Goal: Task Accomplishment & Management: Complete application form

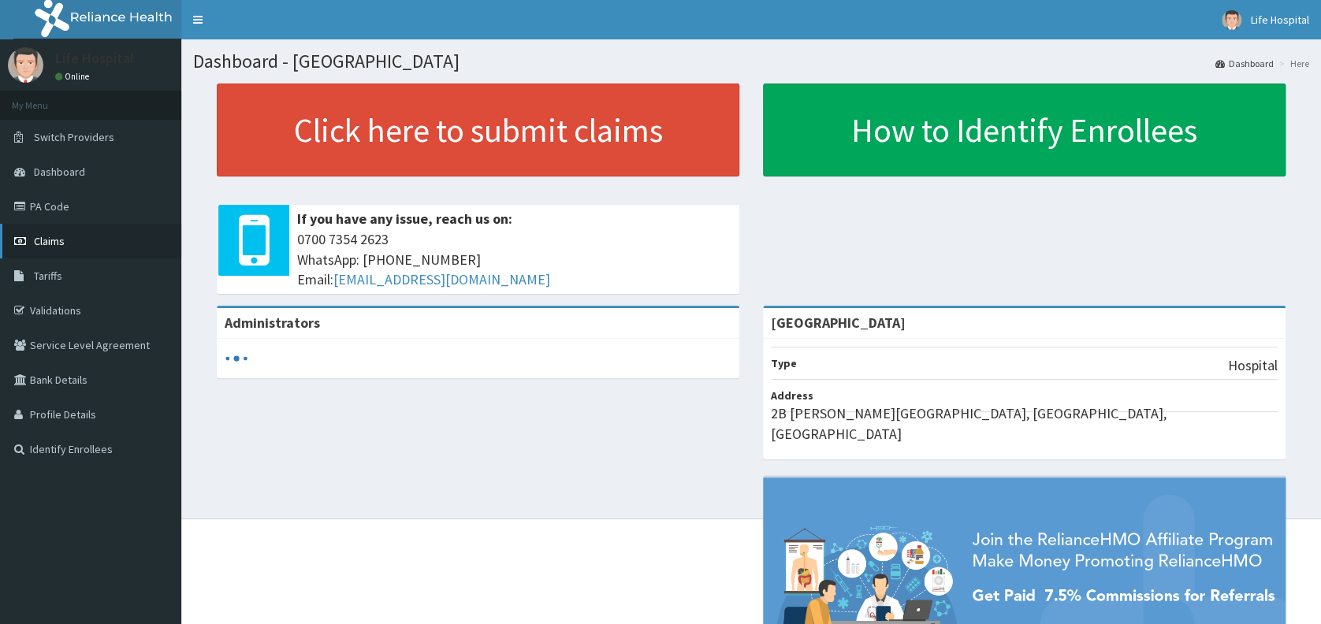
click at [50, 239] on span "Claims" at bounding box center [49, 241] width 31 height 14
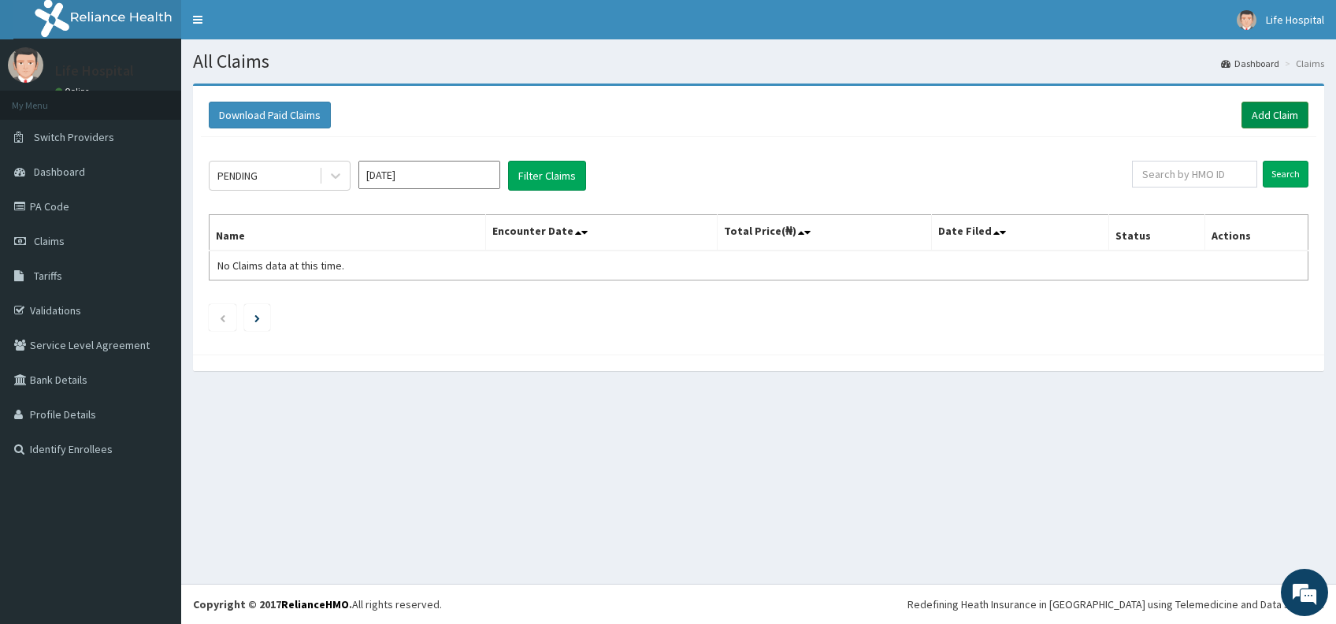
click at [1266, 113] on link "Add Claim" at bounding box center [1275, 115] width 67 height 27
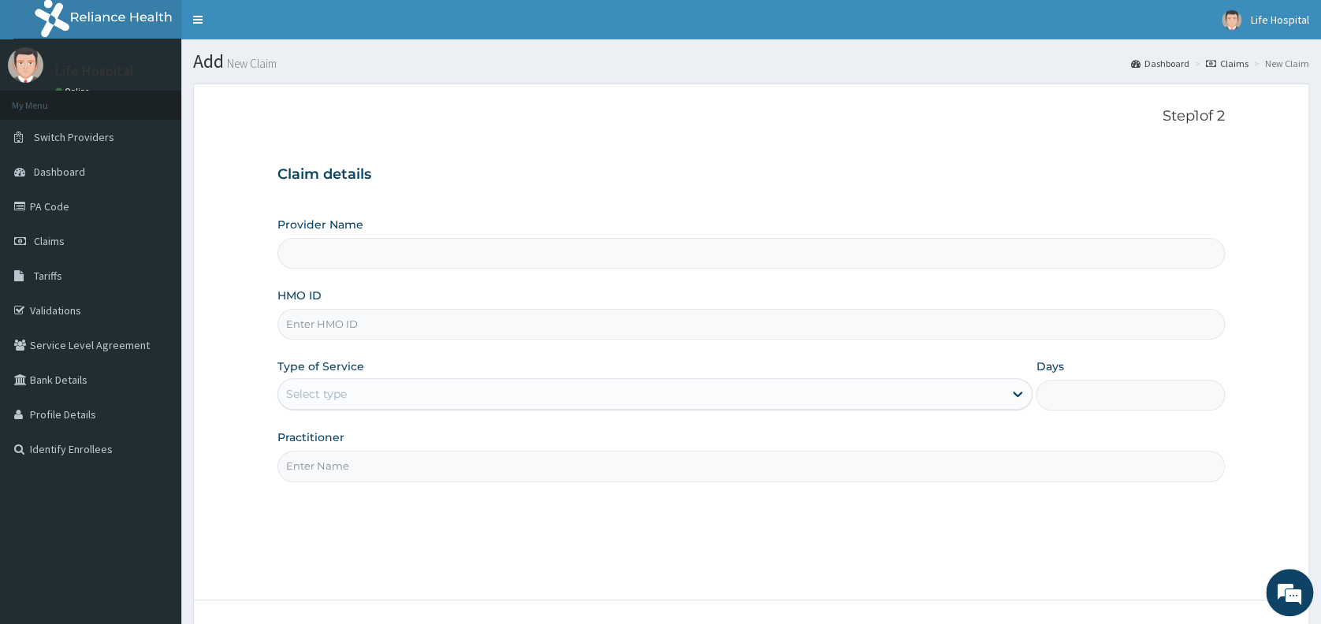
type input "[GEOGRAPHIC_DATA]"
click at [914, 322] on input "HMO ID" at bounding box center [750, 324] width 947 height 31
type input "OPX/10064/B"
click at [852, 396] on div "Select type" at bounding box center [640, 393] width 725 height 25
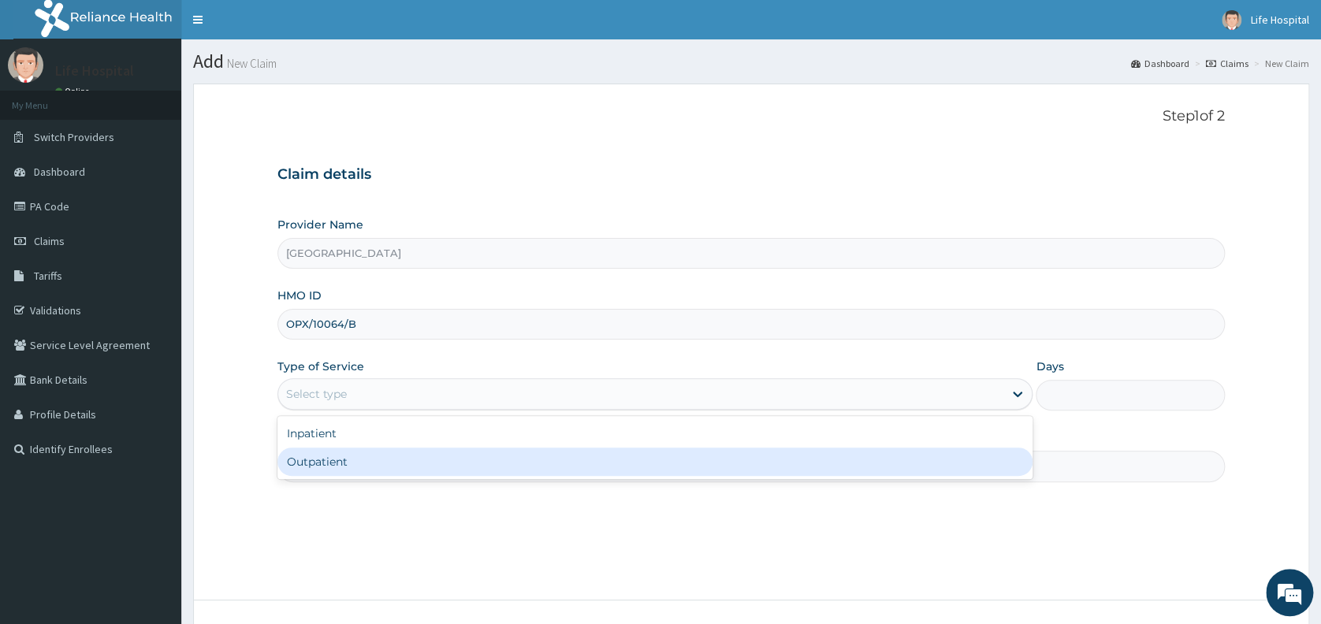
click at [842, 466] on div "Outpatient" at bounding box center [654, 462] width 755 height 28
type input "1"
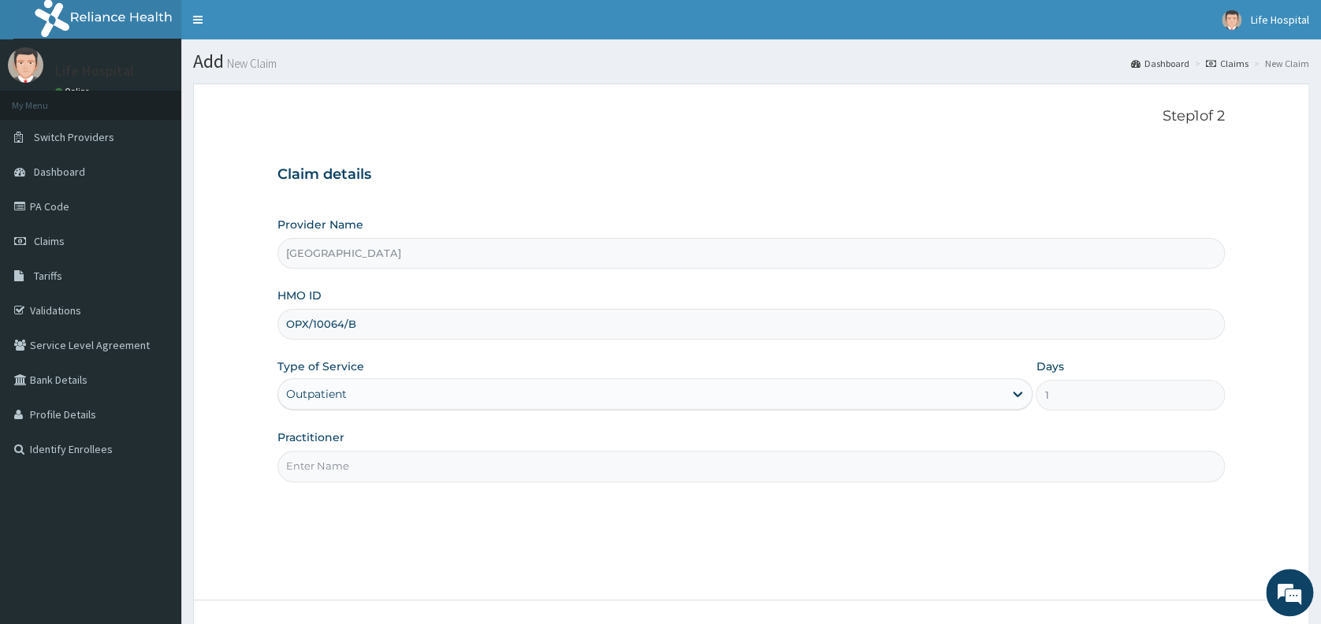
click at [837, 481] on div "Step 1 of 2 Claim details Provider Name Life Gate Hospital HMO ID OPX/10064/B T…" at bounding box center [750, 342] width 947 height 468
click at [835, 470] on input "Practitioner" at bounding box center [750, 466] width 947 height 31
type input "Dr Akinade A.A"
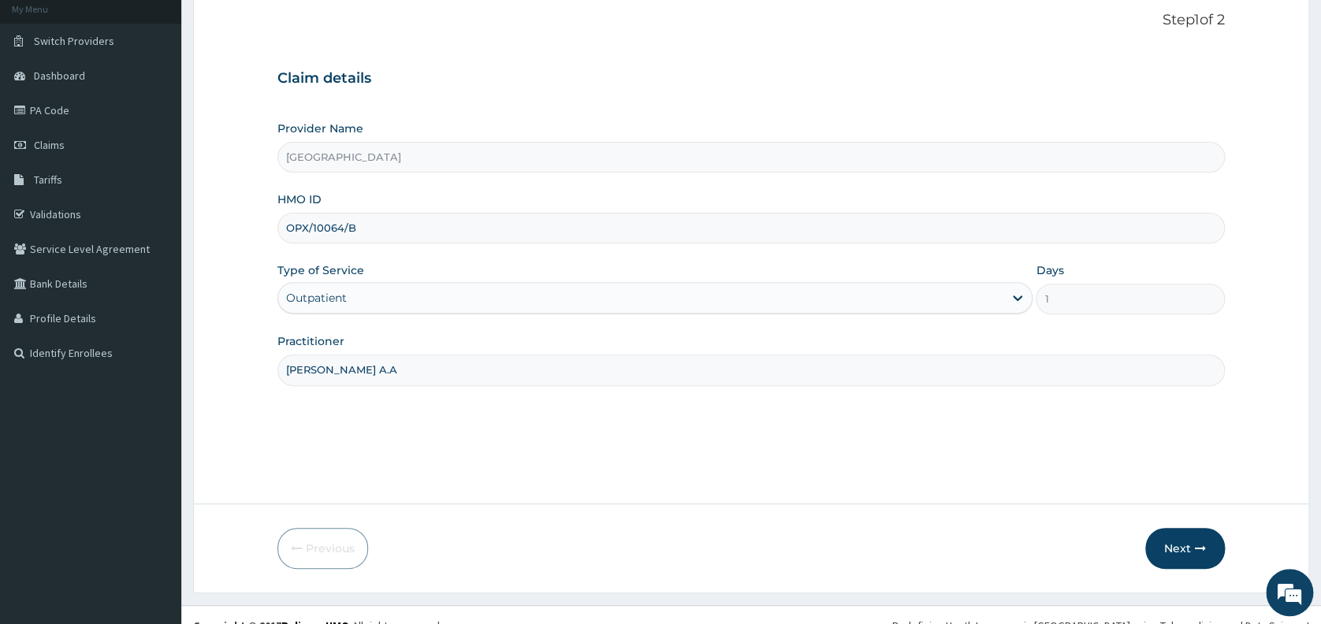
scroll to position [117, 0]
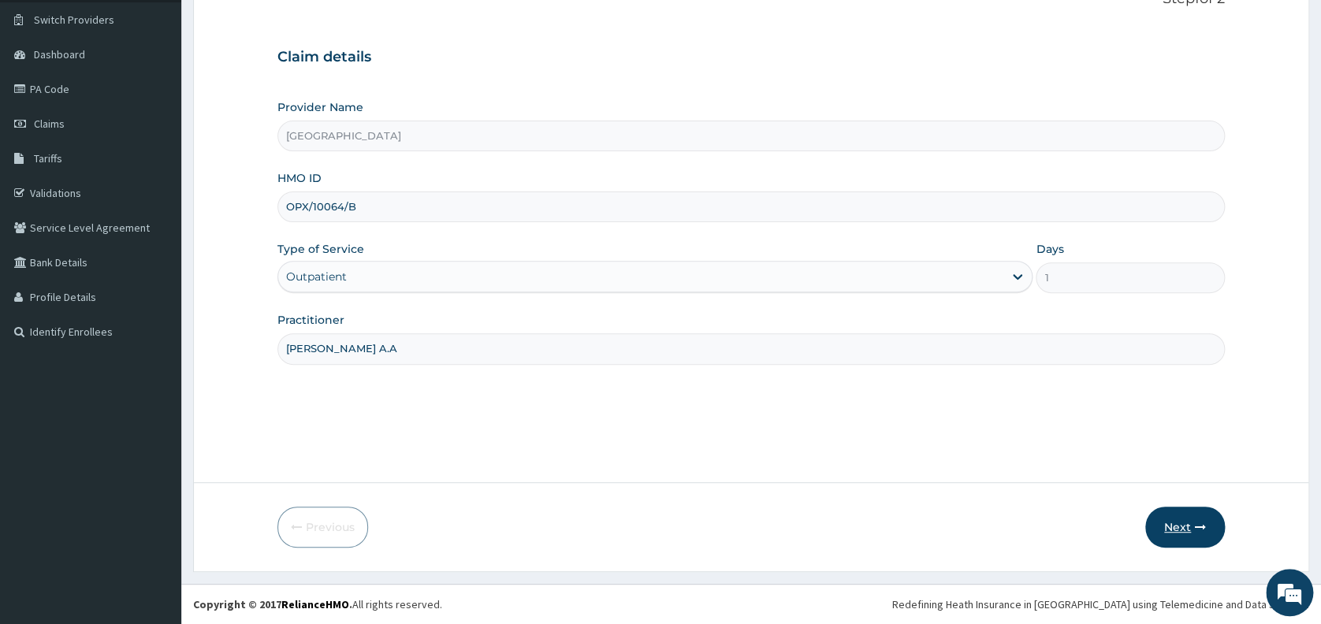
click at [1177, 530] on button "Next" at bounding box center [1185, 527] width 80 height 41
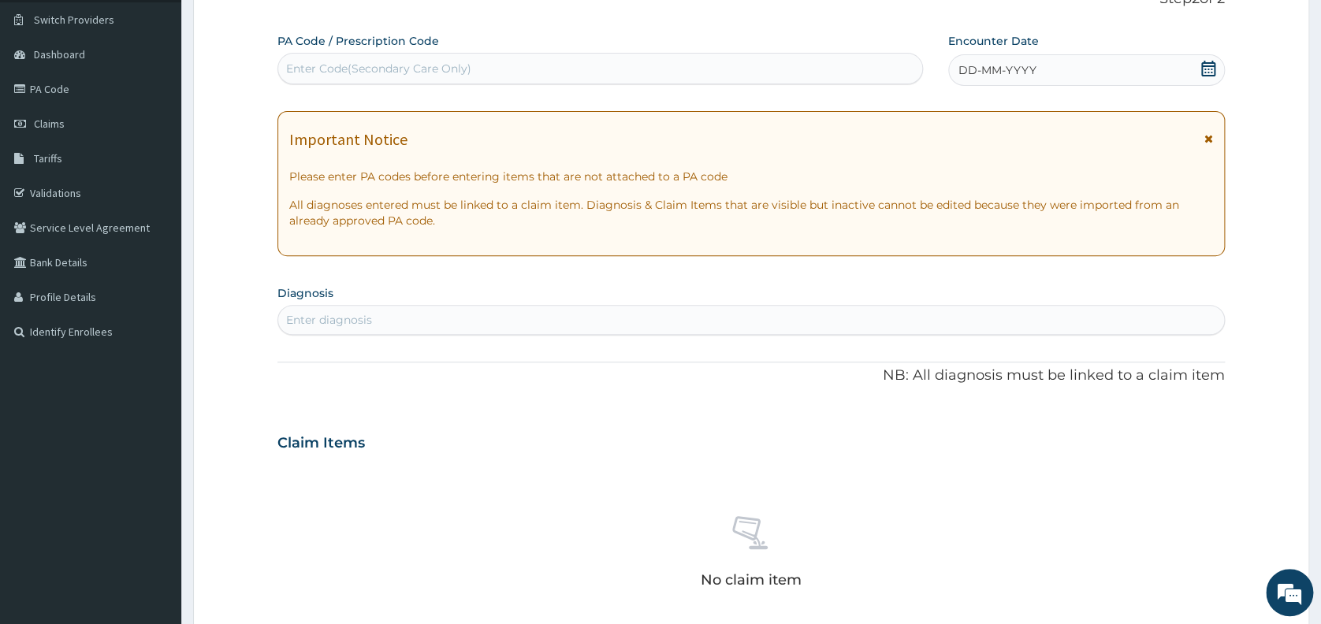
click at [971, 71] on span "DD-MM-YYYY" at bounding box center [997, 70] width 78 height 16
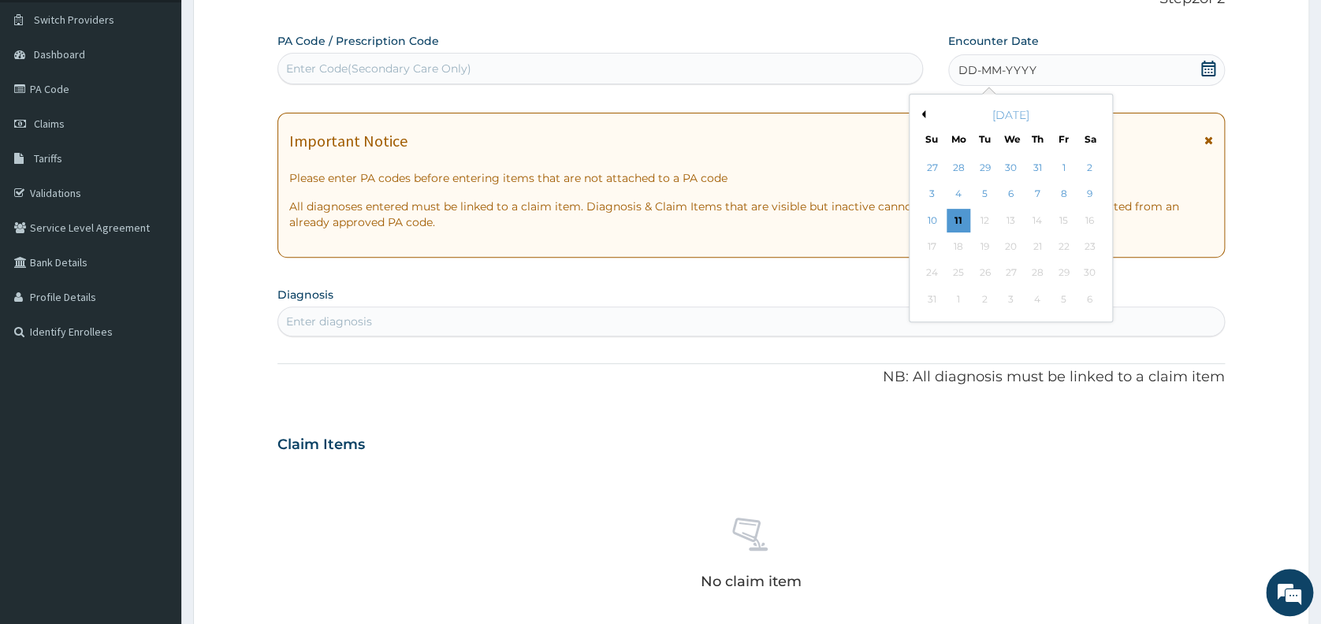
click at [920, 114] on button "Previous Month" at bounding box center [921, 114] width 8 height 8
click at [1059, 188] on div "11" at bounding box center [1063, 195] width 24 height 24
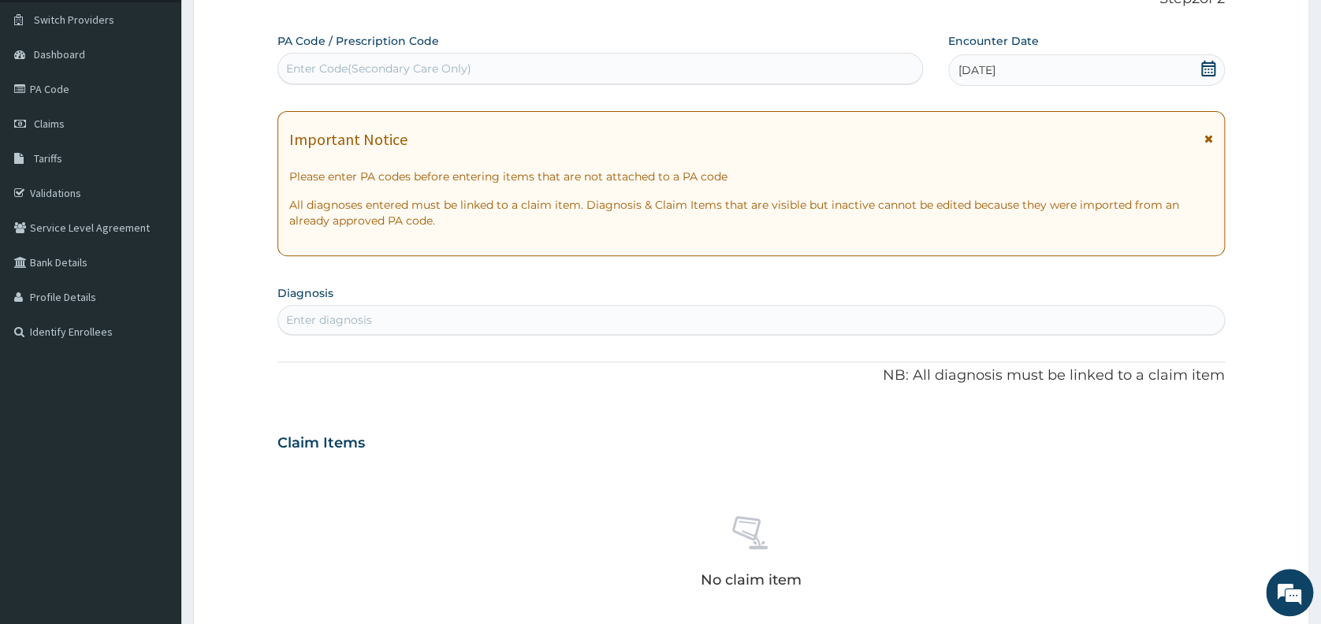
click at [468, 321] on div "Enter diagnosis" at bounding box center [751, 319] width 946 height 25
click at [455, 314] on div "Enter diagnosis" at bounding box center [751, 319] width 946 height 25
type input "MALA"
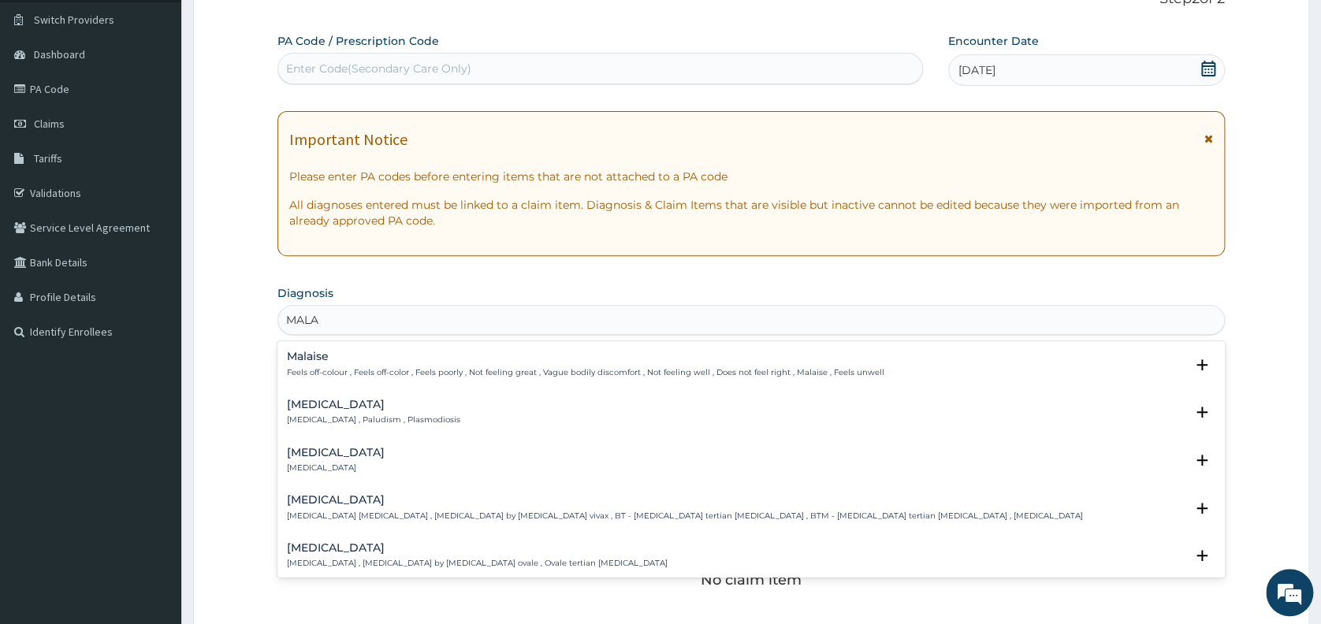
click at [321, 403] on h4 "Malaria" at bounding box center [373, 405] width 173 height 12
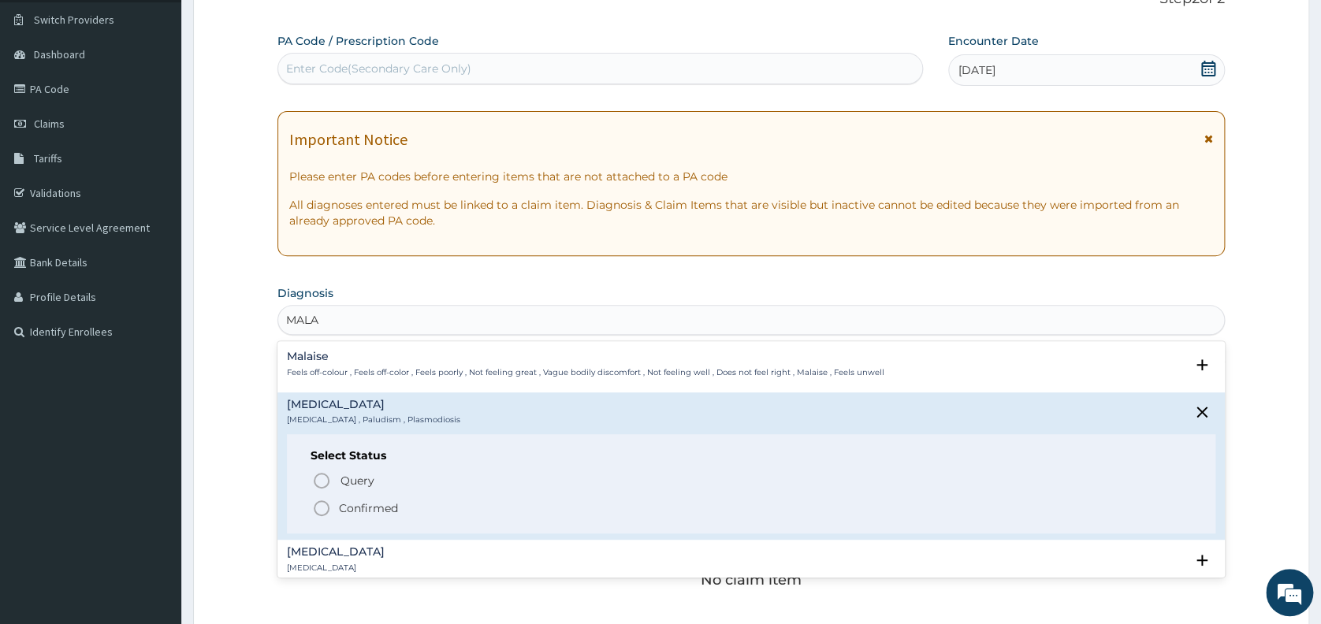
click at [317, 510] on icon "status option filled" at bounding box center [321, 508] width 19 height 19
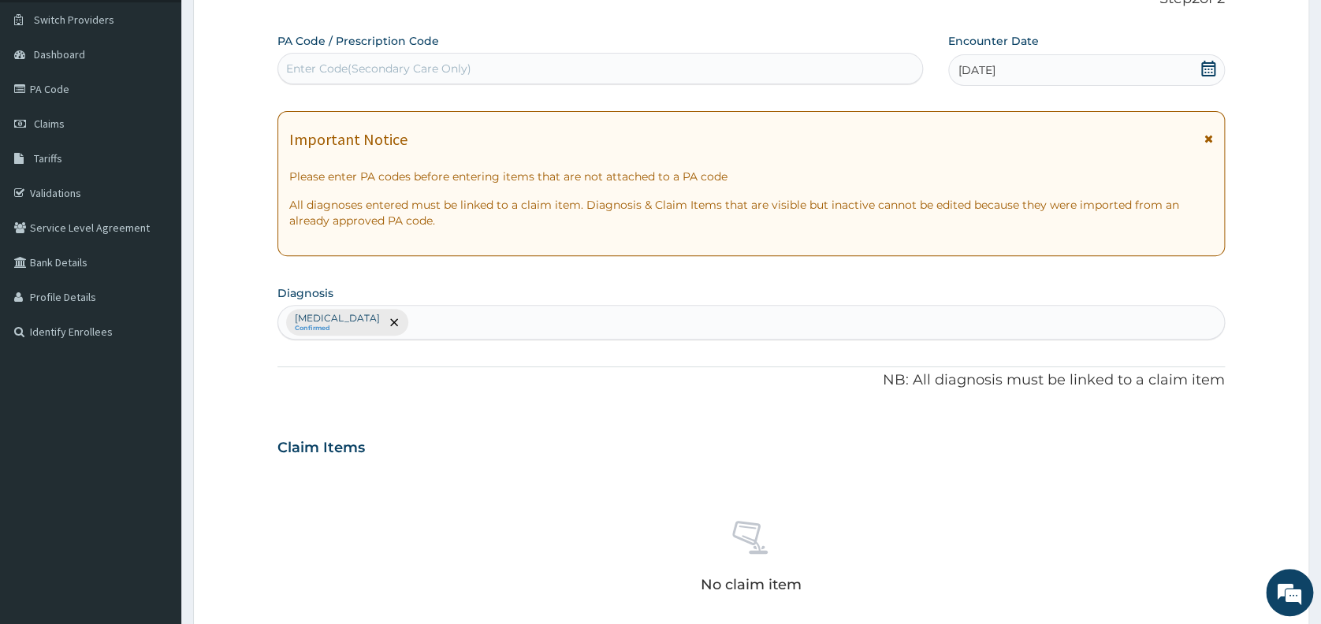
click at [317, 510] on div "No claim item" at bounding box center [750, 559] width 947 height 181
click at [366, 321] on div "Malaria Confirmed" at bounding box center [751, 322] width 946 height 33
type input "SEP"
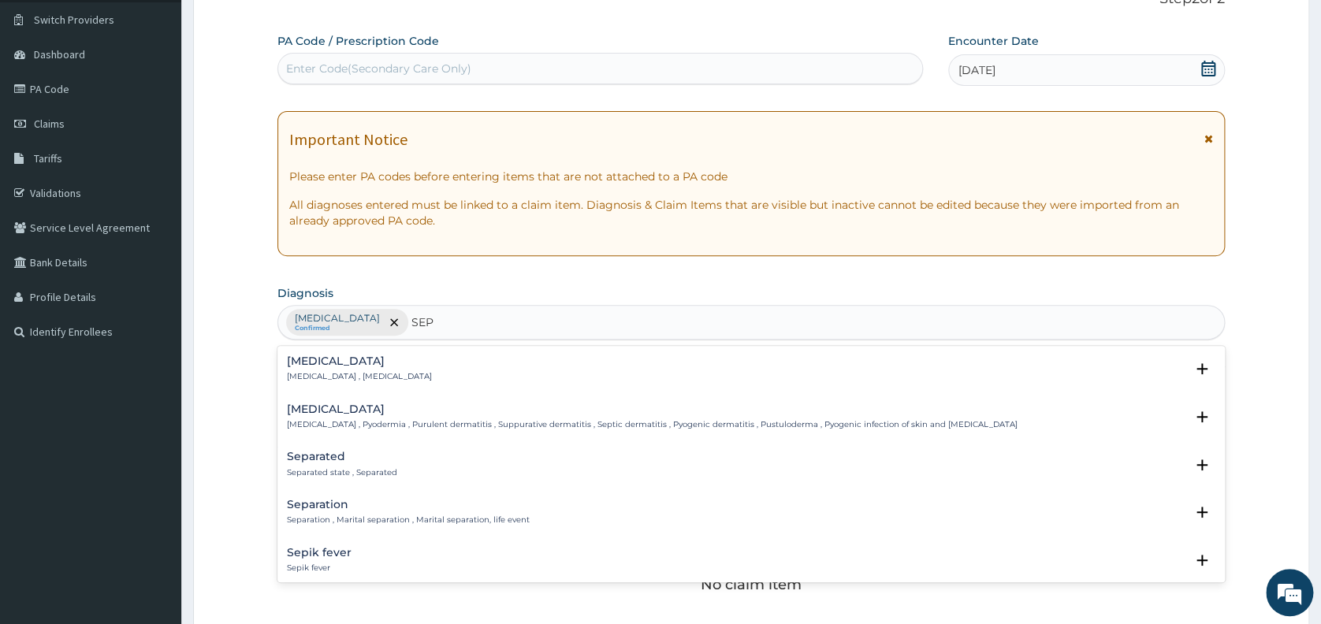
click at [312, 357] on h4 "Sepsis" at bounding box center [359, 361] width 145 height 12
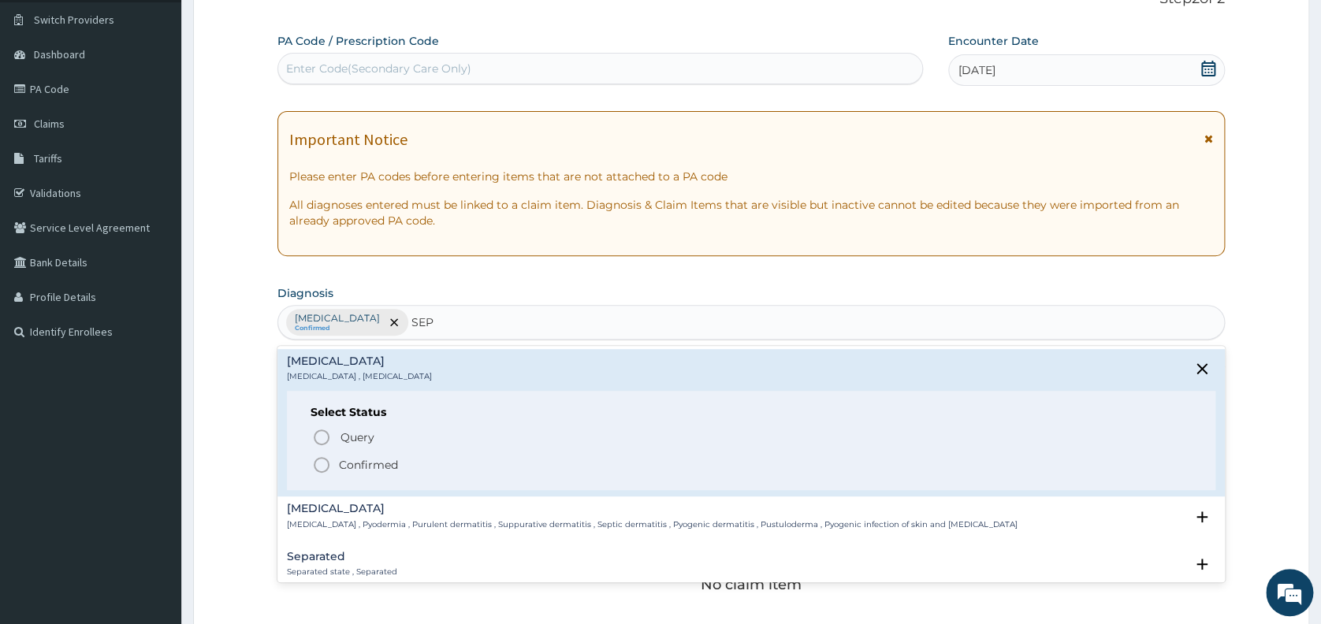
click at [322, 466] on icon "status option filled" at bounding box center [321, 464] width 19 height 19
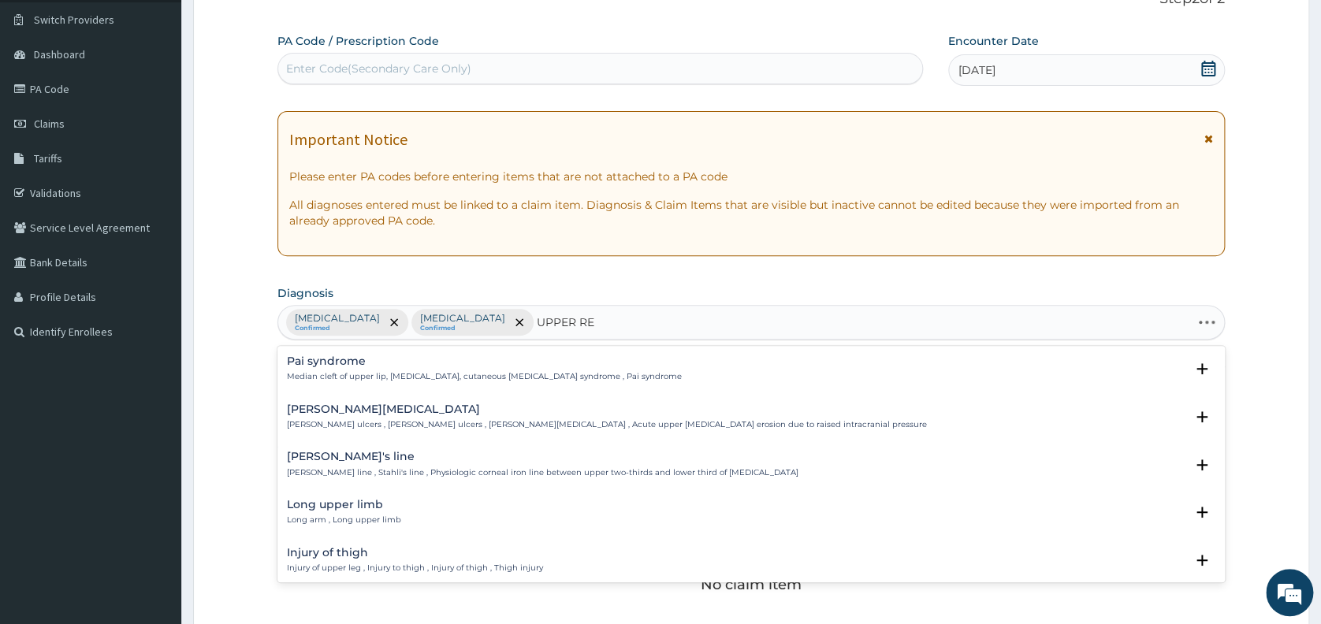
type input "UPPER RES"
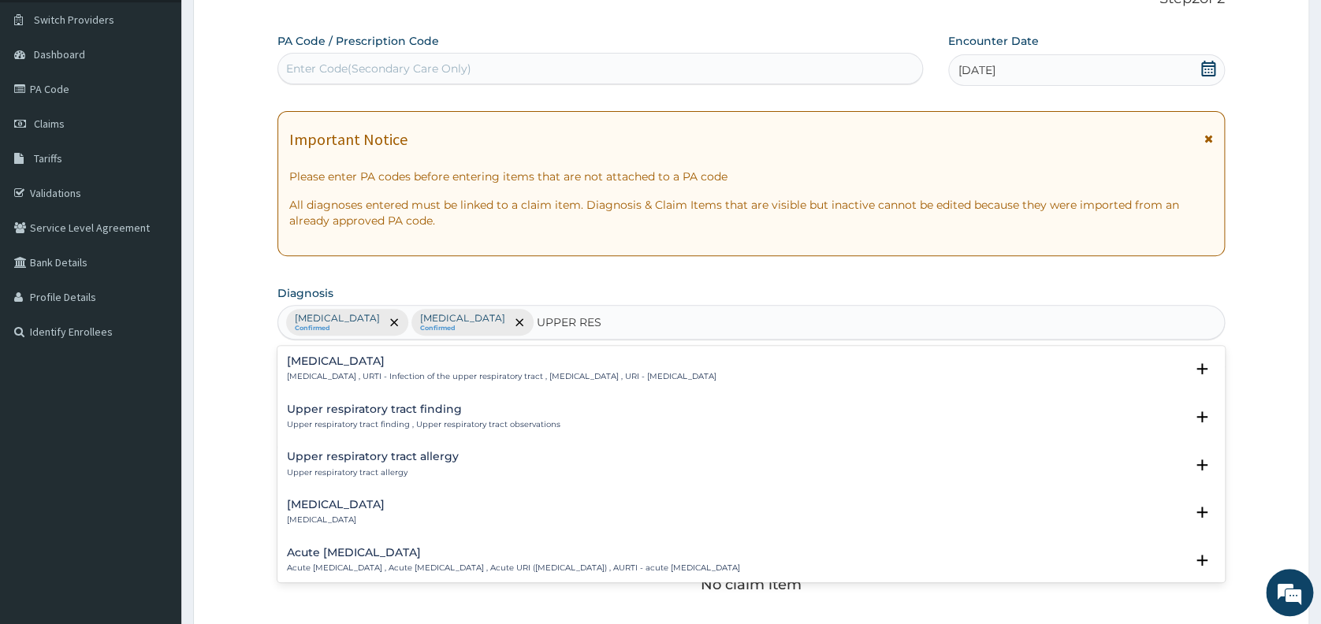
click at [353, 356] on h4 "Upper respiratory infection" at bounding box center [501, 361] width 429 height 12
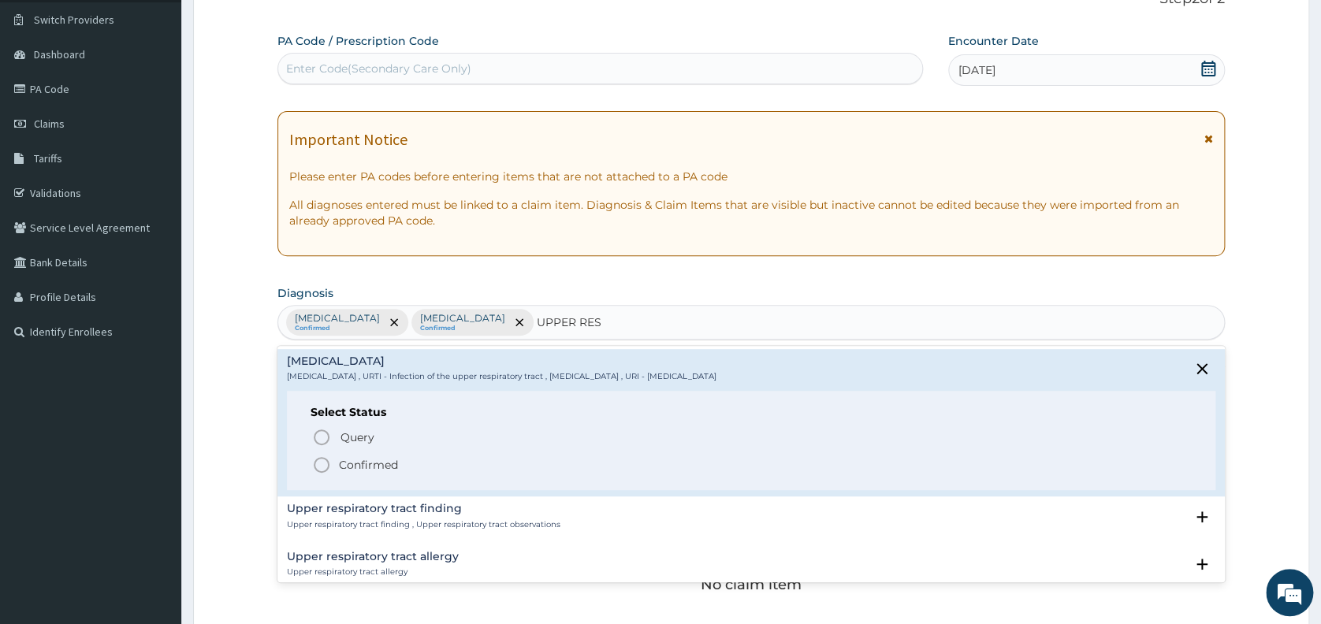
click at [321, 466] on icon "status option filled" at bounding box center [321, 464] width 19 height 19
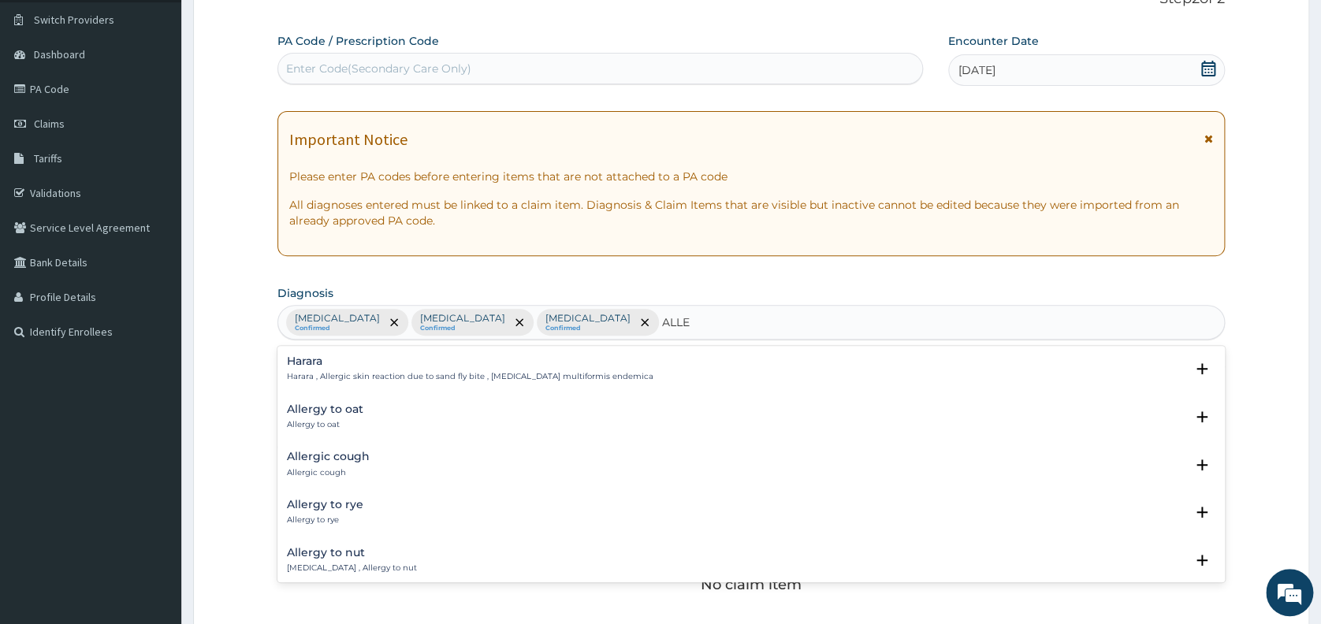
type input "ALLER"
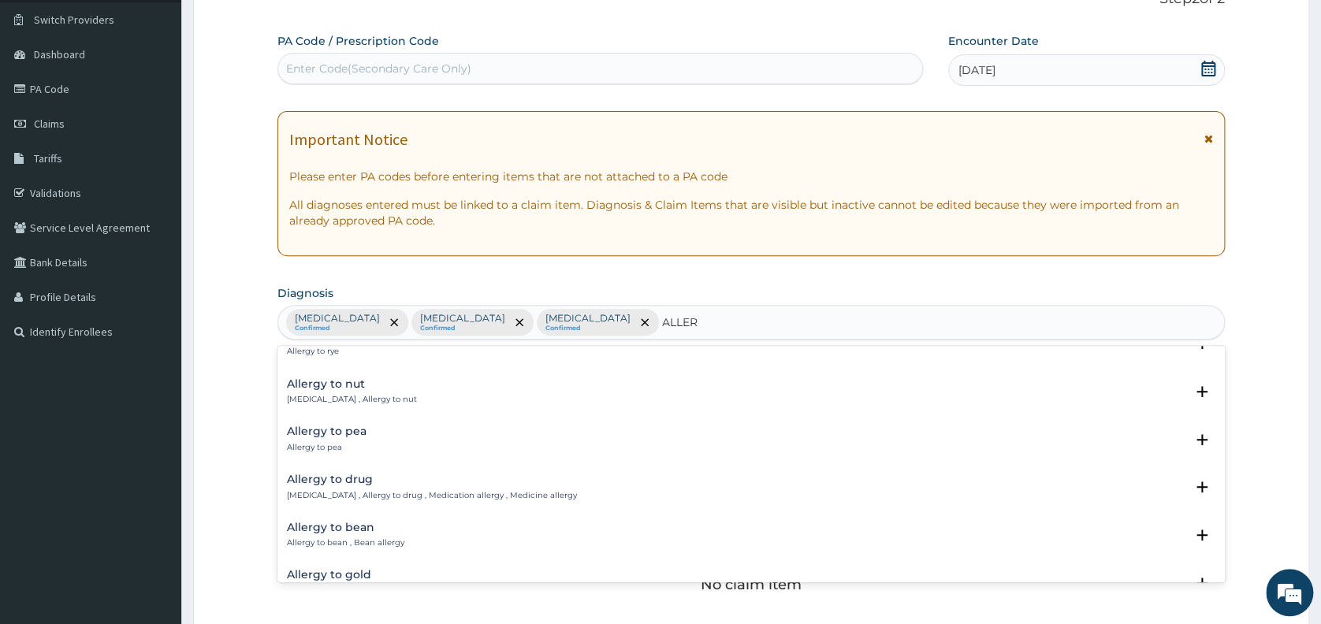
scroll to position [210, 0]
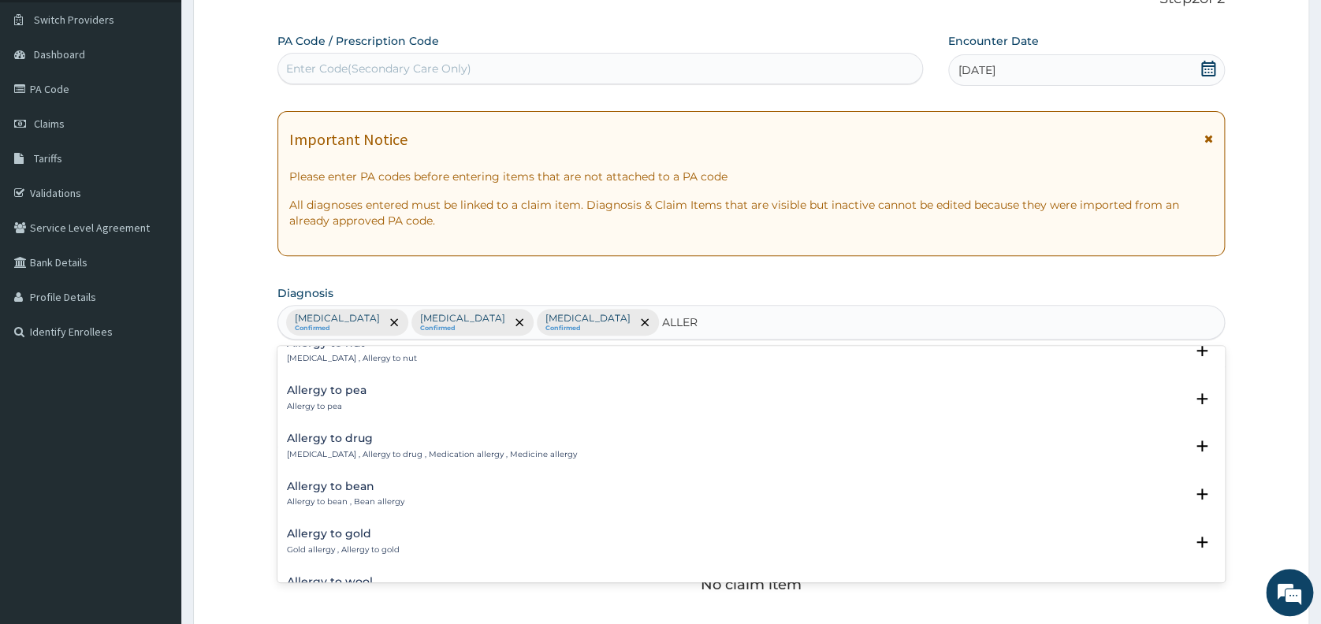
click at [334, 437] on h4 "Allergy to drug" at bounding box center [432, 439] width 290 height 12
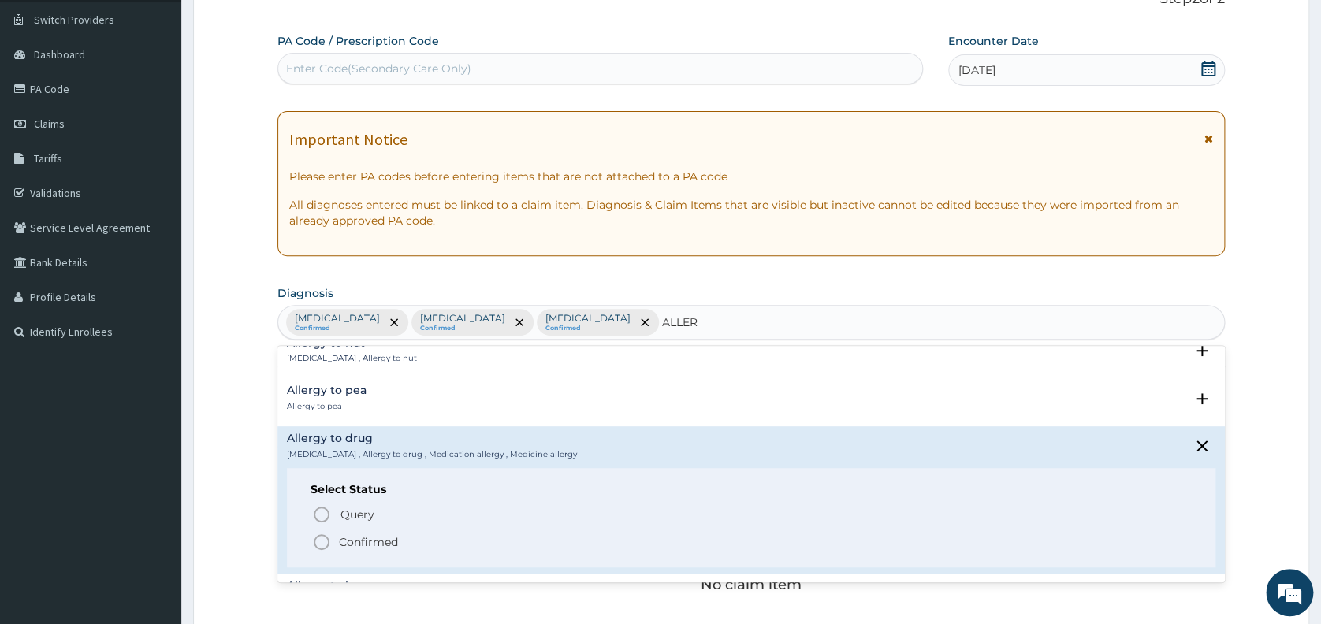
click at [321, 544] on icon "status option filled" at bounding box center [321, 542] width 19 height 19
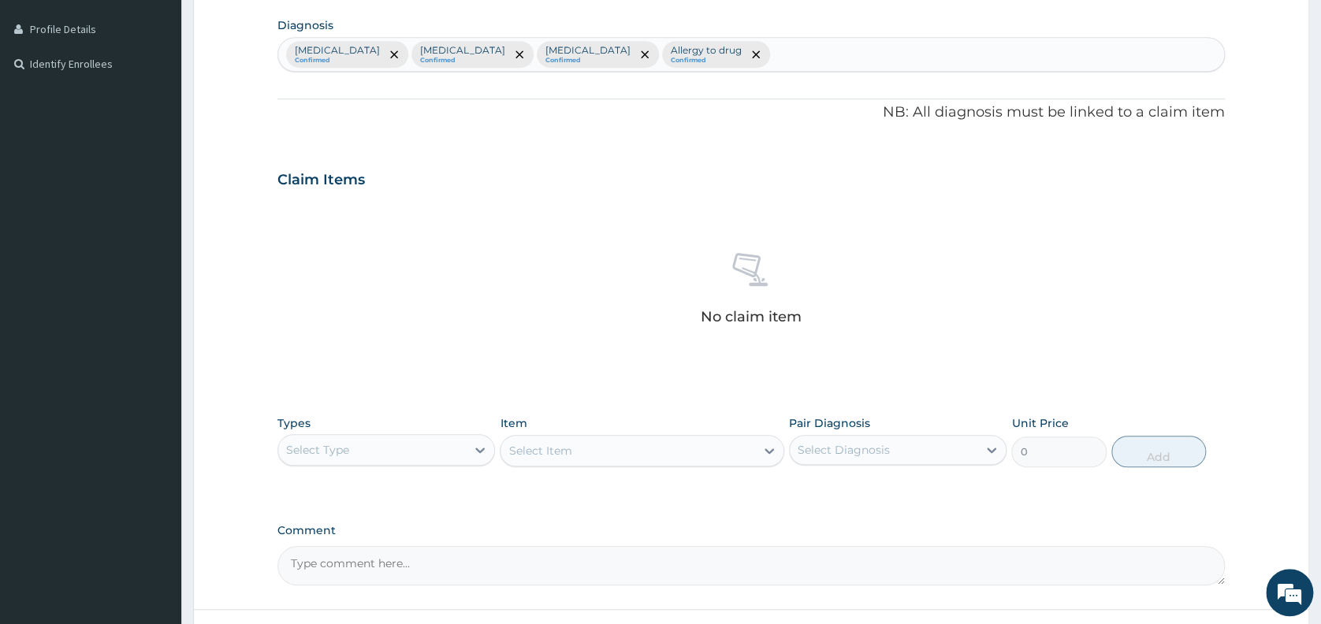
scroll to position [399, 0]
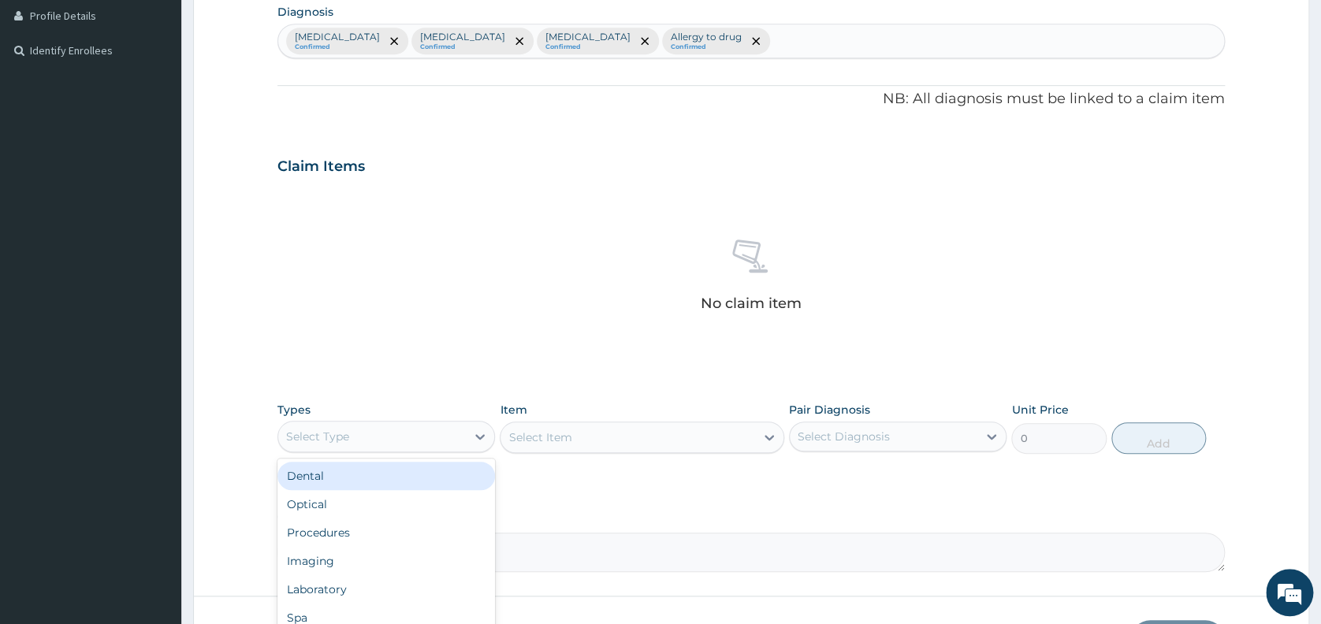
click at [435, 436] on div "Select Type" at bounding box center [372, 436] width 188 height 25
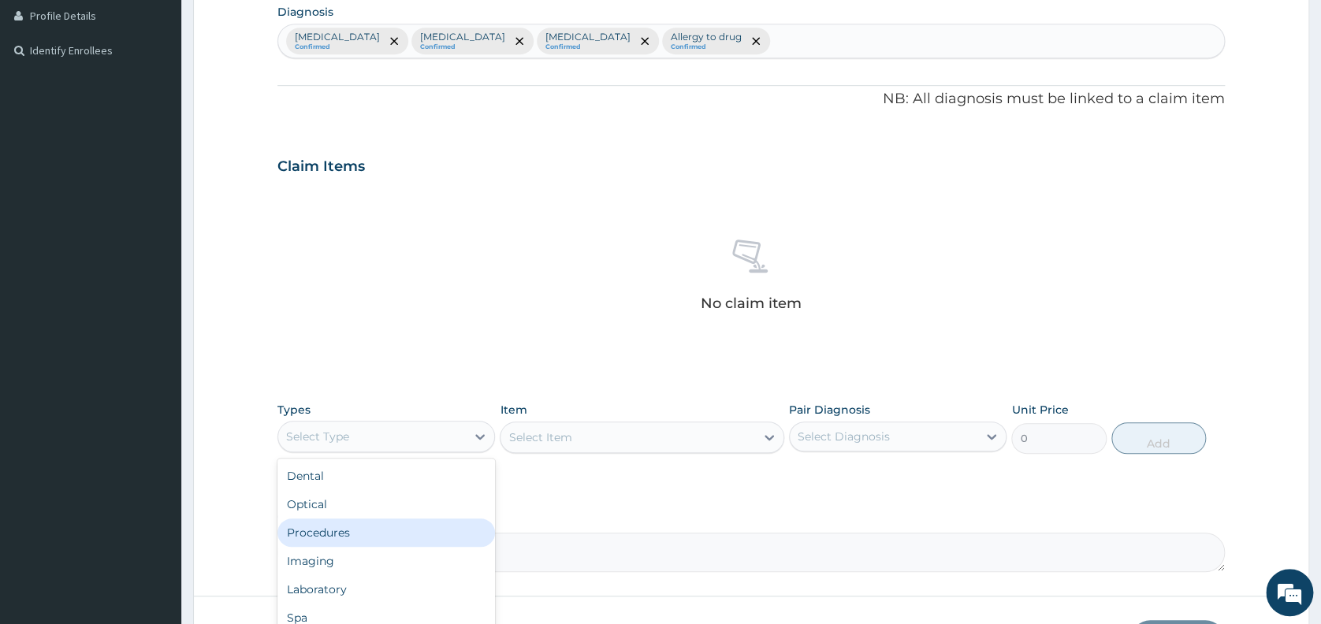
click at [397, 536] on div "Procedures" at bounding box center [385, 532] width 217 height 28
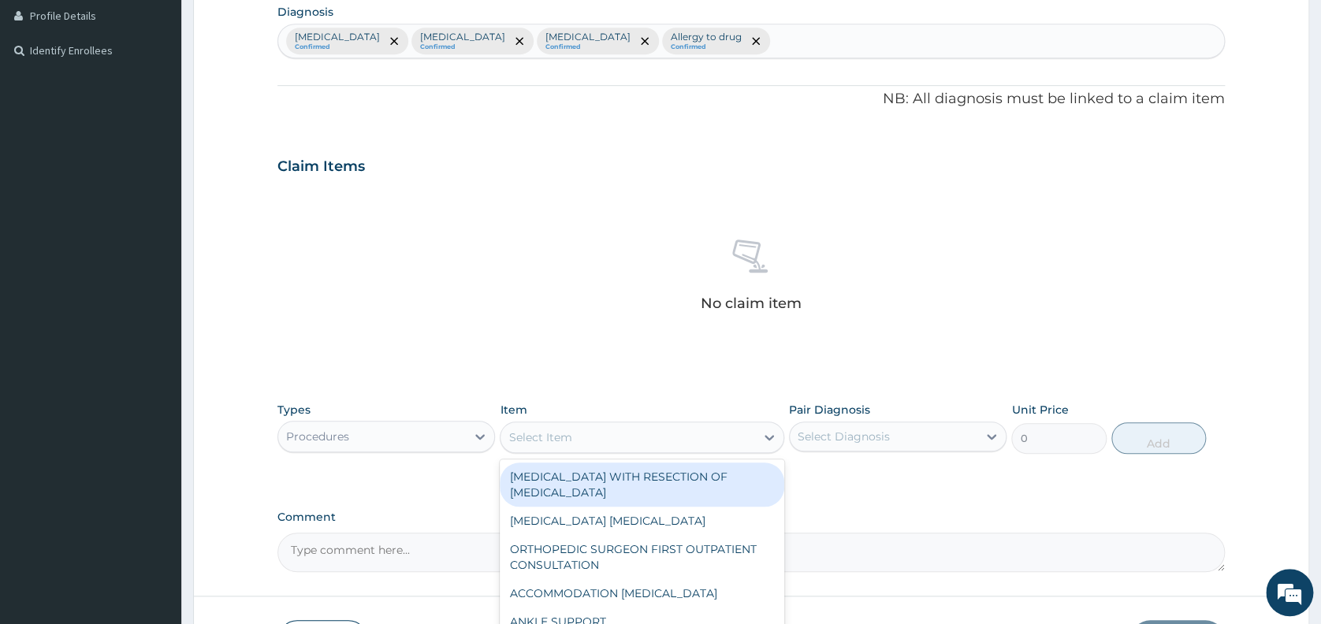
click at [630, 435] on div "Select Item" at bounding box center [627, 437] width 255 height 25
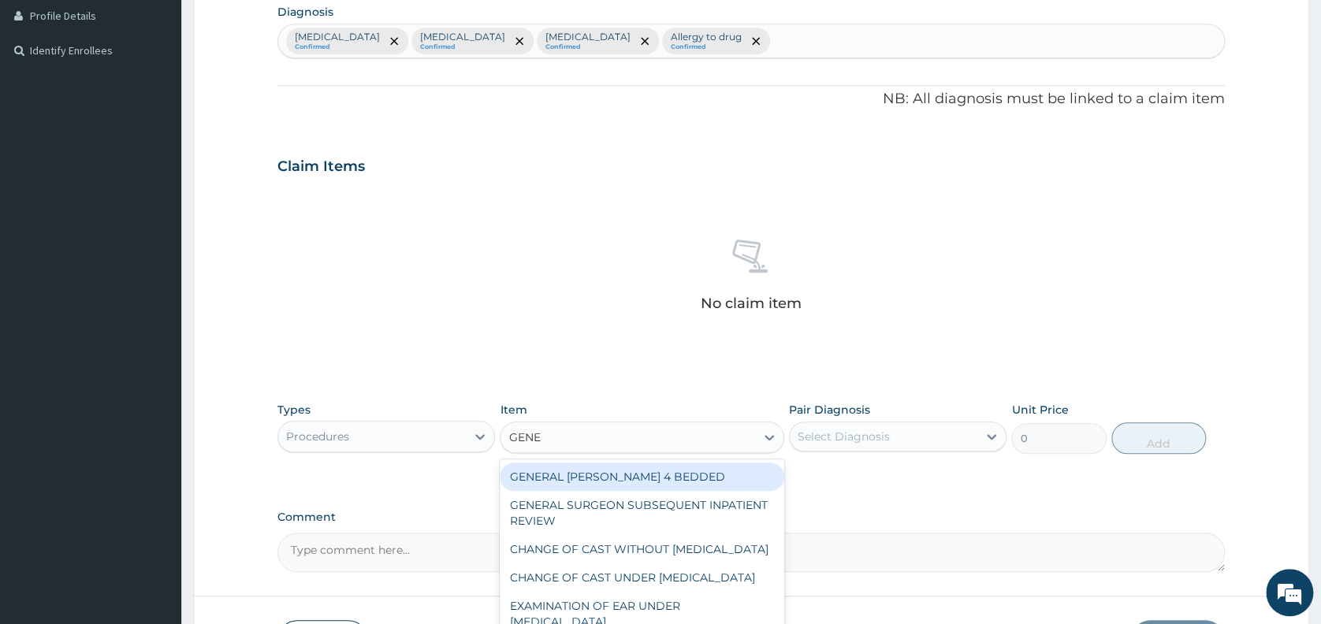
type input "GENER"
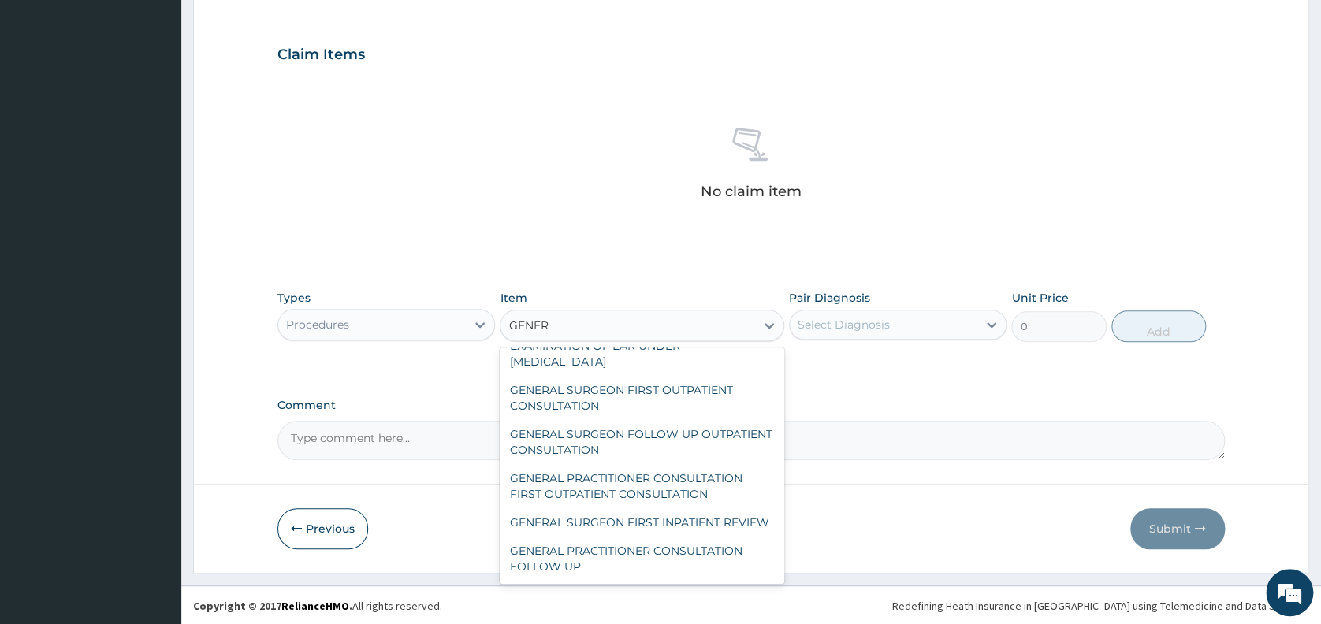
scroll to position [195, 0]
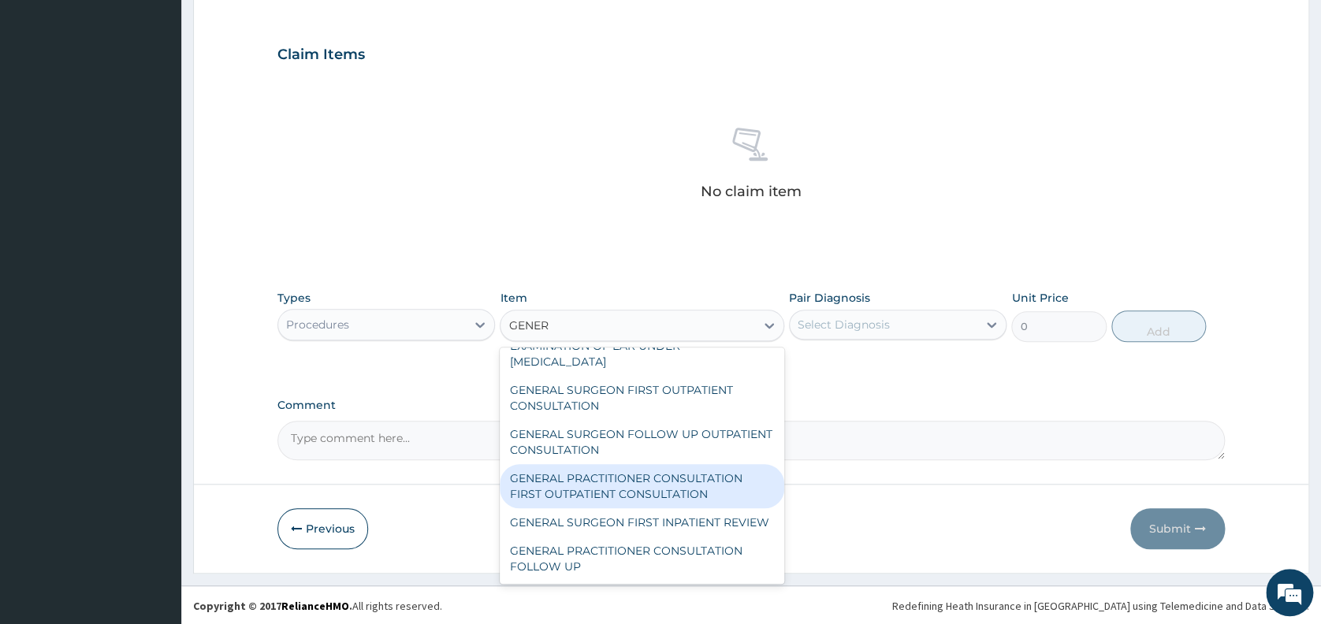
click at [664, 471] on div "GENERAL PRACTITIONER CONSULTATION FIRST OUTPATIENT CONSULTATION" at bounding box center [642, 486] width 284 height 44
type input "3547.5"
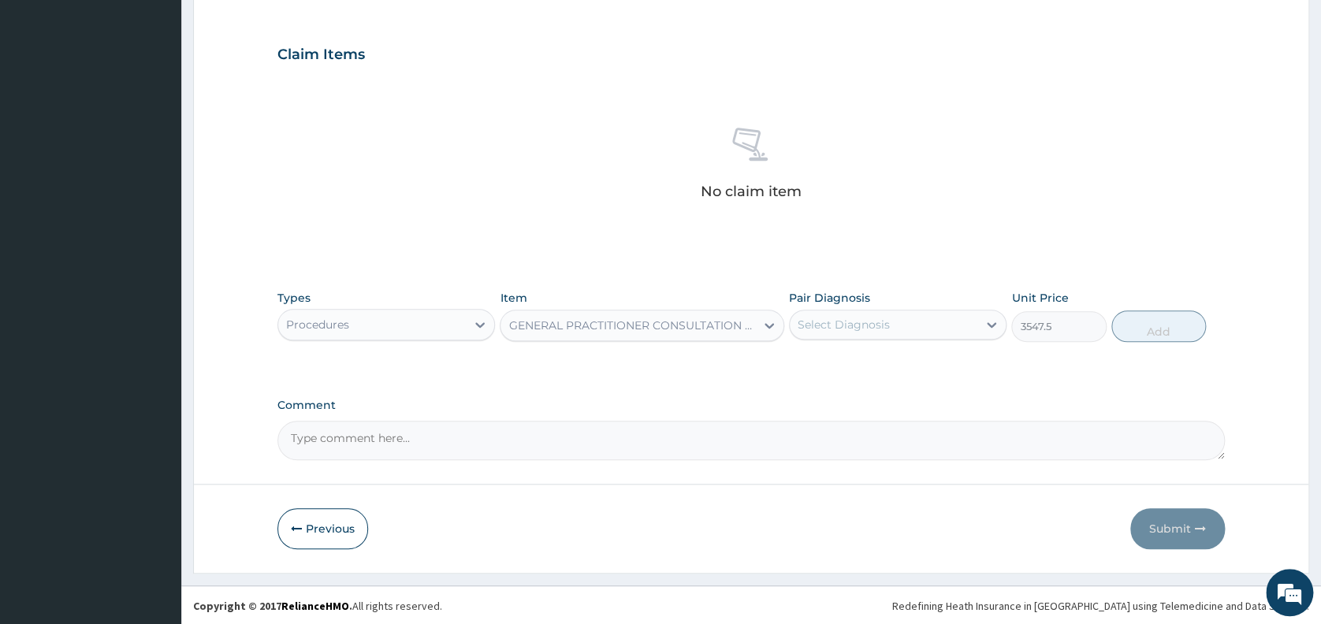
click at [883, 326] on div "Select Diagnosis" at bounding box center [843, 325] width 92 height 16
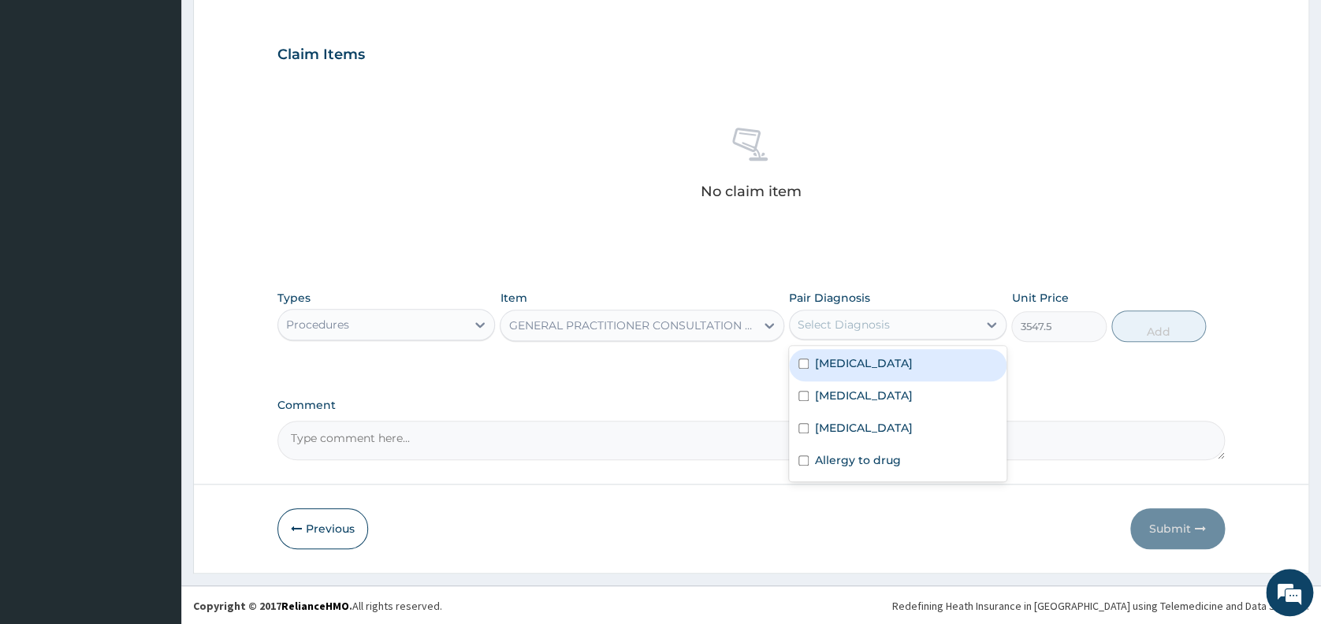
click at [870, 366] on div "[MEDICAL_DATA]" at bounding box center [897, 365] width 217 height 32
checkbox input "true"
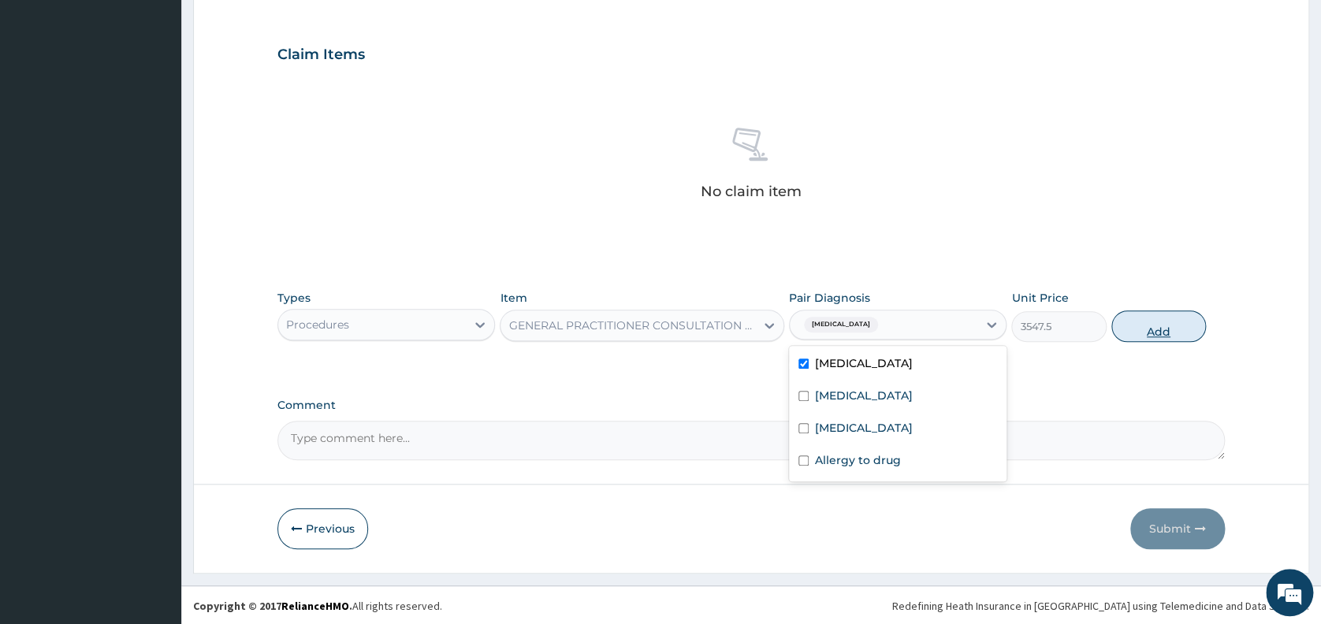
click at [1157, 327] on button "Add" at bounding box center [1158, 326] width 95 height 32
type input "0"
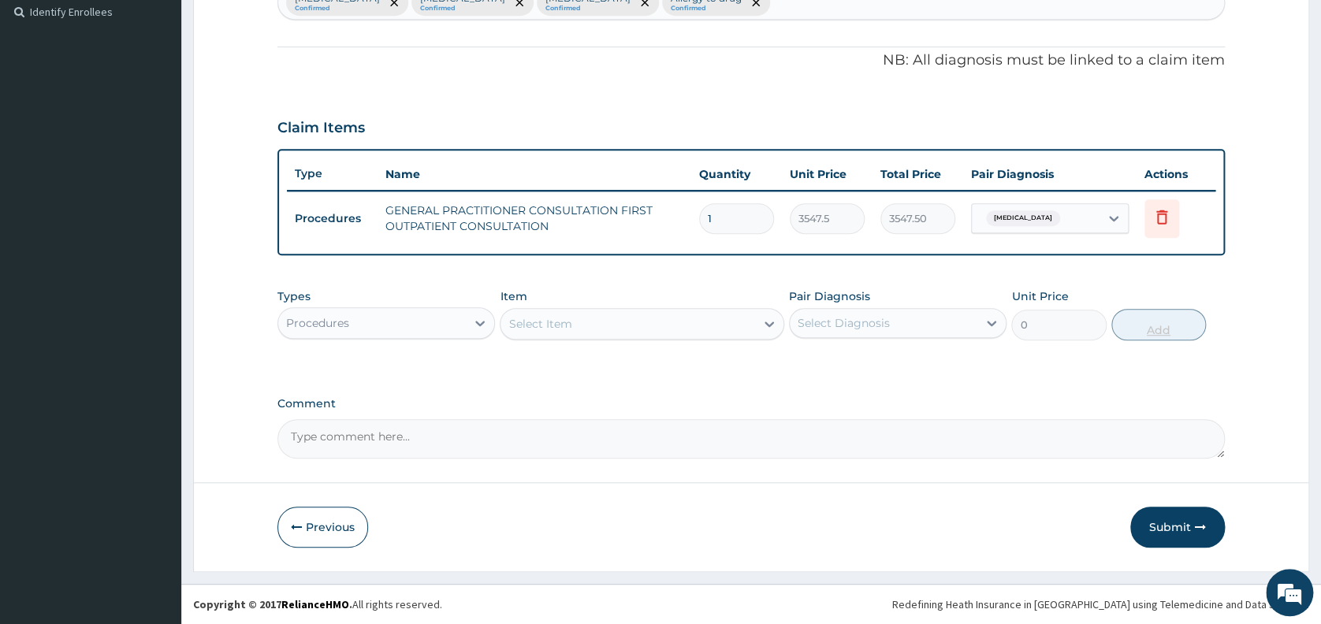
scroll to position [436, 0]
click at [479, 320] on icon at bounding box center [480, 325] width 16 height 16
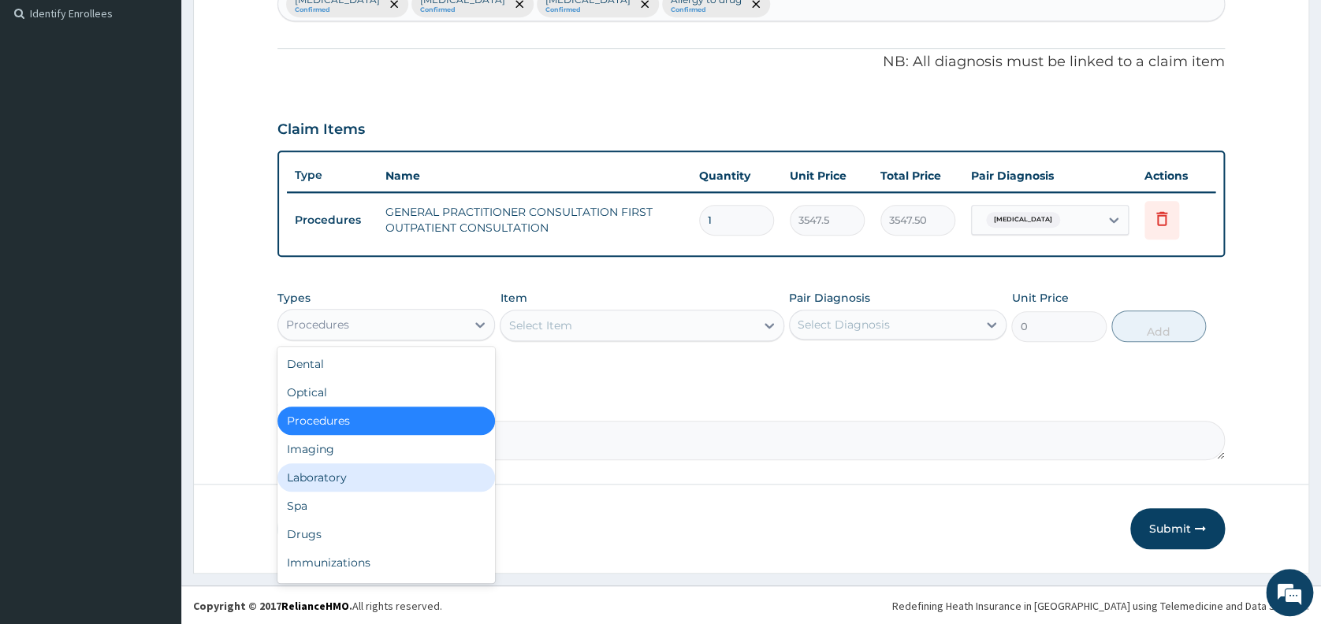
click at [340, 477] on div "Laboratory" at bounding box center [385, 477] width 217 height 28
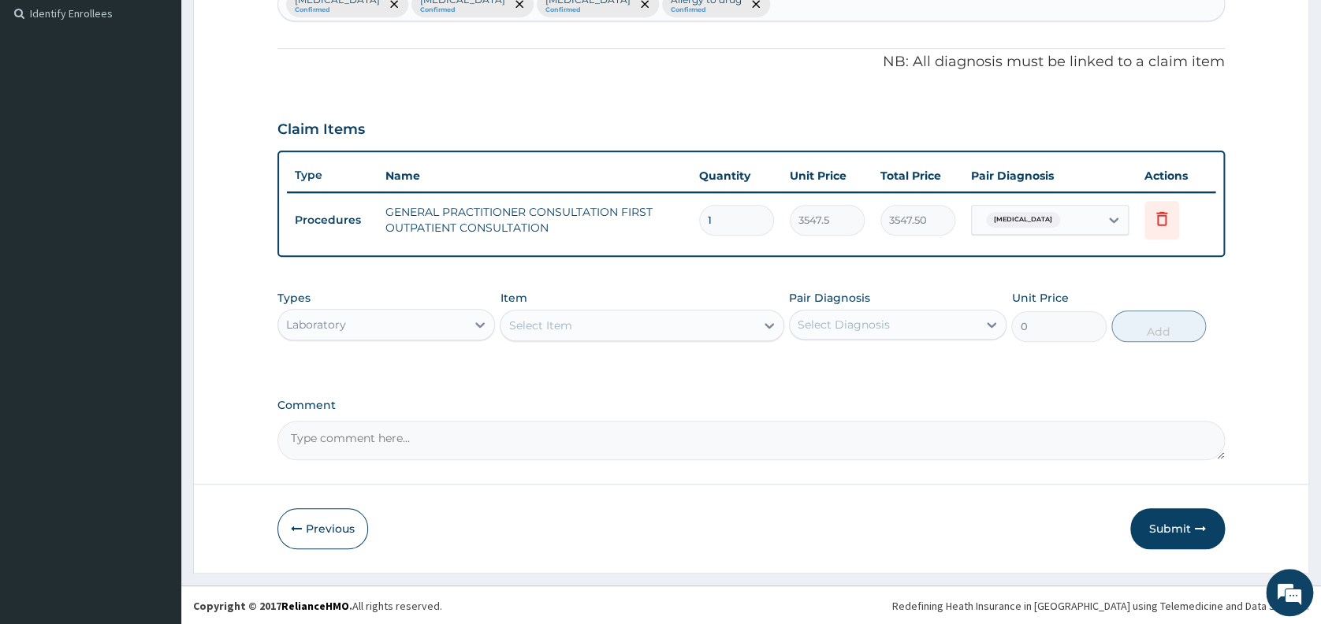
click at [647, 328] on div "Select Item" at bounding box center [627, 325] width 255 height 25
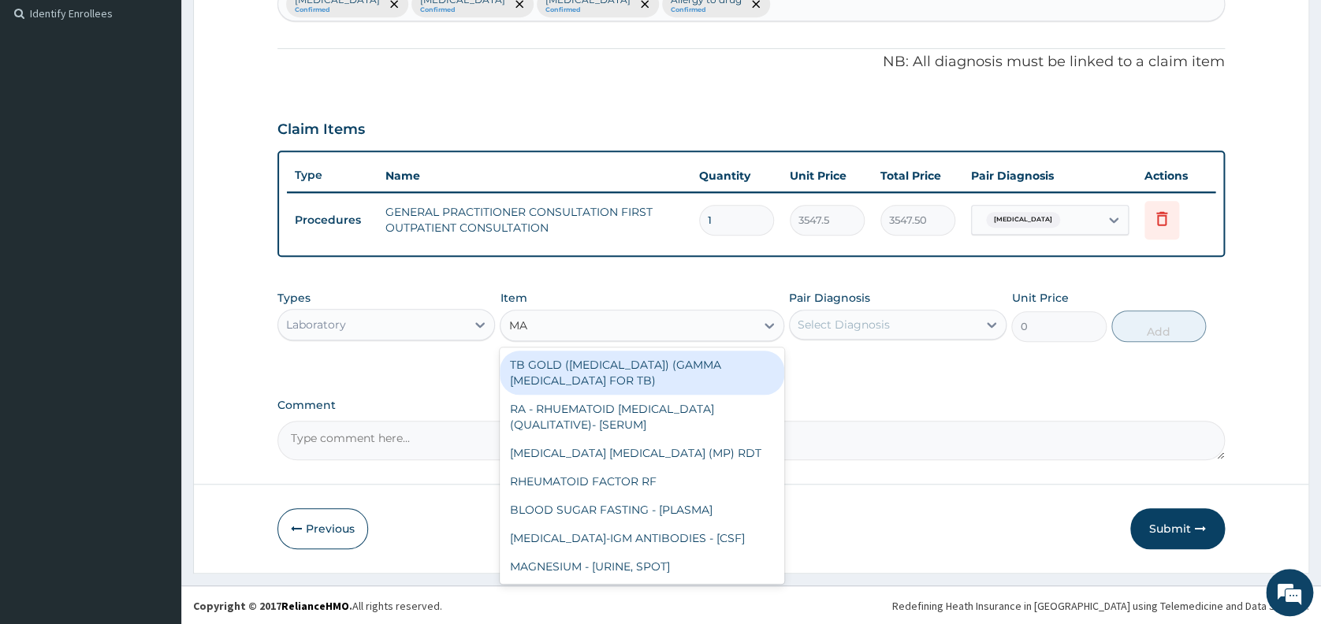
type input "MAL"
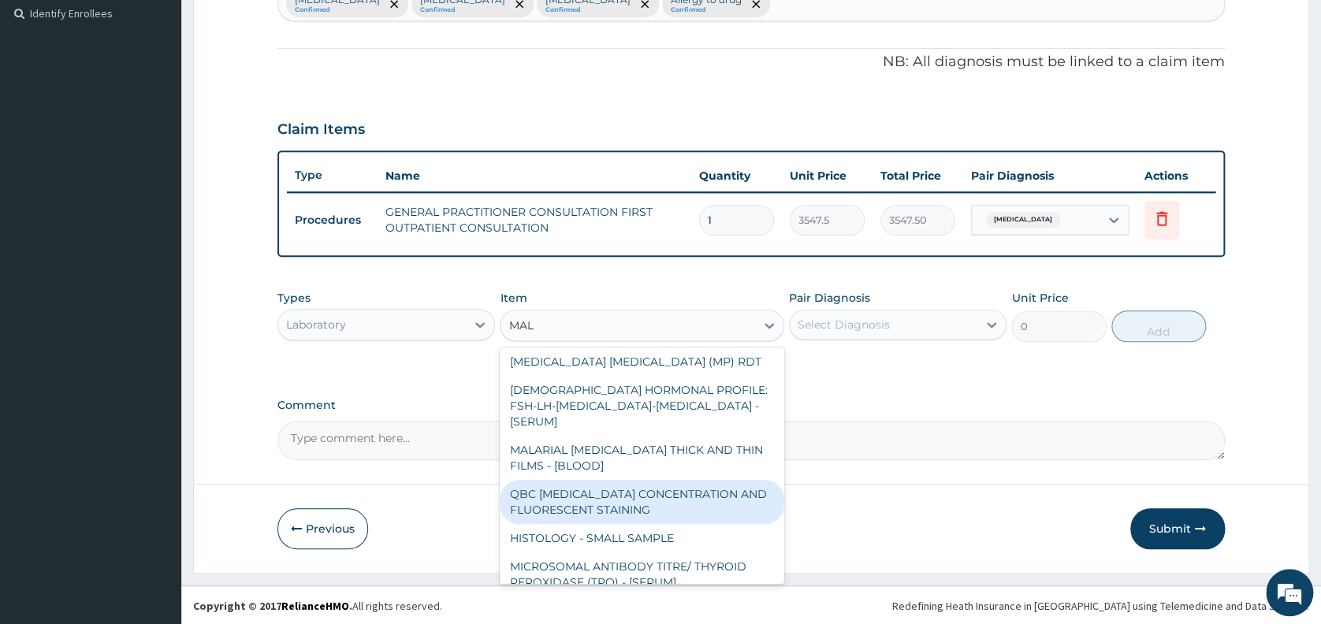
scroll to position [0, 0]
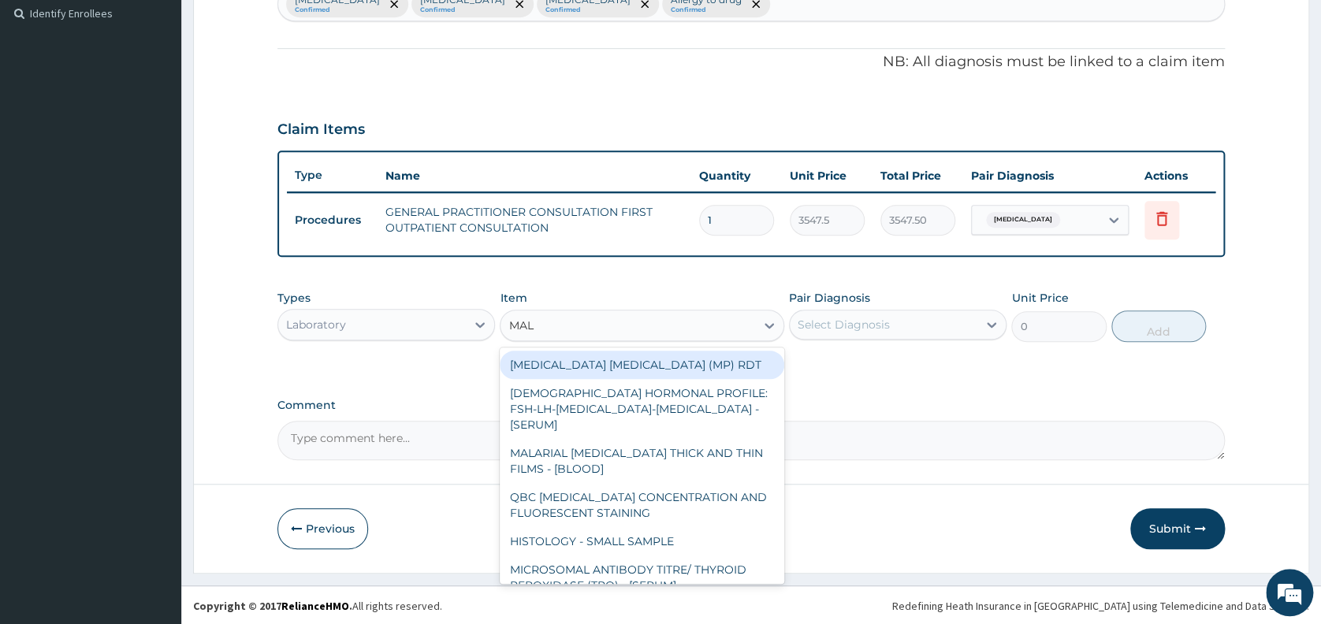
click at [634, 366] on div "[MEDICAL_DATA] [MEDICAL_DATA] (MP) RDT" at bounding box center [642, 365] width 284 height 28
type input "1612.5"
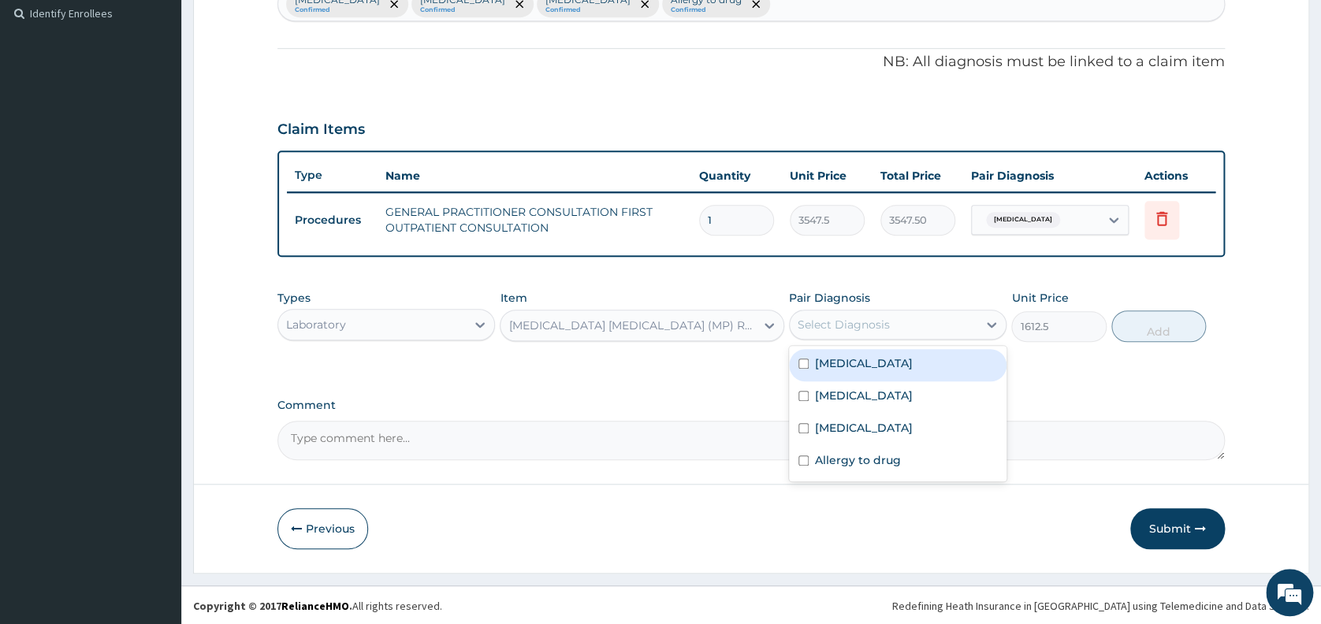
click at [875, 321] on div "Select Diagnosis" at bounding box center [843, 325] width 92 height 16
click at [862, 364] on div "[MEDICAL_DATA]" at bounding box center [897, 365] width 217 height 32
checkbox input "true"
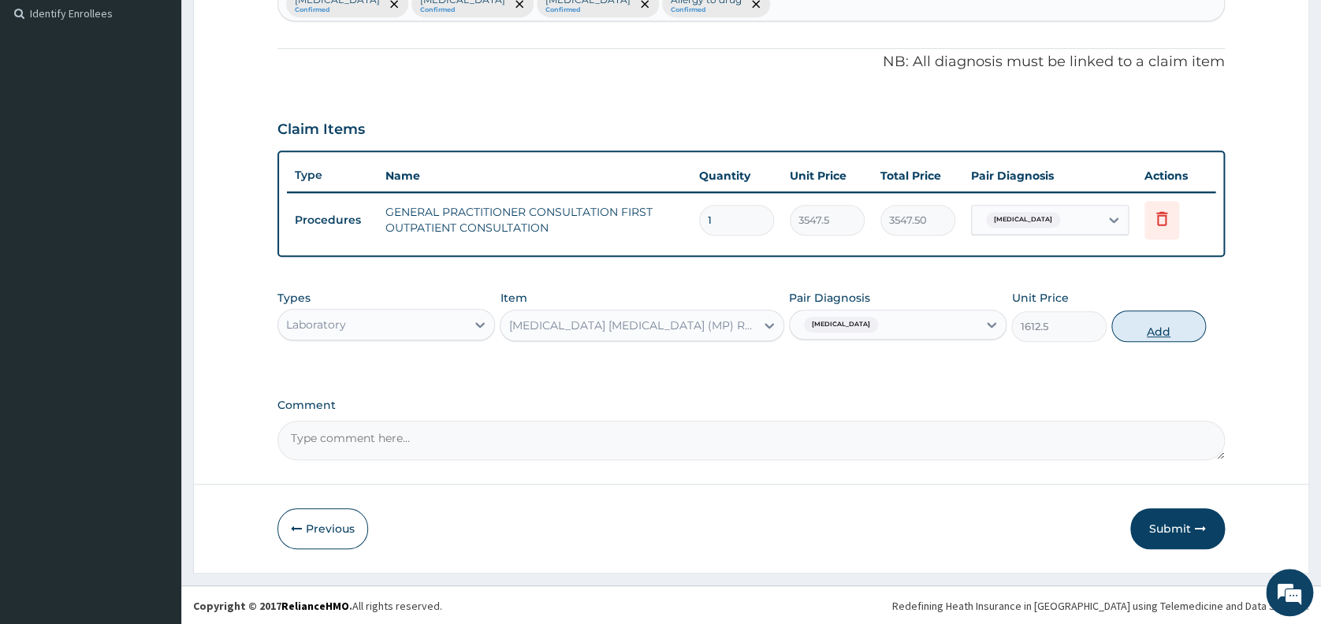
click at [1135, 327] on button "Add" at bounding box center [1158, 326] width 95 height 32
type input "0"
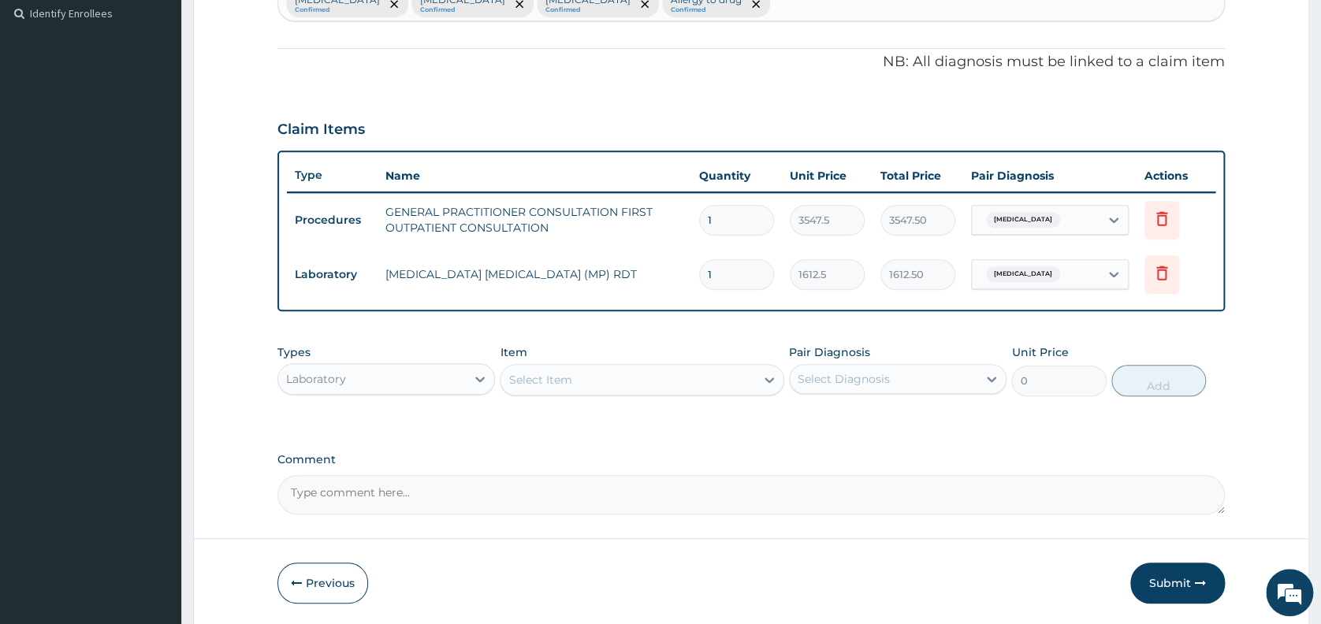
click at [653, 372] on div "Select Item" at bounding box center [627, 379] width 255 height 25
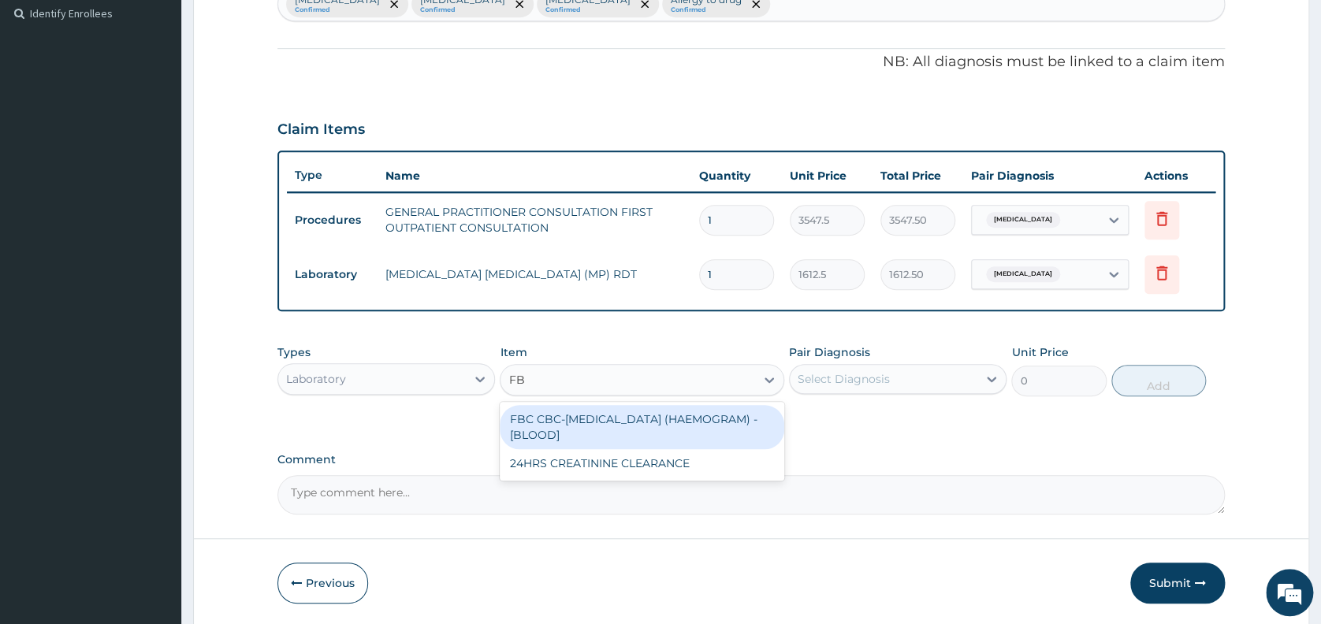
type input "FBC"
click at [633, 430] on div "FBC CBC-[MEDICAL_DATA] (HAEMOGRAM) - [BLOOD]" at bounding box center [642, 427] width 284 height 44
type input "4300"
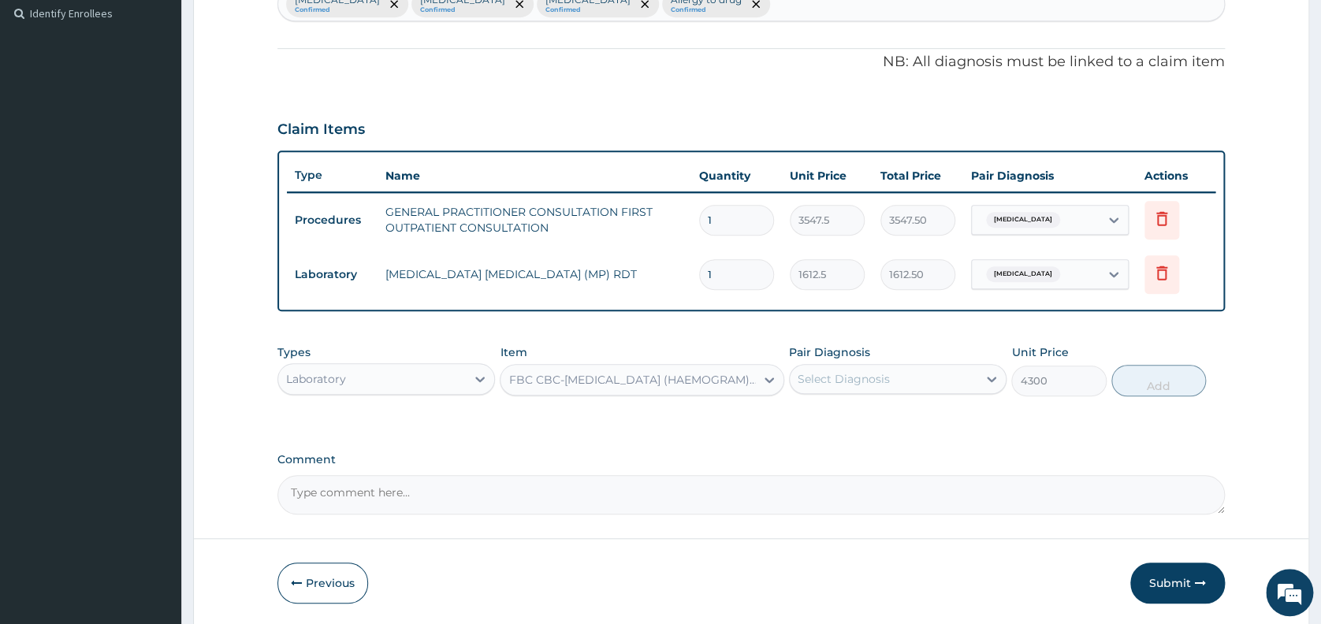
click at [883, 378] on div "Select Diagnosis" at bounding box center [843, 379] width 92 height 16
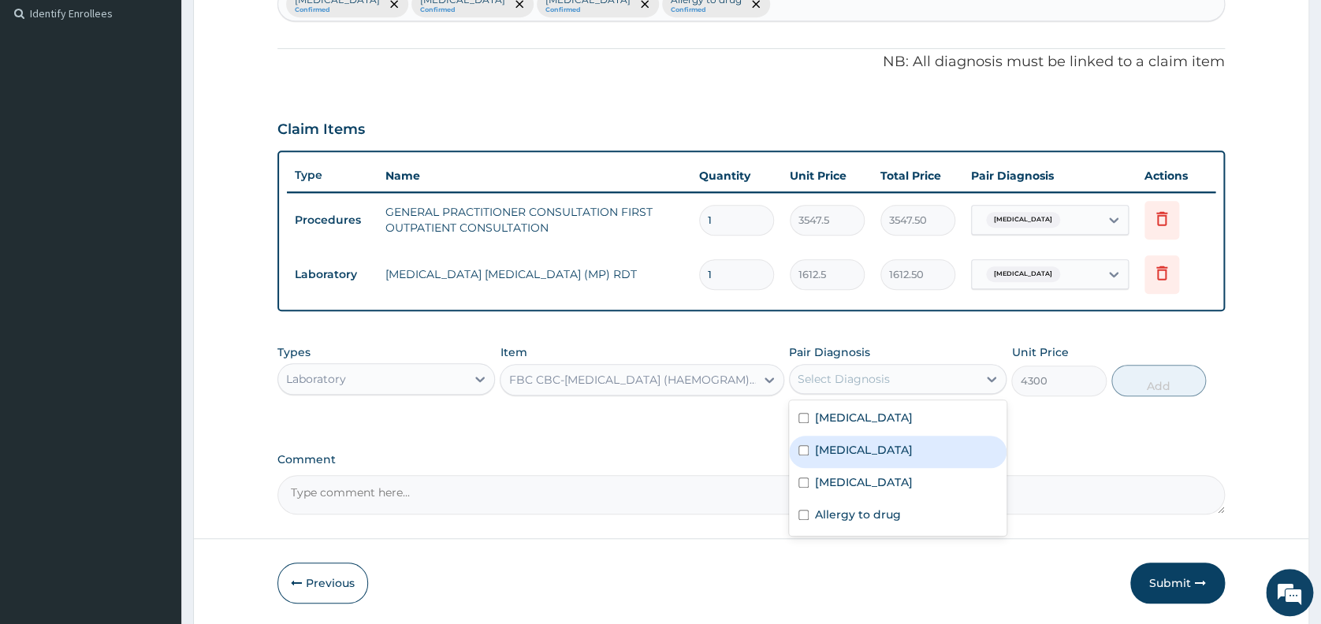
click at [854, 448] on div "[MEDICAL_DATA]" at bounding box center [897, 452] width 217 height 32
checkbox input "true"
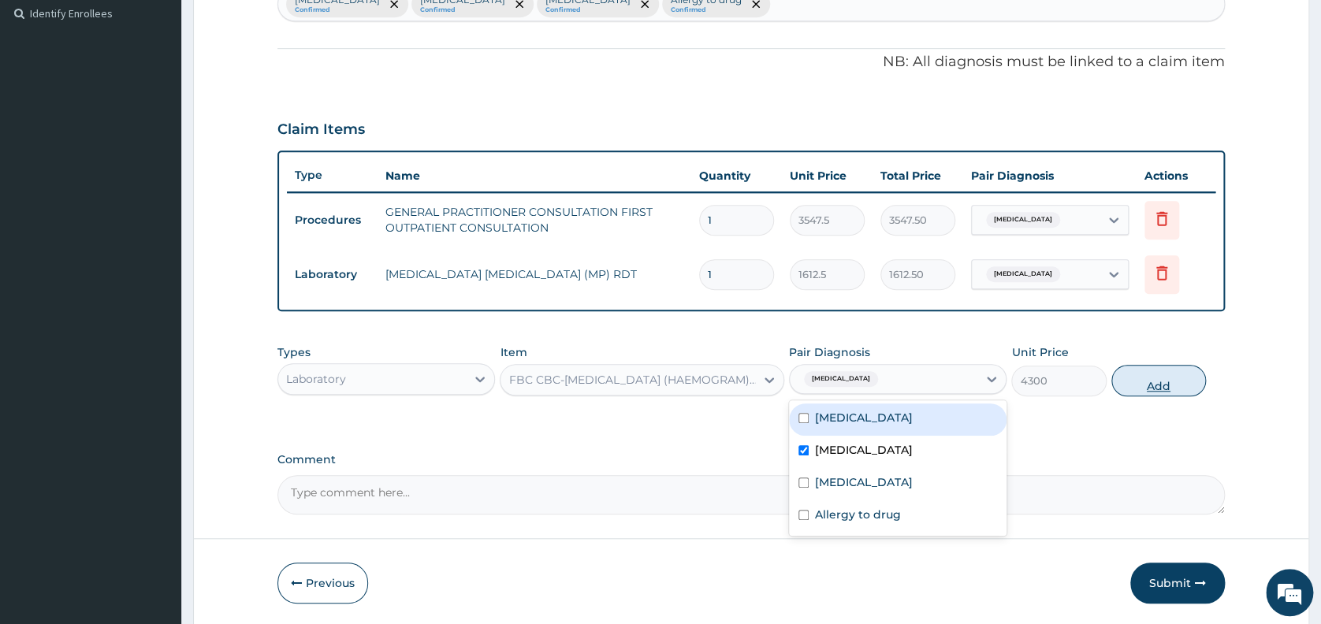
click at [1146, 377] on button "Add" at bounding box center [1158, 381] width 95 height 32
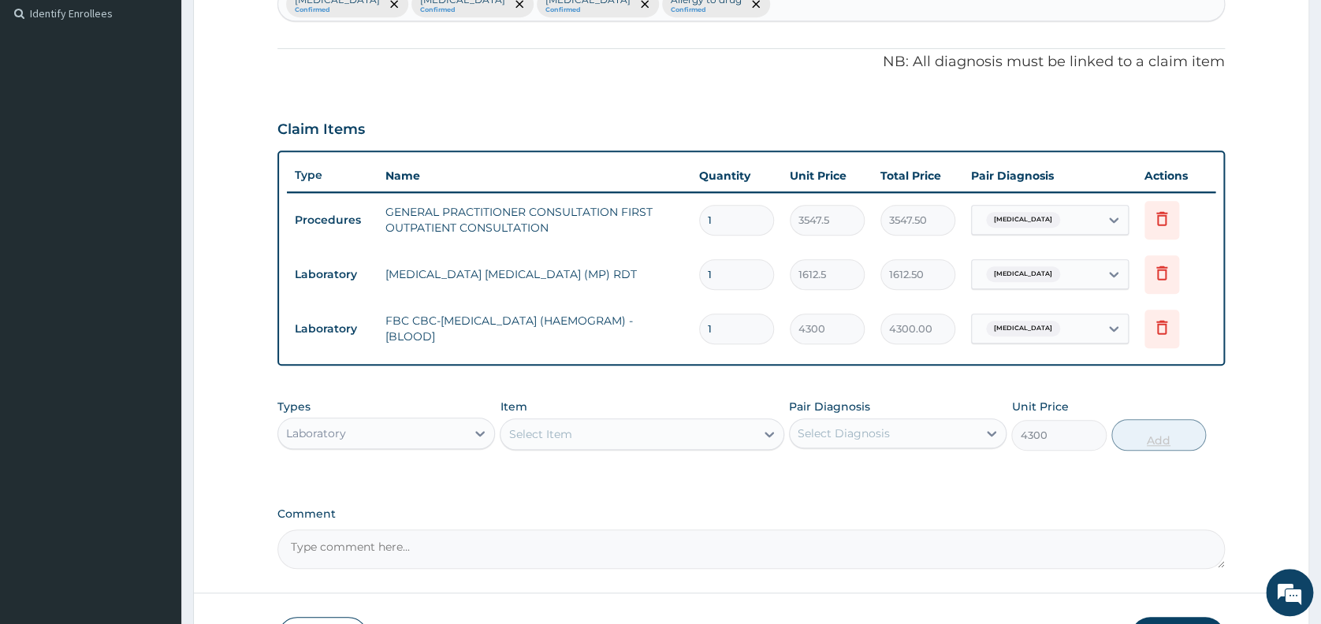
type input "0"
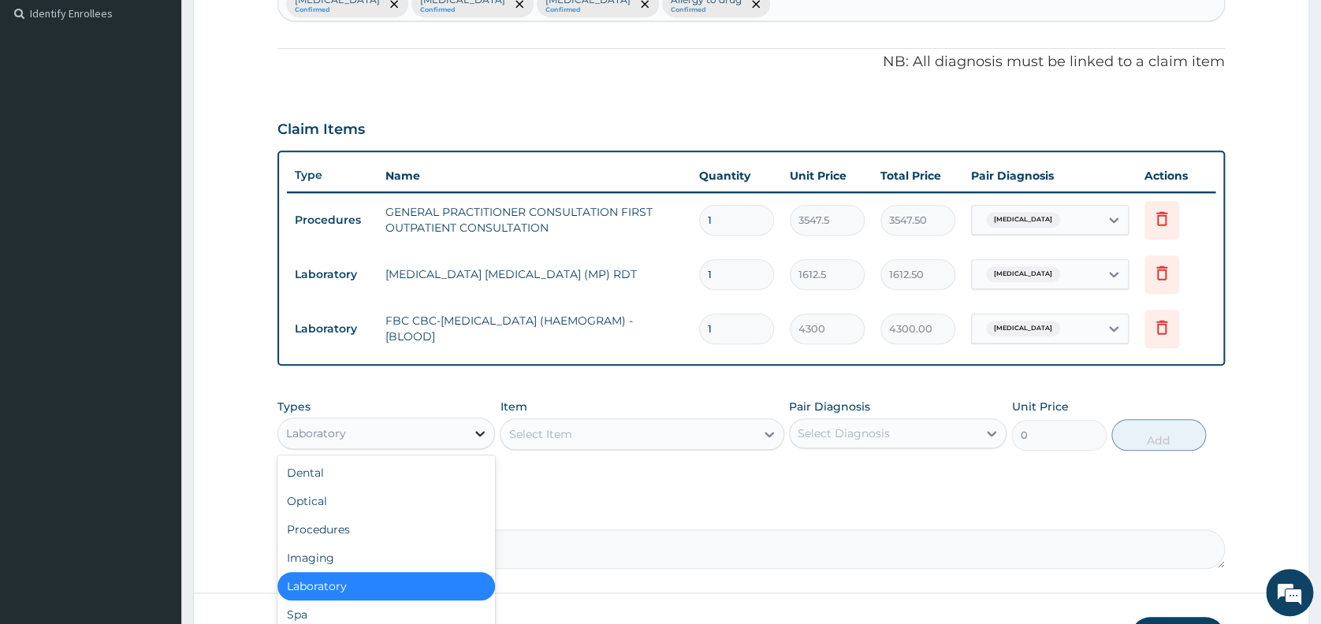
click at [477, 431] on icon at bounding box center [480, 434] width 9 height 6
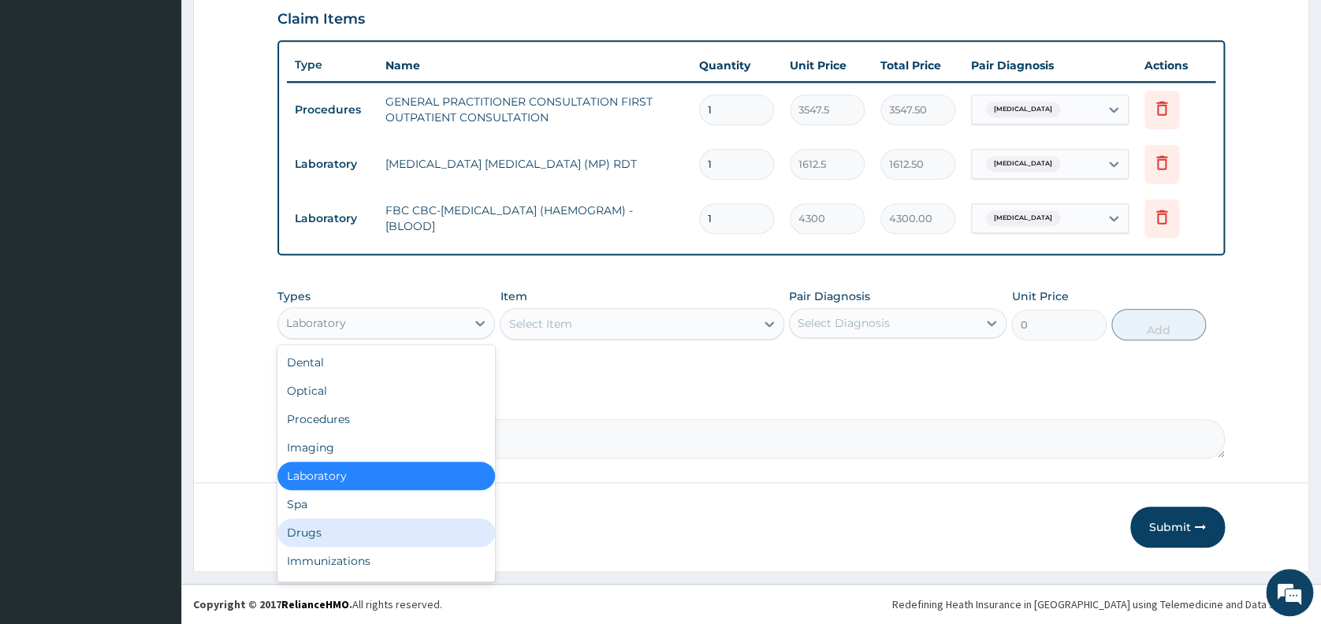
click at [401, 536] on div "Drugs" at bounding box center [385, 532] width 217 height 28
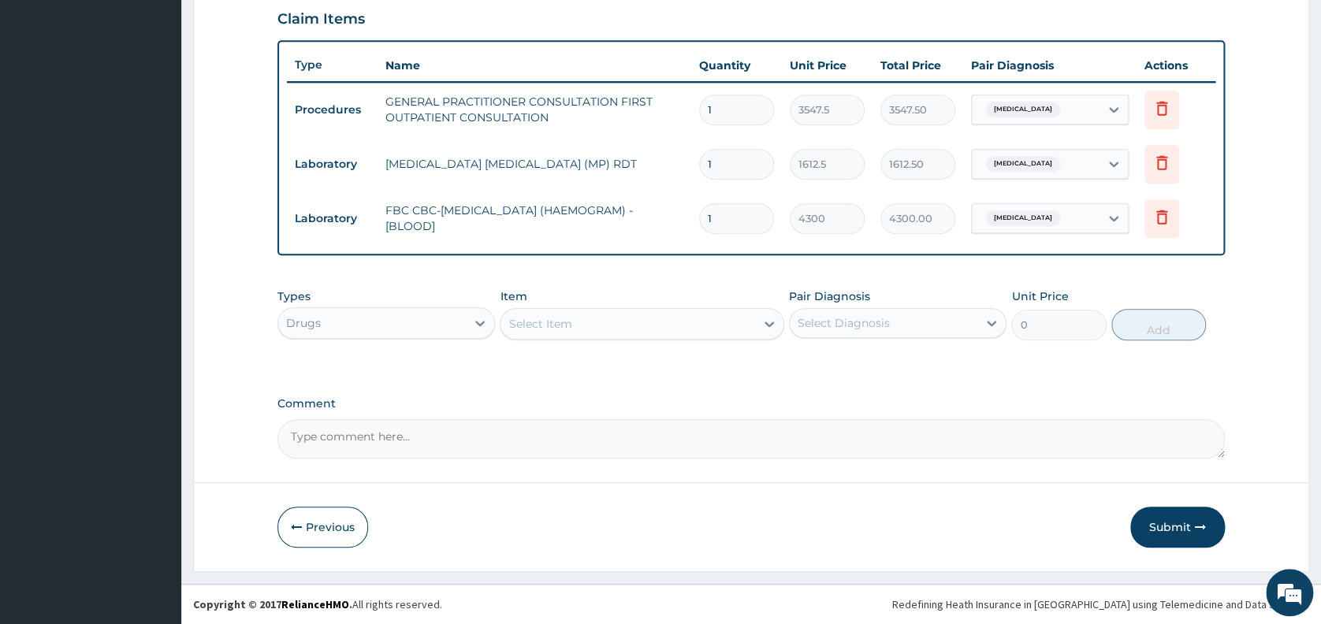
click at [574, 321] on div "Select Item" at bounding box center [627, 323] width 255 height 25
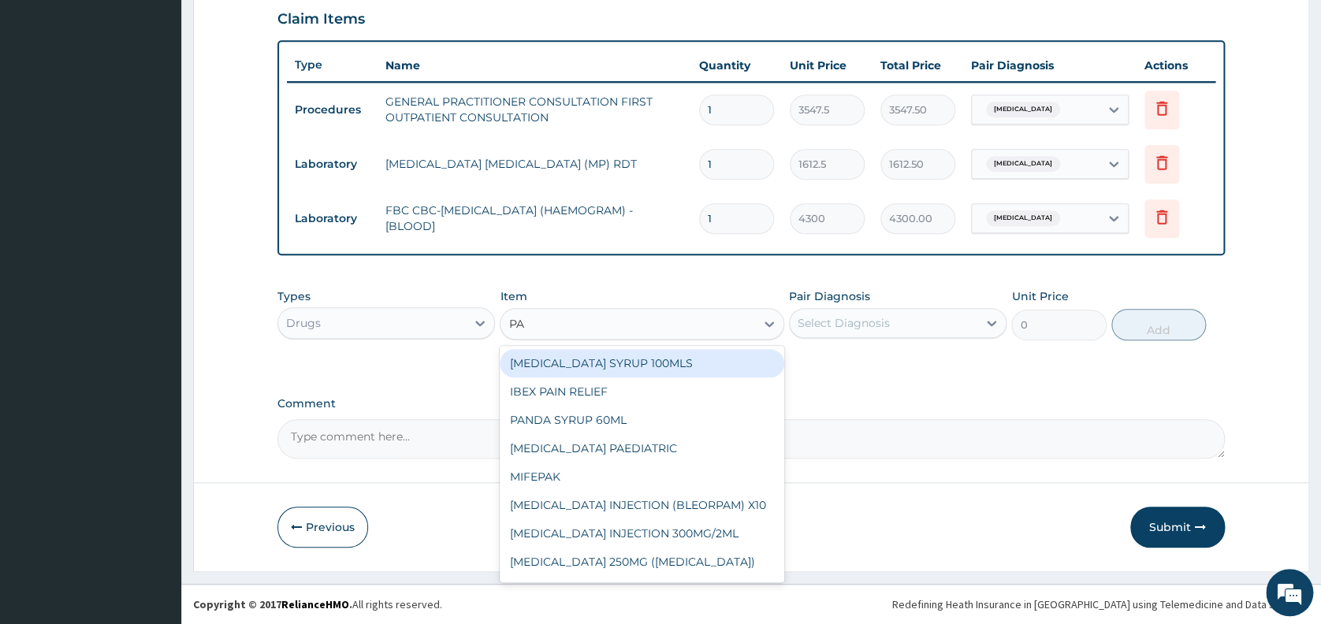
type input "PARA"
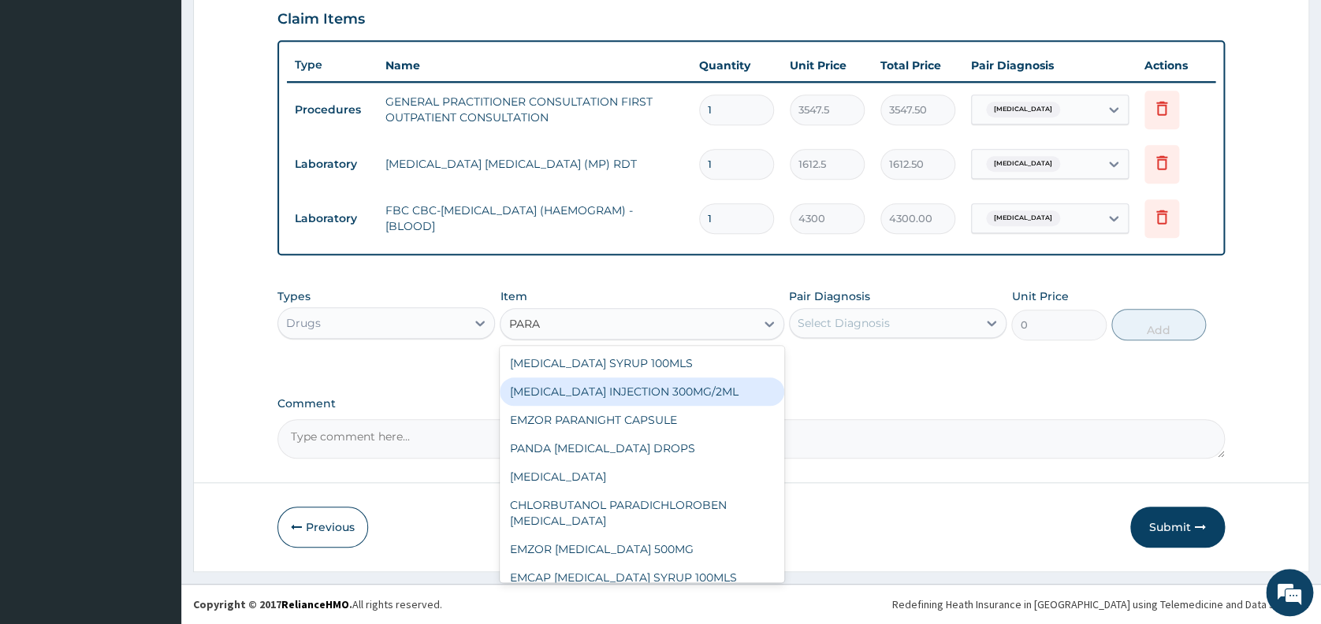
click at [593, 395] on div "[MEDICAL_DATA] INJECTION 300MG/2ML" at bounding box center [642, 391] width 284 height 28
type input "260.1499938964844"
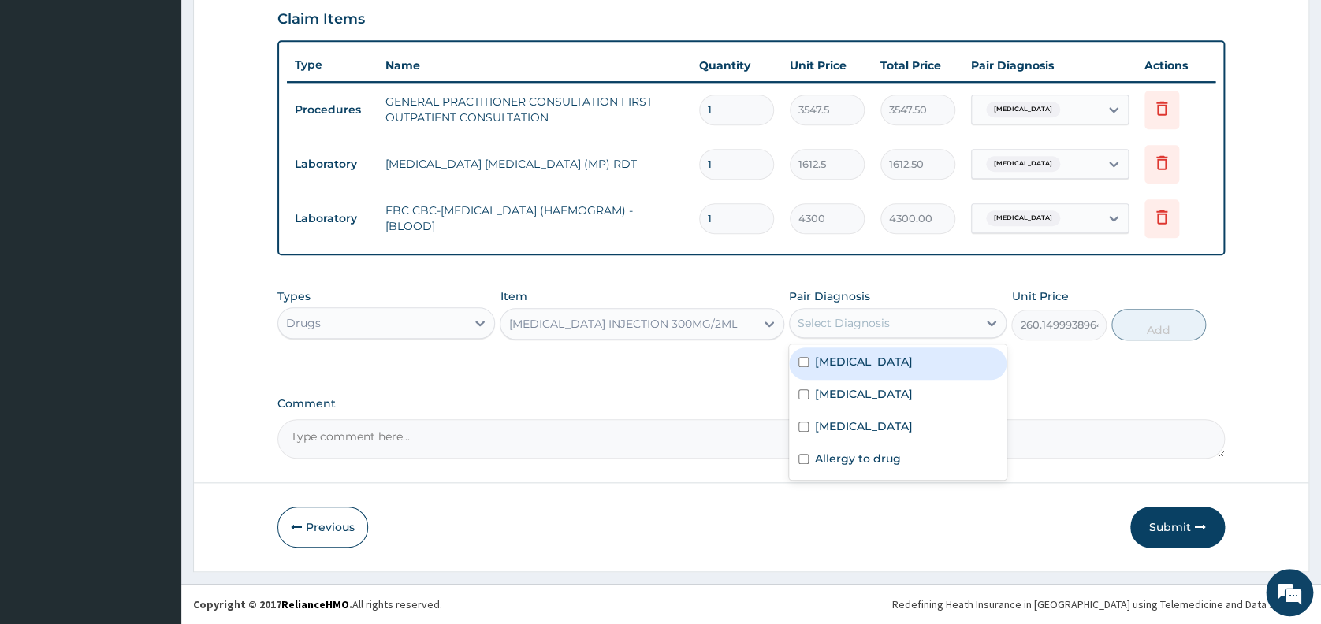
click at [864, 324] on div "Select Diagnosis" at bounding box center [843, 323] width 92 height 16
click at [859, 364] on div "[MEDICAL_DATA]" at bounding box center [897, 364] width 217 height 32
checkbox input "true"
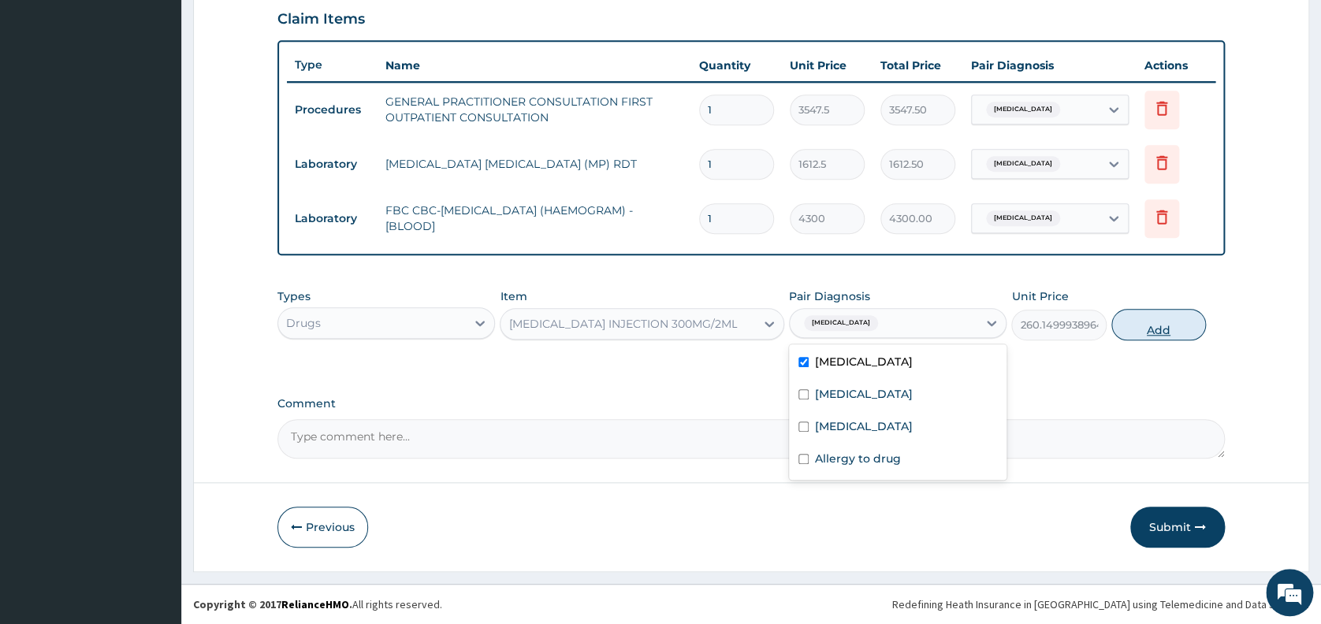
click at [1166, 325] on button "Add" at bounding box center [1158, 325] width 95 height 32
type input "0"
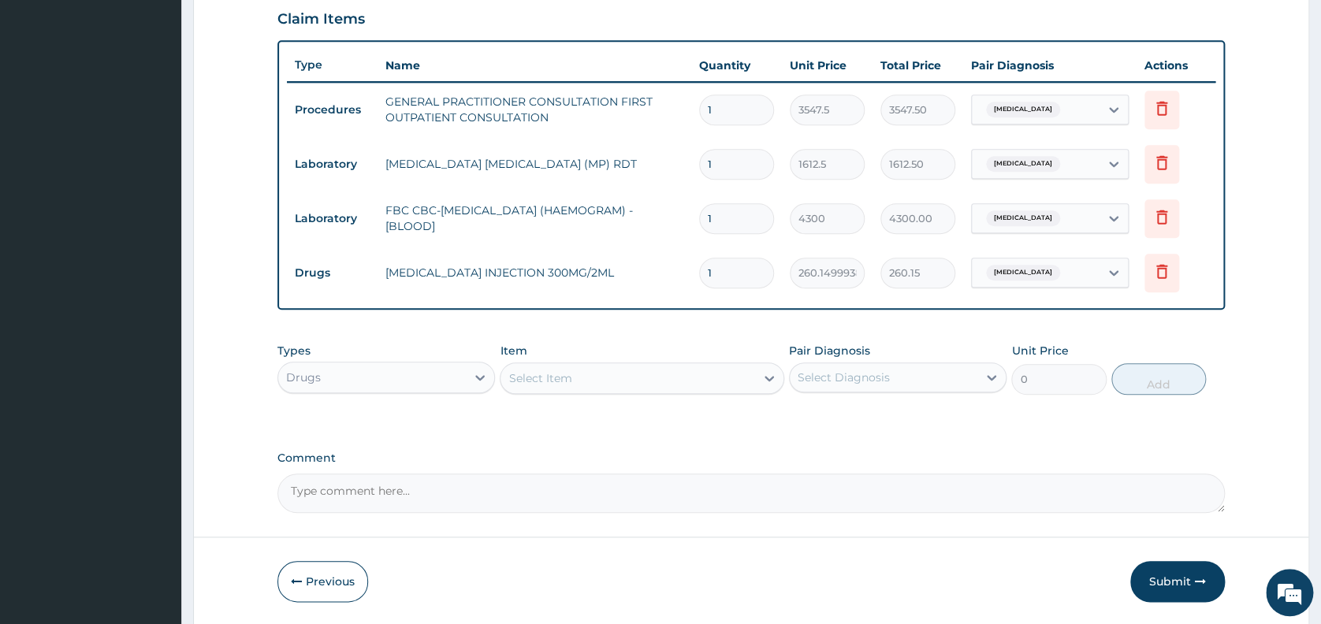
type input "0.00"
type input "2"
type input "520.30"
type input "2"
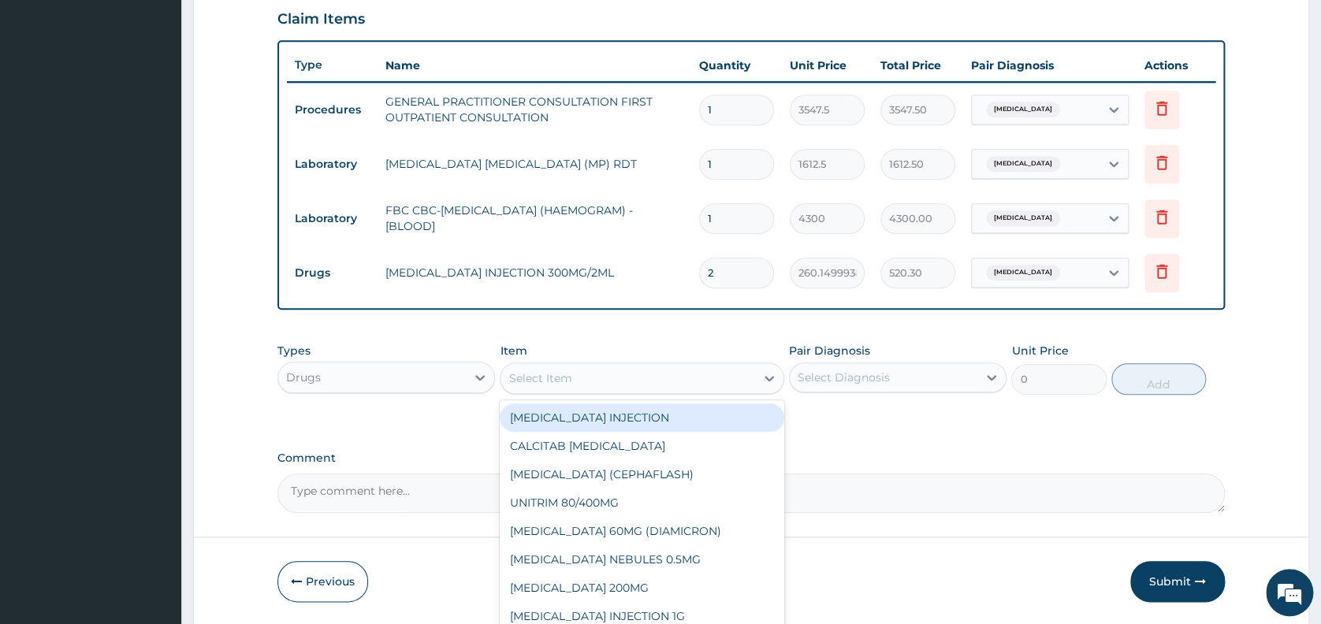
click at [662, 370] on div "Select Item" at bounding box center [627, 378] width 255 height 25
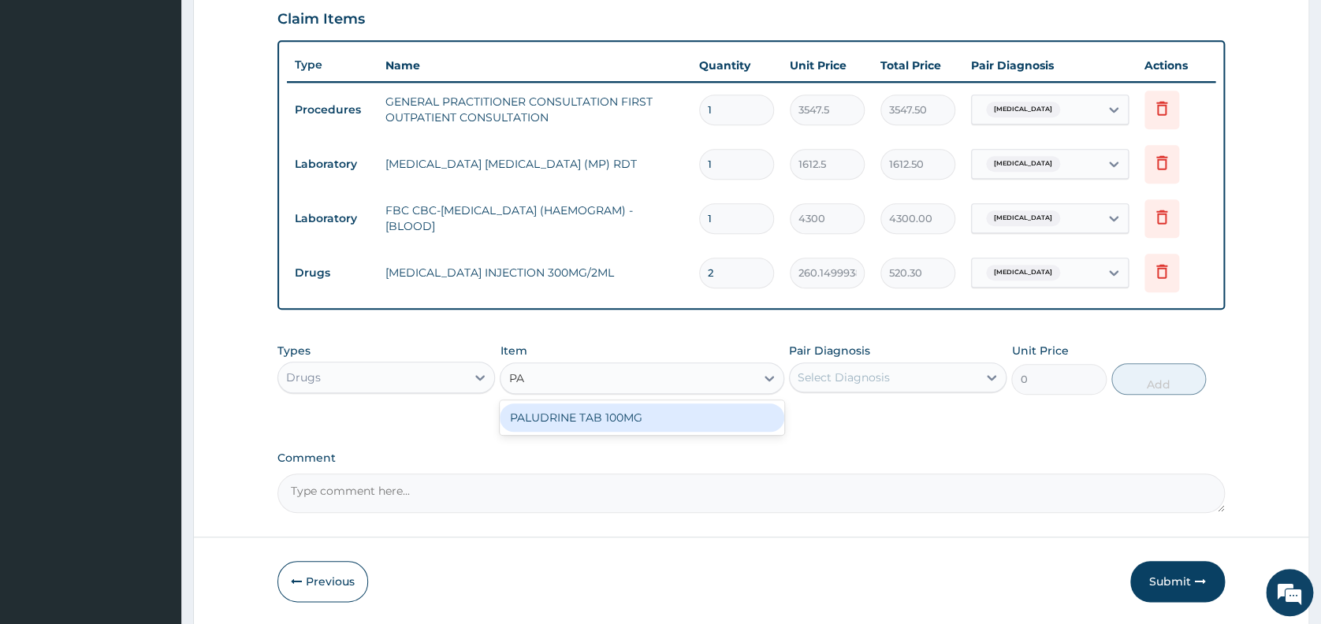
type input "P"
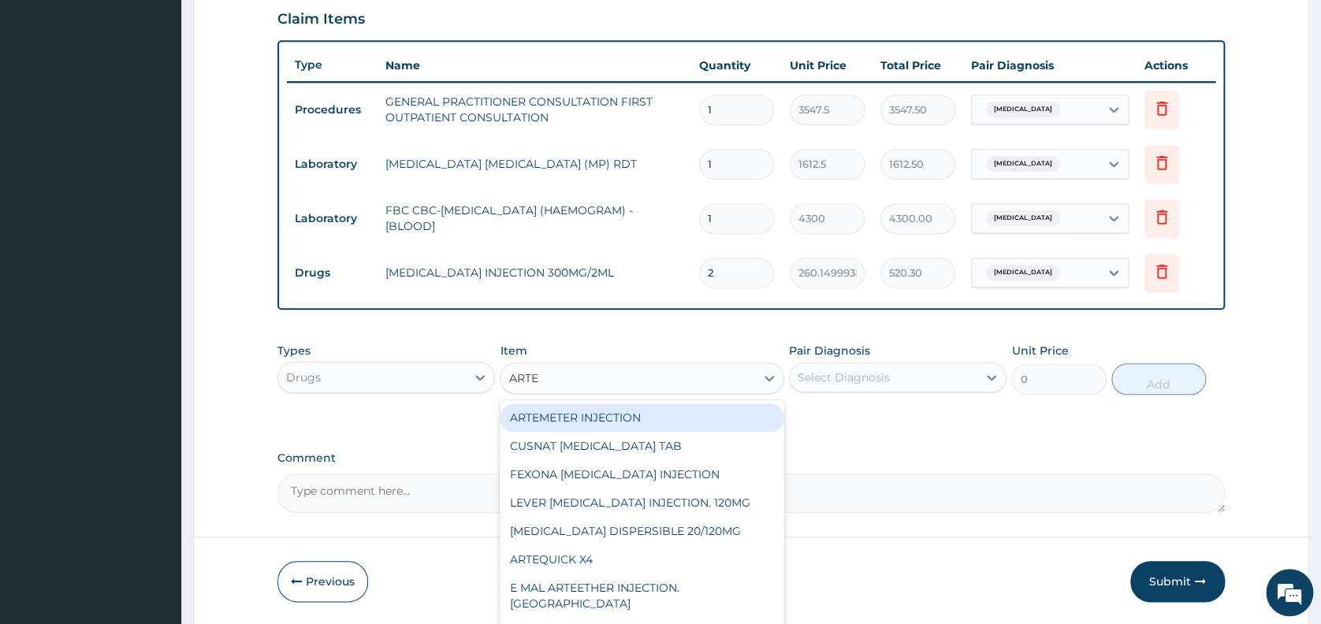
type input "ARTEM"
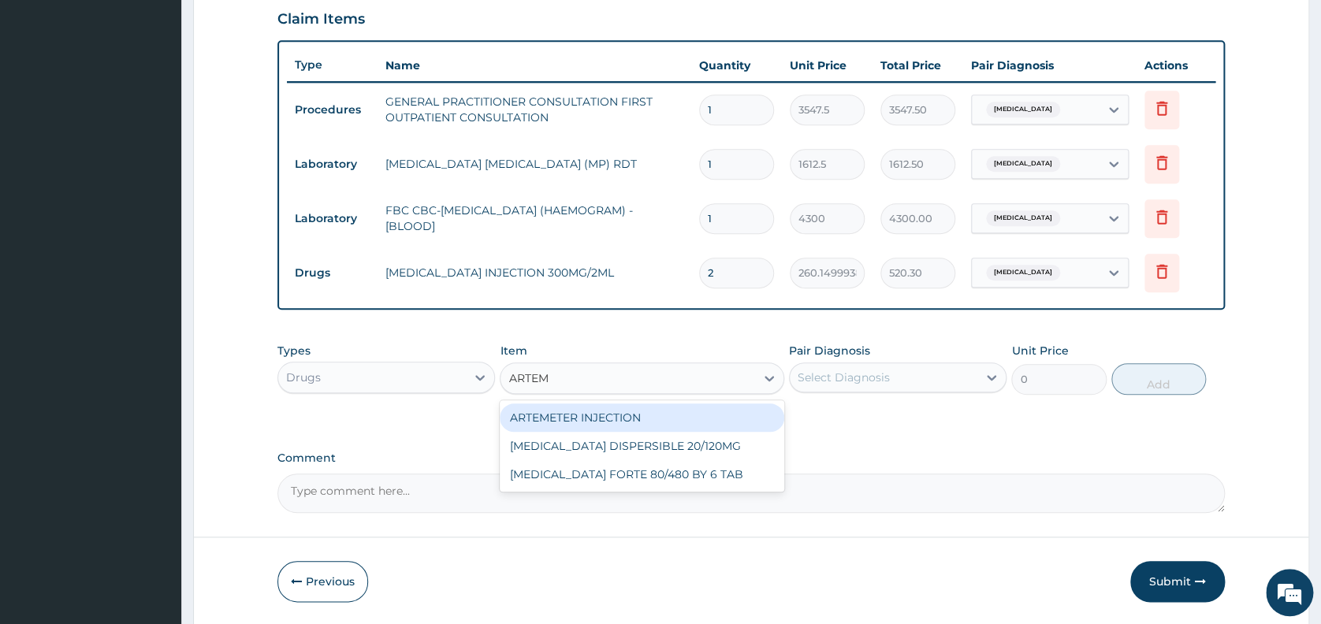
click at [646, 416] on div "ARTEMETER INJECTION" at bounding box center [642, 417] width 284 height 28
type input "946"
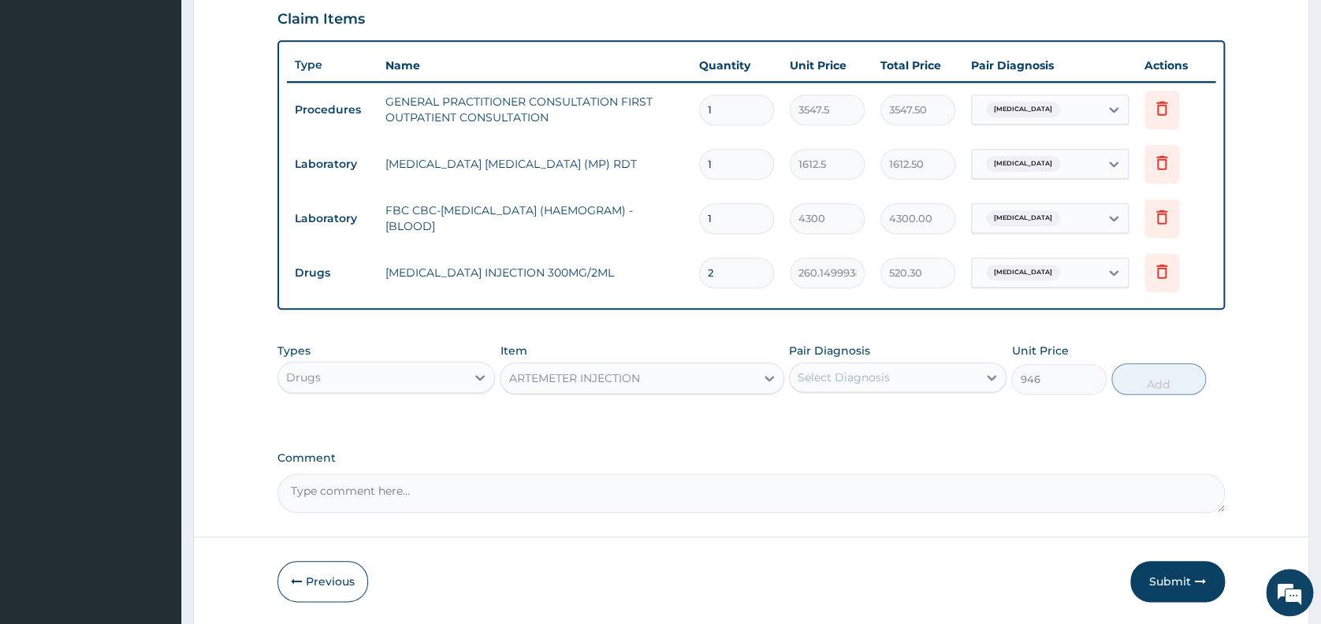
click at [890, 380] on div "Select Diagnosis" at bounding box center [884, 377] width 188 height 25
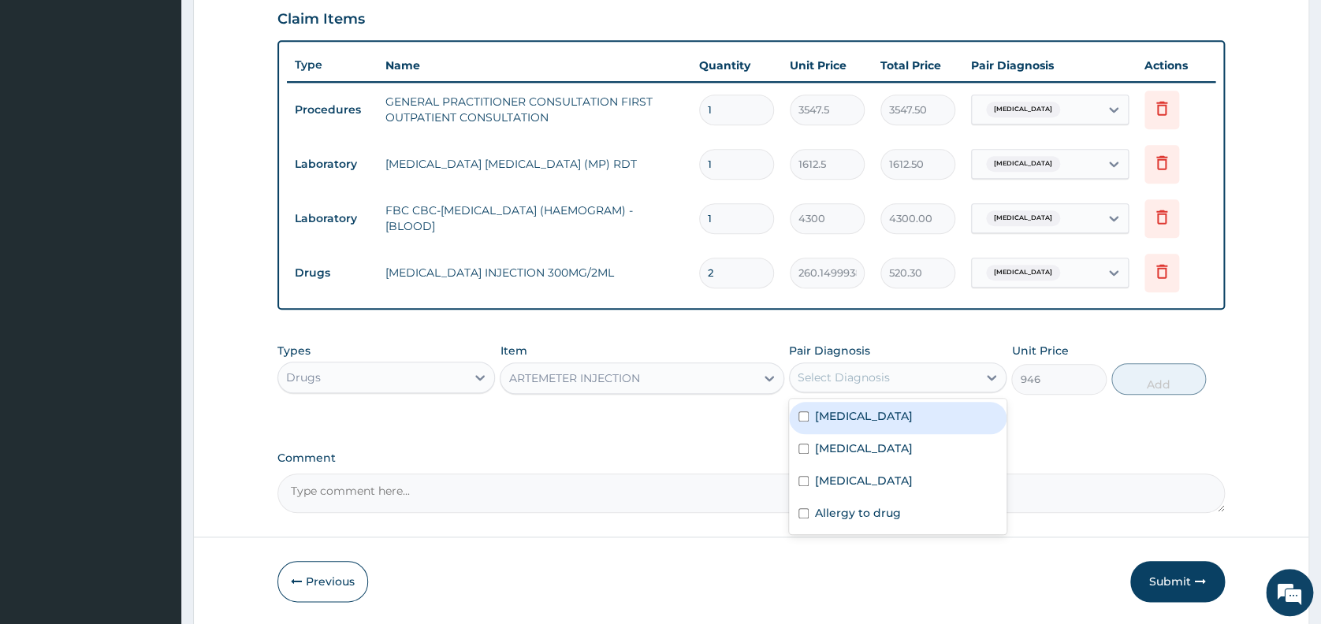
click at [879, 418] on div "[MEDICAL_DATA]" at bounding box center [897, 418] width 217 height 32
checkbox input "true"
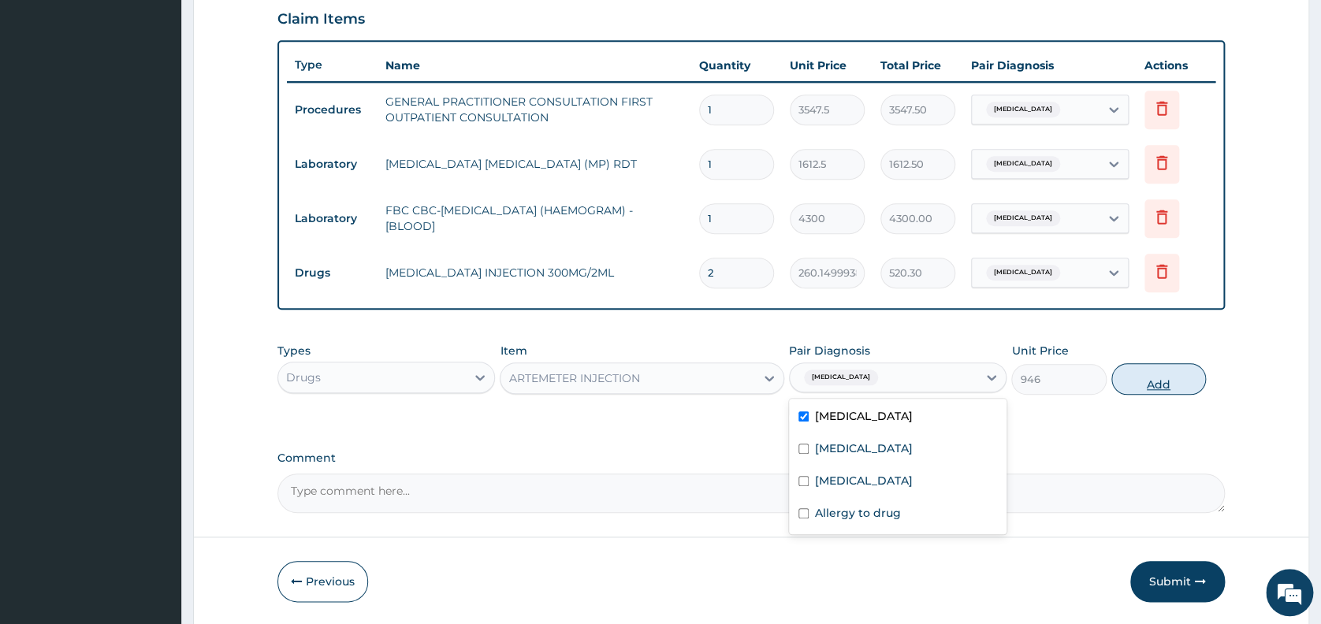
click at [1161, 385] on button "Add" at bounding box center [1158, 379] width 95 height 32
type input "0"
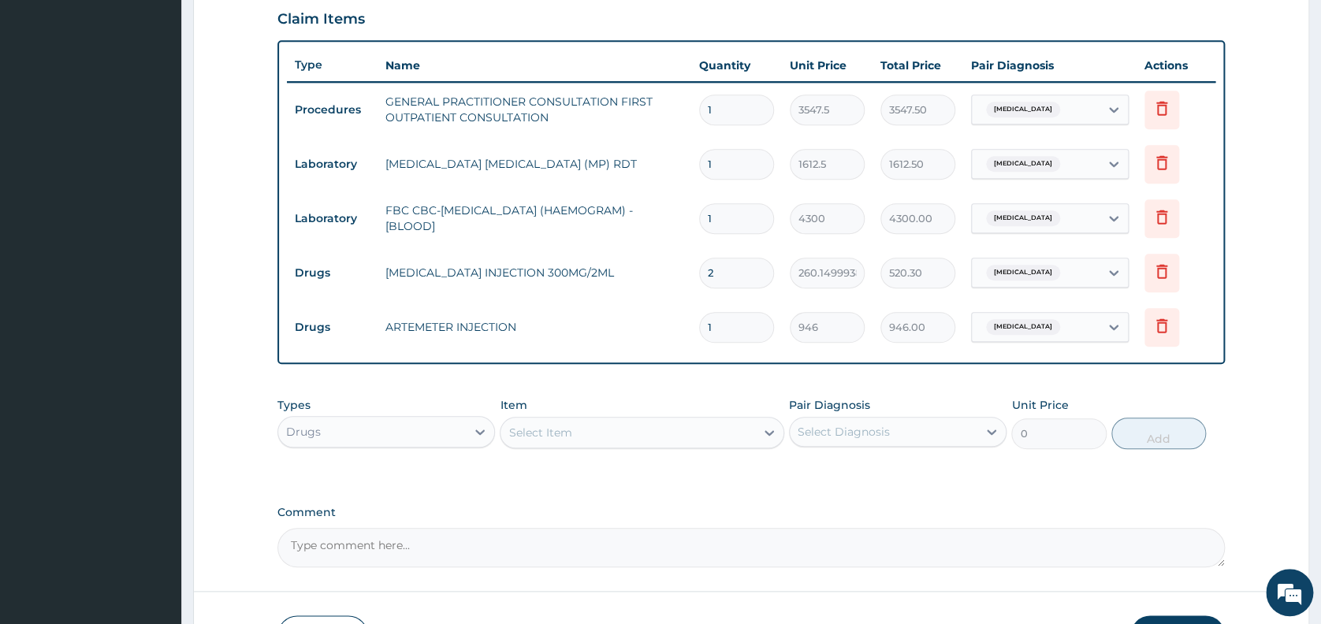
type input "0.00"
type input "2"
type input "1892.00"
type input "2"
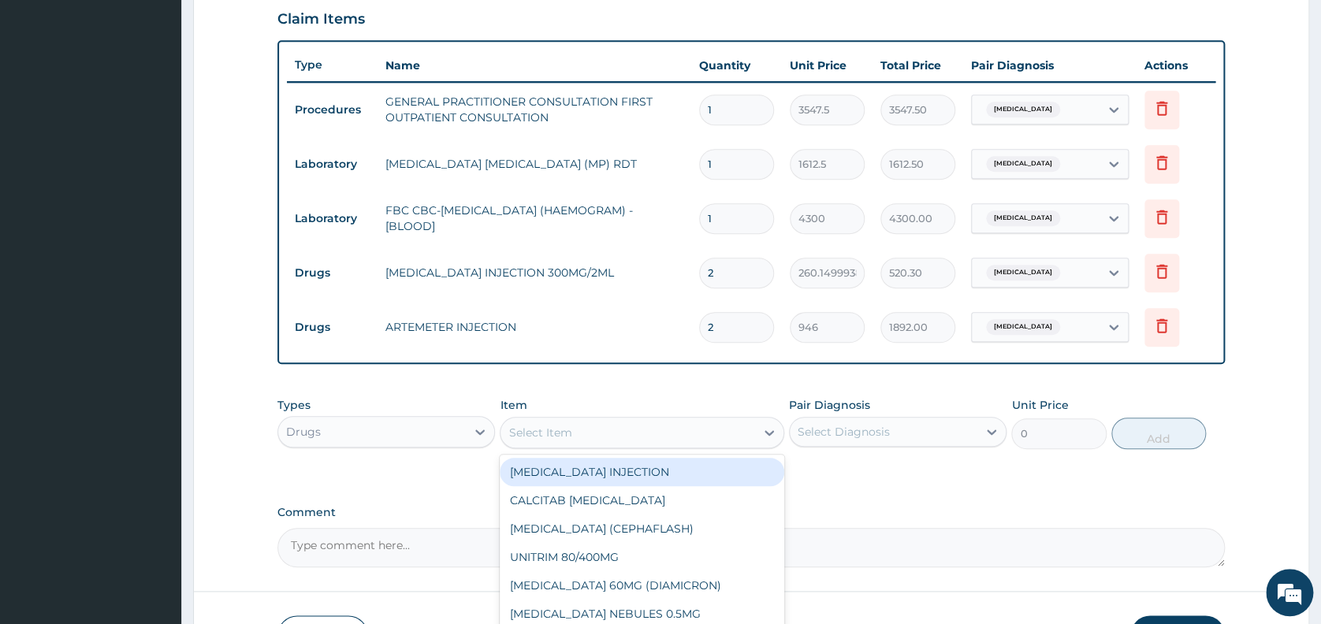
click at [696, 429] on div "Select Item" at bounding box center [627, 432] width 255 height 25
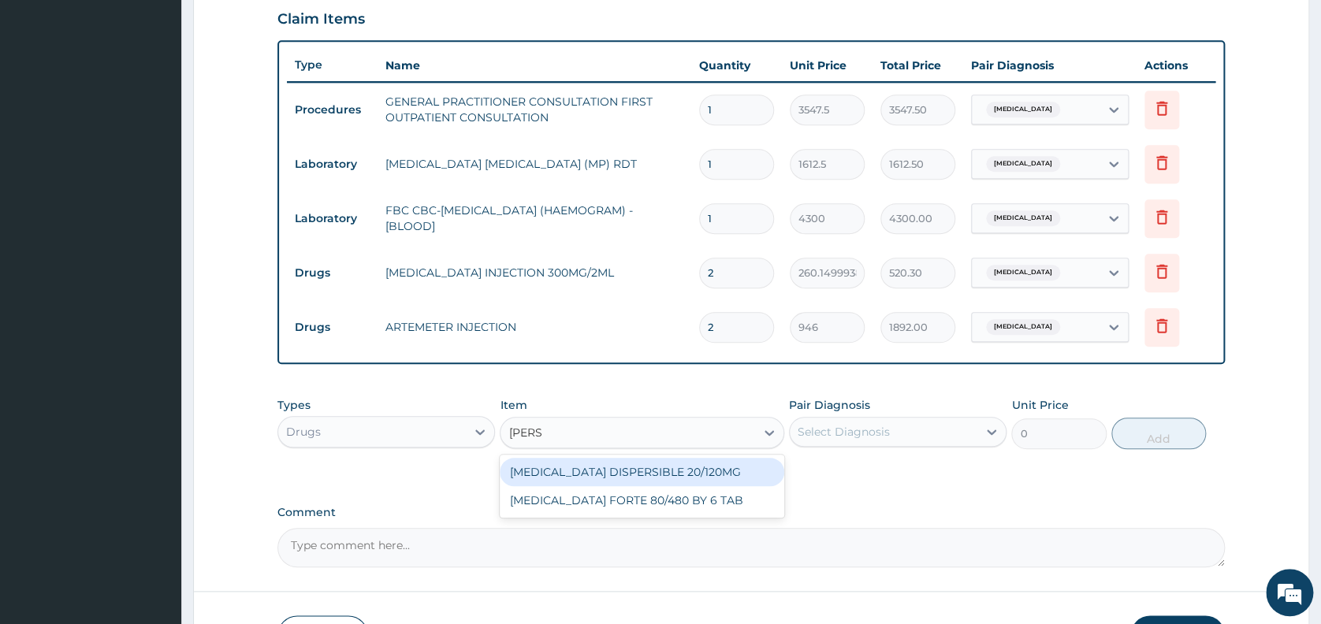
type input "COART"
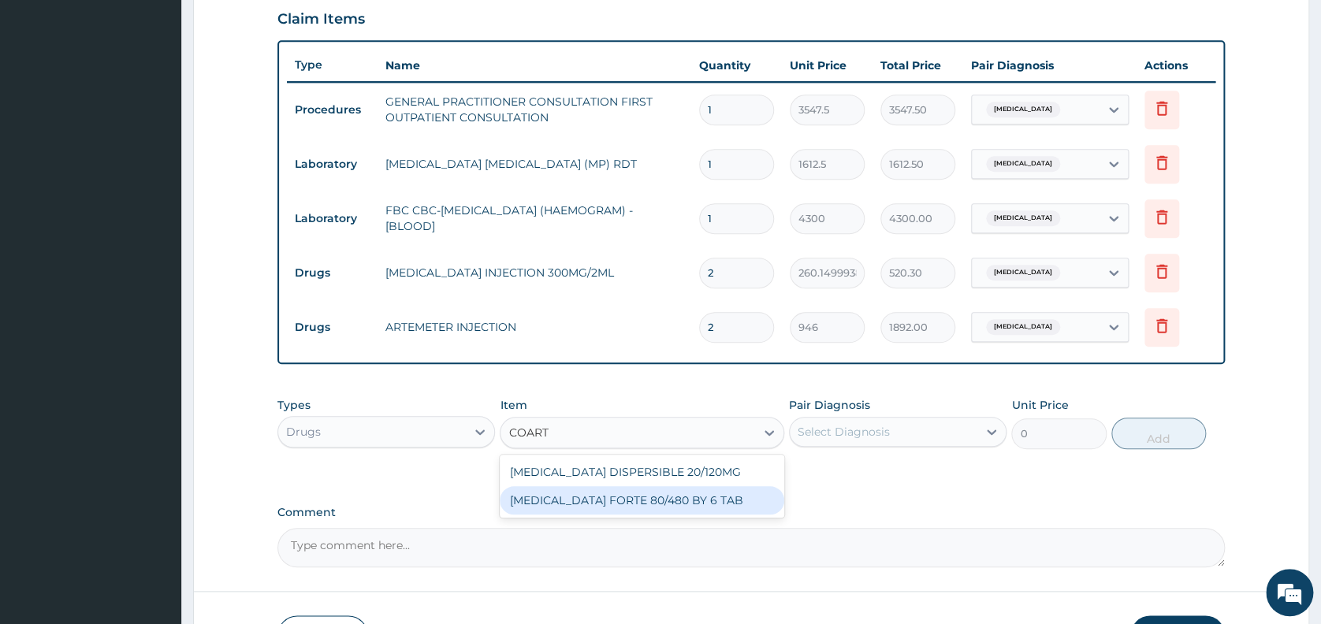
click at [656, 508] on div "[MEDICAL_DATA] FORTE 80/480 BY 6 TAB" at bounding box center [642, 500] width 284 height 28
type input "449.3500061035156"
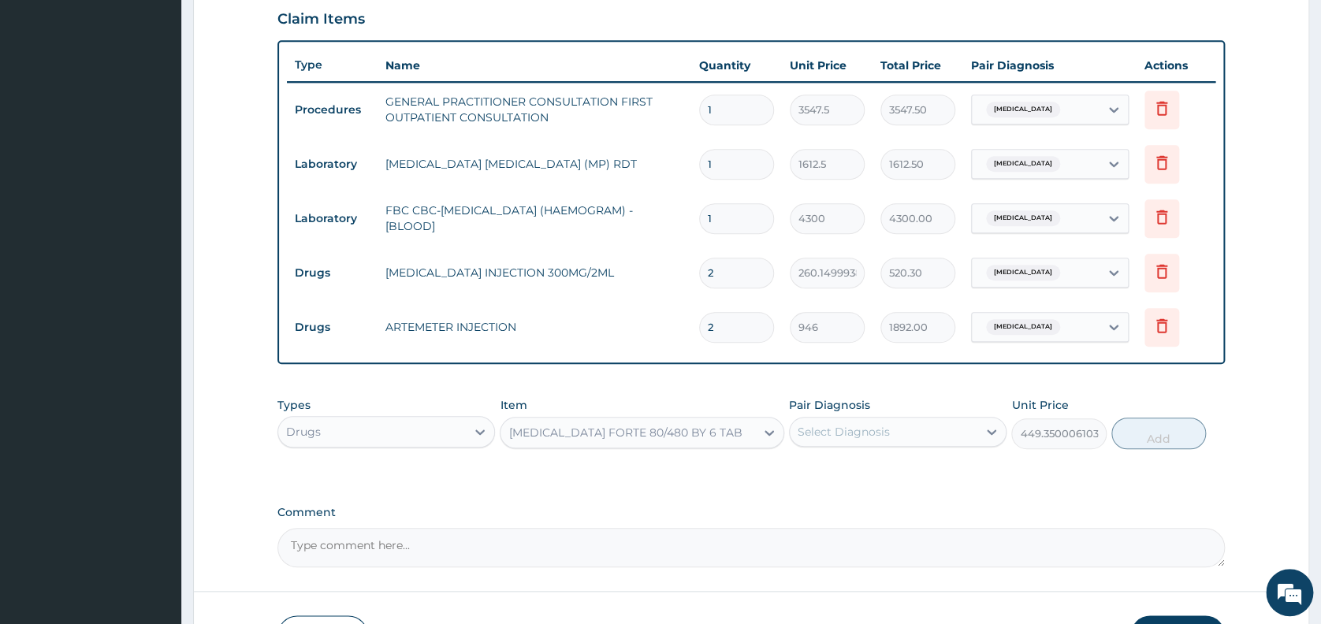
click at [864, 428] on div "Select Diagnosis" at bounding box center [843, 432] width 92 height 16
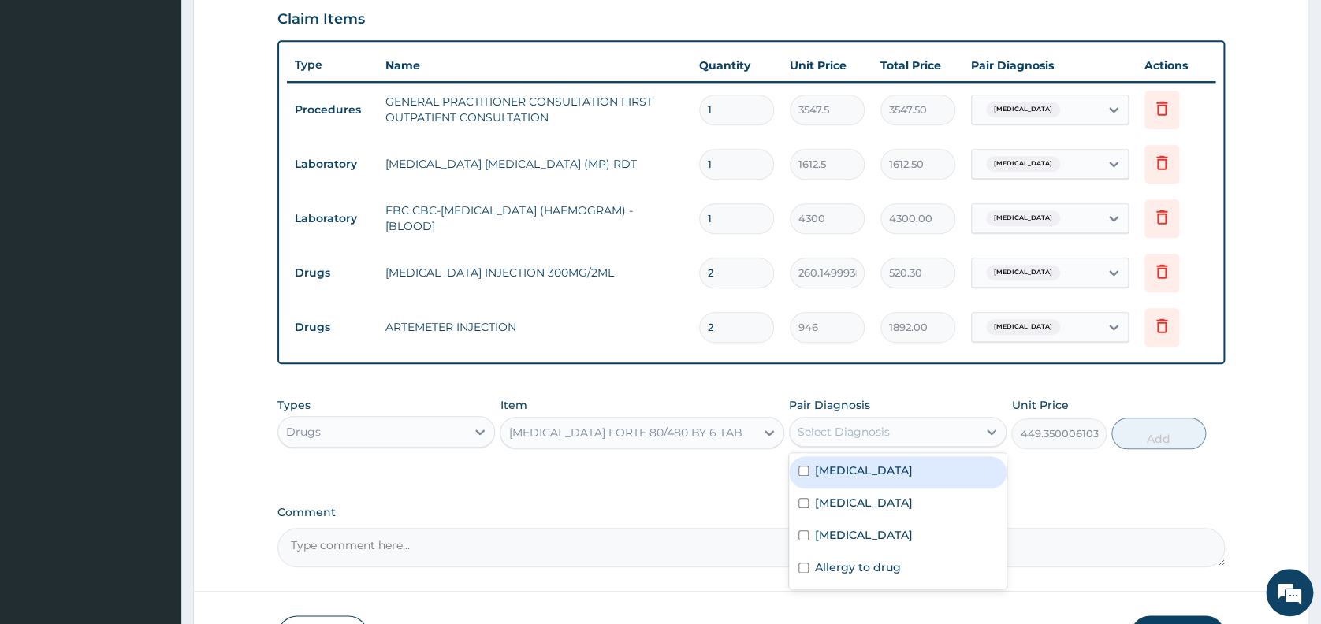
click at [859, 478] on div "[MEDICAL_DATA]" at bounding box center [897, 472] width 217 height 32
checkbox input "true"
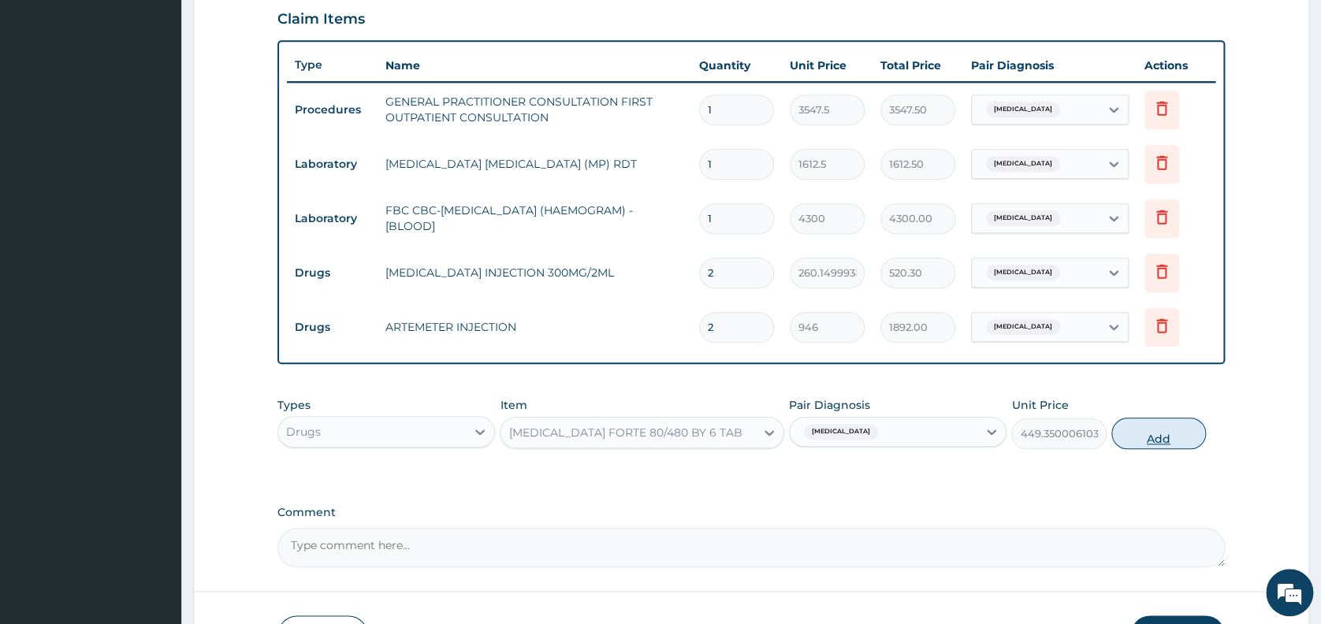
click at [1150, 439] on button "Add" at bounding box center [1158, 434] width 95 height 32
type input "0"
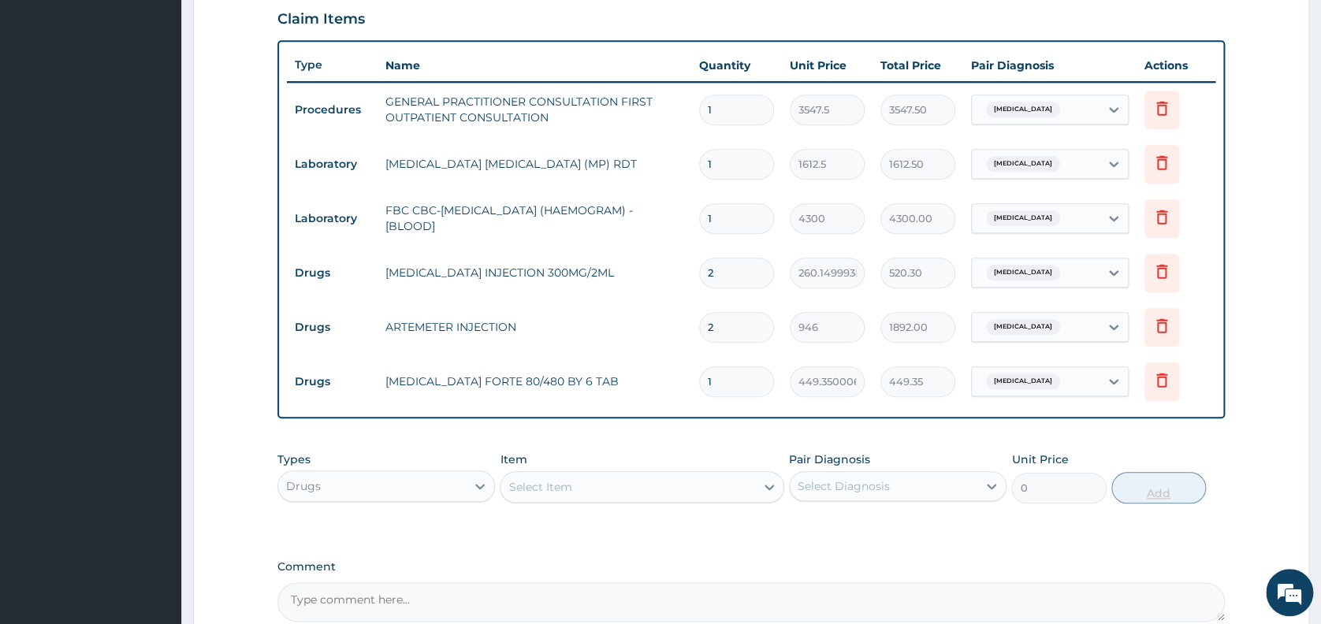
type input "0.00"
type input "6"
type input "2696.10"
type input "6"
click at [658, 490] on div "Select Item" at bounding box center [627, 486] width 255 height 25
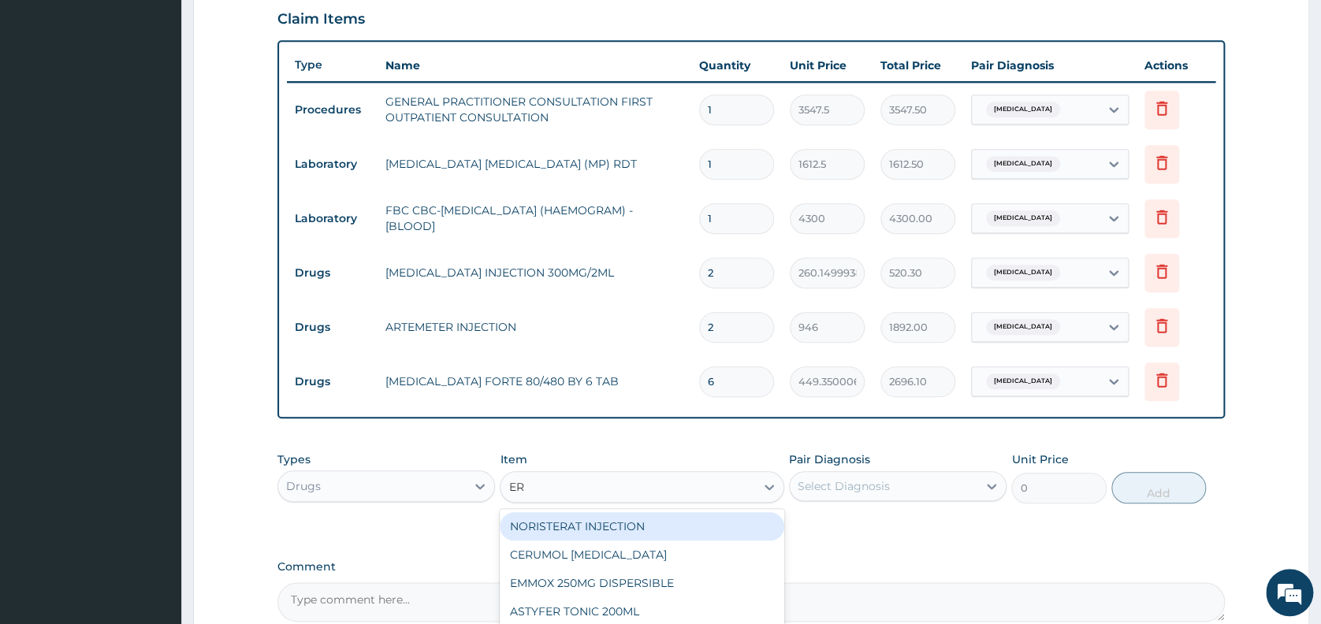
type input "ERY"
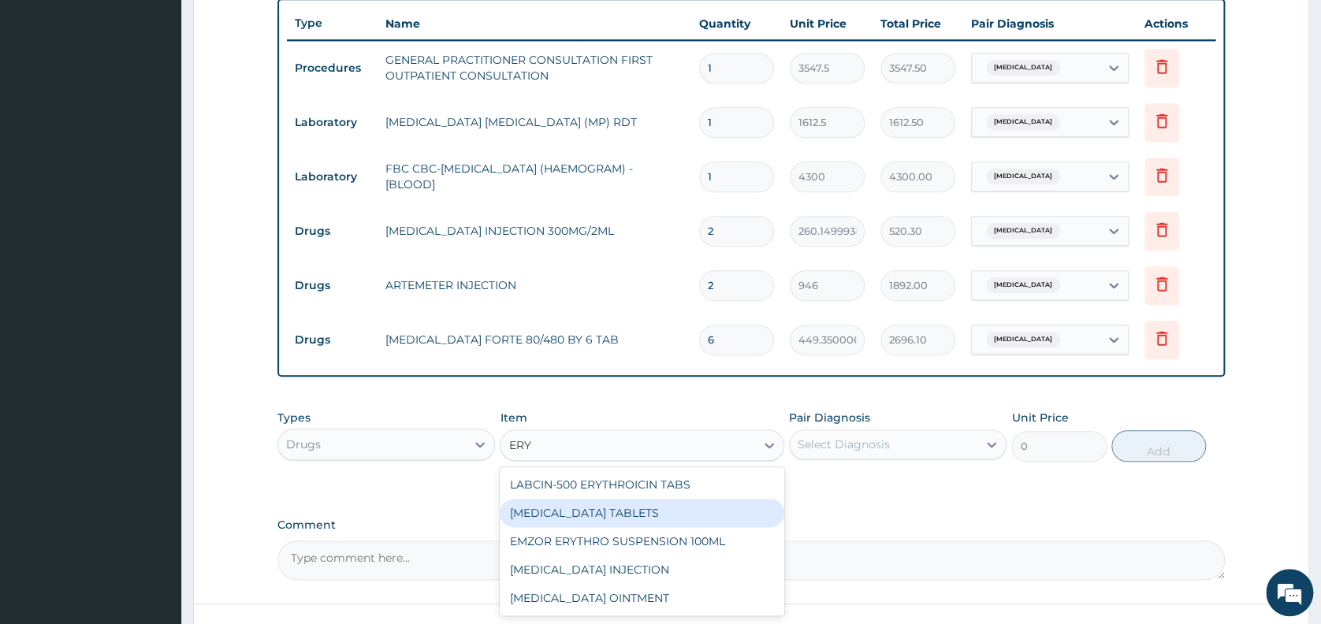
scroll to position [712, 0]
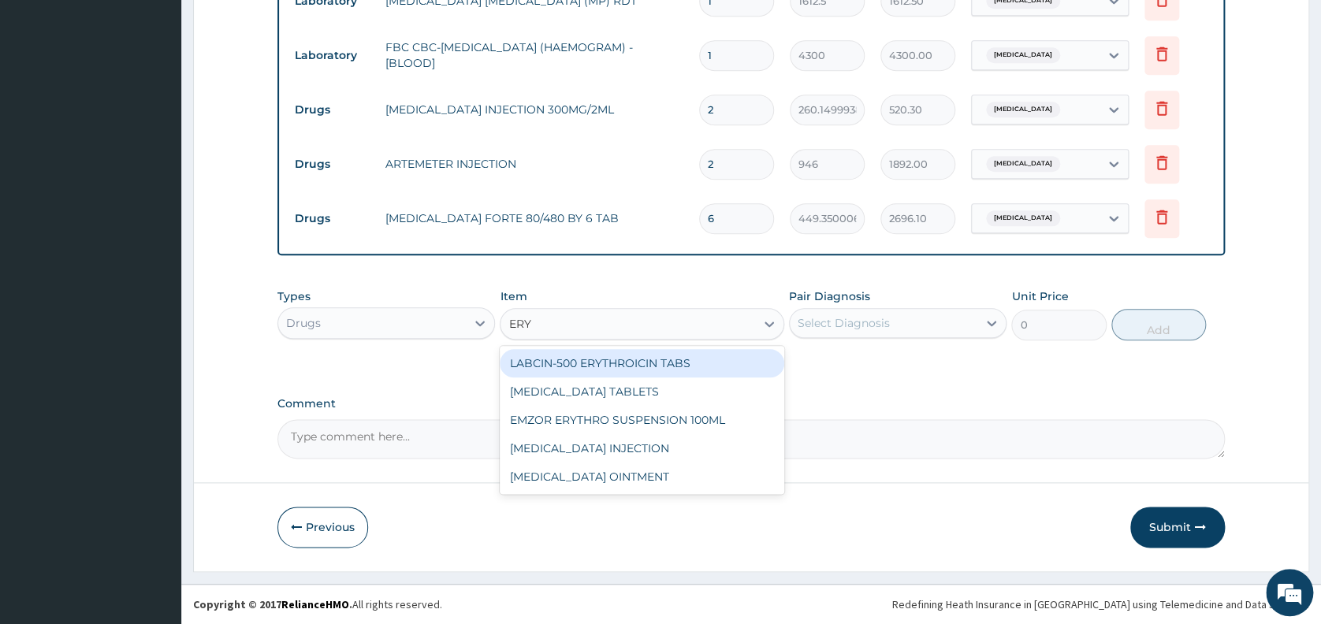
click at [674, 361] on div "LABCIN-500 ERYTHROICIN TABS" at bounding box center [642, 363] width 284 height 28
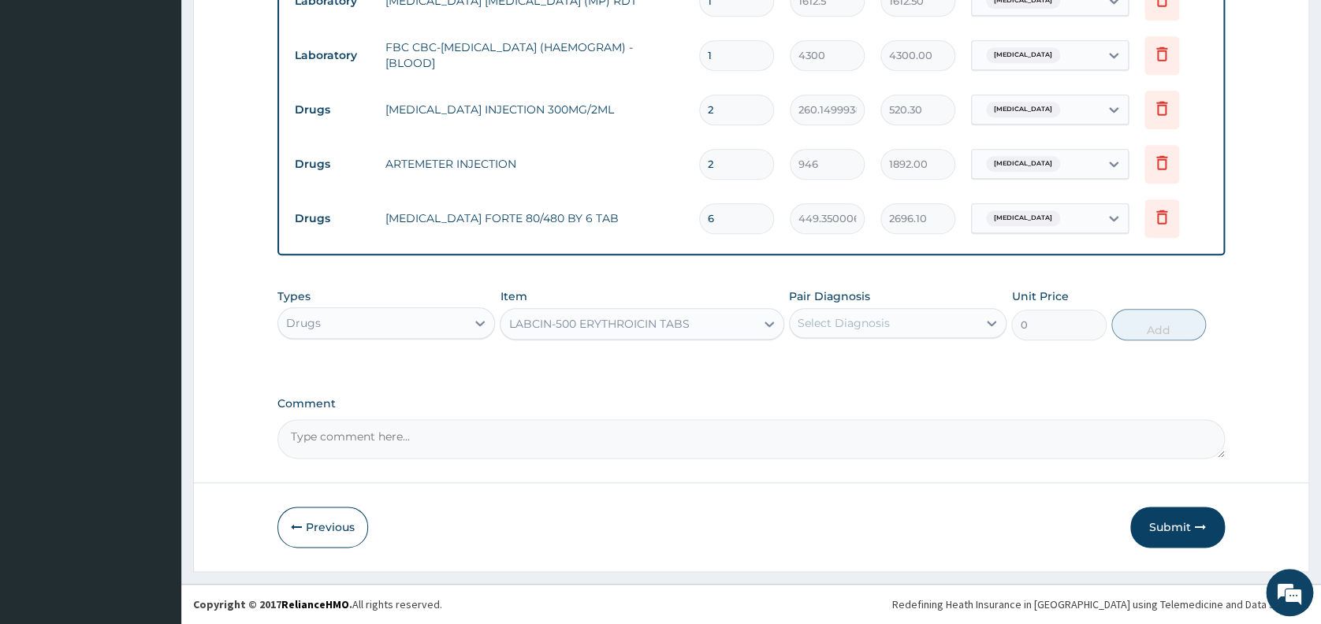
type input "218.7624969482422"
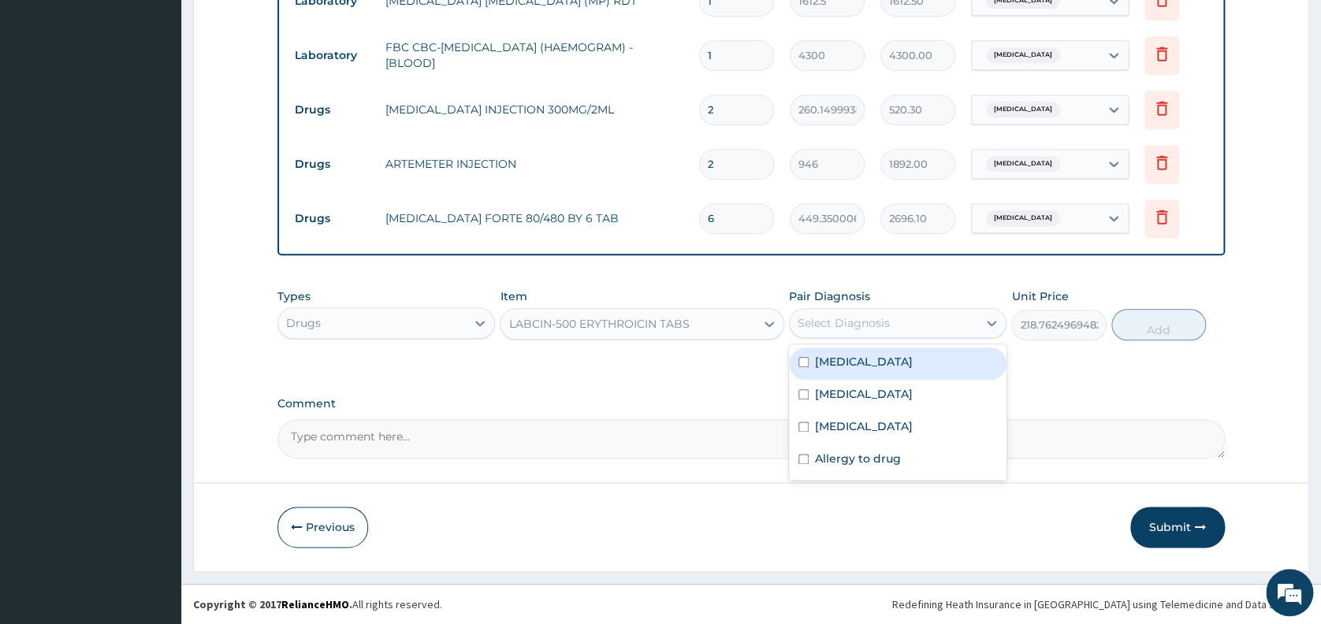
click at [859, 328] on div "Select Diagnosis" at bounding box center [843, 323] width 92 height 16
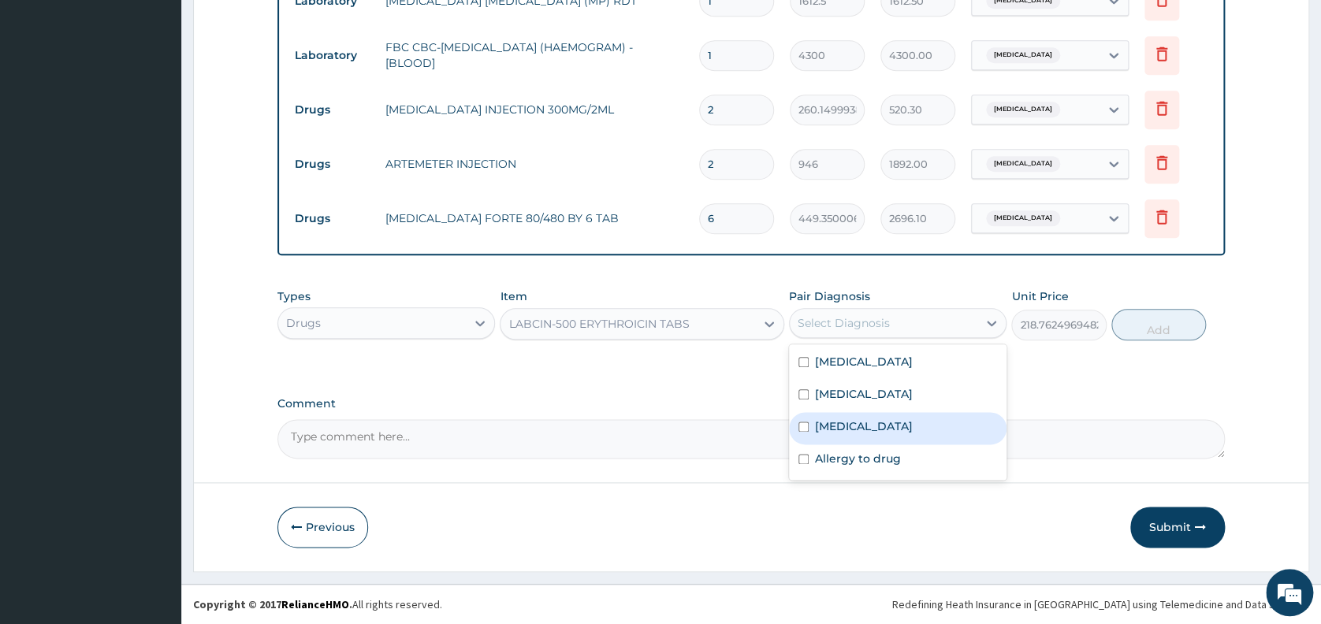
click at [870, 430] on label "[MEDICAL_DATA]" at bounding box center [864, 426] width 98 height 16
checkbox input "true"
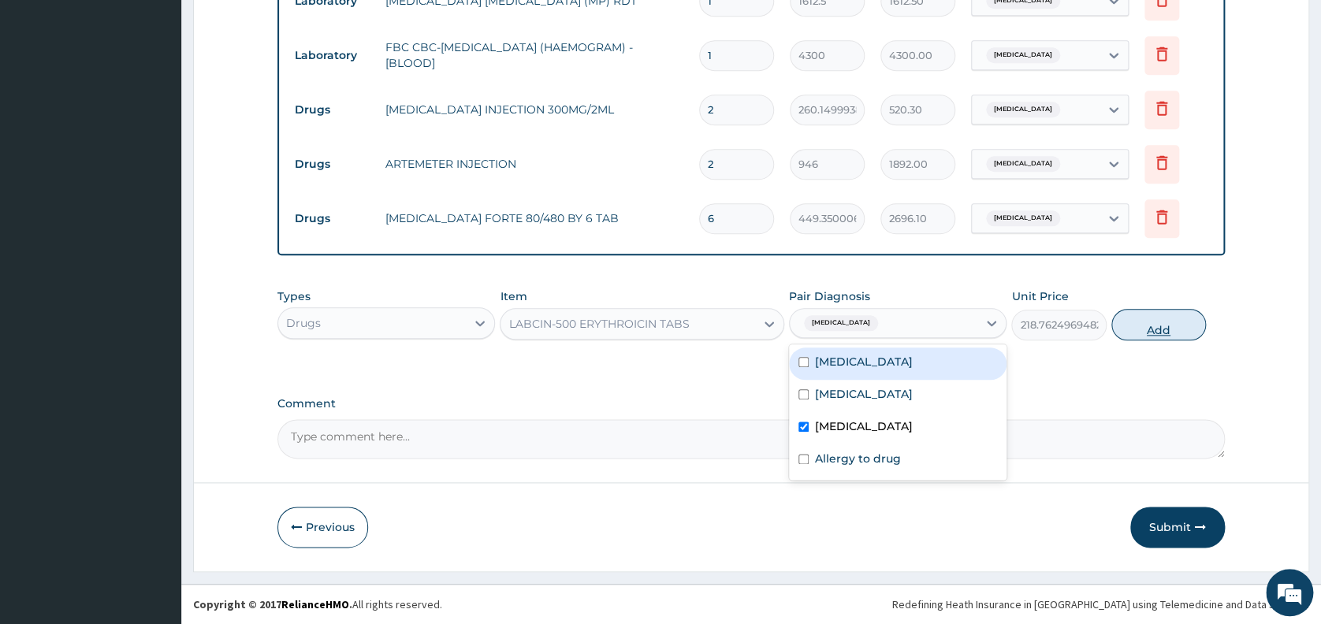
click at [1150, 326] on button "Add" at bounding box center [1158, 325] width 95 height 32
type input "0"
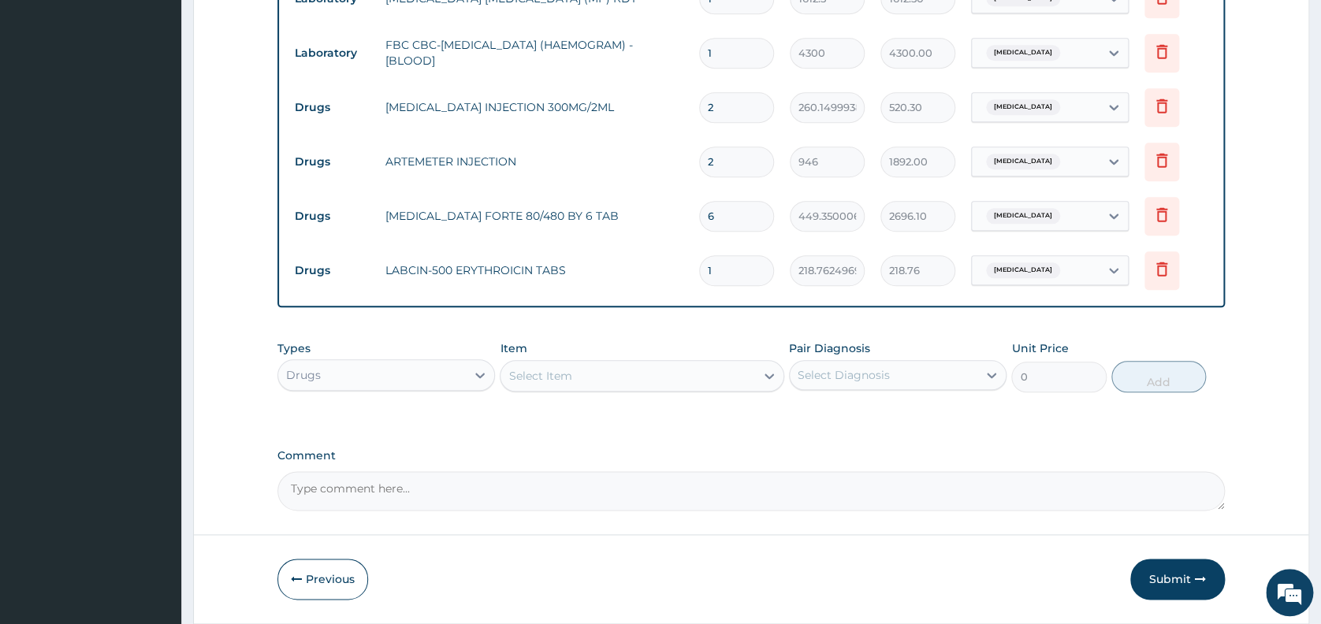
type input "0.00"
type input "1"
type input "218.76"
type input "15"
type input "3281.44"
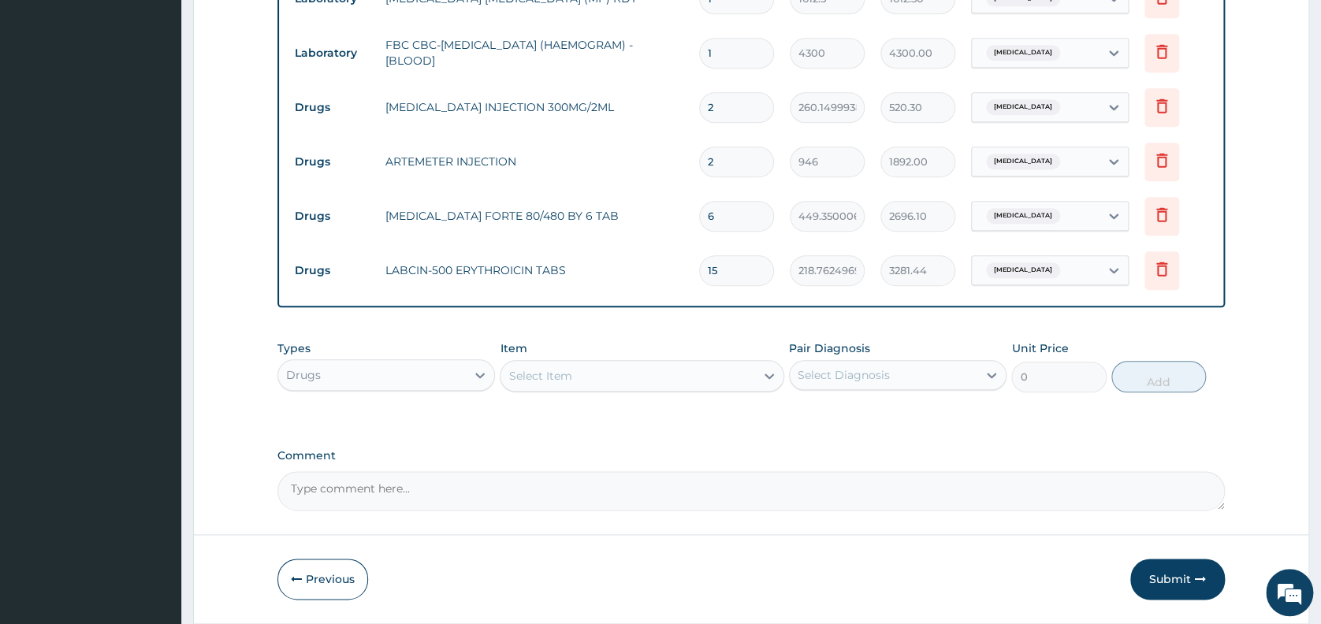
type input "15"
click at [586, 374] on div "Select Item" at bounding box center [627, 375] width 255 height 25
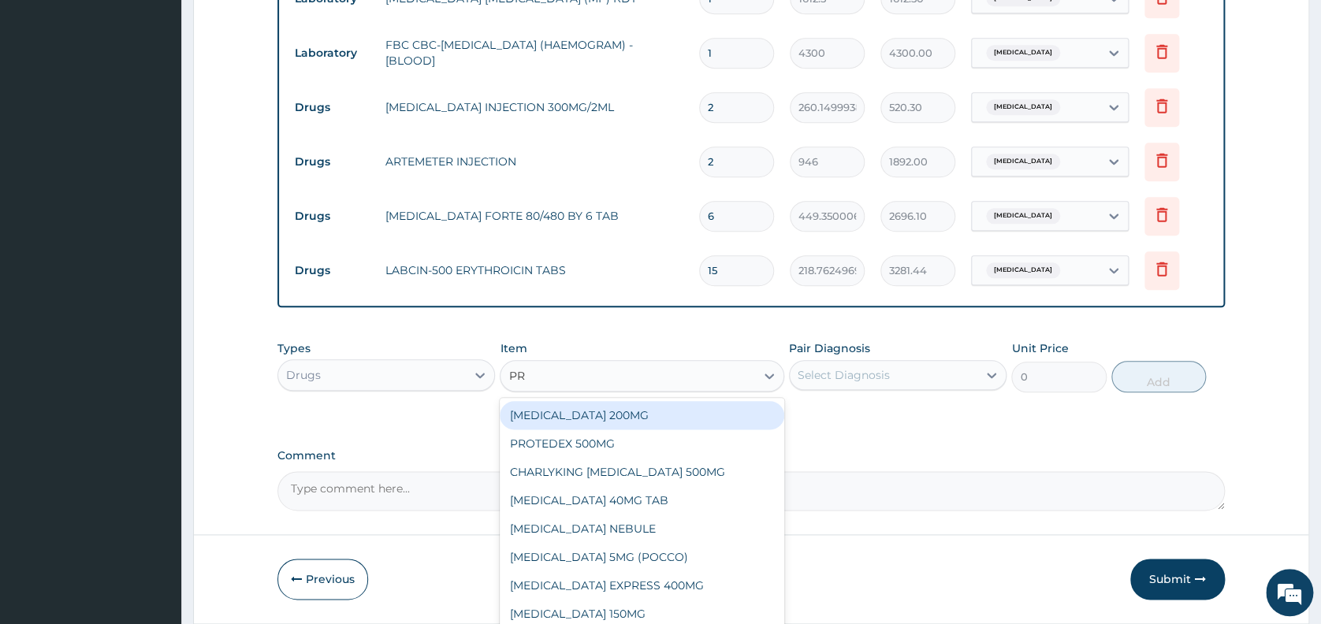
type input "PRE"
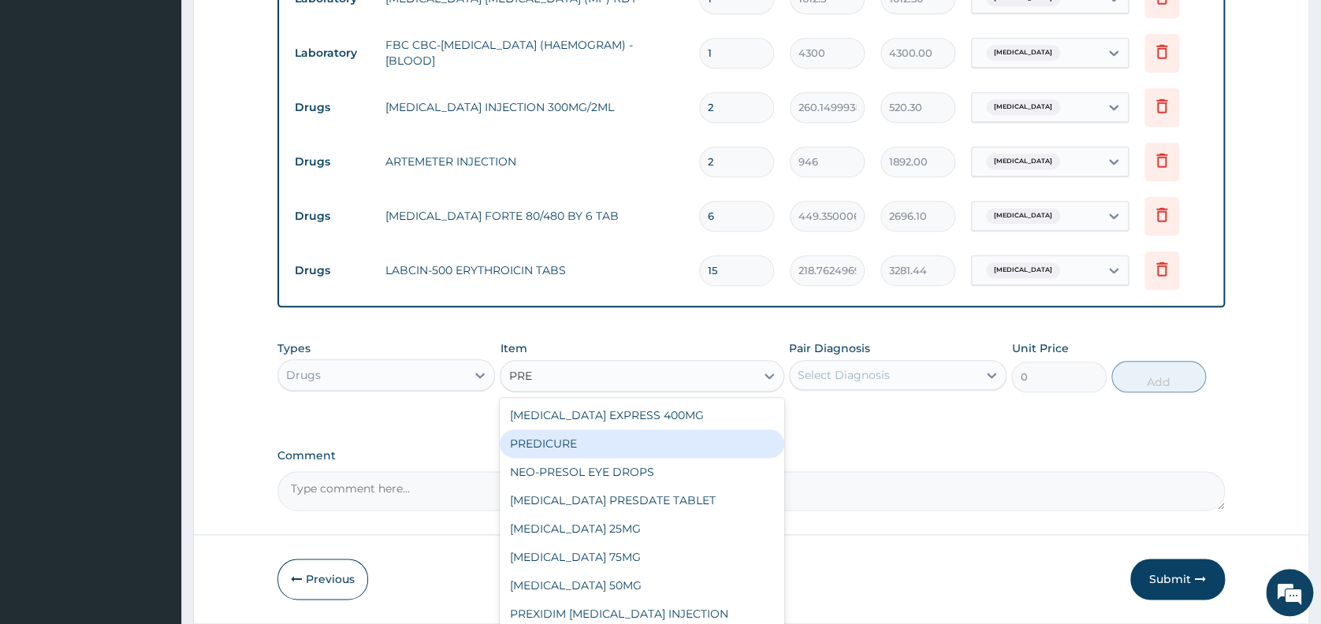
click at [571, 448] on div "PREDICURE" at bounding box center [642, 443] width 284 height 28
type input "53.21250152587891"
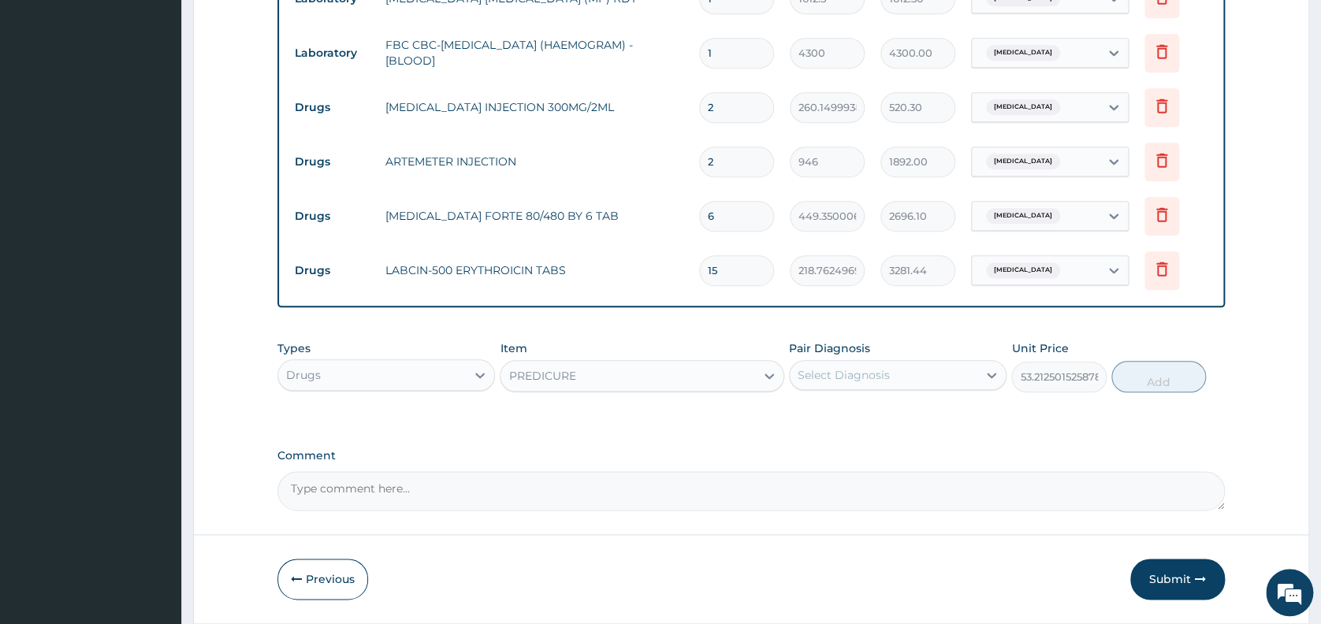
click at [859, 378] on div "Select Diagnosis" at bounding box center [843, 375] width 92 height 16
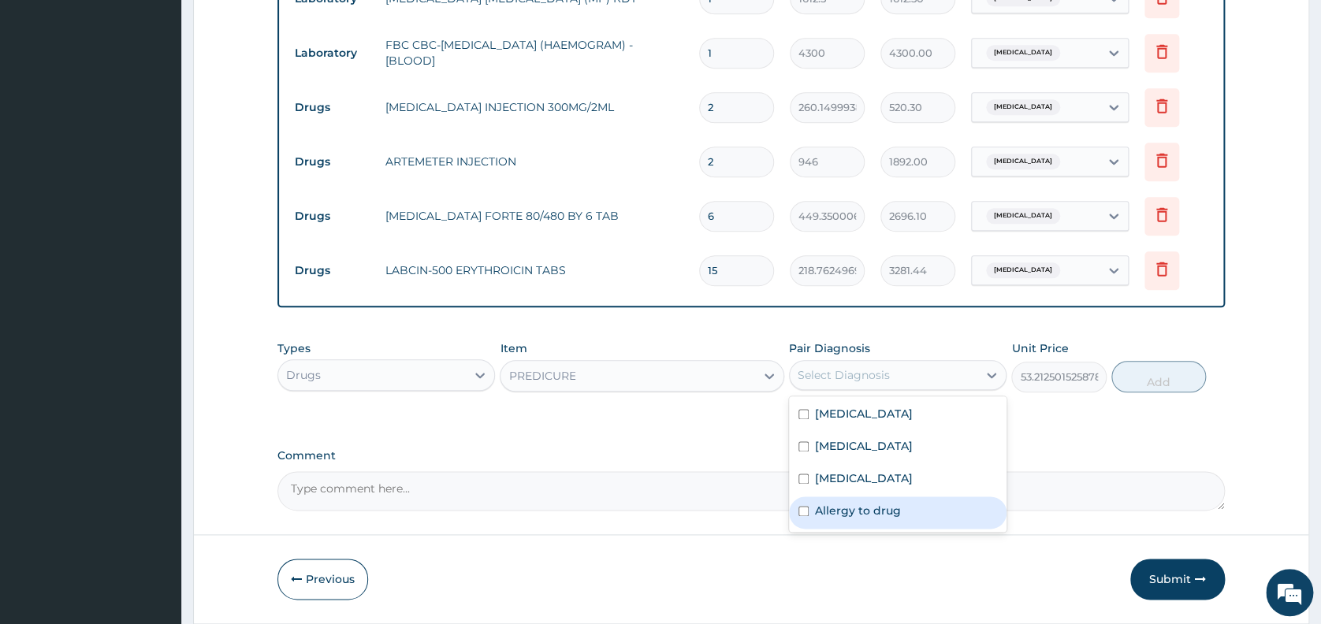
click at [841, 514] on label "Allergy to drug" at bounding box center [858, 511] width 86 height 16
checkbox input "true"
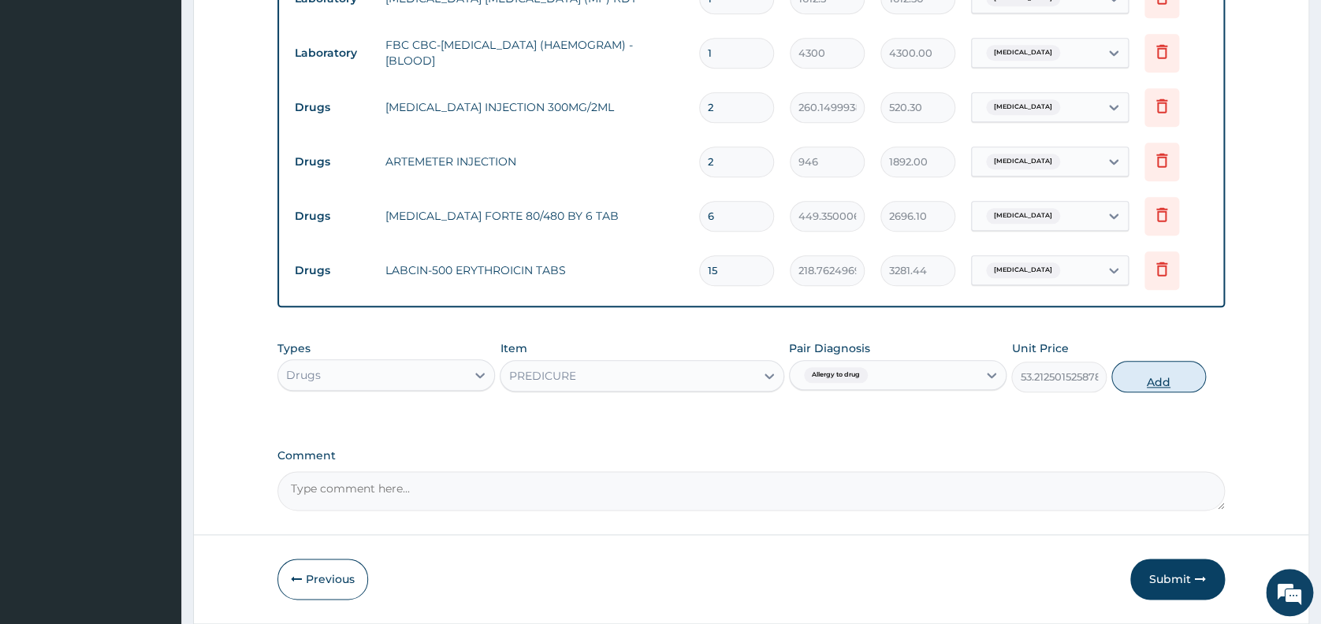
click at [1160, 385] on button "Add" at bounding box center [1158, 377] width 95 height 32
type input "0"
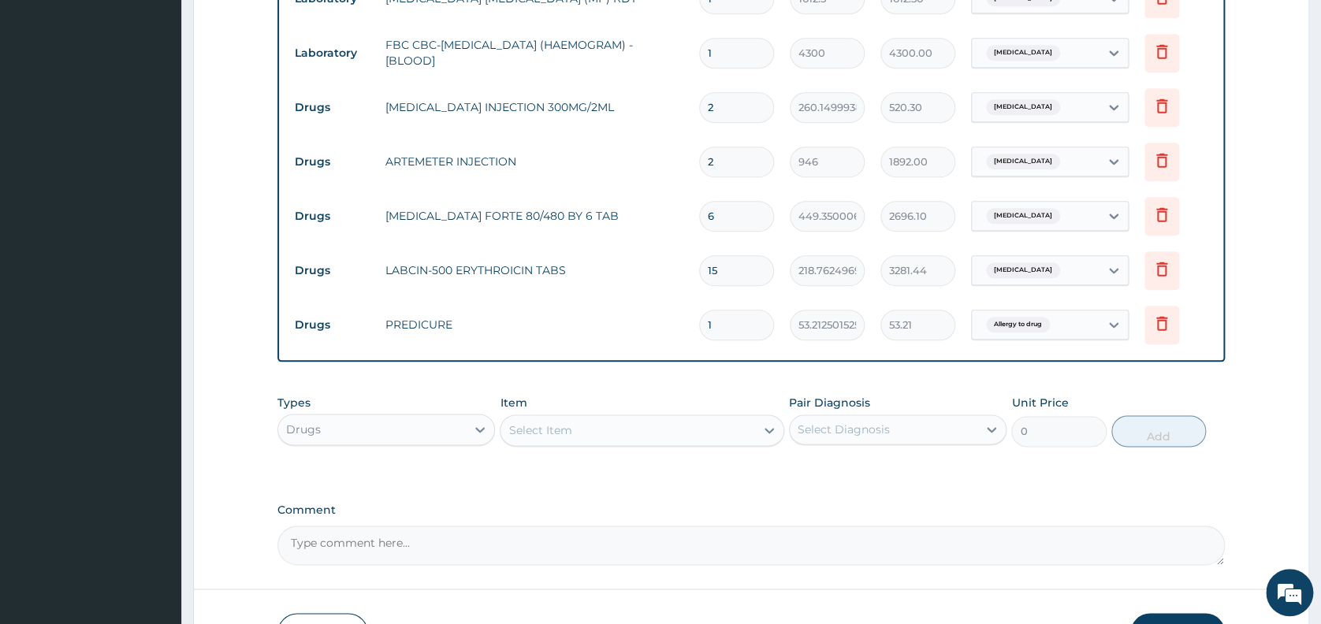
type input "10"
type input "532.13"
type input "10"
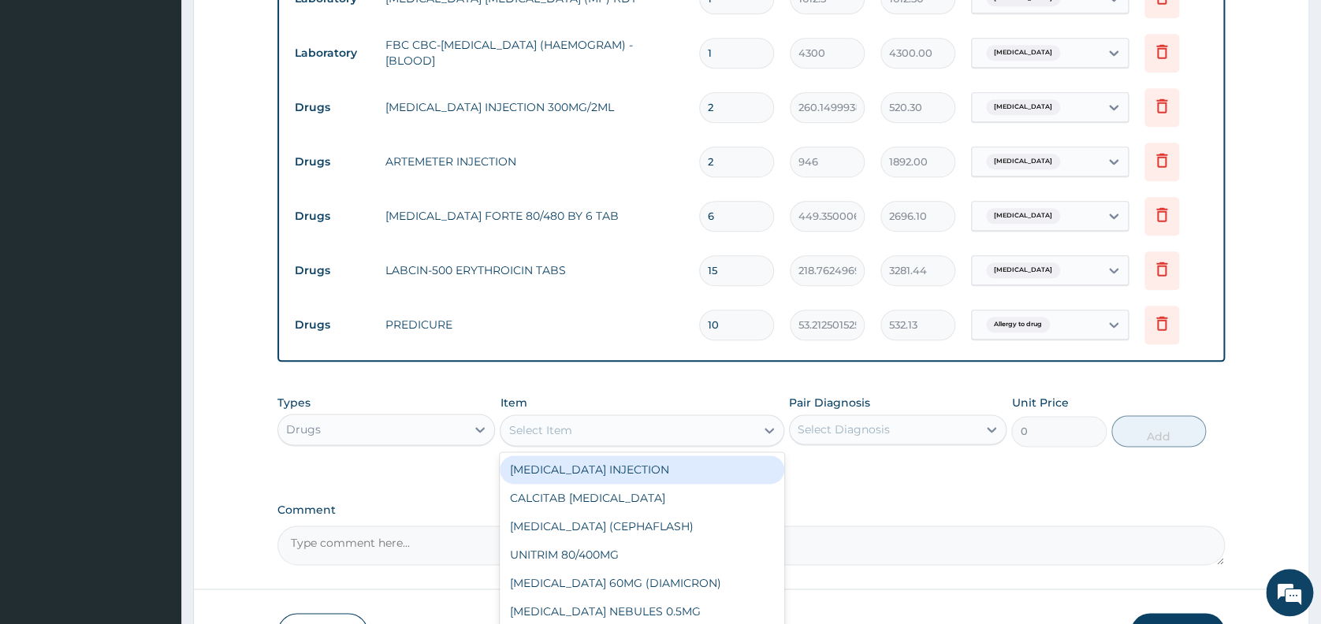
click at [710, 433] on div "Select Item" at bounding box center [627, 430] width 255 height 25
type input "PIR"
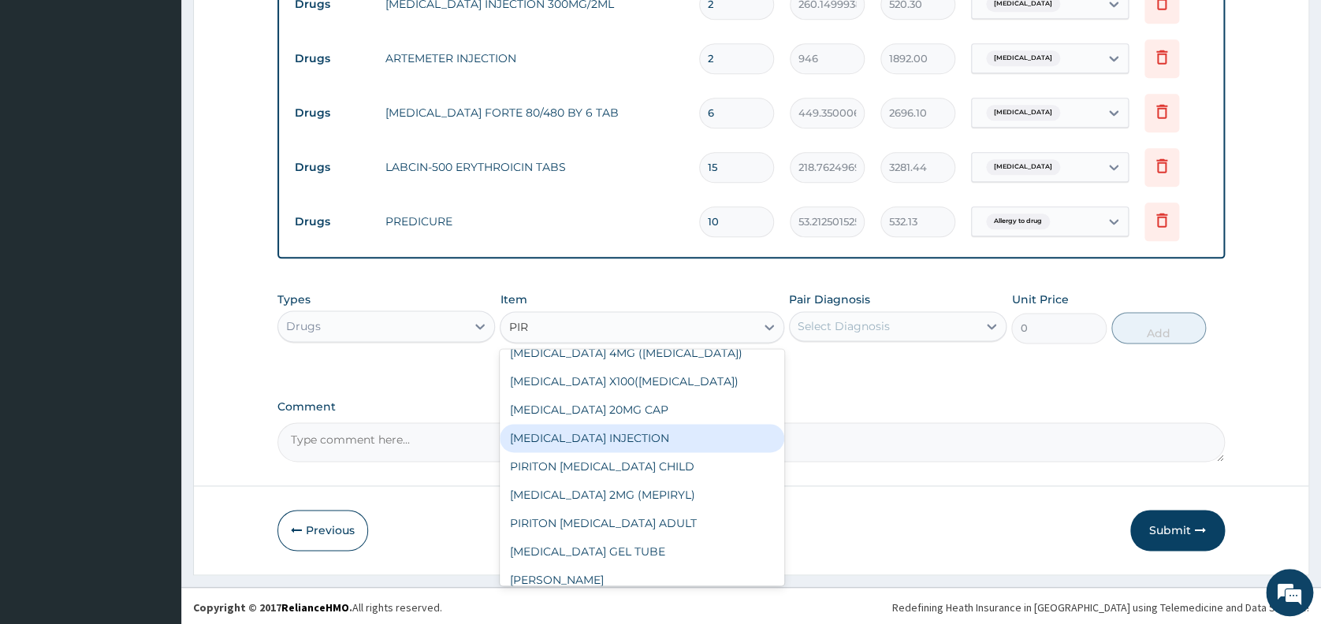
scroll to position [84, 0]
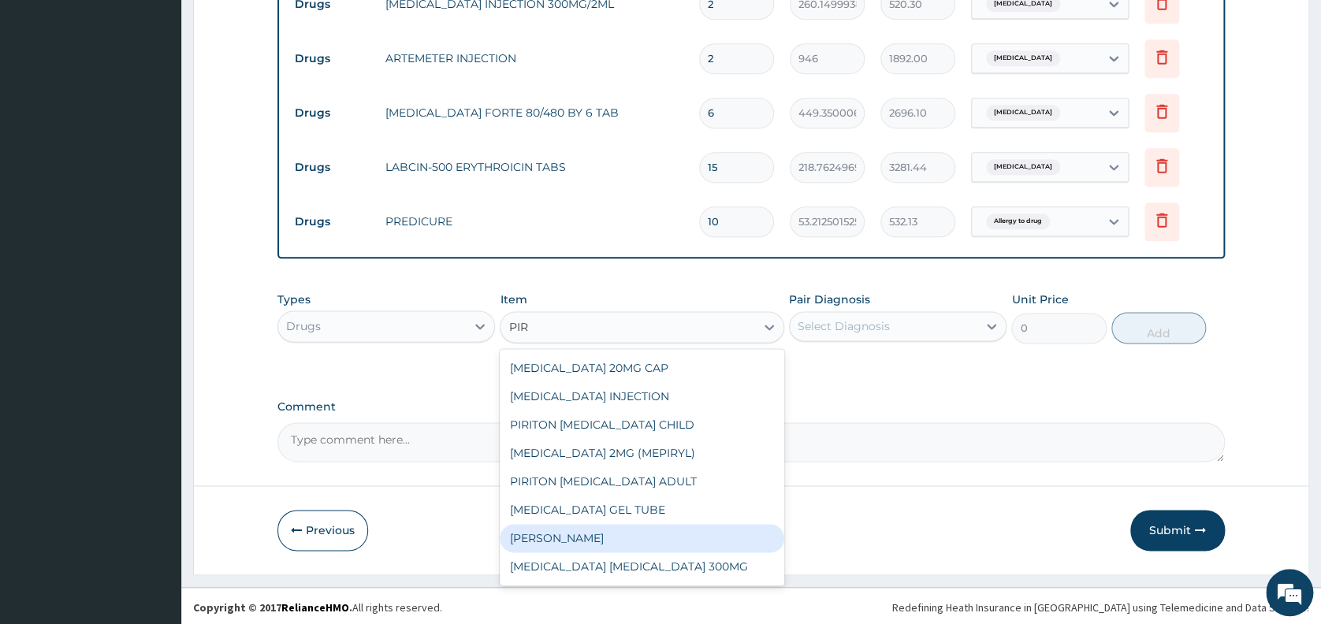
click at [676, 540] on div "[PERSON_NAME]" at bounding box center [642, 538] width 284 height 28
type input "23.64999961853027"
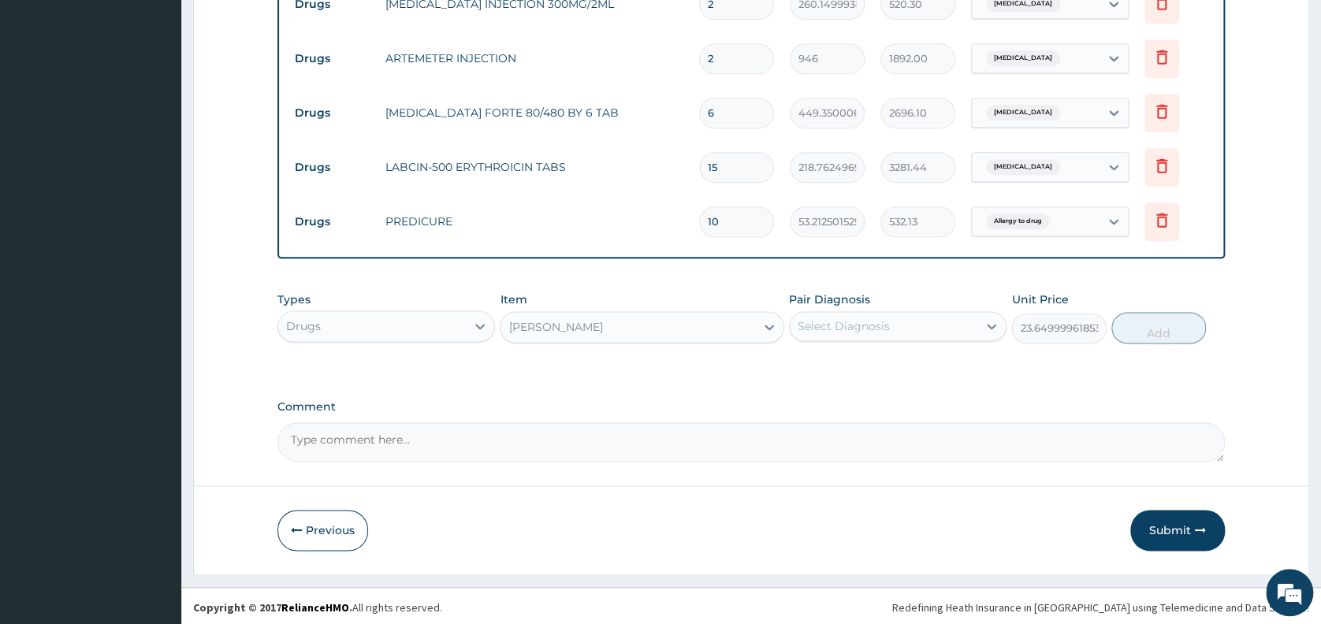
click at [867, 330] on div "Select Diagnosis" at bounding box center [843, 326] width 92 height 16
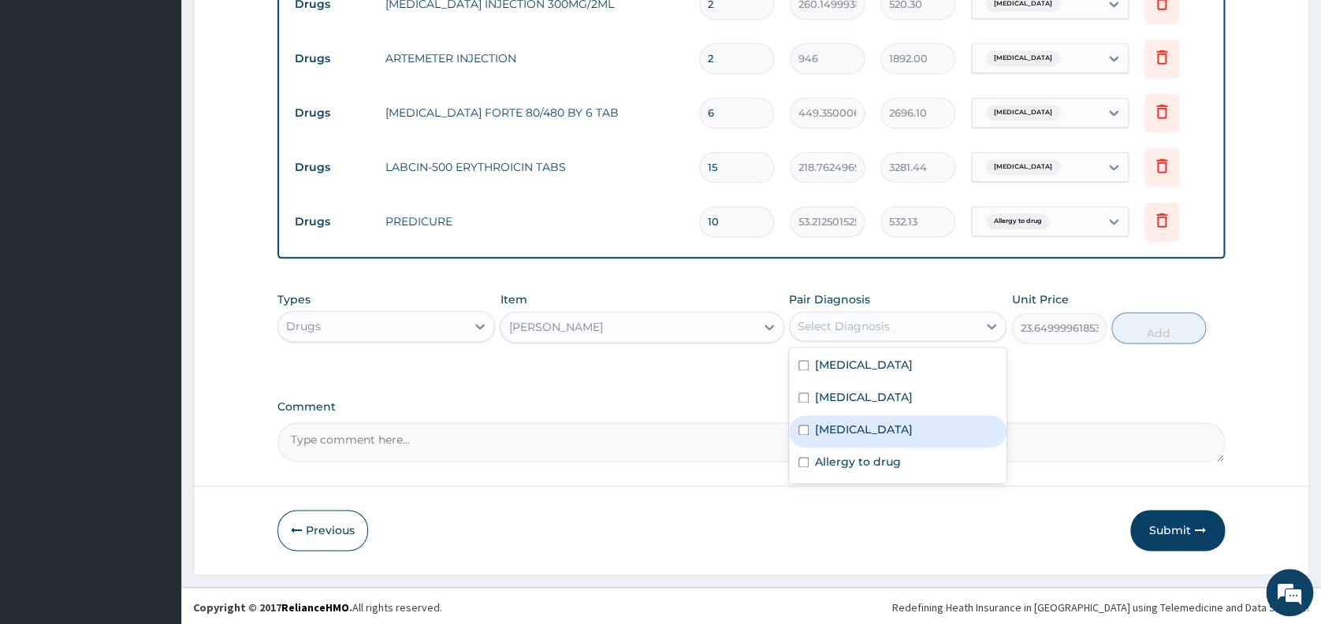
click at [857, 427] on label "Upper respiratory infection" at bounding box center [864, 430] width 98 height 16
checkbox input "true"
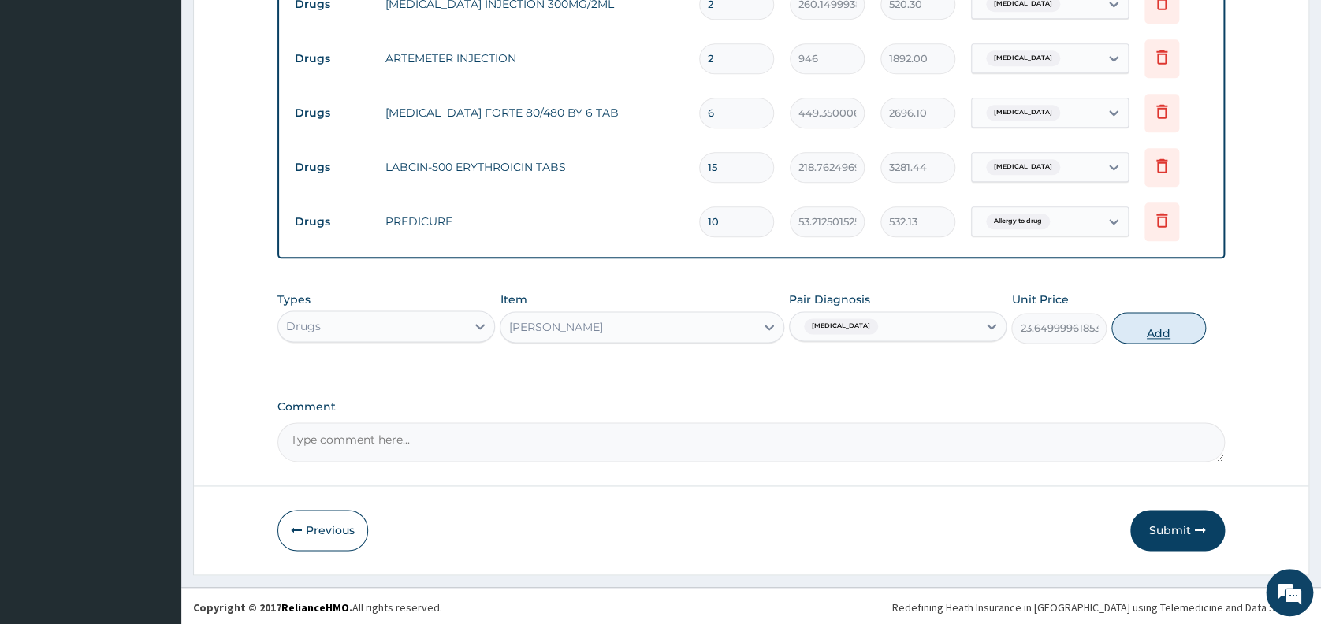
click at [1158, 329] on button "Add" at bounding box center [1158, 328] width 95 height 32
type input "0"
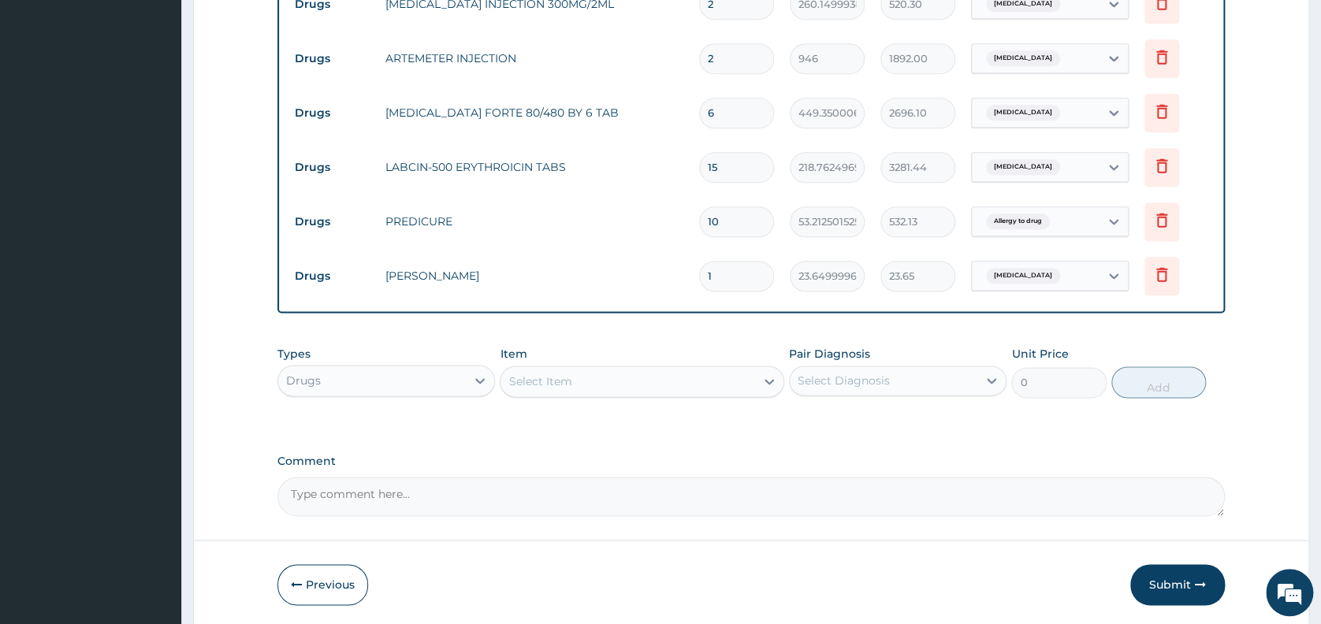
type input "0.00"
type input "5"
type input "118.25"
type input "5"
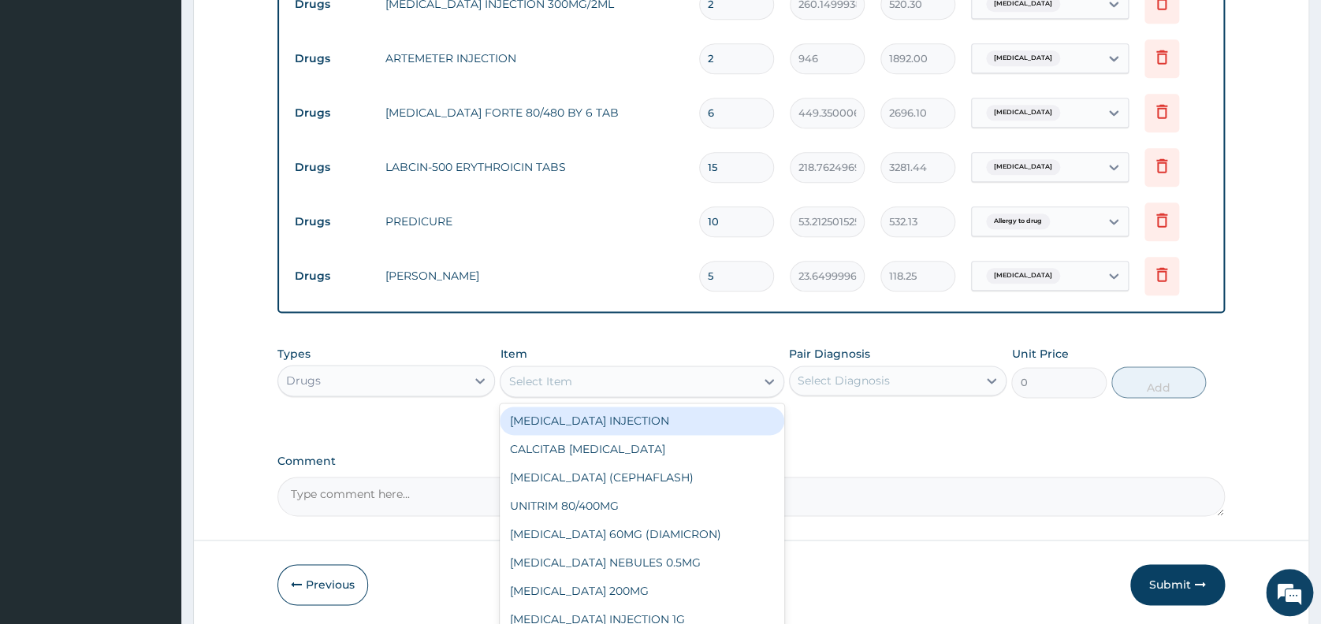
click at [695, 384] on div "Select Item" at bounding box center [627, 381] width 255 height 25
type input "COUGH"
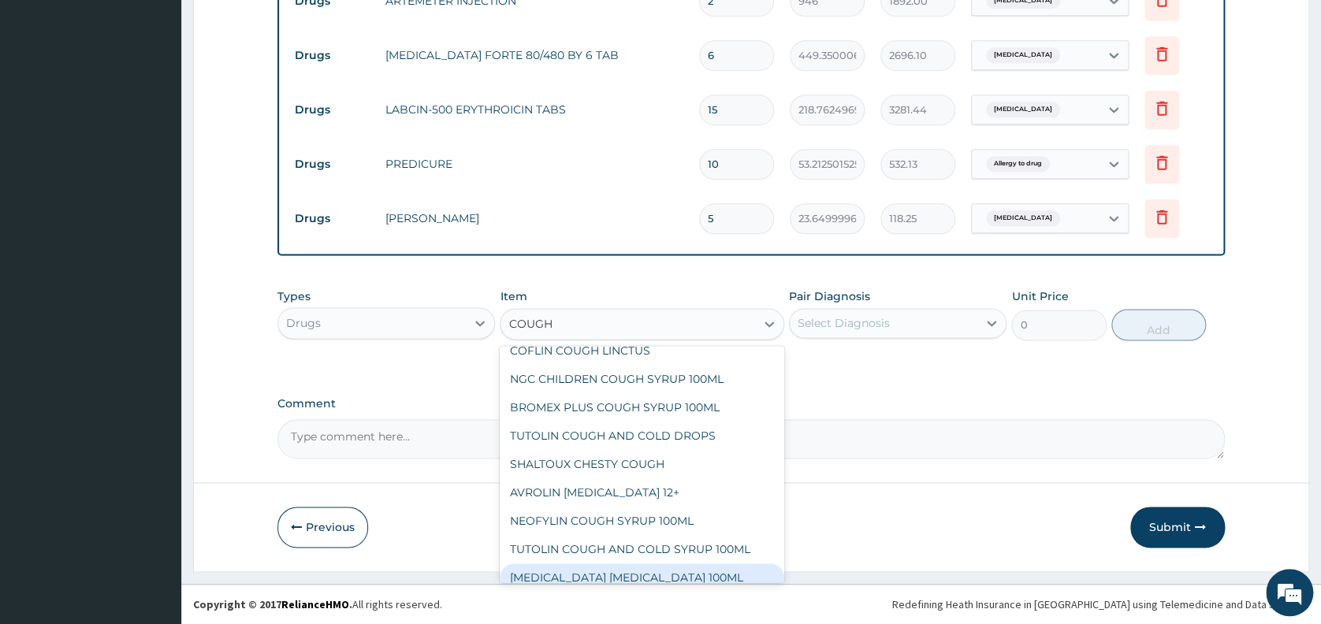
scroll to position [0, 0]
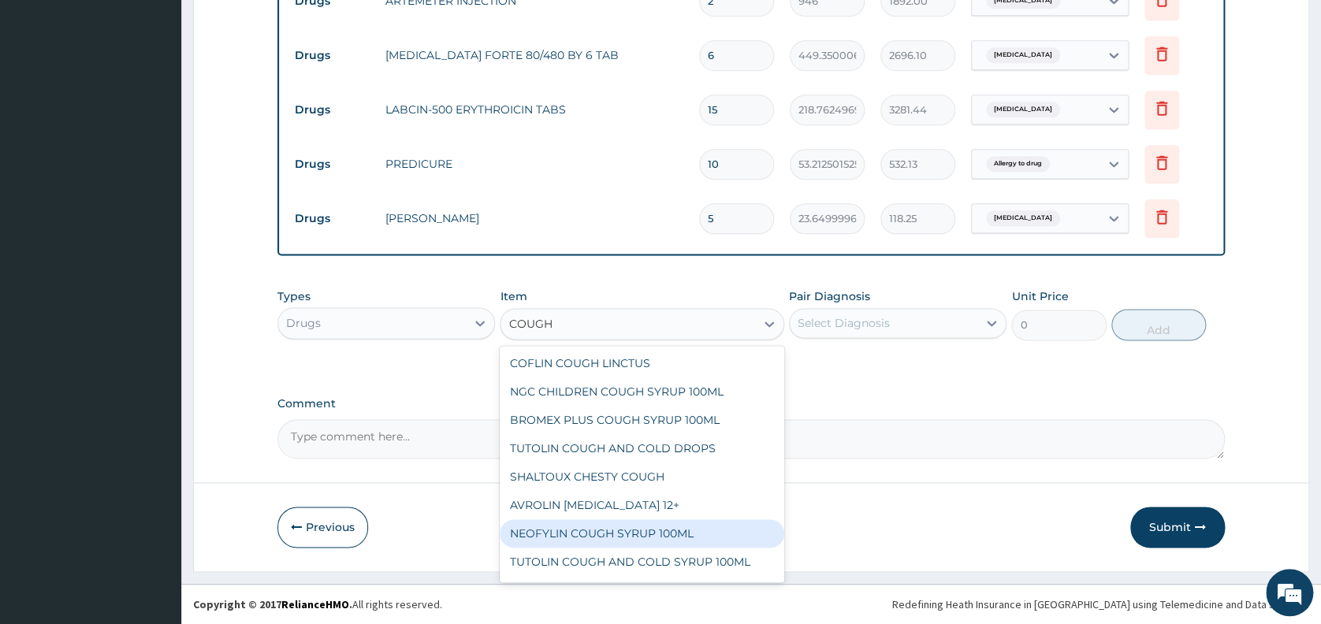
click at [693, 530] on div "NEOFYLIN COUGH SYRUP 100ML" at bounding box center [642, 533] width 284 height 28
type input "1419"
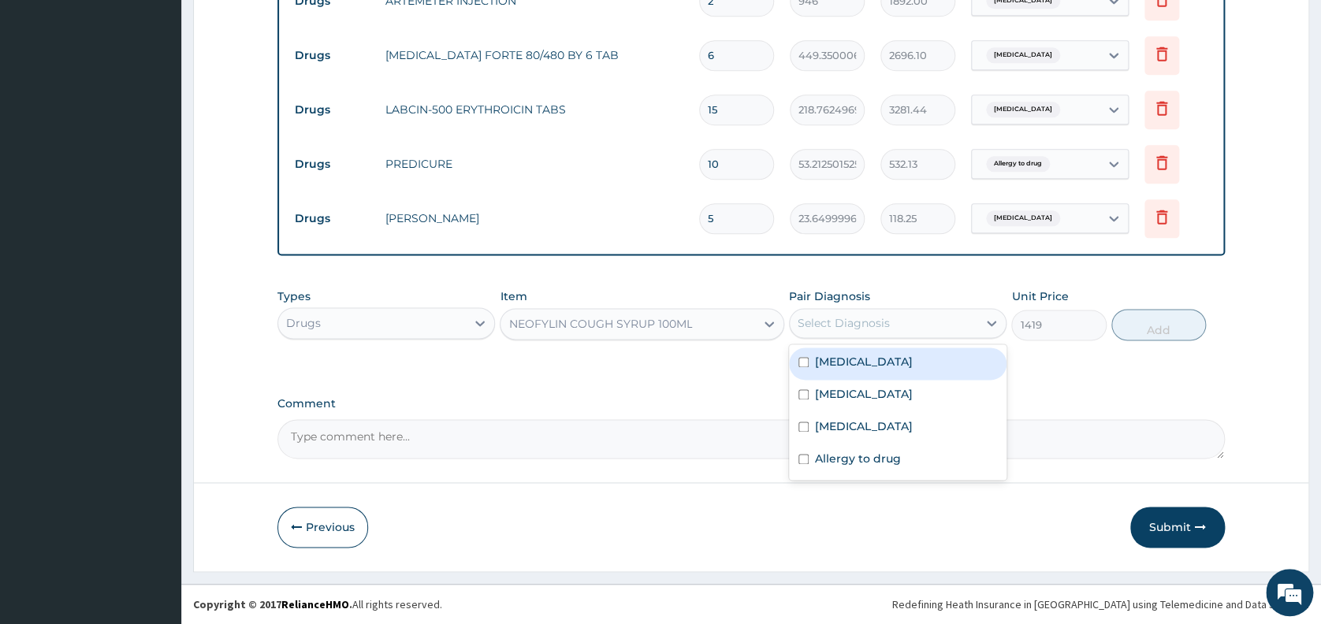
click at [868, 321] on div "Select Diagnosis" at bounding box center [843, 323] width 92 height 16
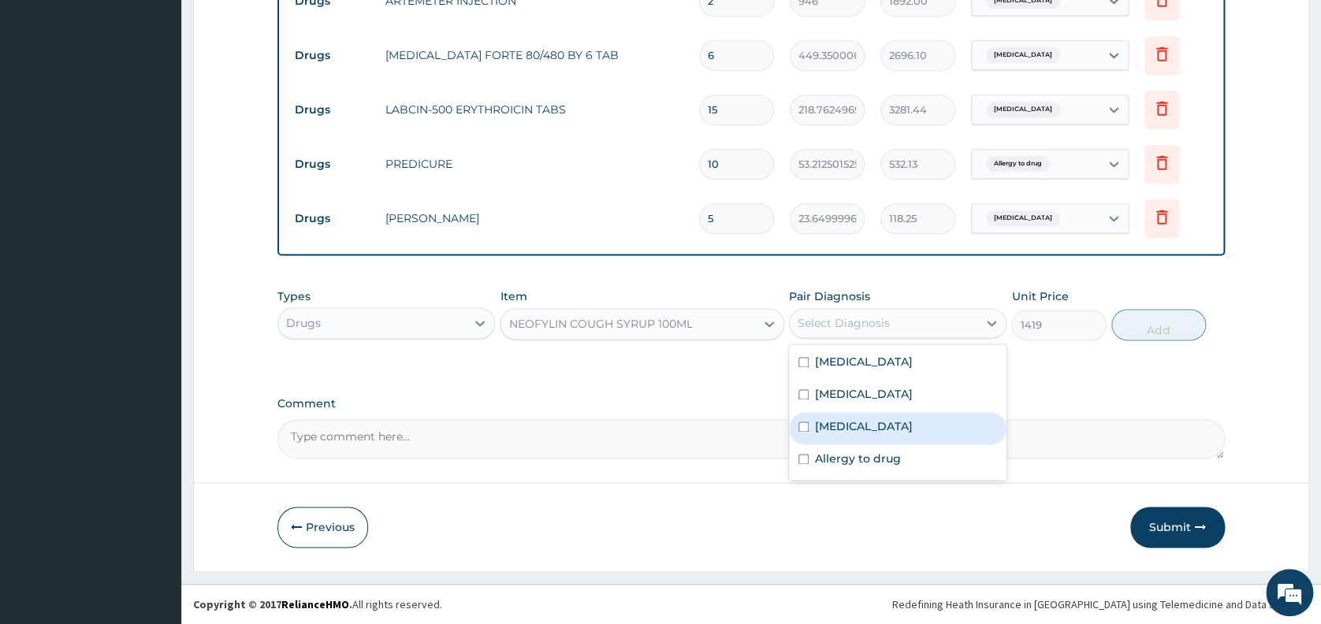
click at [845, 422] on label "Upper respiratory infection" at bounding box center [864, 426] width 98 height 16
checkbox input "true"
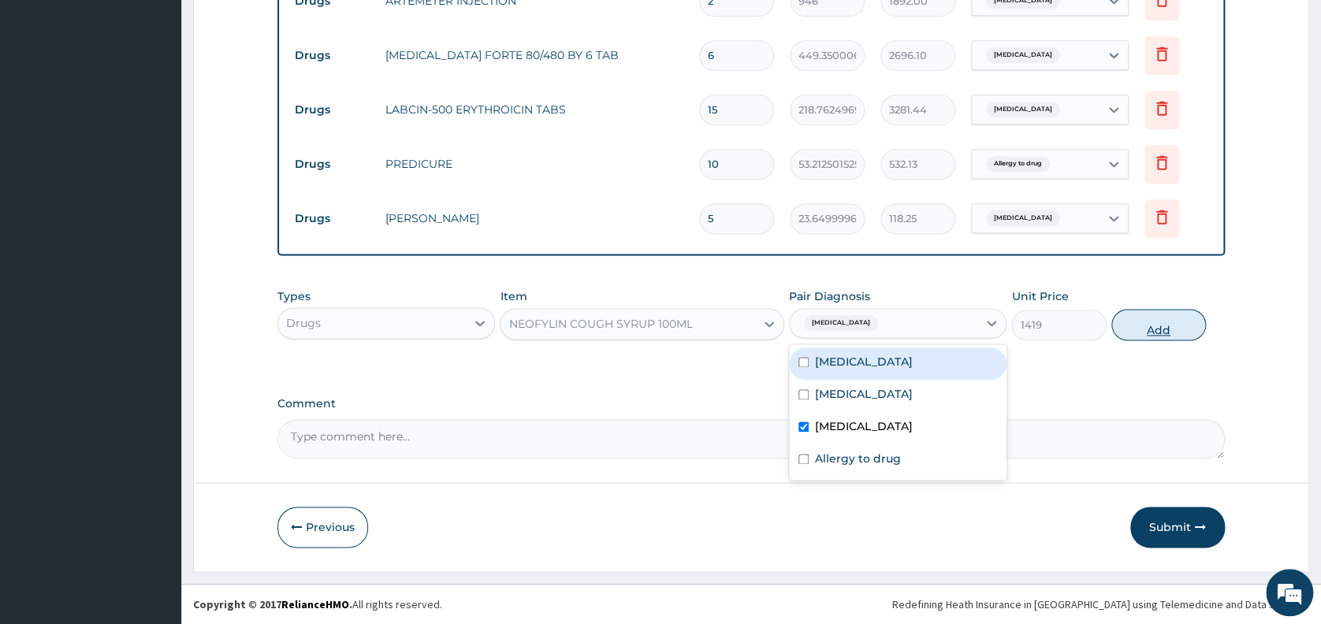
click at [1165, 325] on button "Add" at bounding box center [1158, 325] width 95 height 32
type input "0"
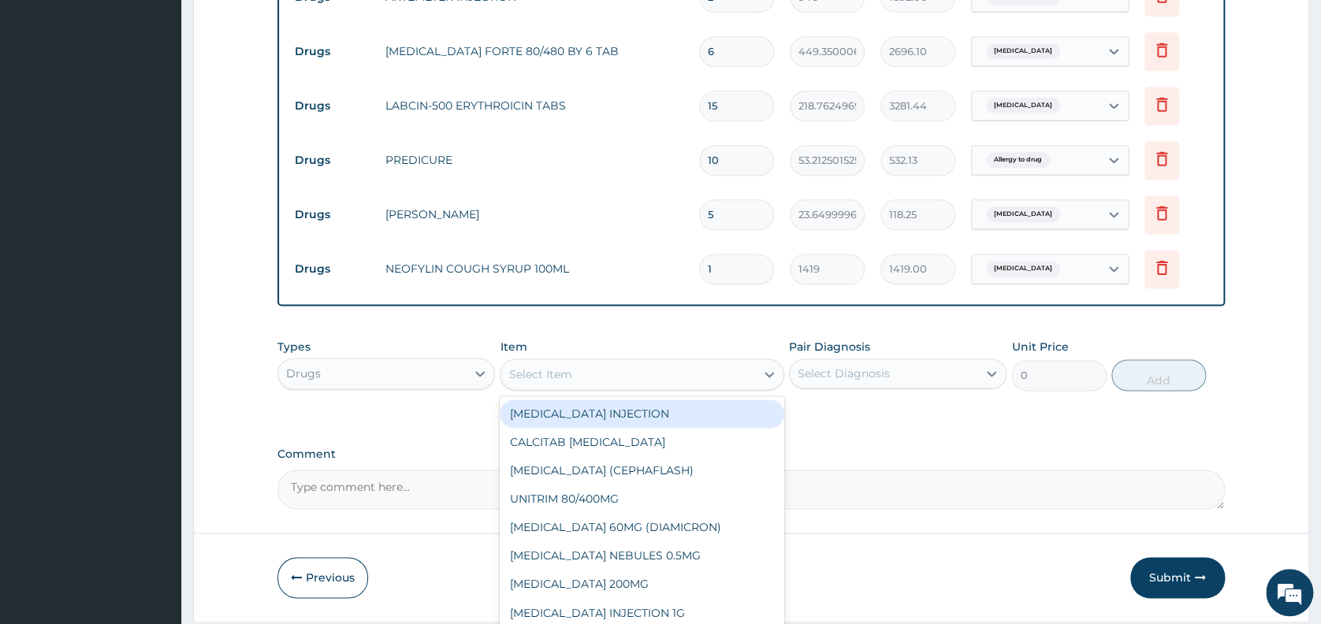
click at [687, 370] on div "Select Item" at bounding box center [627, 374] width 255 height 25
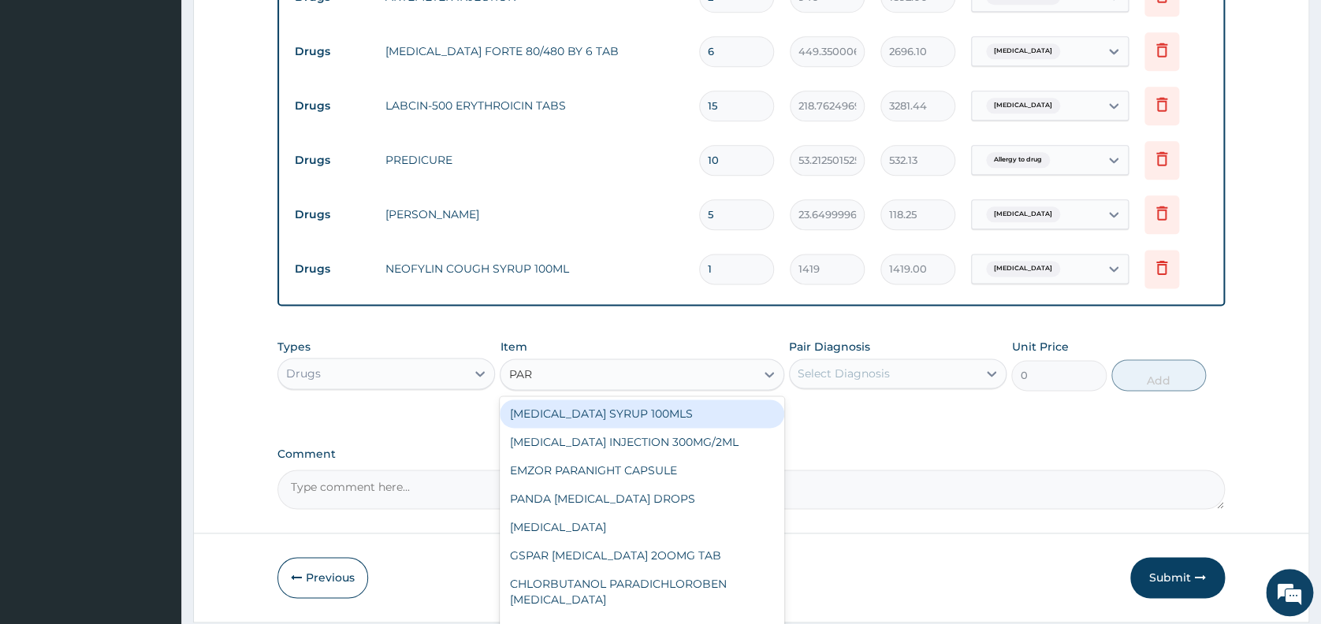
type input "PARA"
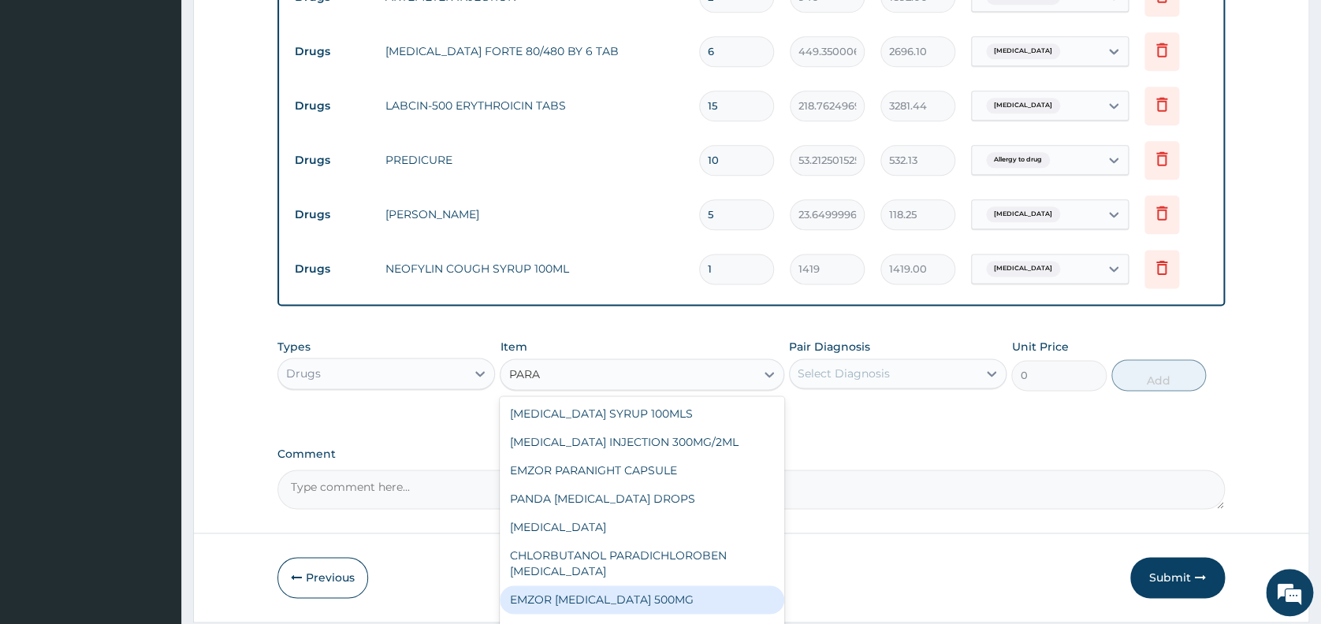
click at [731, 605] on div "EMZOR PARACETAMOL 500MG" at bounding box center [642, 599] width 284 height 28
type input "23.64999961853027"
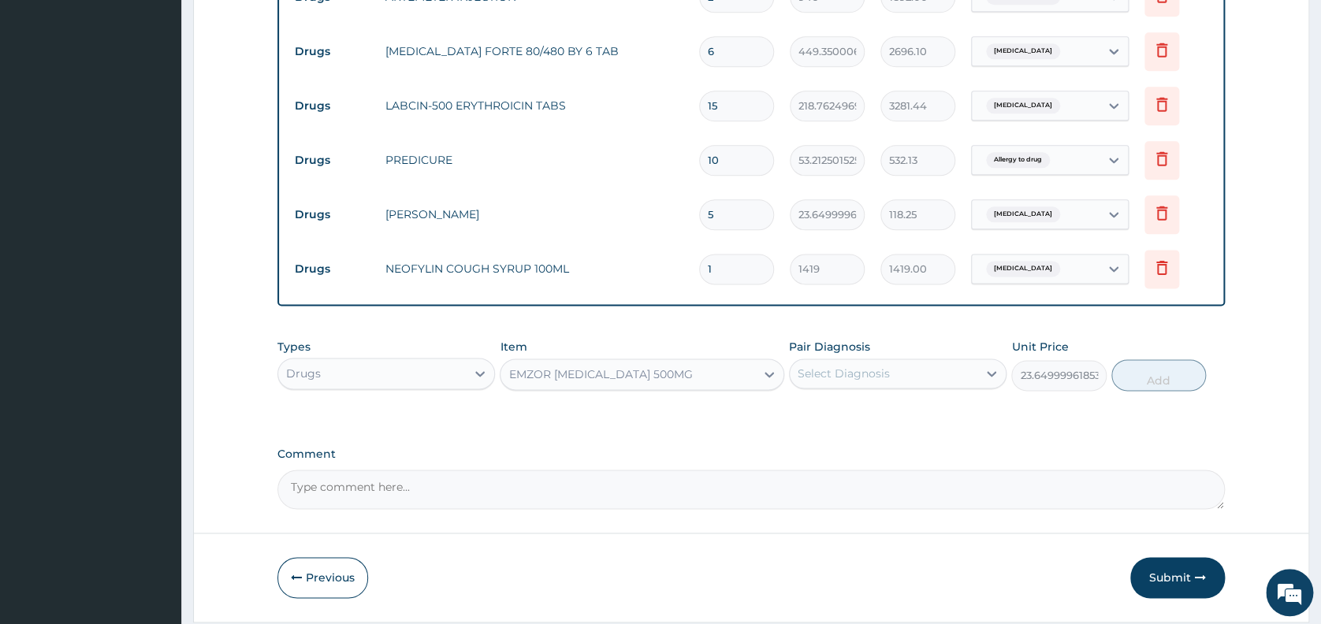
click at [943, 383] on div "Select Diagnosis" at bounding box center [884, 373] width 188 height 25
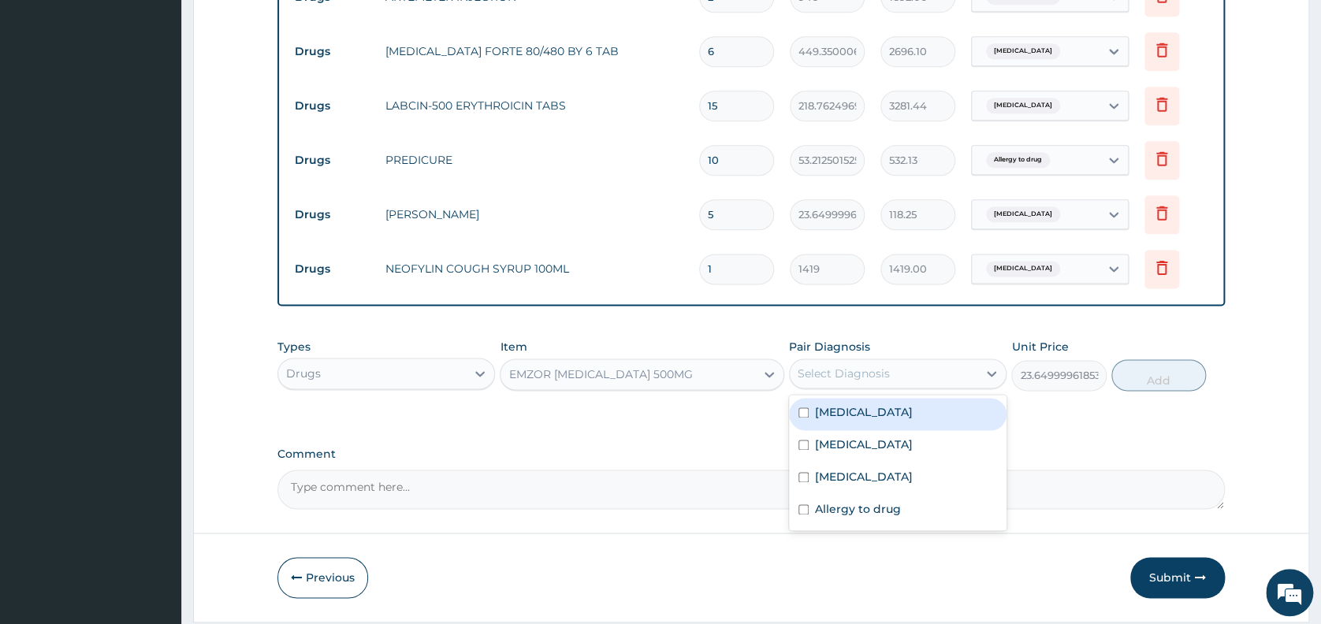
click at [920, 411] on div "Malaria" at bounding box center [897, 414] width 217 height 32
checkbox input "true"
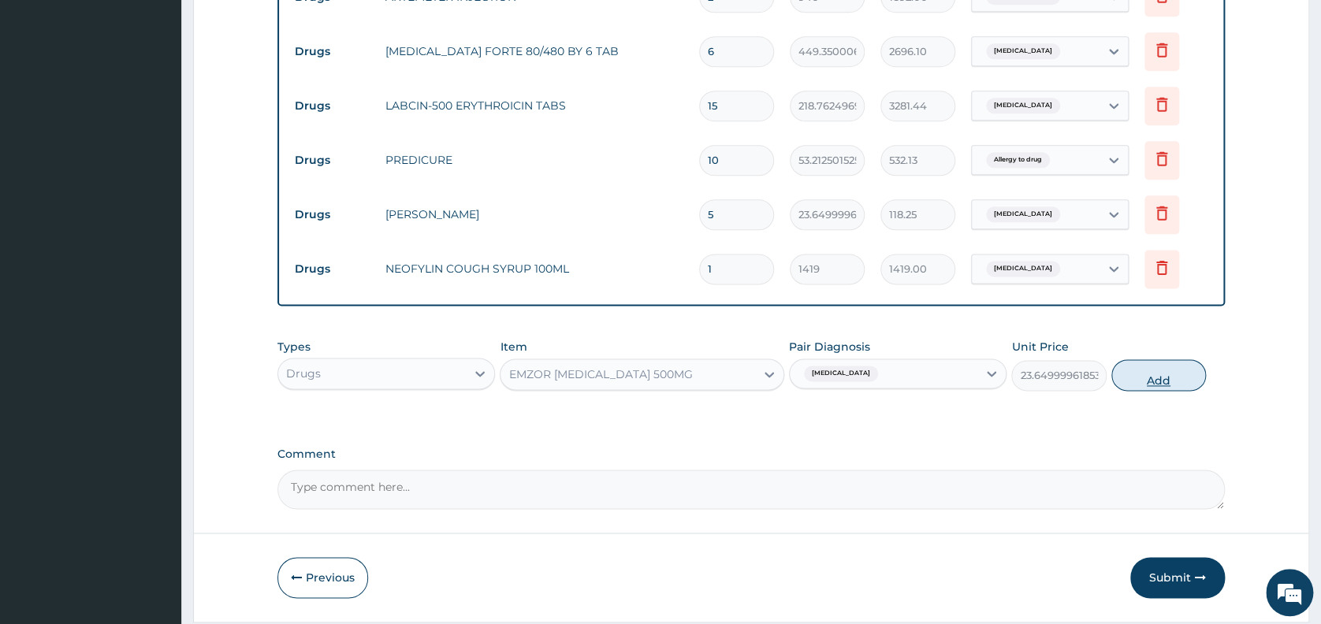
click at [1156, 374] on button "Add" at bounding box center [1158, 375] width 95 height 32
type input "0"
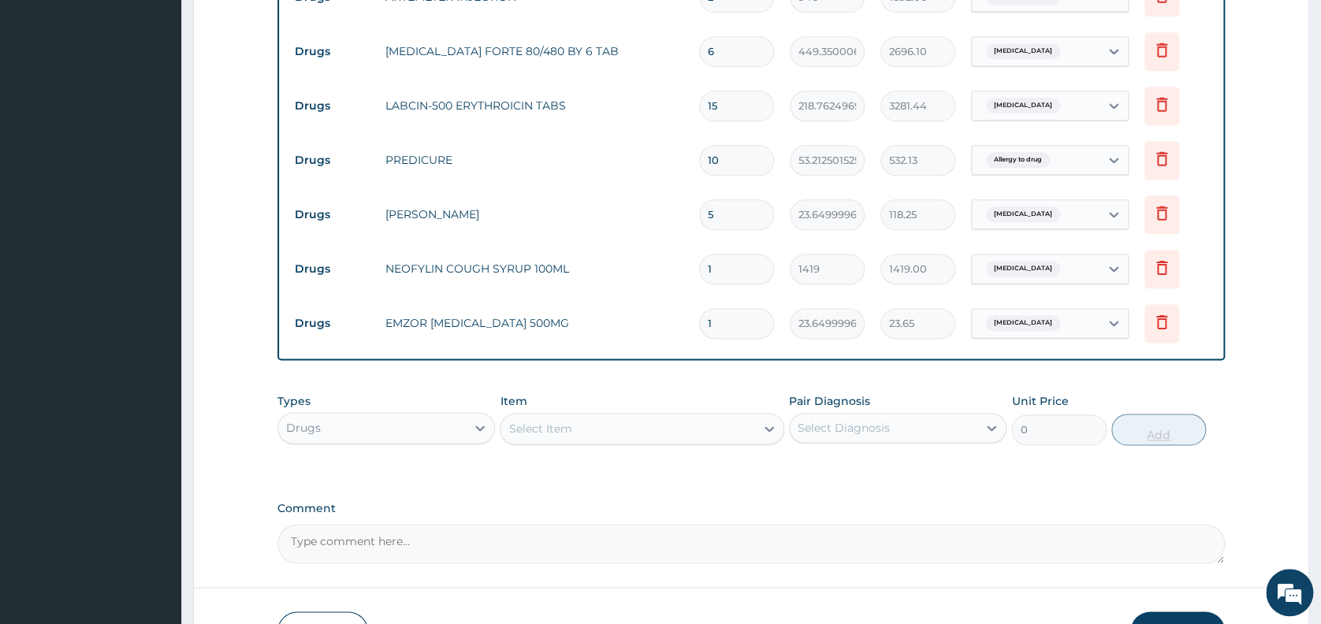
type input "18"
type input "425.70"
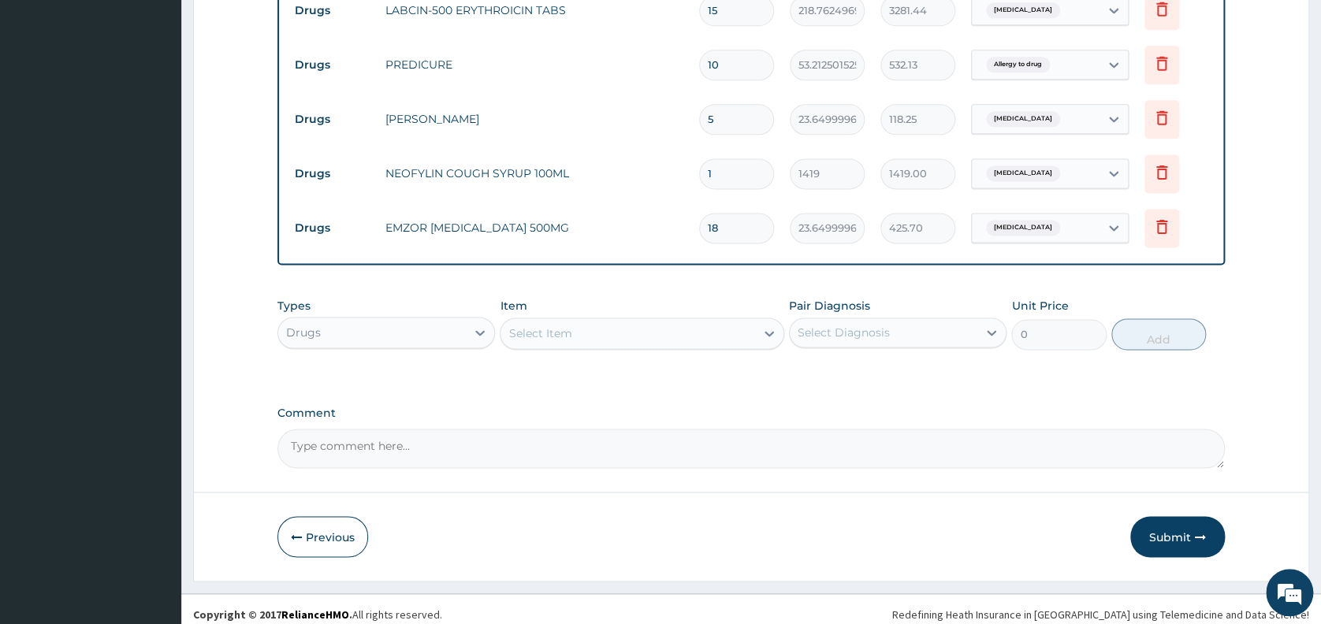
scroll to position [986, 0]
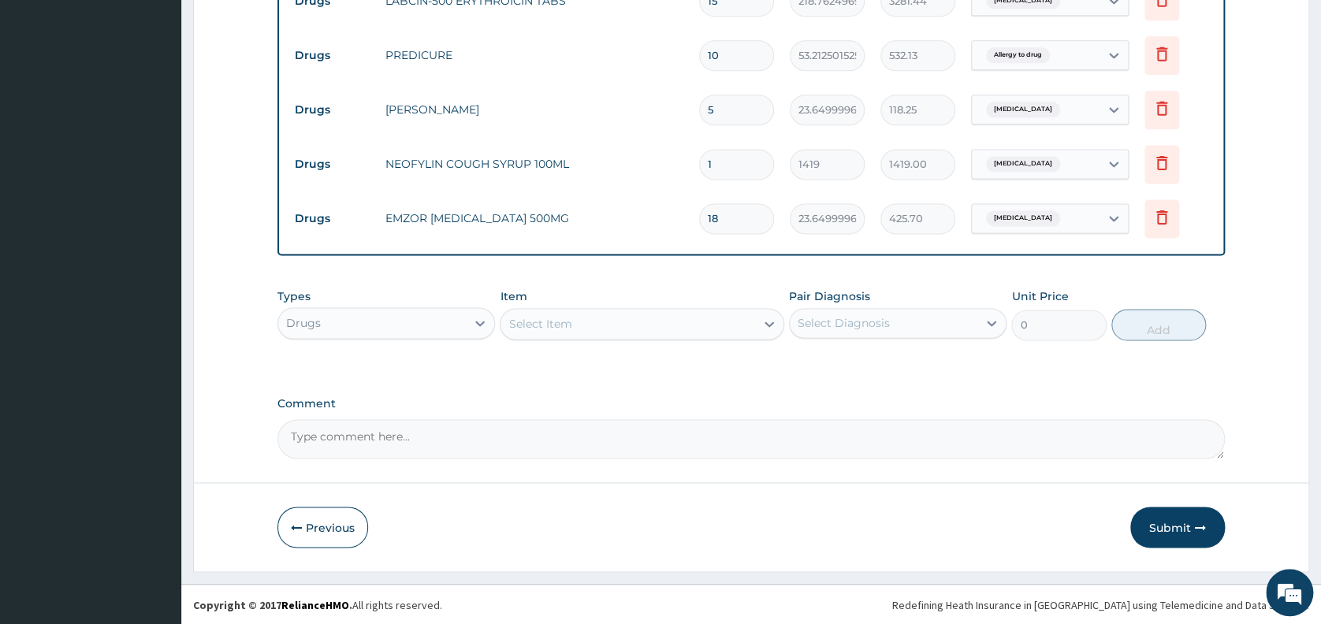
type input "18"
click at [923, 437] on textarea "Comment" at bounding box center [750, 438] width 947 height 39
click at [916, 432] on textarea "Im pcm 5cc stat, Im paluther 160mg stat, tab coartem iv bd x3/7," at bounding box center [750, 438] width 947 height 39
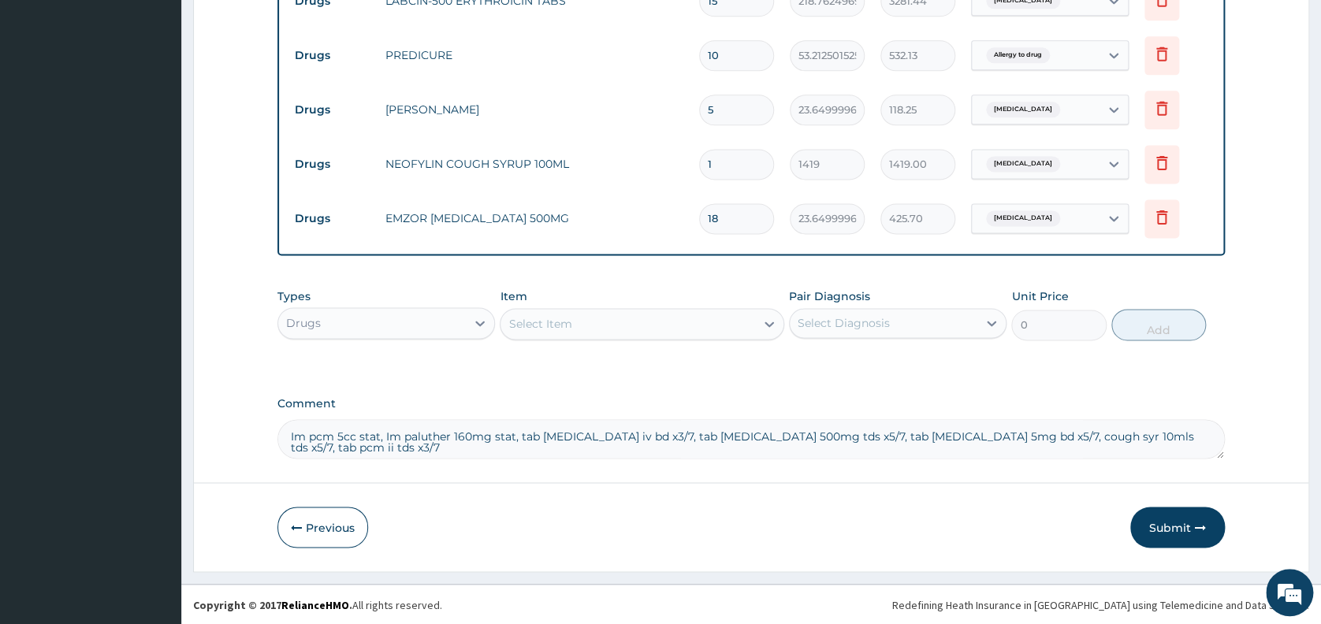
type textarea "Im pcm 5cc stat, Im paluther 160mg stat, tab coartem iv bd x3/7, tab erythromyc…"
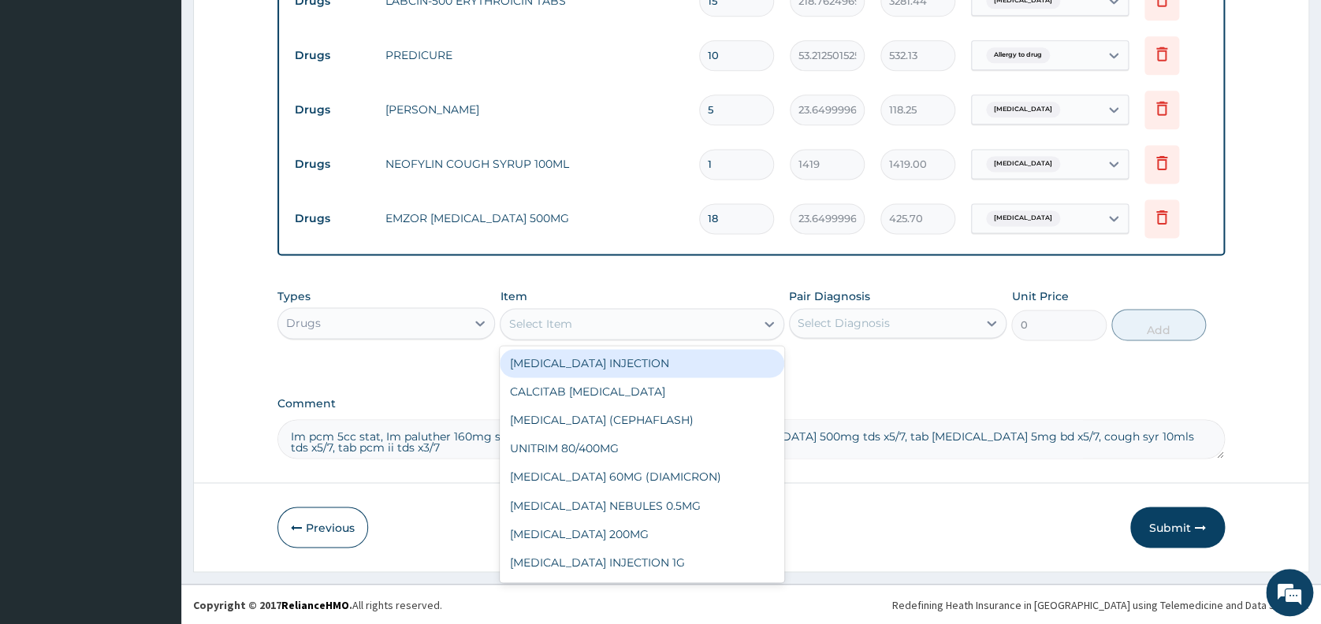
click at [555, 324] on div "Select Item" at bounding box center [539, 324] width 63 height 16
type input "arte"
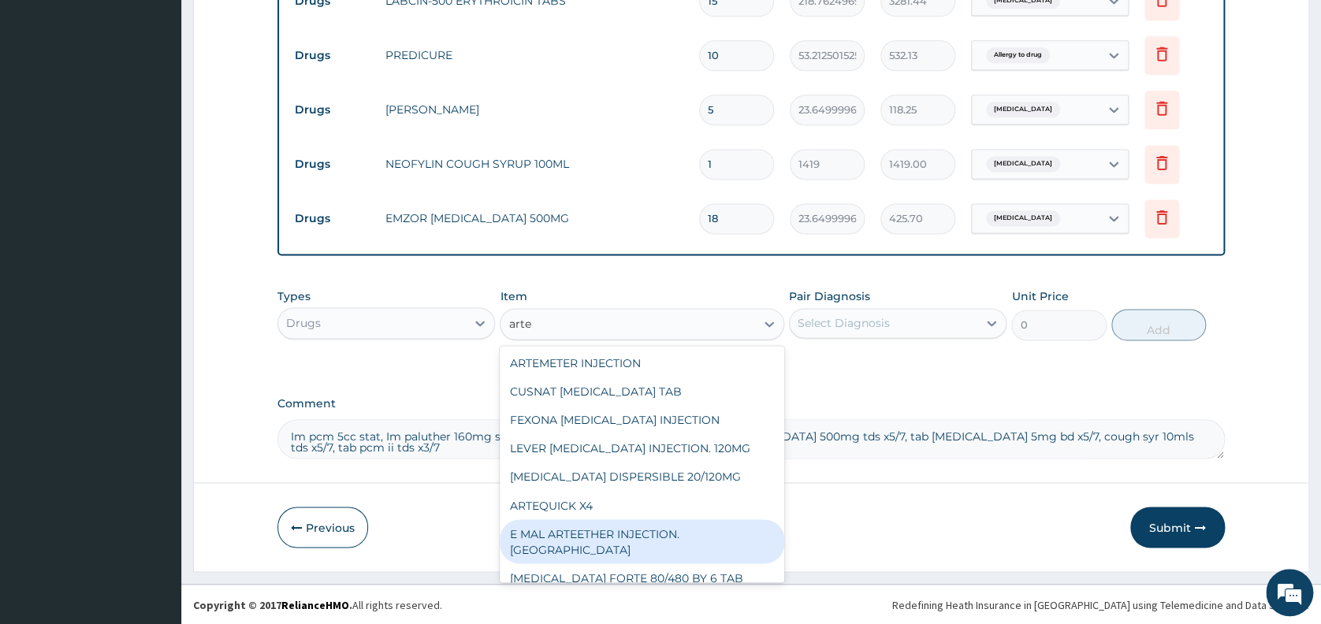
click at [562, 527] on div "E MAL ARTEETHER INJECTION. FIDSON" at bounding box center [642, 541] width 284 height 44
type input "1773.75"
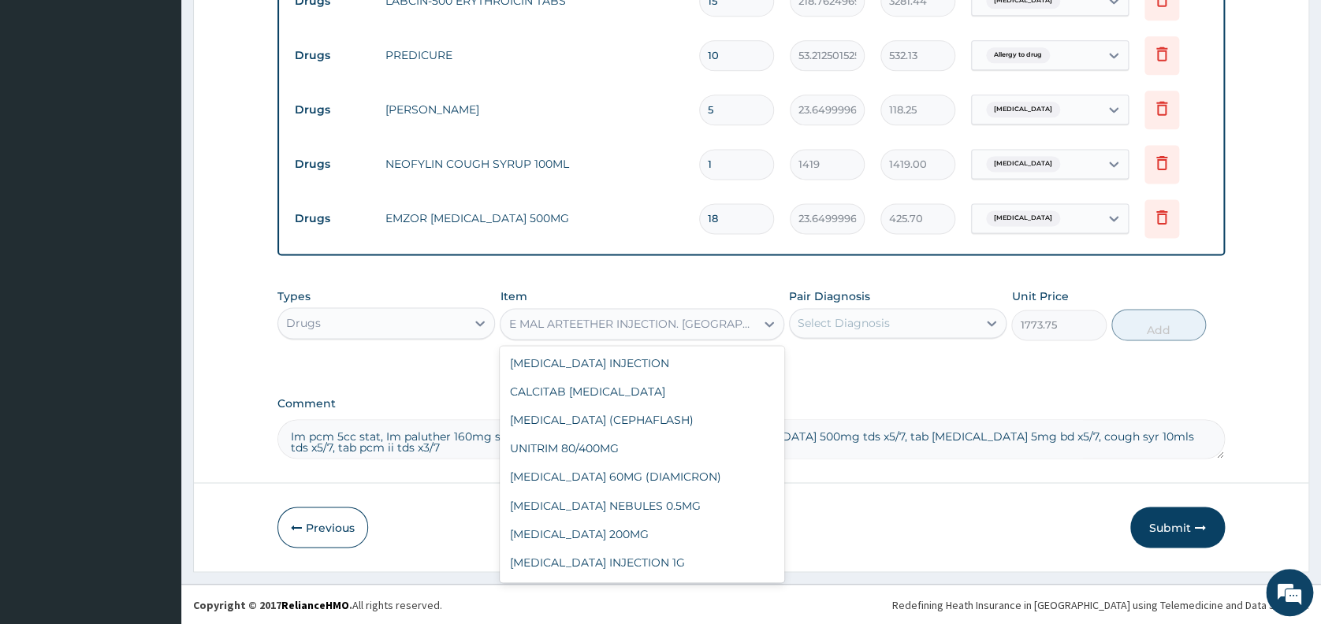
click at [729, 321] on div "E MAL ARTEETHER INJECTION. FIDSON" at bounding box center [627, 323] width 255 height 25
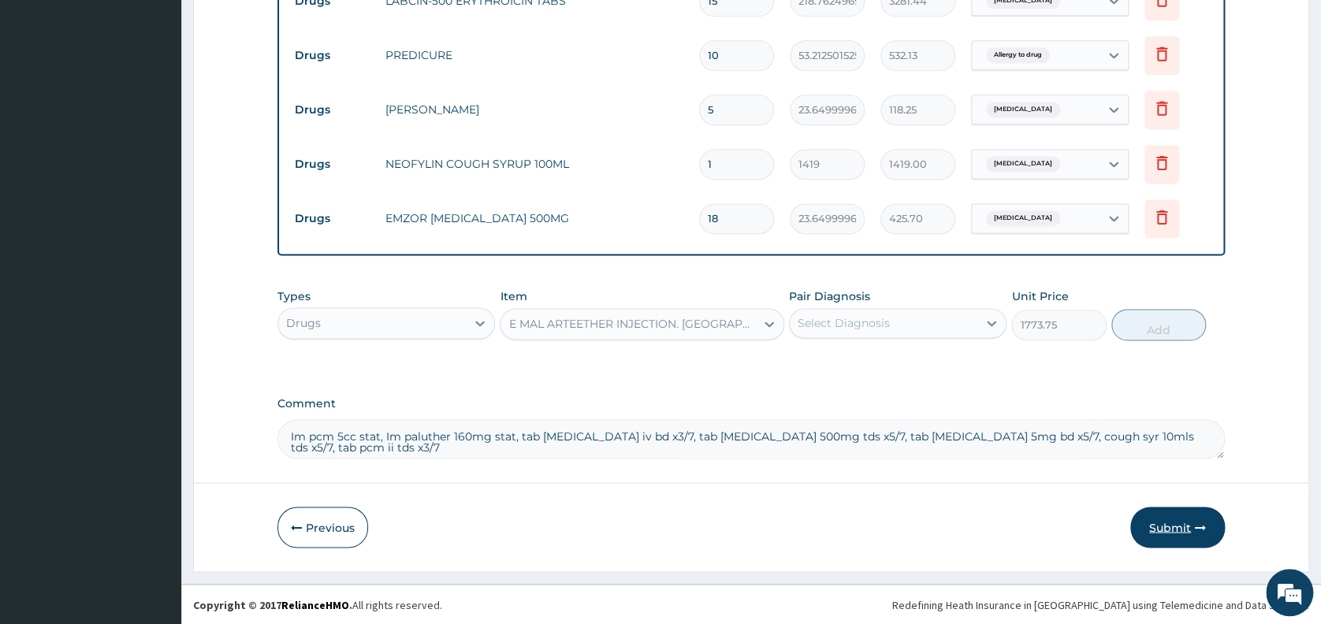
click at [1156, 527] on button "Submit" at bounding box center [1177, 527] width 95 height 41
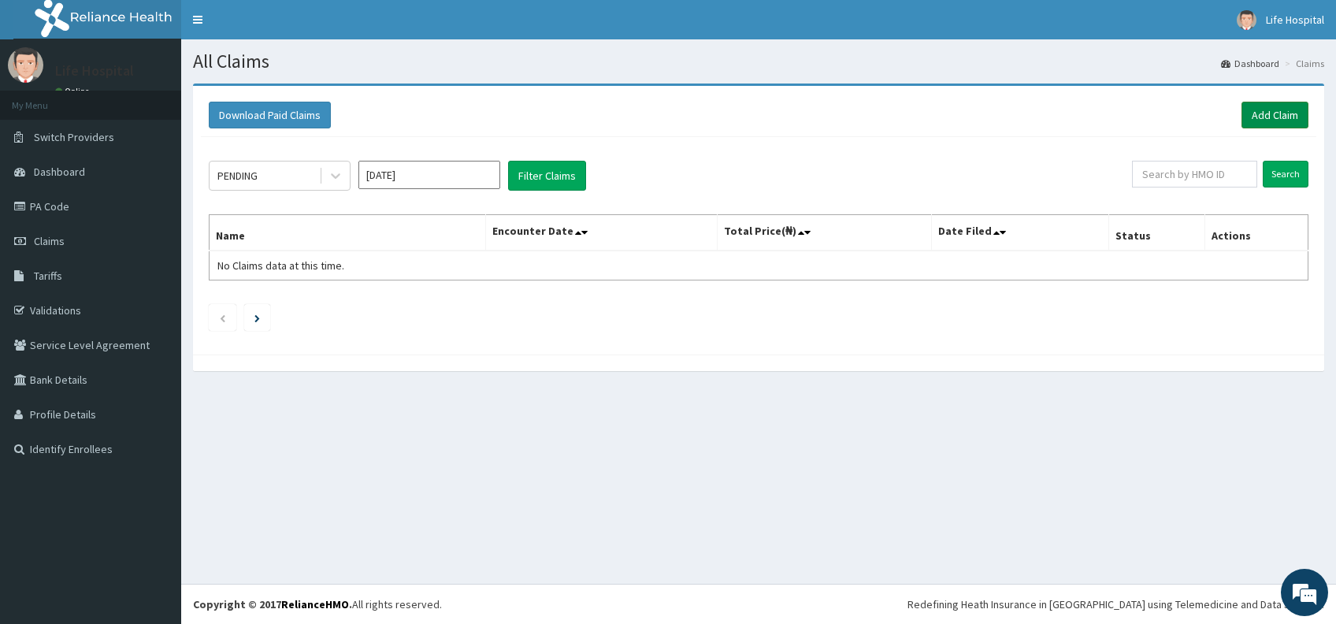
click at [1266, 115] on link "Add Claim" at bounding box center [1275, 115] width 67 height 27
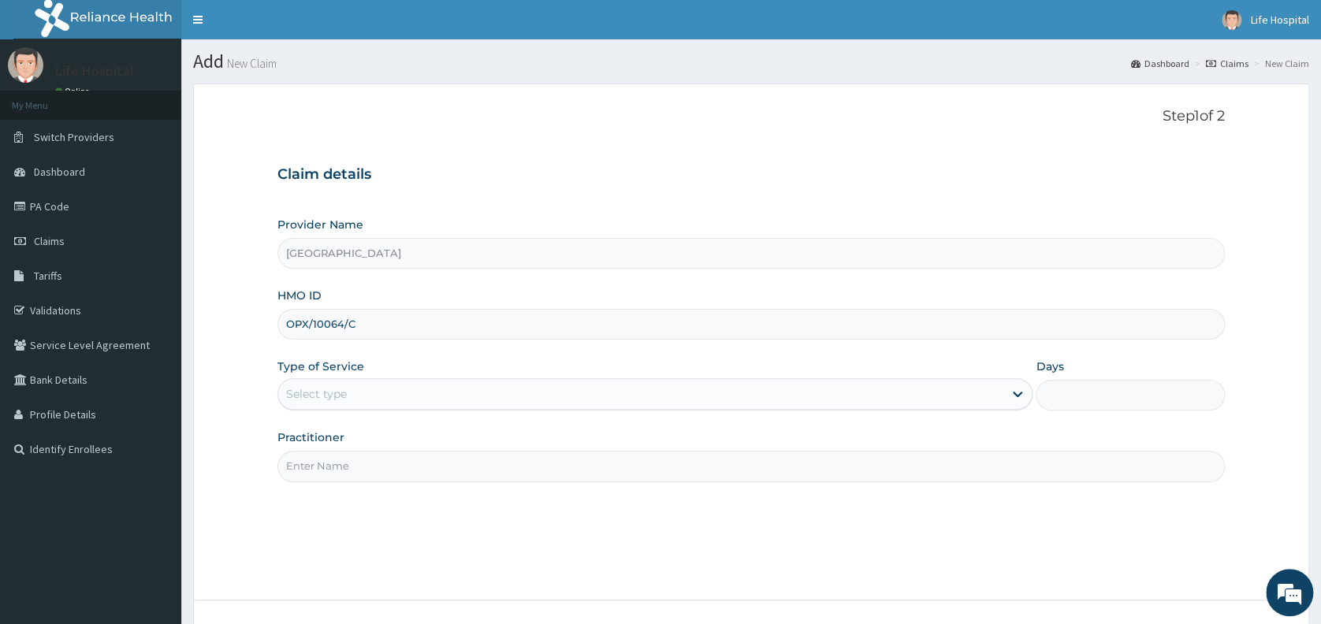
type input "OPX/10064/C"
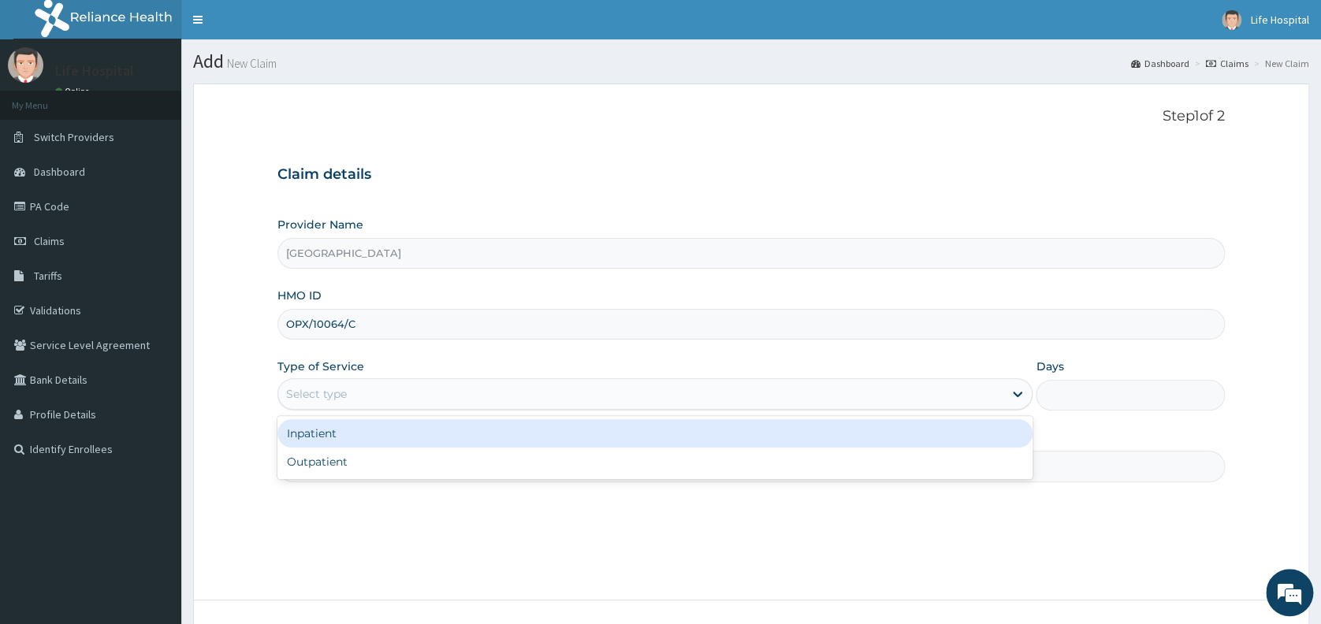
click at [592, 396] on div "Select type" at bounding box center [640, 393] width 725 height 25
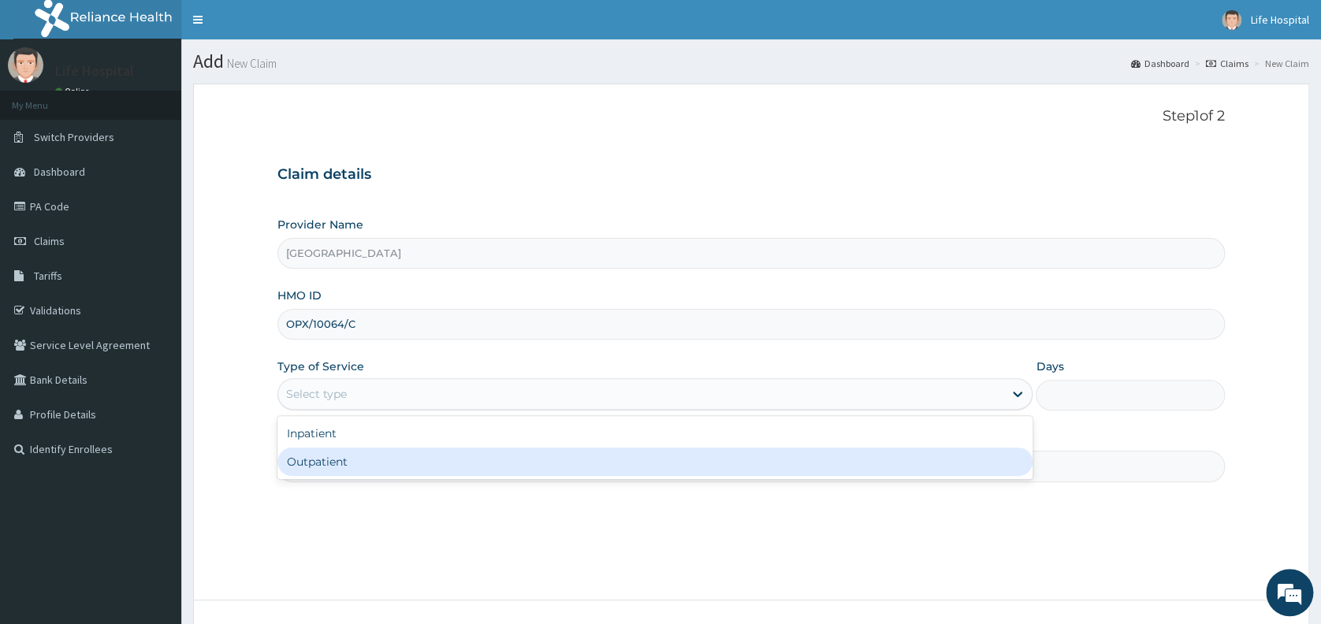
click at [587, 468] on div "Outpatient" at bounding box center [654, 462] width 755 height 28
type input "1"
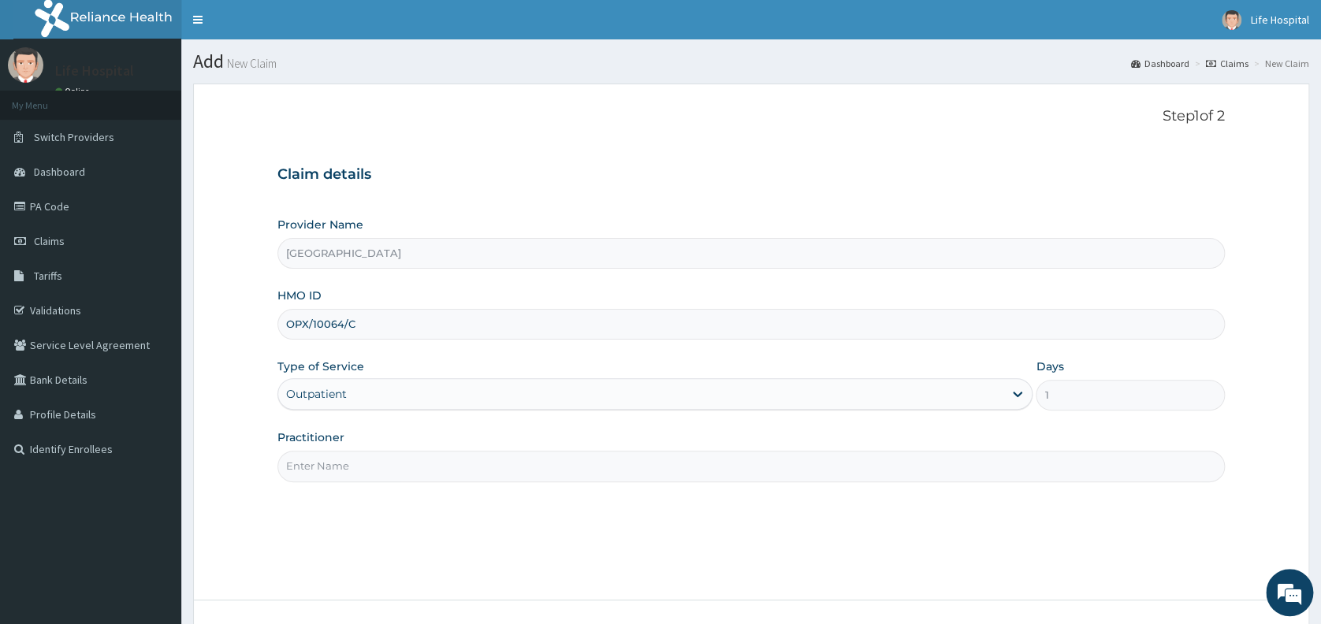
click at [582, 457] on input "Practitioner" at bounding box center [750, 466] width 947 height 31
type input "Dr Akinade A.A"
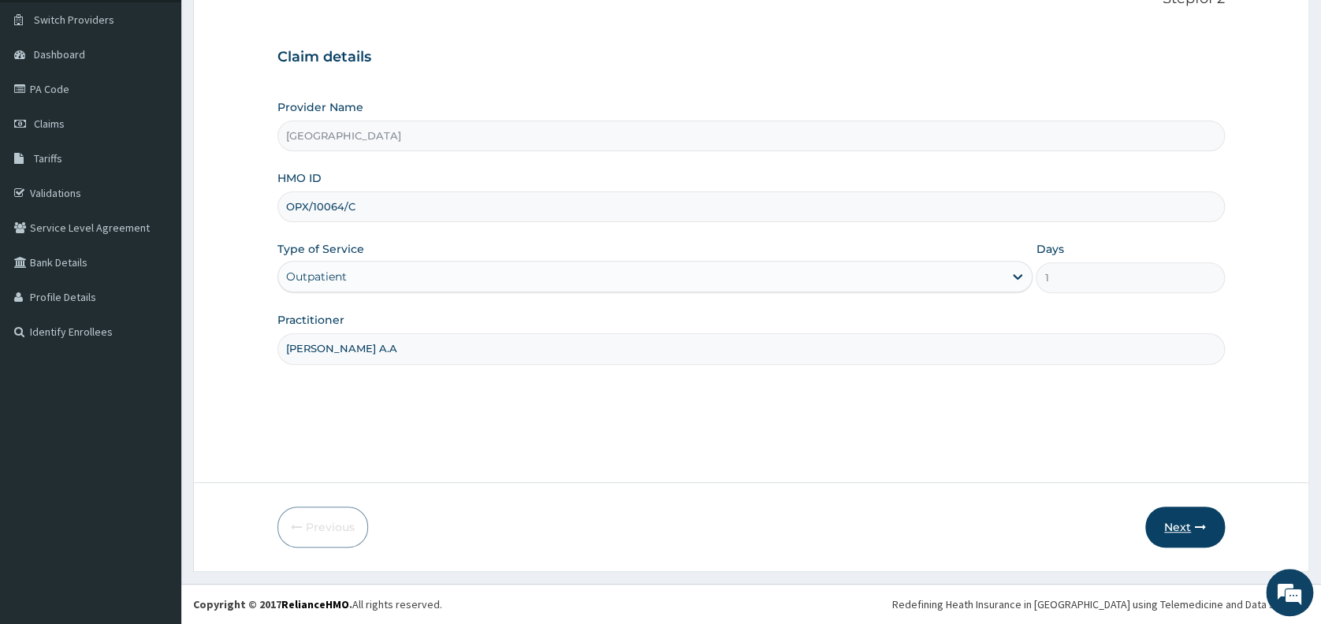
click at [1191, 533] on button "Next" at bounding box center [1185, 527] width 80 height 41
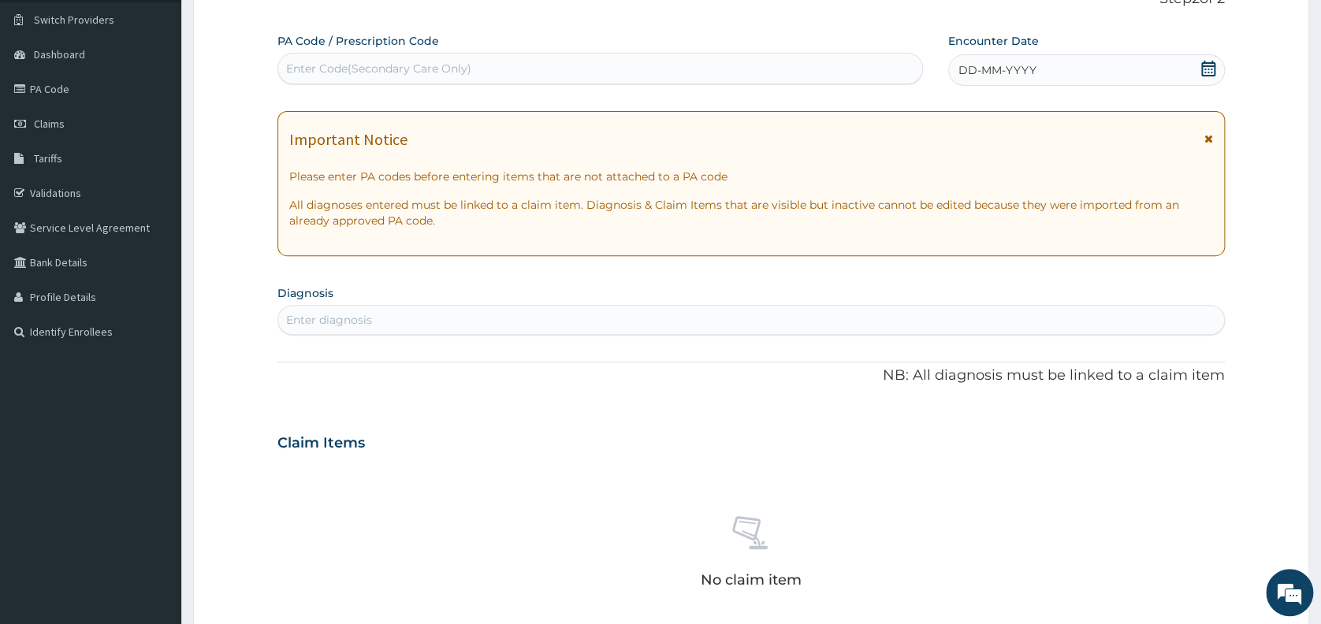
click at [1036, 72] on div "DD-MM-YYYY" at bounding box center [1086, 70] width 277 height 32
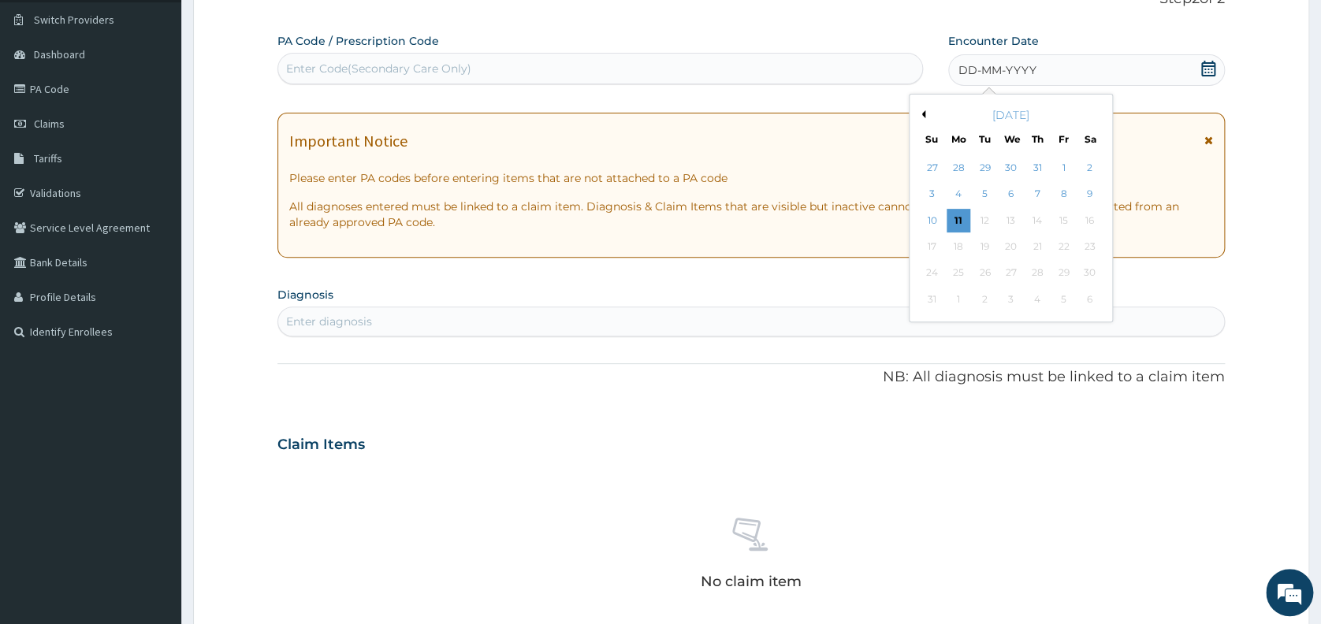
click at [923, 111] on button "Previous Month" at bounding box center [921, 114] width 8 height 8
click at [1061, 191] on div "11" at bounding box center [1063, 195] width 24 height 24
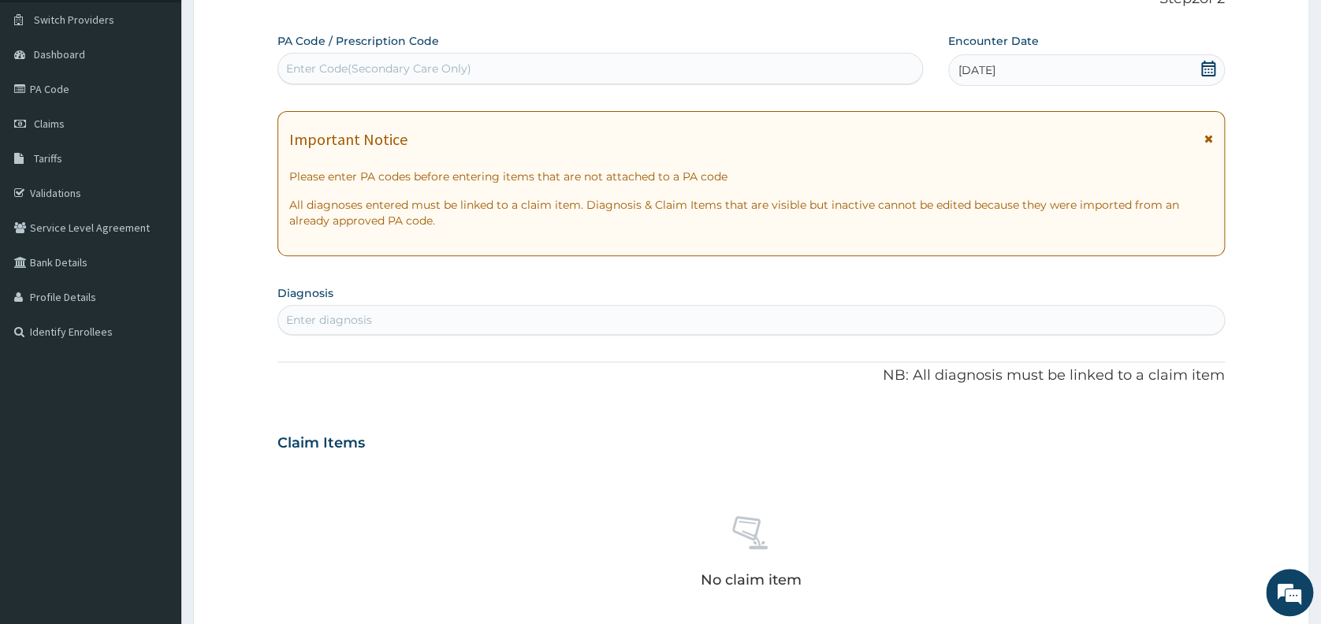
click at [696, 318] on div "Enter diagnosis" at bounding box center [751, 319] width 946 height 25
type input "MALA"
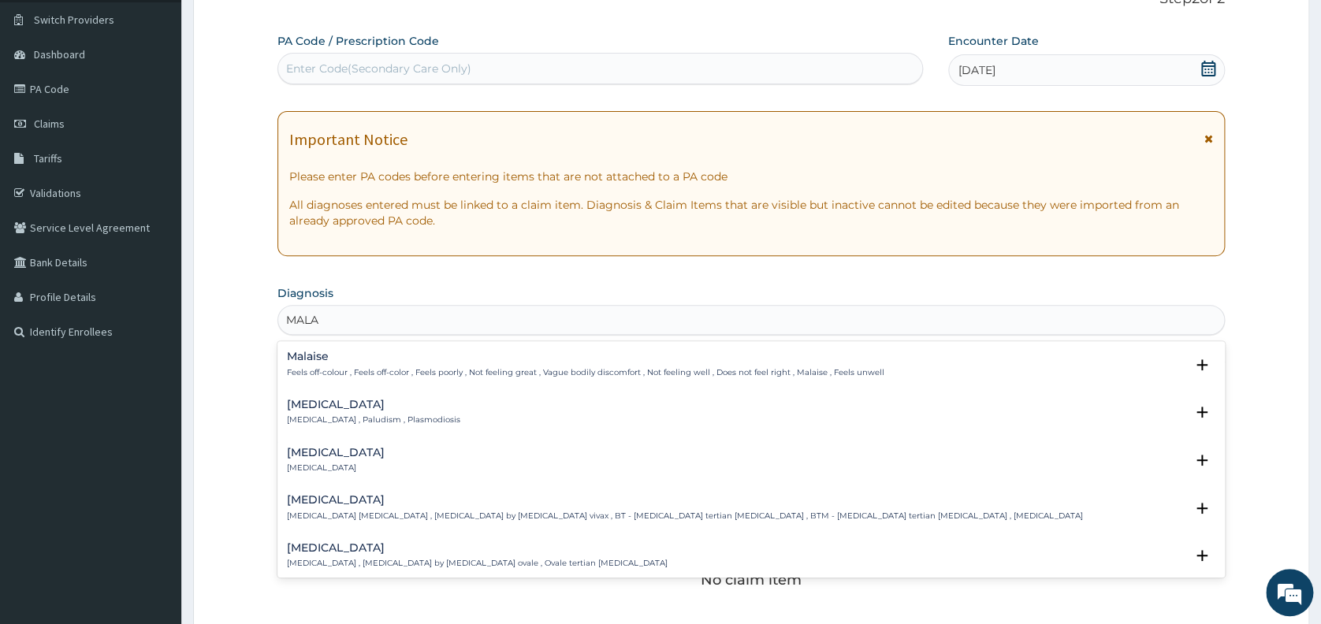
click at [309, 407] on h4 "Malaria" at bounding box center [373, 405] width 173 height 12
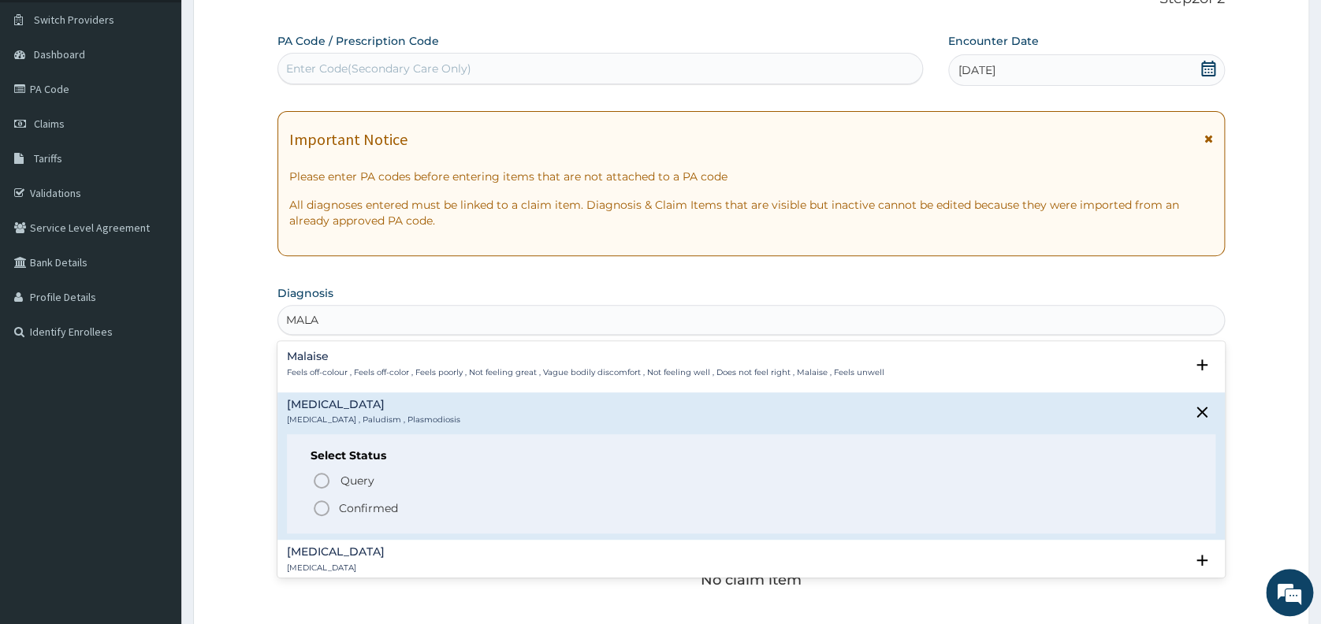
click at [321, 507] on icon "status option filled" at bounding box center [321, 508] width 19 height 19
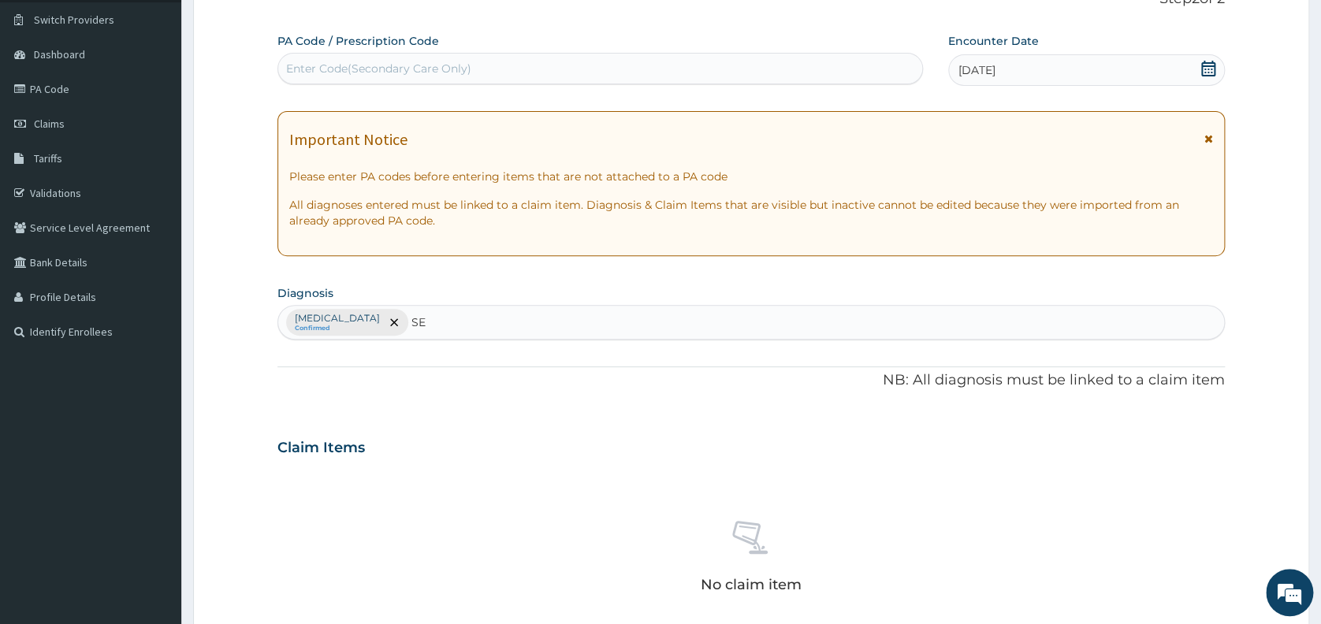
type input "SEP"
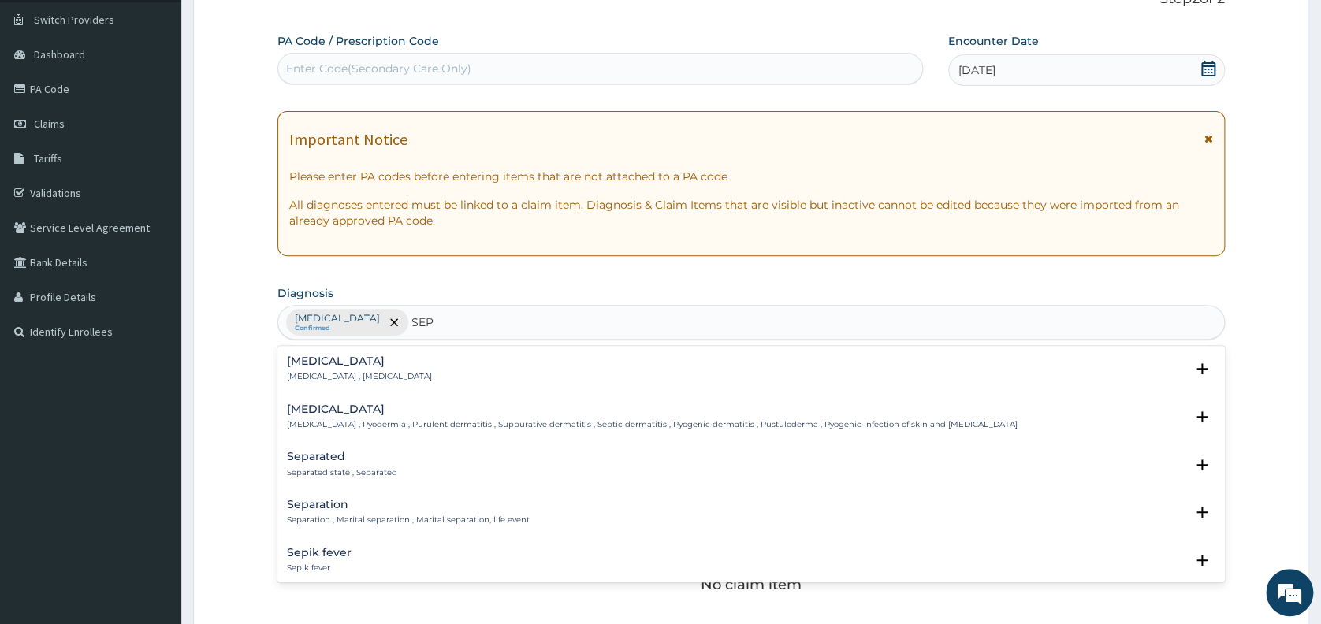
click at [299, 366] on h4 "Sepsis" at bounding box center [359, 361] width 145 height 12
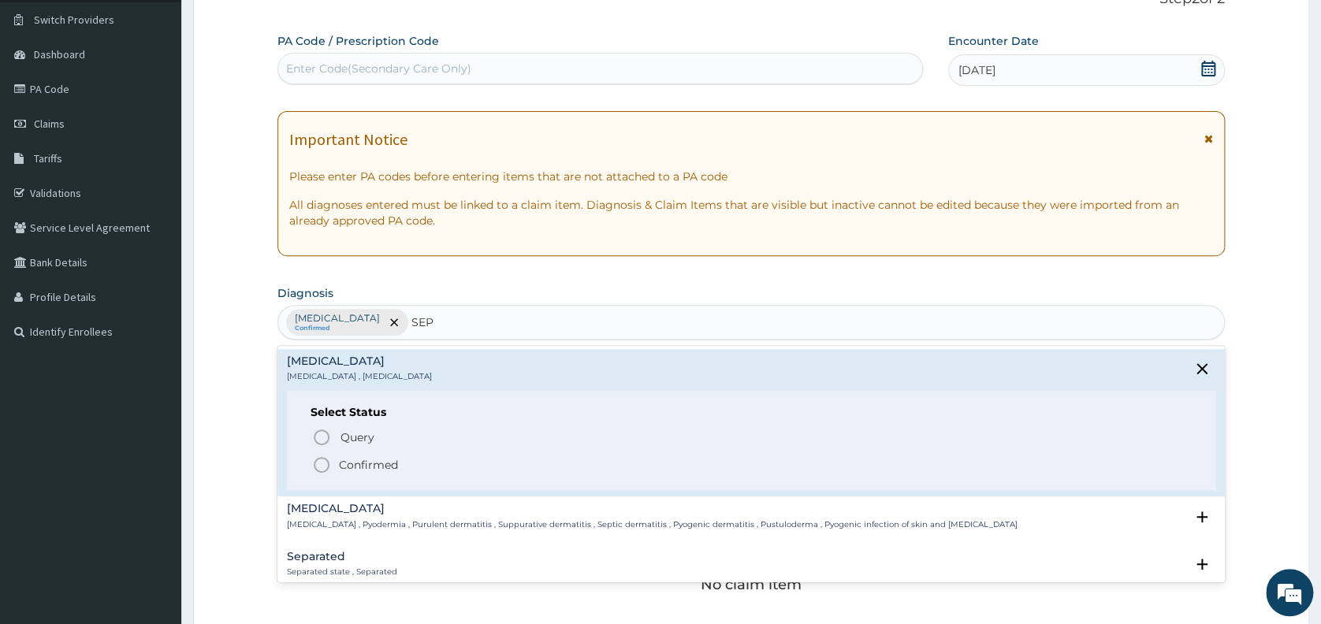
click at [316, 458] on icon "status option filled" at bounding box center [321, 464] width 19 height 19
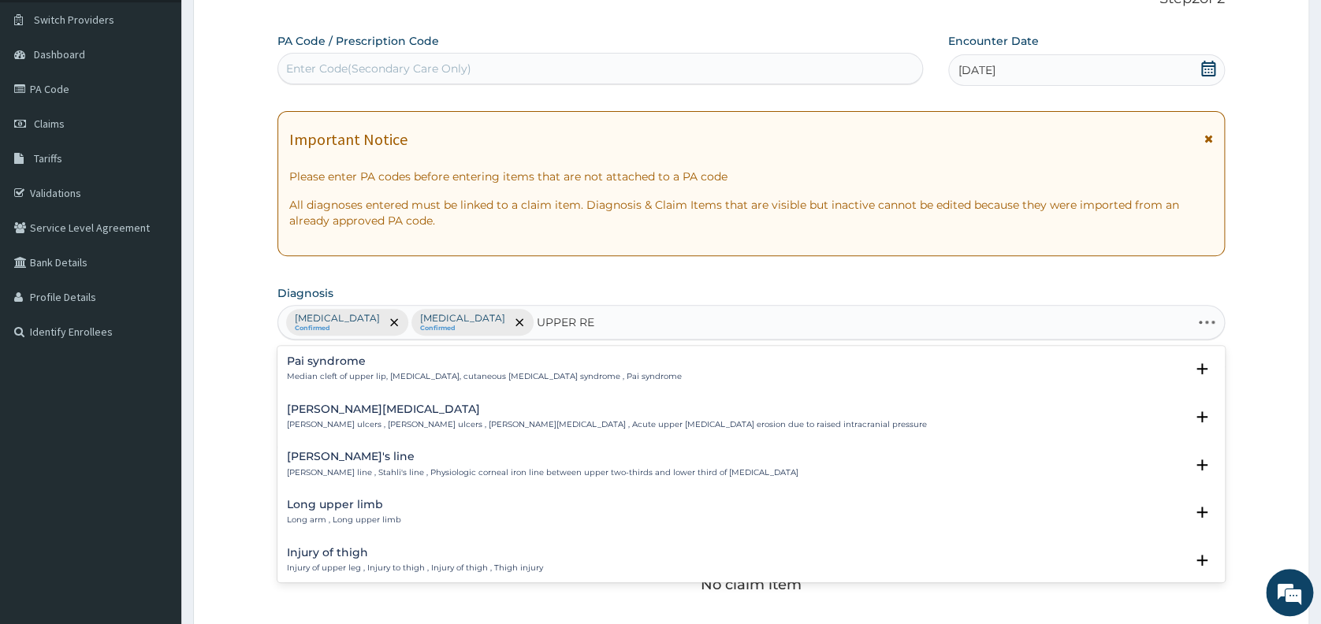
type input "UPPER RES"
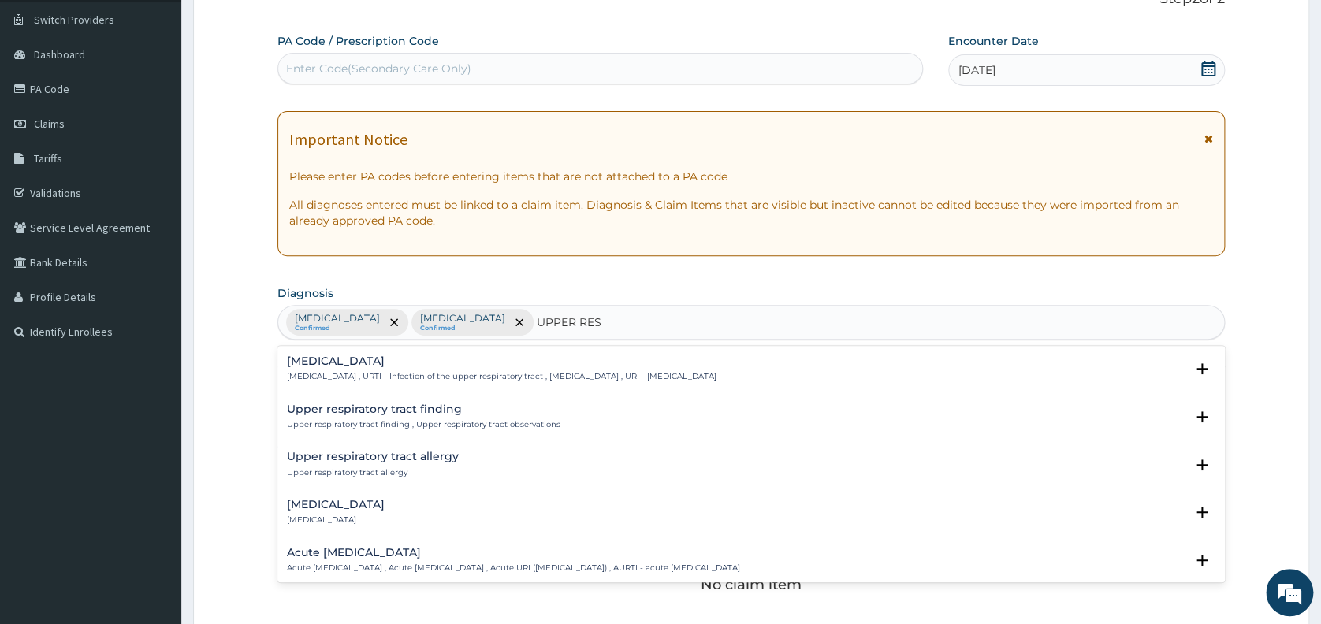
click at [366, 362] on h4 "[MEDICAL_DATA]" at bounding box center [501, 361] width 429 height 12
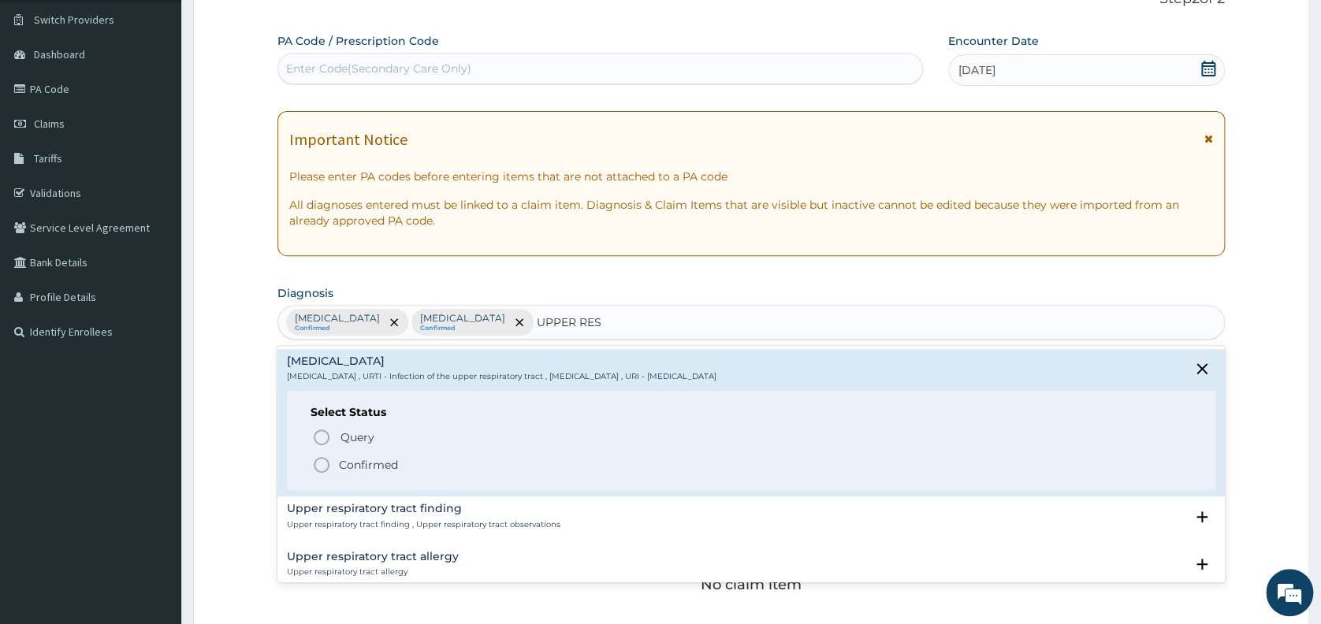
click at [321, 463] on icon "status option filled" at bounding box center [321, 464] width 19 height 19
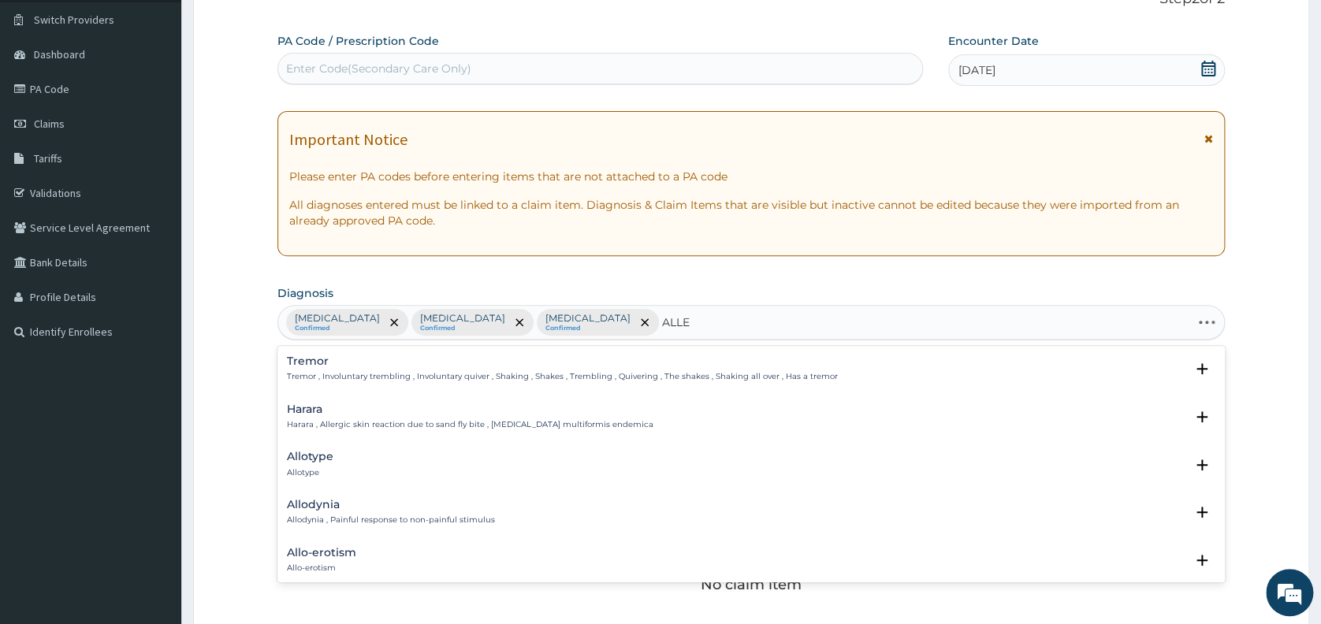
type input "ALLER"
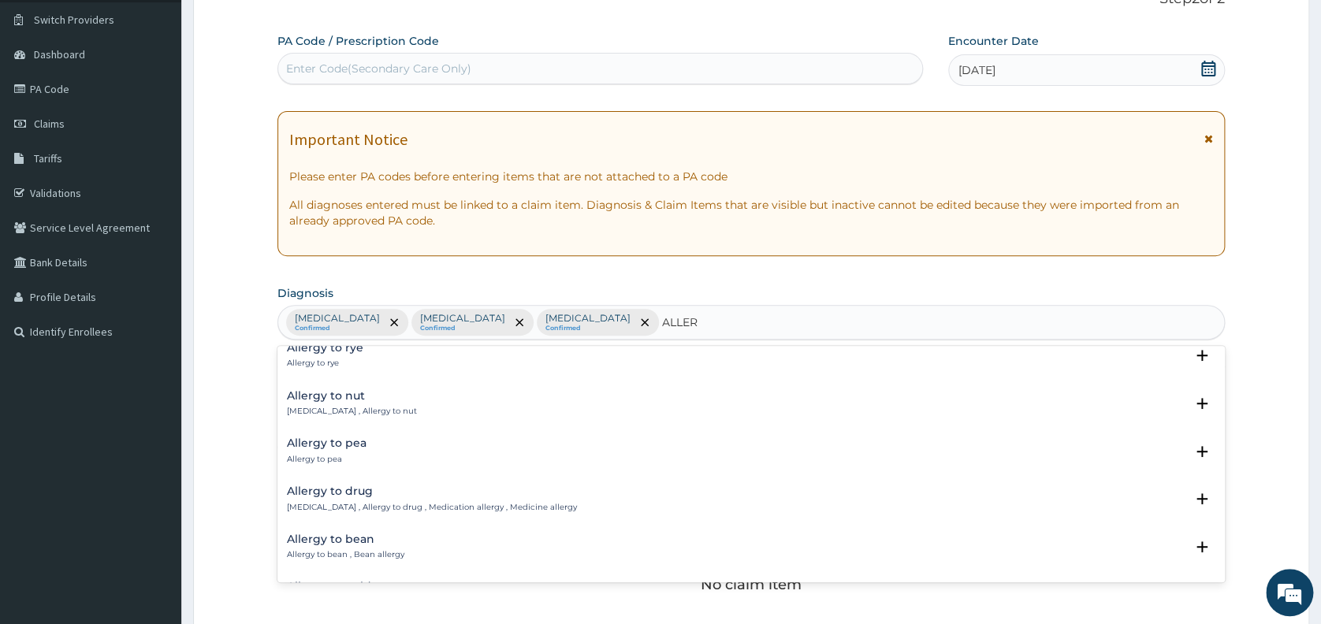
scroll to position [168, 0]
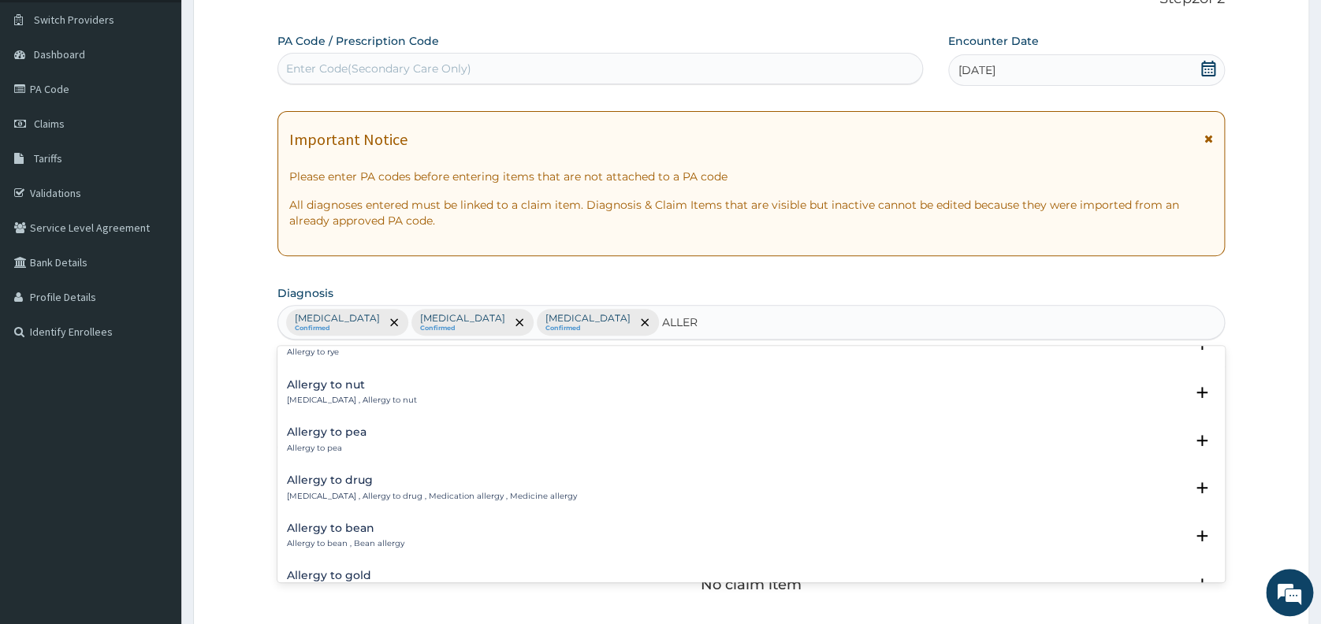
click at [327, 481] on h4 "Allergy to drug" at bounding box center [432, 480] width 290 height 12
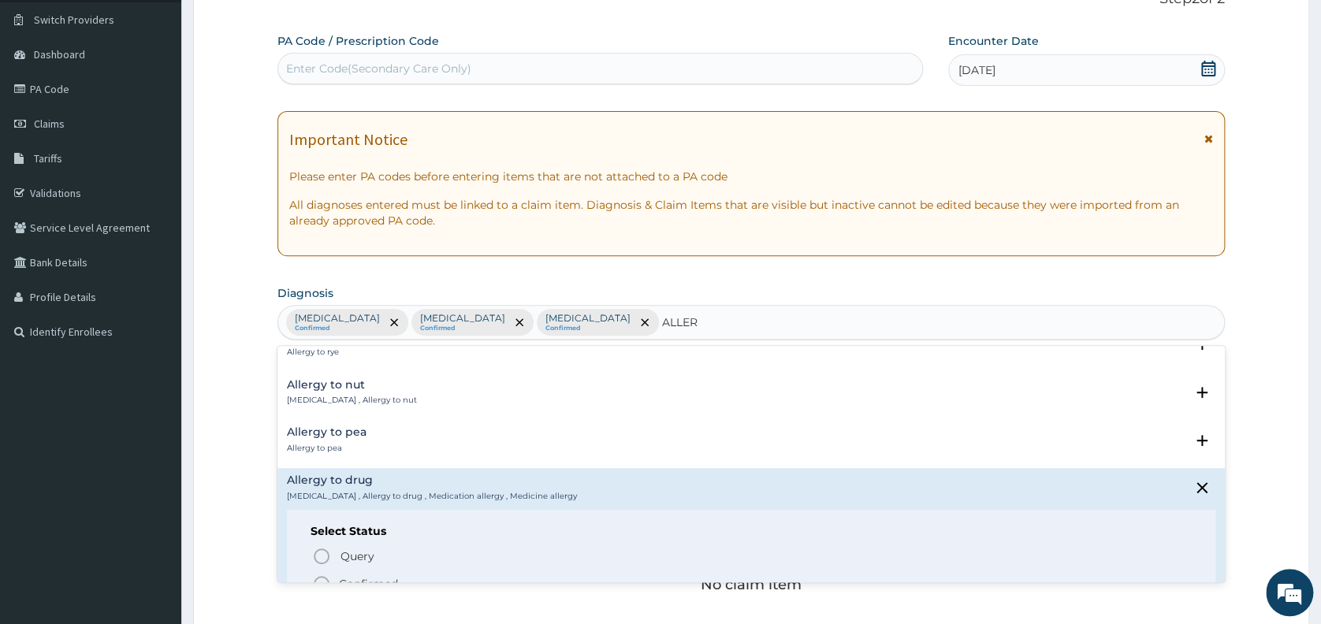
click at [315, 580] on icon "status option filled" at bounding box center [321, 583] width 19 height 19
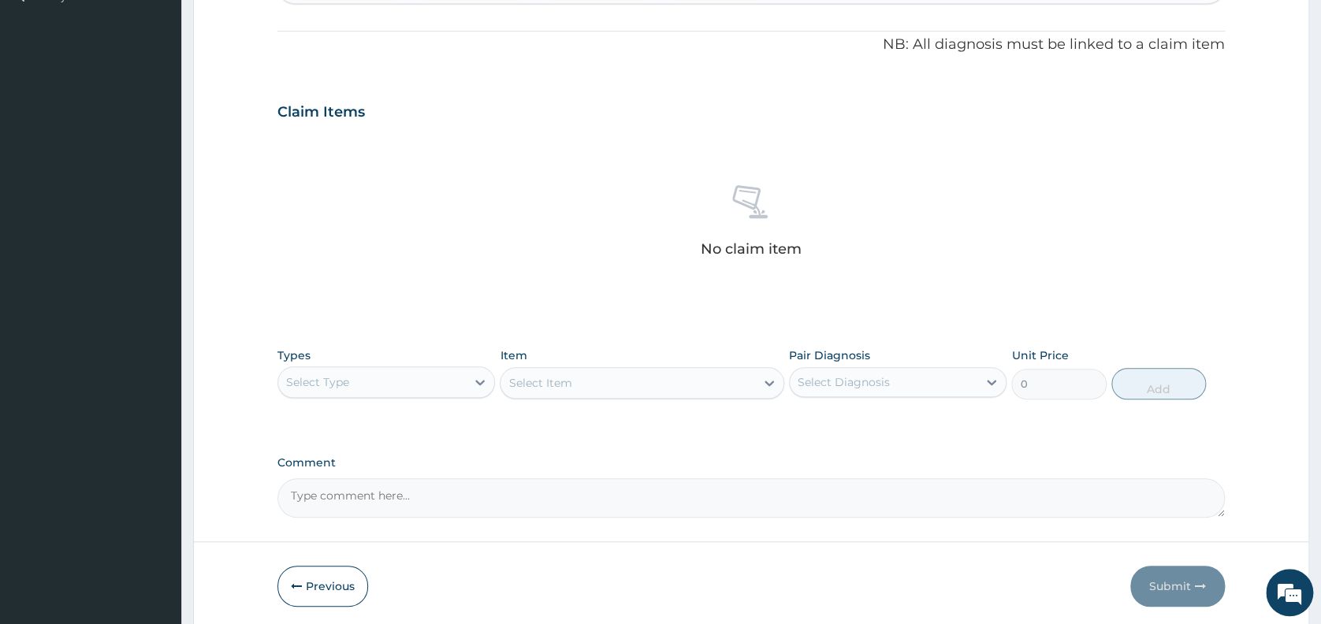
scroll to position [460, 0]
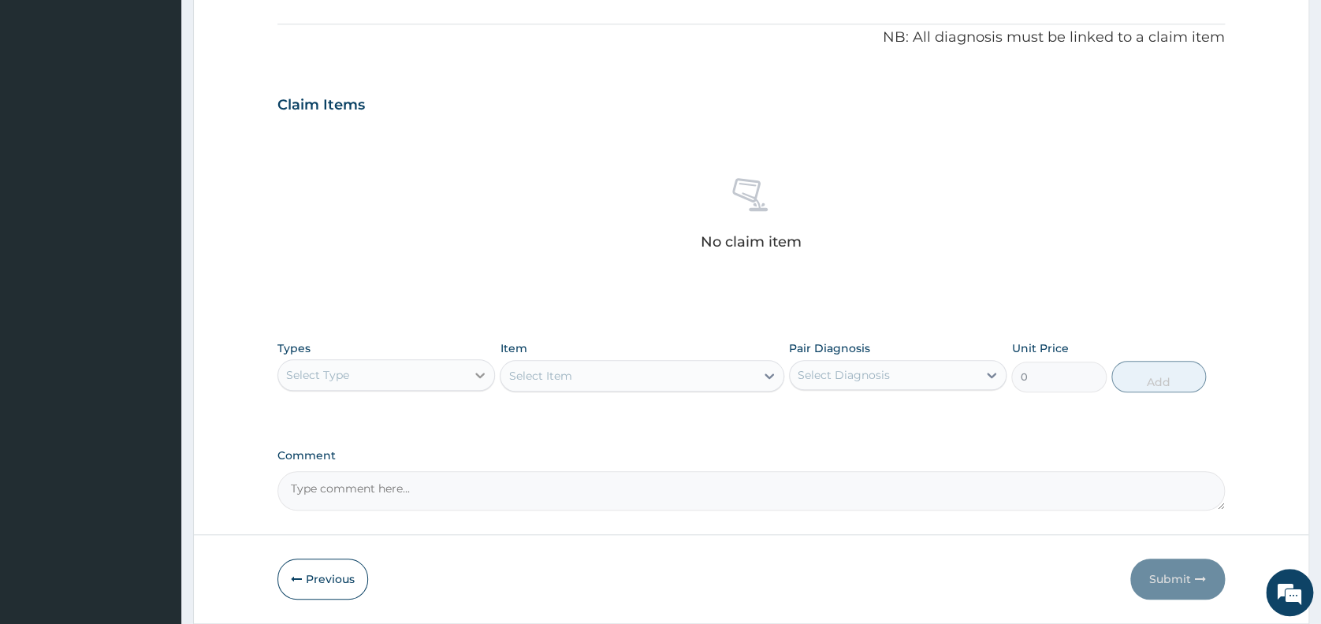
click at [479, 368] on icon at bounding box center [480, 375] width 16 height 16
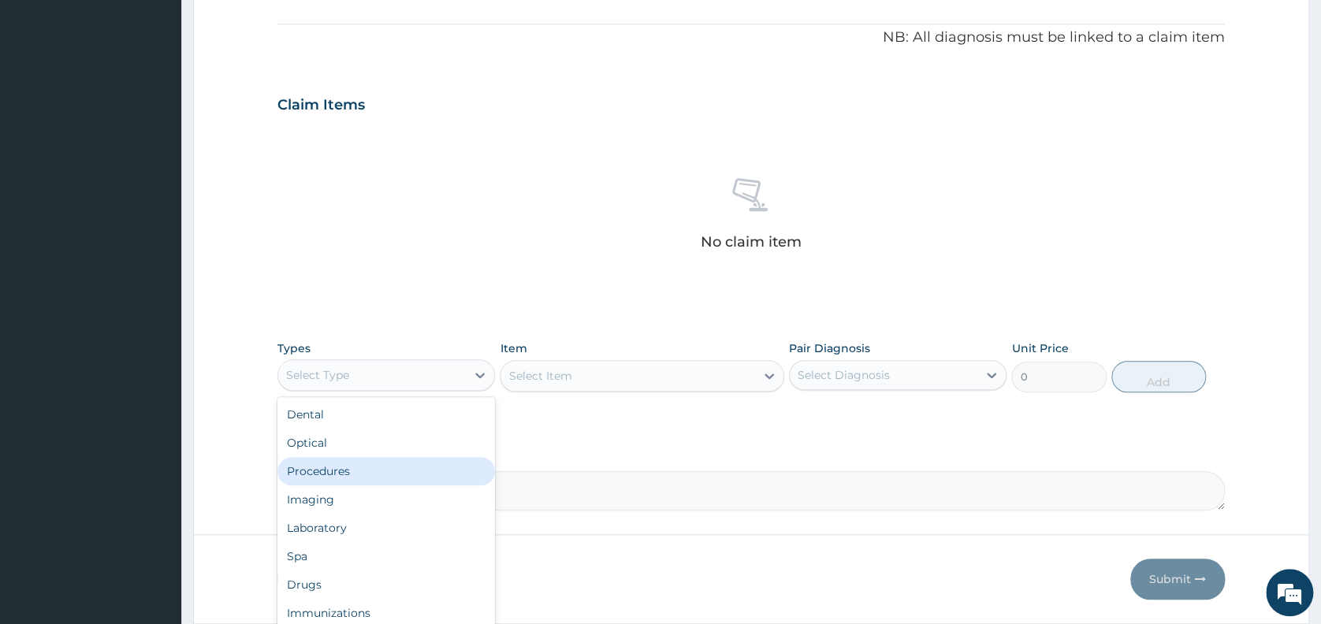
click at [398, 470] on div "Procedures" at bounding box center [385, 471] width 217 height 28
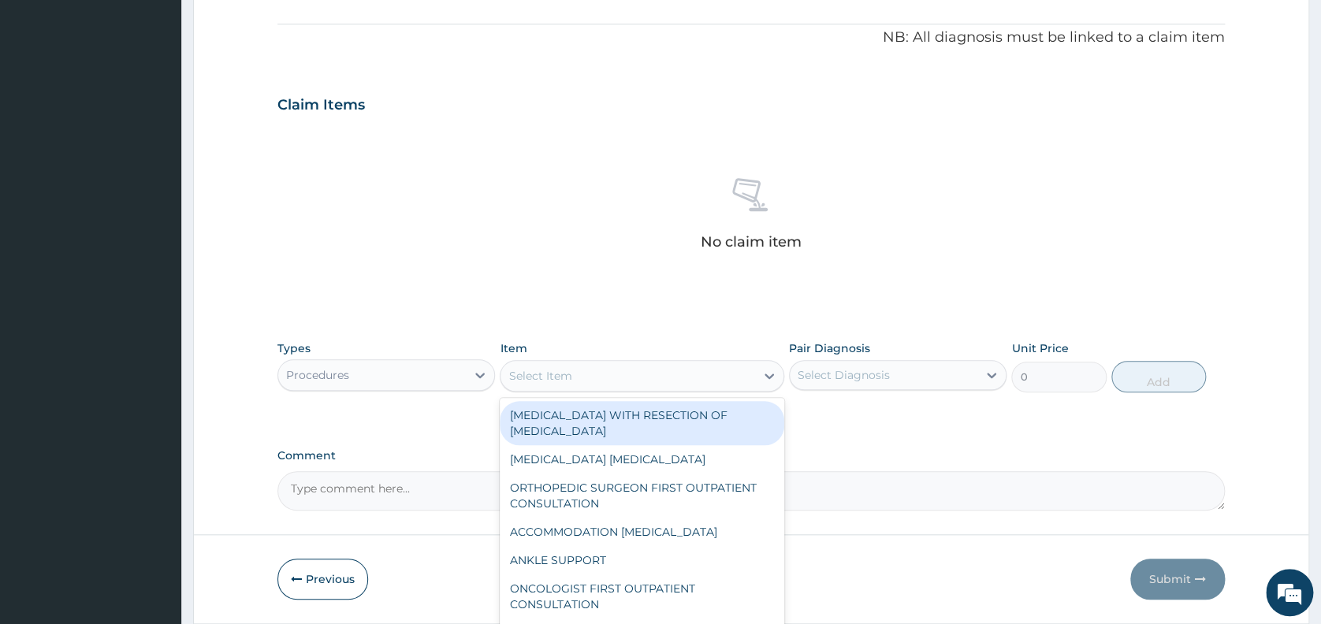
click at [611, 370] on div "Select Item" at bounding box center [627, 375] width 255 height 25
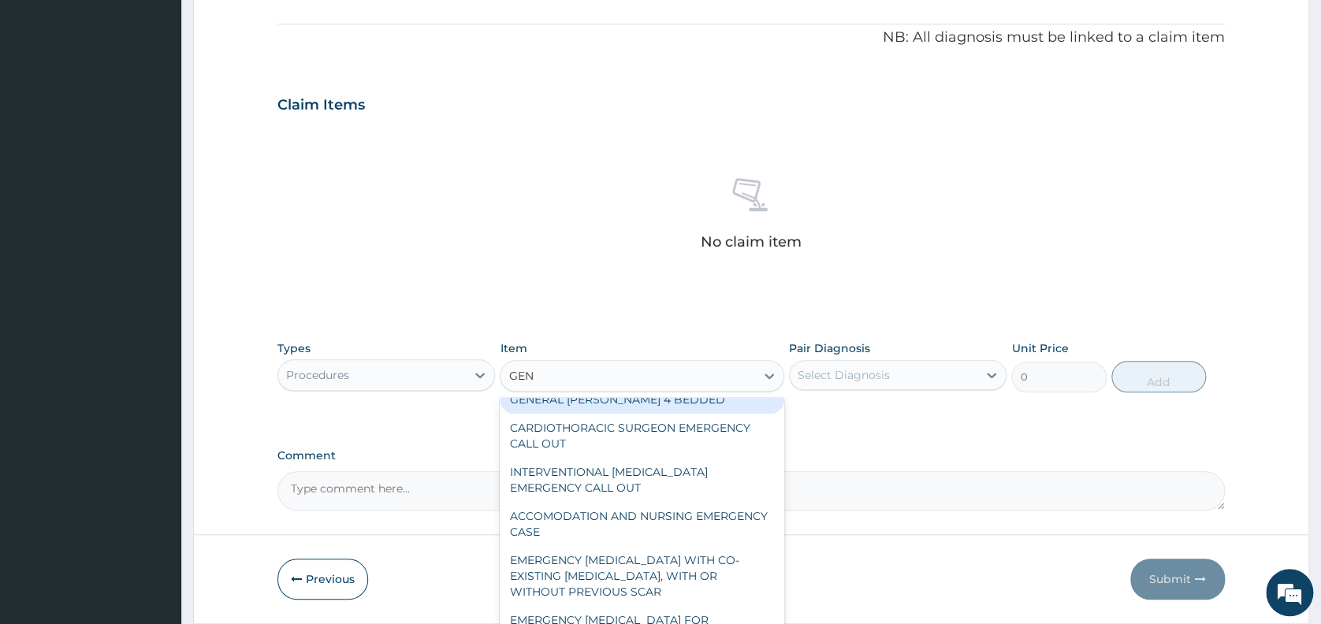
scroll to position [0, 0]
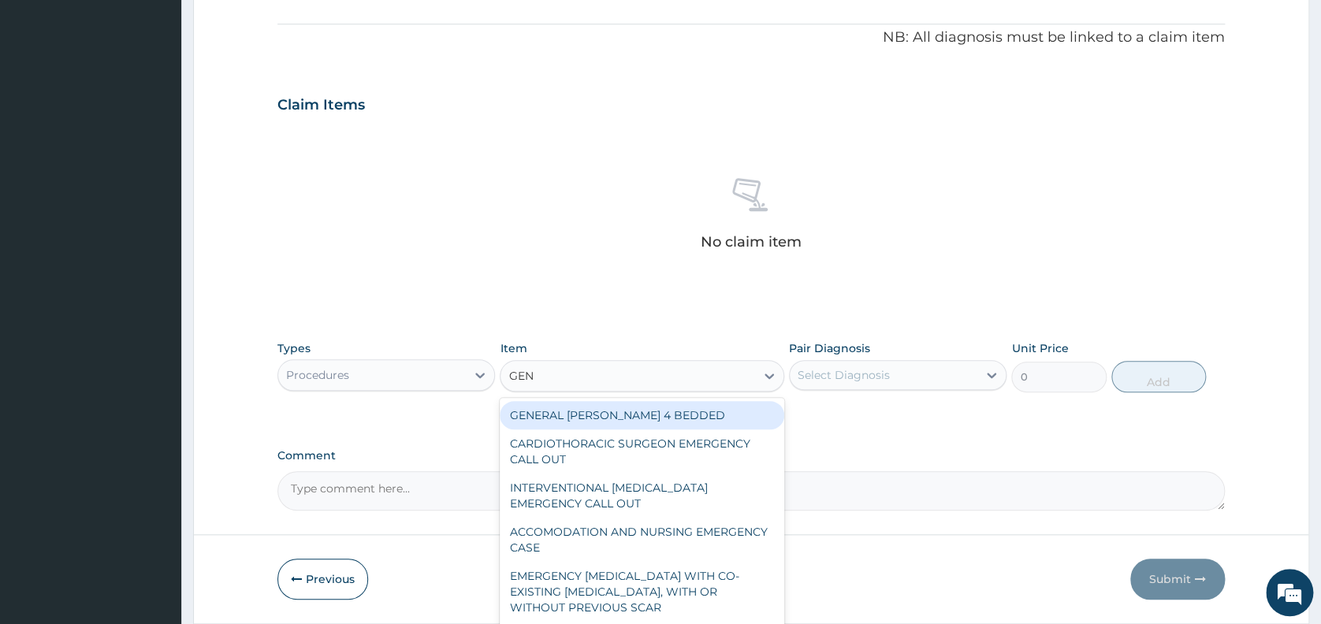
type input "GENE"
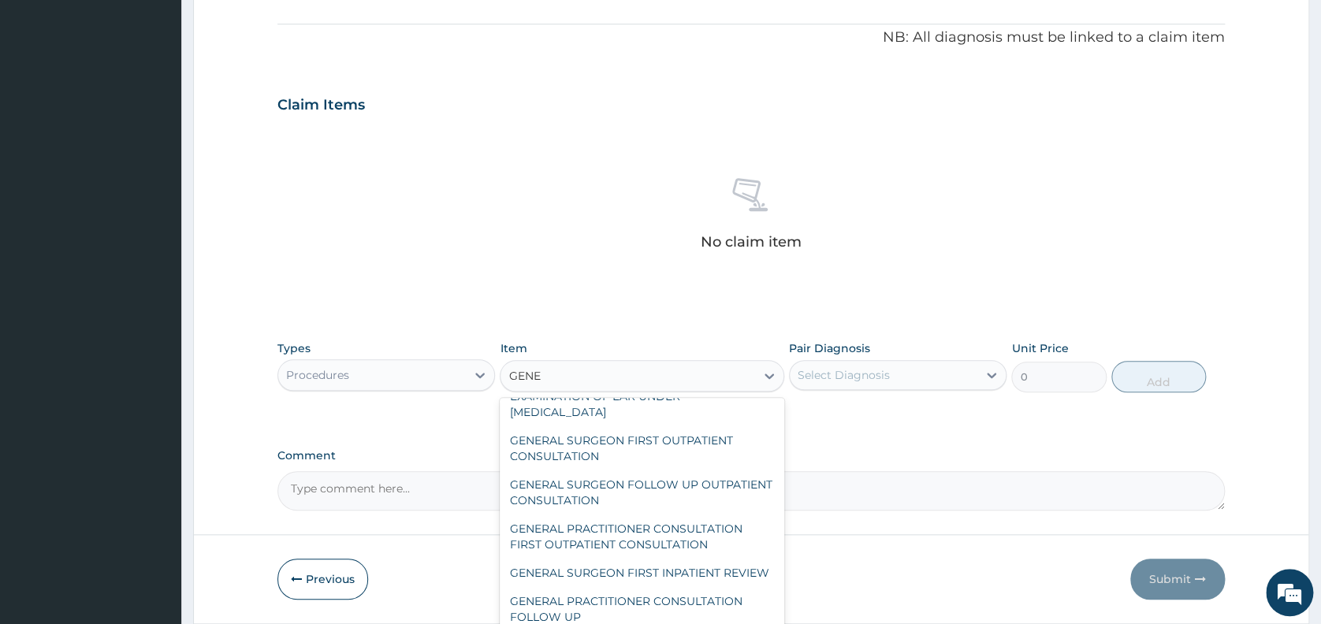
scroll to position [168, 0]
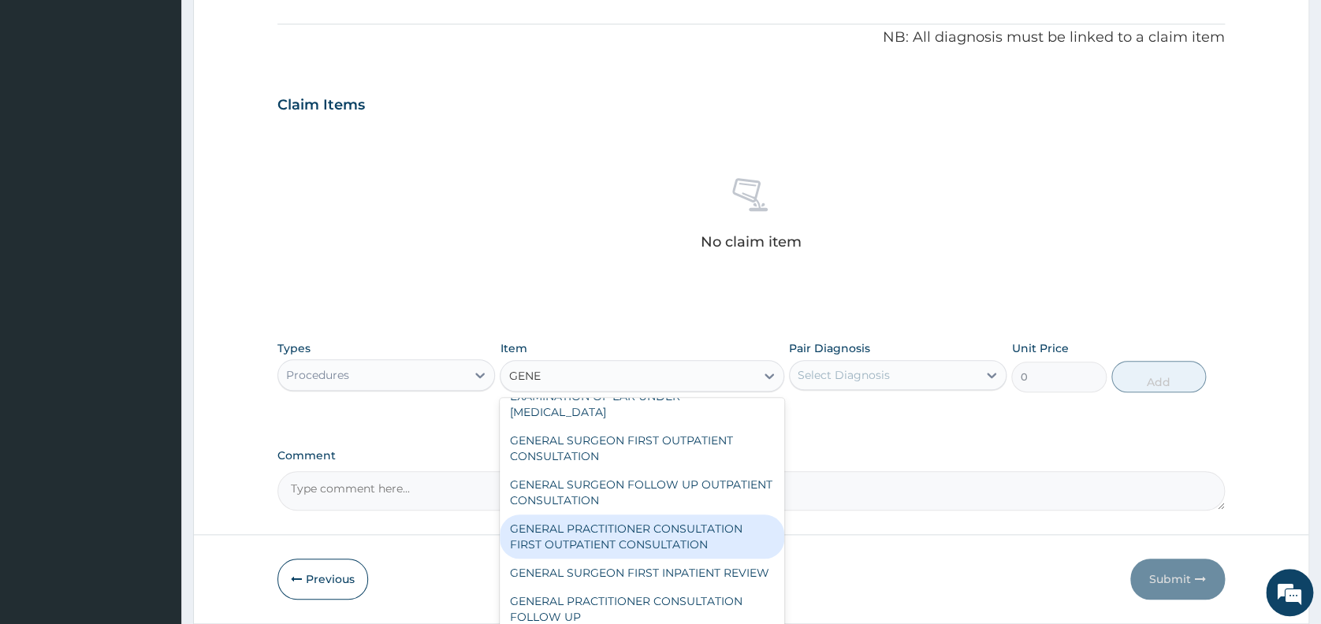
click at [685, 547] on div "GENERAL PRACTITIONER CONSULTATION FIRST OUTPATIENT CONSULTATION" at bounding box center [642, 537] width 284 height 44
type input "3547.5"
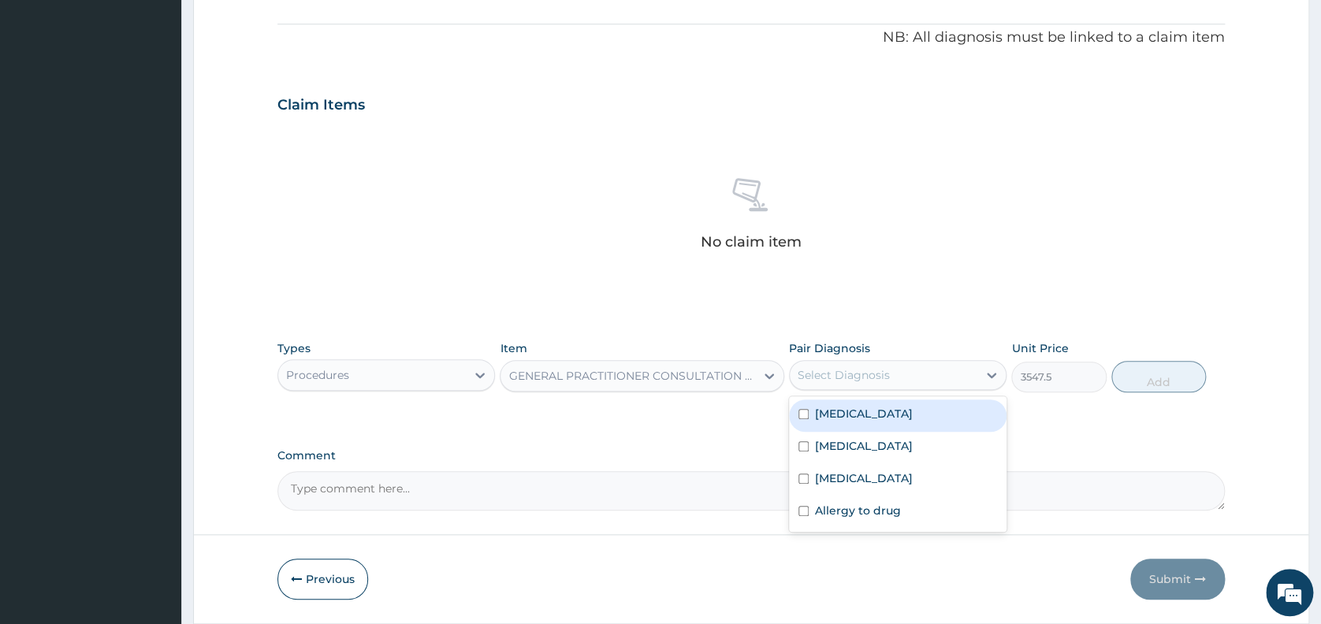
click at [883, 368] on div "Select Diagnosis" at bounding box center [843, 375] width 92 height 16
click at [861, 416] on div "[MEDICAL_DATA]" at bounding box center [897, 416] width 217 height 32
checkbox input "true"
click at [1151, 374] on button "Add" at bounding box center [1158, 377] width 95 height 32
type input "0"
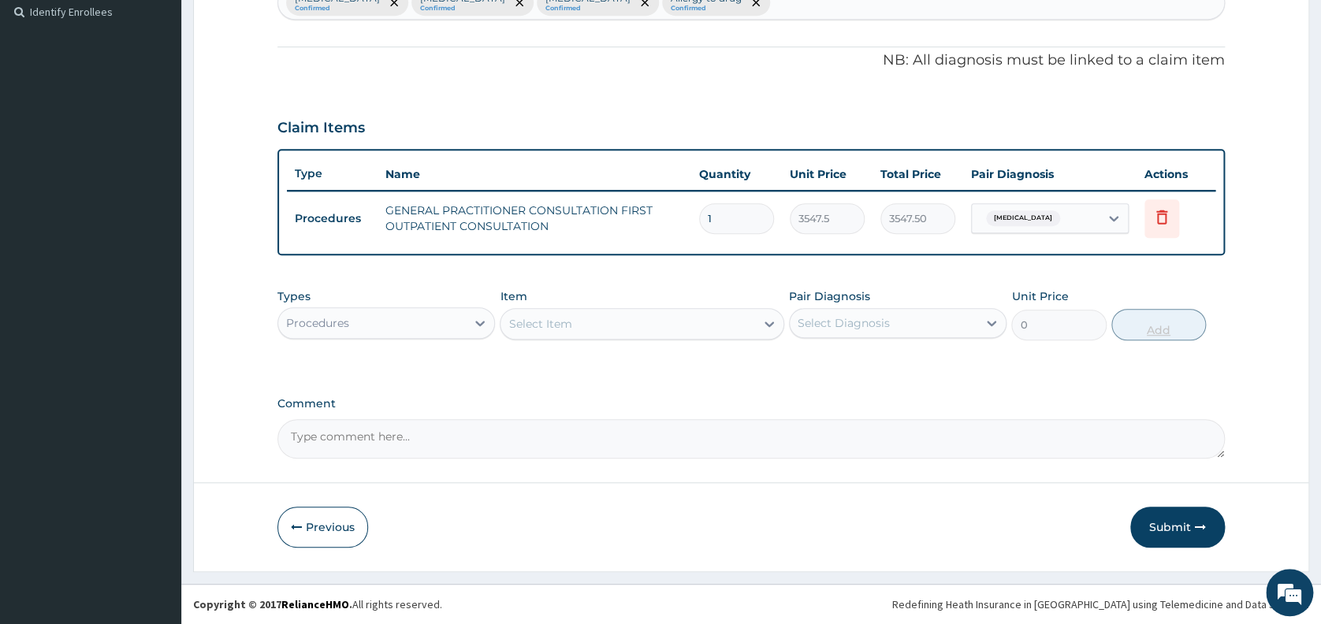
scroll to position [436, 0]
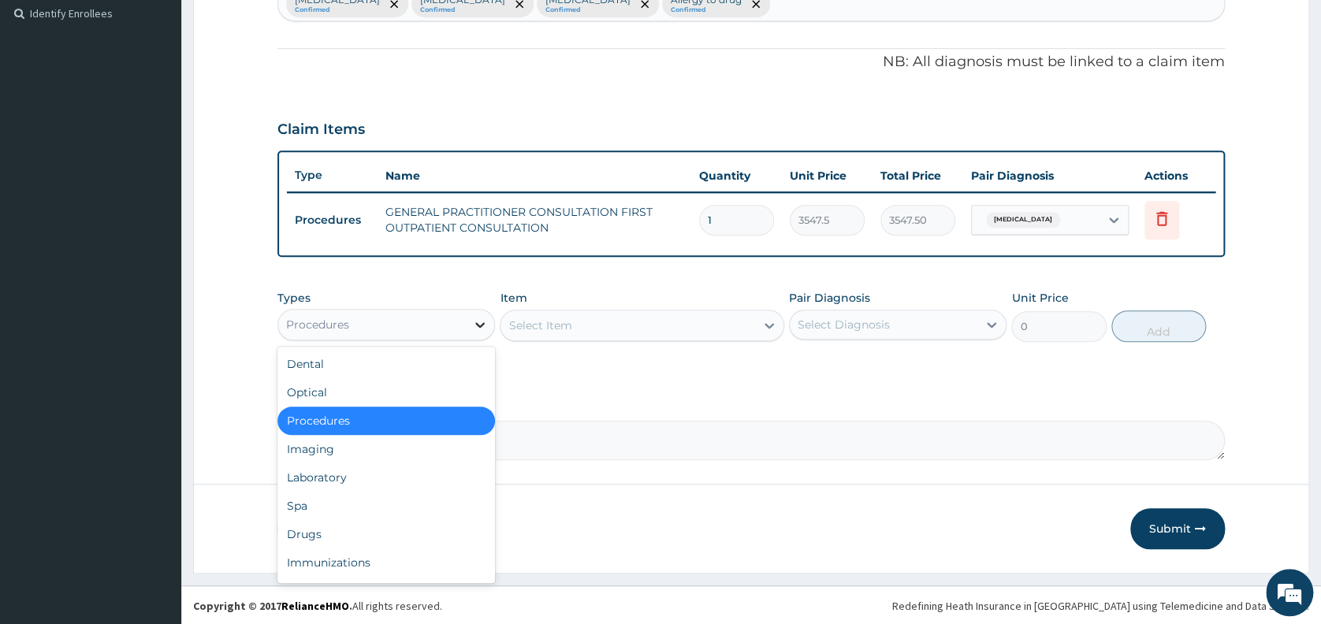
click at [482, 323] on icon at bounding box center [480, 325] width 9 height 6
click at [420, 480] on div "Laboratory" at bounding box center [385, 477] width 217 height 28
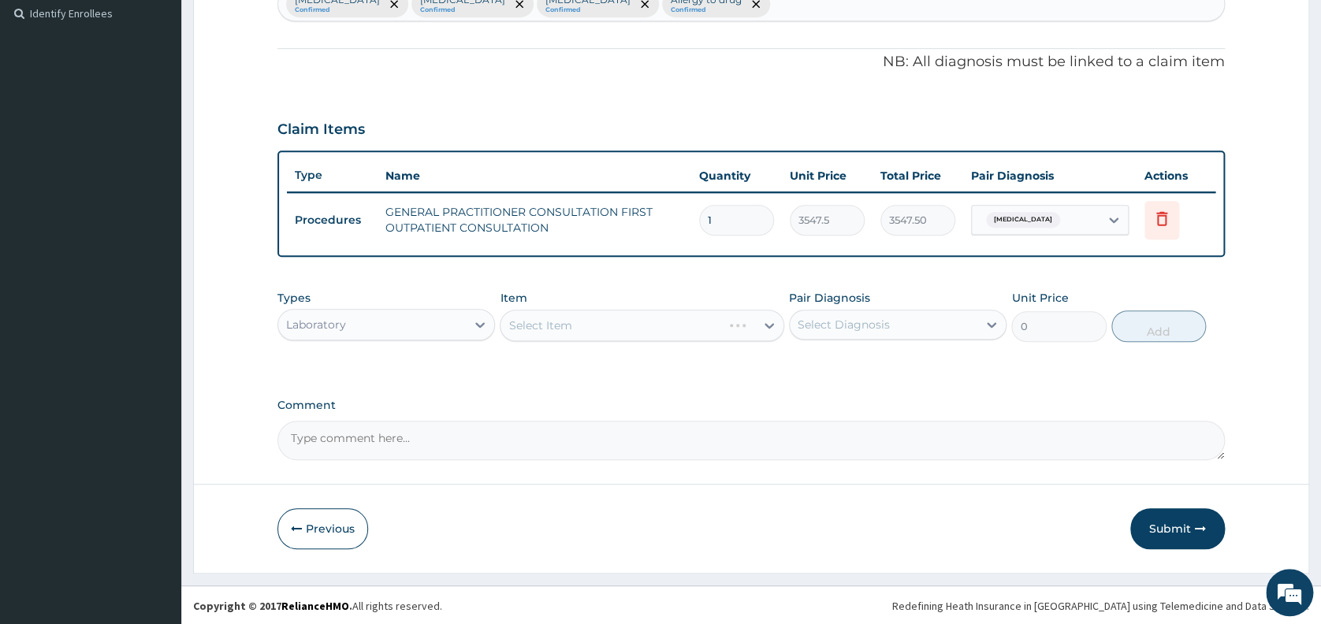
click at [555, 324] on div "Select Item" at bounding box center [642, 326] width 284 height 32
click at [555, 324] on div "Select Item" at bounding box center [539, 326] width 63 height 16
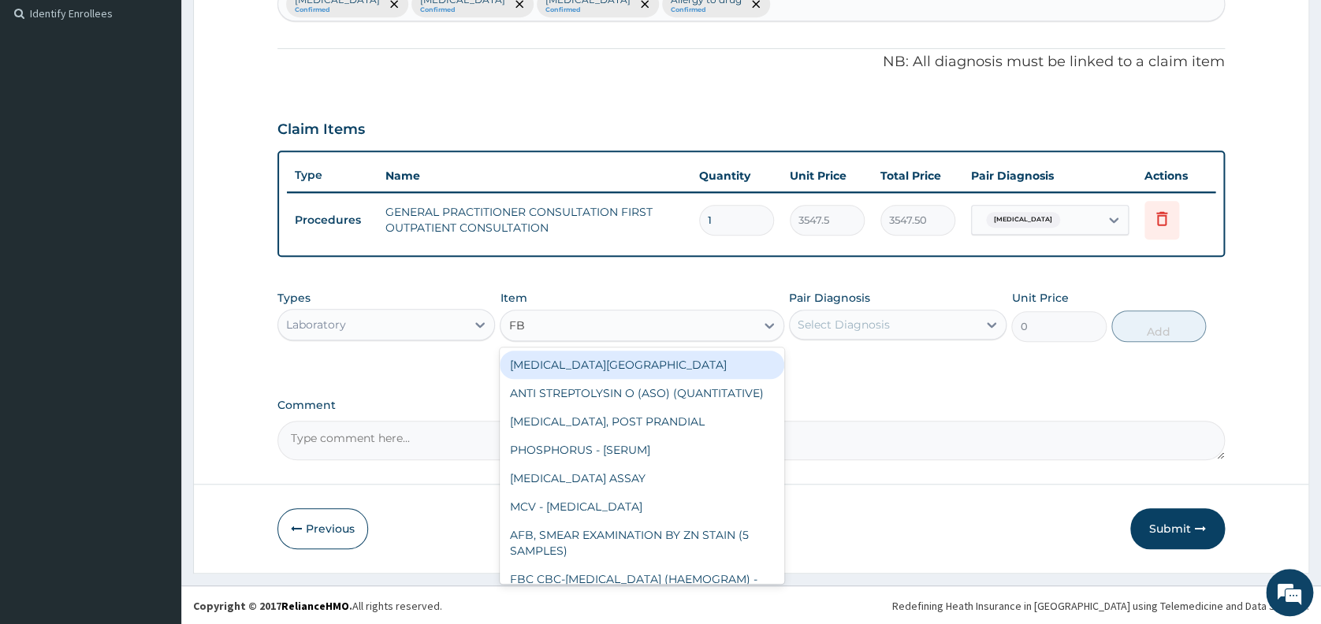
type input "FBC"
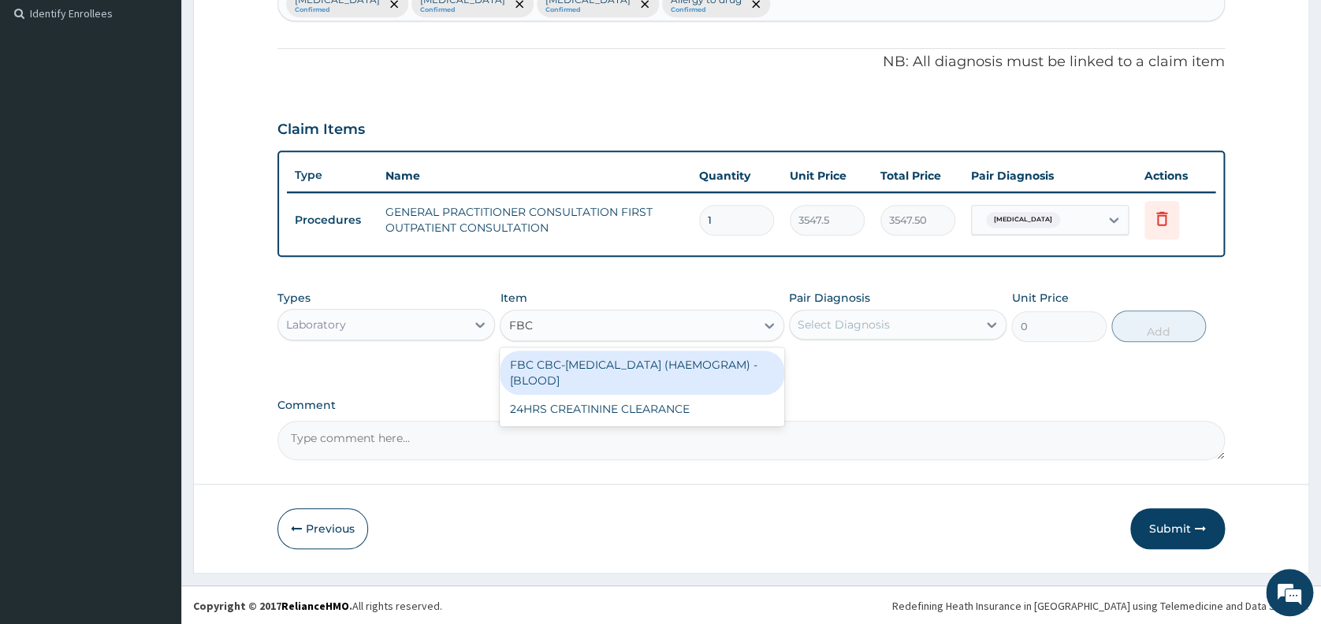
click at [567, 370] on div "FBC CBC-[MEDICAL_DATA] (HAEMOGRAM) - [BLOOD]" at bounding box center [642, 373] width 284 height 44
type input "4300"
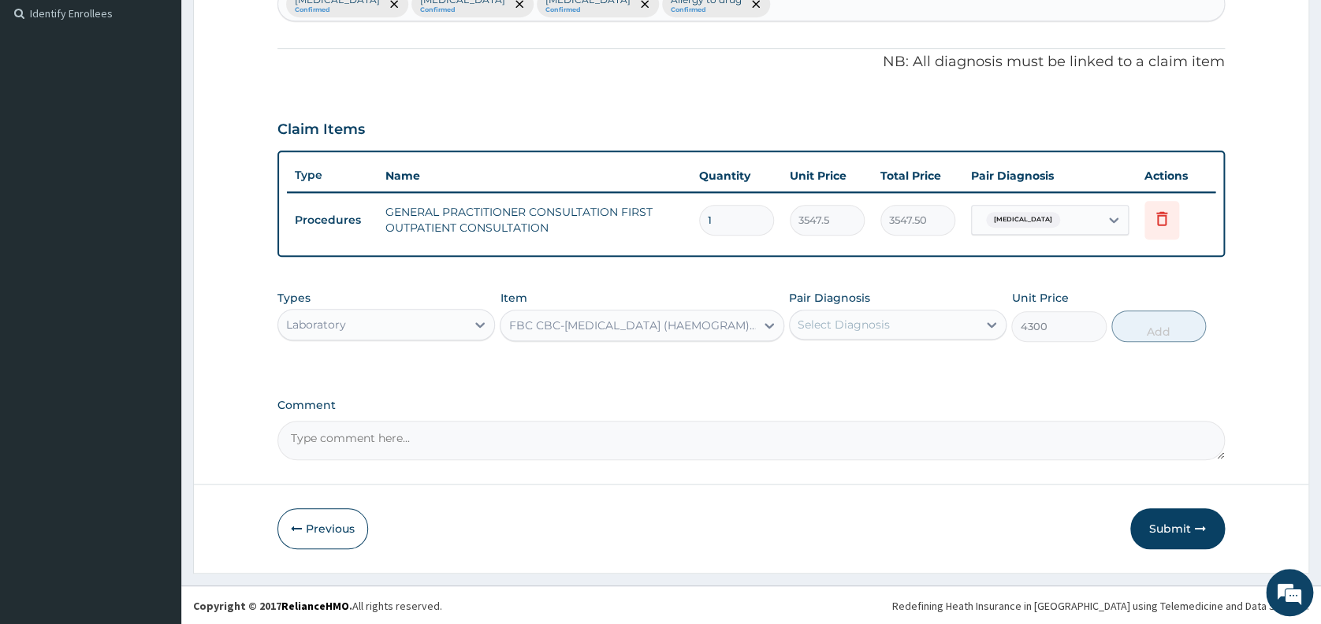
drag, startPoint x: 827, startPoint y: 319, endPoint x: 706, endPoint y: 400, distance: 145.6
click at [706, 400] on label "Comment" at bounding box center [750, 405] width 947 height 13
click at [706, 421] on textarea "Comment" at bounding box center [750, 440] width 947 height 39
click at [838, 323] on div "Select Diagnosis" at bounding box center [843, 325] width 92 height 16
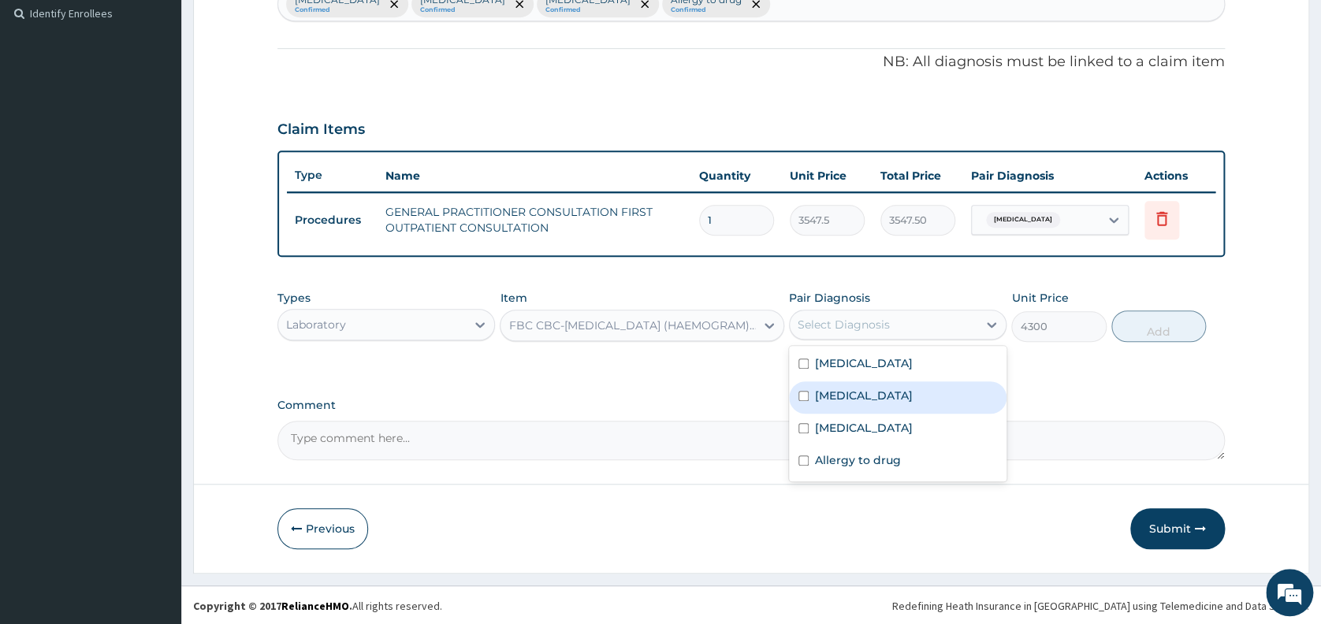
click at [845, 393] on label "[MEDICAL_DATA]" at bounding box center [864, 396] width 98 height 16
checkbox input "true"
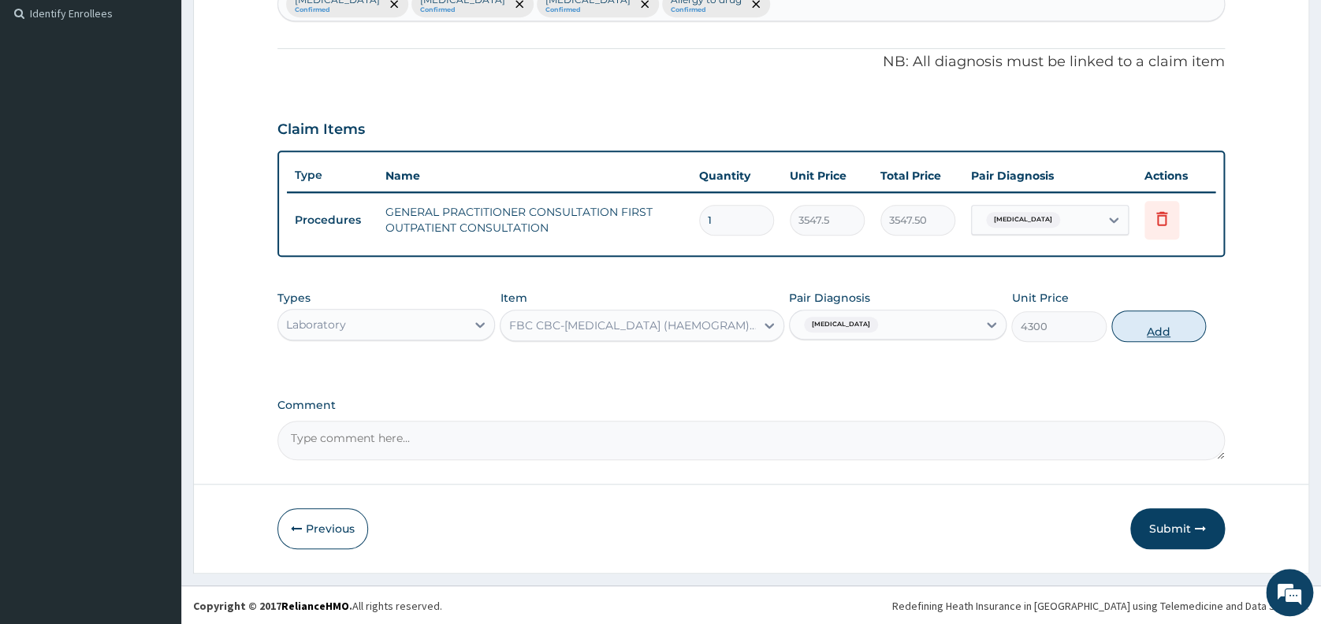
click at [1157, 325] on button "Add" at bounding box center [1158, 326] width 95 height 32
type input "0"
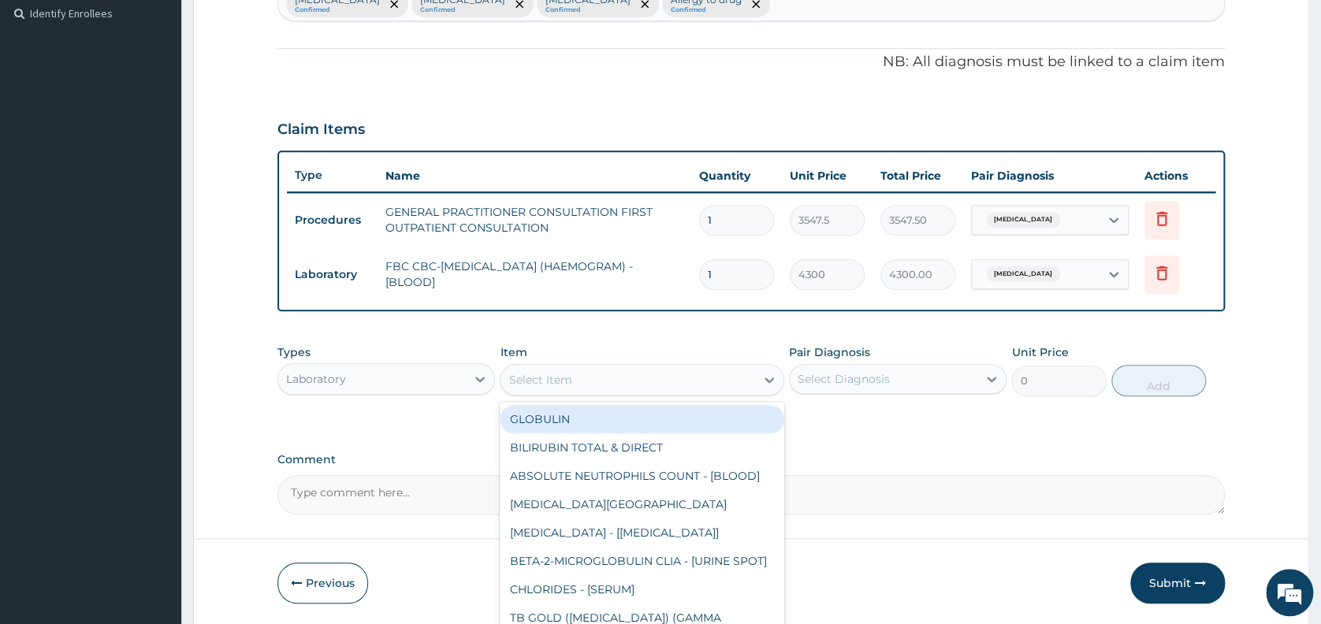
click at [611, 372] on div "Select Item" at bounding box center [627, 379] width 255 height 25
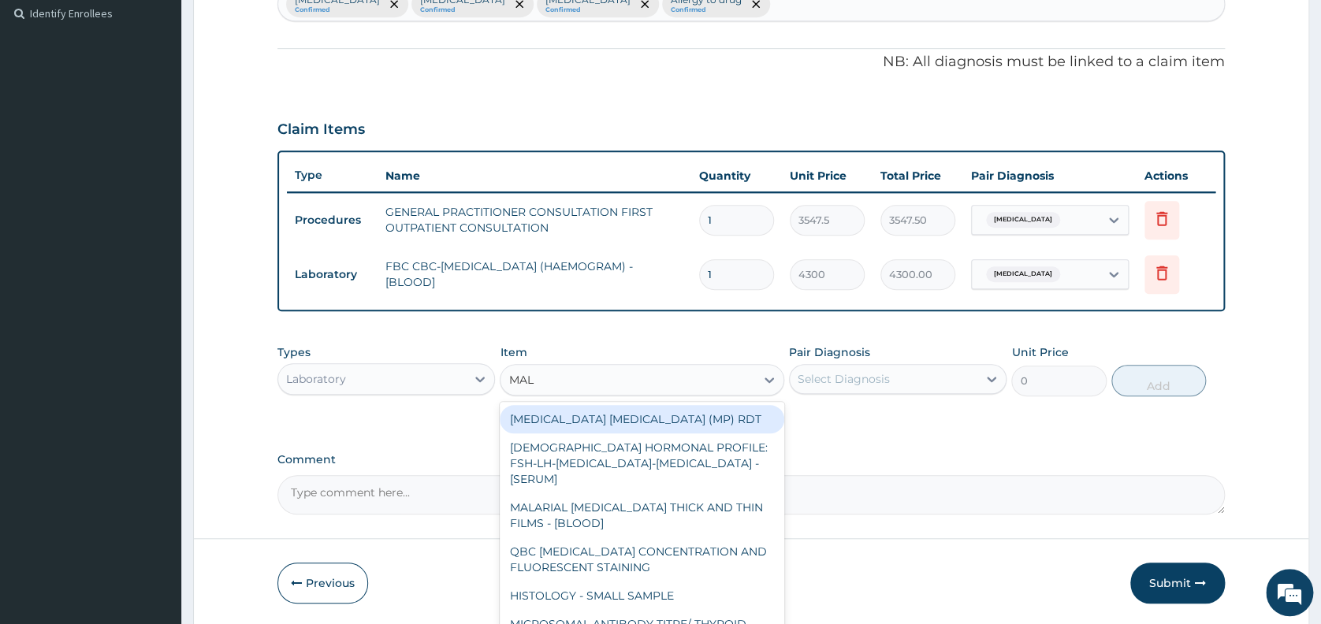
type input "MALA"
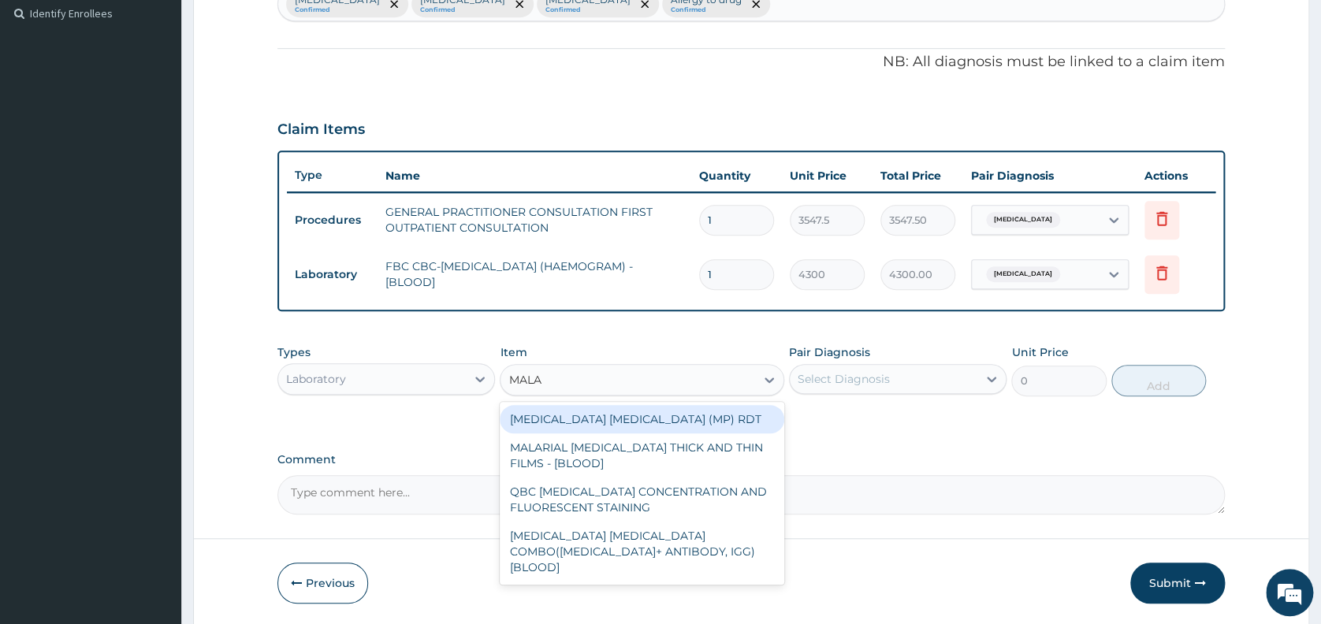
click at [531, 416] on div "[MEDICAL_DATA] [MEDICAL_DATA] (MP) RDT" at bounding box center [642, 419] width 284 height 28
type input "1612.5"
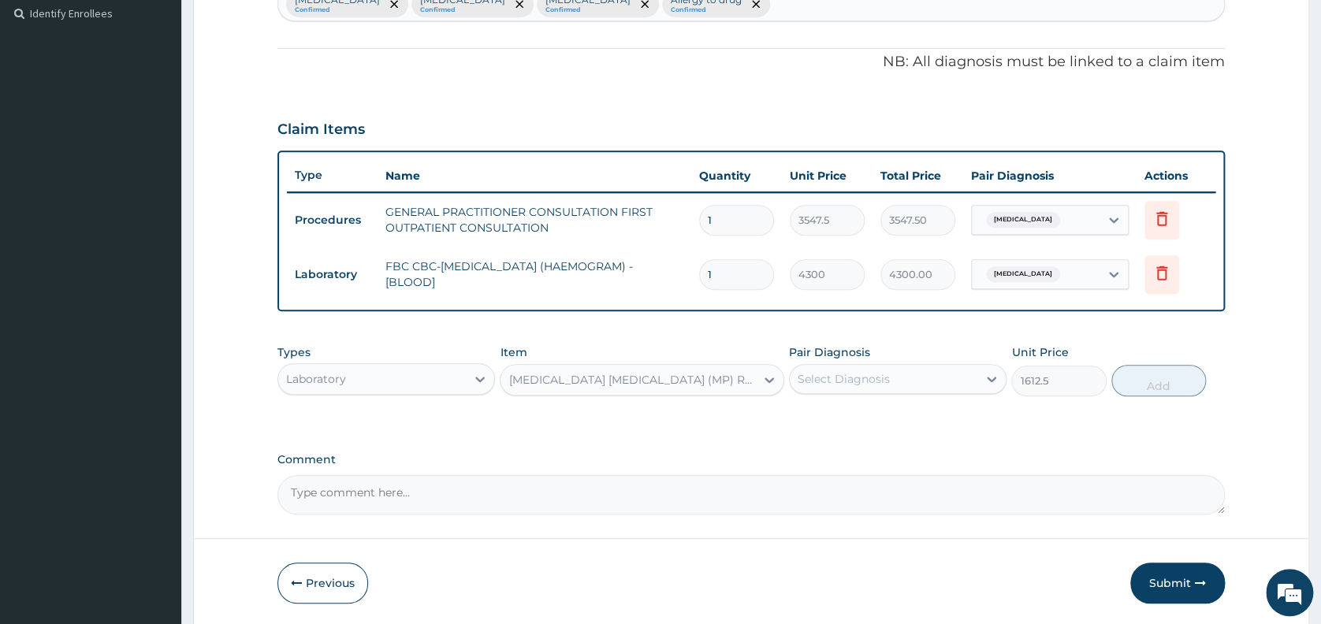
click at [857, 377] on div "Select Diagnosis" at bounding box center [843, 379] width 92 height 16
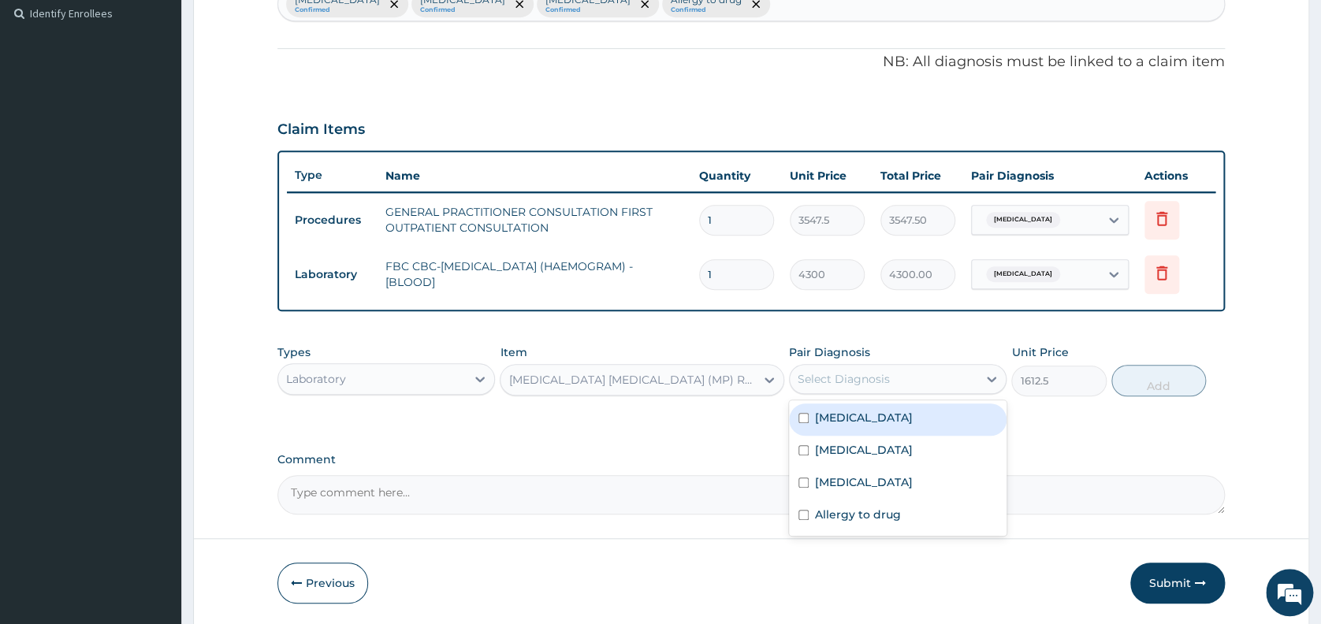
click at [845, 422] on label "[MEDICAL_DATA]" at bounding box center [864, 418] width 98 height 16
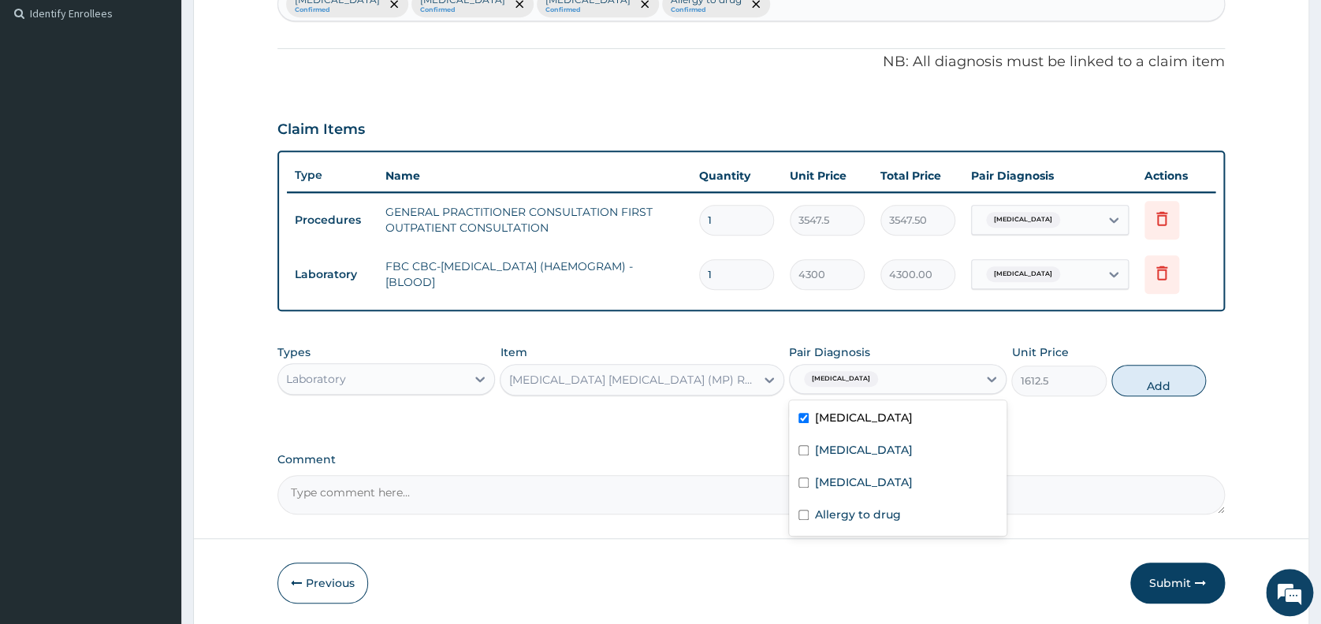
checkbox input "true"
click at [1154, 384] on button "Add" at bounding box center [1158, 381] width 95 height 32
type input "0"
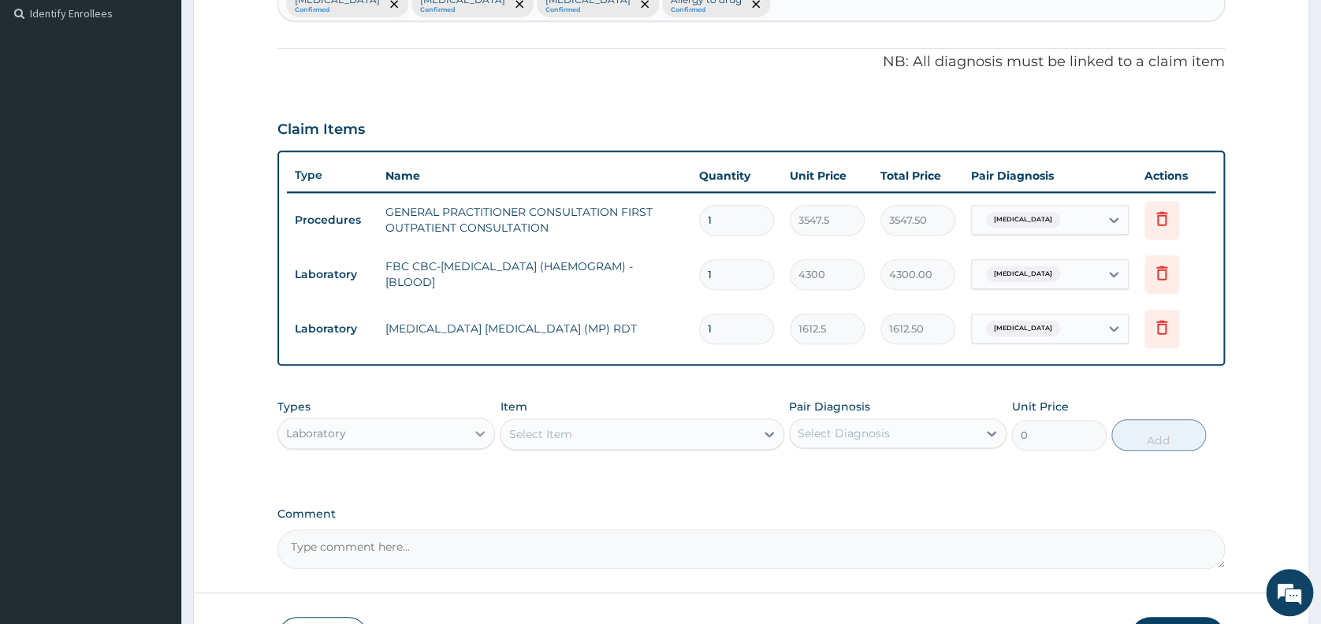
click at [485, 427] on icon at bounding box center [480, 434] width 16 height 16
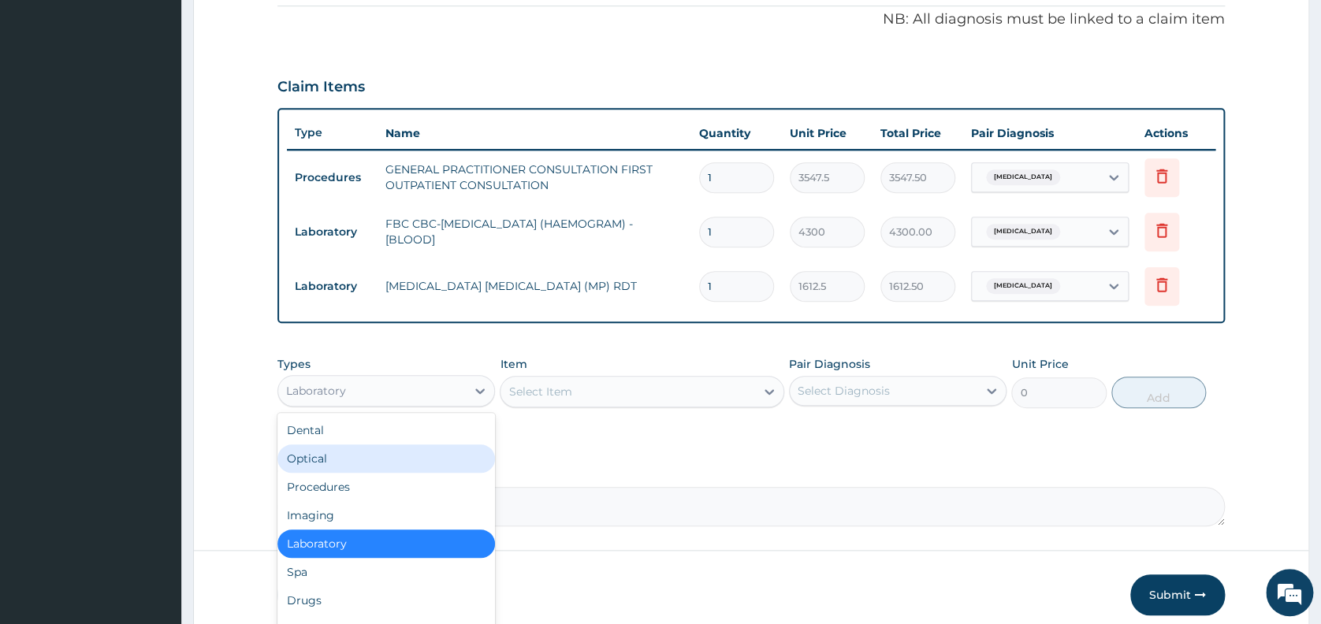
scroll to position [520, 0]
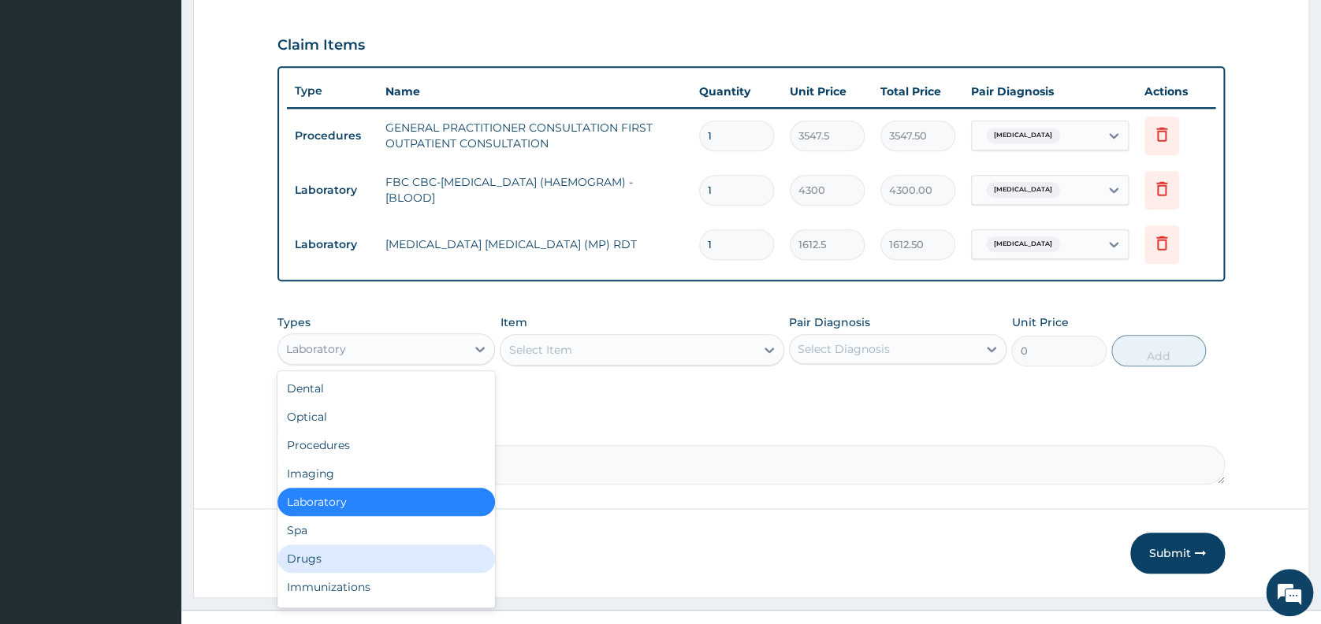
click at [426, 553] on div "Drugs" at bounding box center [385, 559] width 217 height 28
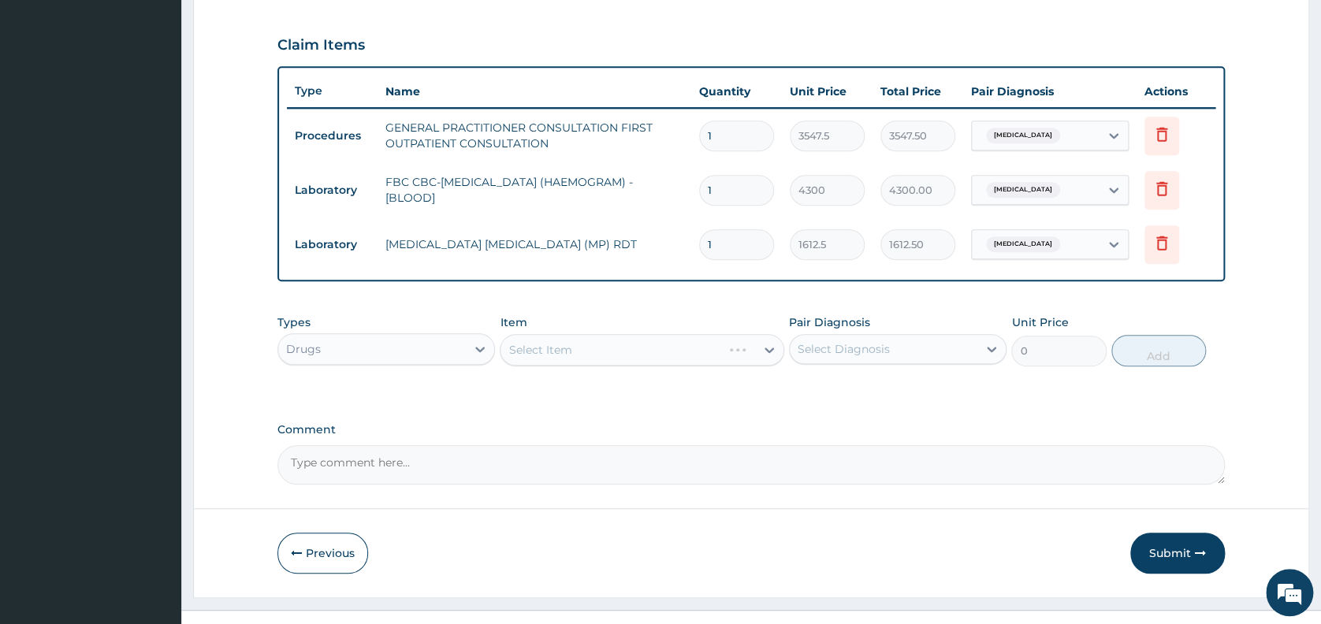
click at [619, 347] on div "Select Item" at bounding box center [642, 350] width 284 height 32
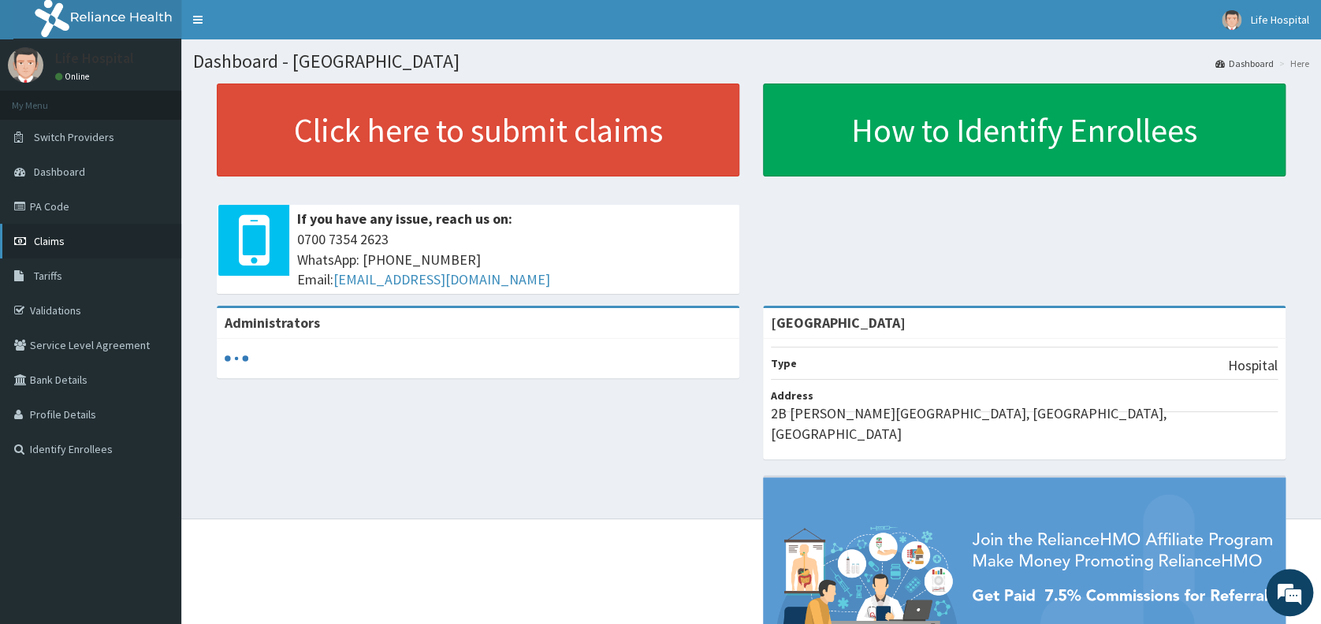
click at [61, 241] on span "Claims" at bounding box center [49, 241] width 31 height 14
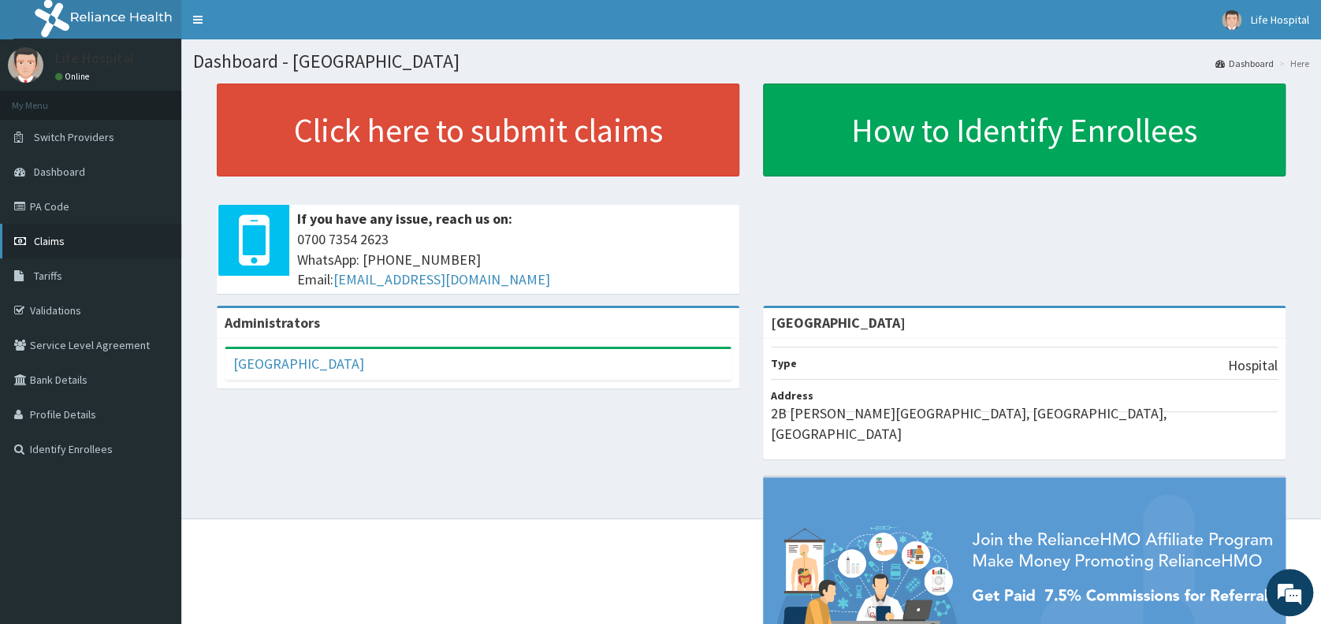
click at [79, 234] on link "Claims" at bounding box center [90, 241] width 181 height 35
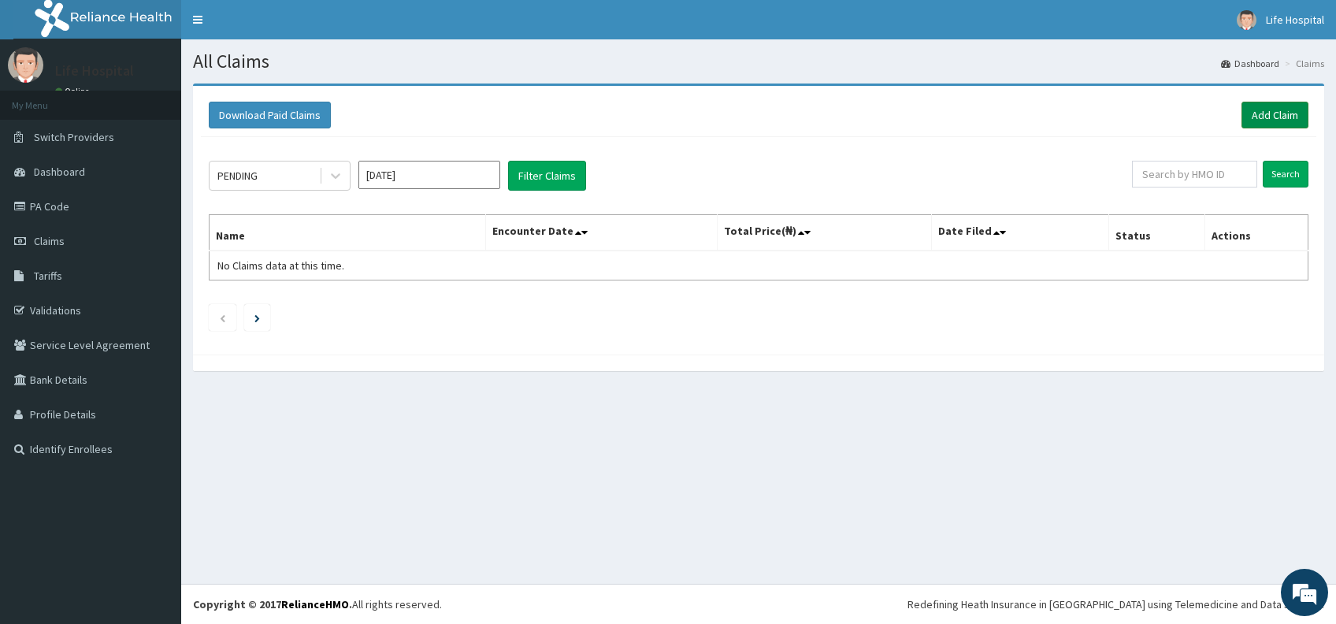
click at [1277, 110] on link "Add Claim" at bounding box center [1275, 115] width 67 height 27
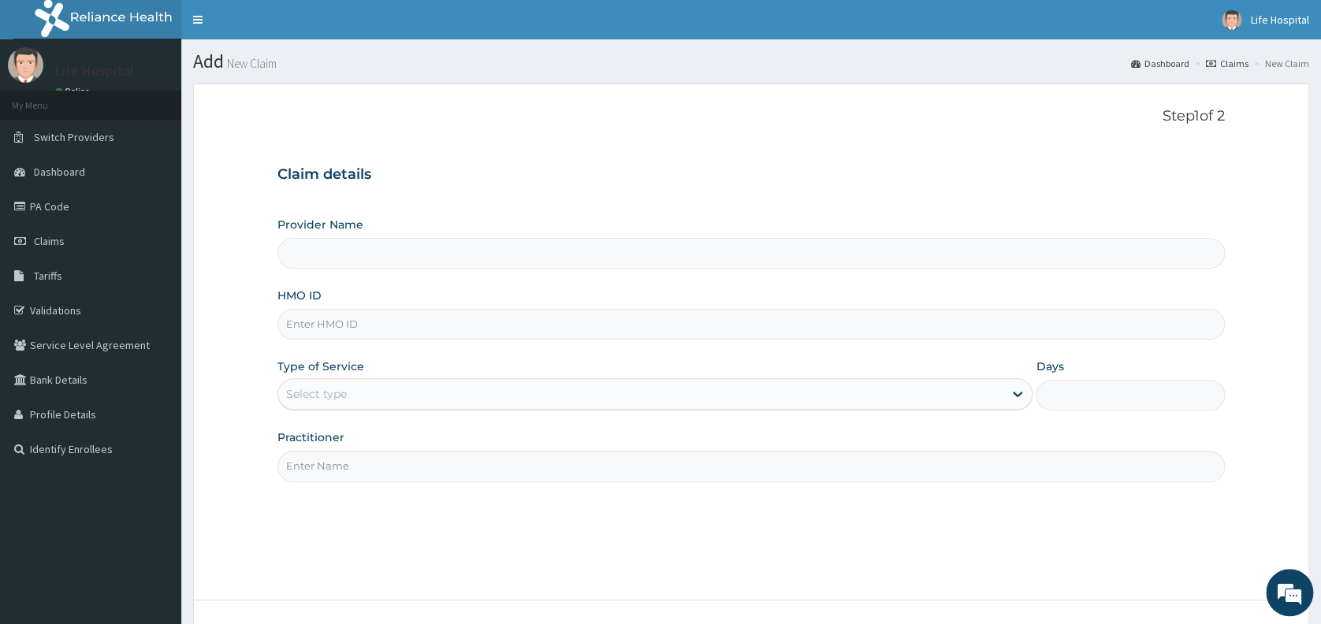
type input "[GEOGRAPHIC_DATA]"
click at [990, 329] on input "HMO ID" at bounding box center [750, 324] width 947 height 31
type input "OPX/10064/C"
click at [880, 388] on div "Select type" at bounding box center [640, 393] width 725 height 25
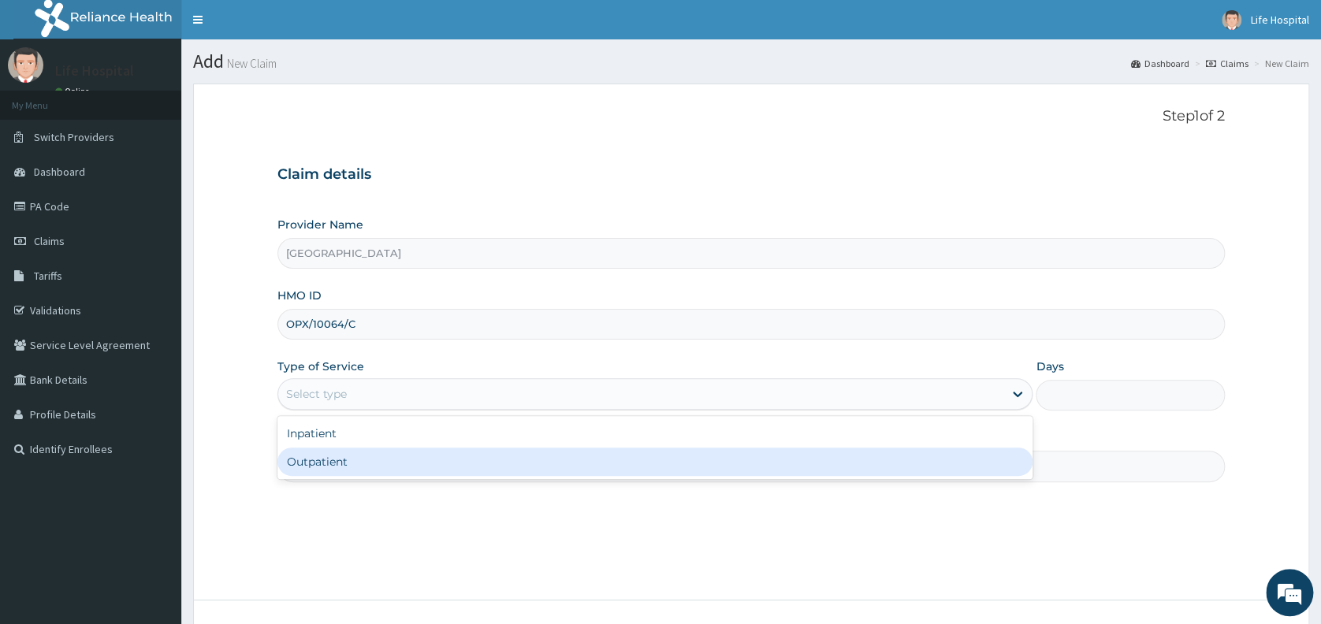
click at [857, 471] on div "Outpatient" at bounding box center [654, 462] width 755 height 28
type input "1"
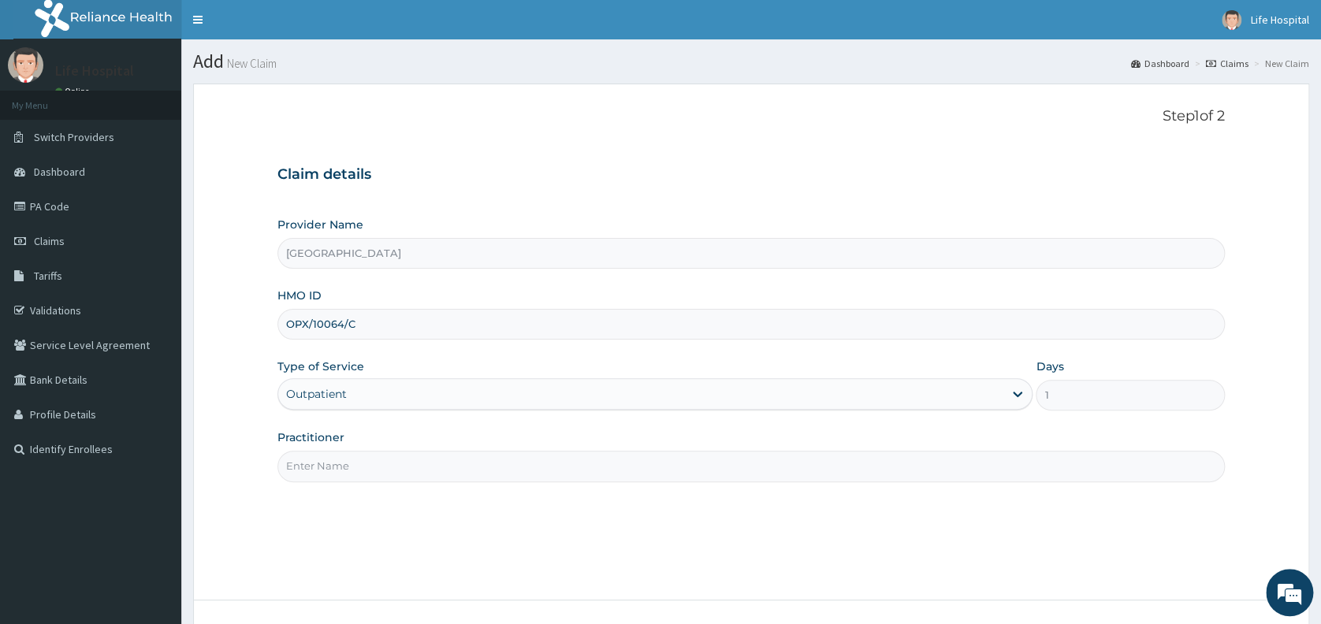
click at [763, 475] on input "Practitioner" at bounding box center [750, 466] width 947 height 31
type input "[PERSON_NAME] A.A"
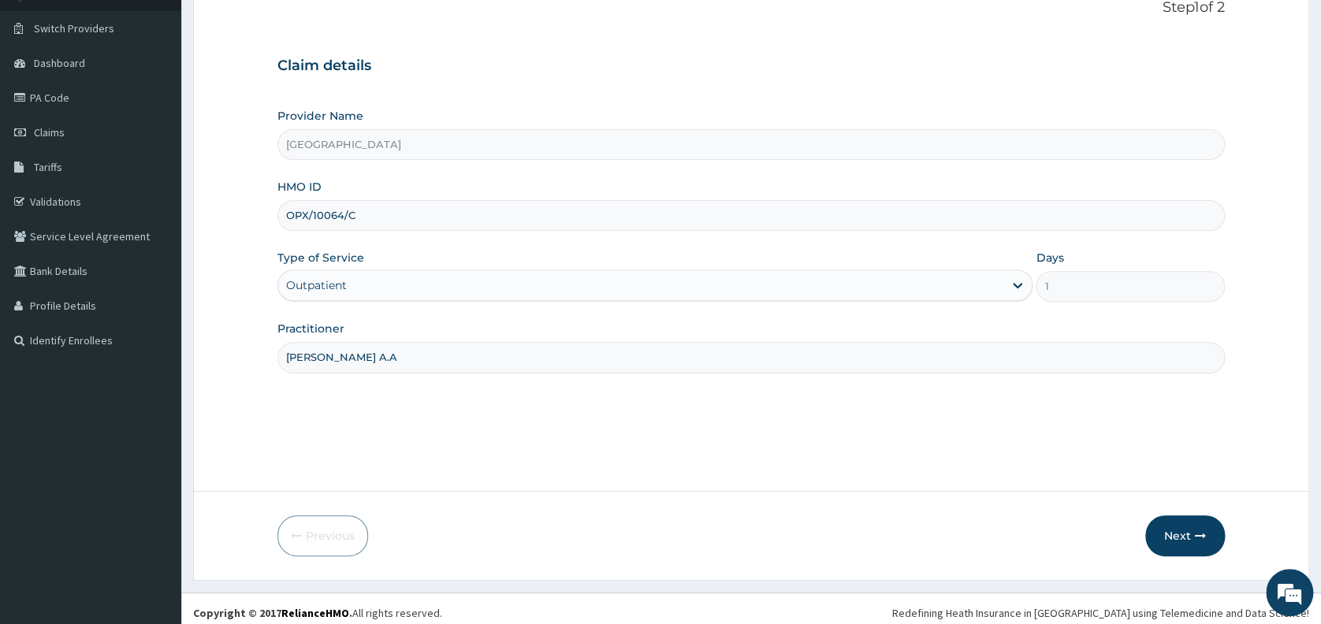
scroll to position [113, 0]
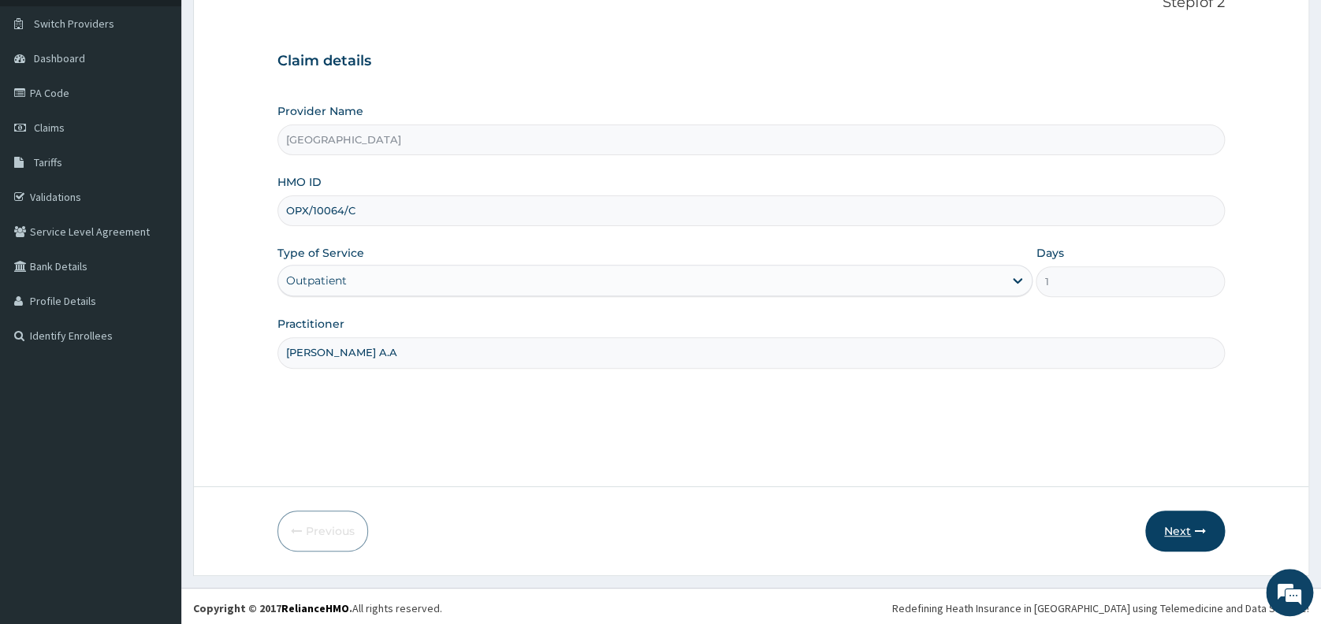
click at [1179, 529] on button "Next" at bounding box center [1185, 531] width 80 height 41
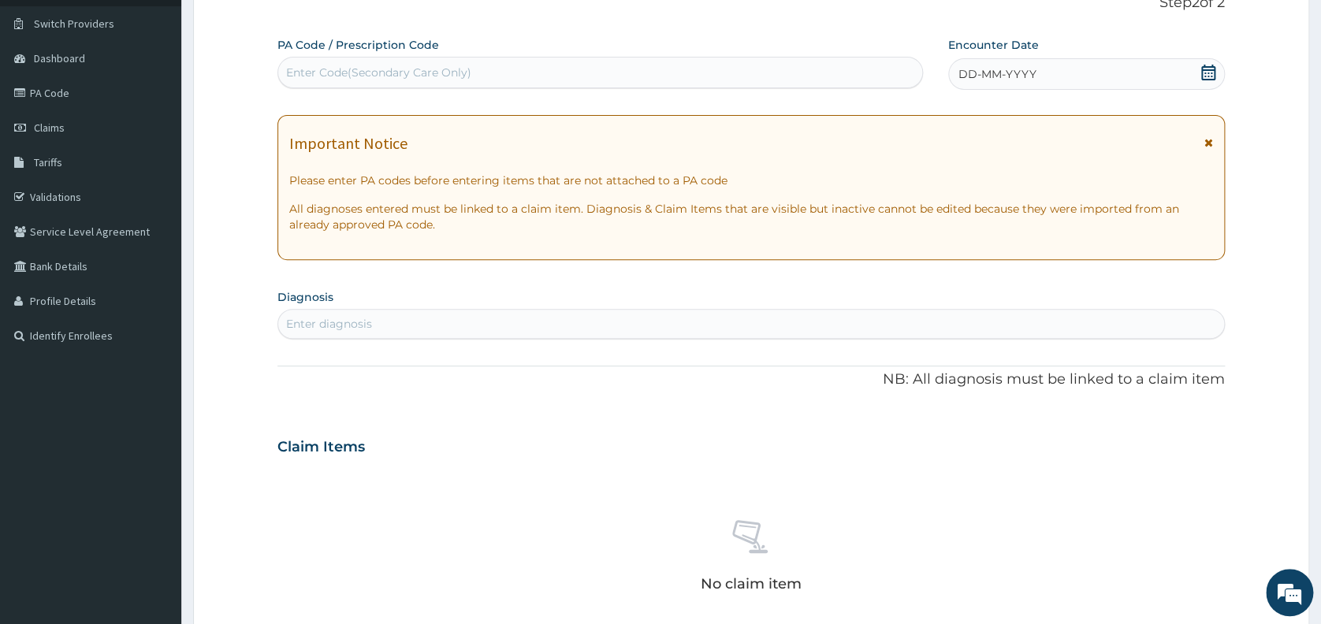
click at [1018, 77] on span "DD-MM-YYYY" at bounding box center [997, 74] width 78 height 16
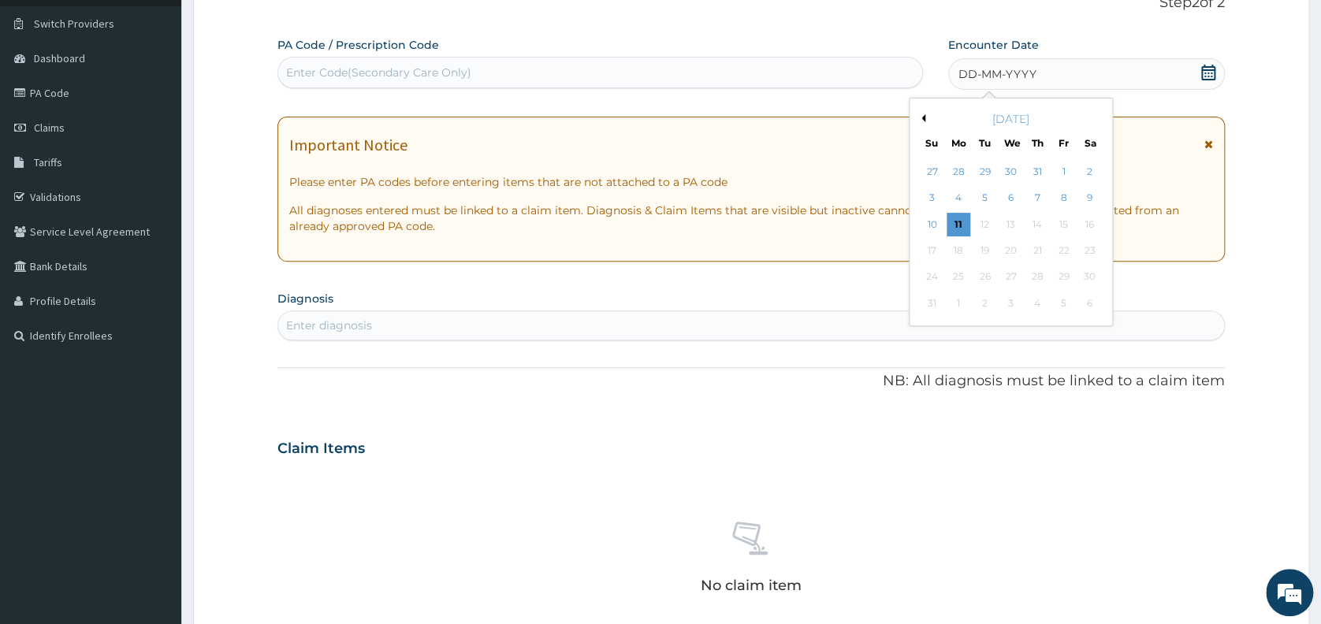
click at [920, 116] on button "Previous Month" at bounding box center [921, 118] width 8 height 8
click at [1065, 197] on div "11" at bounding box center [1063, 199] width 24 height 24
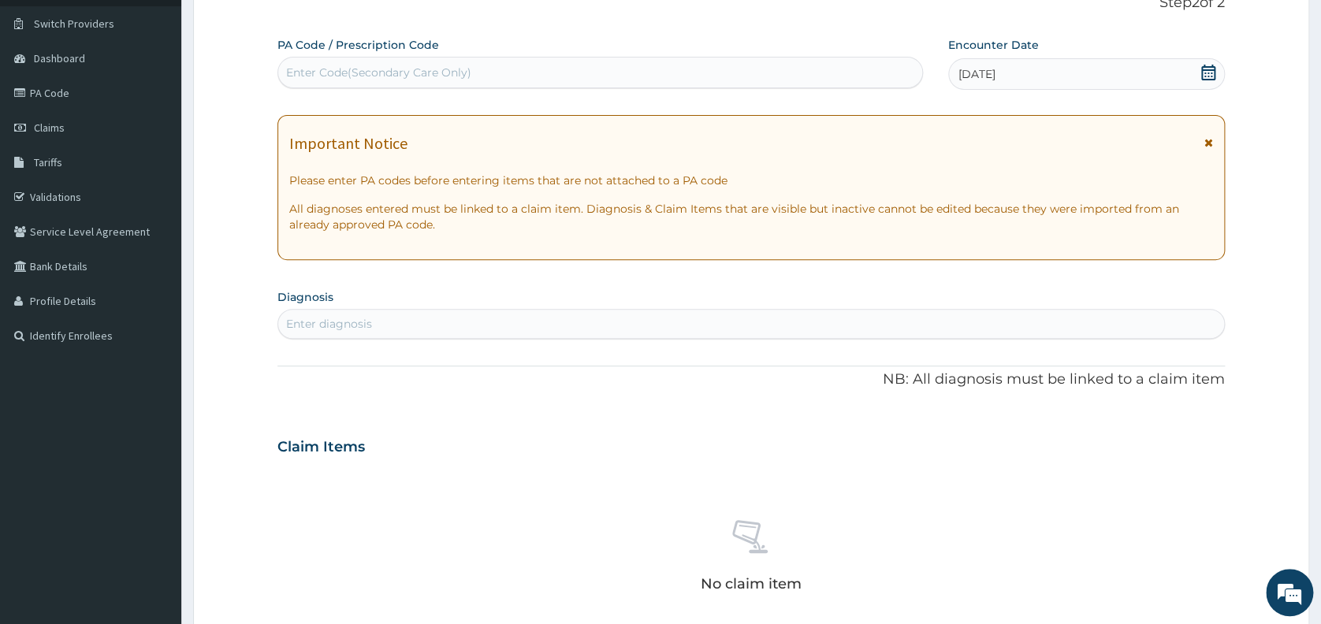
click at [385, 321] on div "Enter diagnosis" at bounding box center [751, 323] width 946 height 25
type input "MALA"
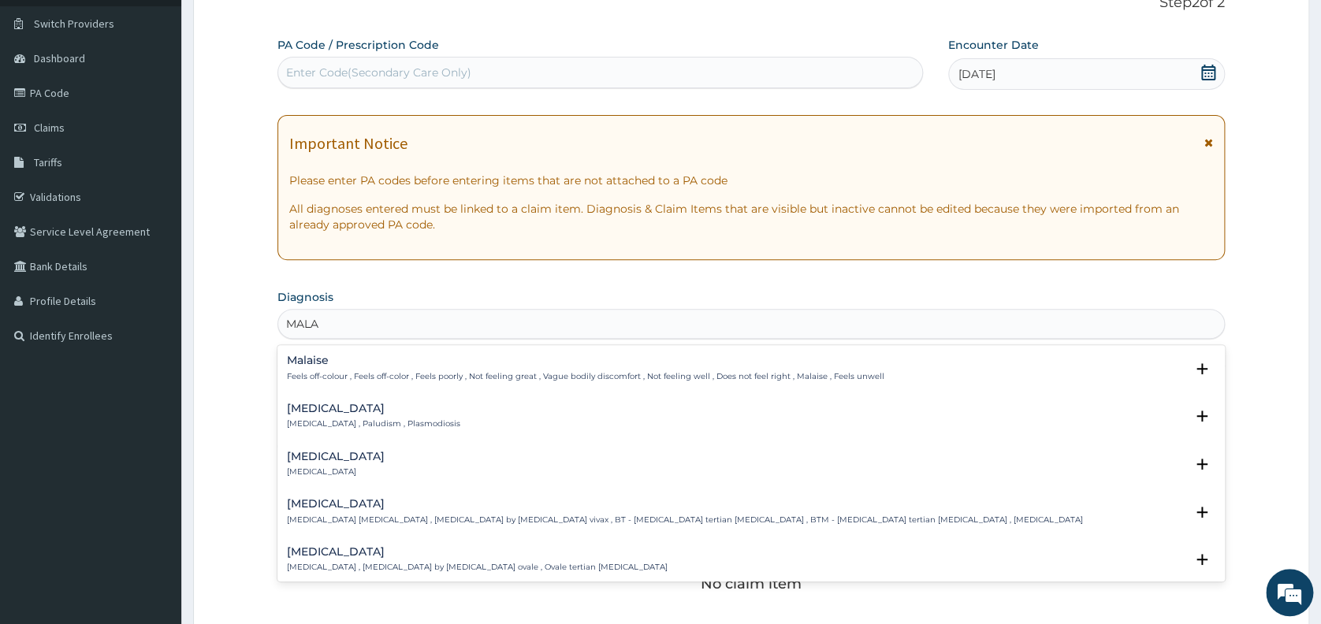
click at [303, 407] on h4 "[MEDICAL_DATA]" at bounding box center [373, 409] width 173 height 12
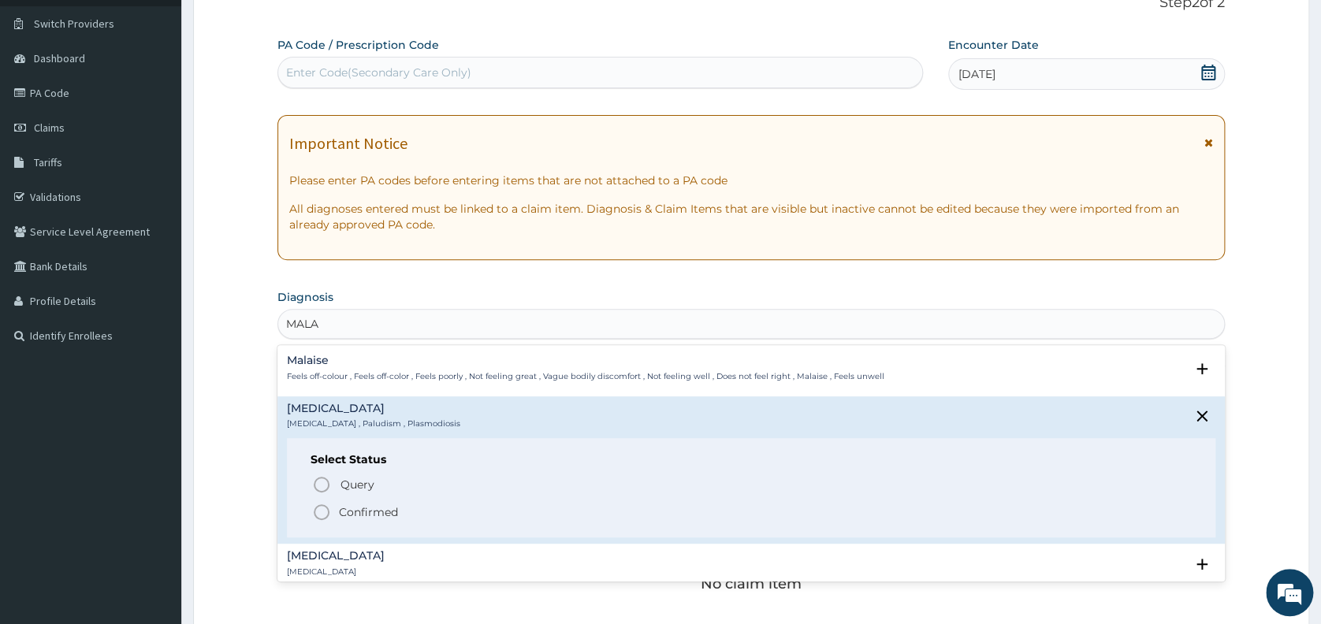
click at [325, 511] on icon "status option filled" at bounding box center [321, 512] width 19 height 19
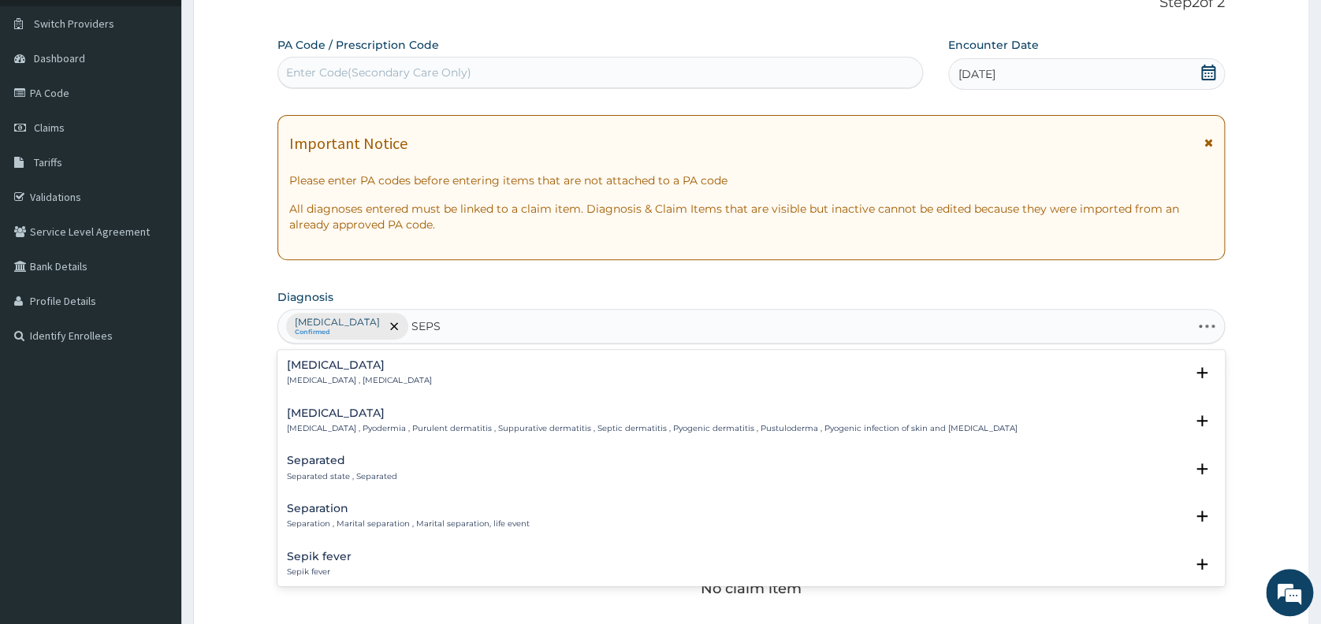
type input "SEPSI"
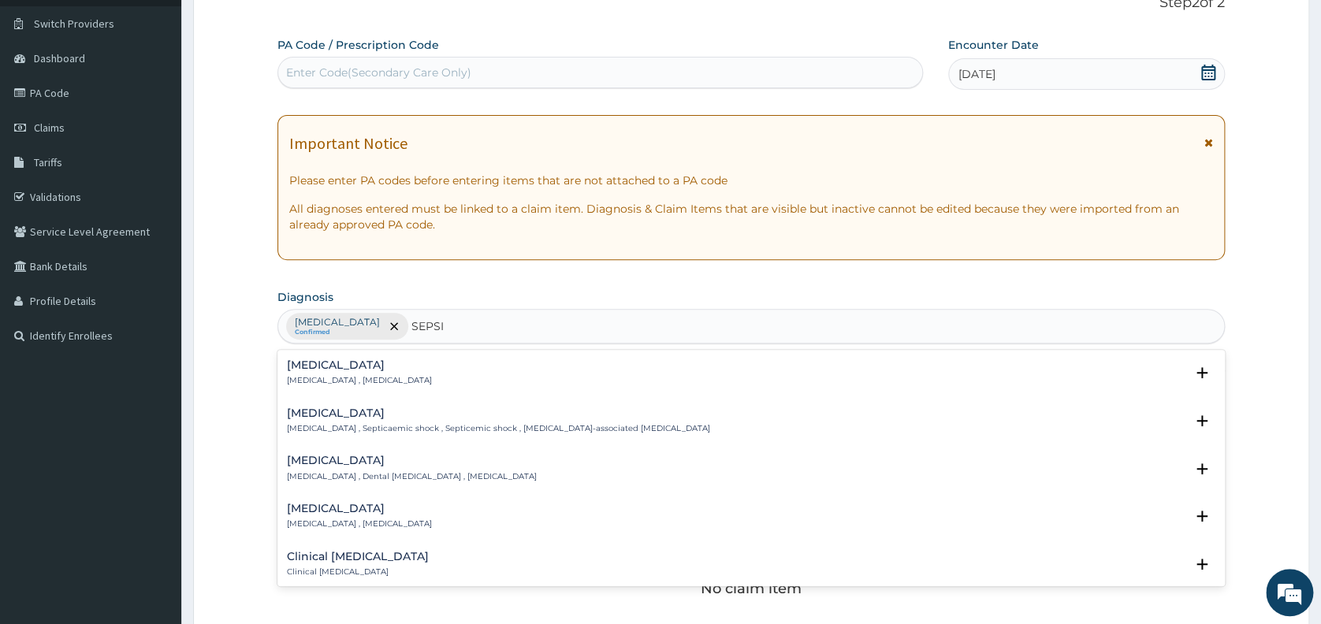
click at [296, 363] on h4 "[MEDICAL_DATA]" at bounding box center [359, 365] width 145 height 12
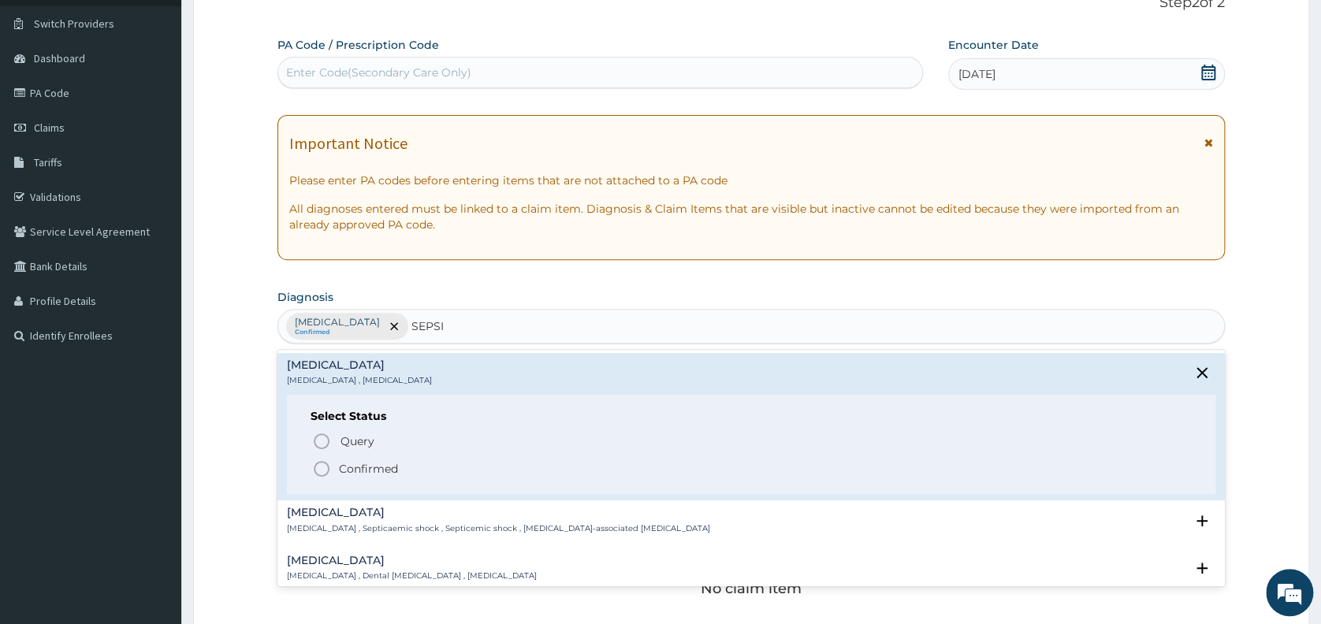
click at [320, 470] on icon "status option filled" at bounding box center [321, 468] width 19 height 19
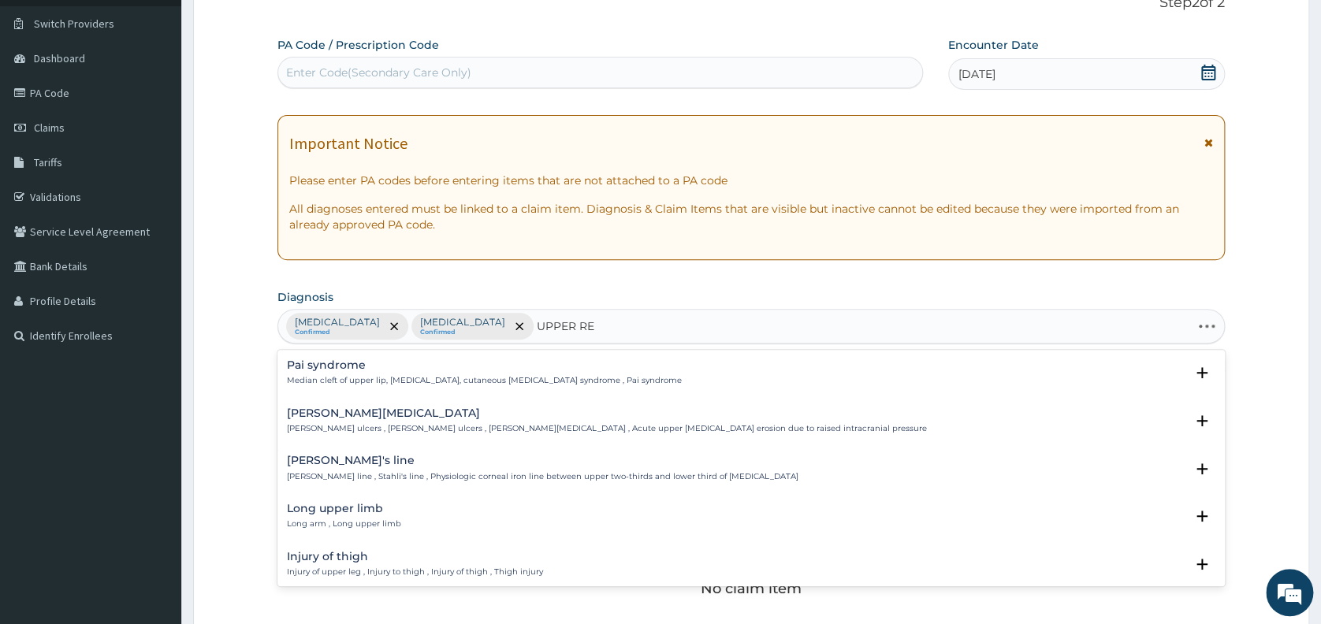
type input "UPPER RES"
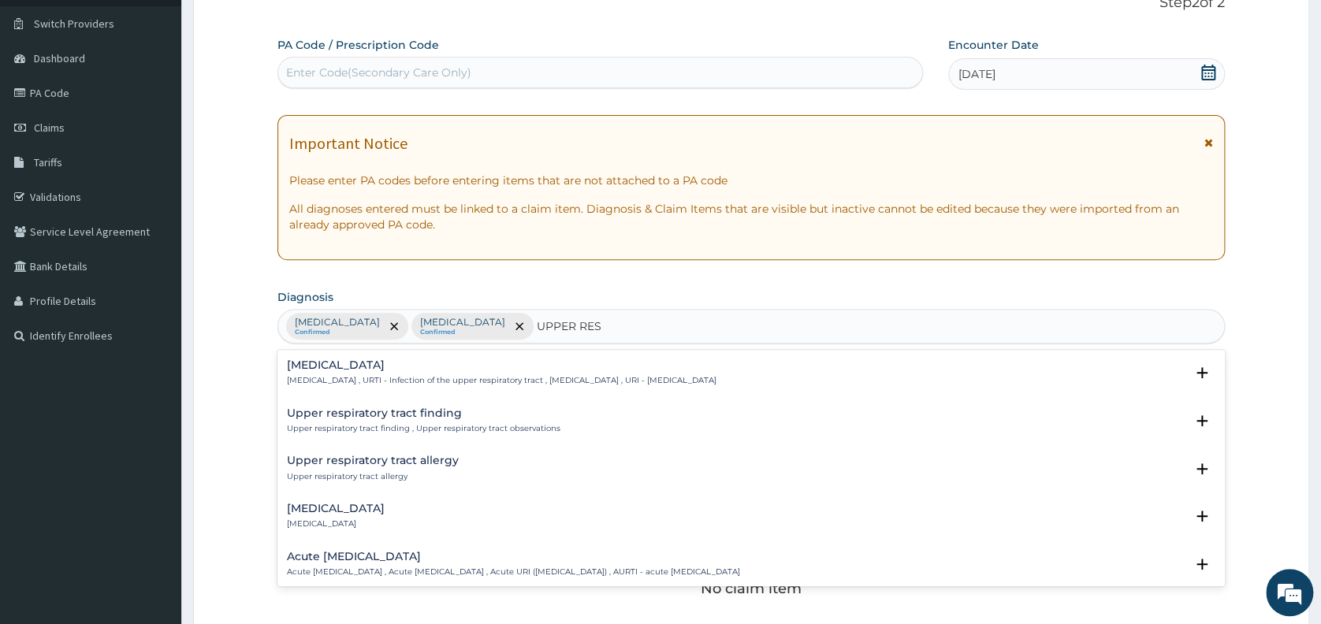
click at [323, 364] on h4 "[MEDICAL_DATA]" at bounding box center [501, 365] width 429 height 12
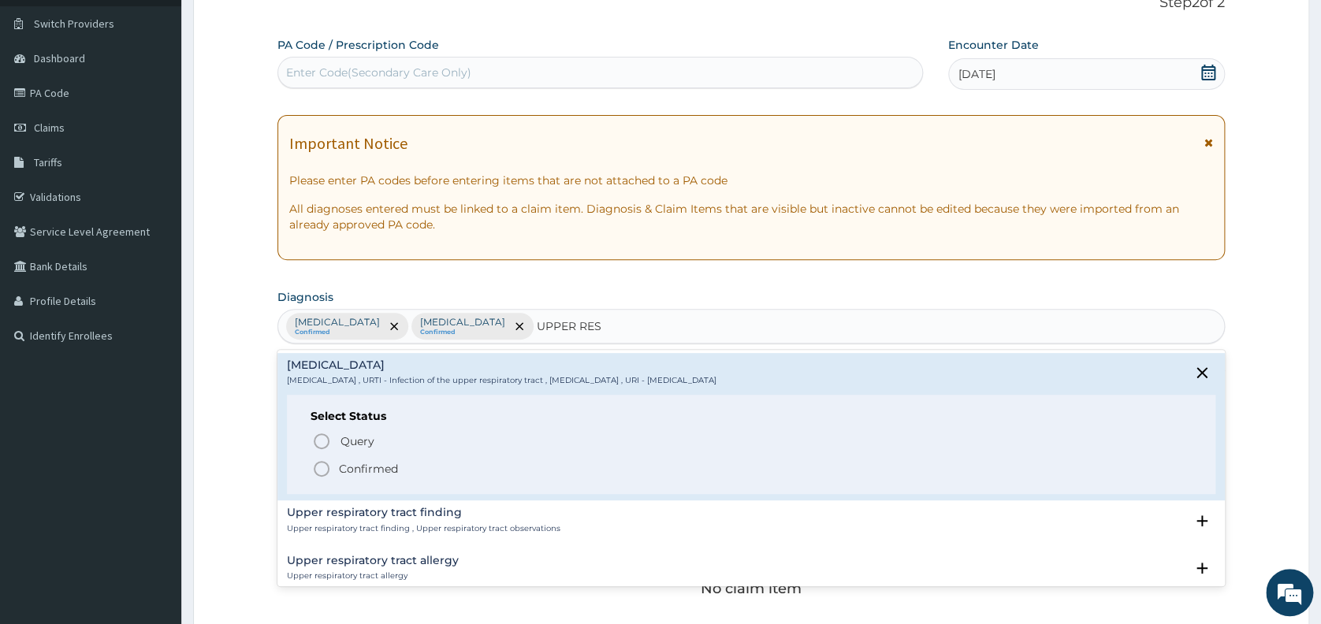
click at [318, 465] on icon "status option filled" at bounding box center [321, 468] width 19 height 19
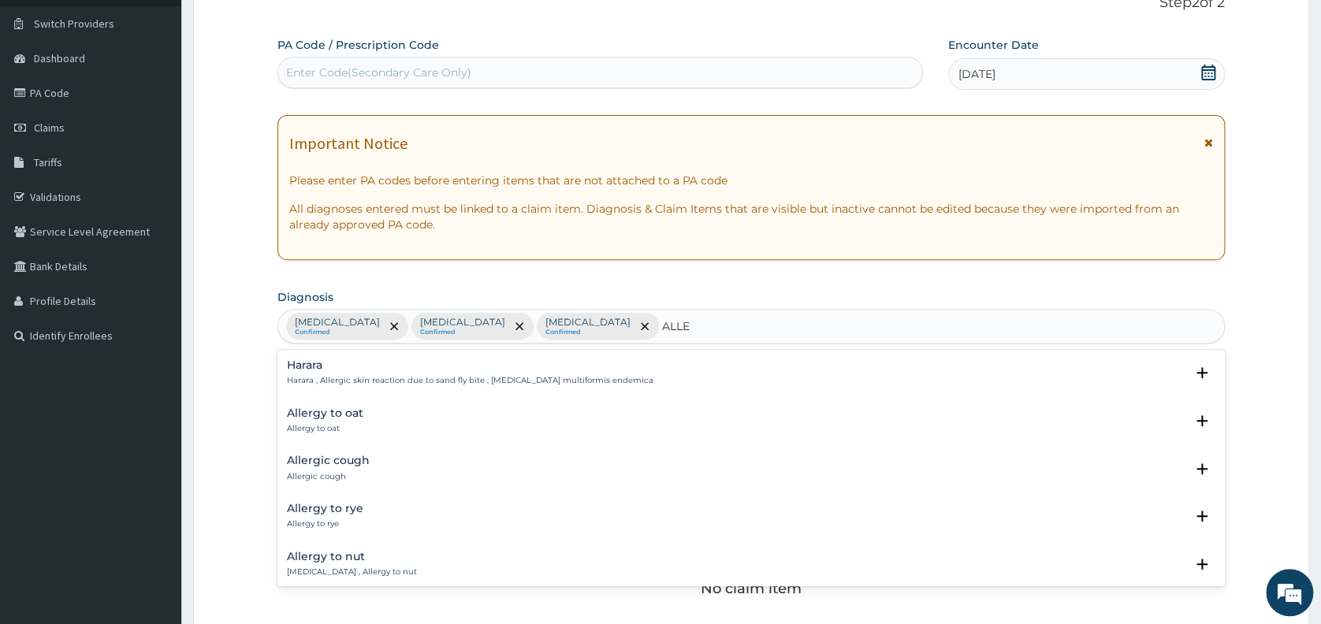
type input "ALLER"
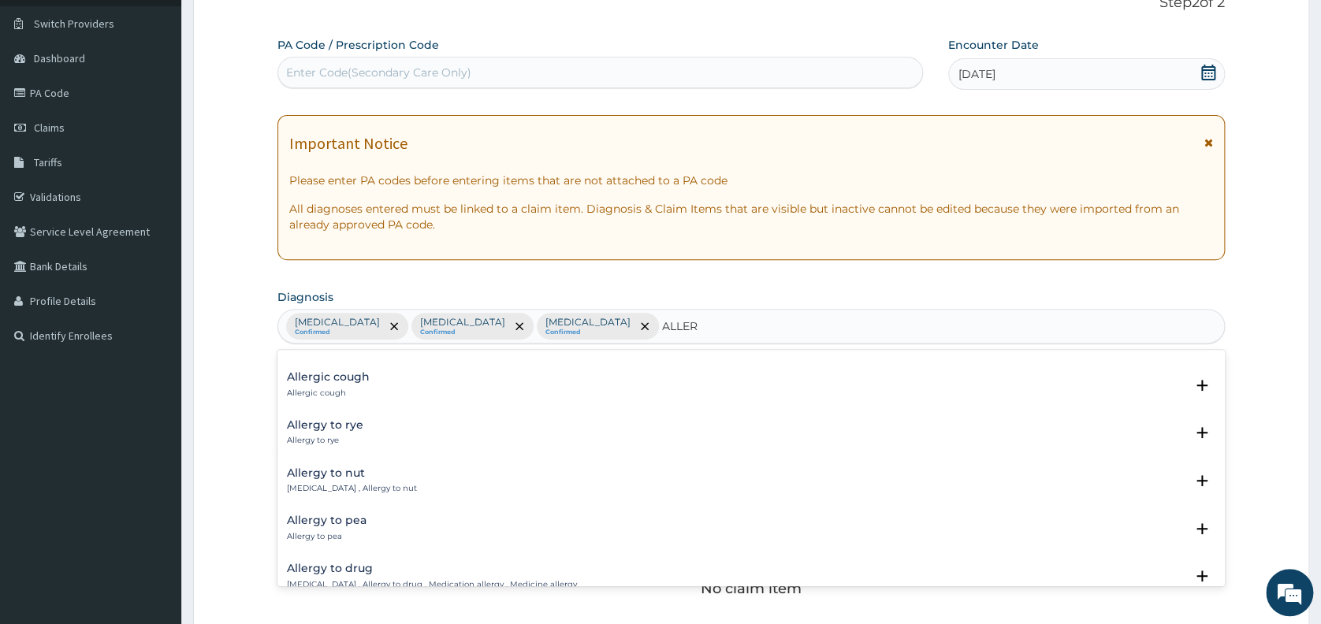
scroll to position [126, 0]
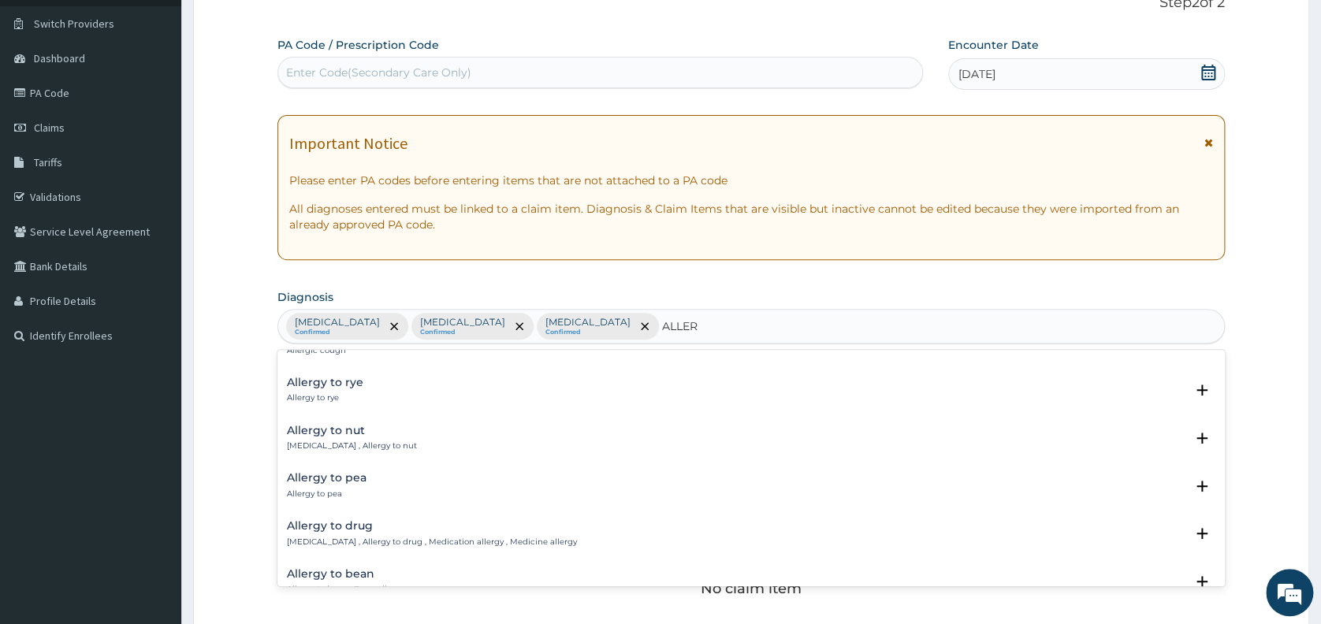
click at [326, 523] on h4 "Allergy to drug" at bounding box center [432, 526] width 290 height 12
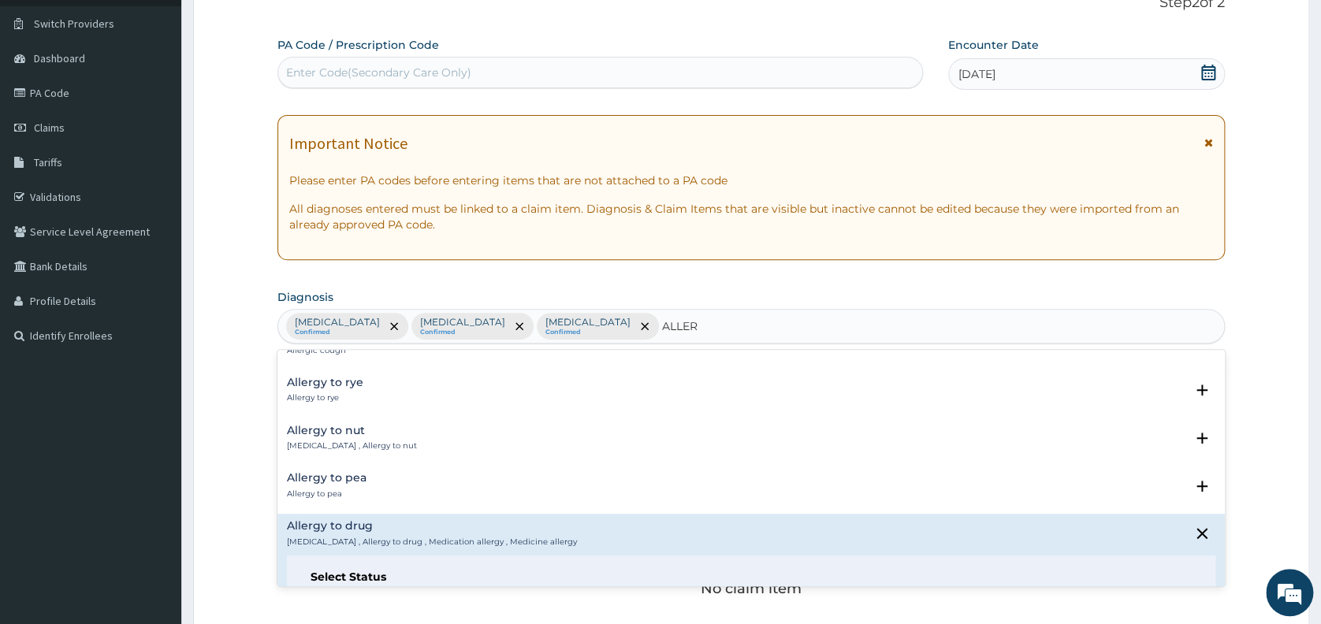
click at [326, 523] on h4 "Allergy to drug" at bounding box center [432, 526] width 290 height 12
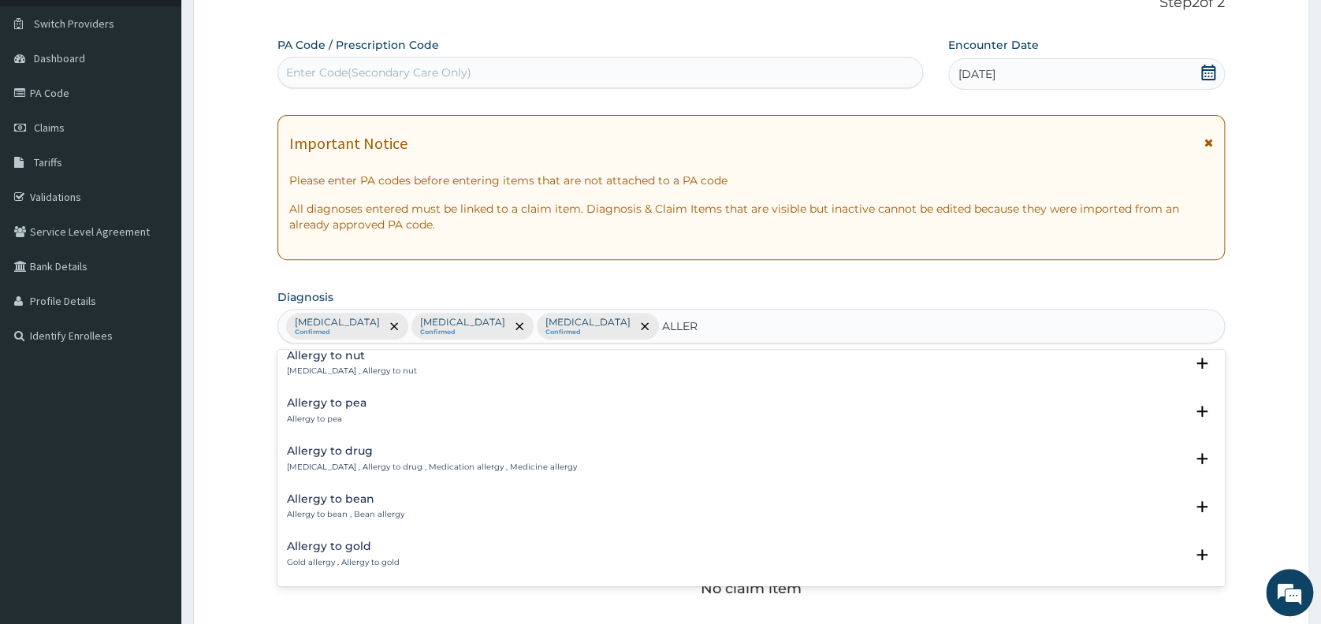
scroll to position [210, 0]
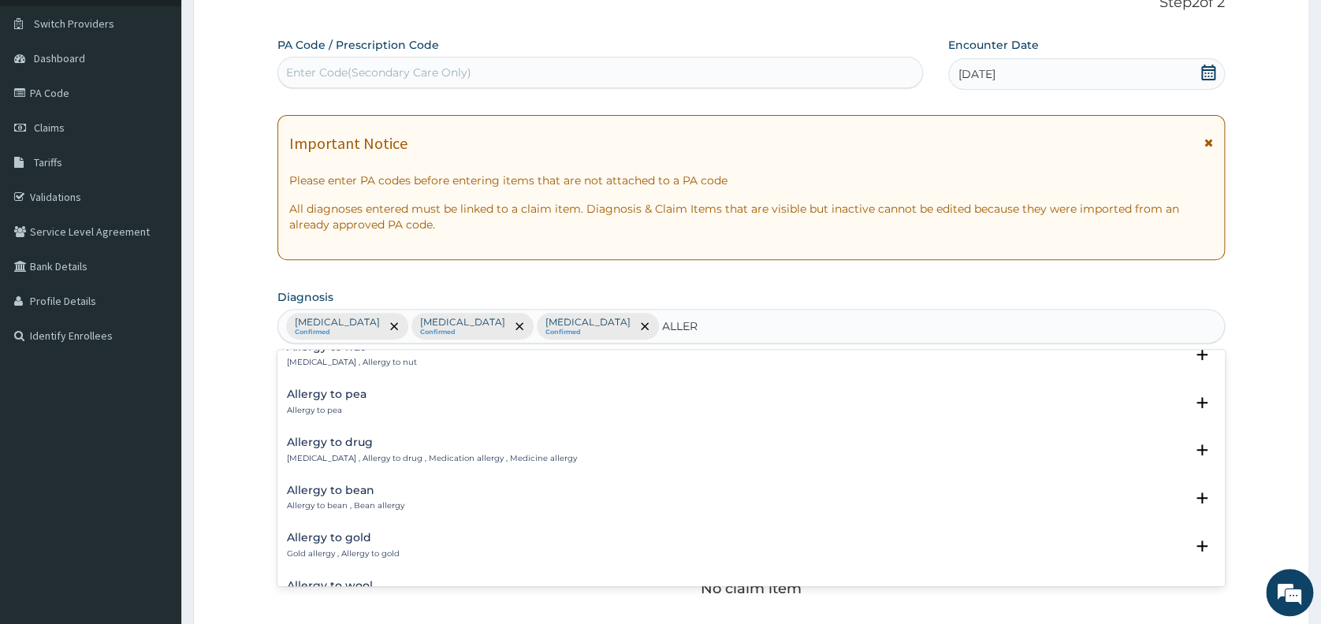
click at [336, 440] on h4 "Allergy to drug" at bounding box center [432, 443] width 290 height 12
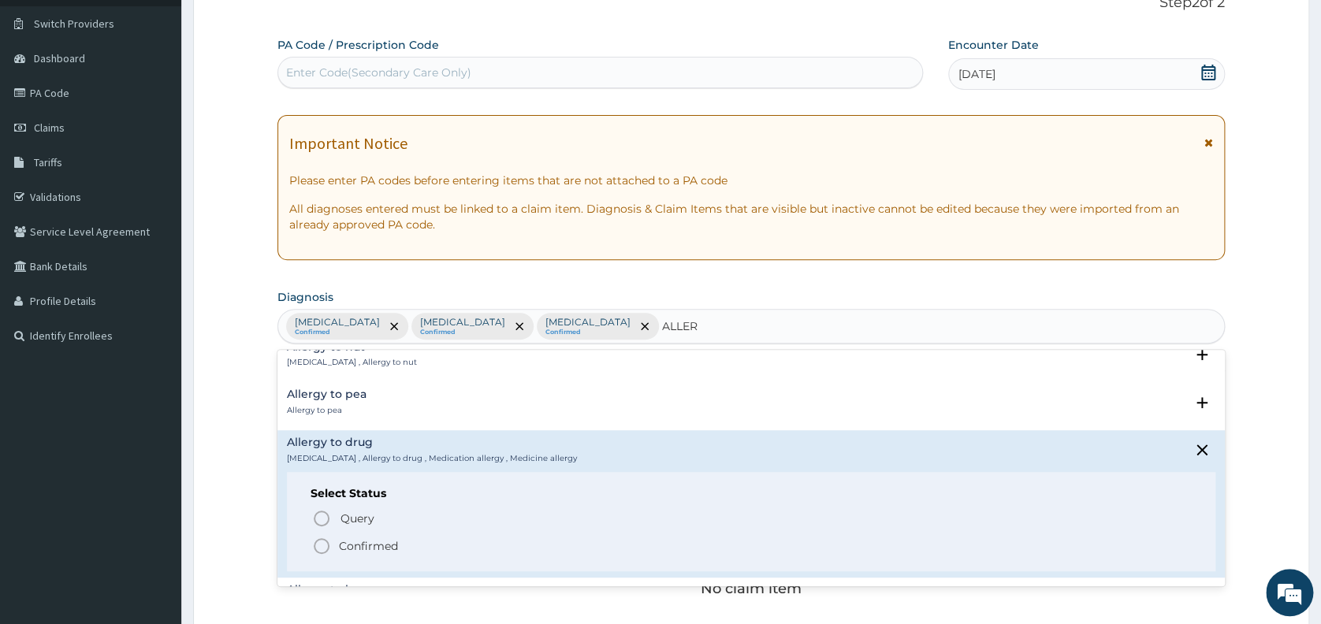
click at [319, 546] on icon "status option filled" at bounding box center [321, 546] width 19 height 19
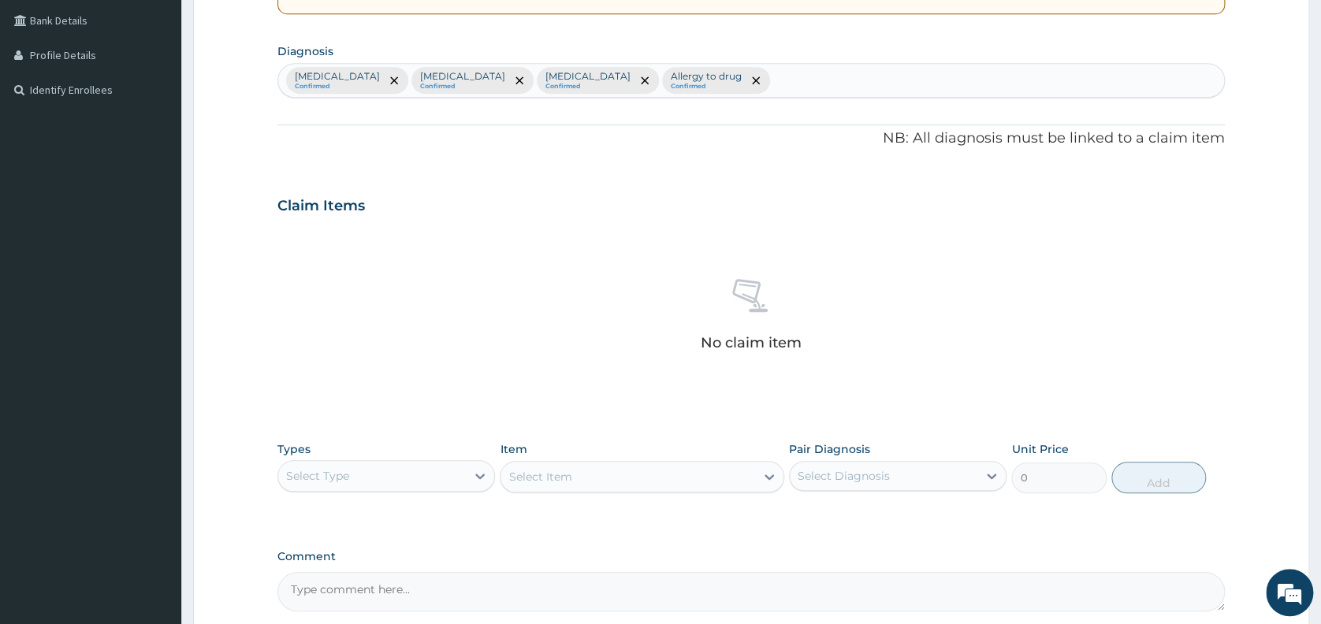
scroll to position [365, 0]
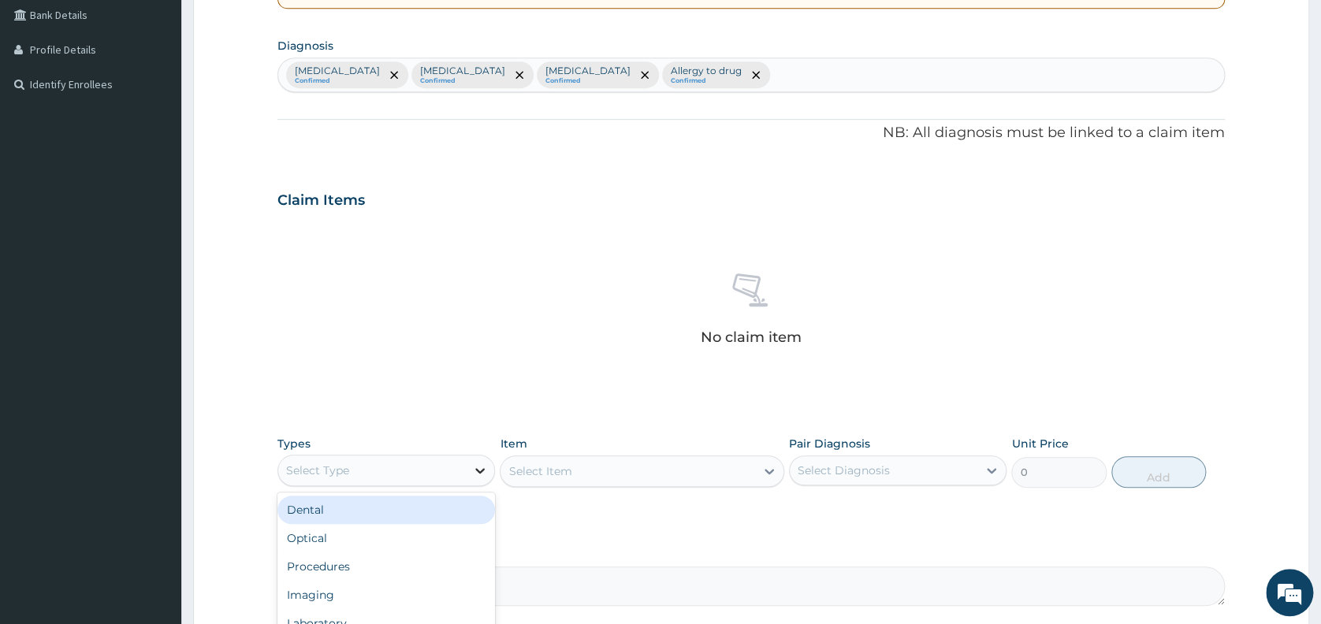
click at [477, 463] on icon at bounding box center [480, 471] width 16 height 16
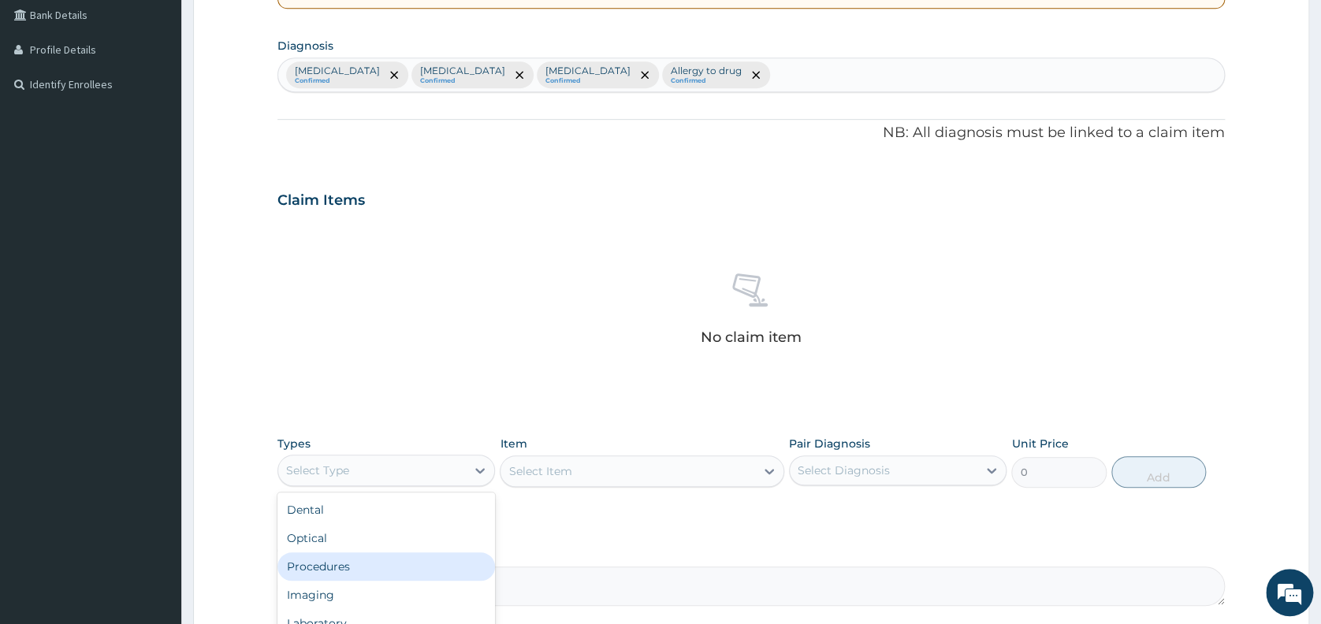
click at [372, 563] on div "Procedures" at bounding box center [385, 566] width 217 height 28
click at [567, 470] on div "Select Item" at bounding box center [642, 471] width 284 height 32
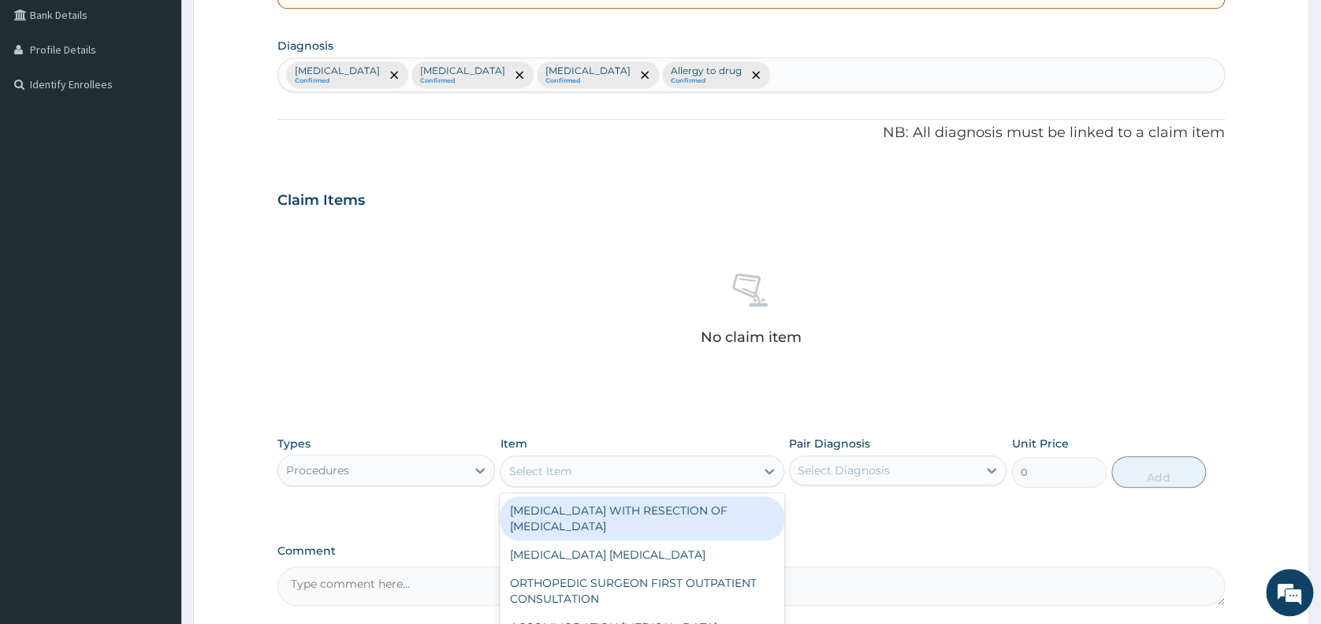
click at [595, 466] on div "Select Item" at bounding box center [627, 471] width 255 height 25
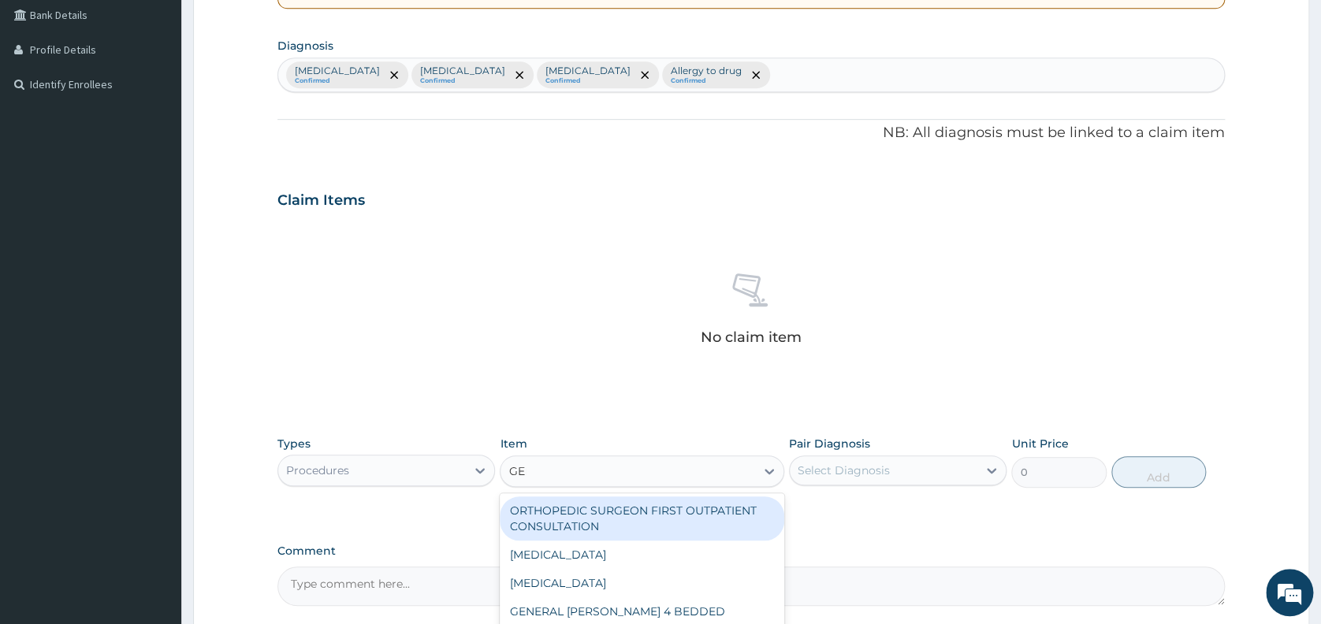
type input "GENE"
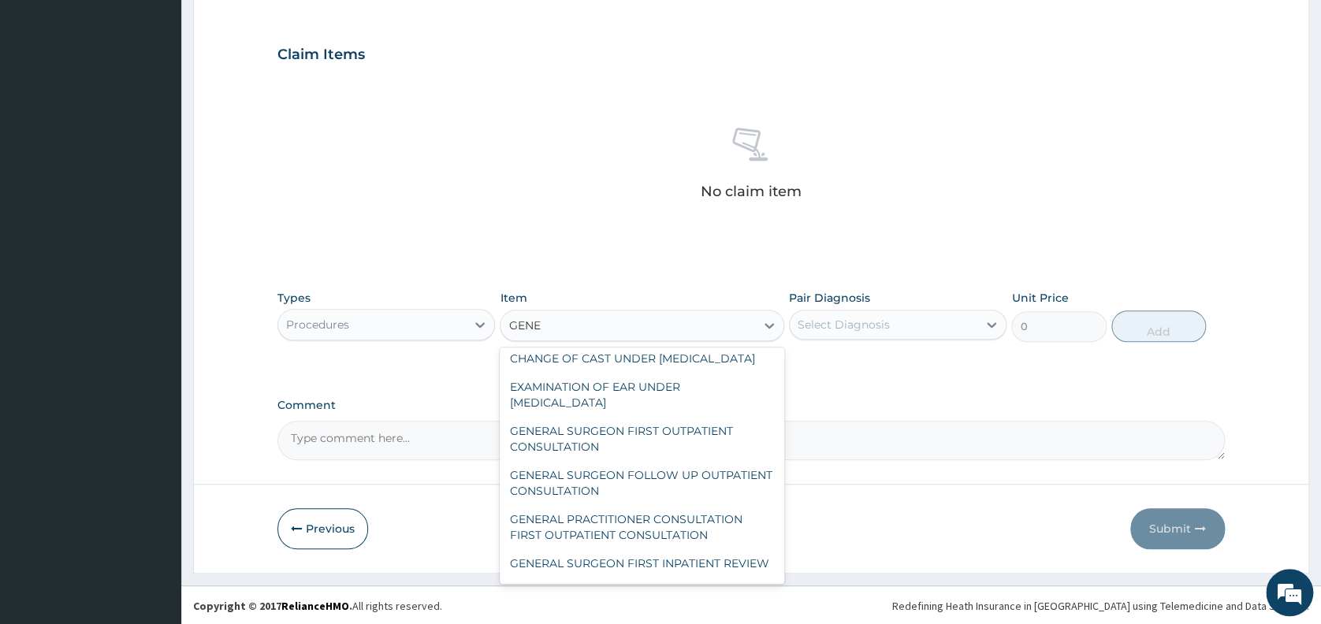
scroll to position [126, 0]
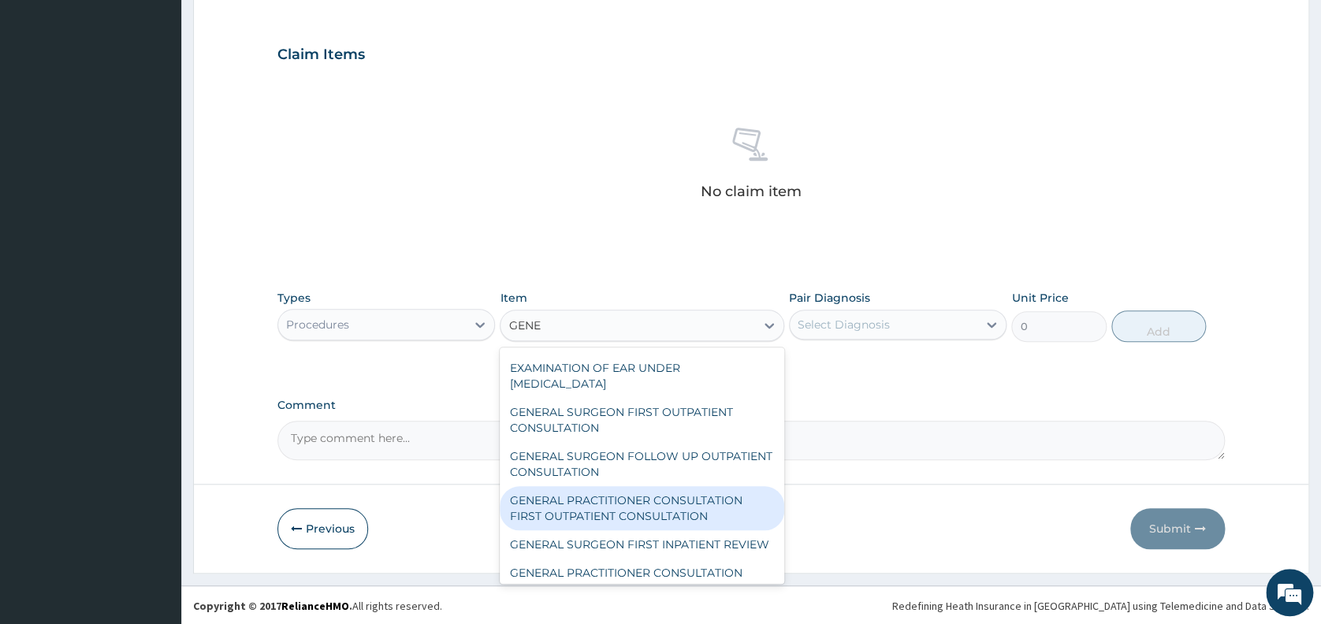
click at [686, 530] on div "GENERAL PRACTITIONER CONSULTATION FIRST OUTPATIENT CONSULTATION" at bounding box center [642, 508] width 284 height 44
type input "3547.5"
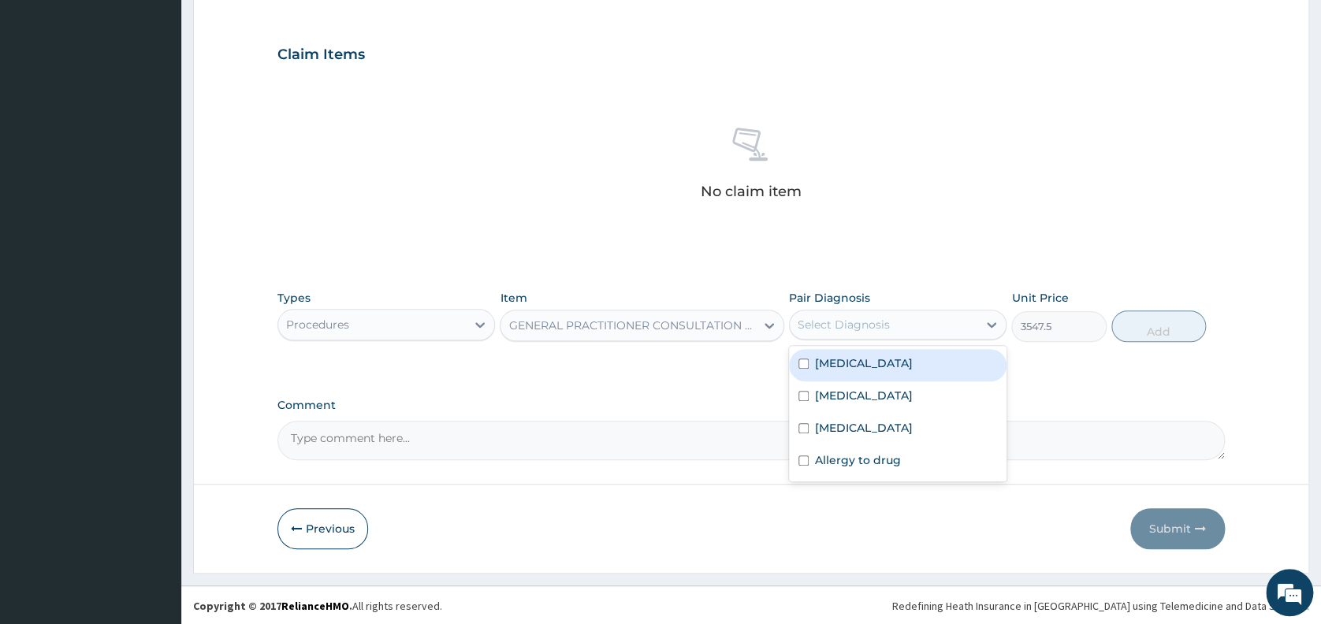
click at [894, 323] on div "Select Diagnosis" at bounding box center [884, 324] width 188 height 25
click at [890, 365] on div "[MEDICAL_DATA]" at bounding box center [897, 365] width 217 height 32
checkbox input "true"
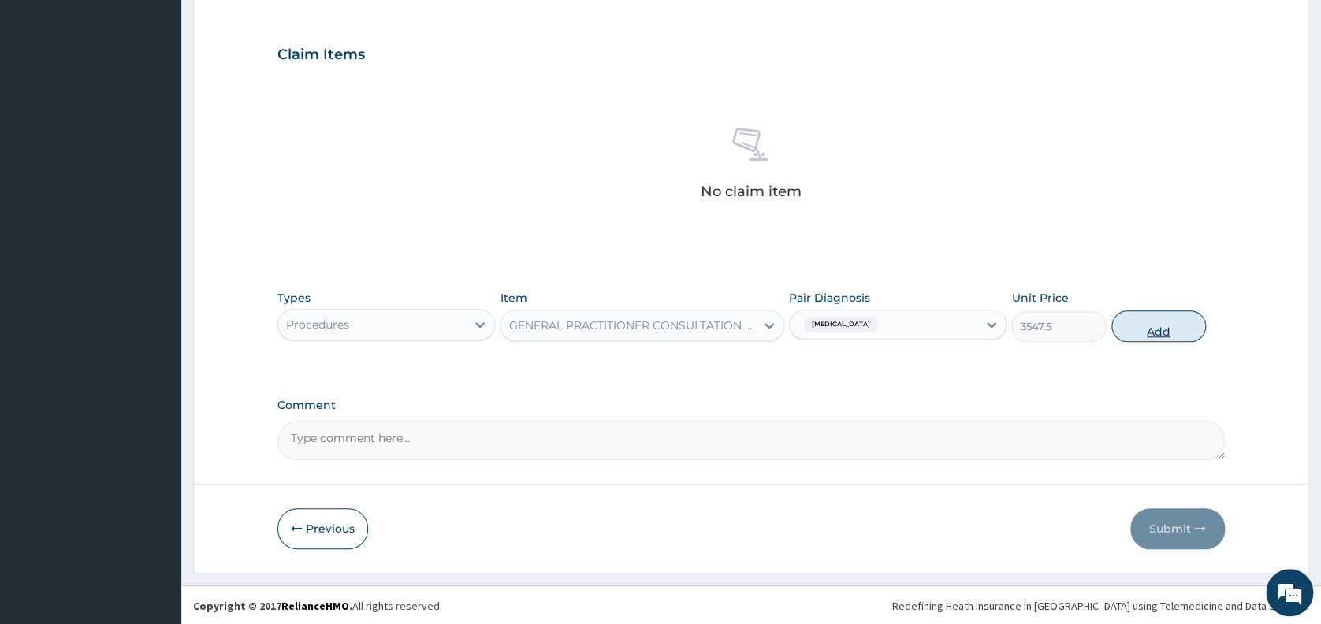
click at [1151, 328] on button "Add" at bounding box center [1158, 326] width 95 height 32
type input "0"
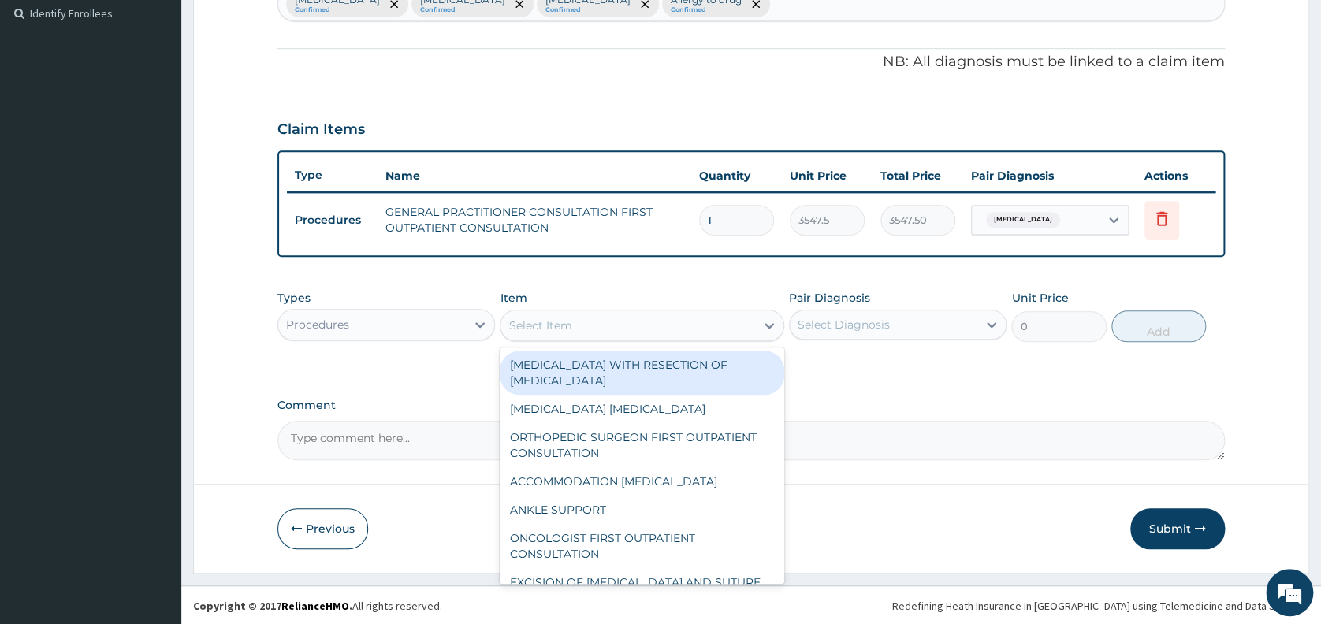
click at [656, 328] on div "Select Item" at bounding box center [627, 325] width 255 height 25
click at [366, 325] on div "Procedures" at bounding box center [372, 324] width 188 height 25
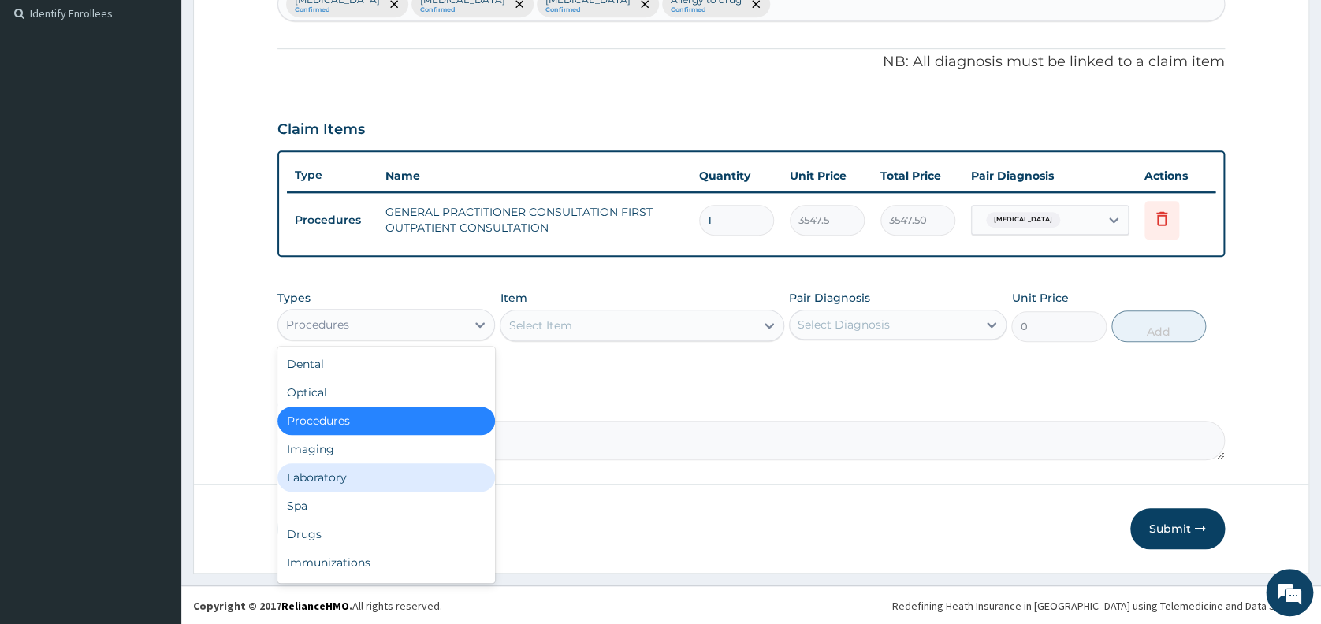
click at [339, 470] on div "Laboratory" at bounding box center [385, 477] width 217 height 28
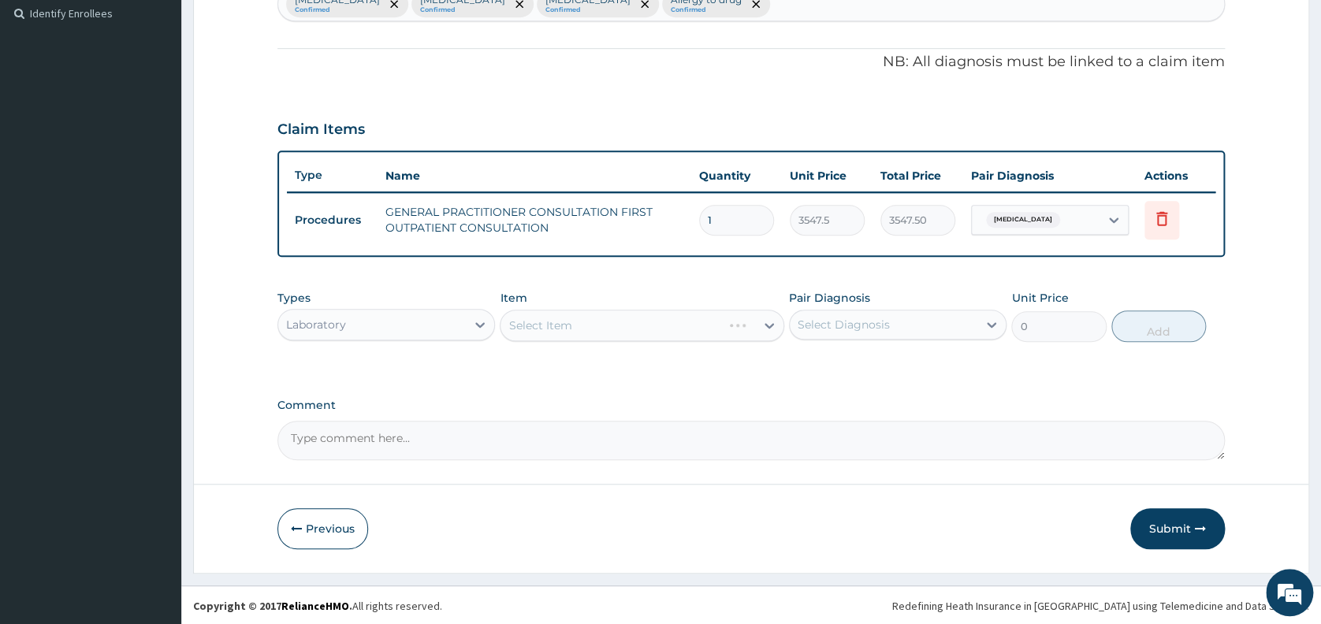
click at [541, 318] on div "Select Item" at bounding box center [642, 326] width 284 height 32
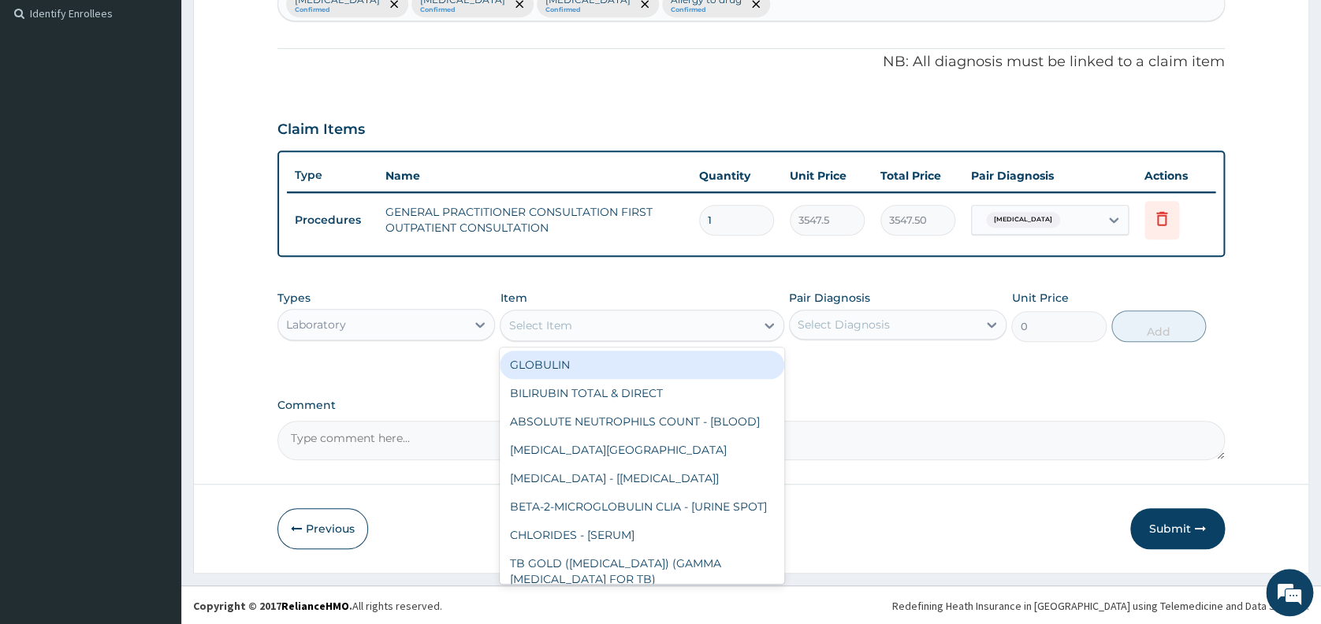
click at [547, 324] on div "Select Item" at bounding box center [539, 326] width 63 height 16
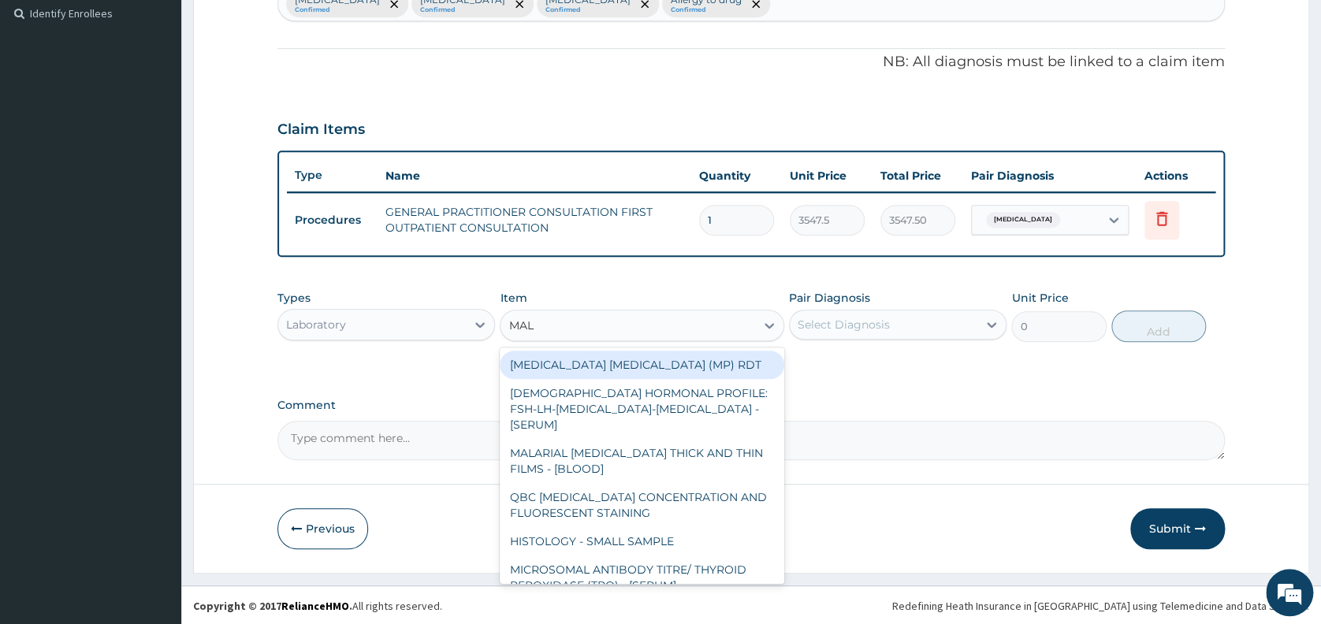
type input "MALA"
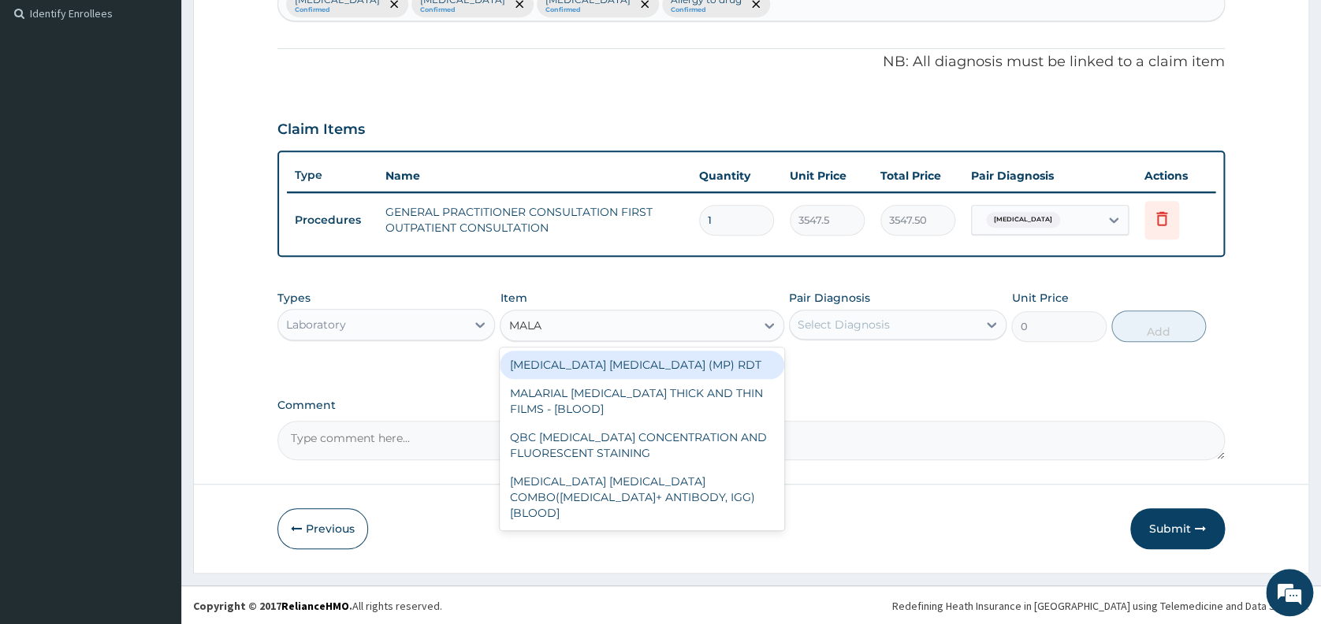
click at [574, 369] on div "[MEDICAL_DATA] [MEDICAL_DATA] (MP) RDT" at bounding box center [642, 365] width 284 height 28
type input "1612.5"
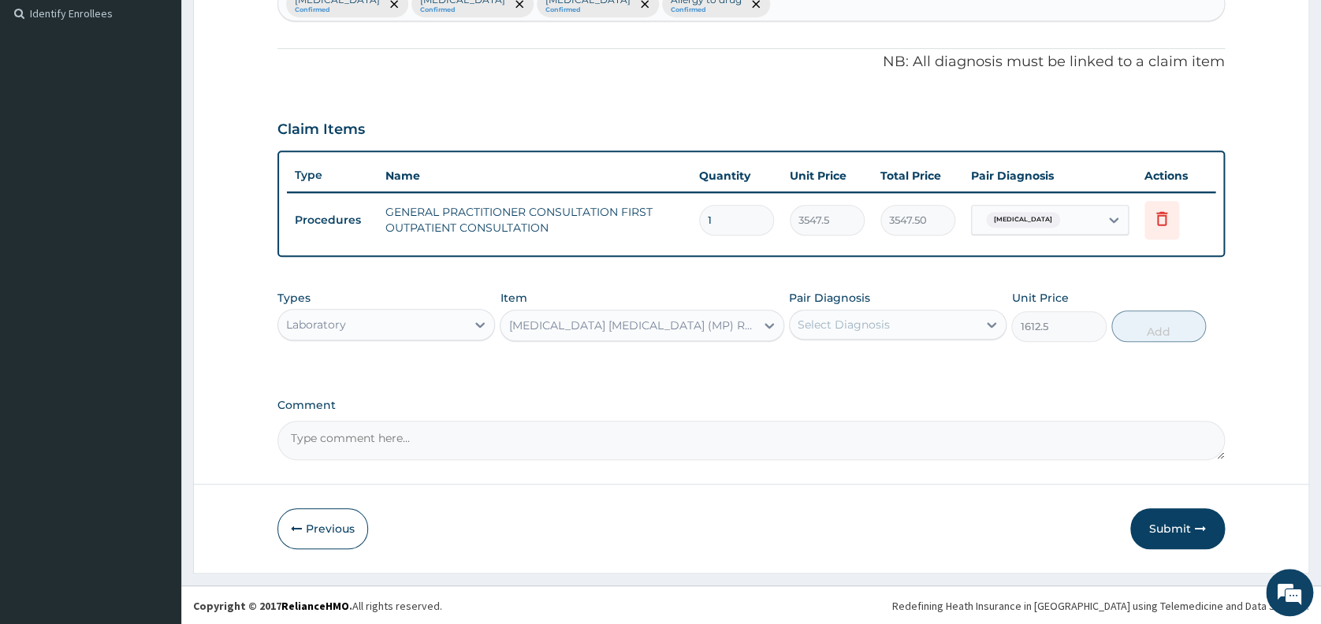
click at [574, 369] on div "Types Laboratory Item [MEDICAL_DATA] [MEDICAL_DATA] (MP) RDT Pair Diagnosis Sel…" at bounding box center [750, 327] width 947 height 91
click at [894, 321] on div "Select Diagnosis" at bounding box center [884, 324] width 188 height 25
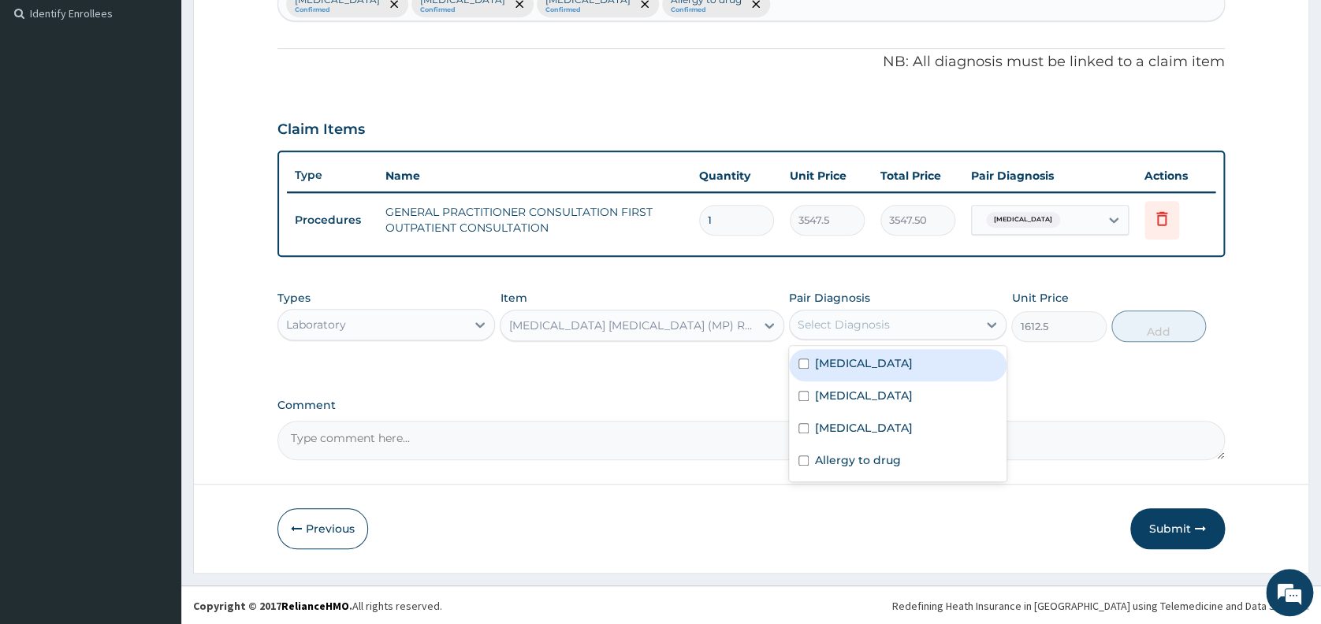
click at [883, 361] on div "[MEDICAL_DATA]" at bounding box center [897, 365] width 217 height 32
checkbox input "true"
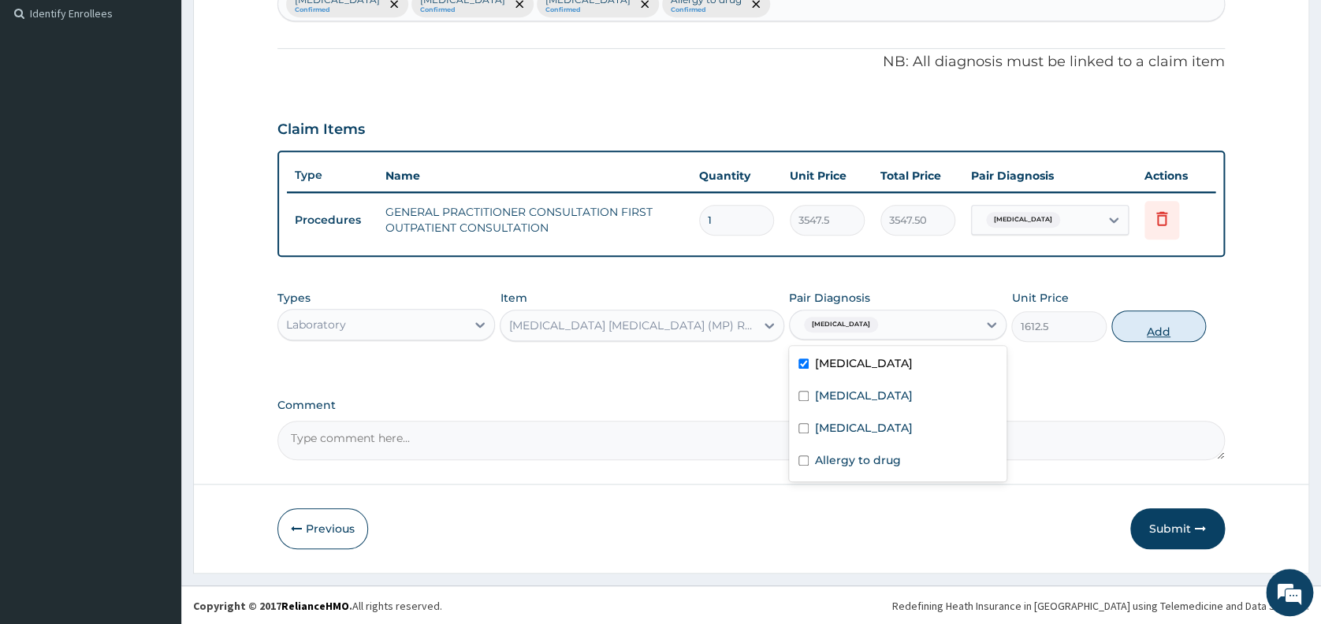
click at [1160, 330] on button "Add" at bounding box center [1158, 326] width 95 height 32
type input "0"
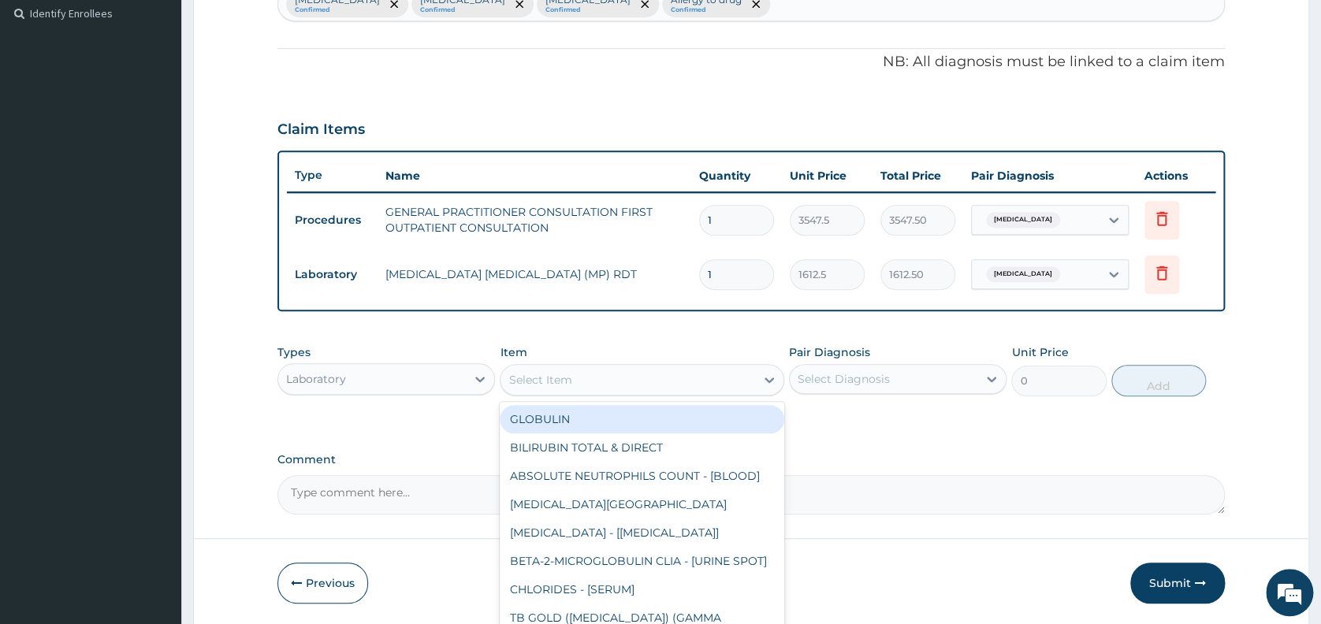
click at [545, 372] on div "Select Item" at bounding box center [539, 380] width 63 height 16
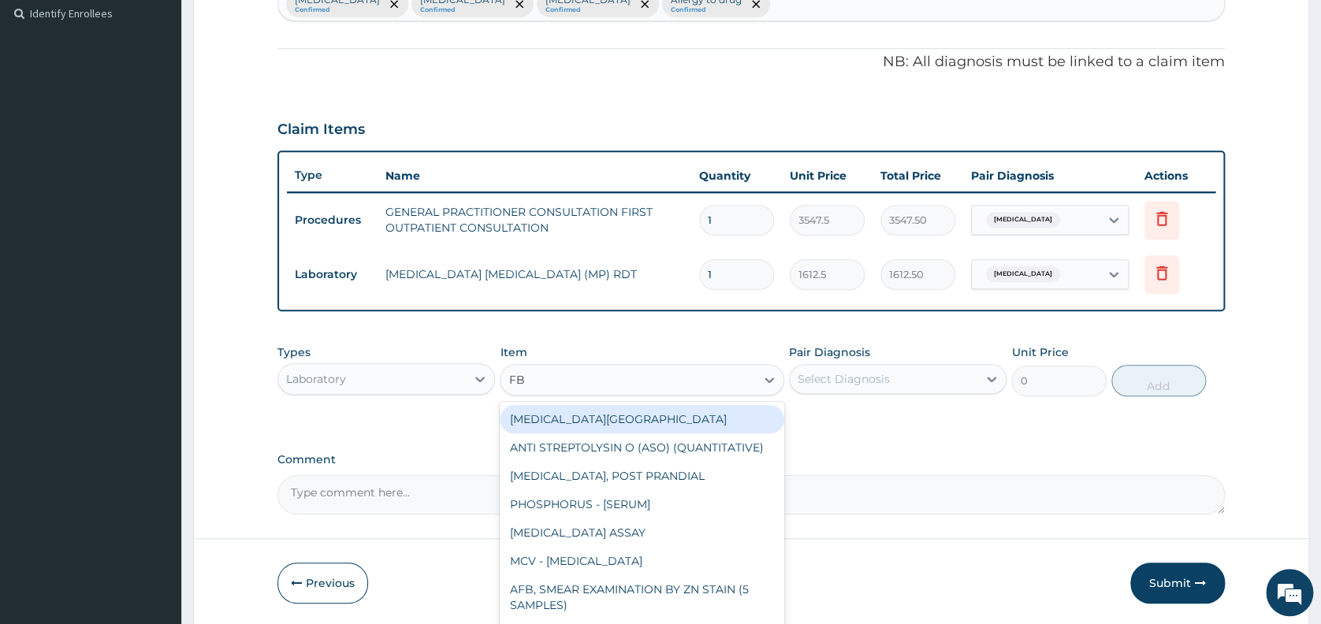
type input "FBC"
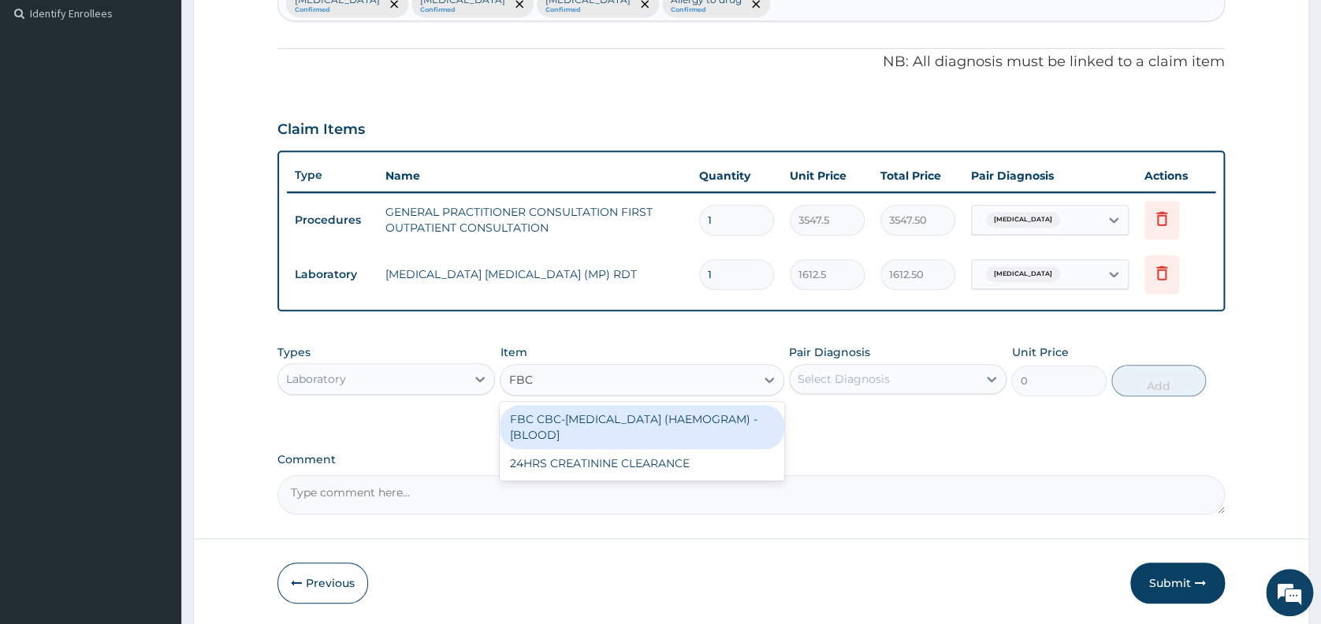
click at [575, 429] on div "FBC CBC-[MEDICAL_DATA] (HAEMOGRAM) - [BLOOD]" at bounding box center [642, 427] width 284 height 44
type input "4300"
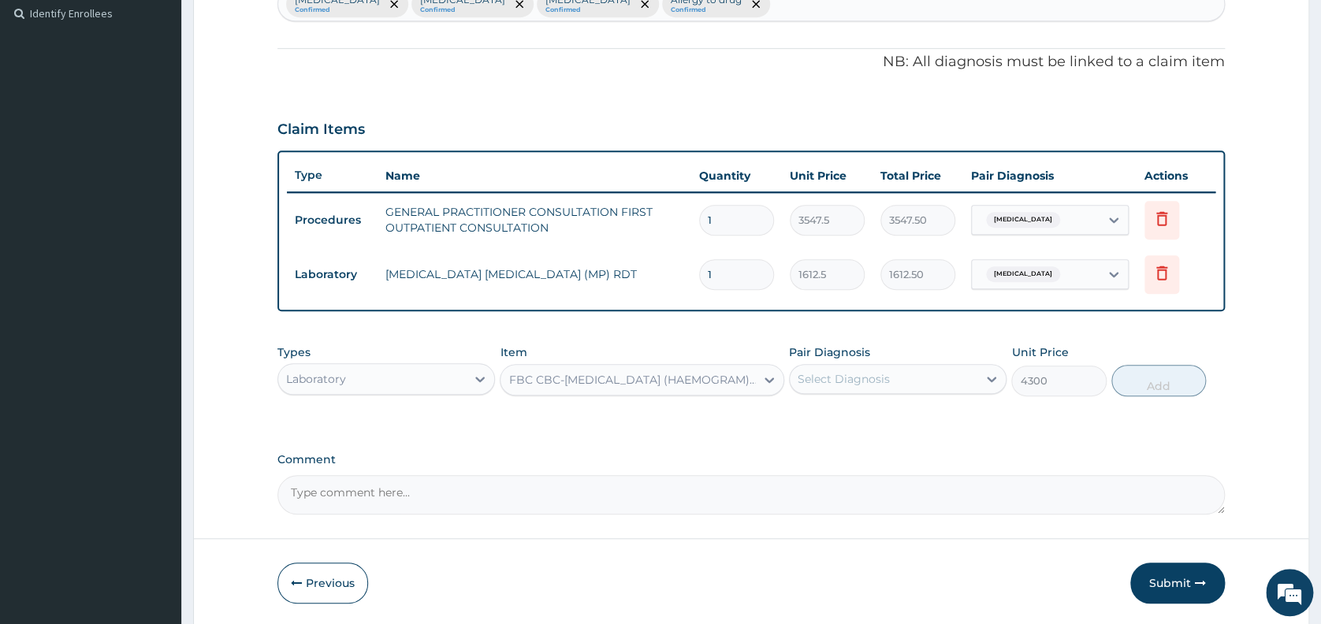
click at [875, 375] on div "Select Diagnosis" at bounding box center [843, 379] width 92 height 16
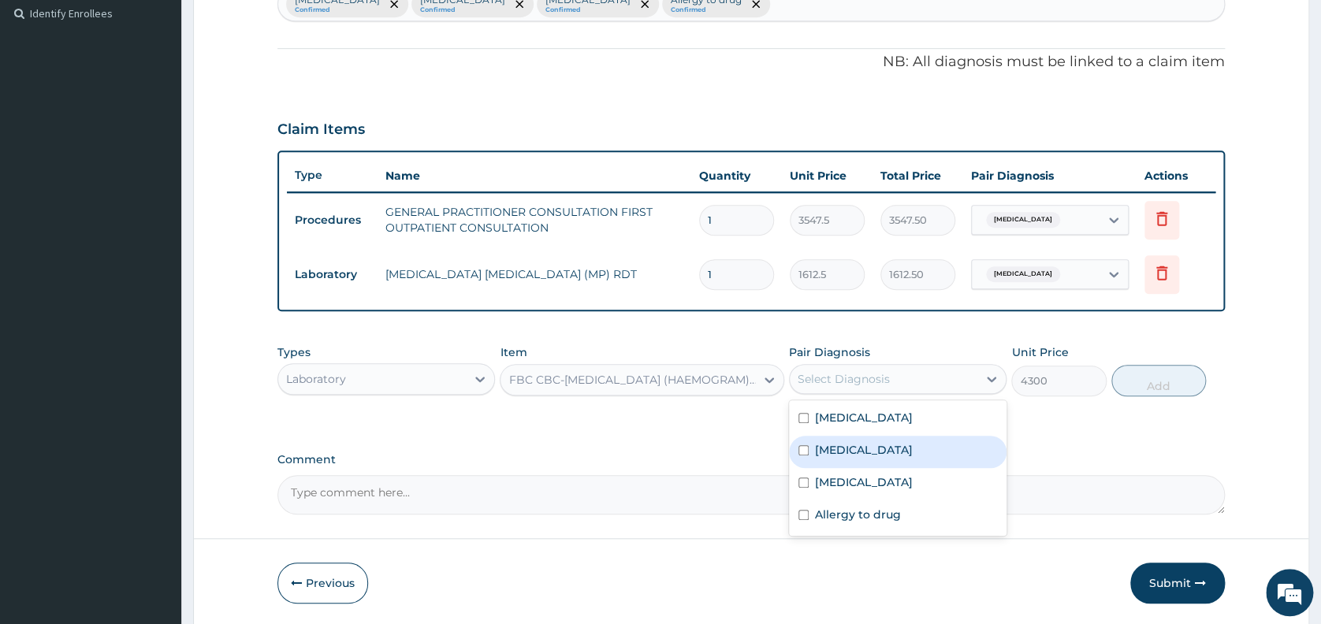
click at [888, 454] on div "[MEDICAL_DATA]" at bounding box center [897, 452] width 217 height 32
checkbox input "true"
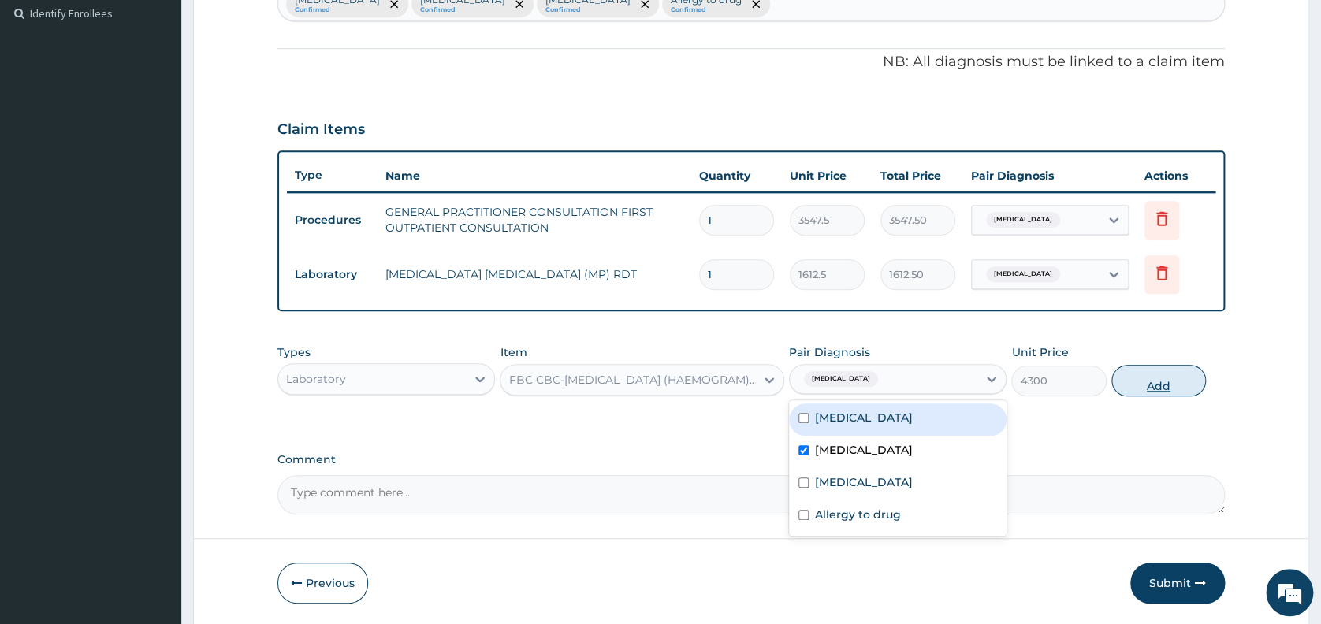
click at [1161, 379] on button "Add" at bounding box center [1158, 381] width 95 height 32
type input "0"
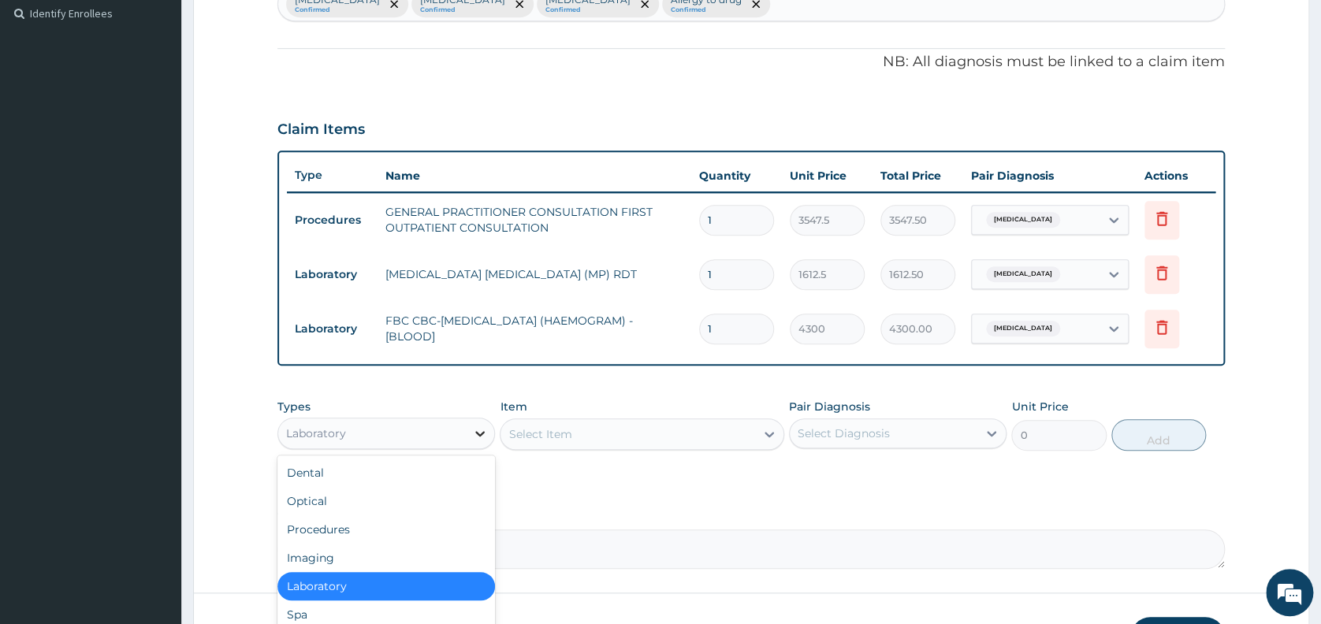
click at [478, 429] on icon at bounding box center [480, 434] width 16 height 16
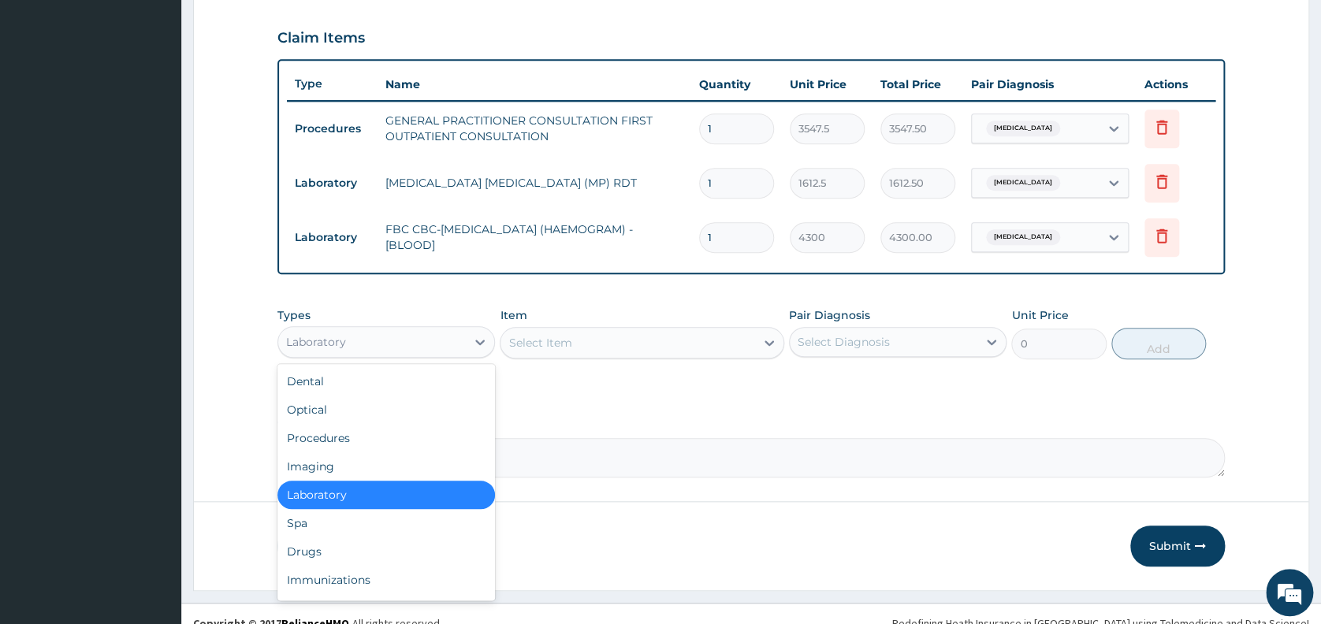
scroll to position [546, 0]
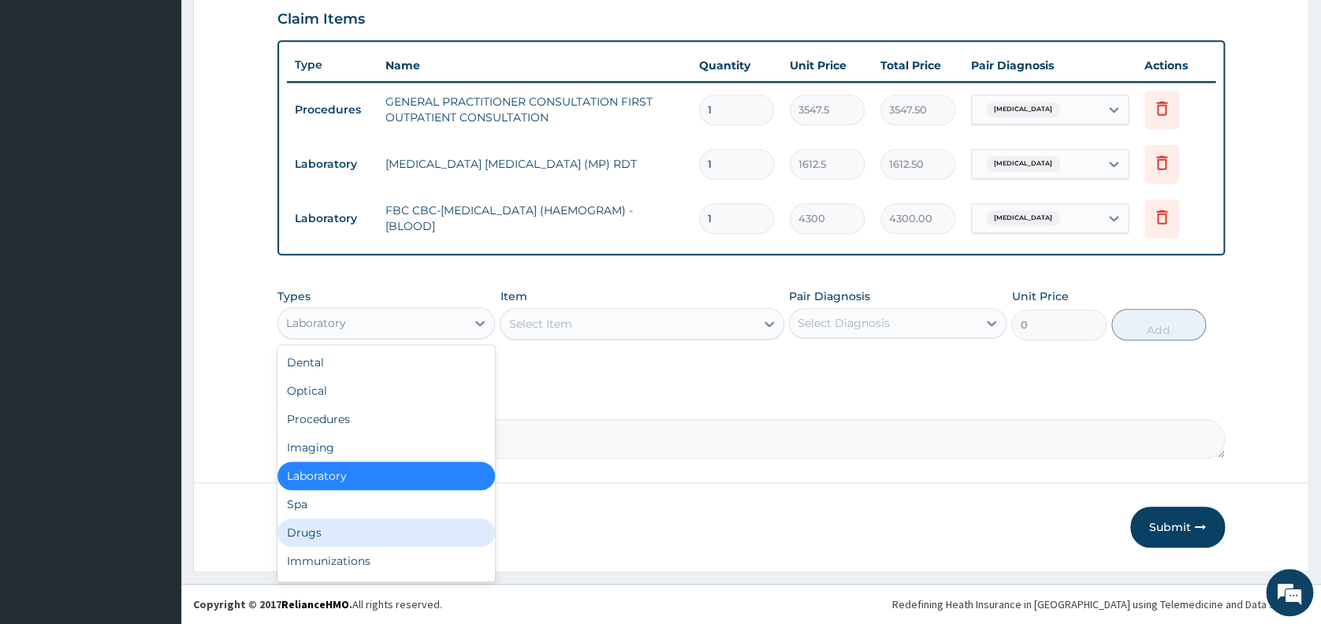
click at [403, 529] on div "Drugs" at bounding box center [385, 532] width 217 height 28
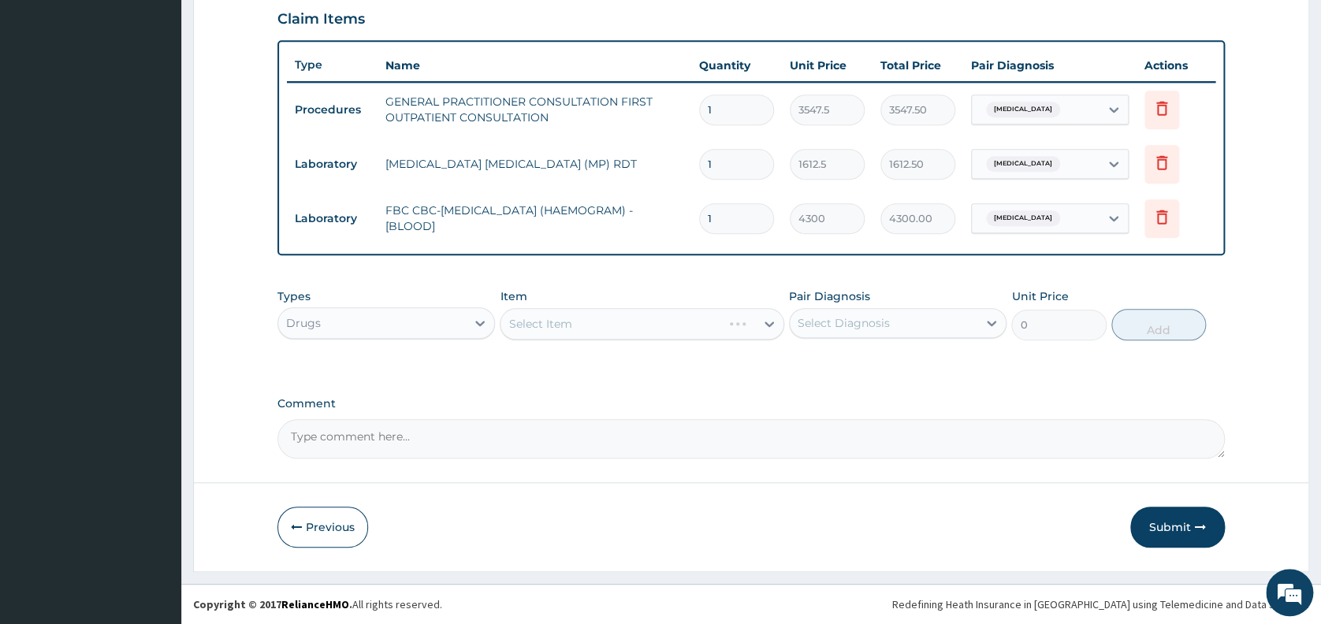
click at [654, 323] on div "Select Item" at bounding box center [642, 324] width 284 height 32
click at [654, 323] on div "Select Item" at bounding box center [627, 323] width 255 height 25
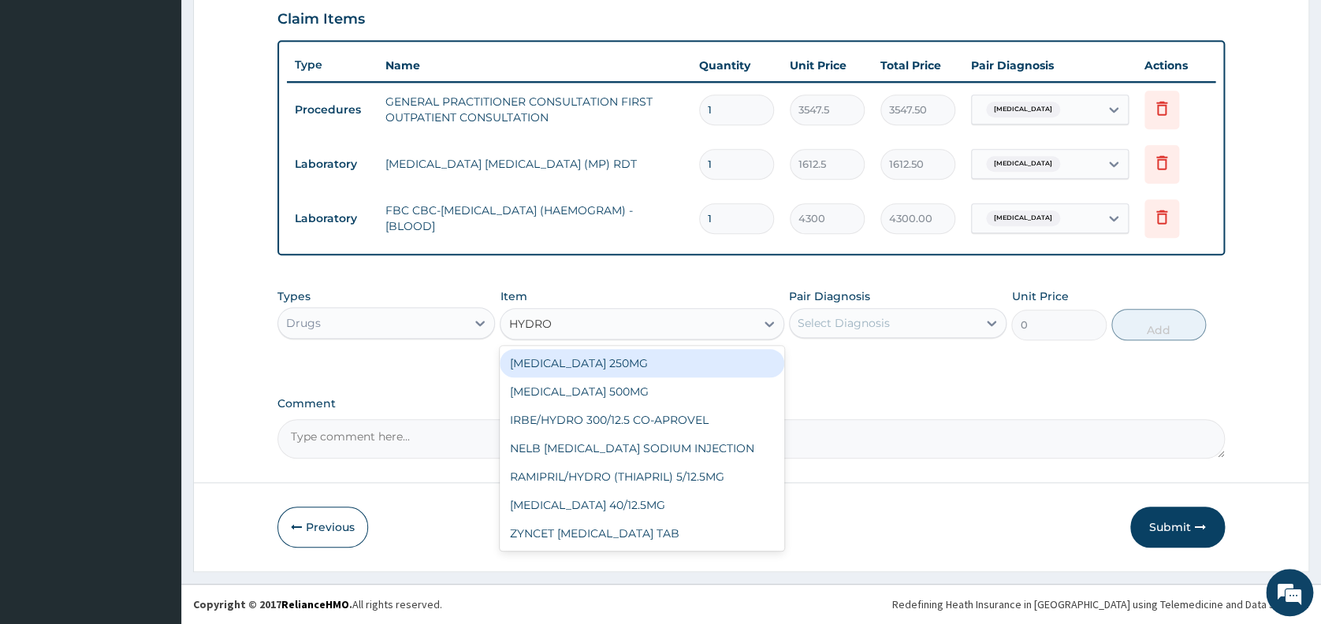
type input "HYDROC"
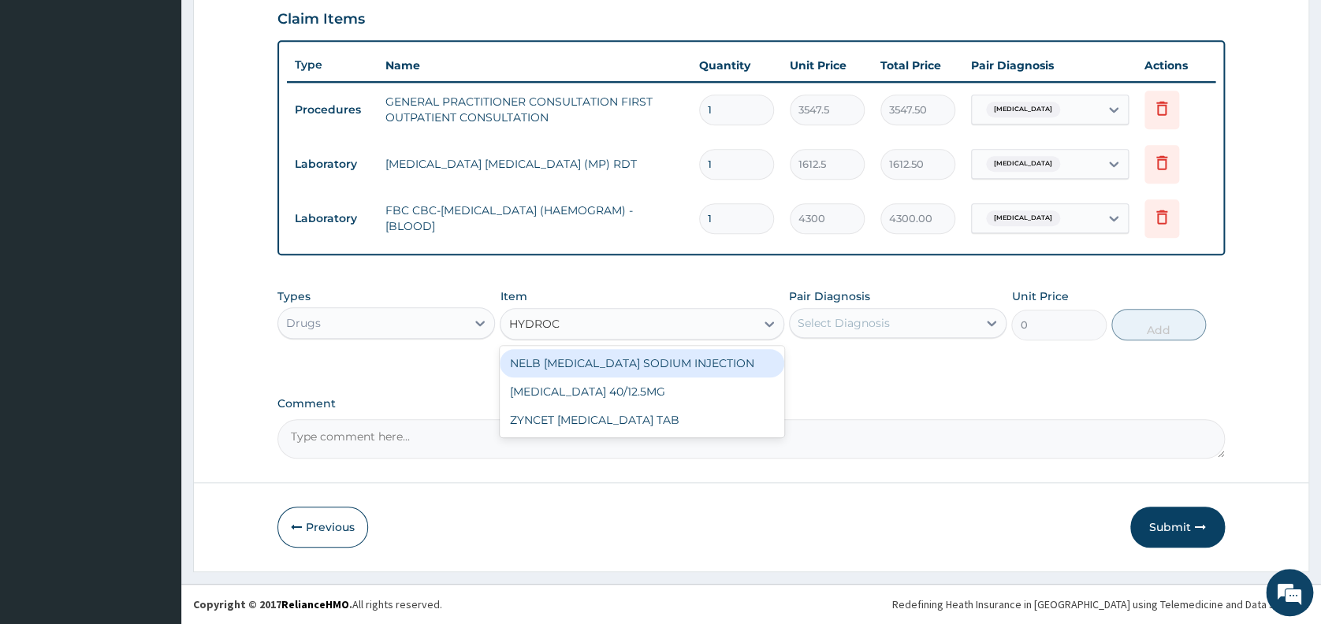
click at [656, 362] on div "NELB [MEDICAL_DATA] SODIUM INJECTION" at bounding box center [642, 363] width 284 height 28
type input "591.25"
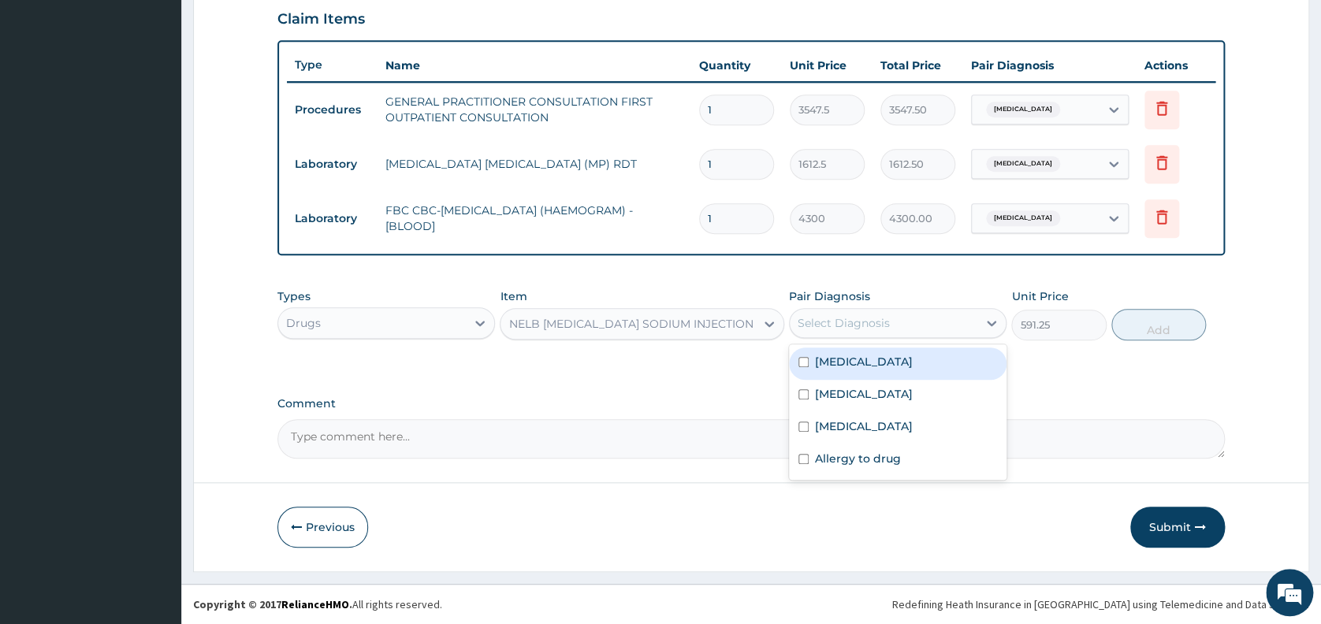
click at [820, 318] on div "Select Diagnosis" at bounding box center [843, 323] width 92 height 16
click at [832, 361] on label "[MEDICAL_DATA]" at bounding box center [864, 362] width 98 height 16
checkbox input "true"
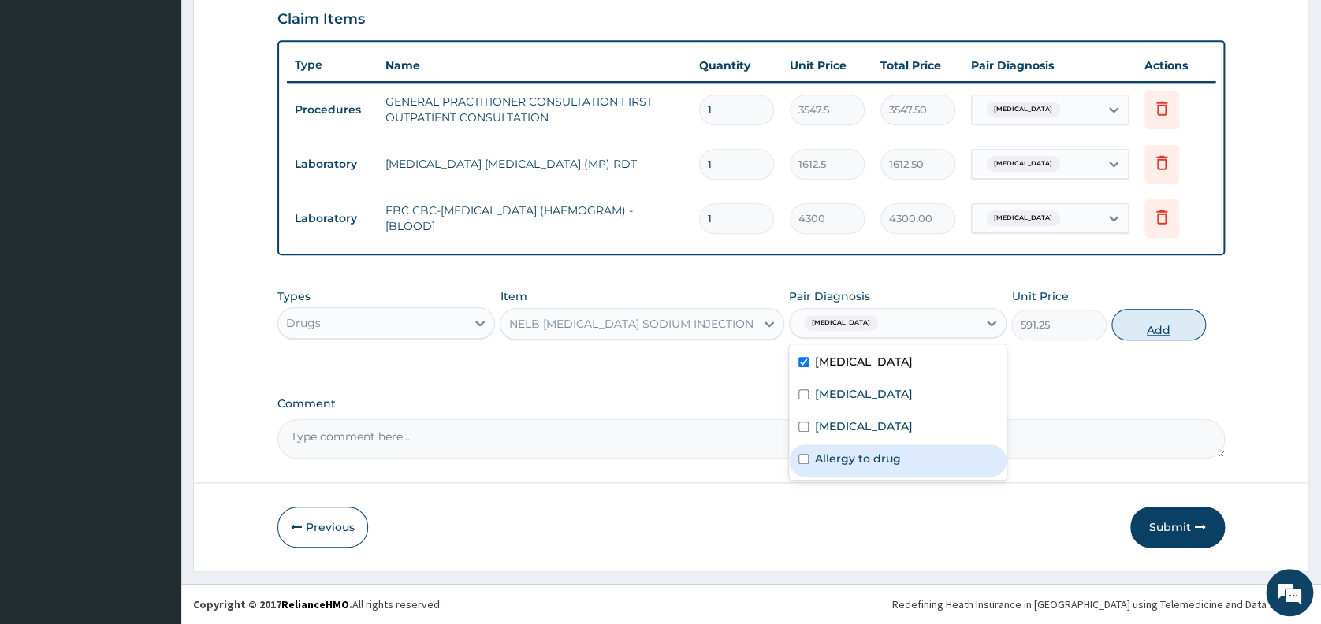
click at [1152, 328] on button "Add" at bounding box center [1158, 325] width 95 height 32
type input "0"
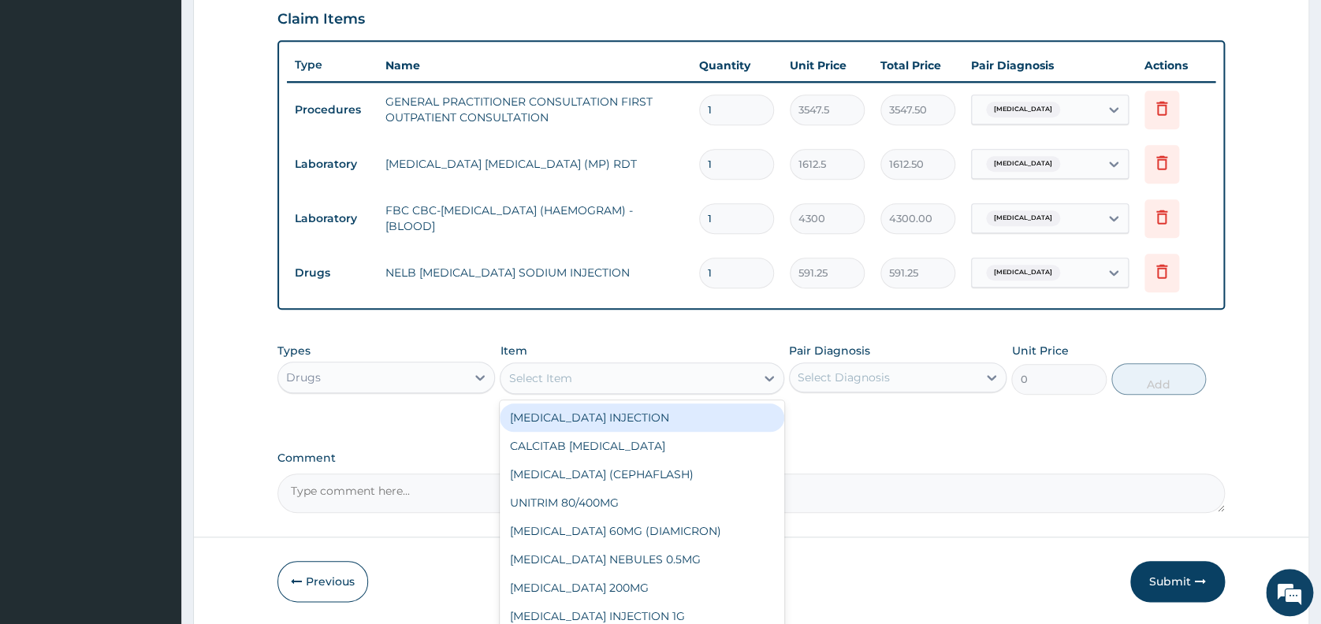
click at [604, 384] on div "Select Item" at bounding box center [627, 378] width 255 height 25
type input "PARA"
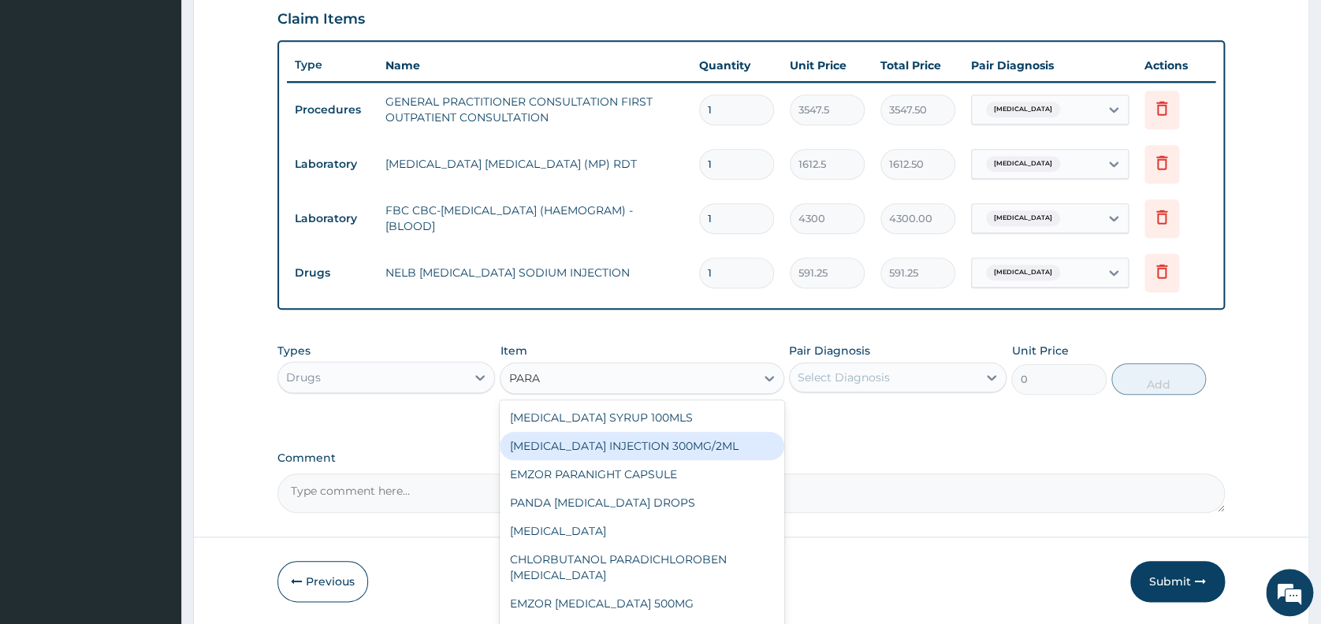
click at [617, 437] on div "[MEDICAL_DATA] INJECTION 300MG/2ML" at bounding box center [642, 446] width 284 height 28
type input "260.1499938964844"
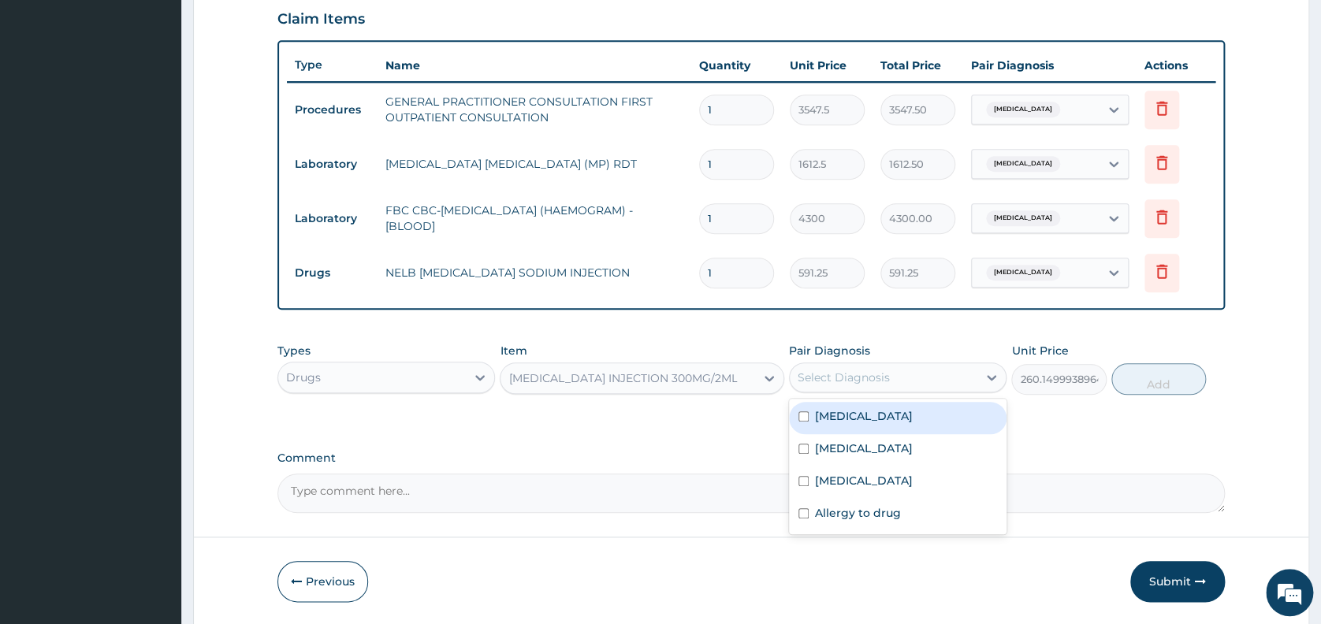
click at [835, 377] on div "Select Diagnosis" at bounding box center [843, 378] width 92 height 16
click at [838, 411] on label "[MEDICAL_DATA]" at bounding box center [864, 416] width 98 height 16
checkbox input "true"
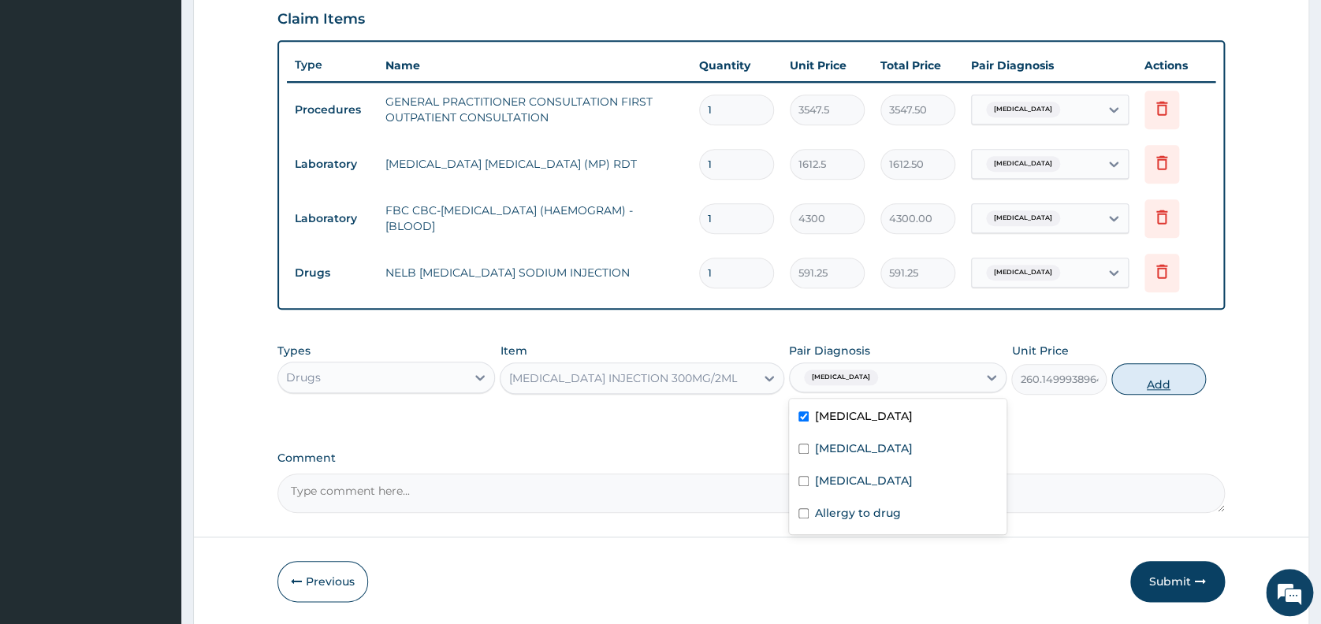
click at [1150, 383] on button "Add" at bounding box center [1158, 379] width 95 height 32
type input "0"
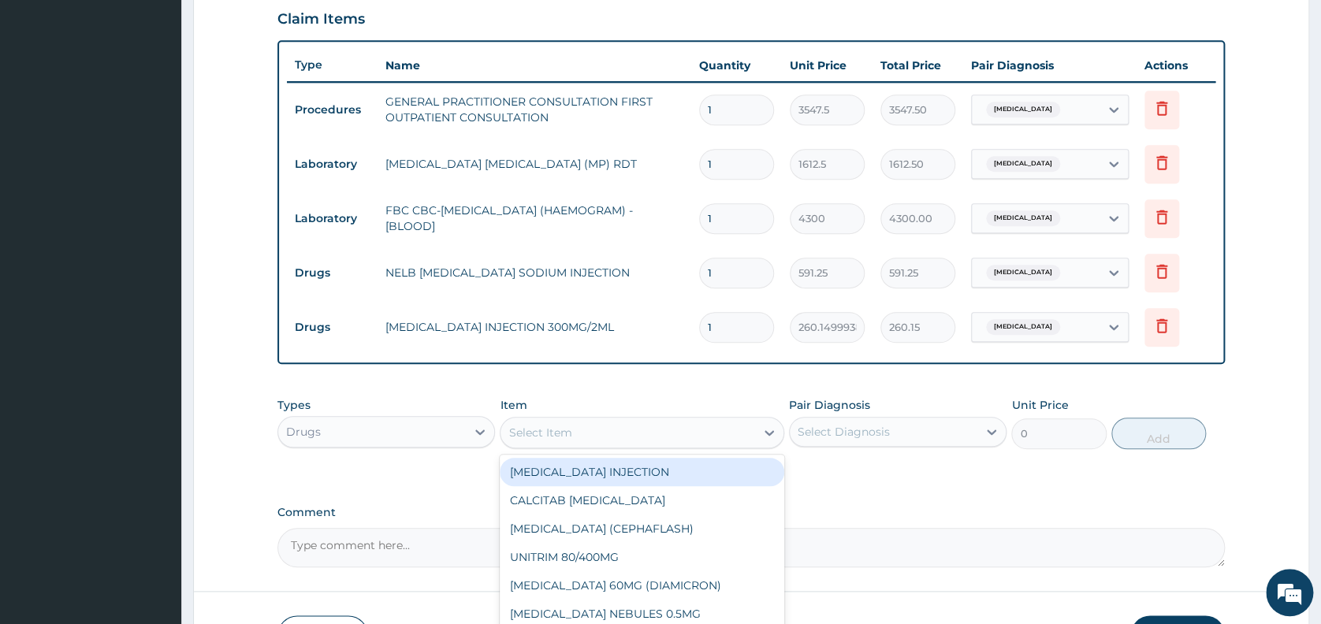
click at [675, 427] on div "Select Item" at bounding box center [627, 432] width 255 height 25
type input "ARTE"
click at [656, 467] on div "ARTEMETER INJECTION" at bounding box center [642, 472] width 284 height 28
type input "946"
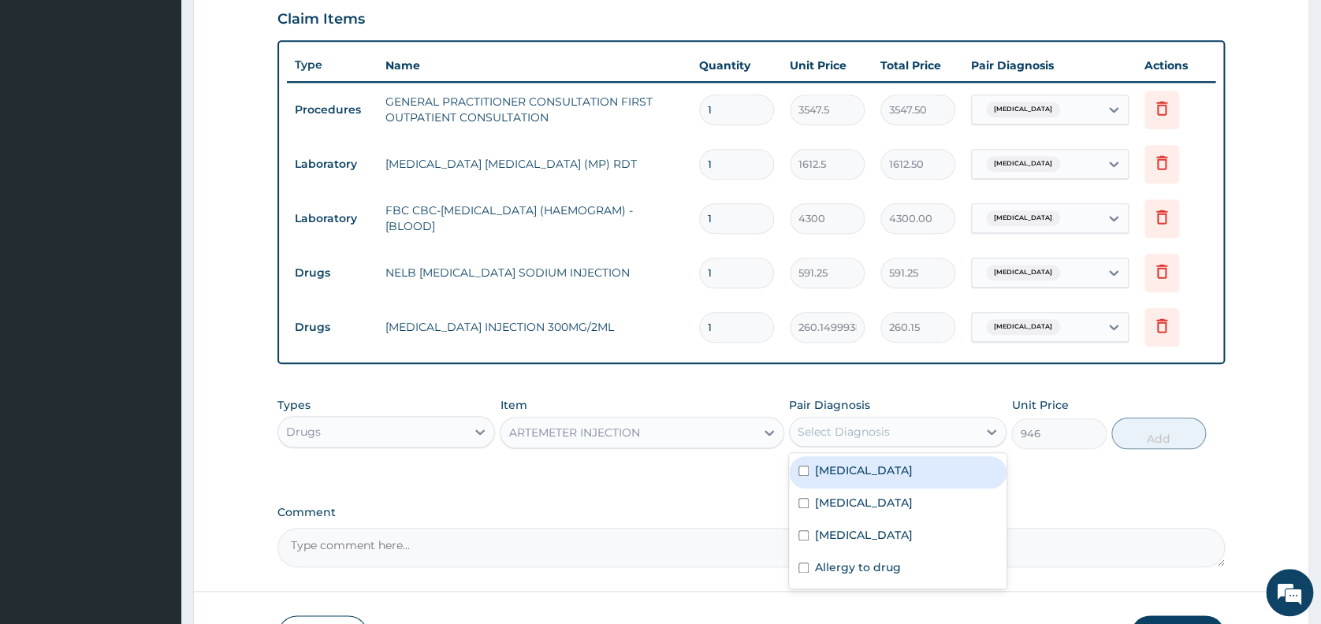
click at [847, 429] on div "Select Diagnosis" at bounding box center [843, 432] width 92 height 16
click at [836, 481] on div "Malaria" at bounding box center [897, 472] width 217 height 32
checkbox input "true"
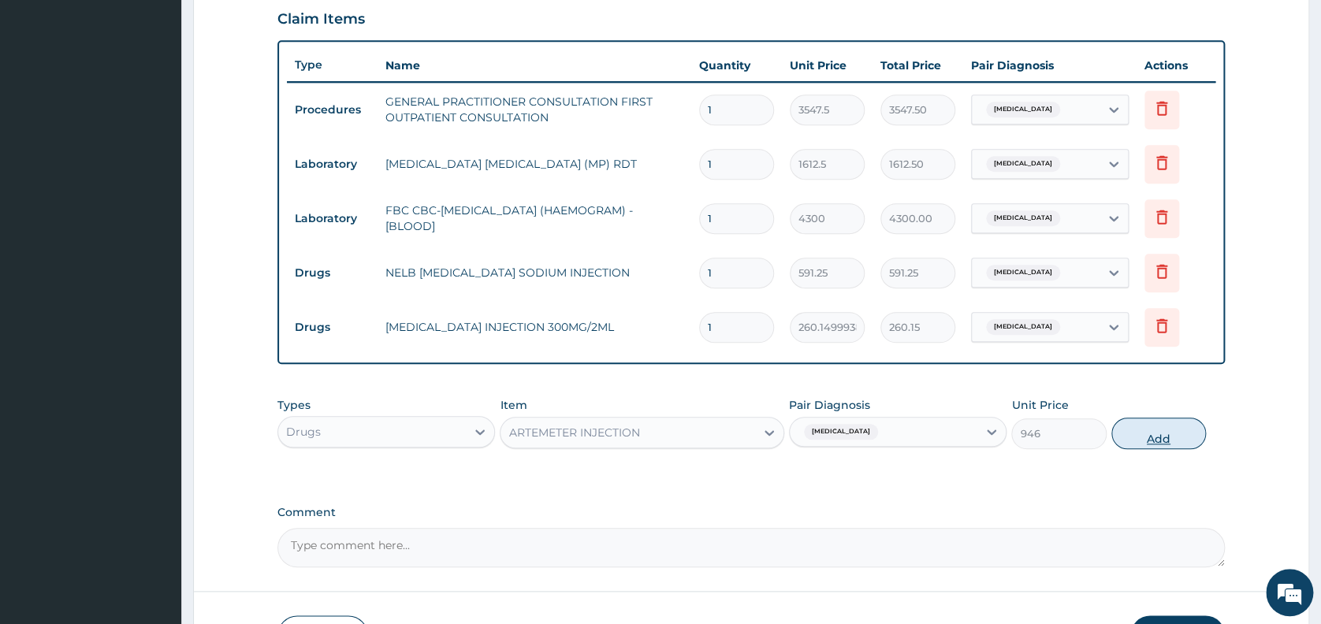
click at [1158, 433] on button "Add" at bounding box center [1158, 434] width 95 height 32
type input "0"
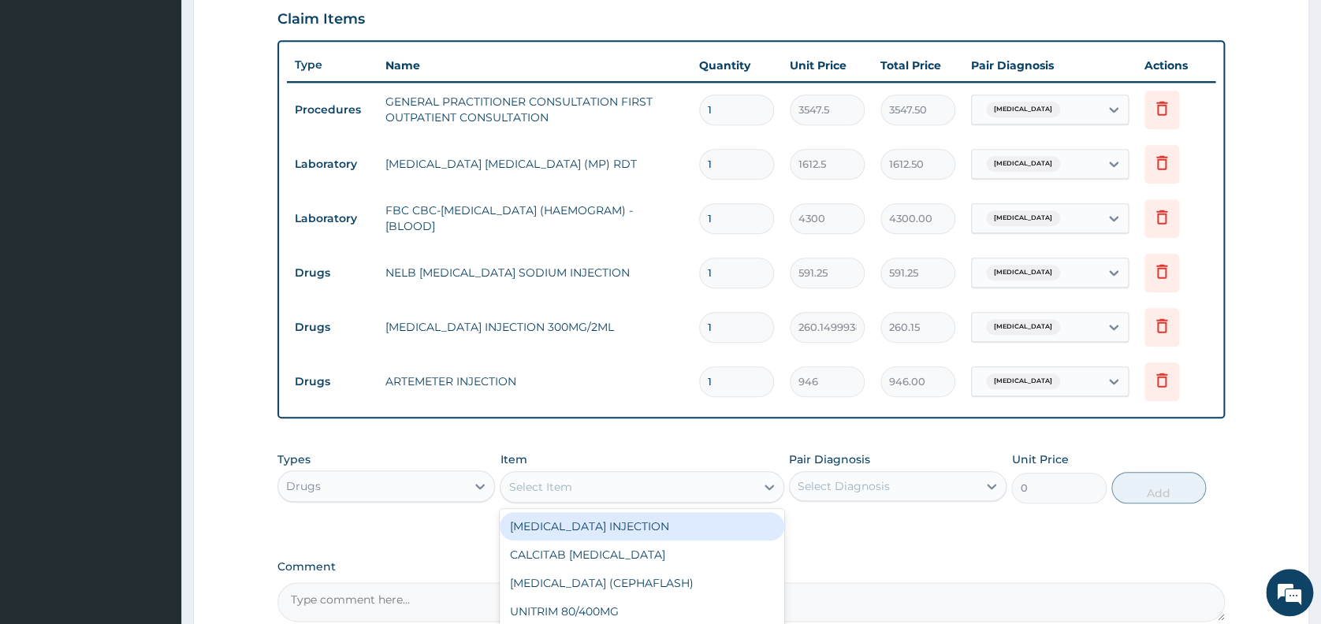
click at [687, 490] on div "Select Item" at bounding box center [627, 486] width 255 height 25
type input "PROMETH"
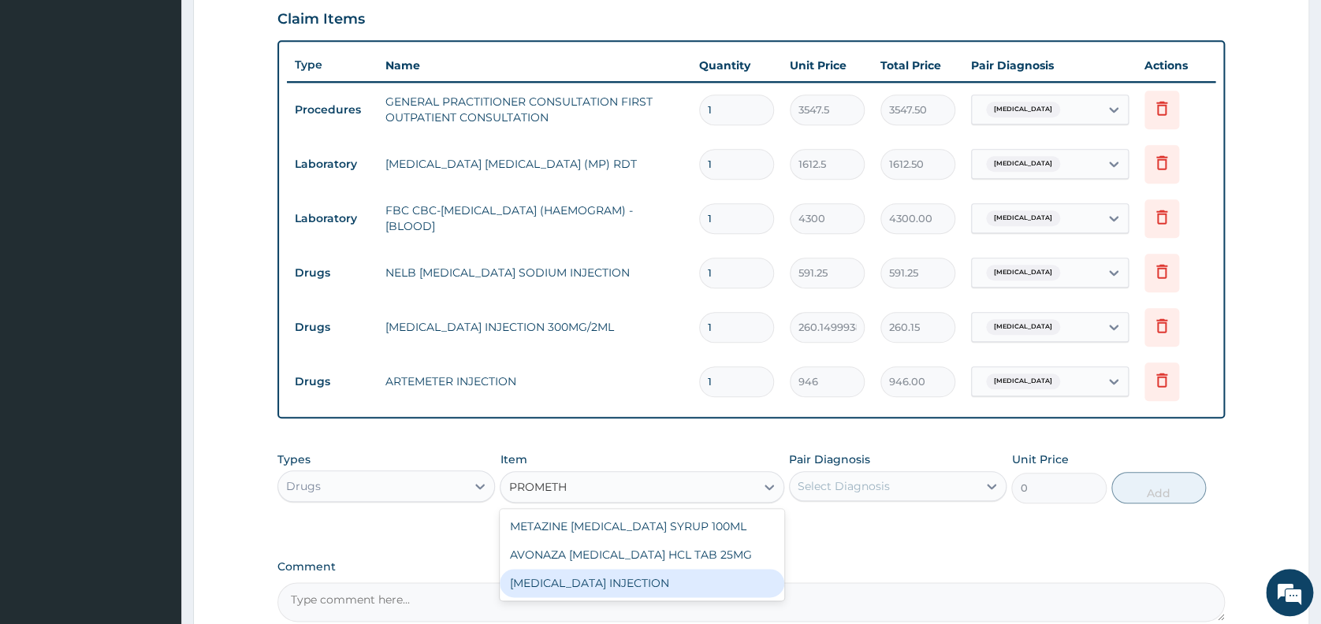
click at [667, 589] on div "PROMETHAZINE INJECTION" at bounding box center [642, 583] width 284 height 28
type input "354.75"
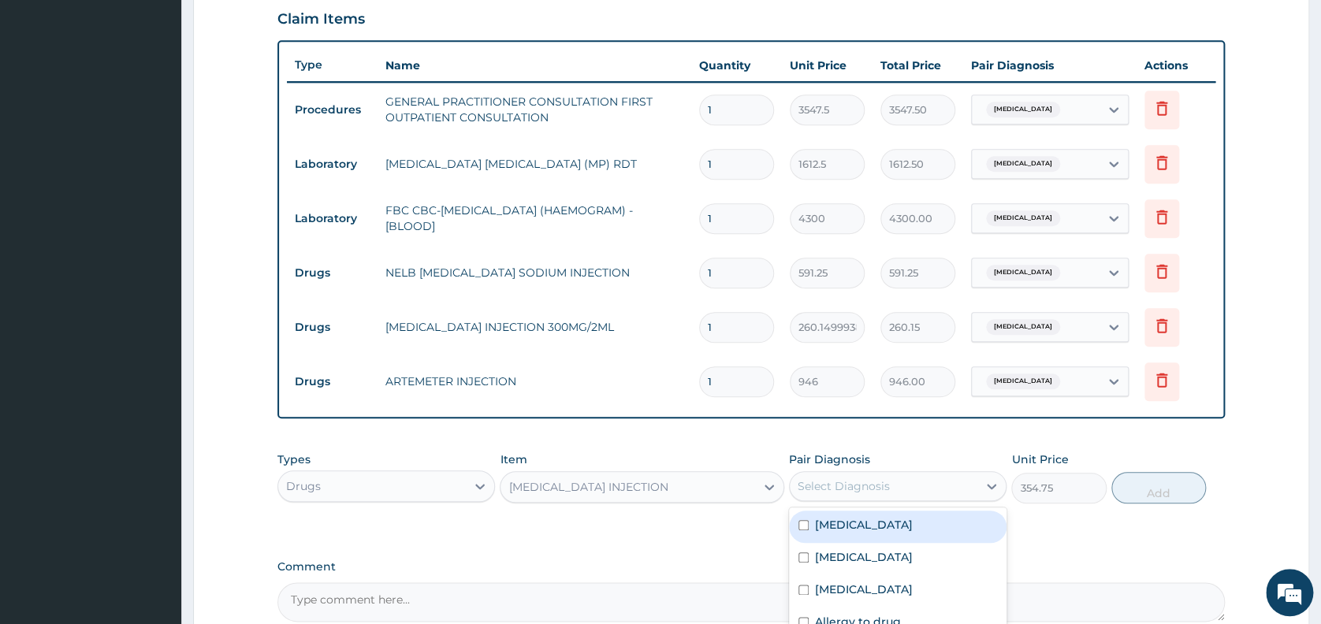
click at [863, 481] on div "Select Diagnosis" at bounding box center [843, 486] width 92 height 16
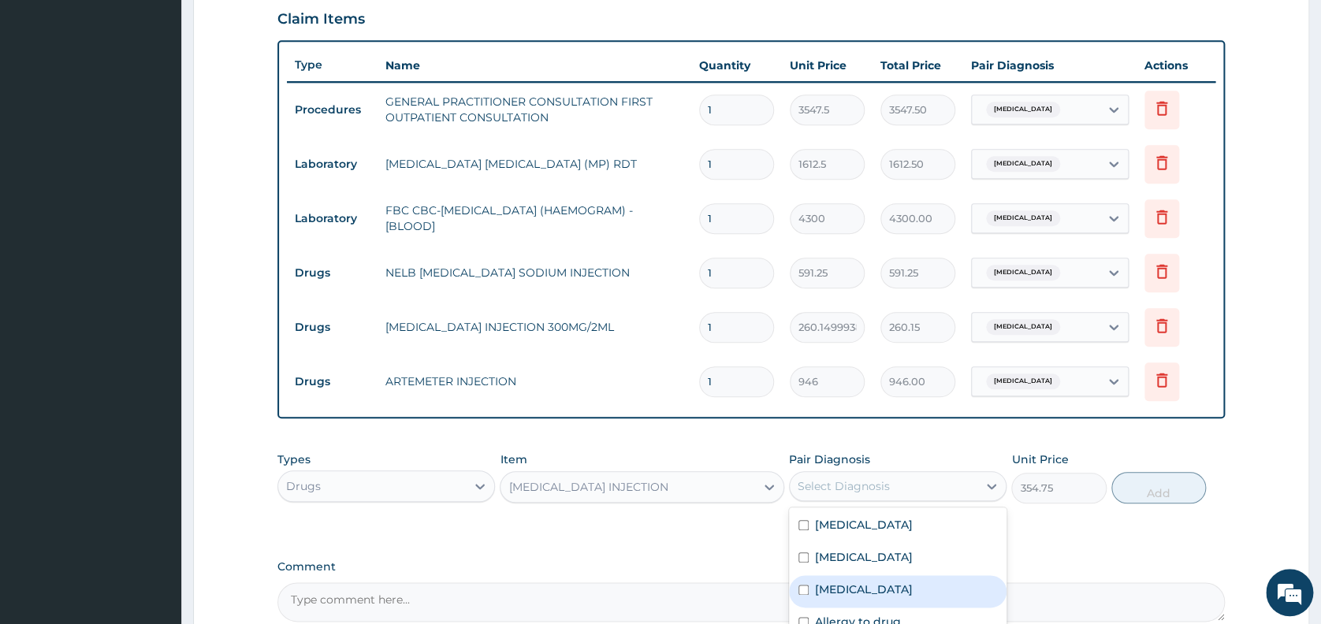
click at [875, 577] on div "Upper respiratory infection" at bounding box center [897, 591] width 217 height 32
checkbox input "true"
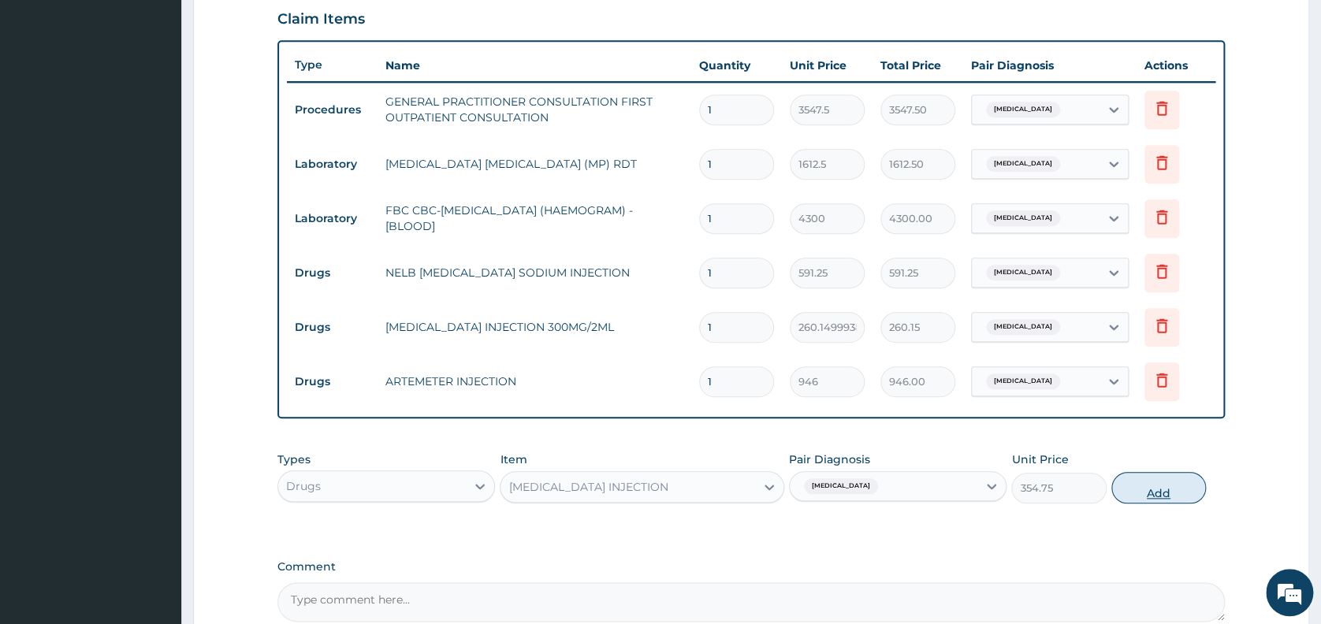
click at [1160, 483] on button "Add" at bounding box center [1158, 488] width 95 height 32
type input "0"
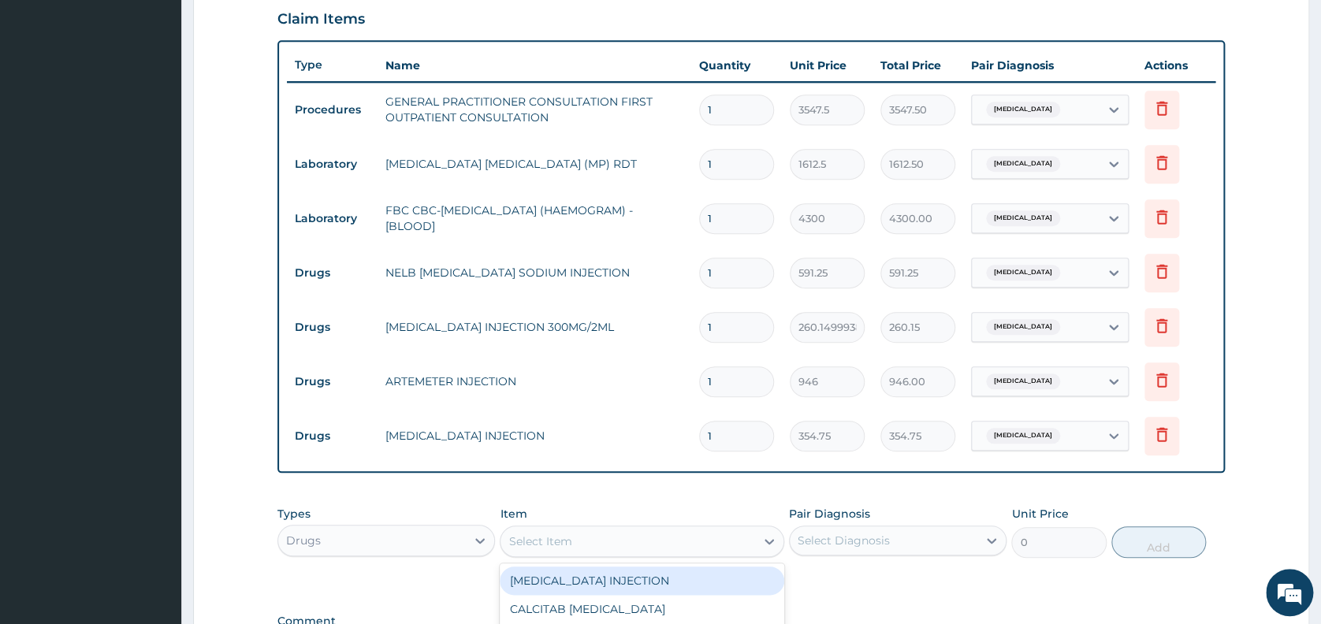
click at [719, 549] on div "Select Item" at bounding box center [627, 541] width 255 height 25
type input "COART"
click at [710, 583] on div "COARTEM DISPERSIBLE 20/120MG" at bounding box center [642, 581] width 284 height 28
type input "112.3375015258789"
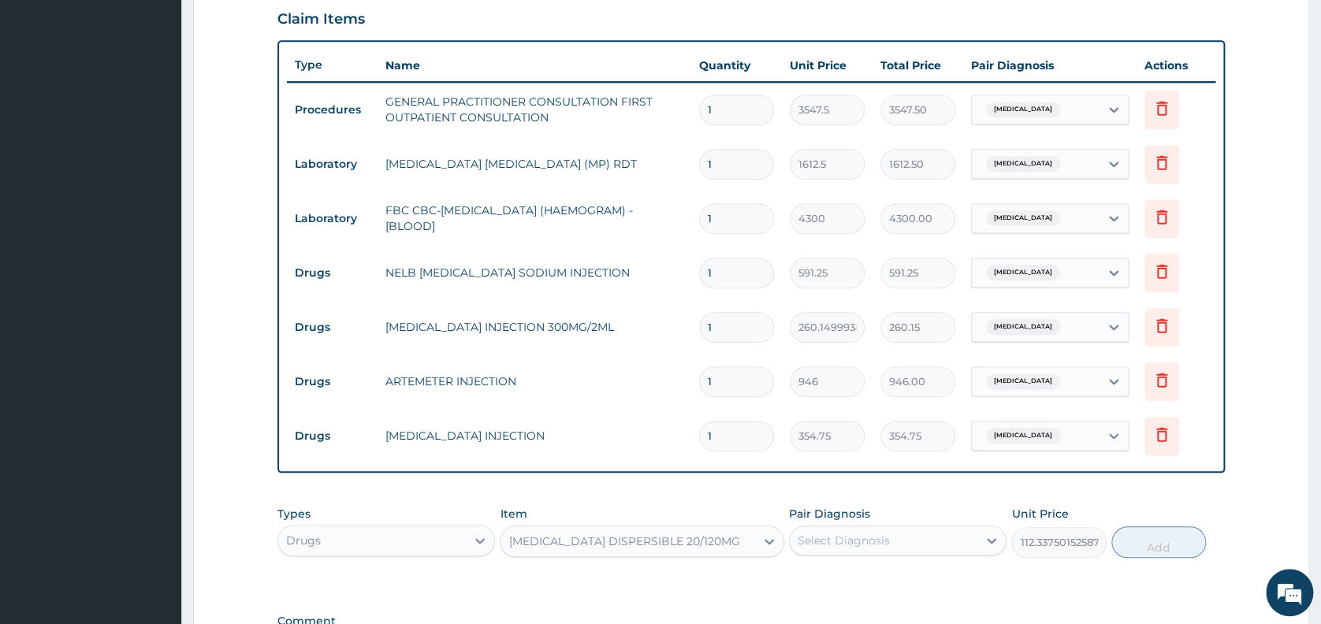
click at [903, 547] on div "Select Diagnosis" at bounding box center [884, 540] width 188 height 25
click at [901, 582] on div "Malaria" at bounding box center [897, 581] width 217 height 32
checkbox input "true"
click at [1160, 548] on button "Add" at bounding box center [1158, 542] width 95 height 32
type input "0"
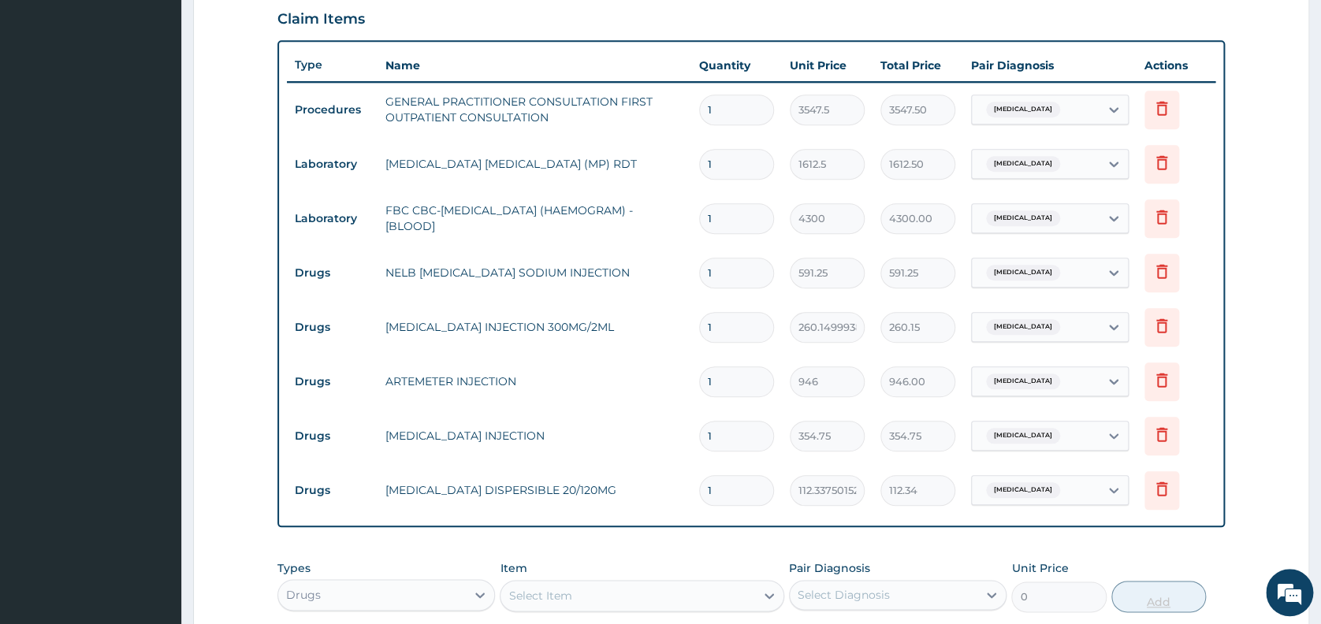
type input "0.00"
type input "6"
type input "674.03"
type input "6"
click at [727, 593] on div "Select Item" at bounding box center [627, 595] width 255 height 25
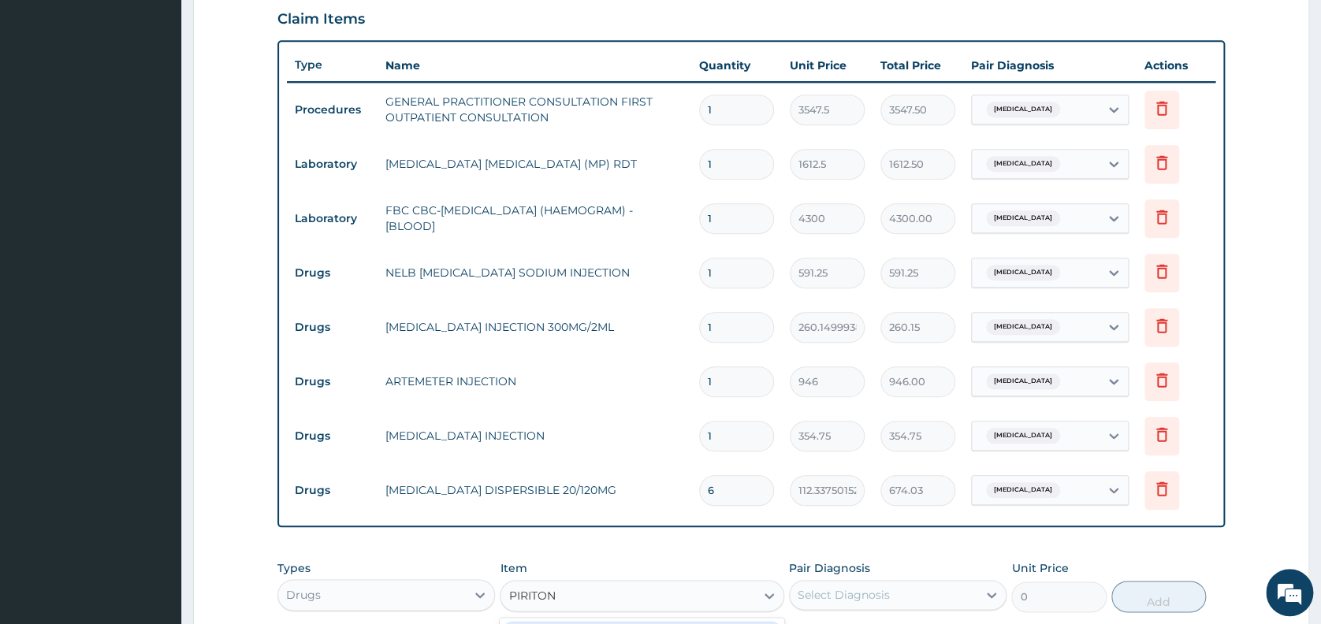
type input "PIRITON"
click at [912, 597] on div "Select Diagnosis" at bounding box center [884, 594] width 188 height 25
click at [651, 600] on div "Select Item" at bounding box center [627, 595] width 255 height 25
type input "PIRIT"
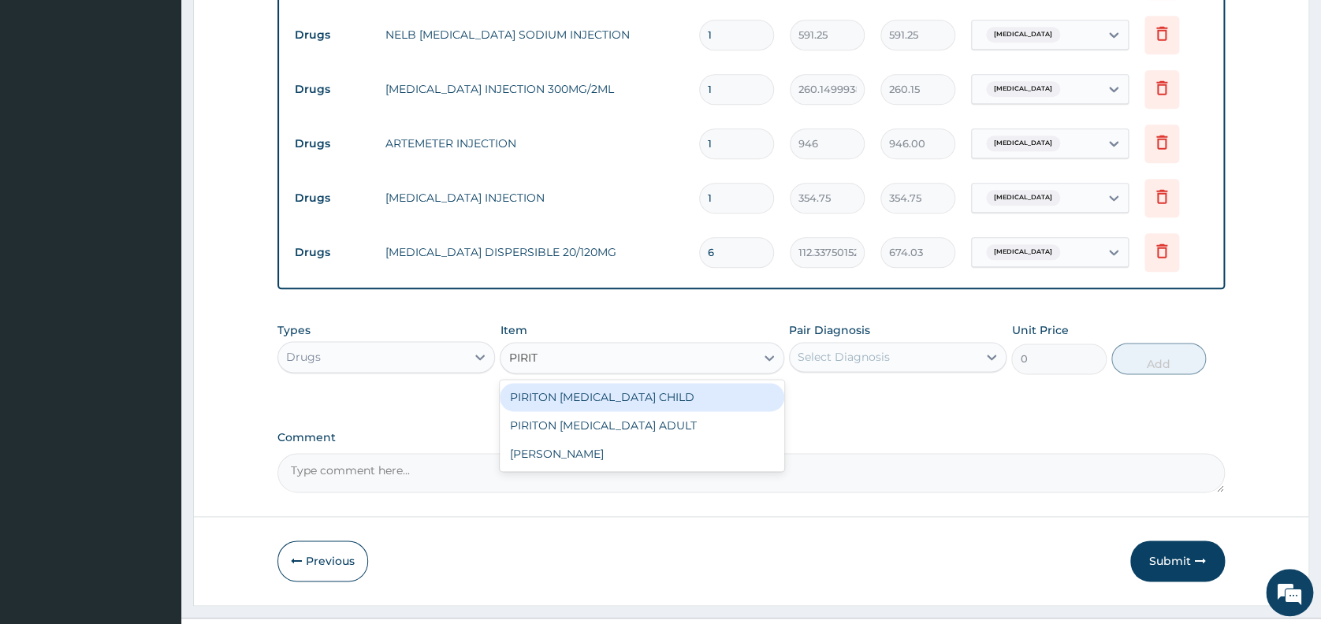
scroll to position [812, 0]
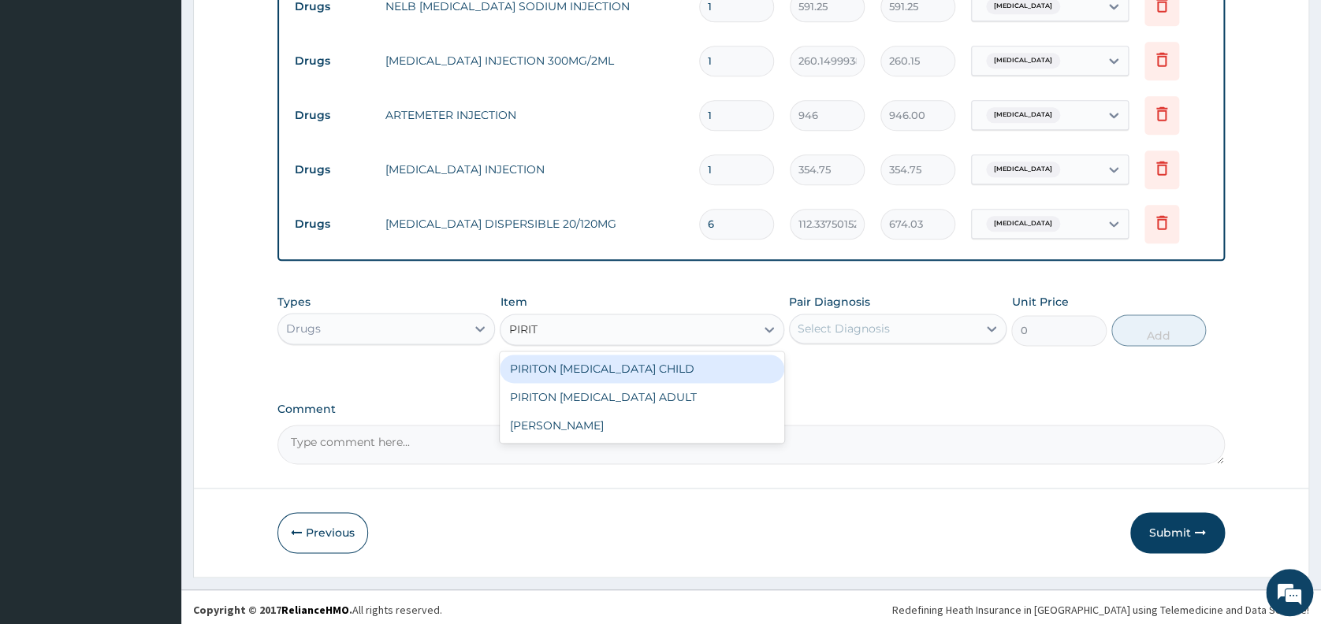
click at [661, 364] on div "PIRITON EXPECTORANT CHILD" at bounding box center [642, 369] width 284 height 28
type input "1182.5"
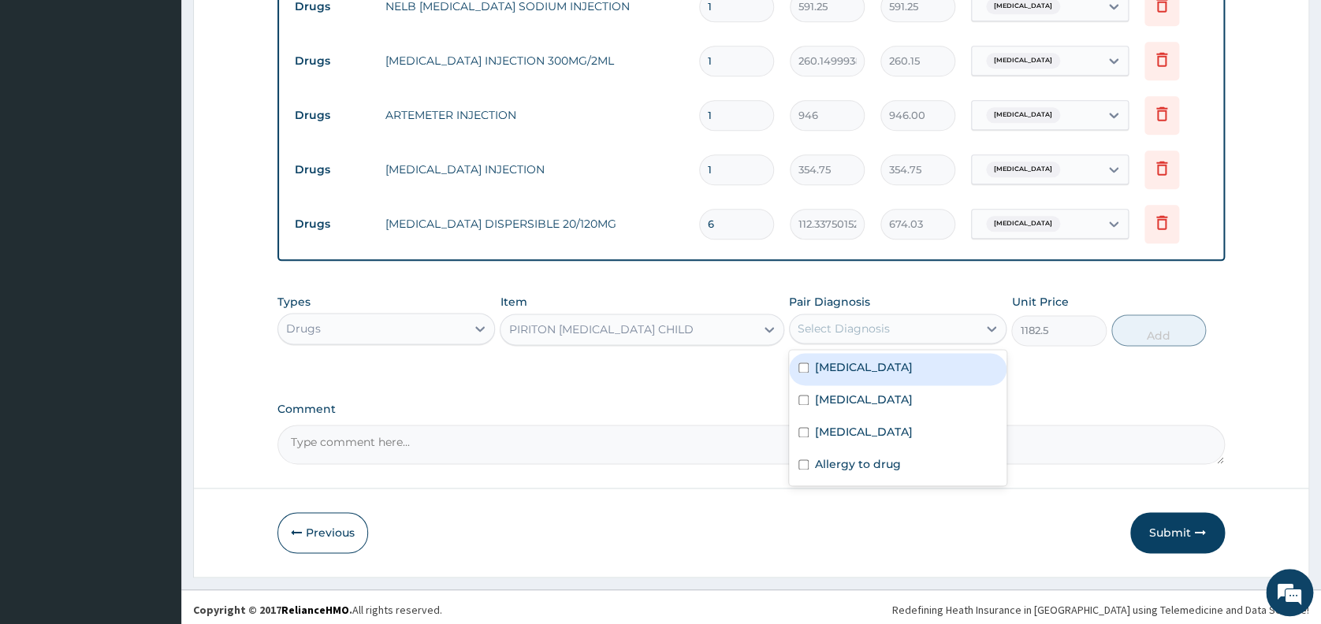
click at [845, 326] on div "Select Diagnosis" at bounding box center [843, 329] width 92 height 16
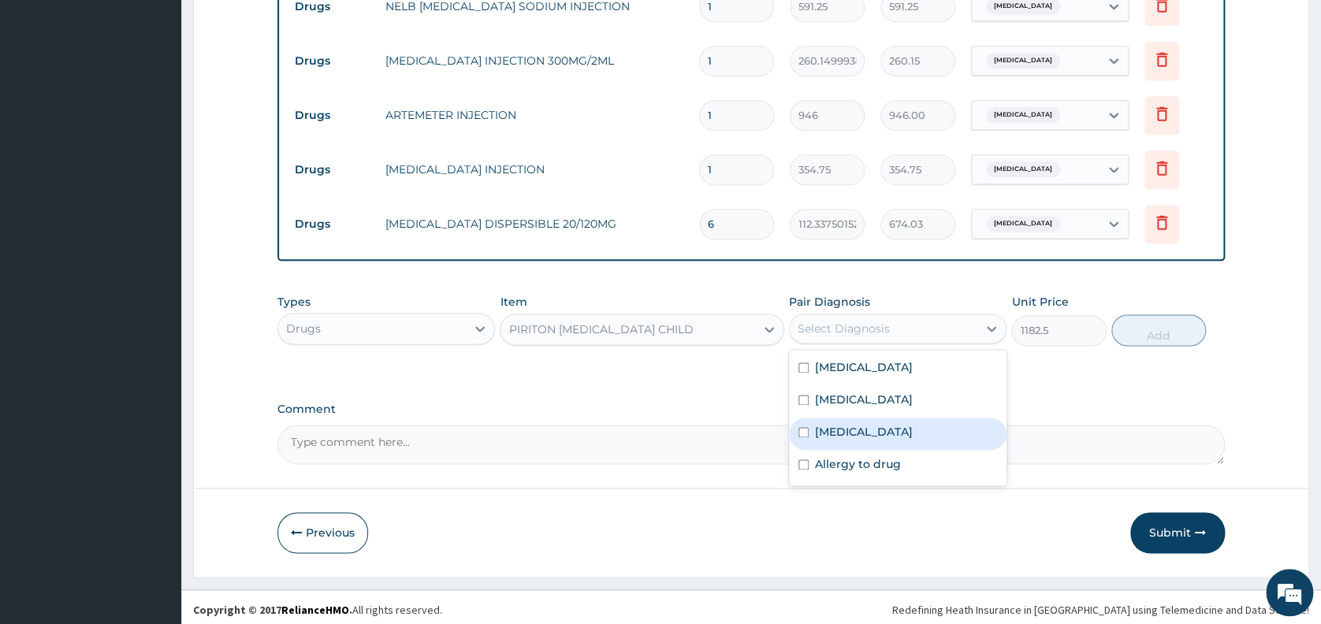
click at [852, 438] on label "Upper respiratory infection" at bounding box center [864, 432] width 98 height 16
checkbox input "true"
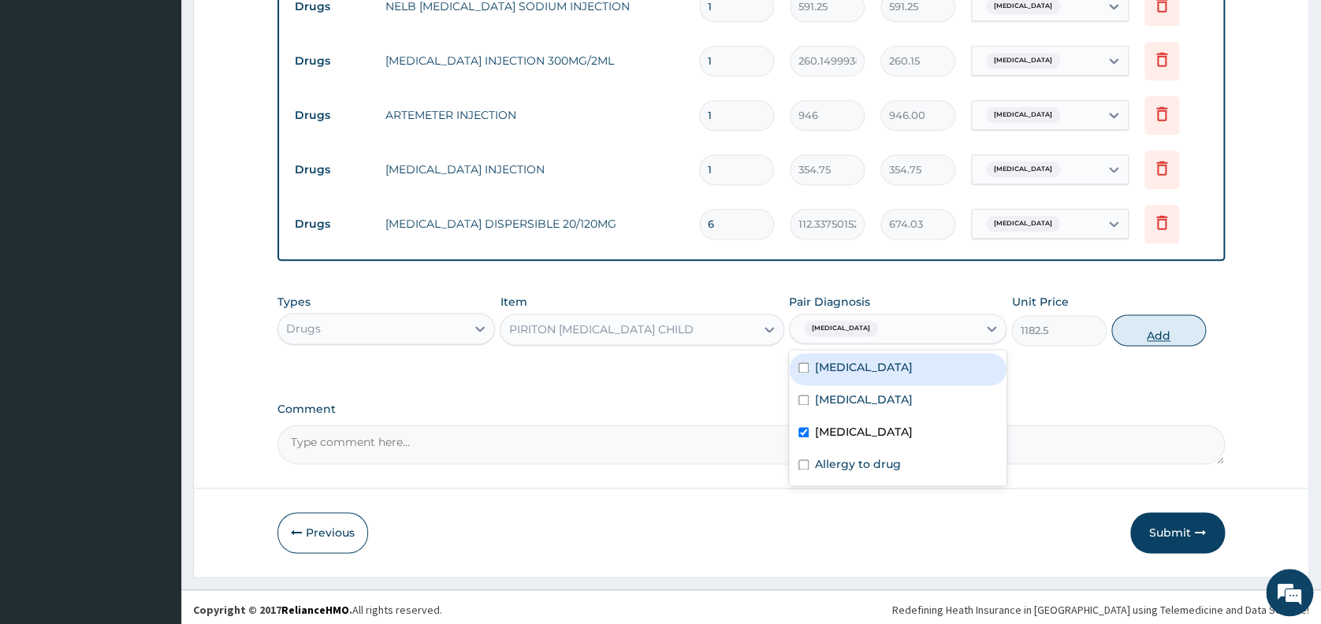
click at [1145, 334] on button "Add" at bounding box center [1158, 330] width 95 height 32
type input "0"
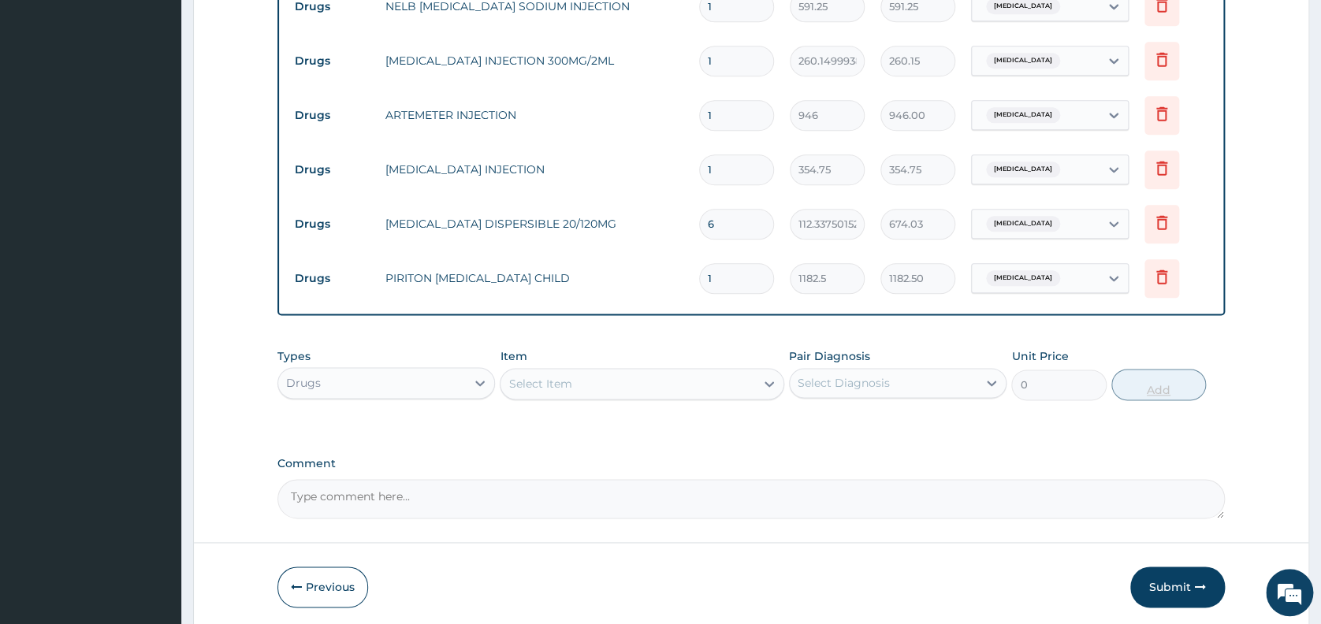
type input "0.00"
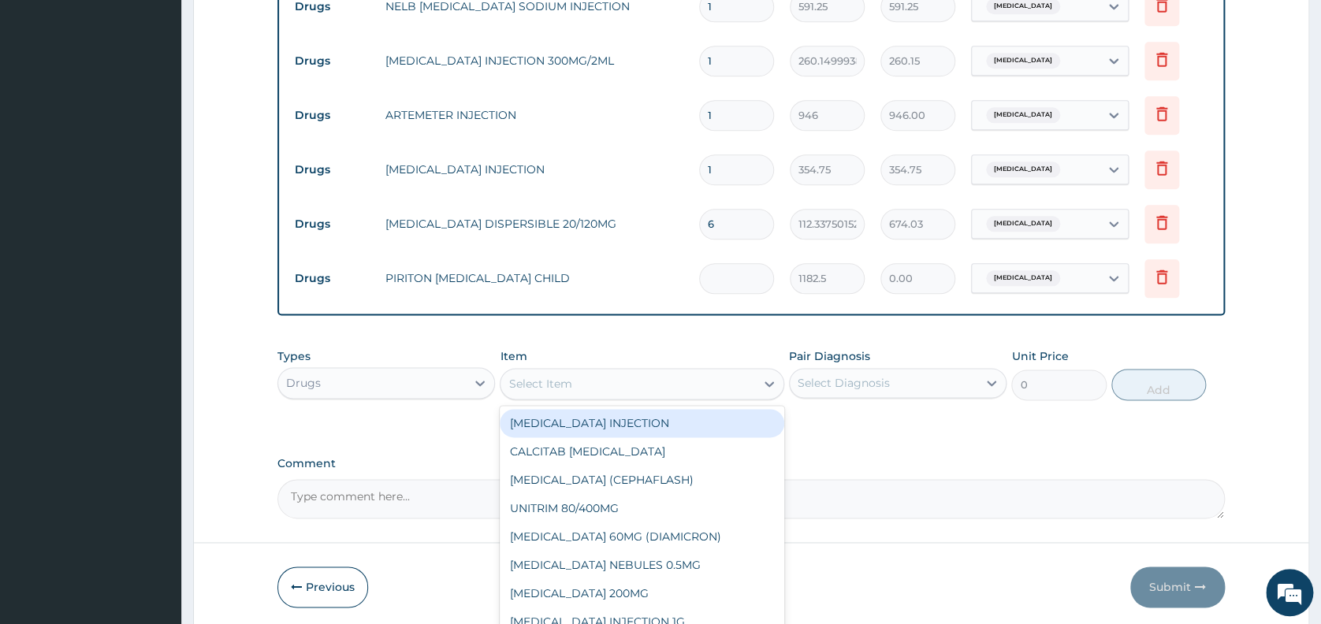
click at [634, 388] on div "Select Item" at bounding box center [627, 383] width 255 height 25
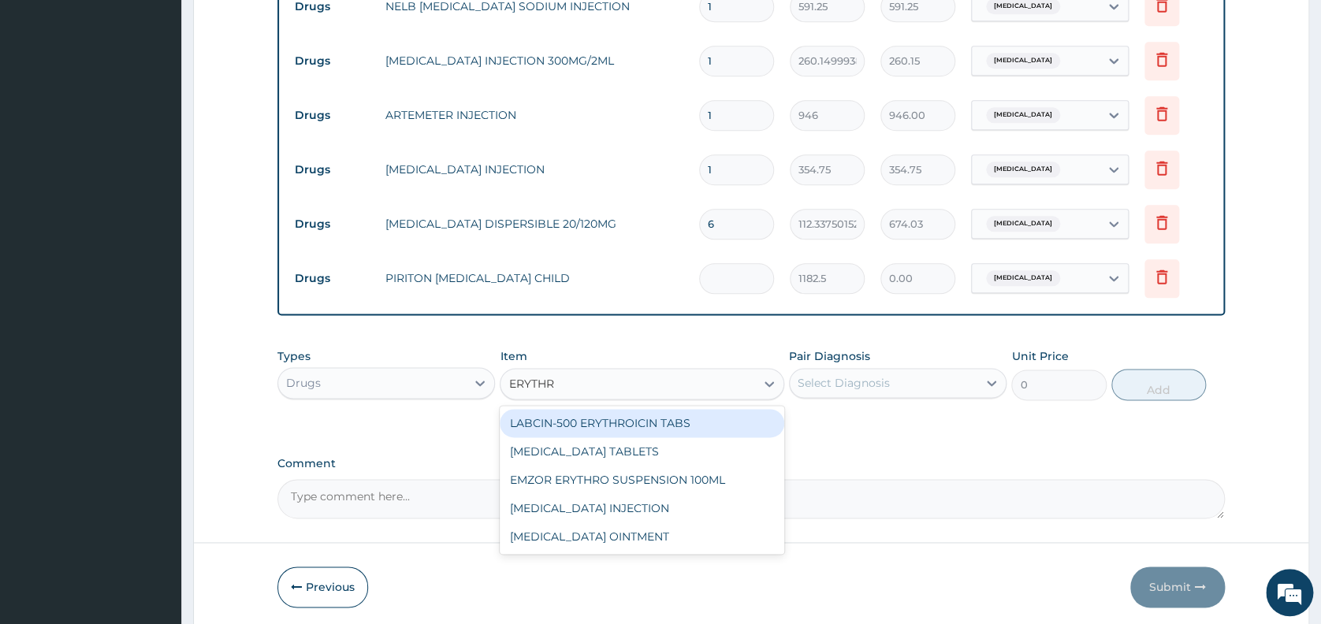
type input "ERYTHRO"
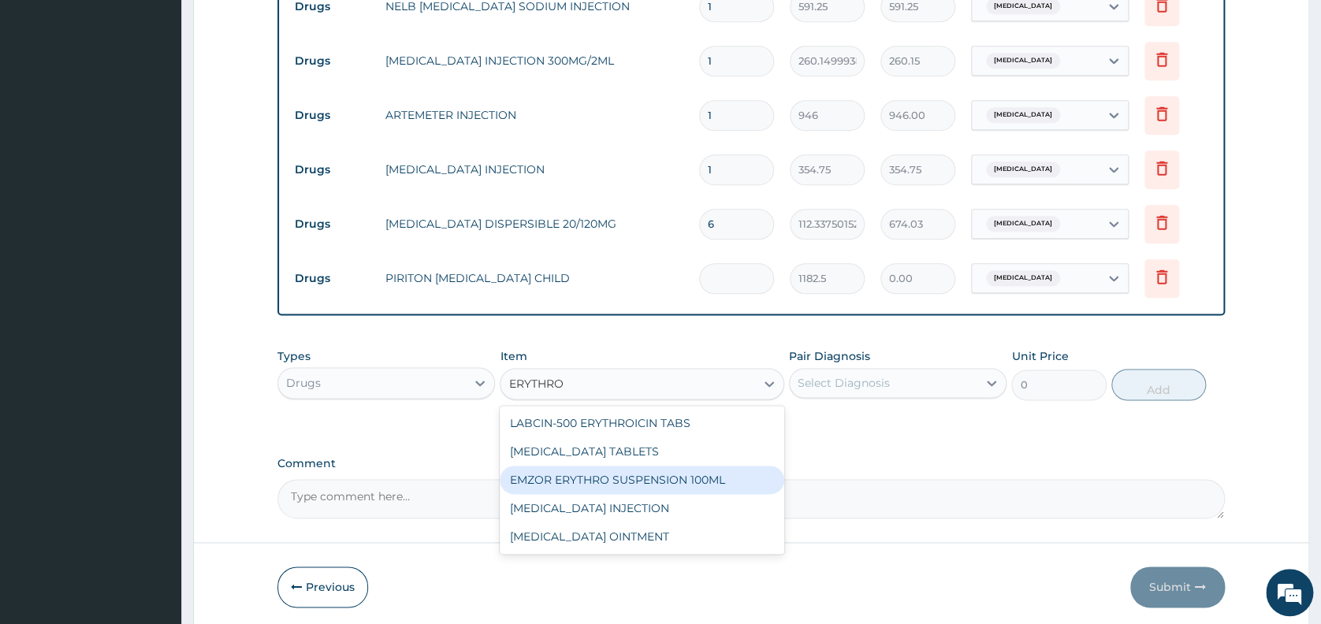
click at [643, 489] on div "EMZOR ERYTHRO SUSPENSION 100ML" at bounding box center [642, 480] width 284 height 28
type input "2601.5"
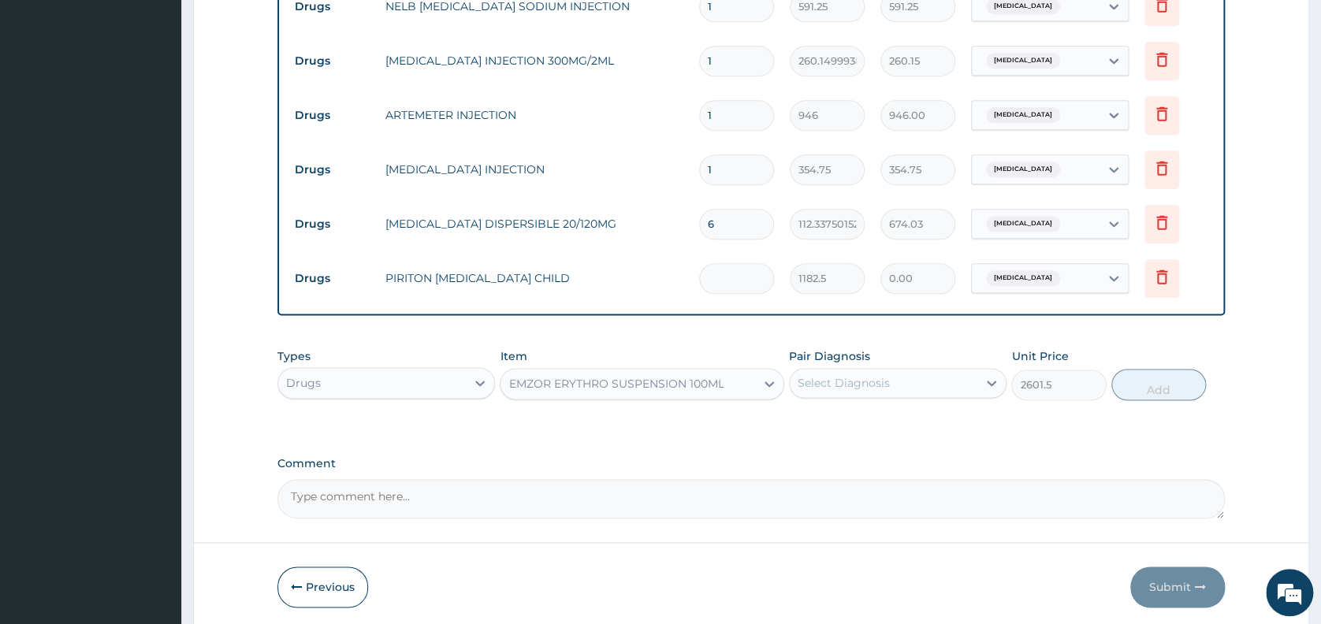
click at [882, 385] on div "Select Diagnosis" at bounding box center [843, 383] width 92 height 16
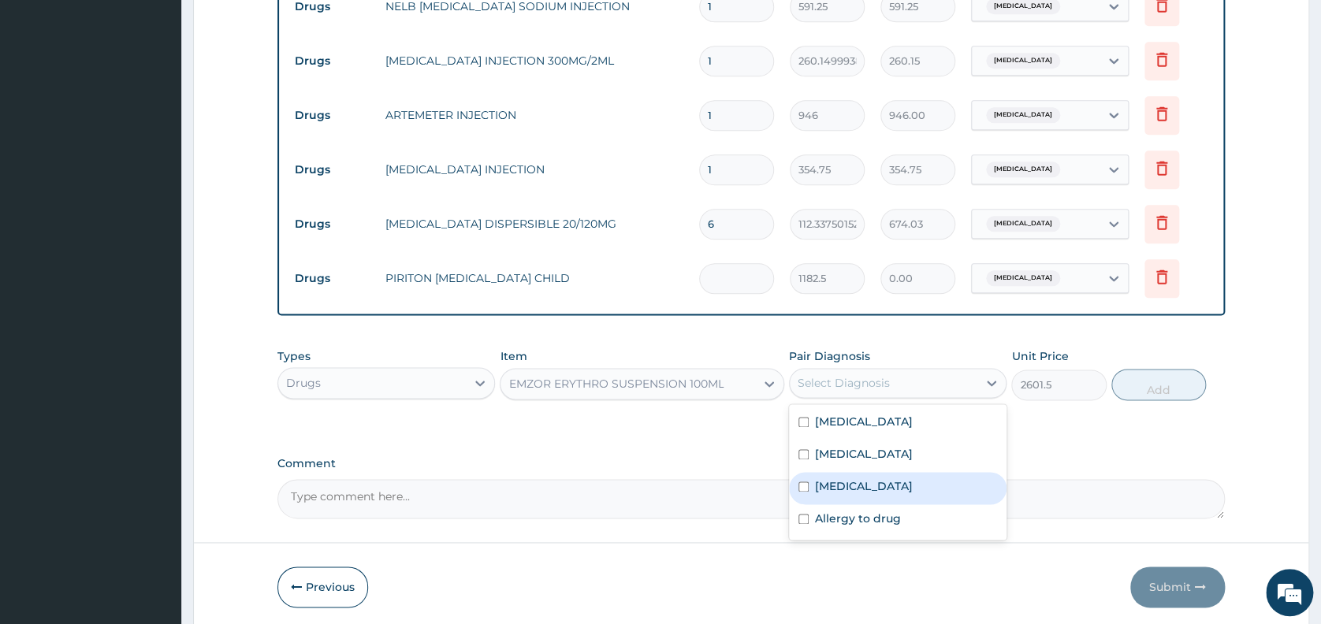
click at [879, 481] on label "Upper respiratory infection" at bounding box center [864, 486] width 98 height 16
checkbox input "true"
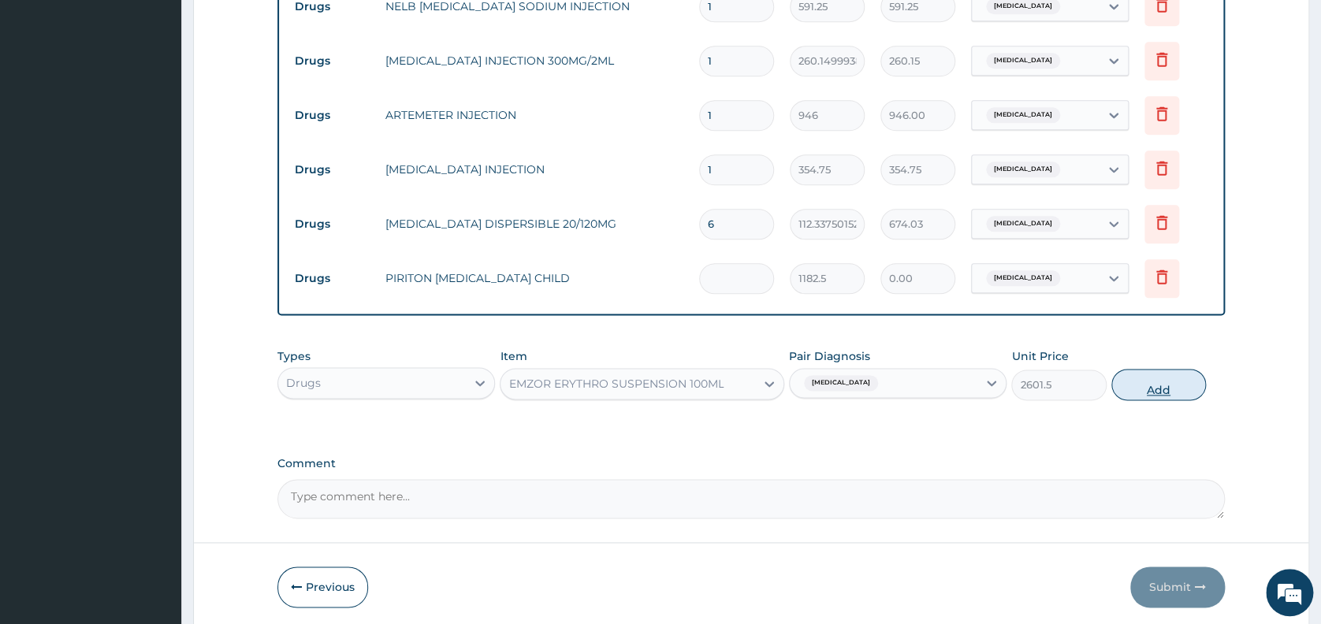
click at [1158, 390] on button "Add" at bounding box center [1158, 385] width 95 height 32
type input "0"
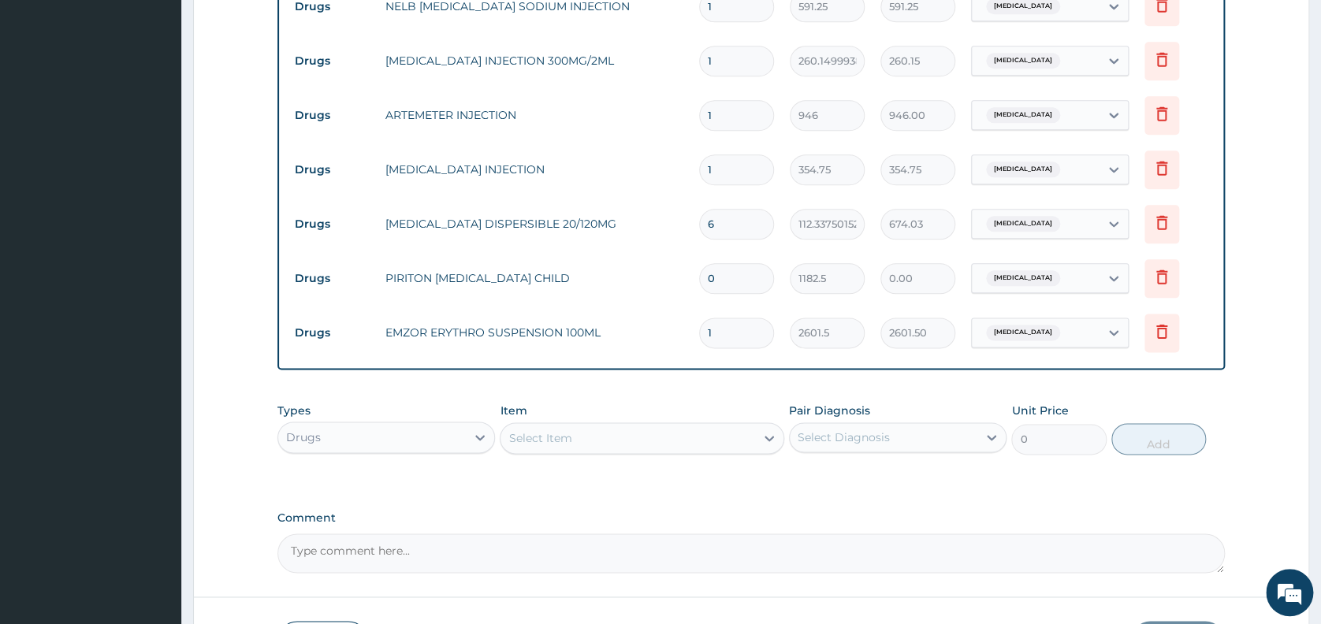
click at [739, 283] on input "0" at bounding box center [736, 278] width 75 height 31
type input "01"
type input "1182.50"
type input "0"
type input "0.00"
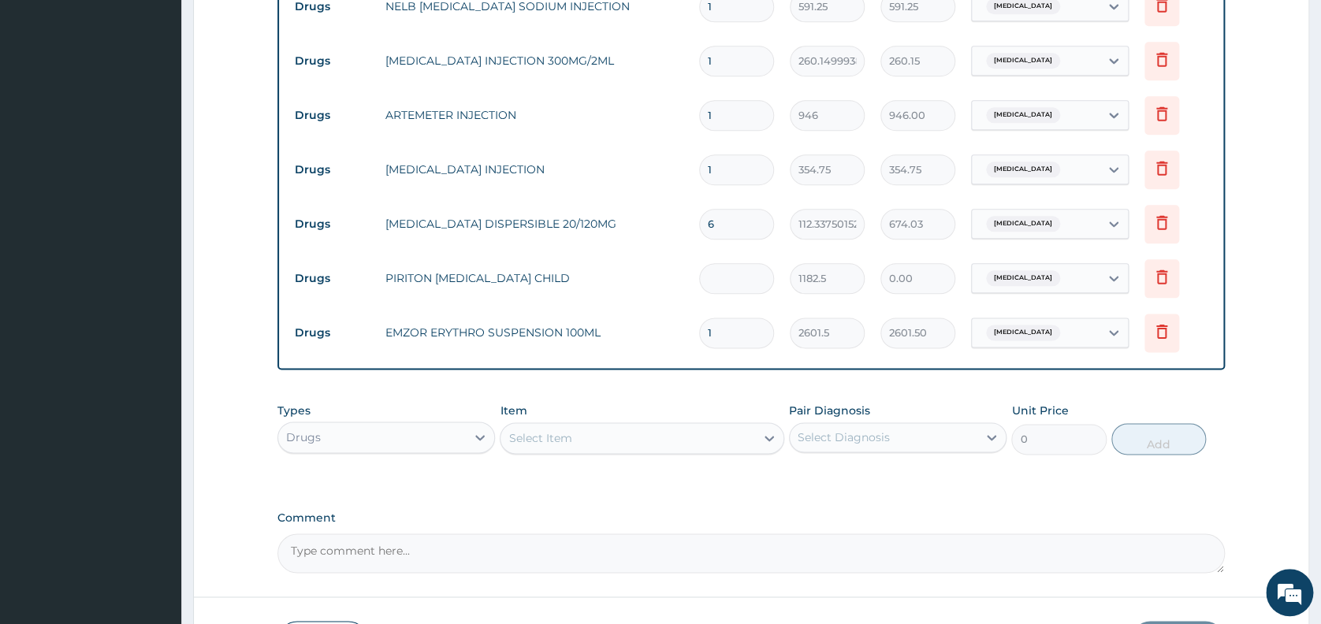
type input "1"
type input "1182.50"
type input "1"
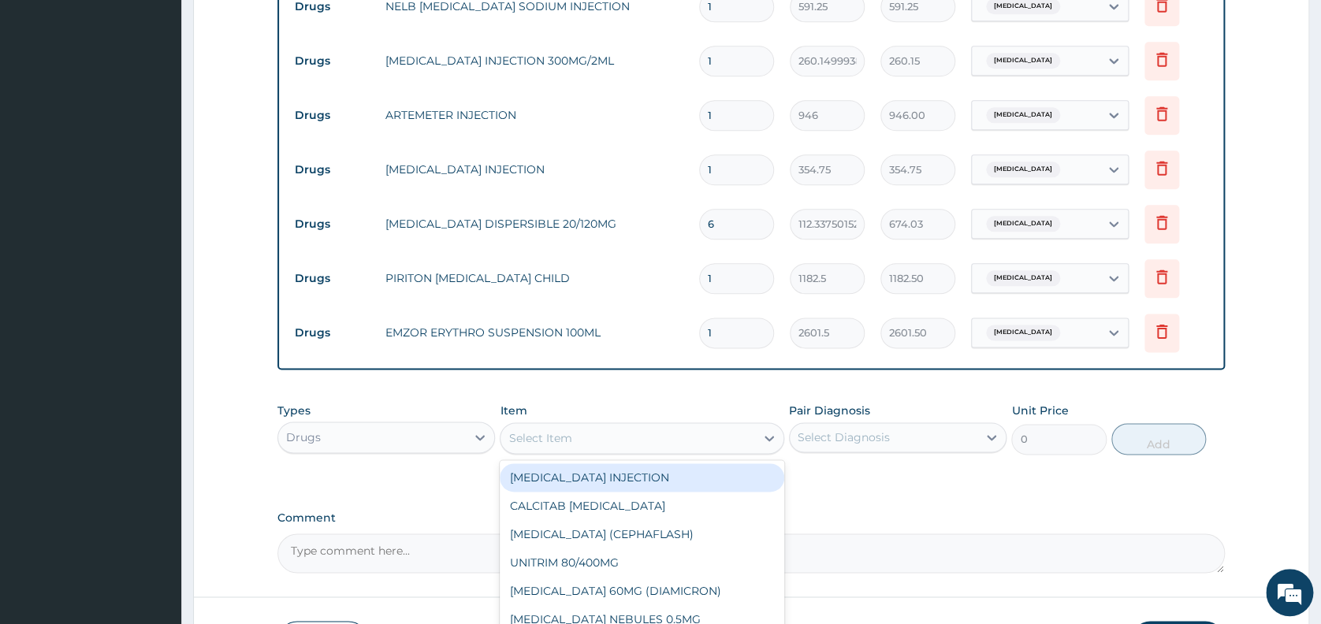
click at [643, 439] on div "Select Item" at bounding box center [627, 438] width 255 height 25
type input "COUGH"
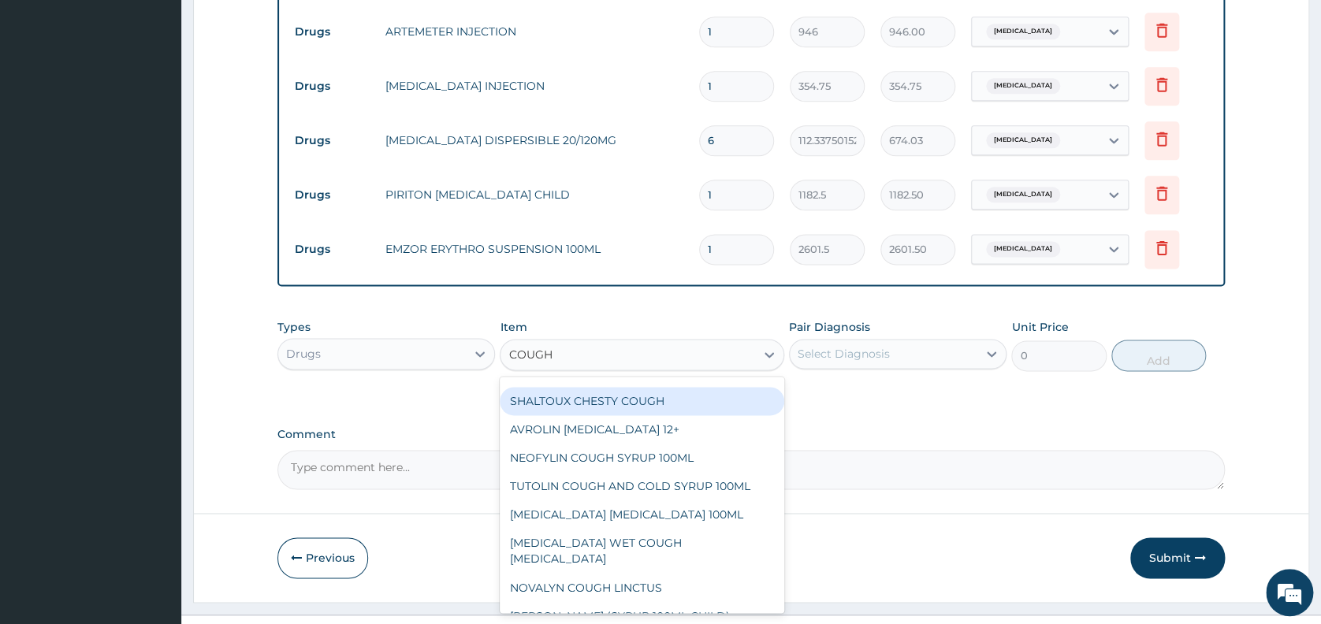
scroll to position [126, 0]
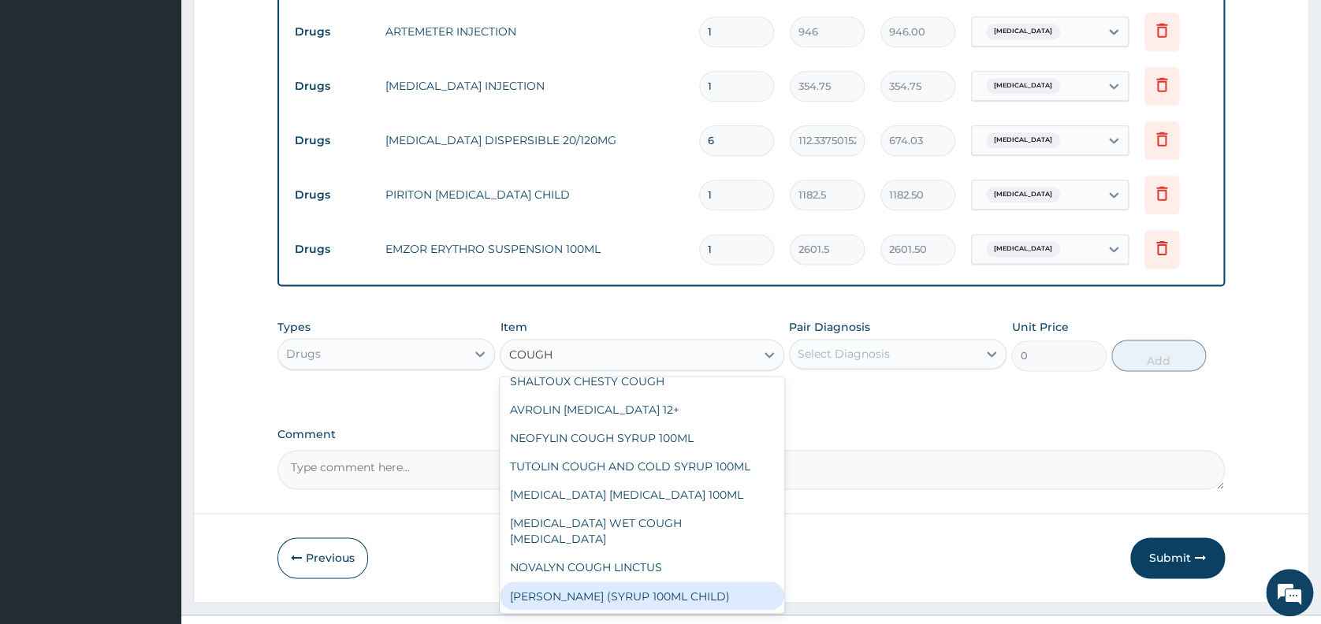
click at [662, 582] on div "[PERSON_NAME] (SYRUP 100ML CHILD)" at bounding box center [642, 596] width 284 height 28
type input "1478.125"
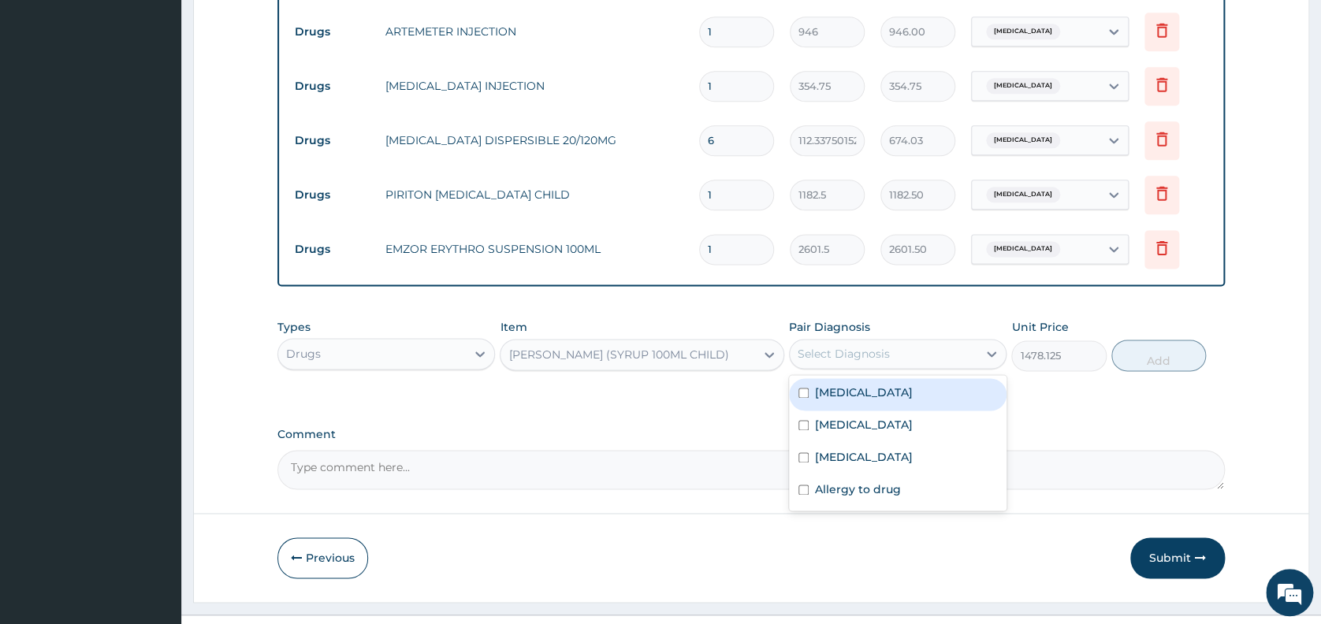
click at [914, 362] on div "Select Diagnosis" at bounding box center [884, 353] width 188 height 25
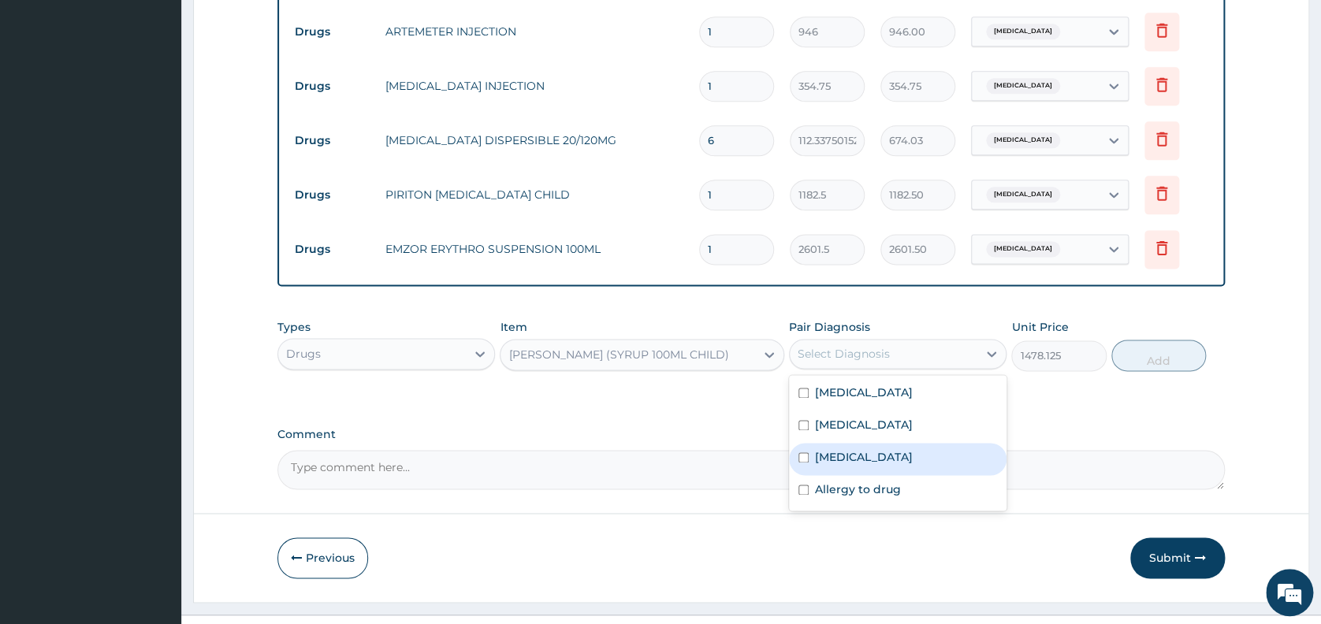
click at [912, 460] on label "Upper respiratory infection" at bounding box center [864, 457] width 98 height 16
checkbox input "true"
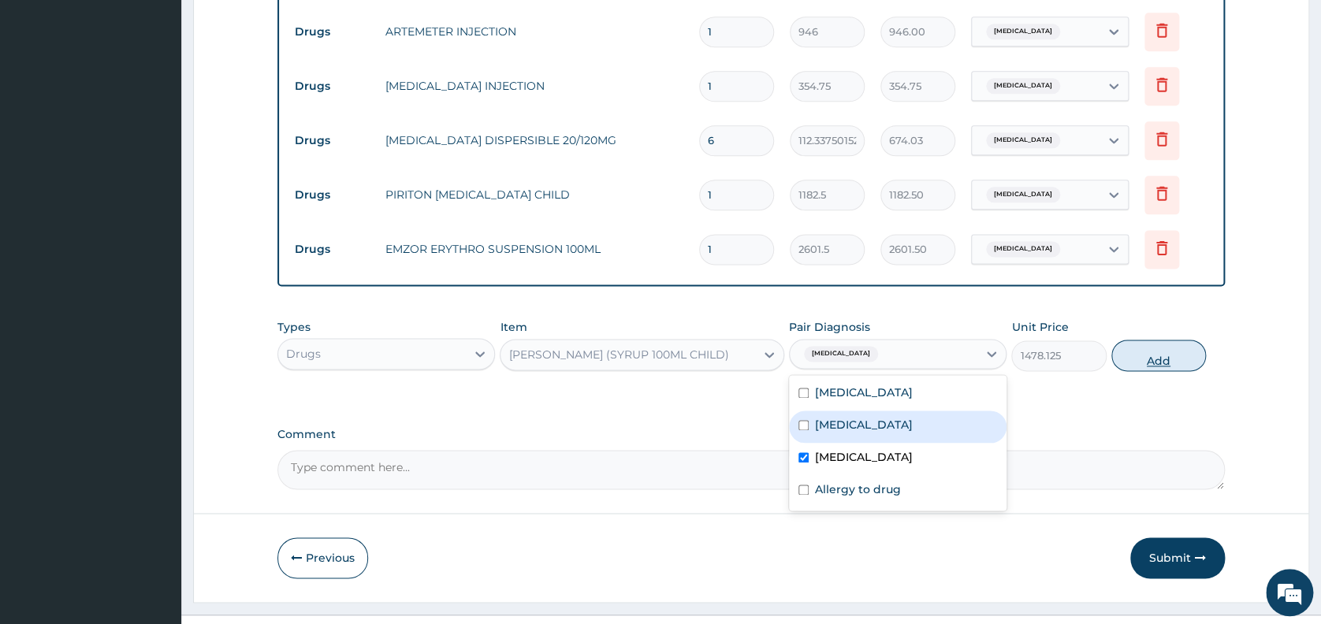
click at [1152, 358] on button "Add" at bounding box center [1158, 356] width 95 height 32
type input "0"
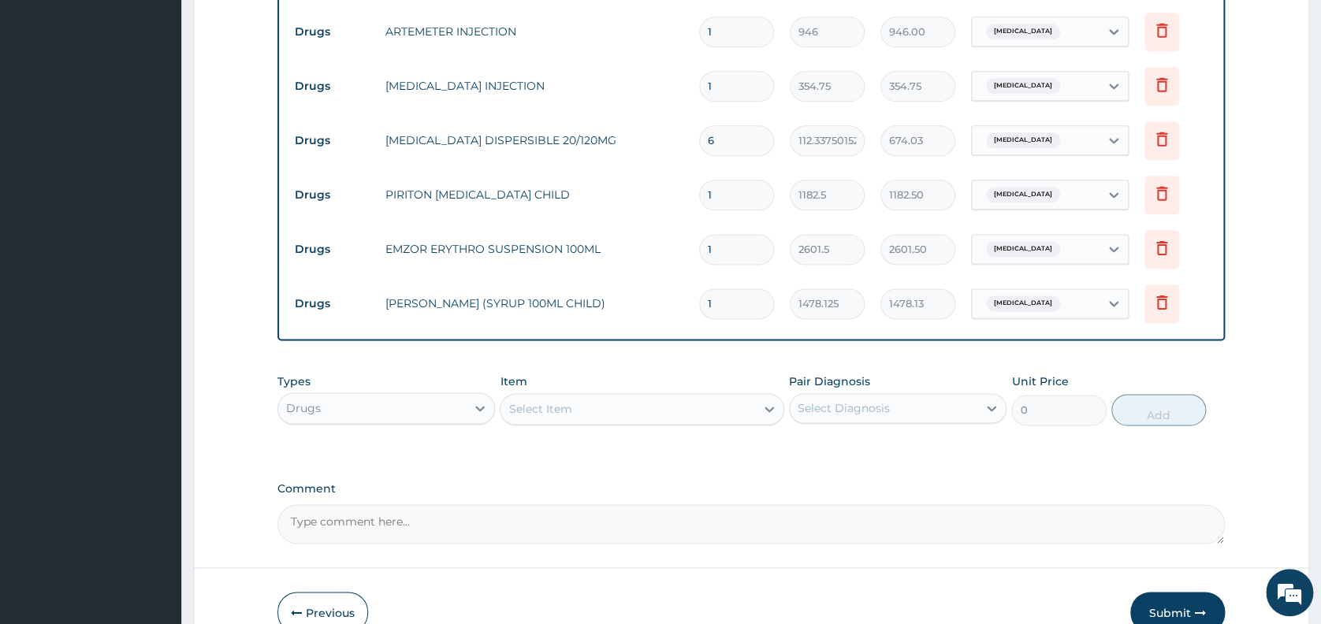
click at [645, 406] on div "Select Item" at bounding box center [627, 408] width 255 height 25
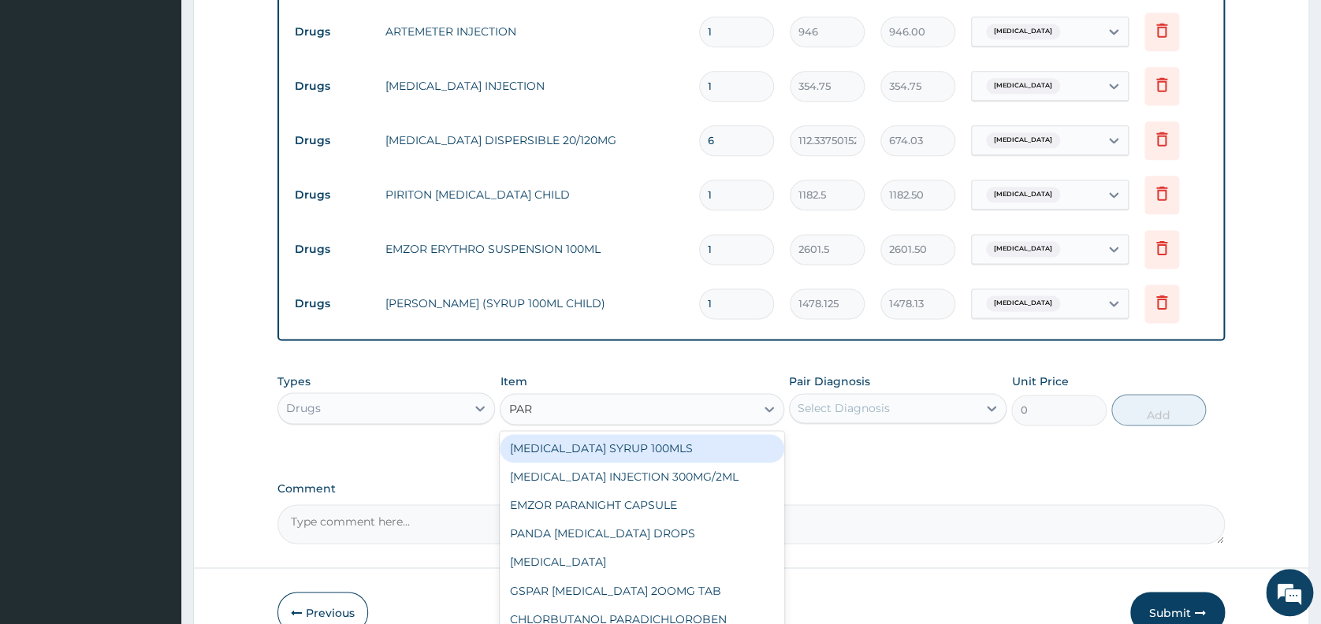
type input "PARA"
click at [637, 447] on div "PARACETAMOL SYRUP 100MLS" at bounding box center [642, 448] width 284 height 28
type input "709.5"
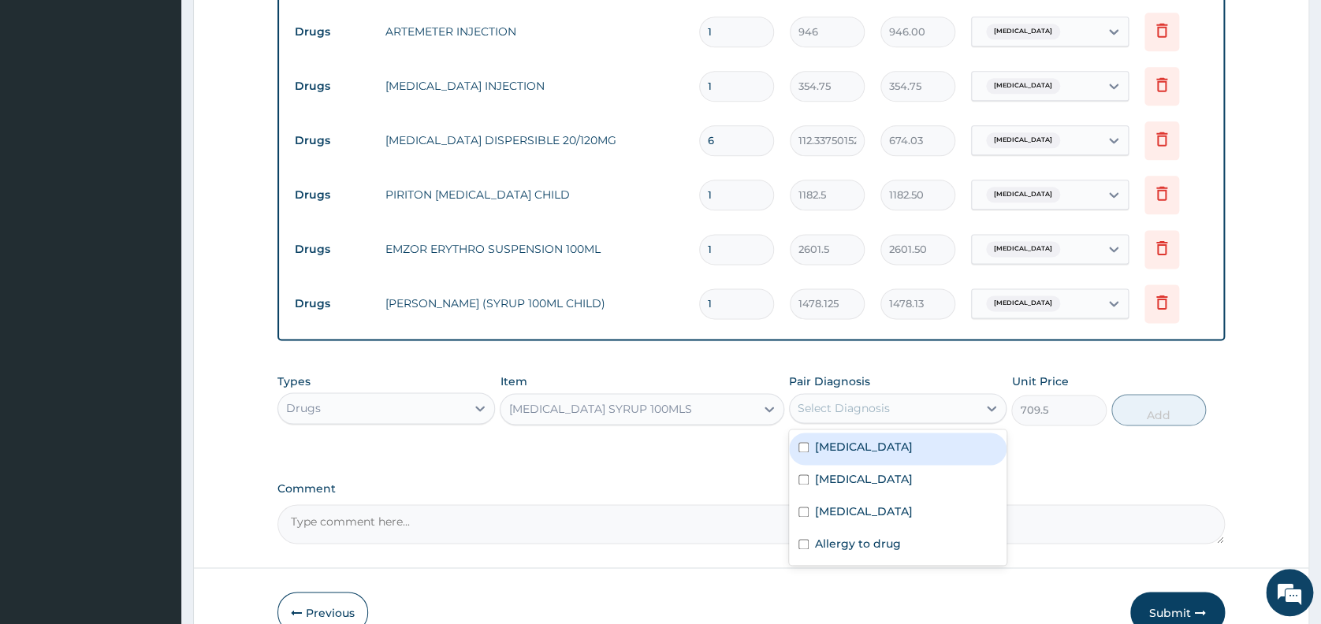
click at [838, 412] on div "Select Diagnosis" at bounding box center [843, 408] width 92 height 16
click at [838, 452] on label "Malaria" at bounding box center [864, 447] width 98 height 16
checkbox input "true"
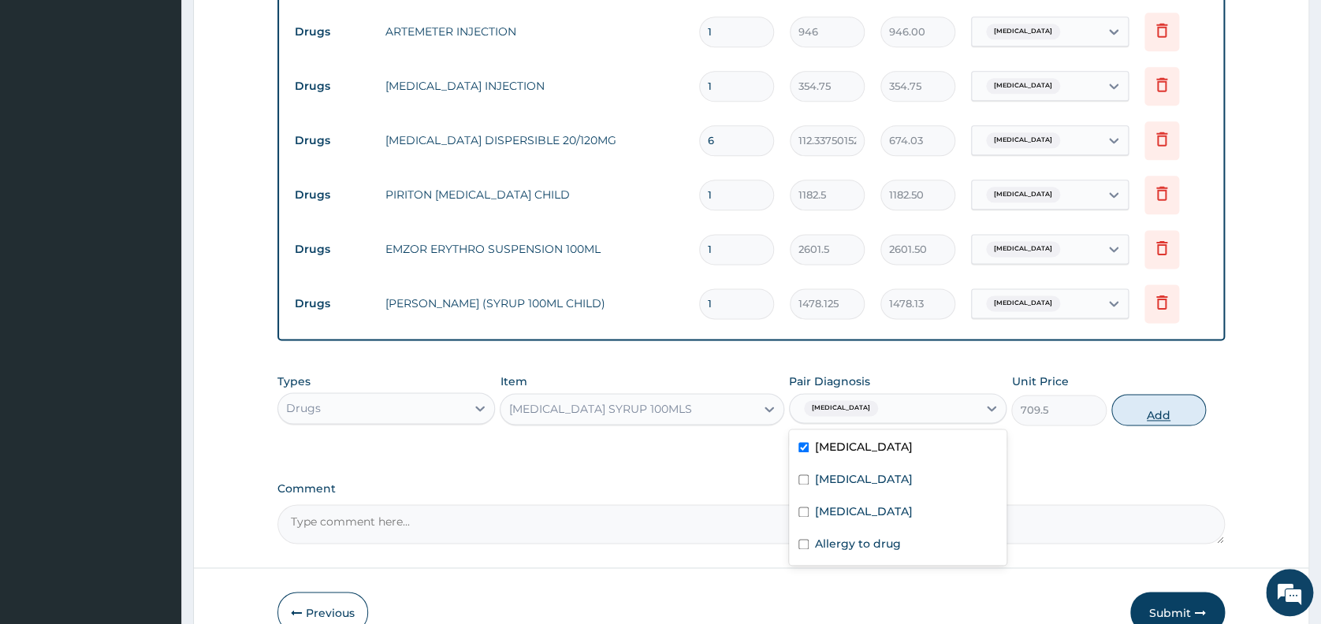
click at [1154, 419] on button "Add" at bounding box center [1158, 410] width 95 height 32
type input "0"
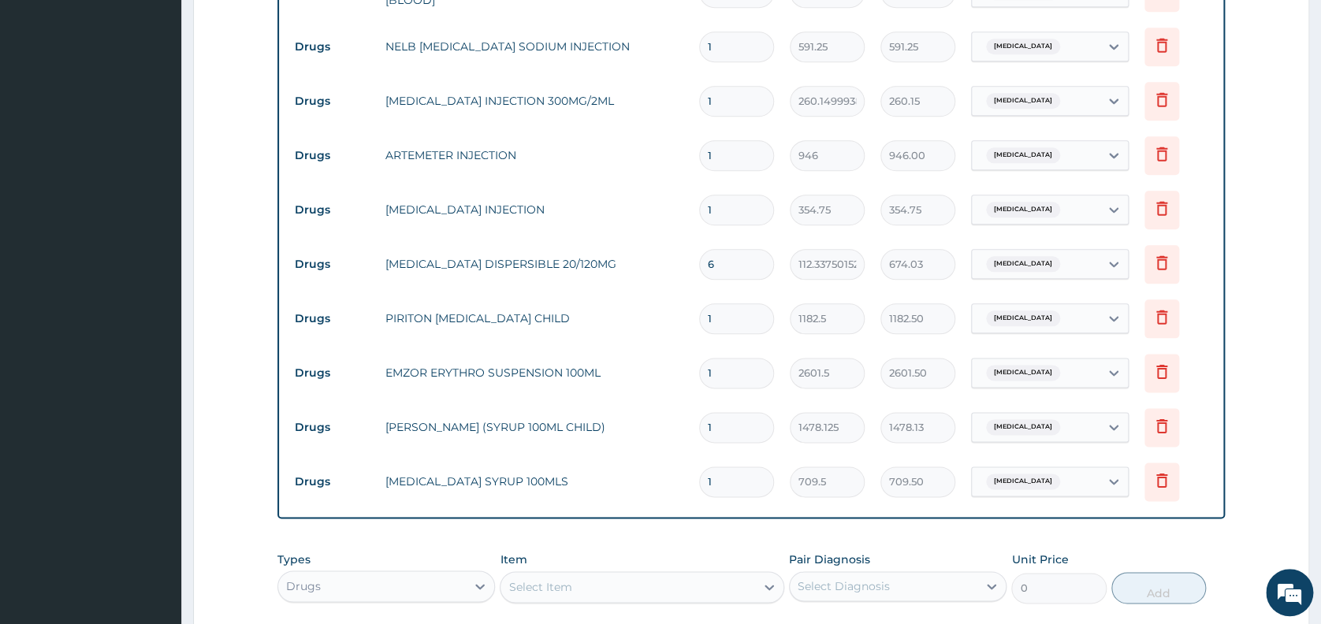
scroll to position [1041, 0]
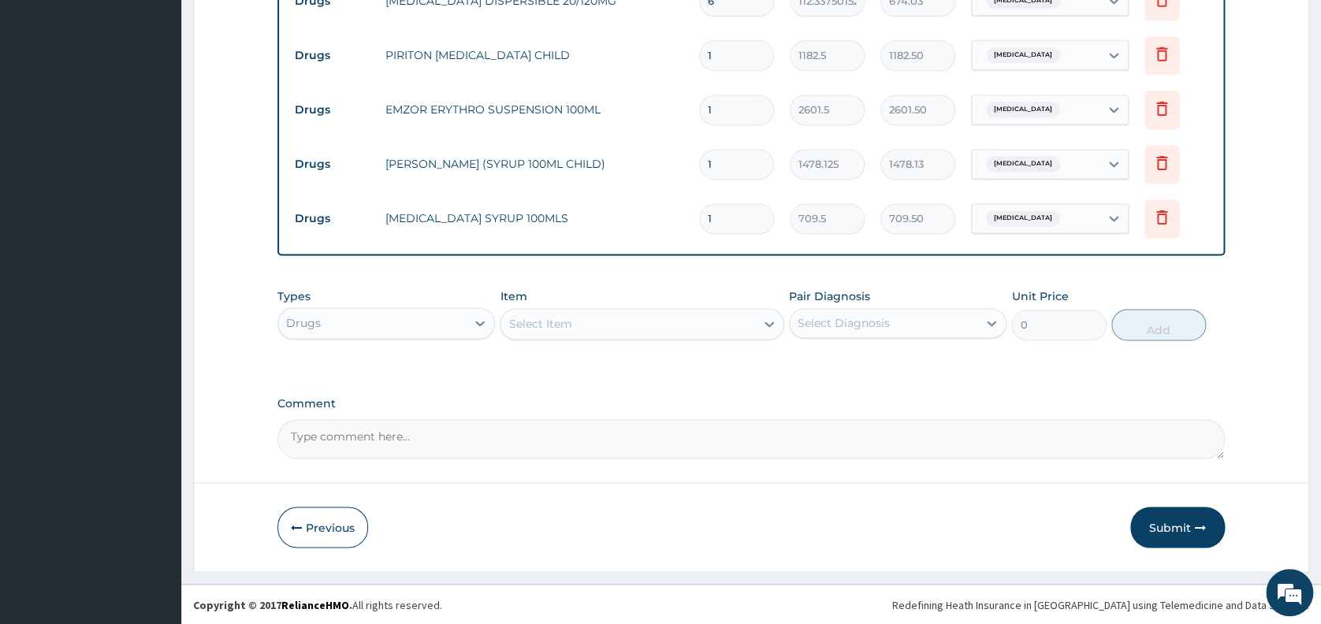
click at [307, 438] on textarea "Comment" at bounding box center [750, 438] width 947 height 39
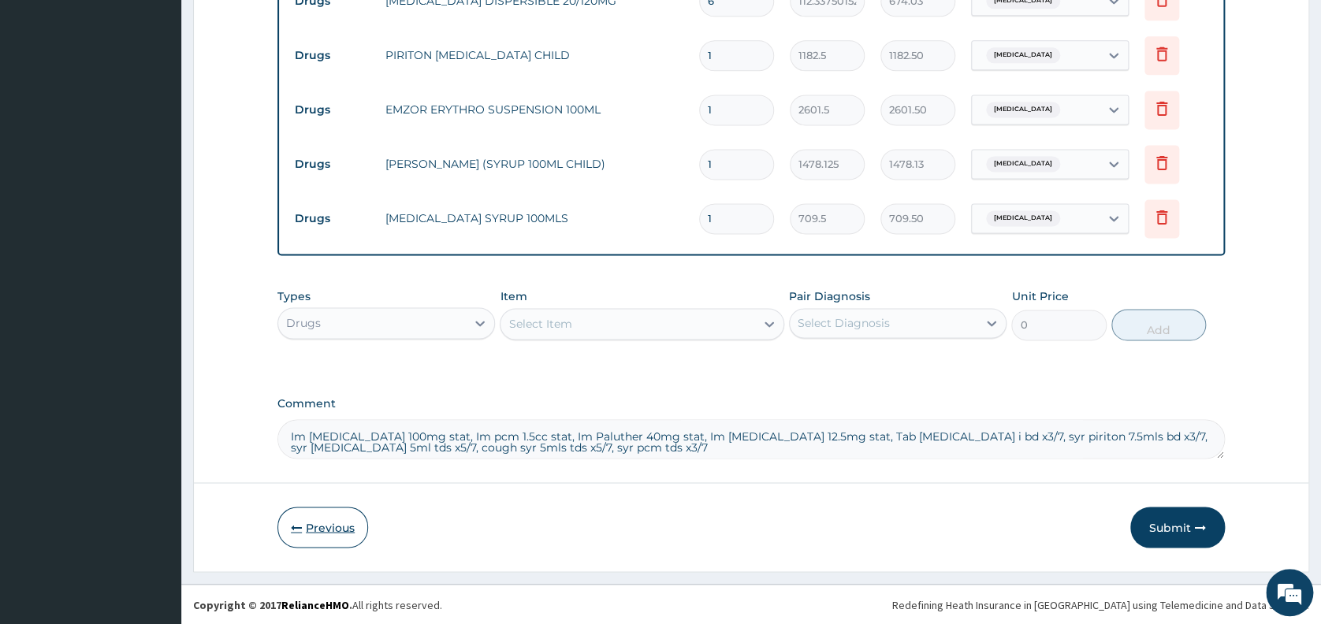
type textarea "Im hydrocortisone 100mg stat, Im pcm 1.5cc stat, Im Paluther 40mg stat, Im prom…"
click at [321, 522] on button "Previous" at bounding box center [322, 527] width 91 height 41
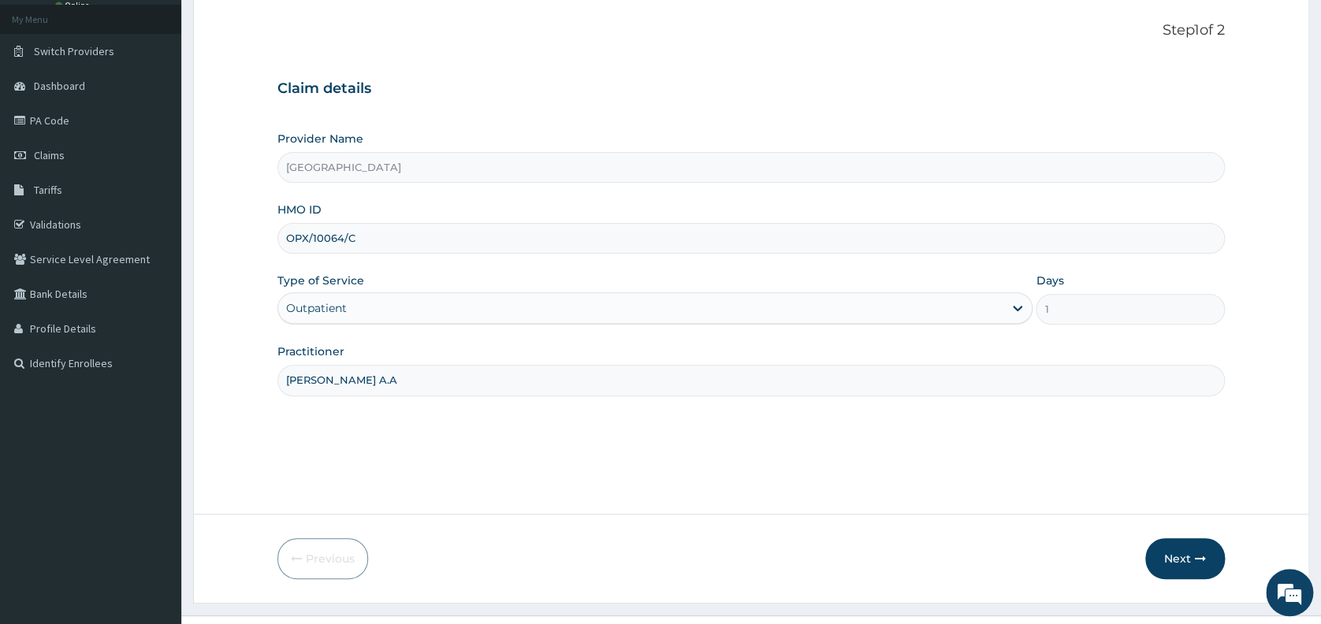
scroll to position [117, 0]
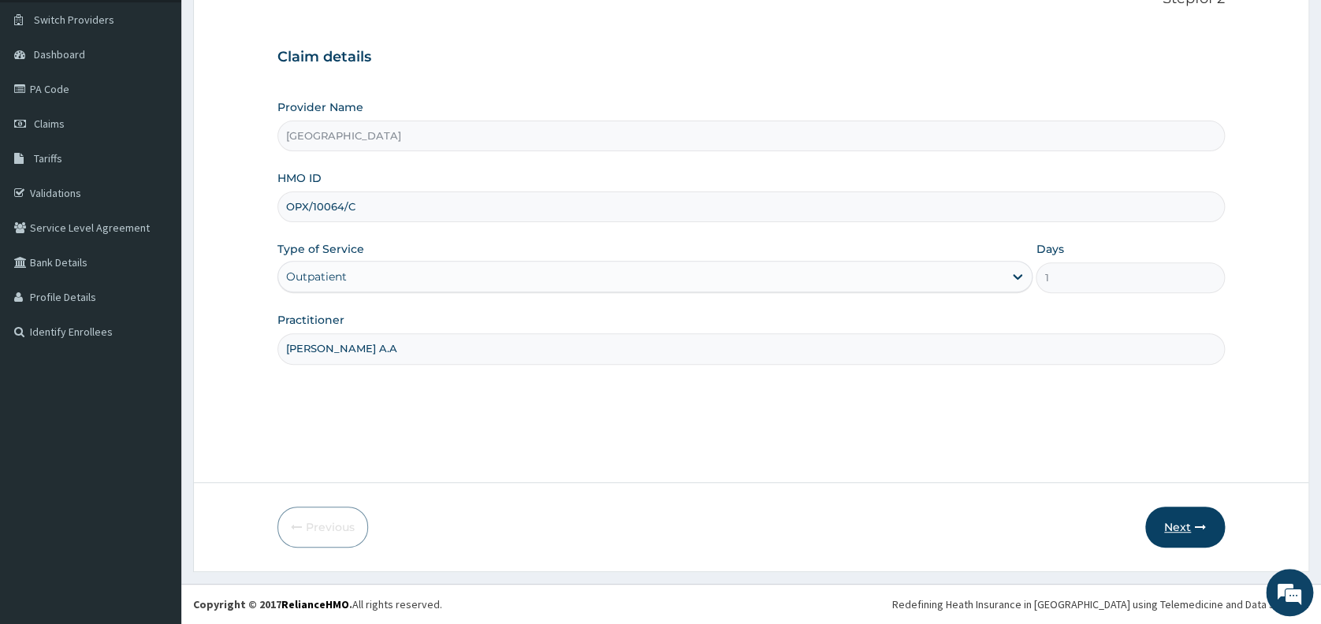
click at [1182, 530] on button "Next" at bounding box center [1185, 527] width 80 height 41
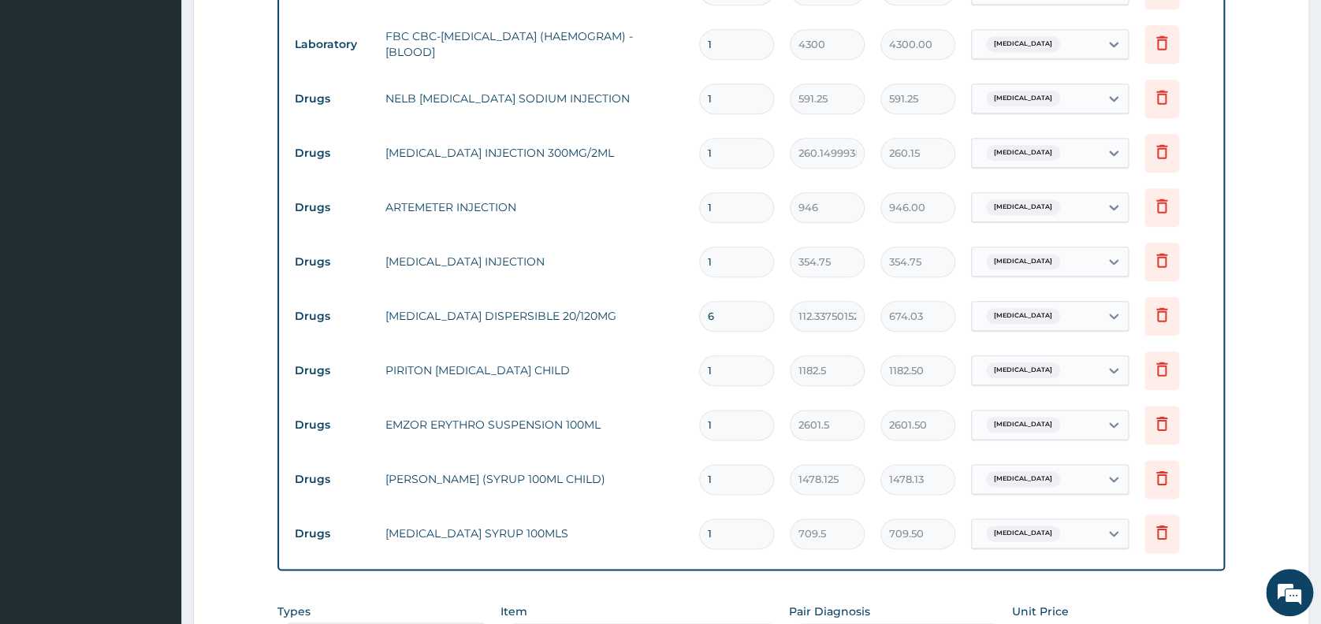
scroll to position [692, 0]
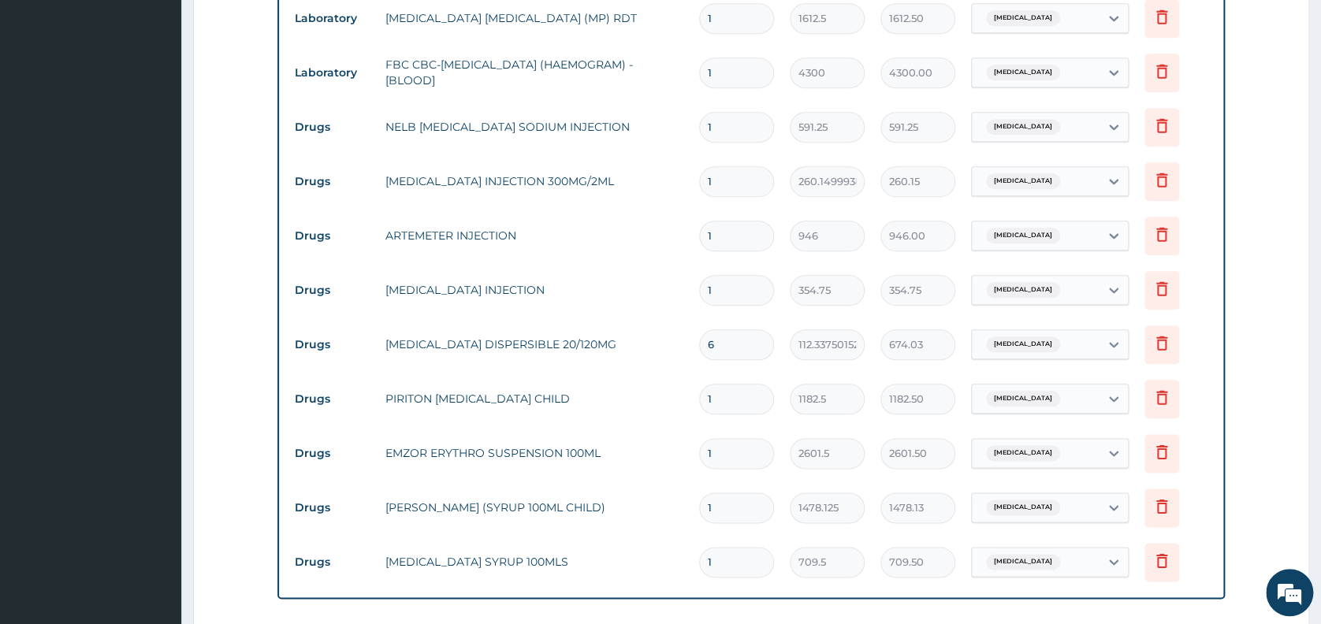
drag, startPoint x: 1290, startPoint y: 312, endPoint x: 1267, endPoint y: 210, distance: 104.2
click at [1267, 210] on form "Step 2 of 2 PA Code / Prescription Code Enter Code(Secondary Care Only) Encount…" at bounding box center [751, 153] width 1116 height 1523
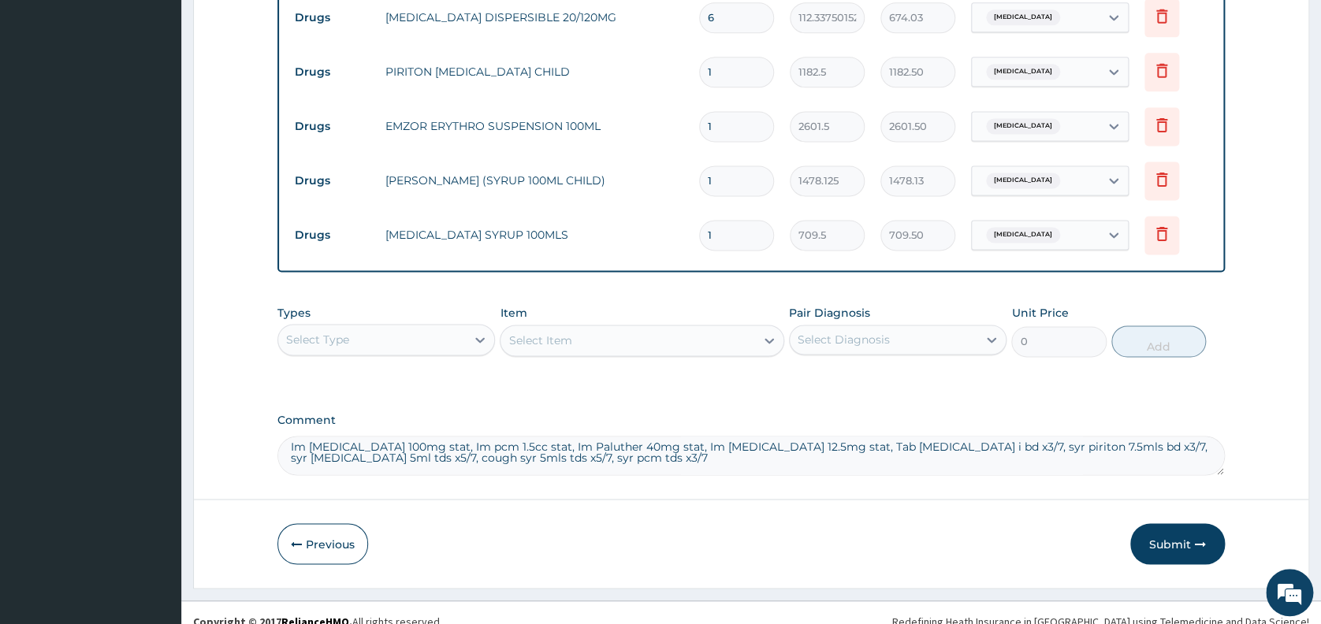
scroll to position [1041, 0]
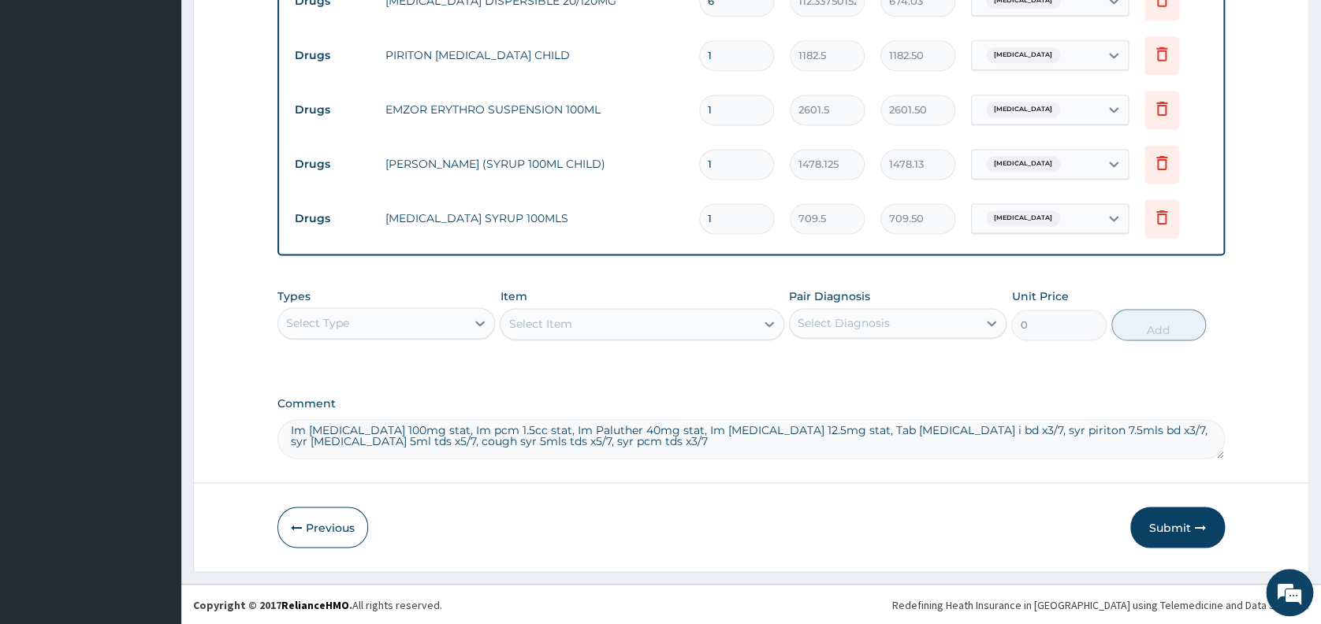
drag, startPoint x: 288, startPoint y: 575, endPoint x: 723, endPoint y: 577, distance: 435.0
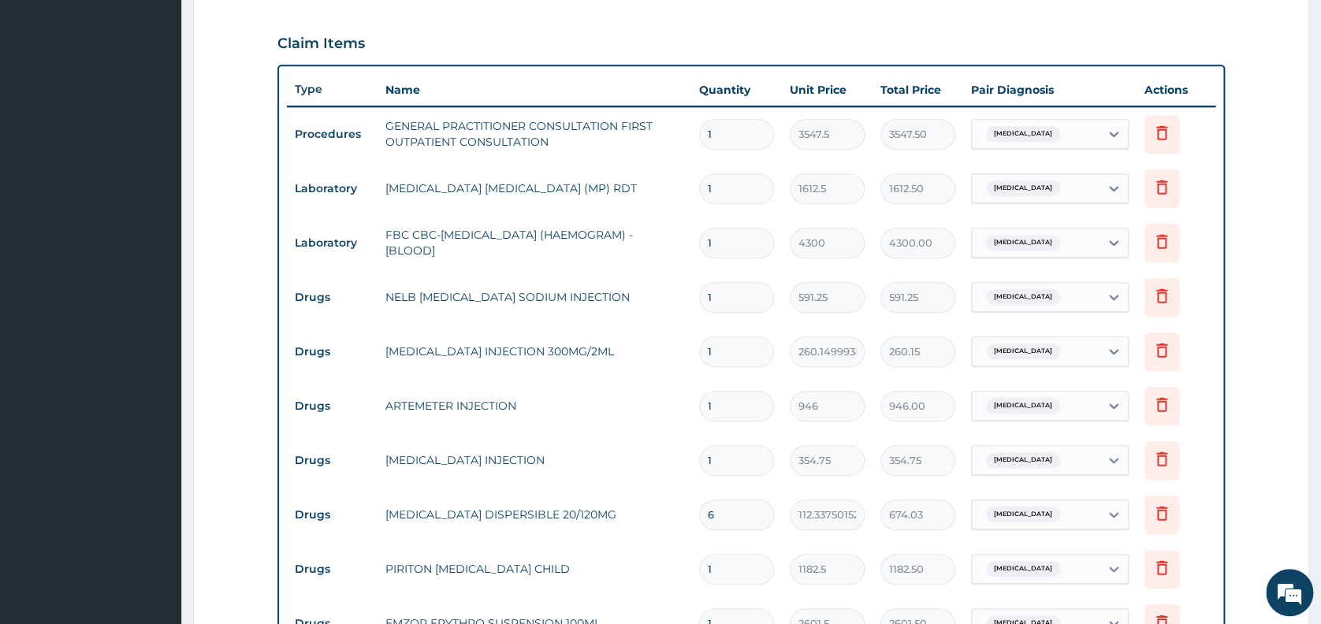
scroll to position [523, 0]
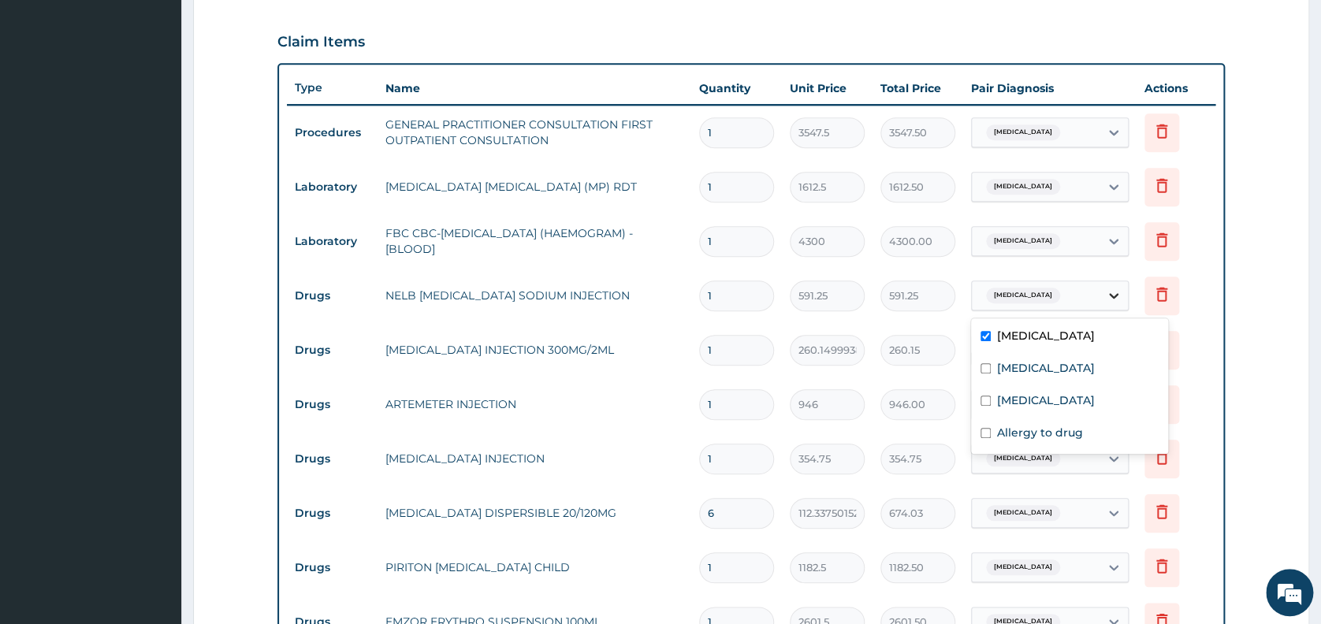
click at [1118, 296] on icon at bounding box center [1114, 296] width 16 height 16
click at [1086, 428] on div "Allergy to drug" at bounding box center [1069, 434] width 197 height 32
checkbox input "true"
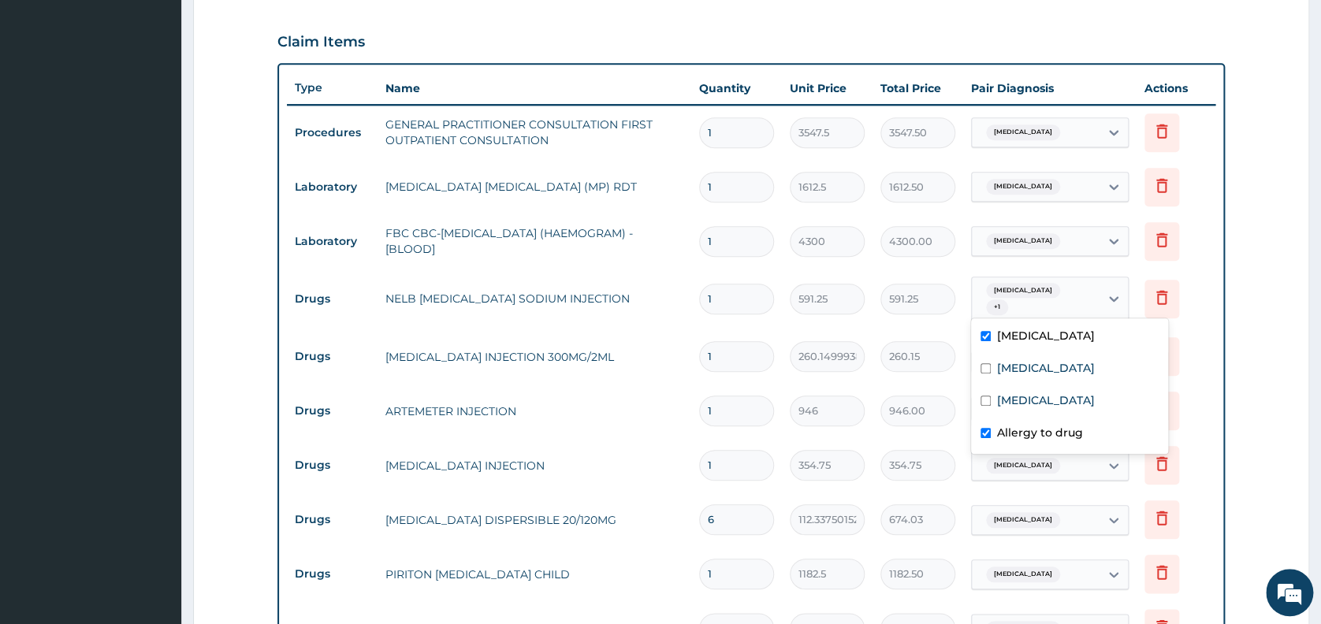
click at [1015, 336] on label "[MEDICAL_DATA]" at bounding box center [1046, 336] width 98 height 16
checkbox input "false"
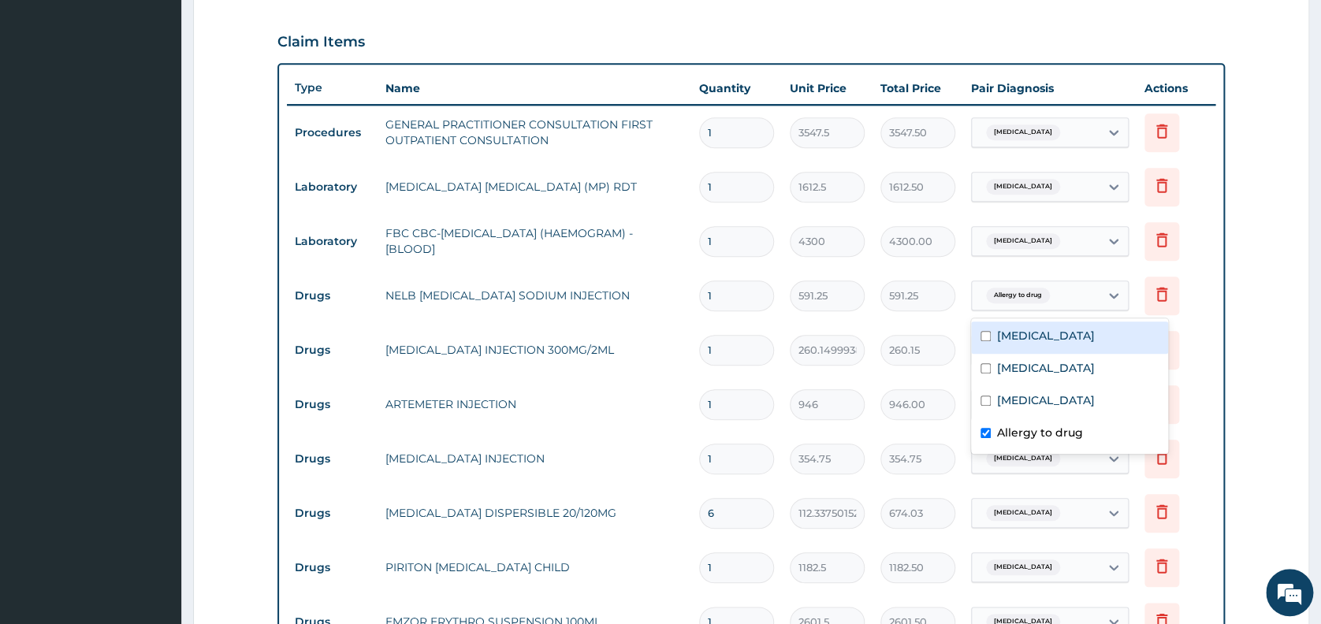
click at [1201, 370] on td "Delete" at bounding box center [1175, 350] width 79 height 54
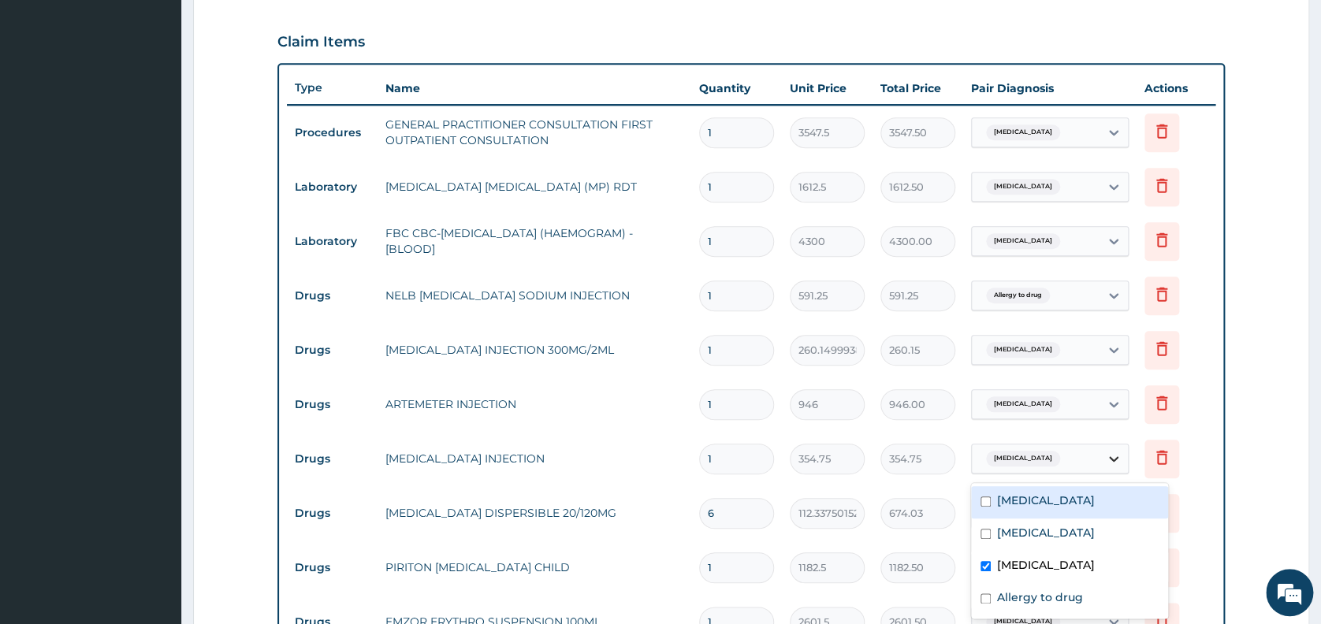
click at [1116, 459] on icon at bounding box center [1114, 459] width 16 height 16
click at [1084, 508] on div "Malaria" at bounding box center [1069, 502] width 197 height 32
checkbox input "true"
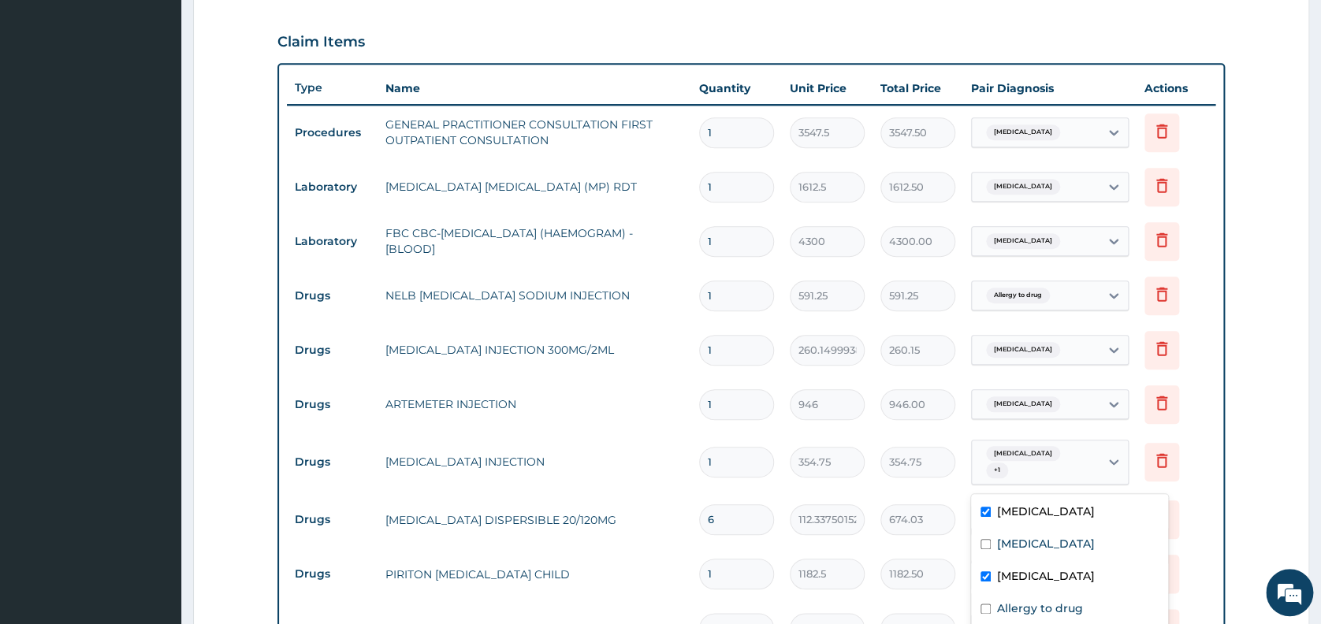
click at [986, 573] on input "checkbox" at bounding box center [985, 576] width 10 height 10
checkbox input "false"
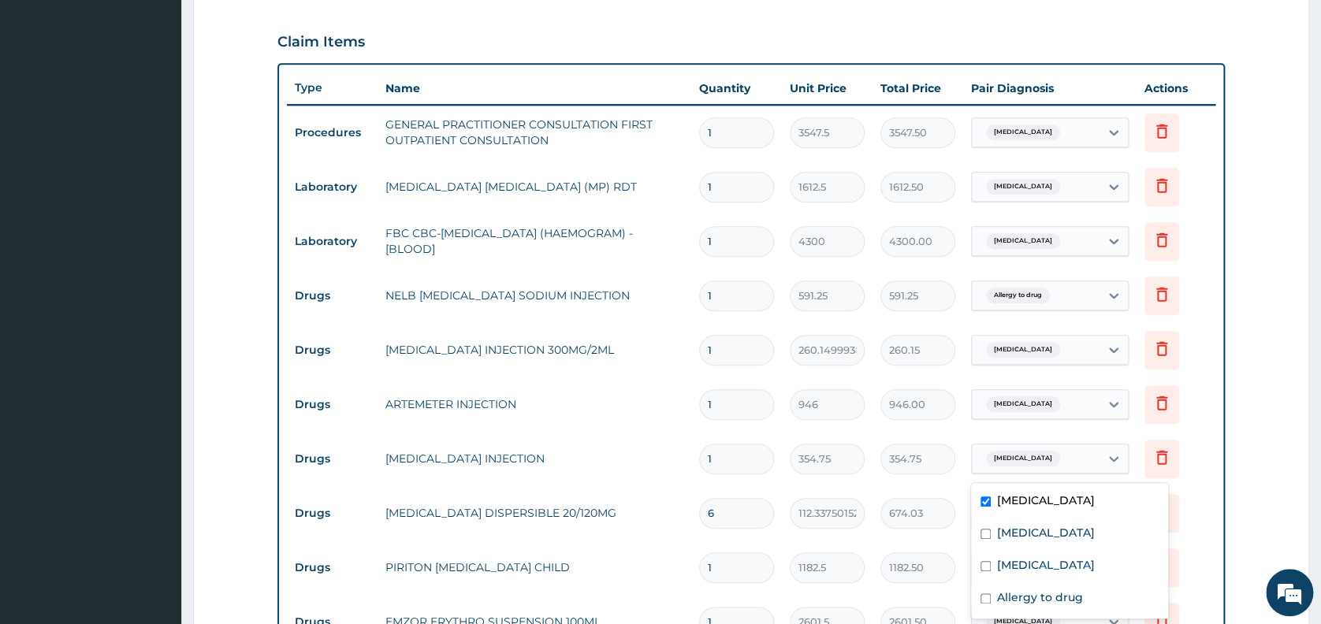
click at [1196, 472] on td "Delete" at bounding box center [1175, 459] width 79 height 54
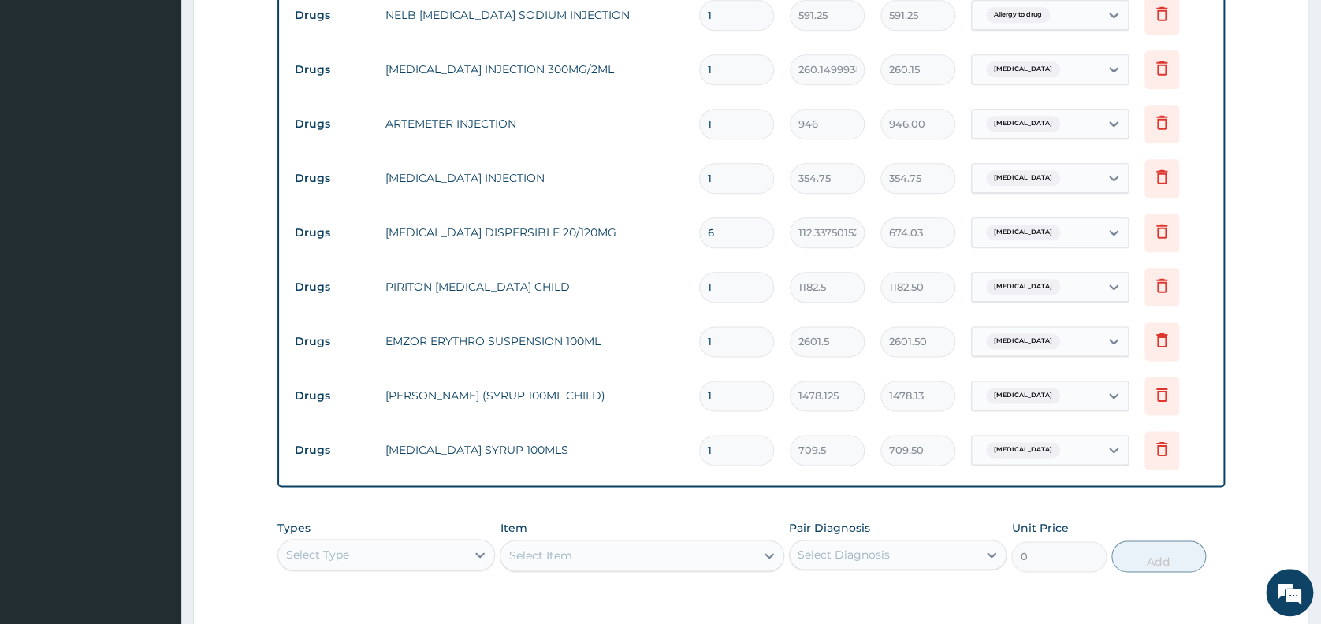
scroll to position [1041, 0]
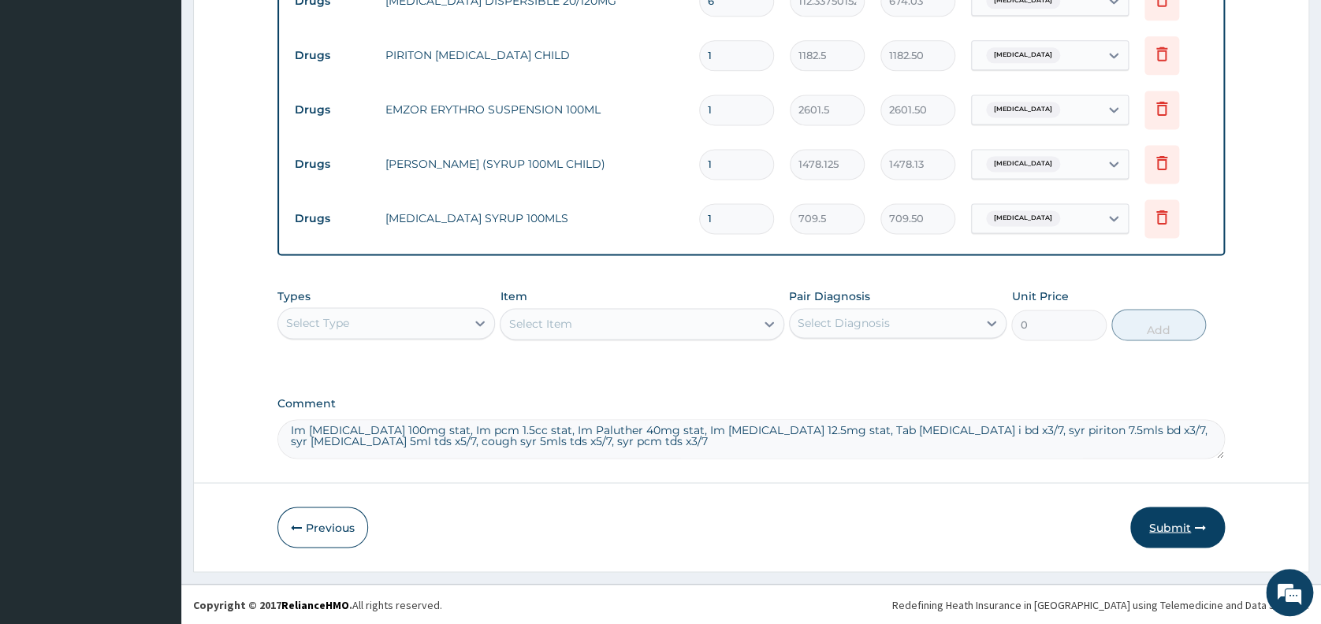
click at [1162, 520] on button "Submit" at bounding box center [1177, 527] width 95 height 41
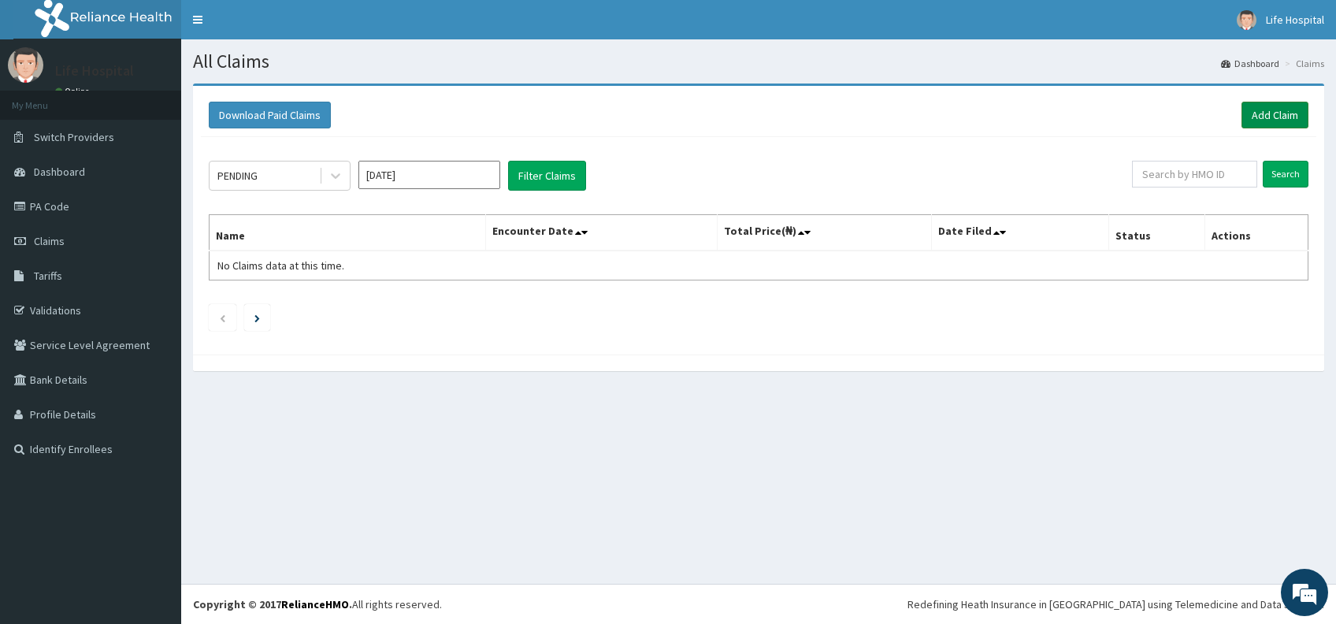
click at [1277, 113] on link "Add Claim" at bounding box center [1275, 115] width 67 height 27
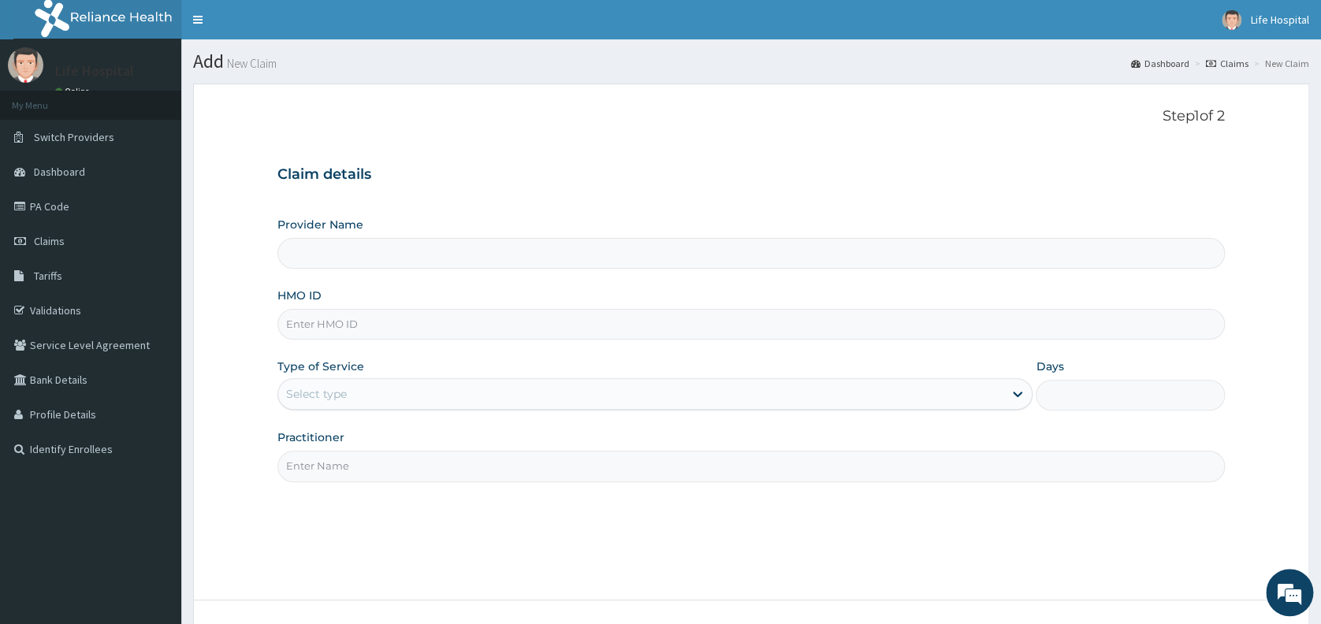
click at [863, 324] on input "HMO ID" at bounding box center [750, 324] width 947 height 31
type input "[GEOGRAPHIC_DATA]"
type input "SBL/10346/A"
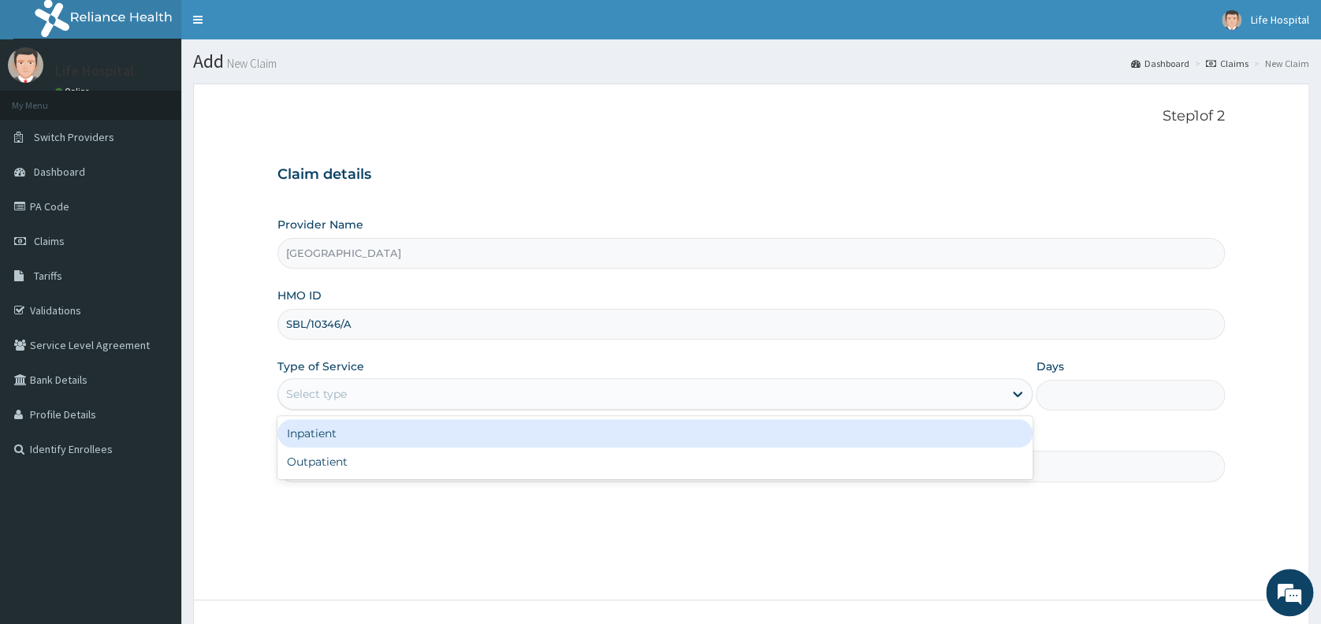
click at [857, 385] on div "Select type" at bounding box center [640, 393] width 725 height 25
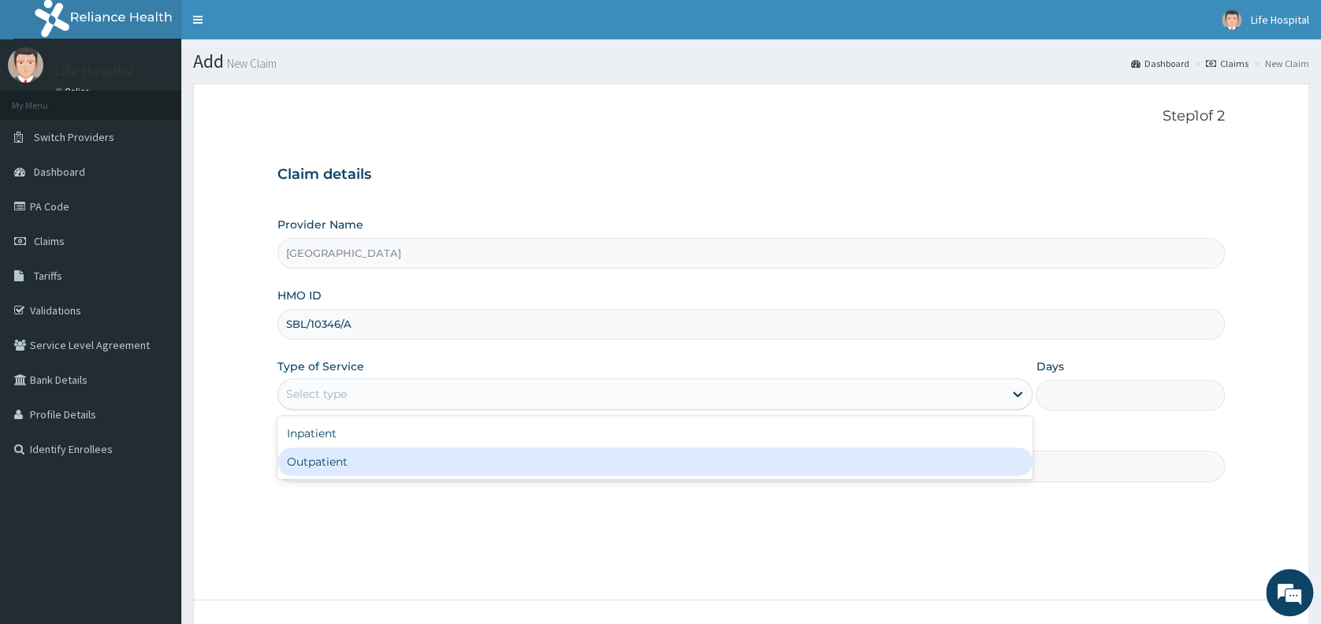
click at [836, 464] on div "Outpatient" at bounding box center [654, 462] width 755 height 28
type input "1"
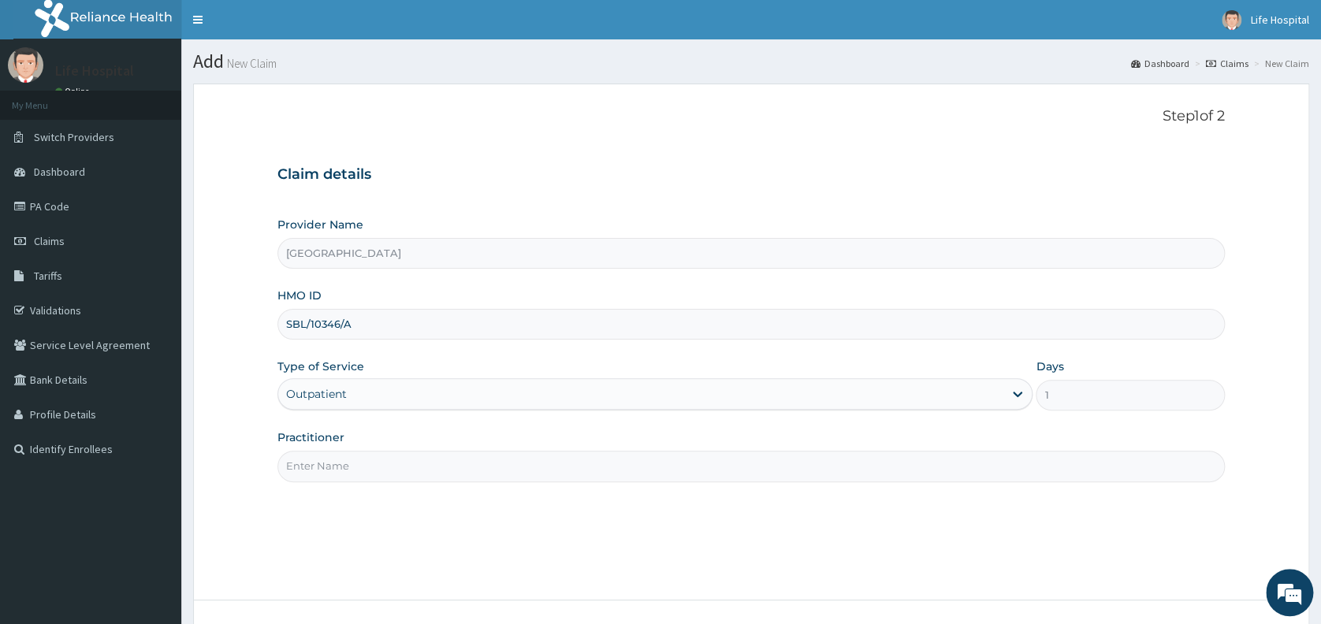
click at [879, 466] on input "Practitioner" at bounding box center [750, 466] width 947 height 31
type input "Dr Akinade A.A"
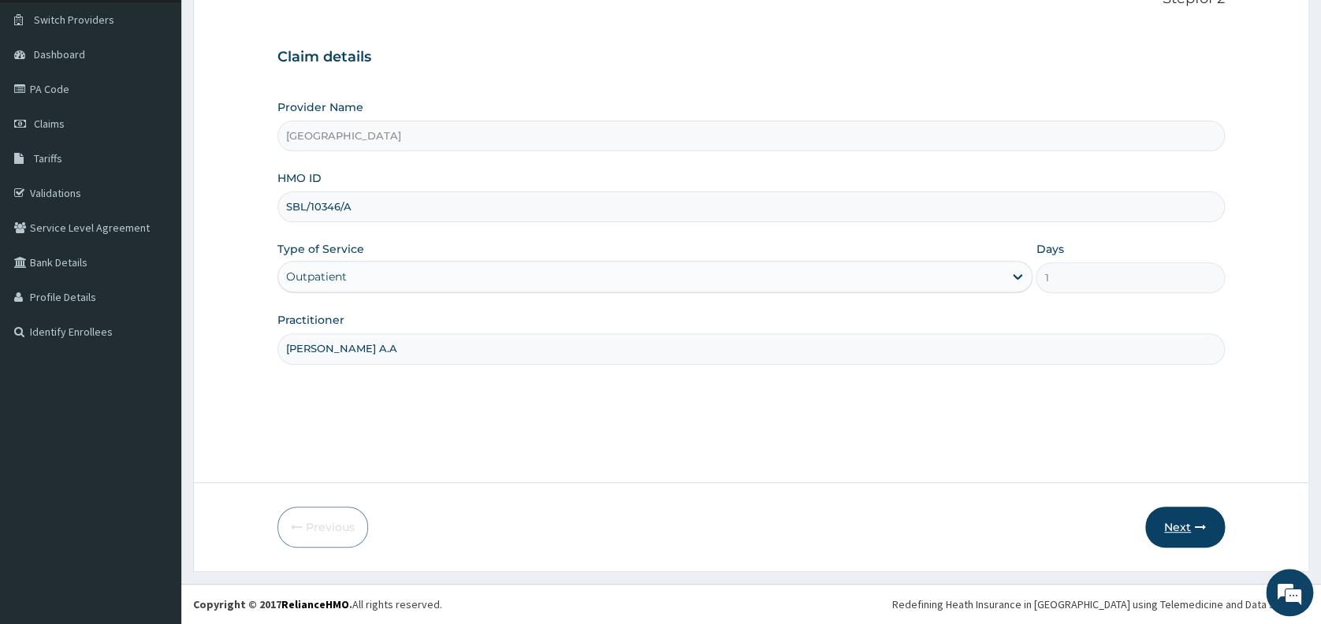
click at [1179, 525] on button "Next" at bounding box center [1185, 527] width 80 height 41
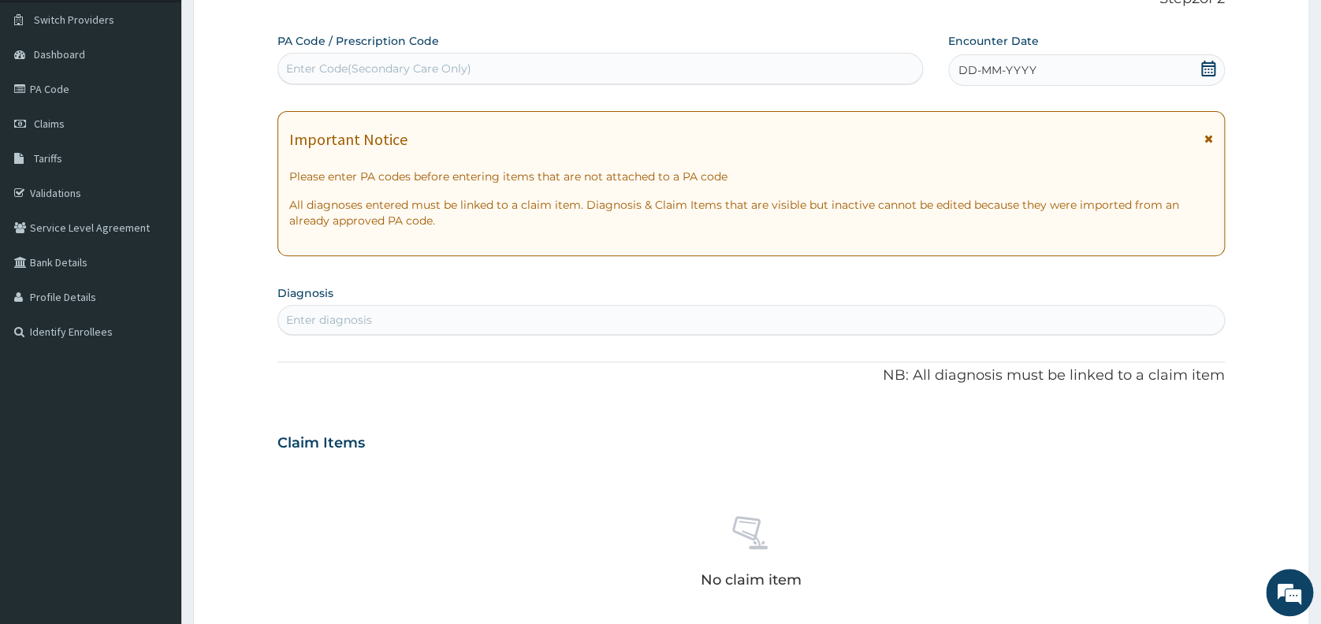
click at [1128, 70] on div "DD-MM-YYYY" at bounding box center [1086, 70] width 277 height 32
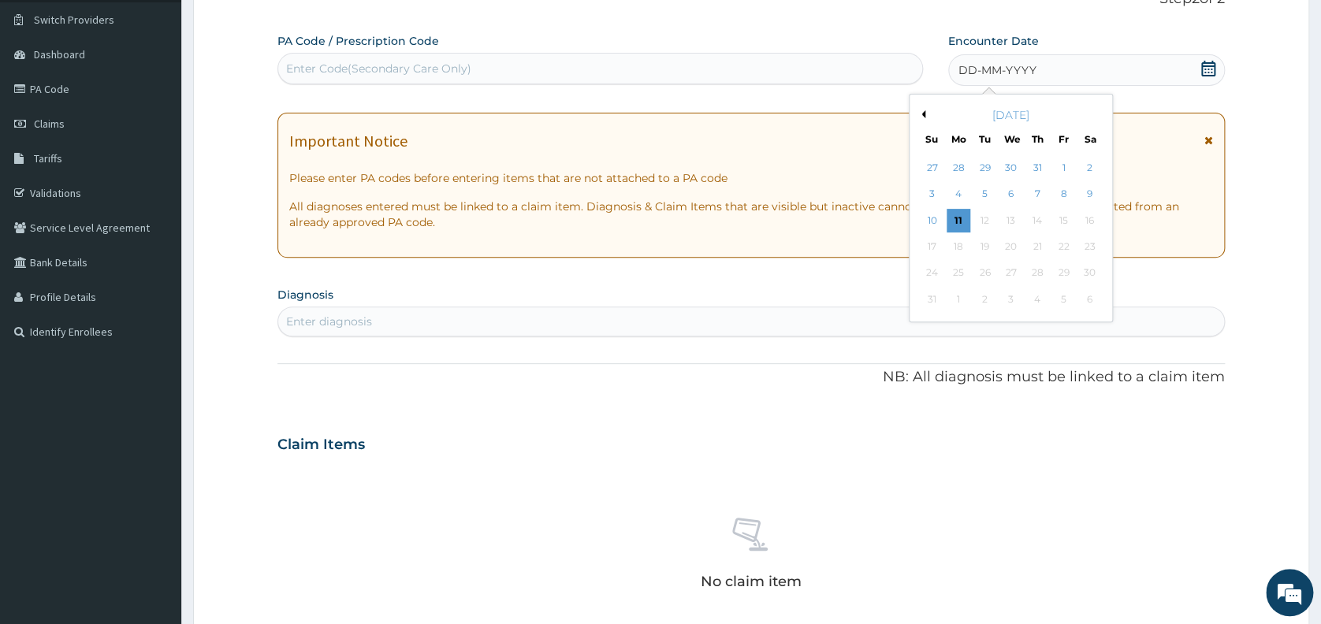
click at [924, 113] on button "Previous Month" at bounding box center [921, 114] width 8 height 8
click at [930, 215] on div "13" at bounding box center [932, 221] width 24 height 24
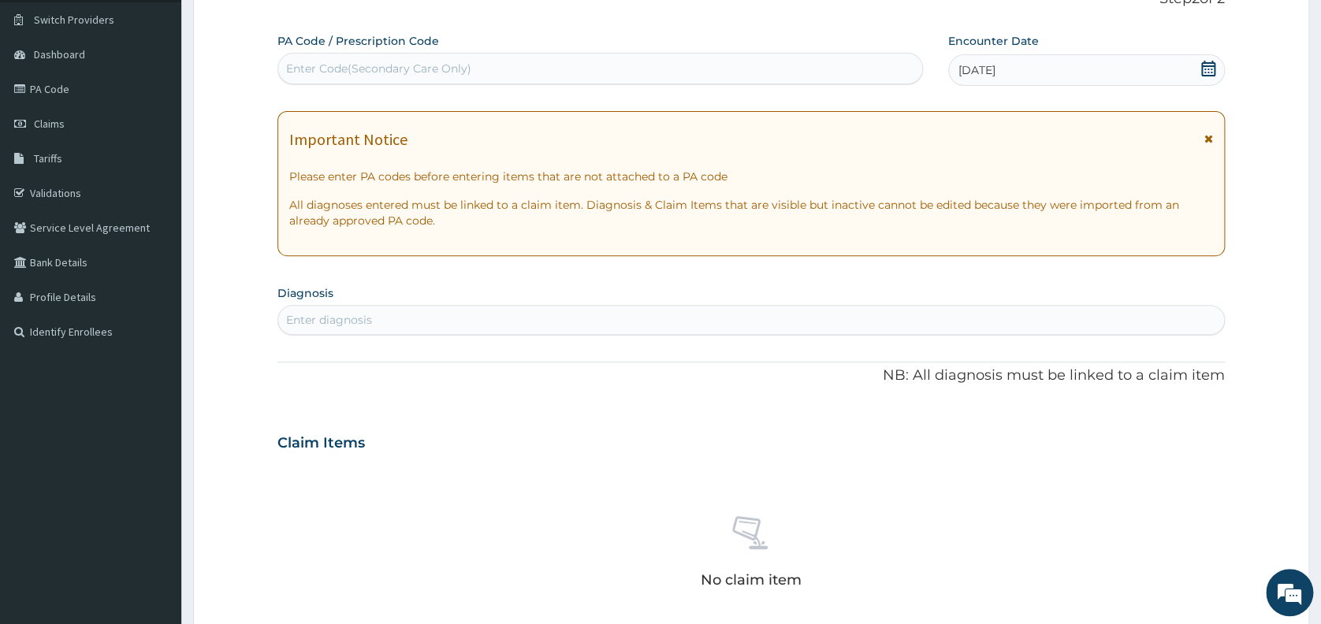
click at [667, 309] on div "Enter diagnosis" at bounding box center [751, 319] width 946 height 25
type input "MYAL"
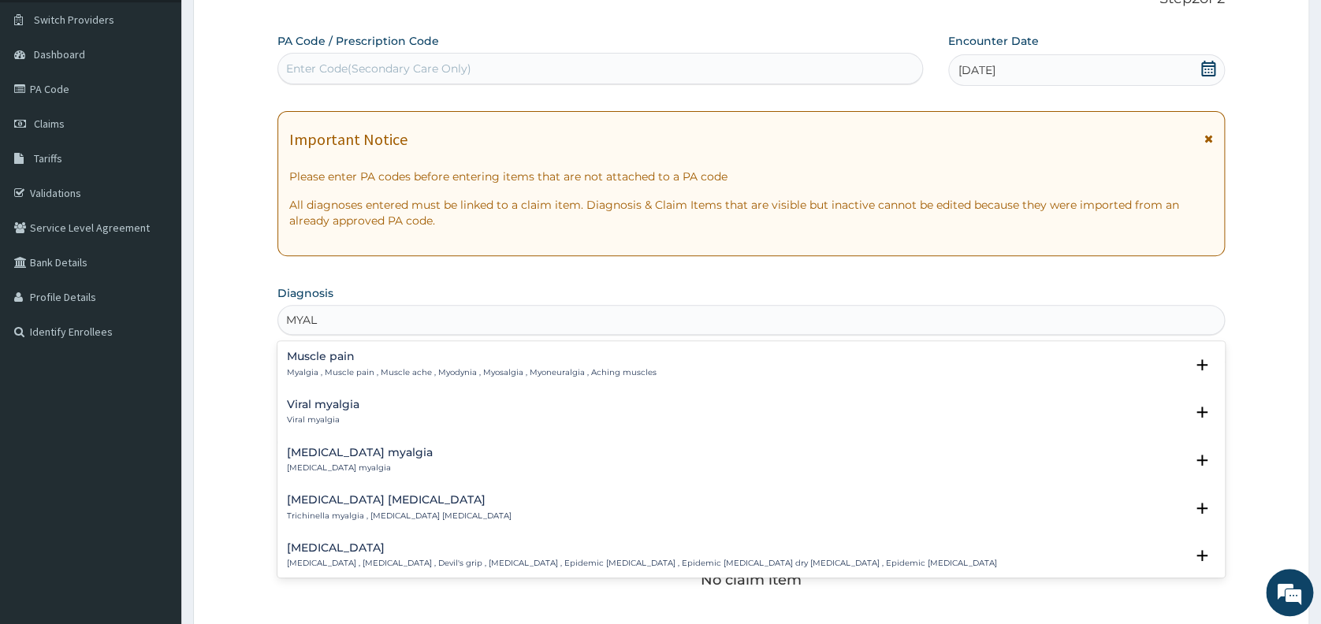
click at [321, 355] on h4 "Muscle pain" at bounding box center [472, 357] width 370 height 12
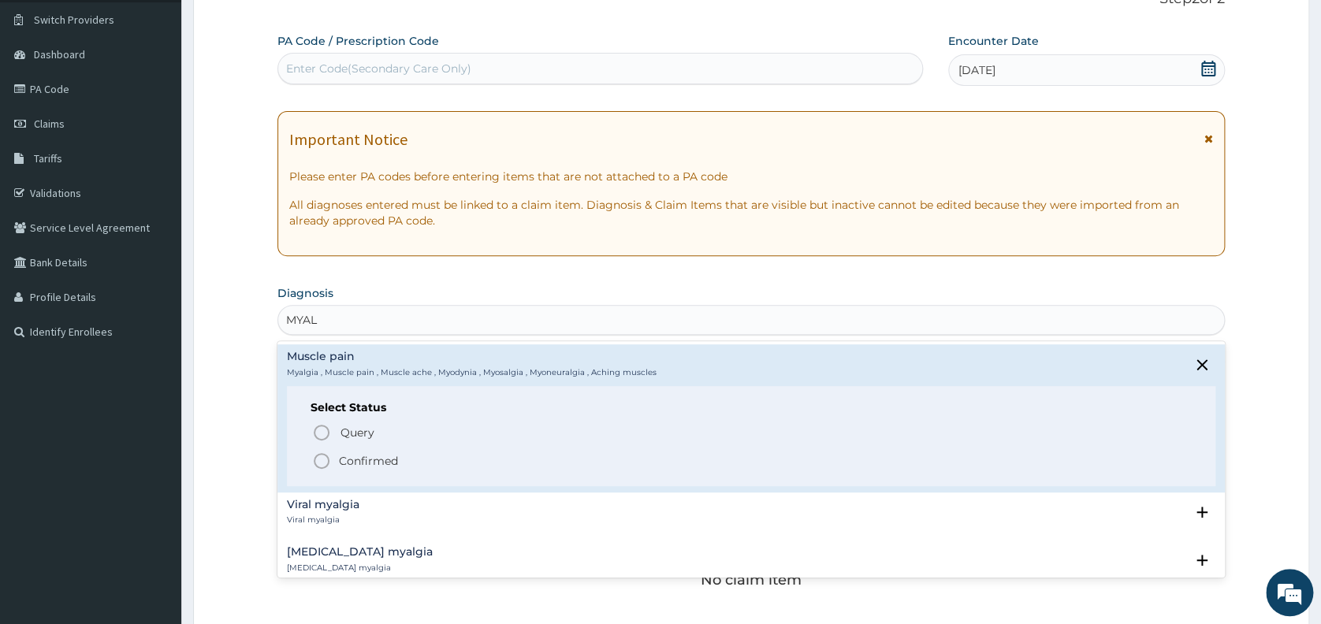
click at [317, 459] on icon "status option filled" at bounding box center [321, 461] width 19 height 19
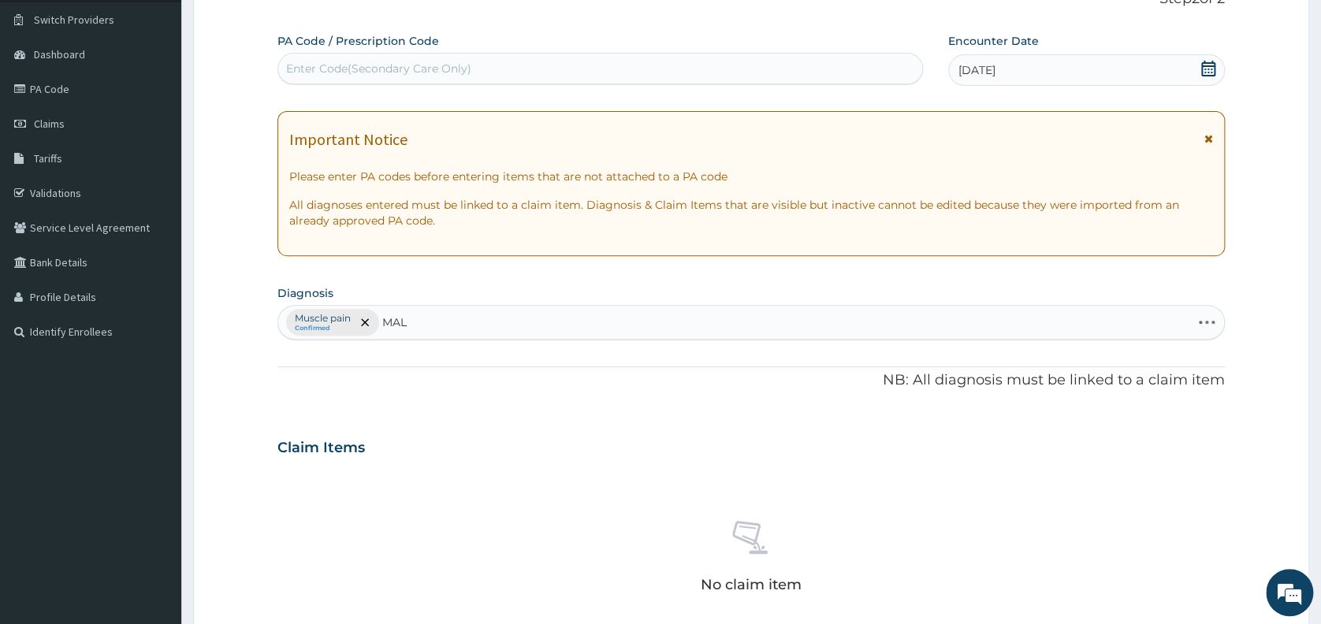
type input "MALA"
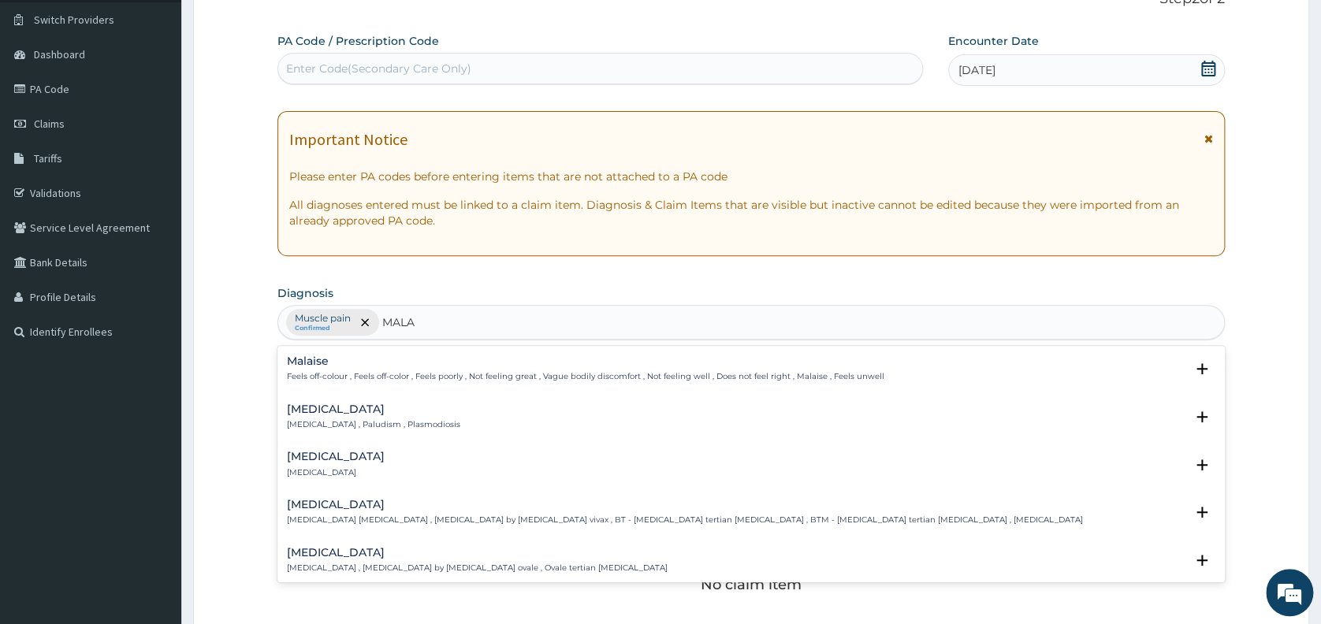
click at [294, 403] on h4 "Malaria" at bounding box center [373, 409] width 173 height 12
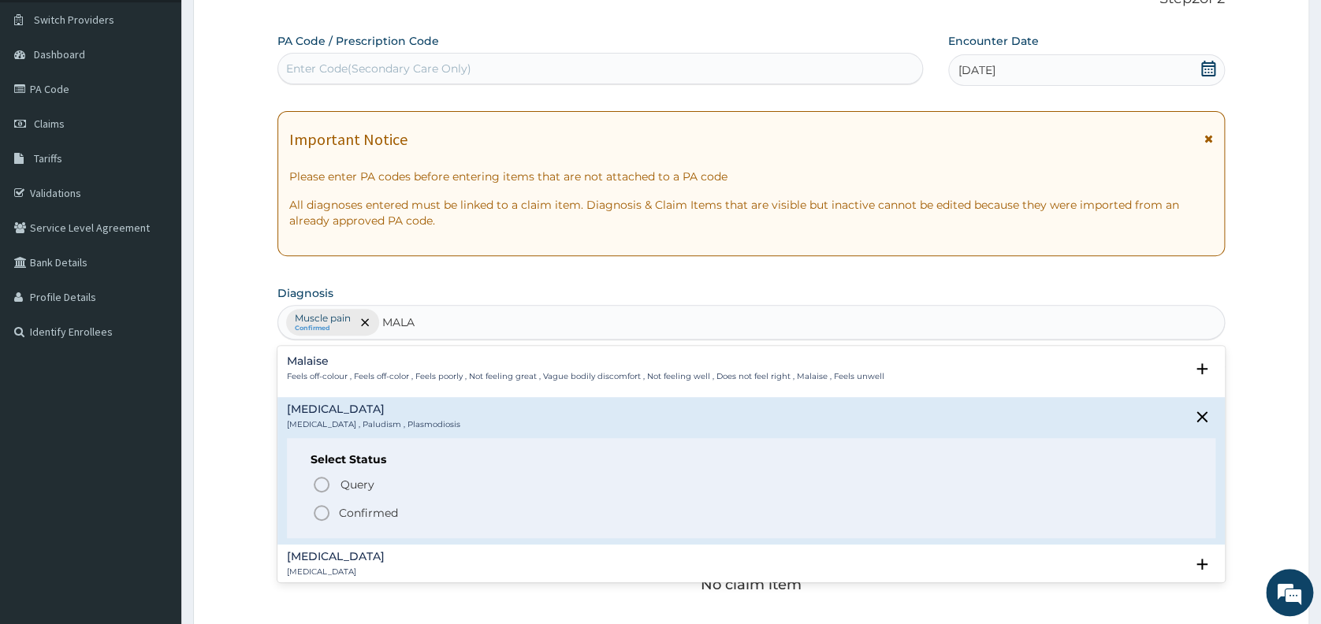
click at [325, 510] on icon "status option filled" at bounding box center [321, 513] width 19 height 19
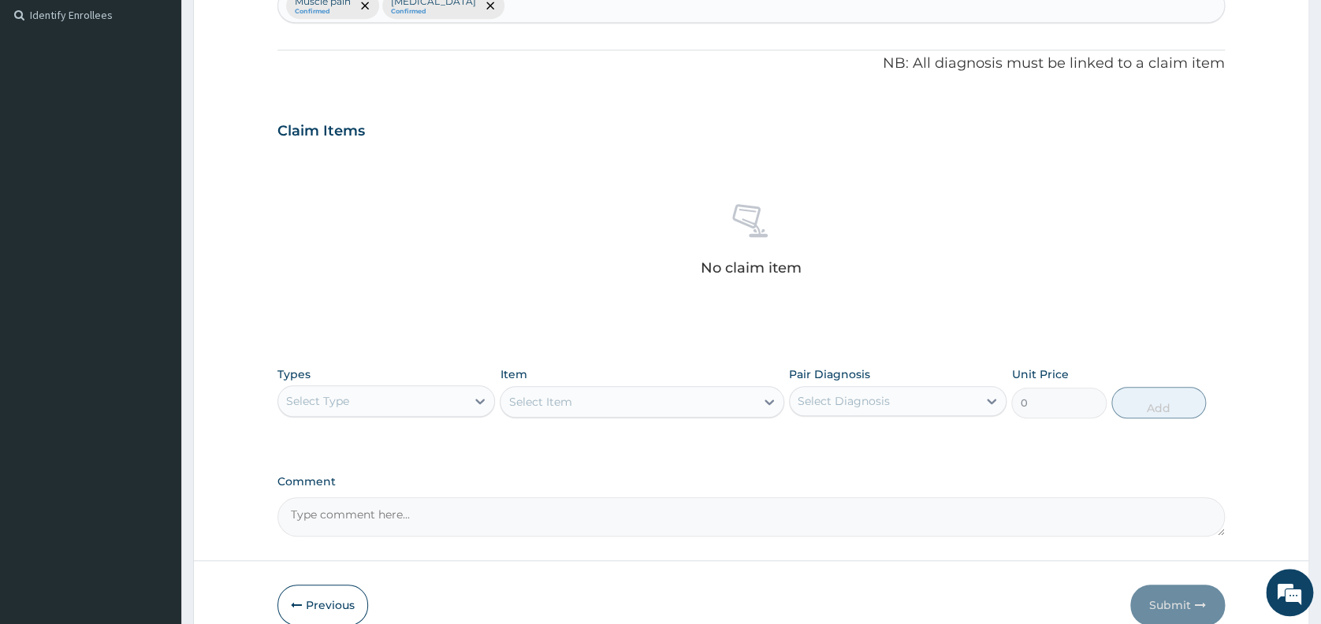
scroll to position [511, 0]
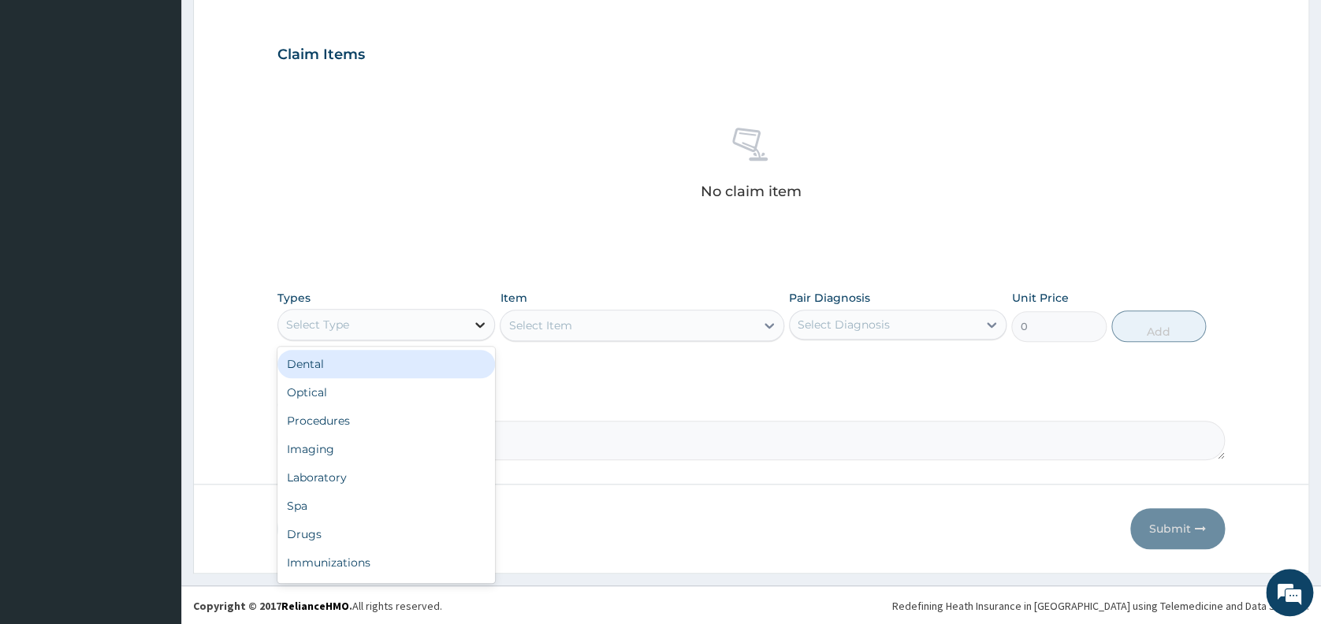
click at [482, 320] on icon at bounding box center [480, 325] width 16 height 16
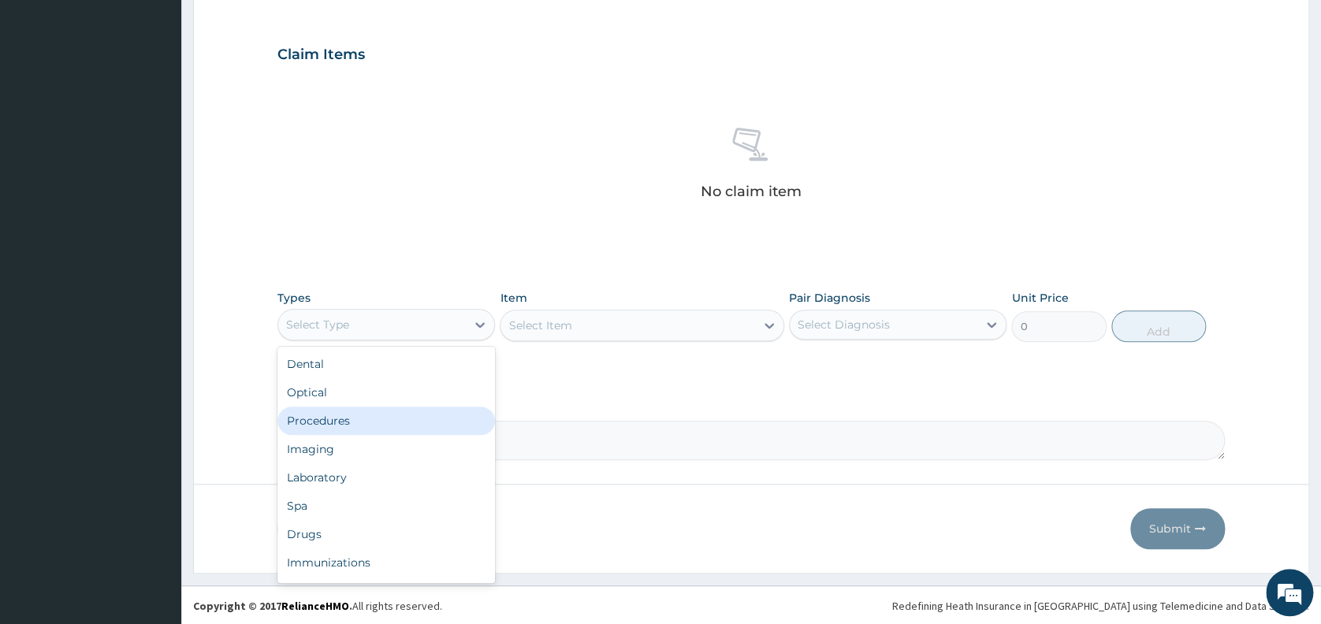
click at [422, 412] on div "Procedures" at bounding box center [385, 421] width 217 height 28
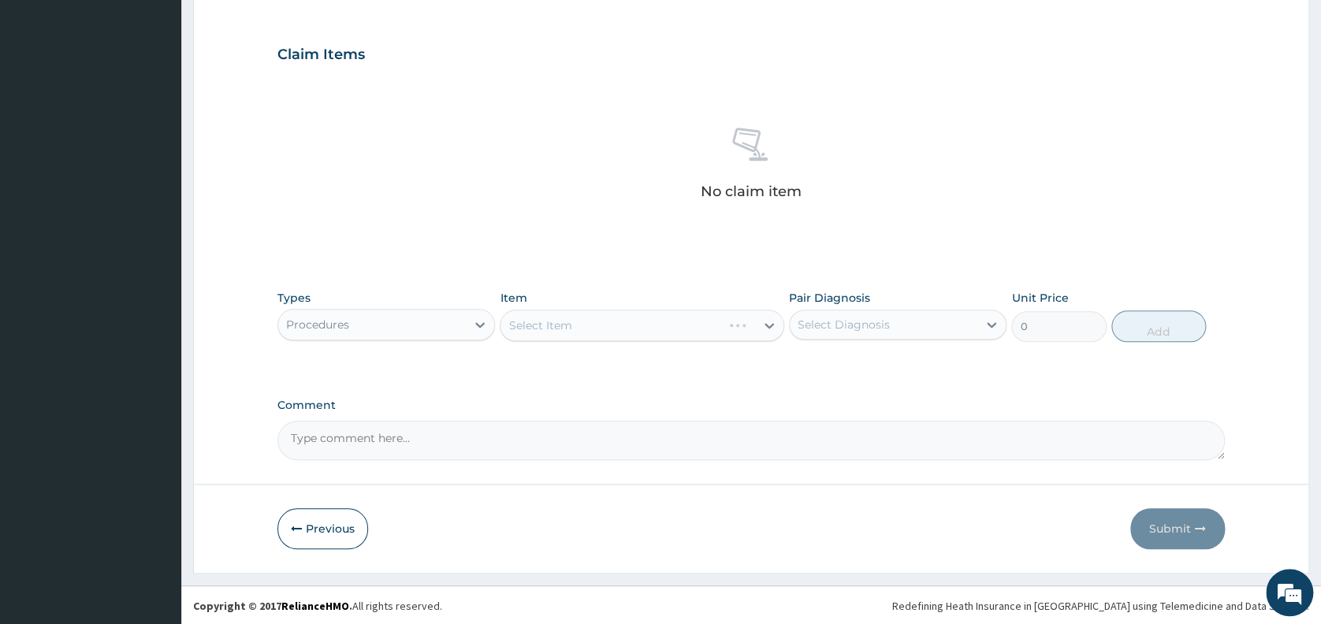
click at [541, 321] on div "Select Item" at bounding box center [642, 326] width 284 height 32
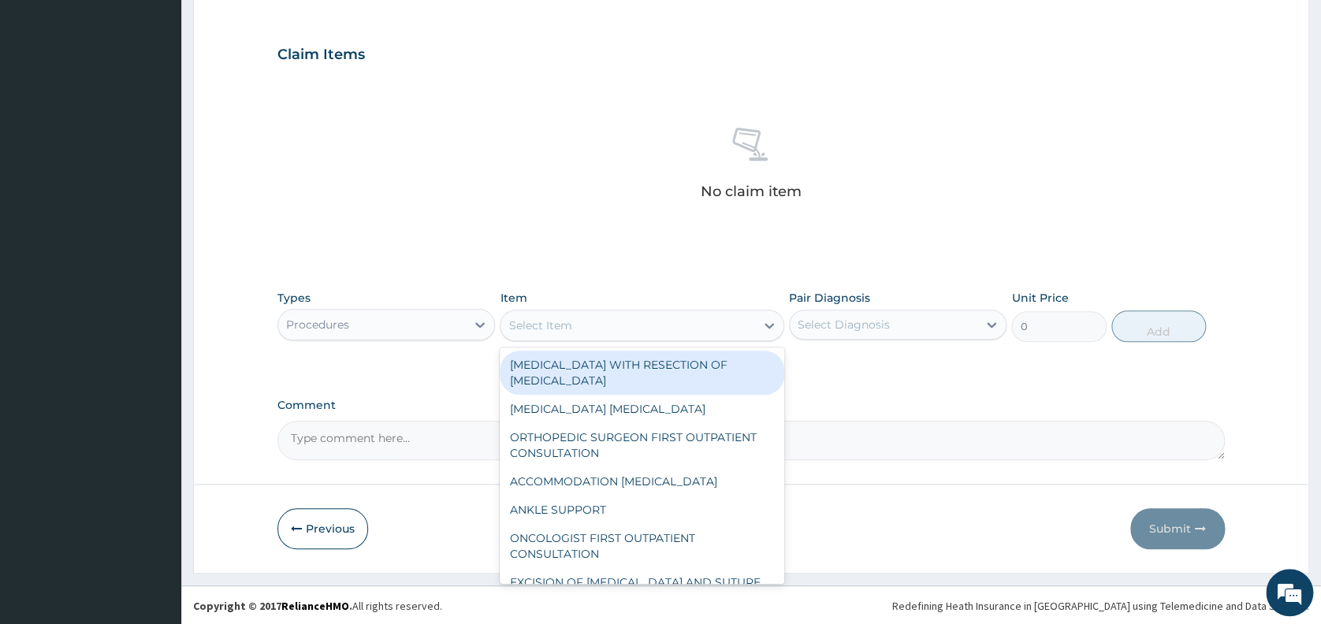
click at [542, 335] on div "Select Item" at bounding box center [627, 325] width 255 height 25
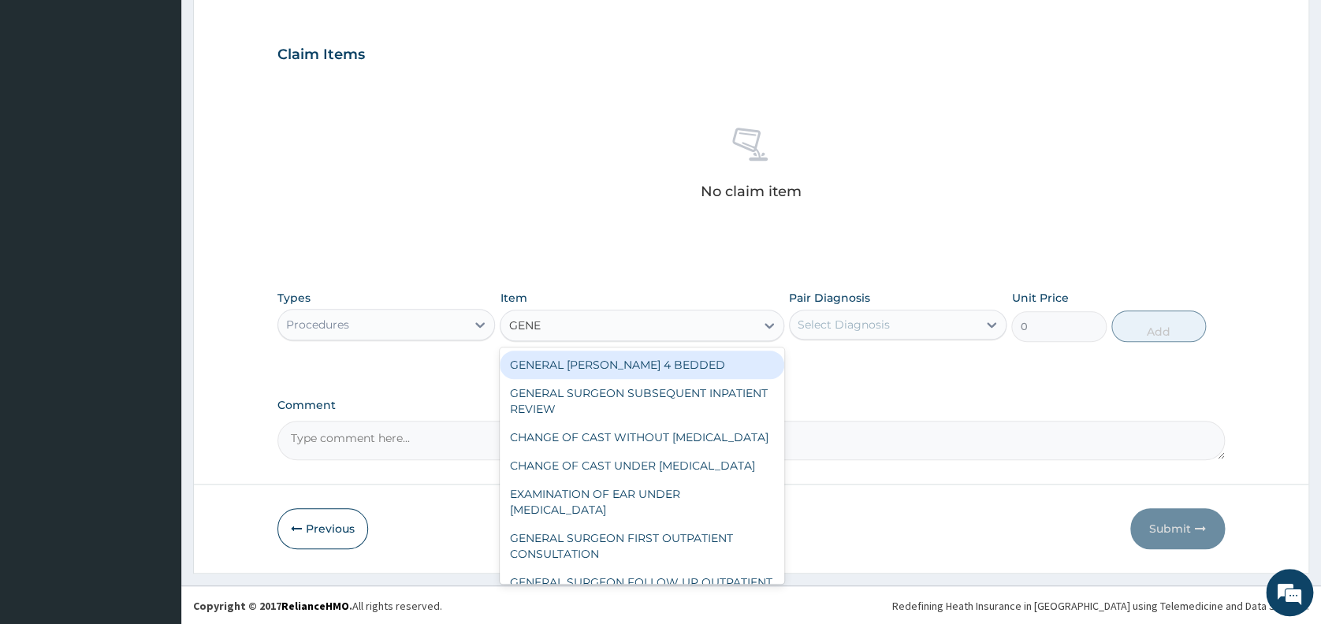
type input "GENER"
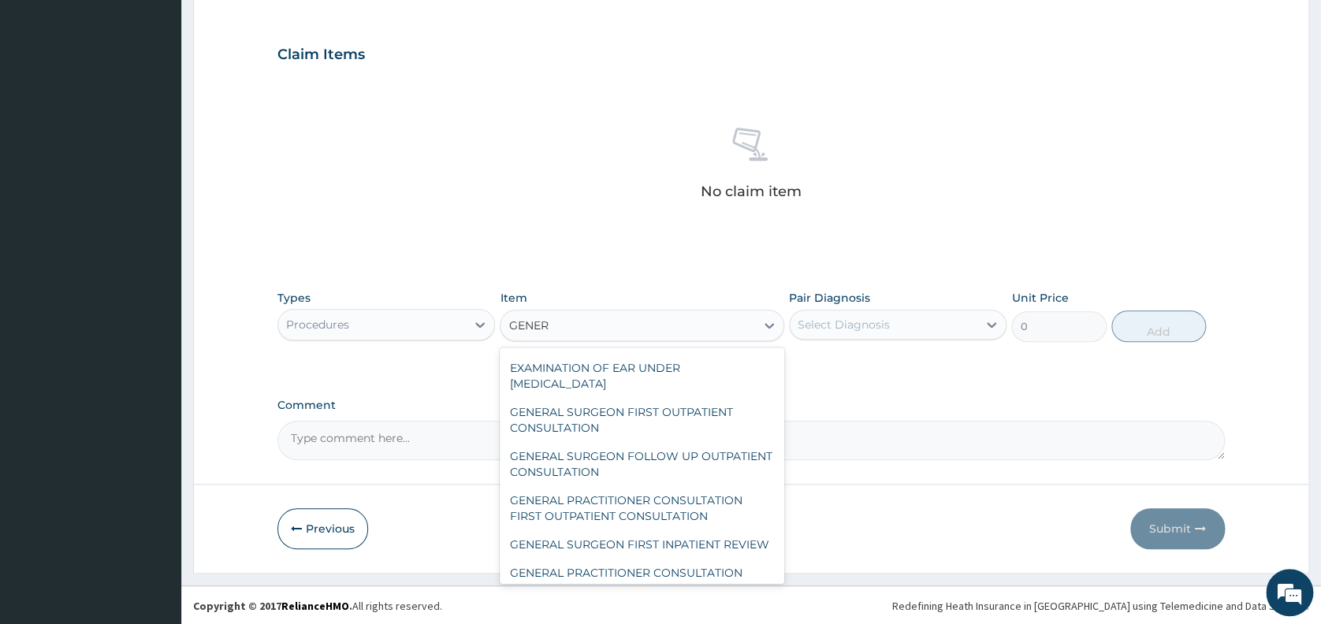
scroll to position [168, 0]
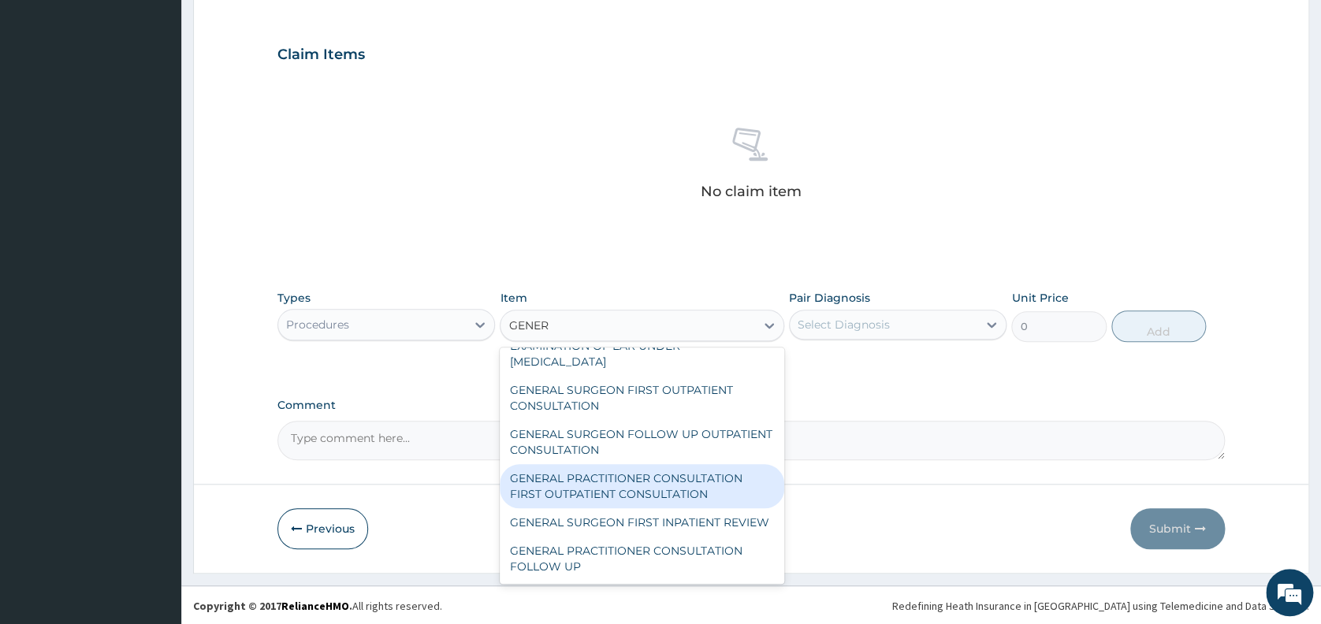
click at [675, 484] on div "GENERAL PRACTITIONER CONSULTATION FIRST OUTPATIENT CONSULTATION" at bounding box center [642, 486] width 284 height 44
type input "3547.5"
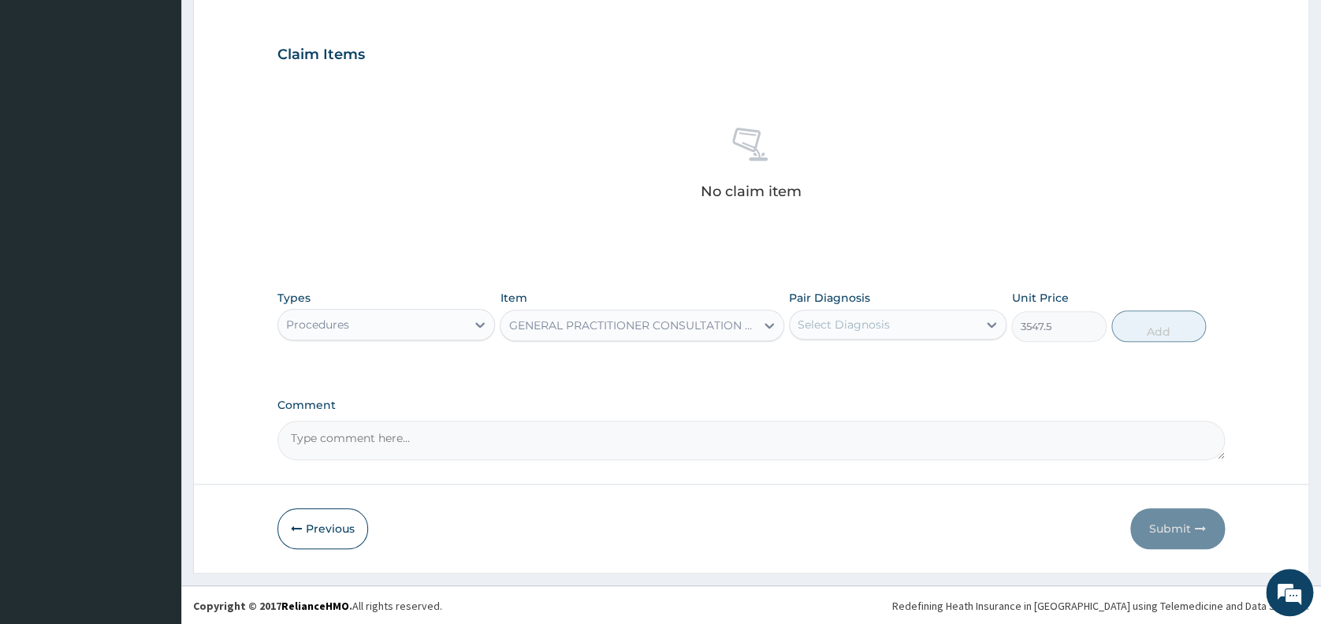
click at [856, 328] on div "Select Diagnosis" at bounding box center [843, 325] width 92 height 16
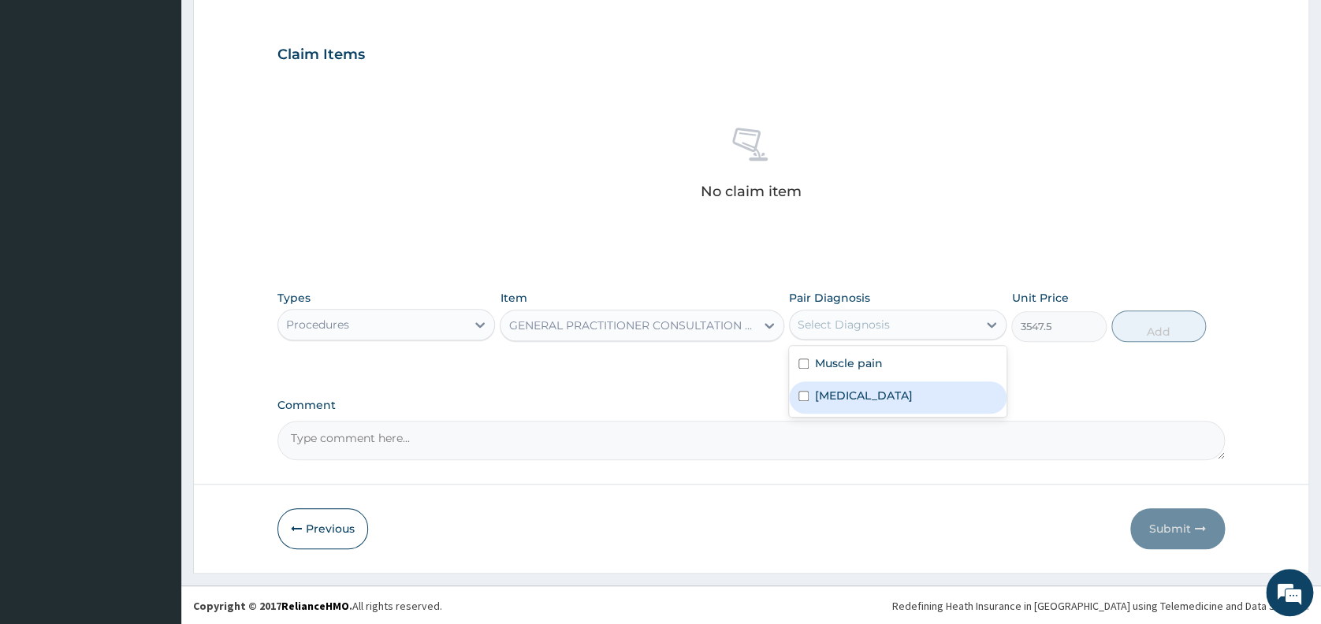
click at [838, 400] on label "Malaria" at bounding box center [864, 396] width 98 height 16
checkbox input "true"
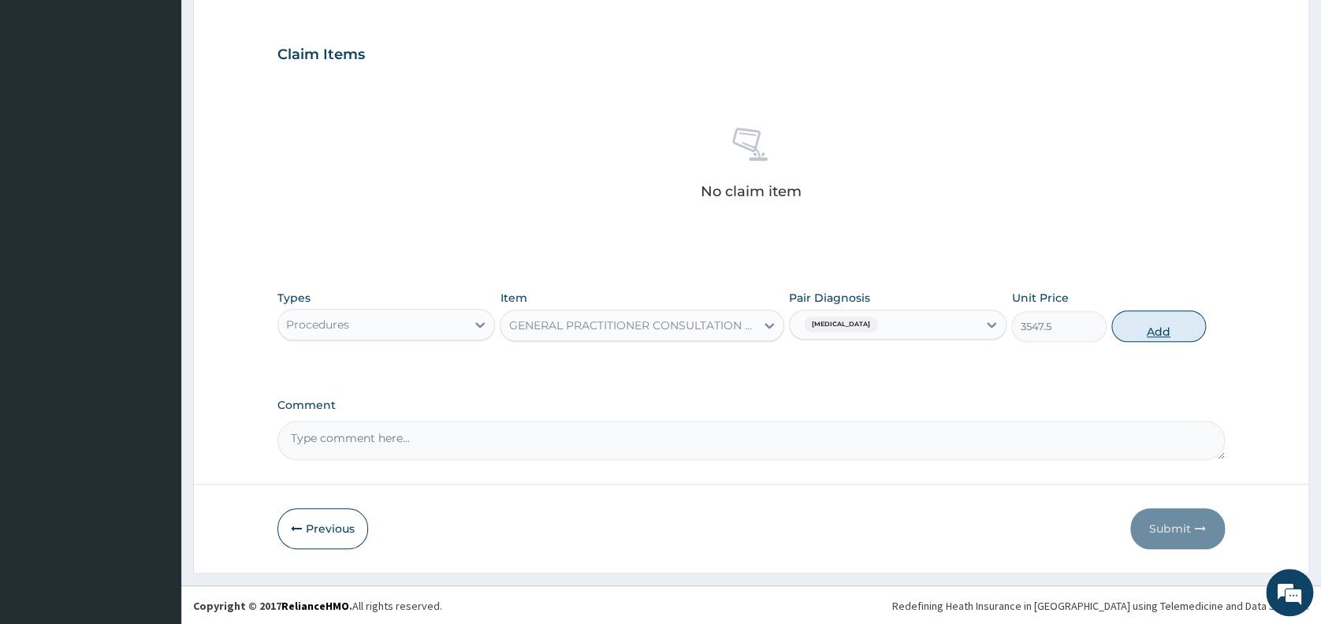
click at [1143, 329] on button "Add" at bounding box center [1158, 326] width 95 height 32
type input "0"
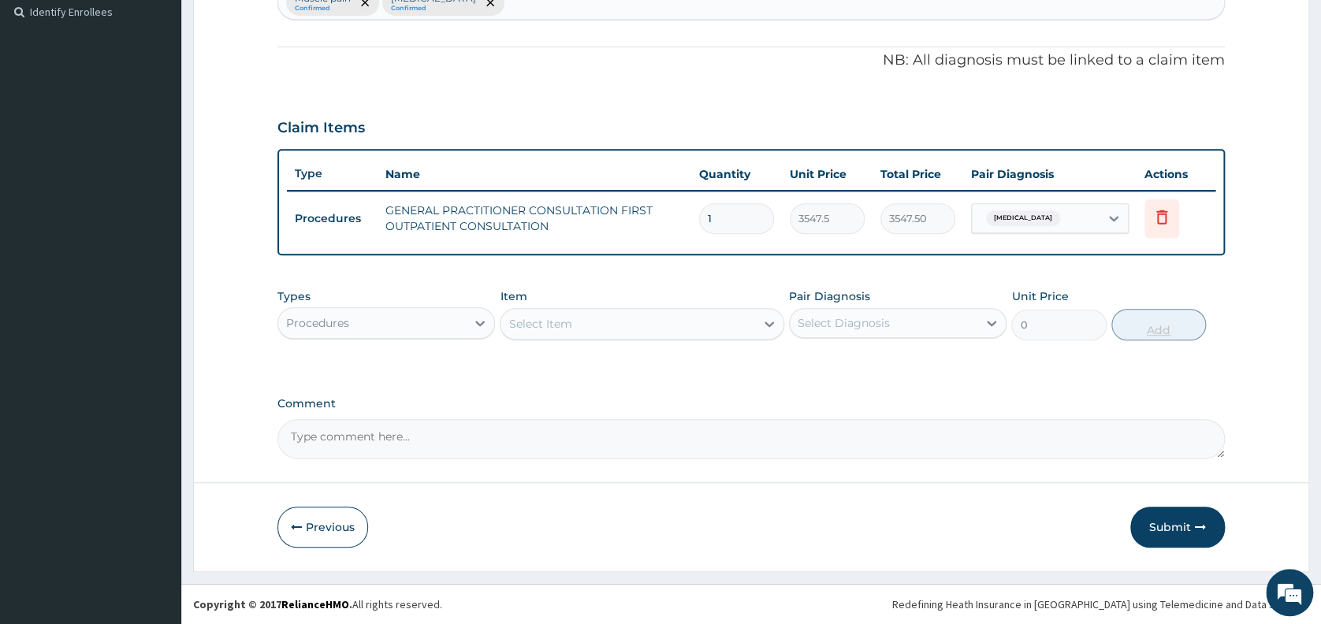
scroll to position [436, 0]
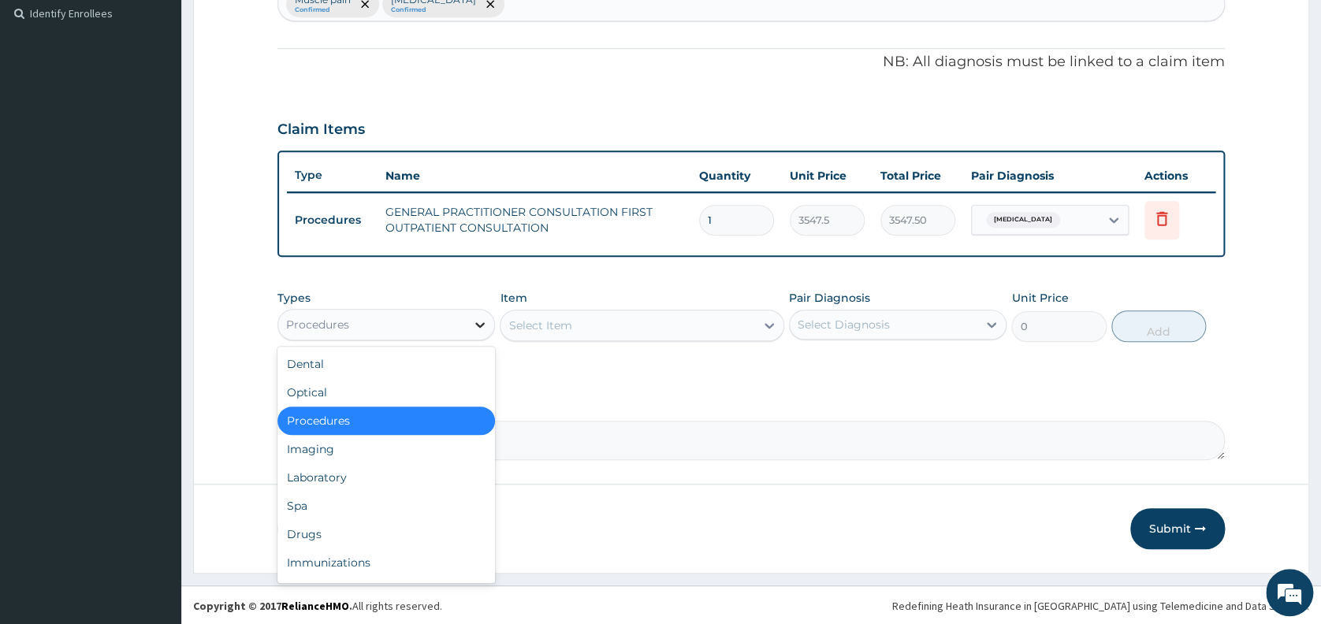
click at [474, 321] on icon at bounding box center [480, 325] width 16 height 16
click at [416, 521] on div "Drugs" at bounding box center [385, 534] width 217 height 28
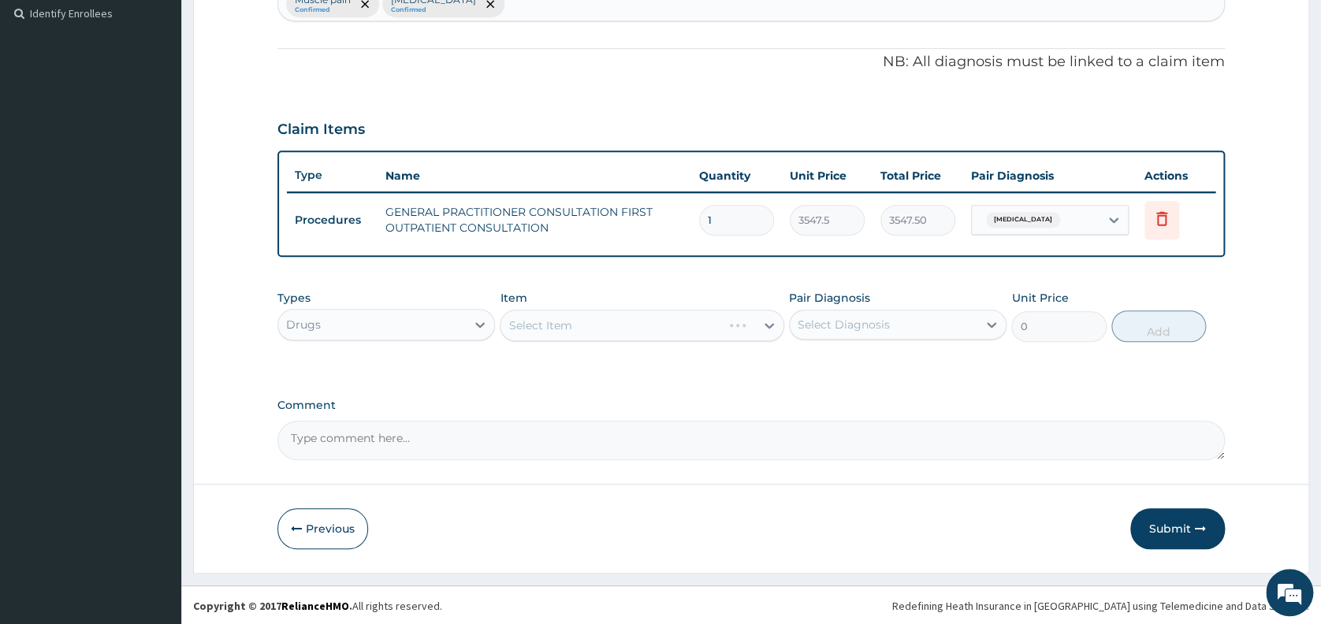
click at [564, 317] on div "Select Item" at bounding box center [642, 326] width 284 height 32
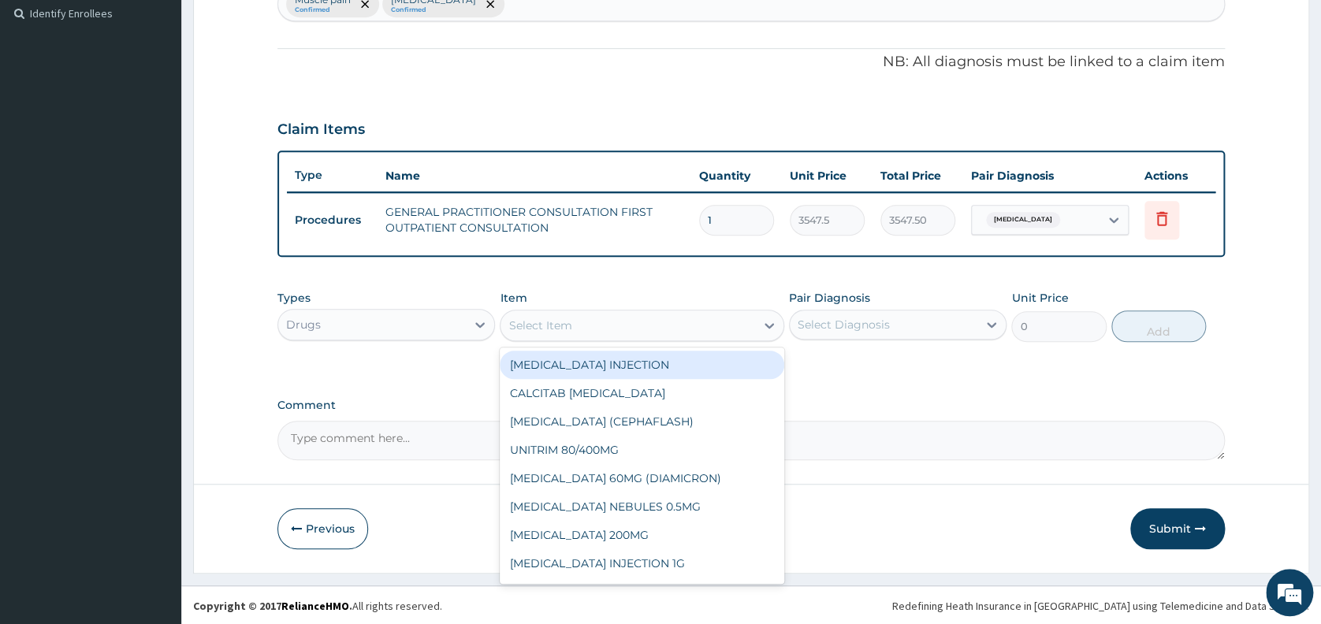
click at [575, 322] on div "Select Item" at bounding box center [627, 325] width 255 height 25
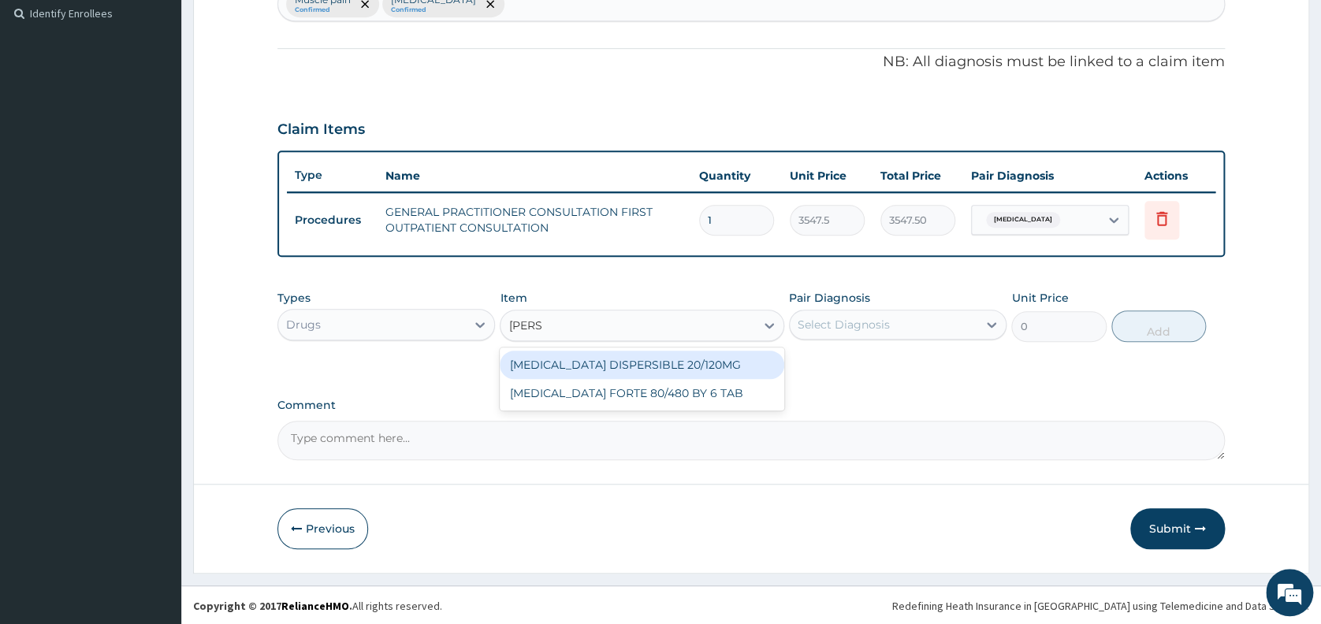
type input "COART"
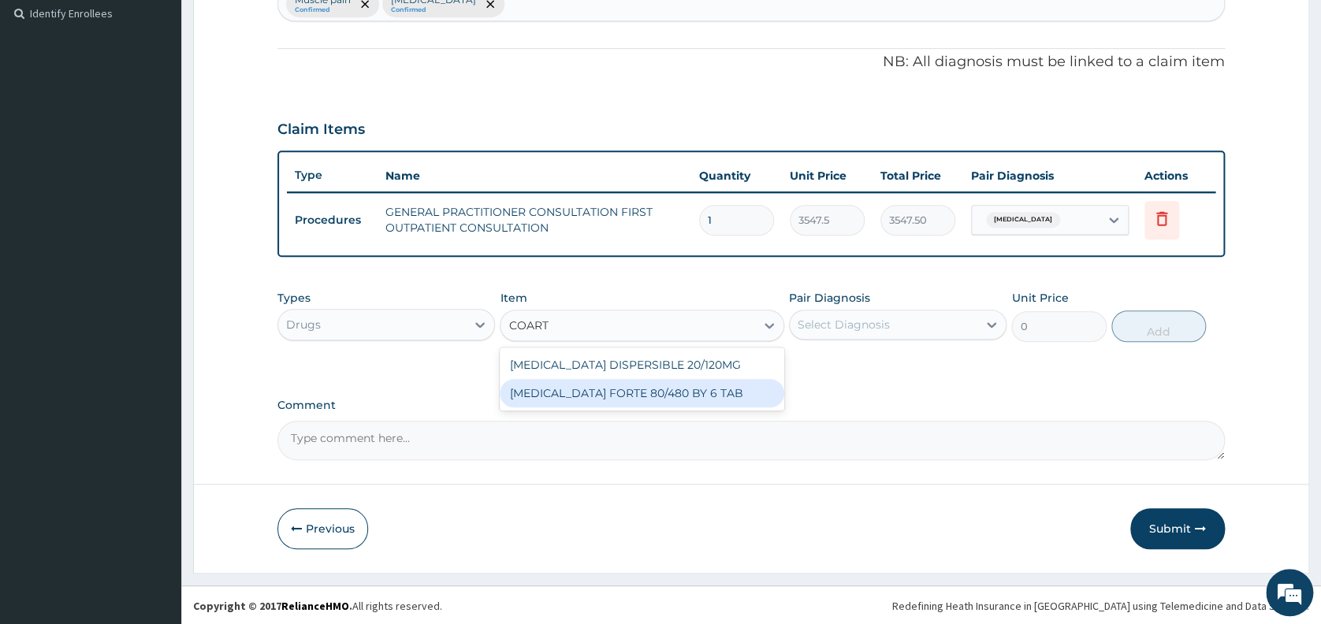
click at [580, 381] on div "[MEDICAL_DATA] FORTE 80/480 BY 6 TAB" at bounding box center [642, 393] width 284 height 28
type input "449.3500061035156"
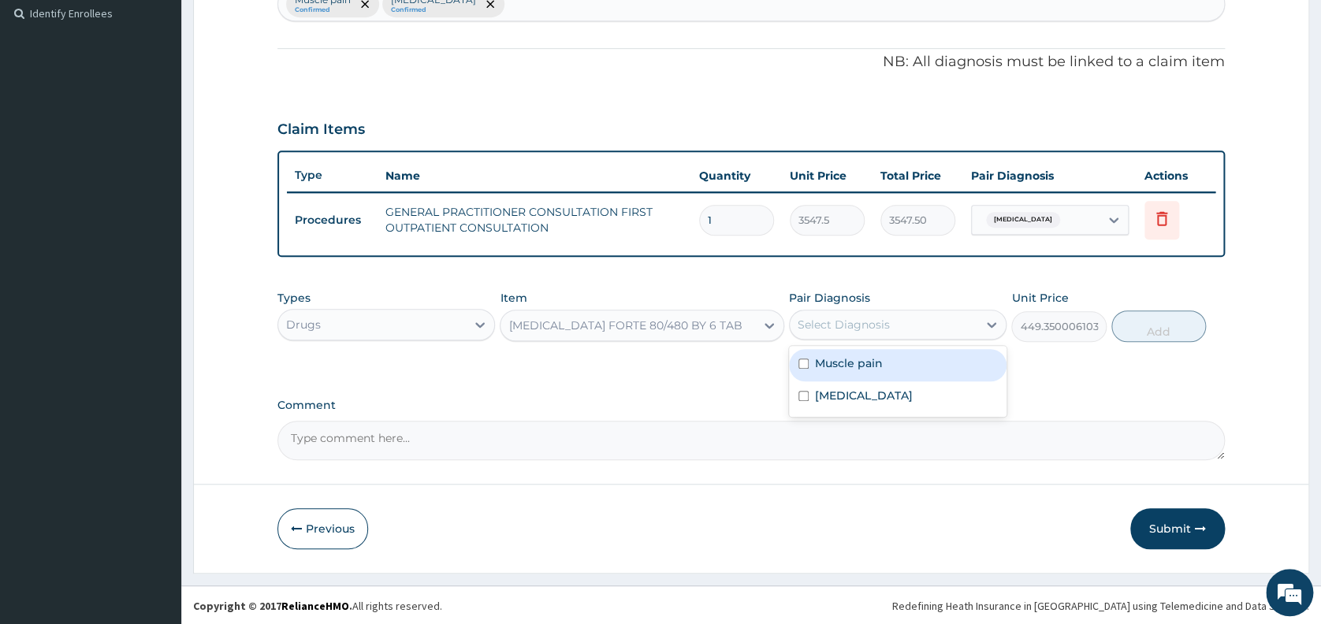
click at [837, 321] on div "Select Diagnosis" at bounding box center [843, 325] width 92 height 16
click at [840, 400] on label "[MEDICAL_DATA]" at bounding box center [864, 396] width 98 height 16
checkbox input "true"
click at [1164, 321] on button "Add" at bounding box center [1158, 326] width 95 height 32
type input "0"
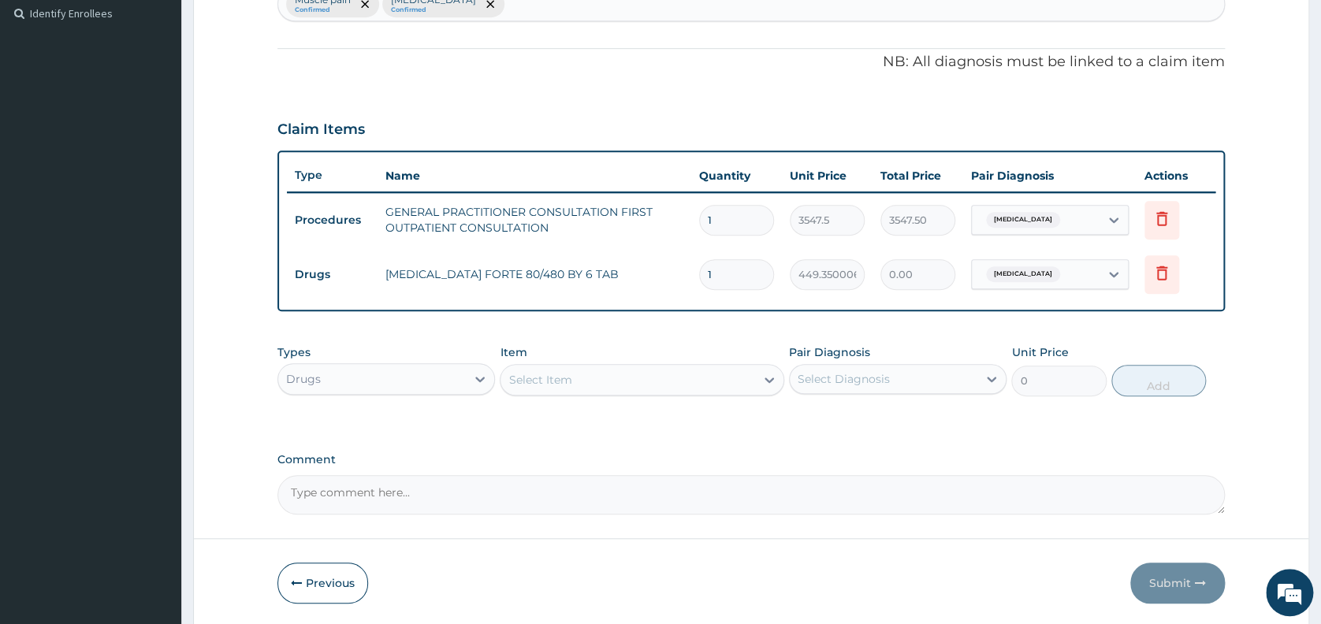
type input "0.00"
type input "6"
type input "2696.10"
type input "6"
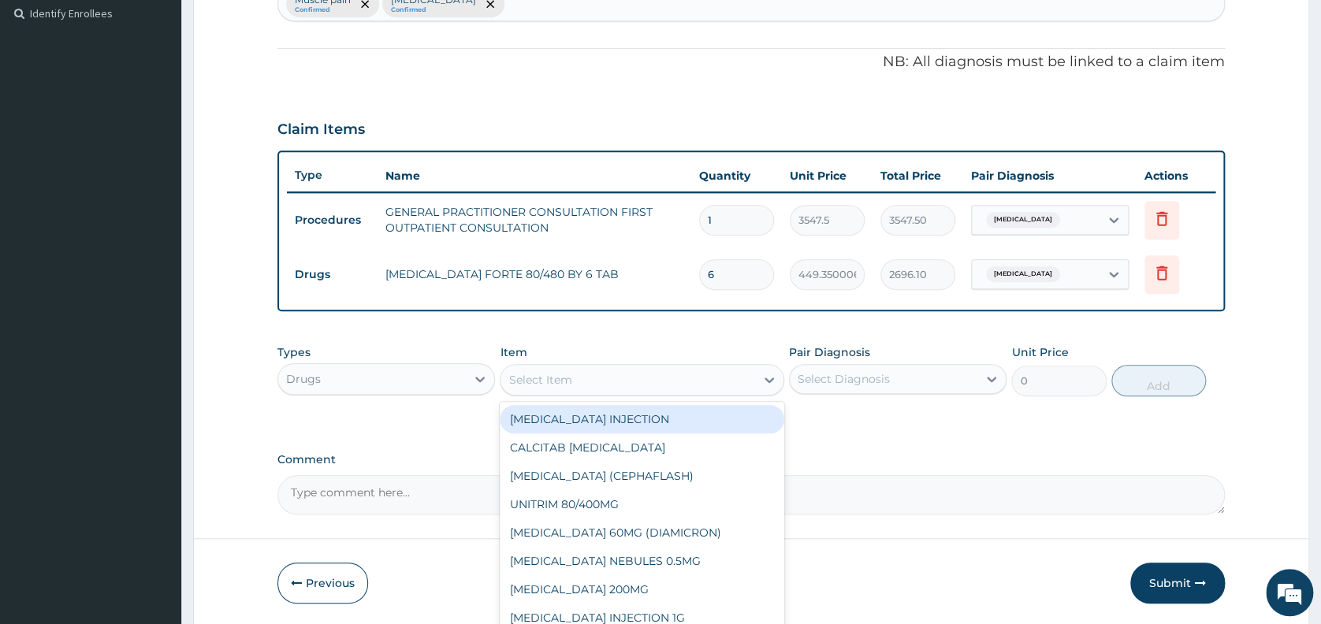
click at [530, 384] on div "Select Item" at bounding box center [539, 380] width 63 height 16
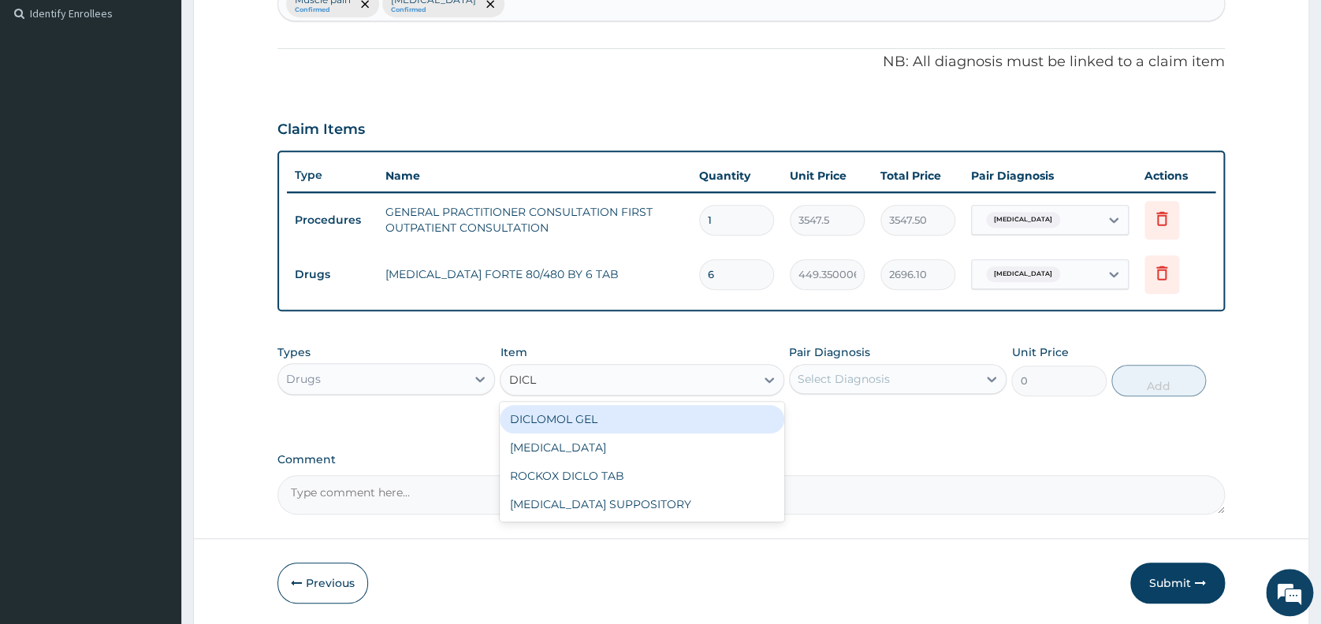
type input "DICLO"
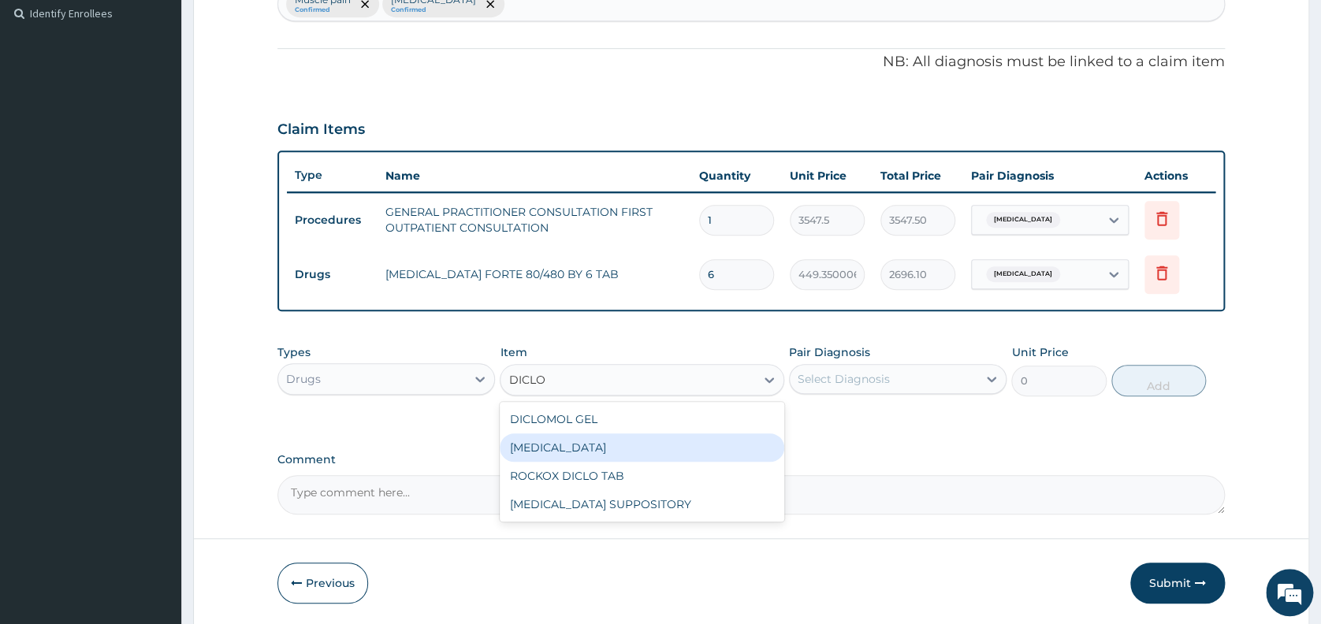
click at [534, 447] on div "DICLOFENAC" at bounding box center [642, 447] width 284 height 28
type input "591.25"
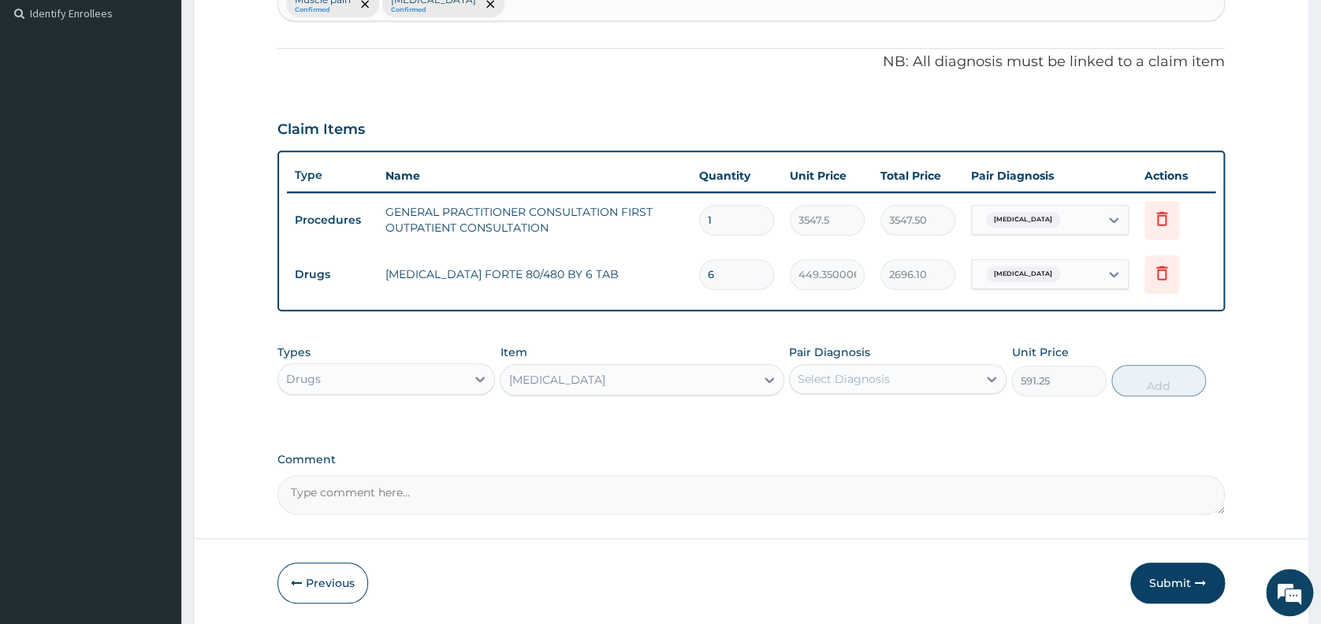
click at [827, 384] on div "Select Diagnosis" at bounding box center [843, 379] width 92 height 16
click at [836, 418] on label "Muscle pain" at bounding box center [849, 418] width 68 height 16
checkbox input "true"
click at [1169, 381] on button "Add" at bounding box center [1158, 381] width 95 height 32
type input "0"
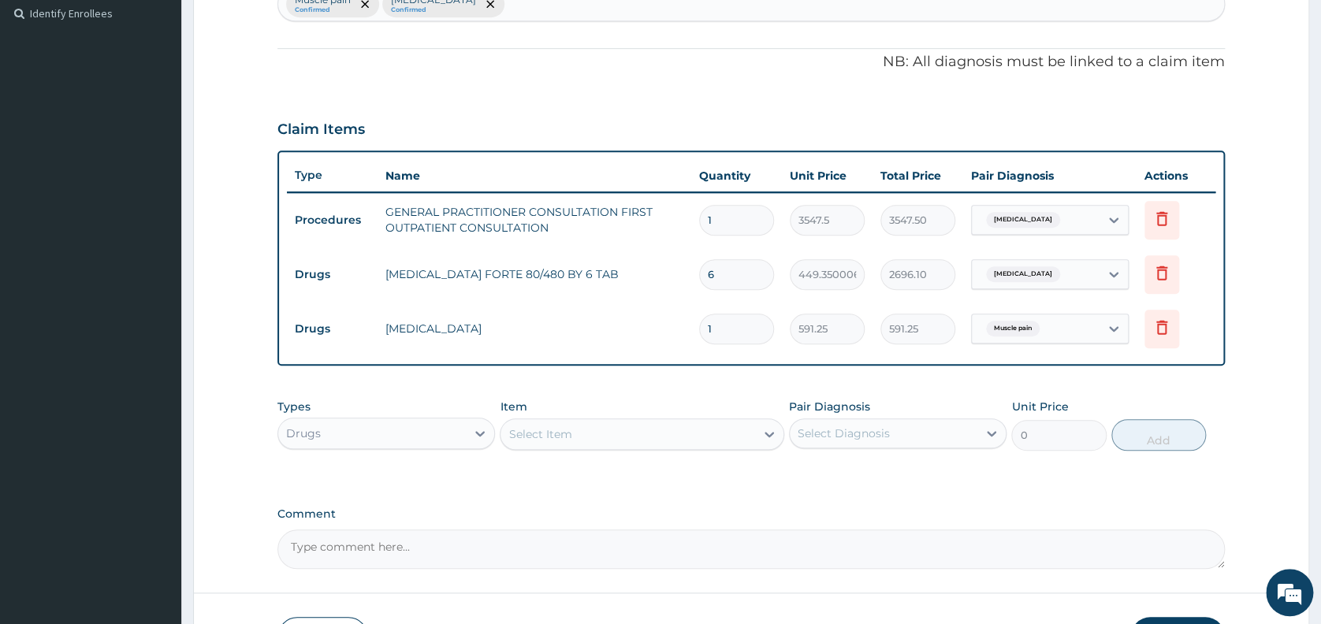
click at [591, 433] on div "Select Item" at bounding box center [627, 434] width 255 height 25
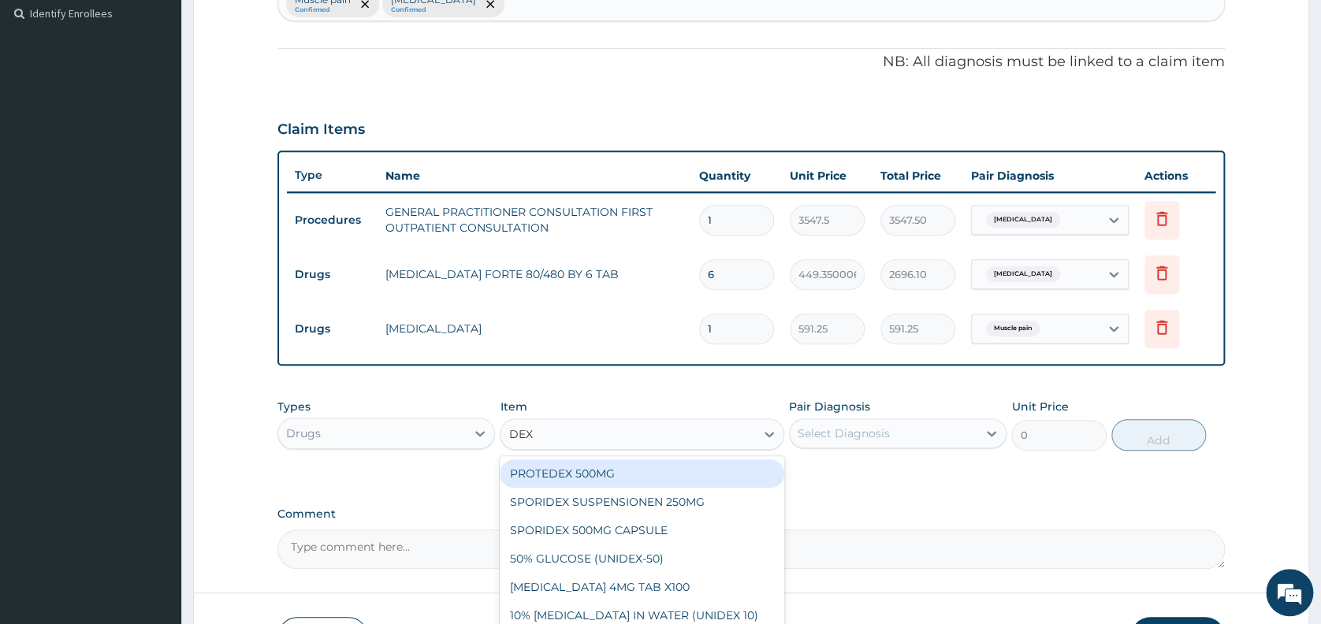
type input "DEXA"
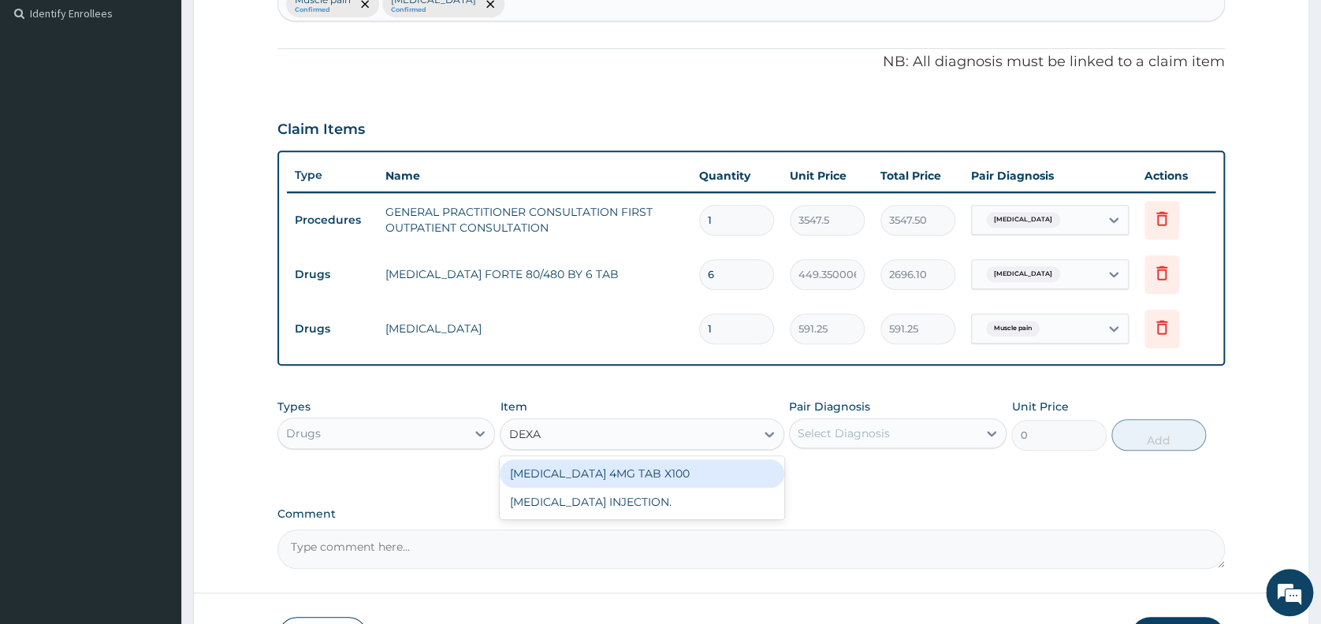
click at [605, 463] on div "DEXAMETHASONE 4MG TAB X100" at bounding box center [642, 473] width 284 height 28
type input "41.38750076293945"
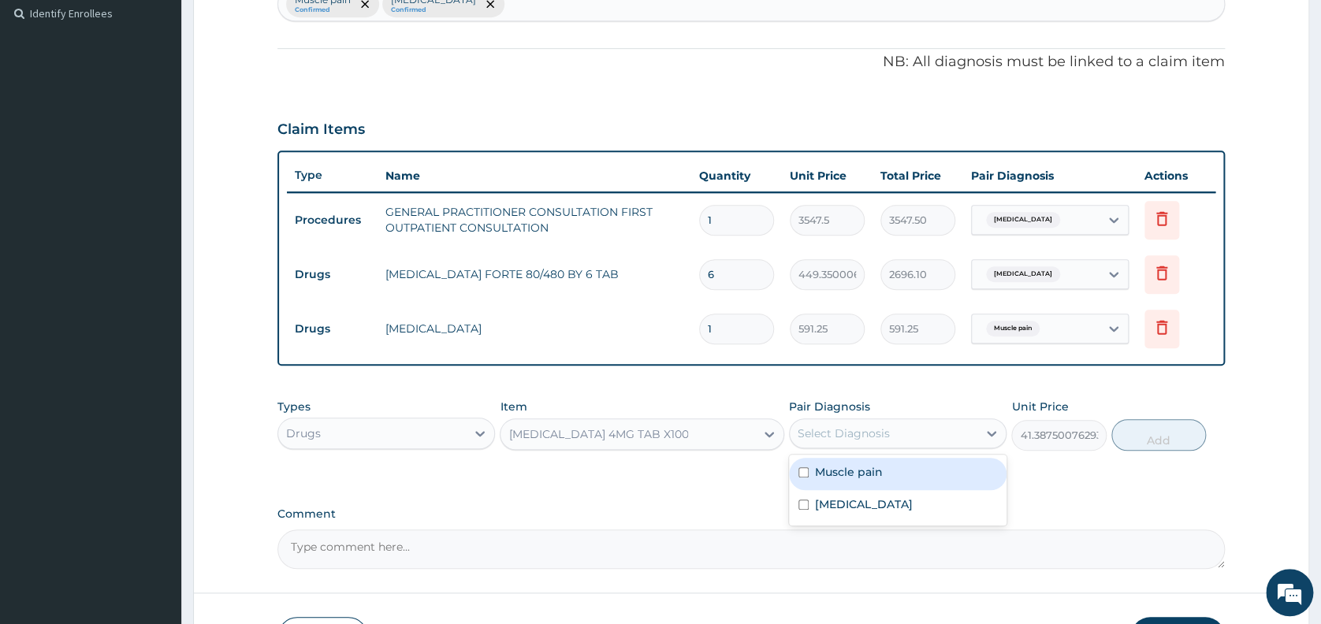
click at [807, 437] on div "Select Diagnosis" at bounding box center [843, 434] width 92 height 16
click at [829, 504] on label "Malaria" at bounding box center [864, 504] width 98 height 16
checkbox input "true"
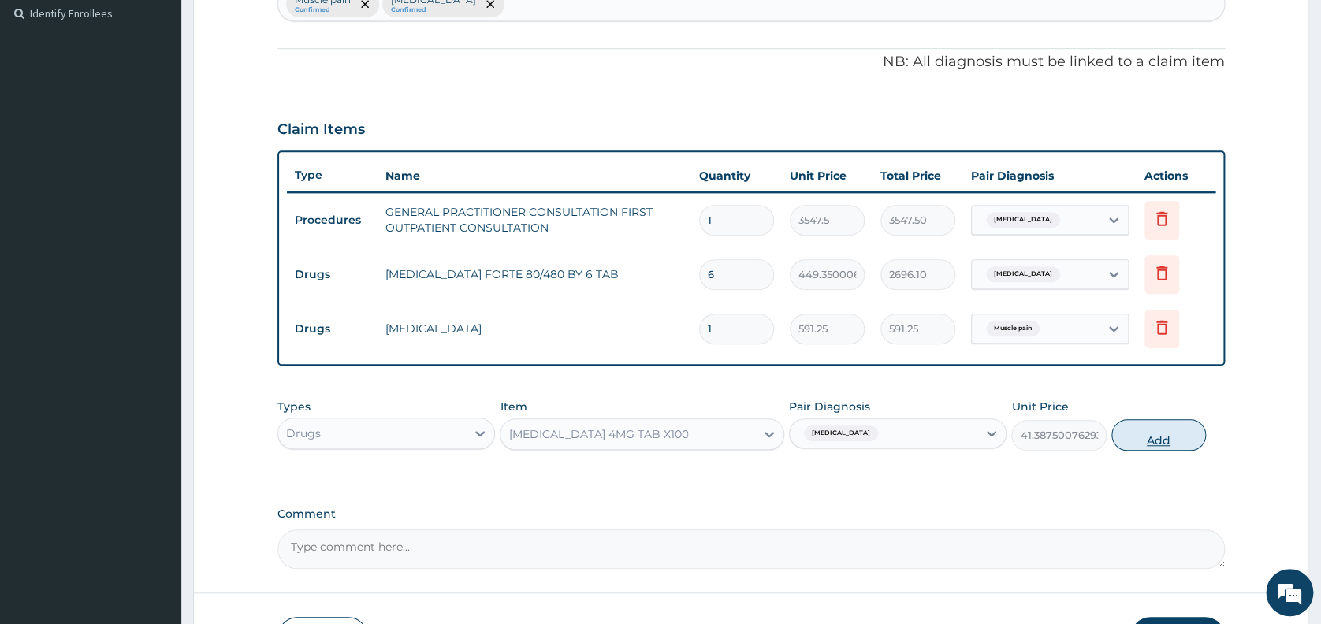
click at [1137, 428] on button "Add" at bounding box center [1158, 435] width 95 height 32
type input "0"
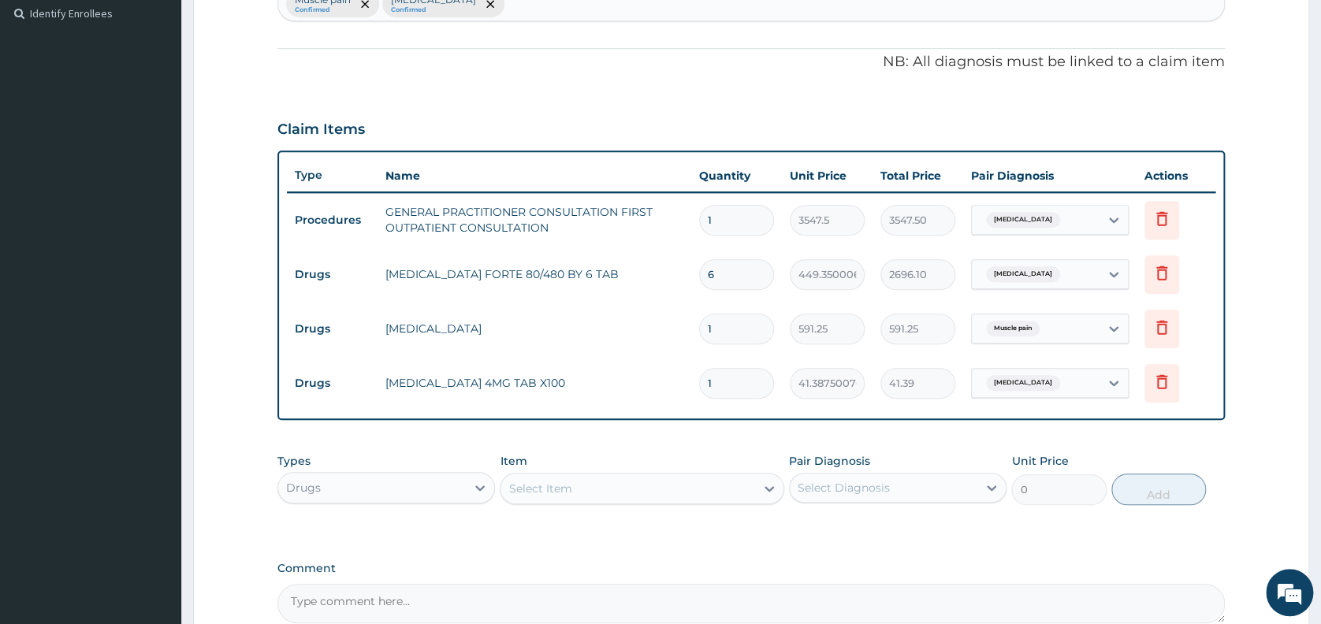
type input "10"
type input "413.88"
type input "10"
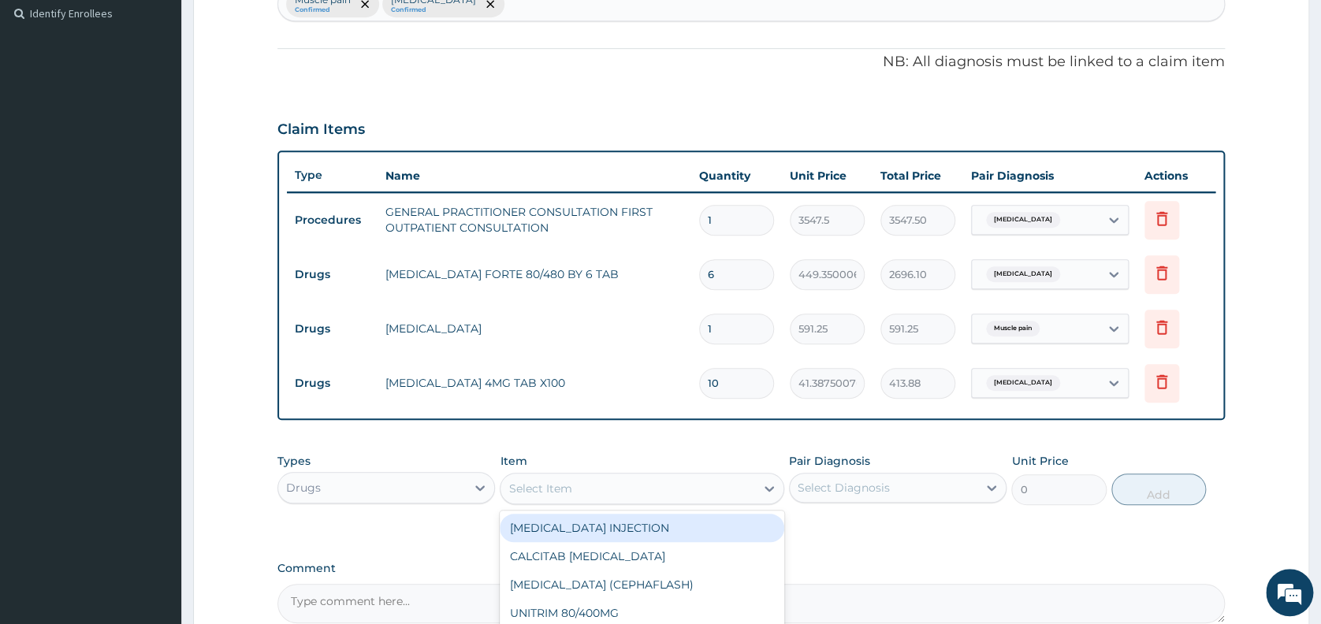
click at [689, 474] on div "Select Item" at bounding box center [642, 489] width 284 height 32
type input "DICLO"
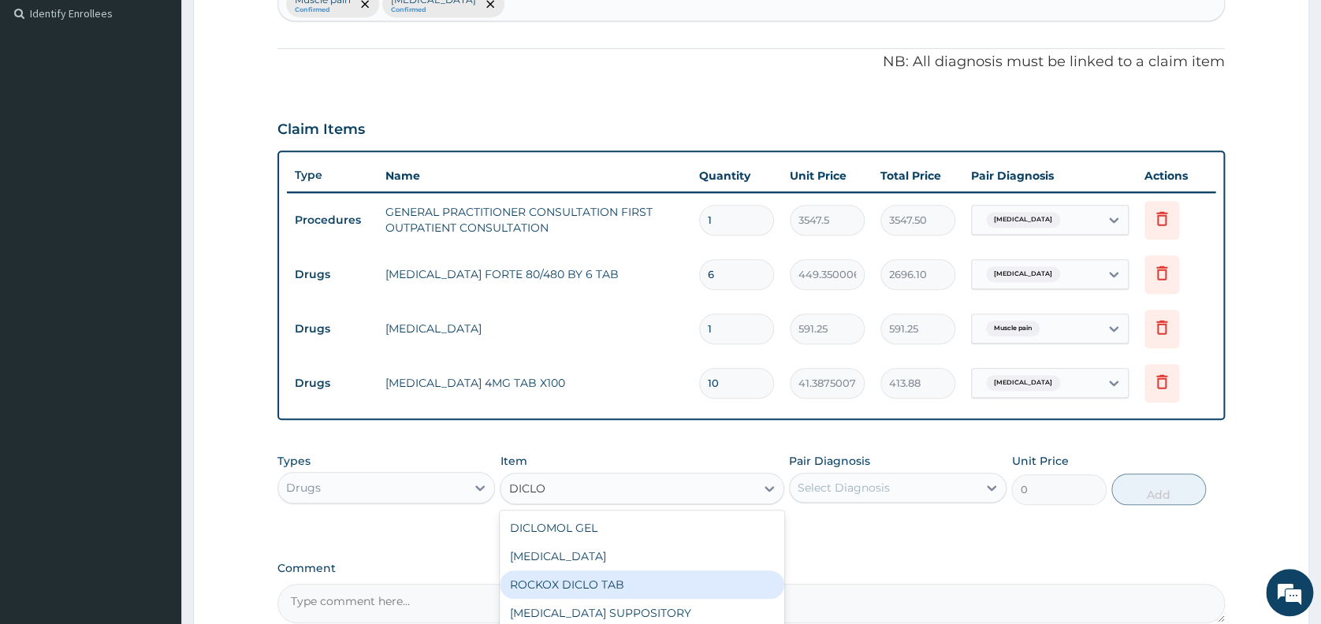
click at [636, 588] on div "ROCKOX DICLO TAB" at bounding box center [642, 585] width 284 height 28
type input "82.7750015258789"
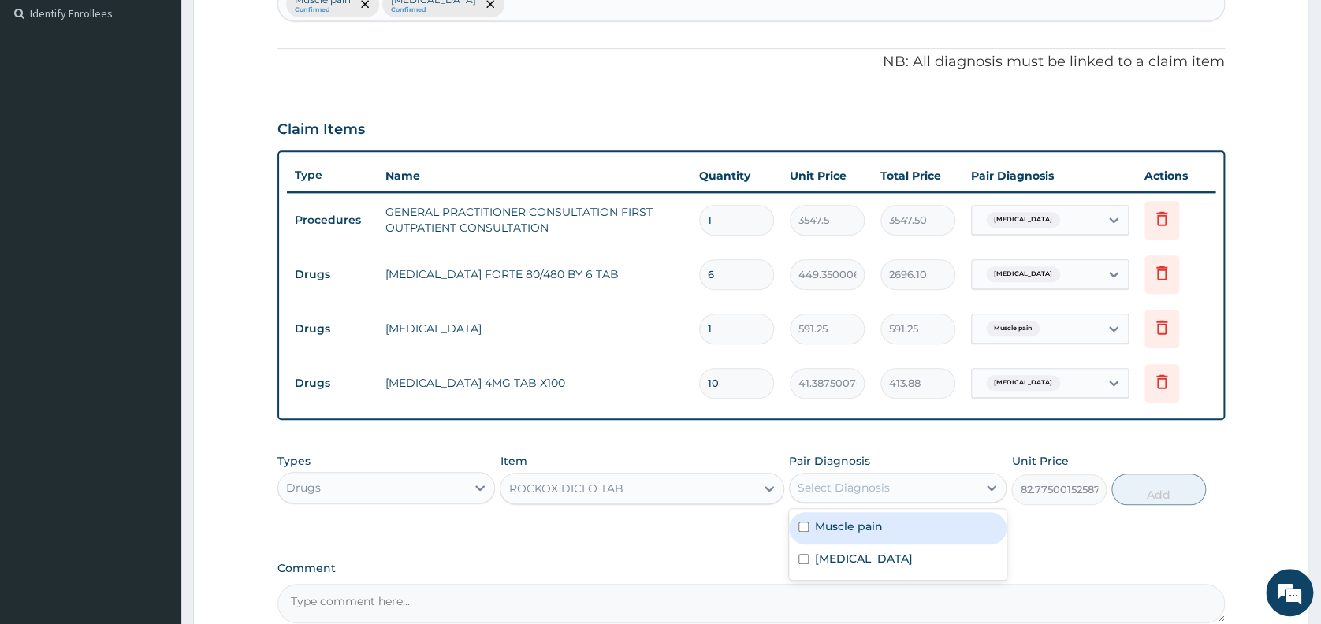
click at [861, 486] on div "Select Diagnosis" at bounding box center [843, 488] width 92 height 16
click at [871, 534] on label "Muscle pain" at bounding box center [849, 526] width 68 height 16
checkbox input "true"
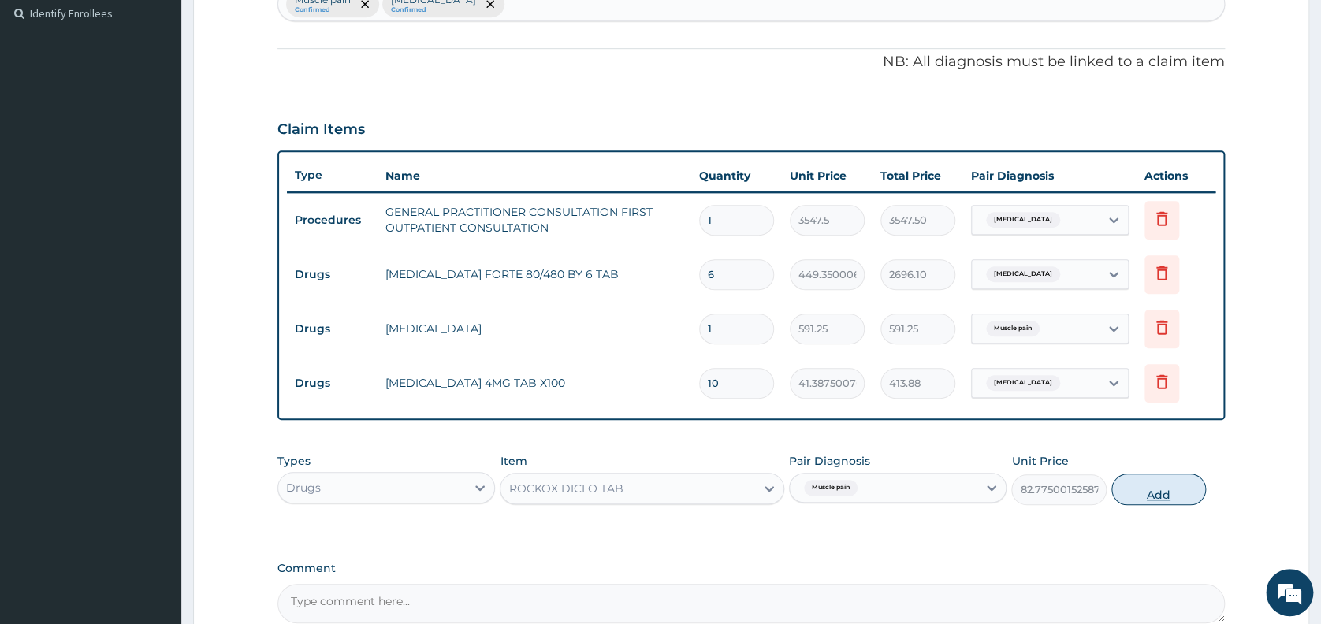
click at [1147, 489] on button "Add" at bounding box center [1158, 490] width 95 height 32
type input "0"
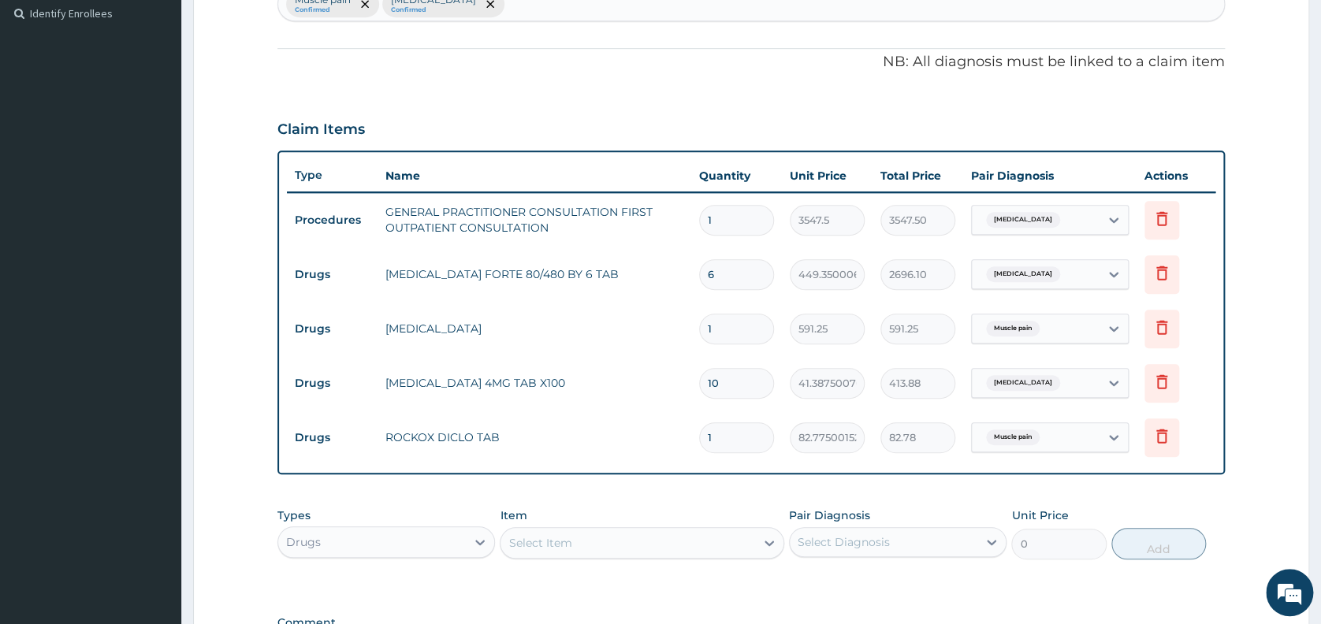
type input "10"
type input "827.75"
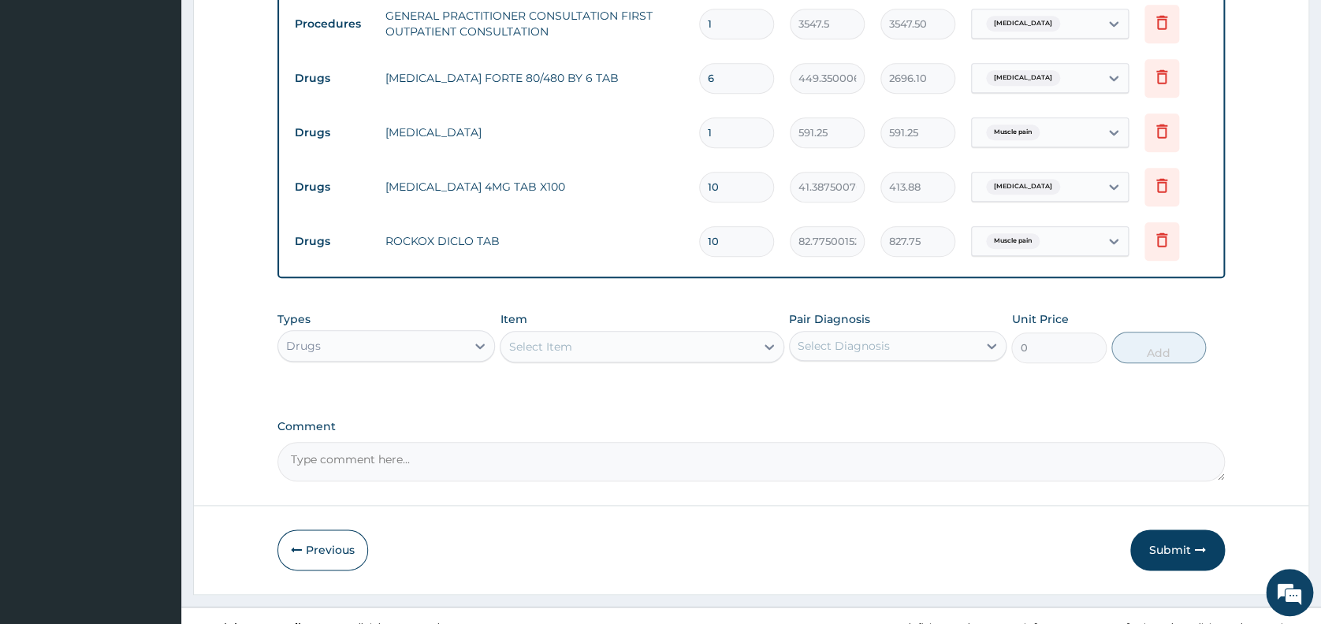
scroll to position [645, 0]
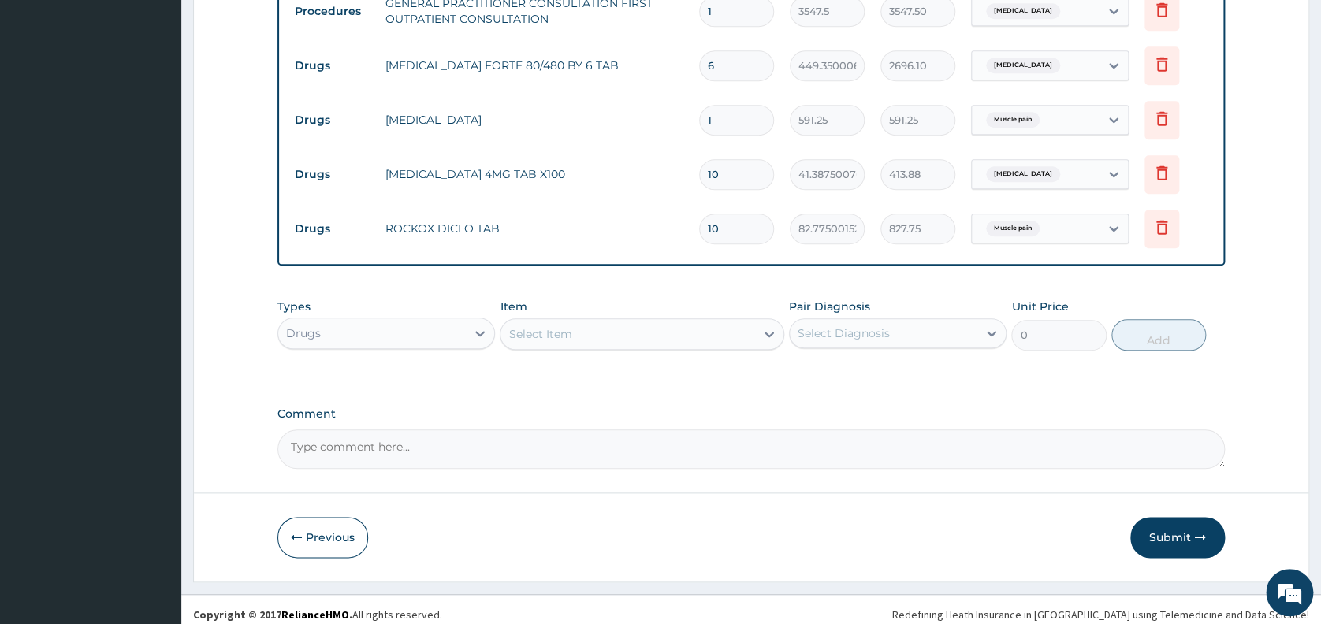
type input "10"
click at [857, 441] on textarea "Comment" at bounding box center [750, 448] width 947 height 39
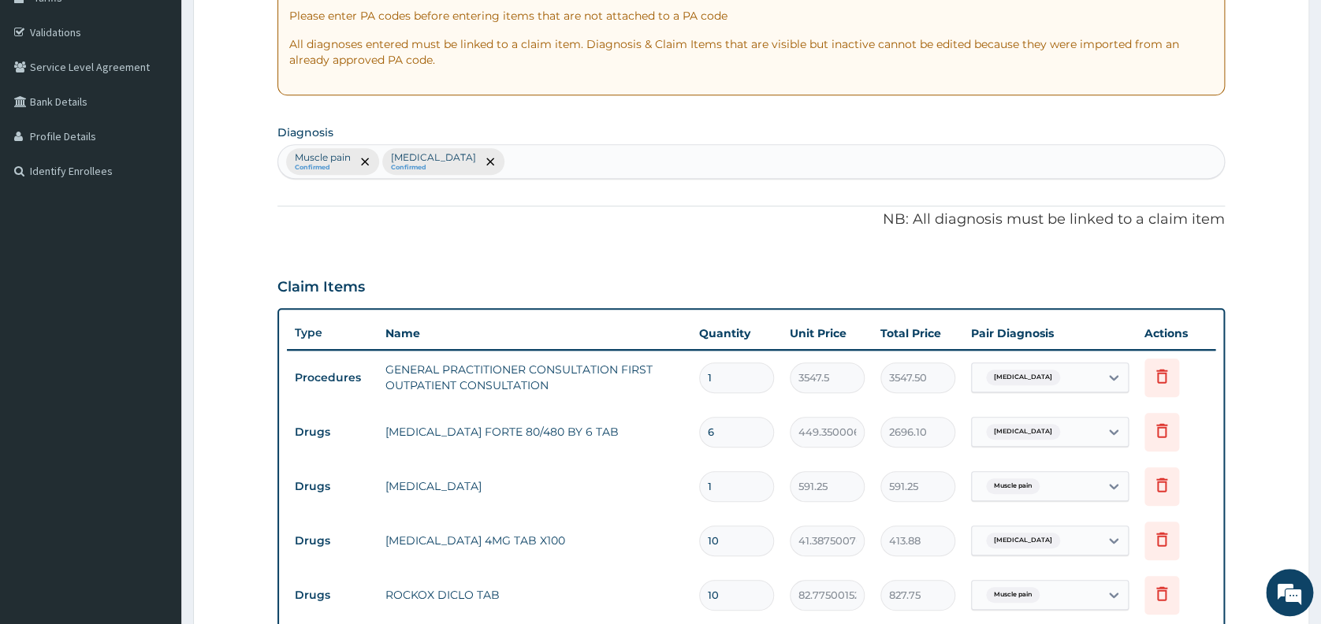
scroll to position [258, 0]
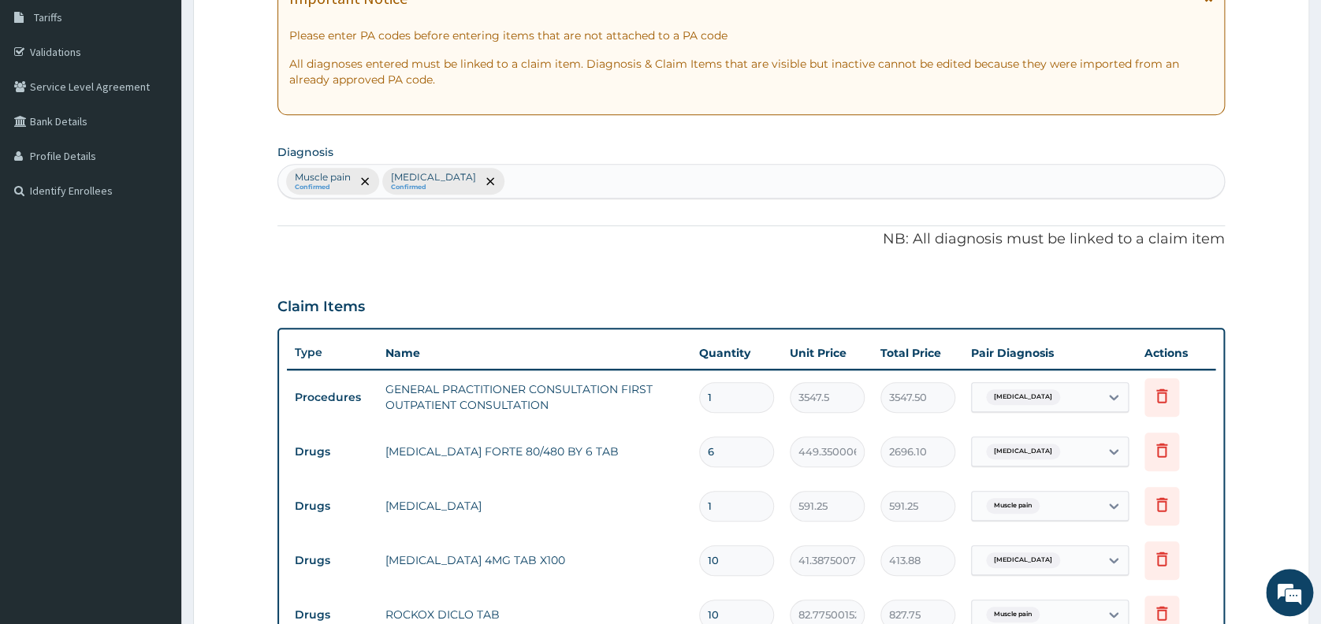
type textarea "Im diclofenac 75mg stat, tab diclofenac 50mg bd x5/7, tab dexamethasone 5mg bd …"
click at [466, 172] on div "Muscle pain Confirmed Malaria Confirmed" at bounding box center [751, 181] width 946 height 33
type input "alle"
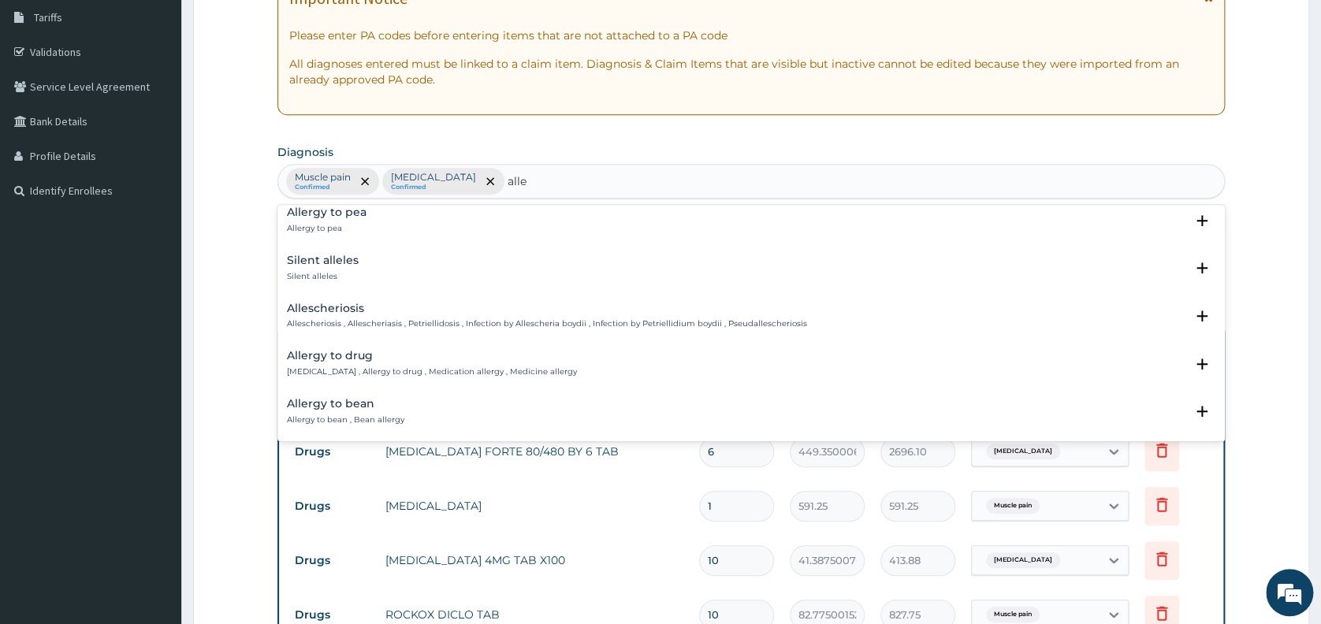
scroll to position [252, 0]
click at [310, 353] on h4 "Allergy to drug" at bounding box center [432, 350] width 290 height 12
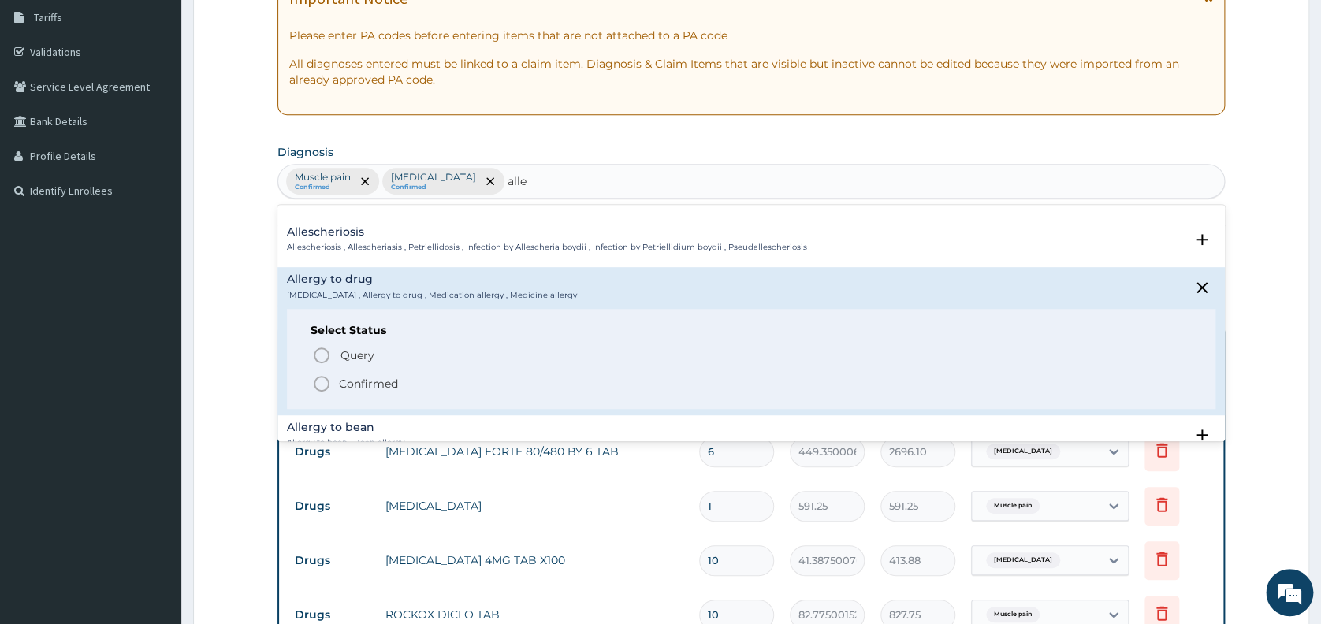
scroll to position [336, 0]
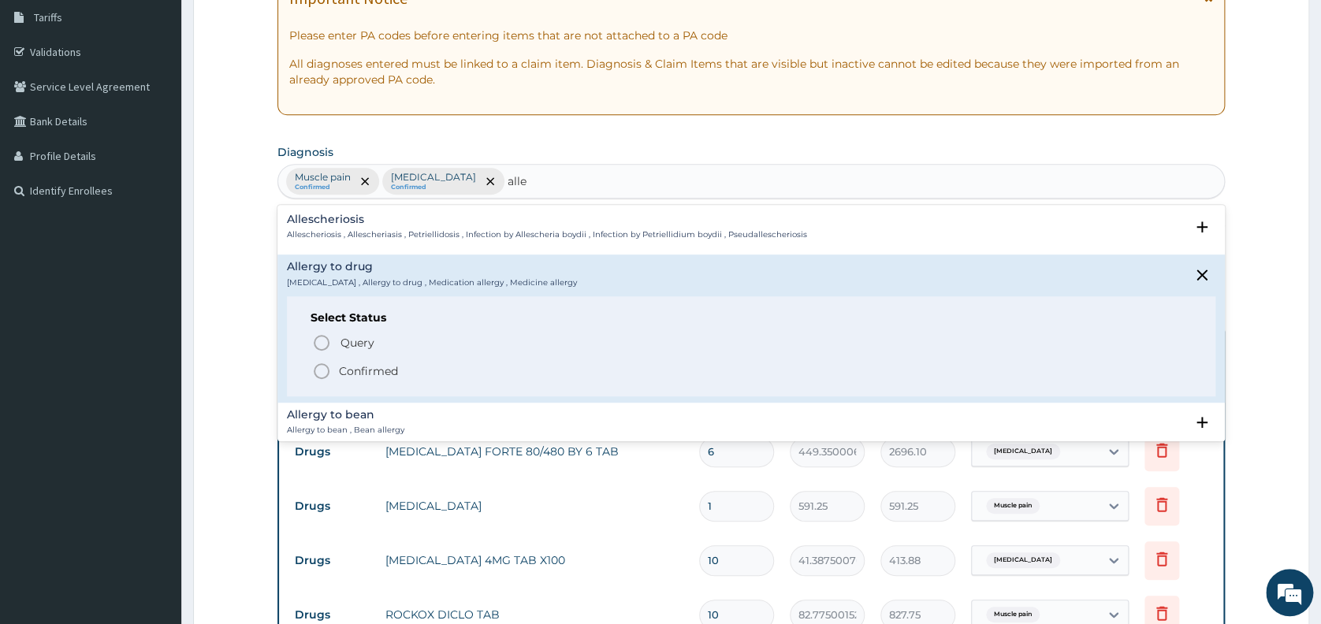
click at [321, 368] on icon "status option filled" at bounding box center [321, 371] width 19 height 19
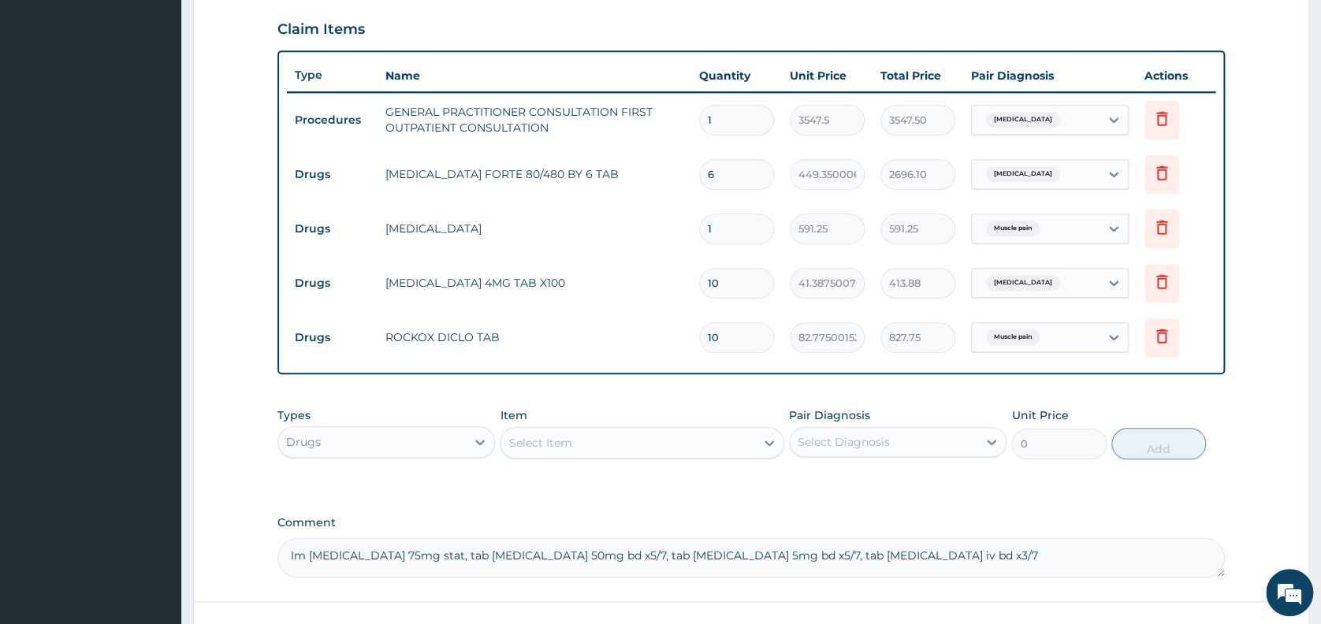
scroll to position [542, 0]
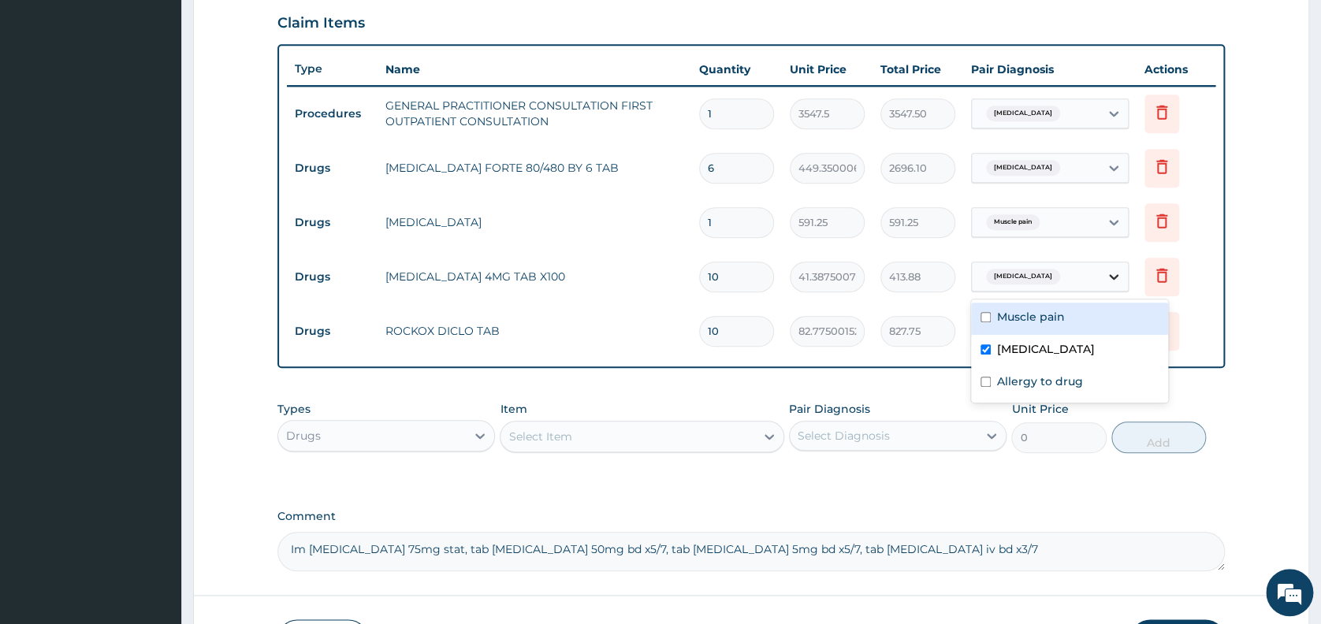
click at [1109, 277] on icon at bounding box center [1114, 277] width 16 height 16
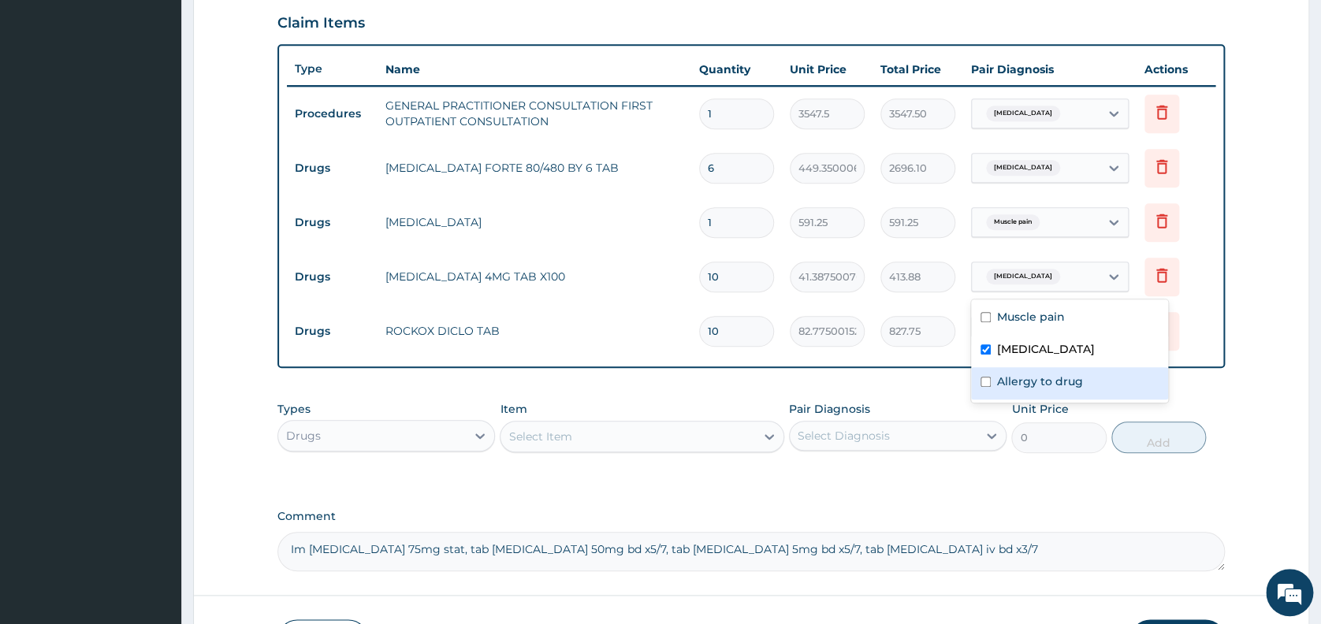
click at [1064, 388] on label "Allergy to drug" at bounding box center [1040, 382] width 86 height 16
checkbox input "true"
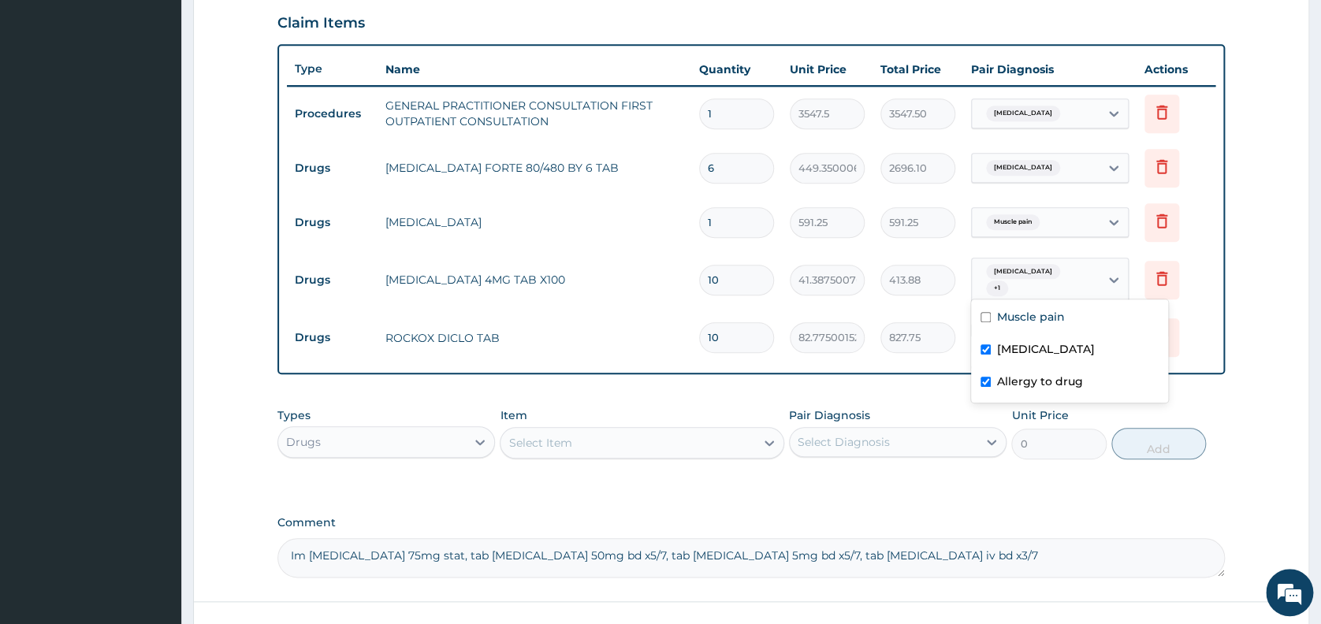
click at [987, 346] on input "checkbox" at bounding box center [985, 349] width 10 height 10
checkbox input "false"
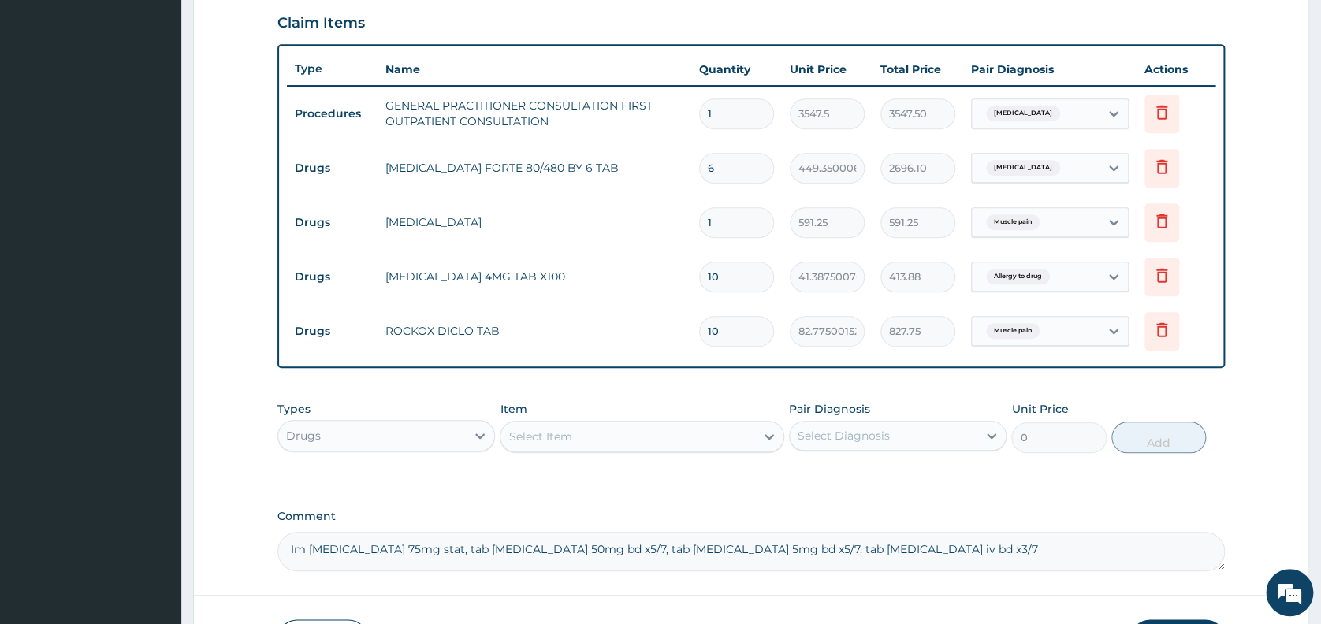
click at [1270, 276] on form "Step 2 of 2 PA Code / Prescription Code Enter Code(Secondary Care Only) Encount…" at bounding box center [751, 112] width 1116 height 1143
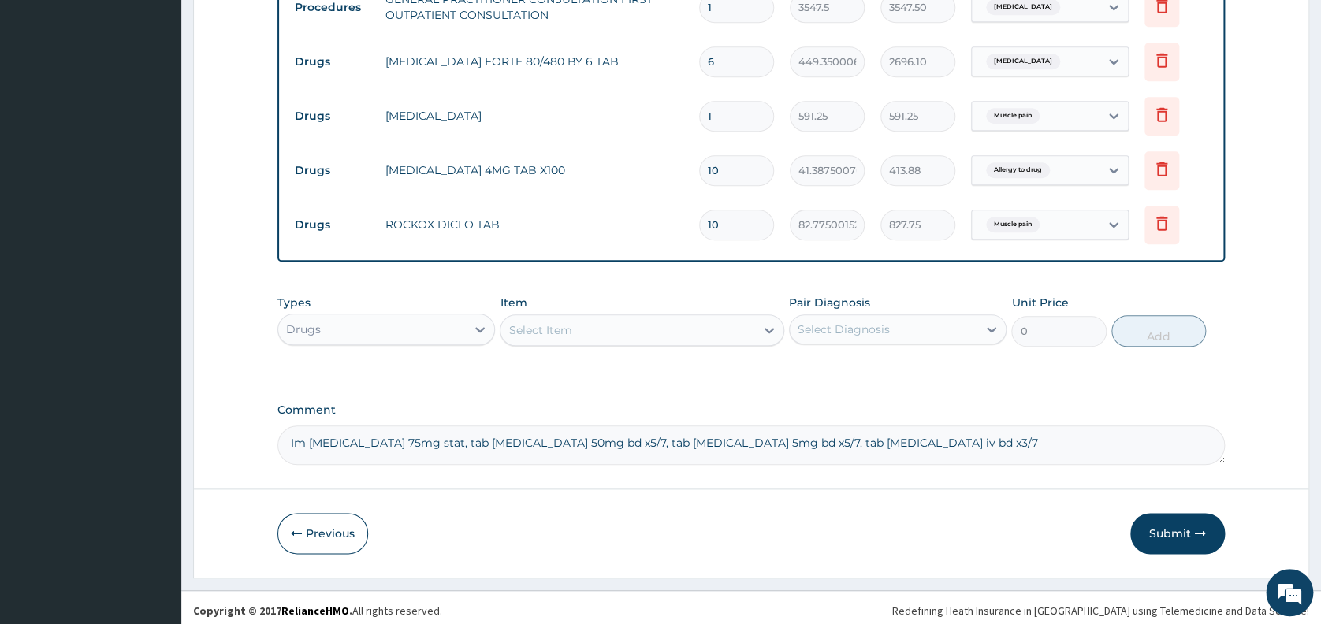
scroll to position [656, 0]
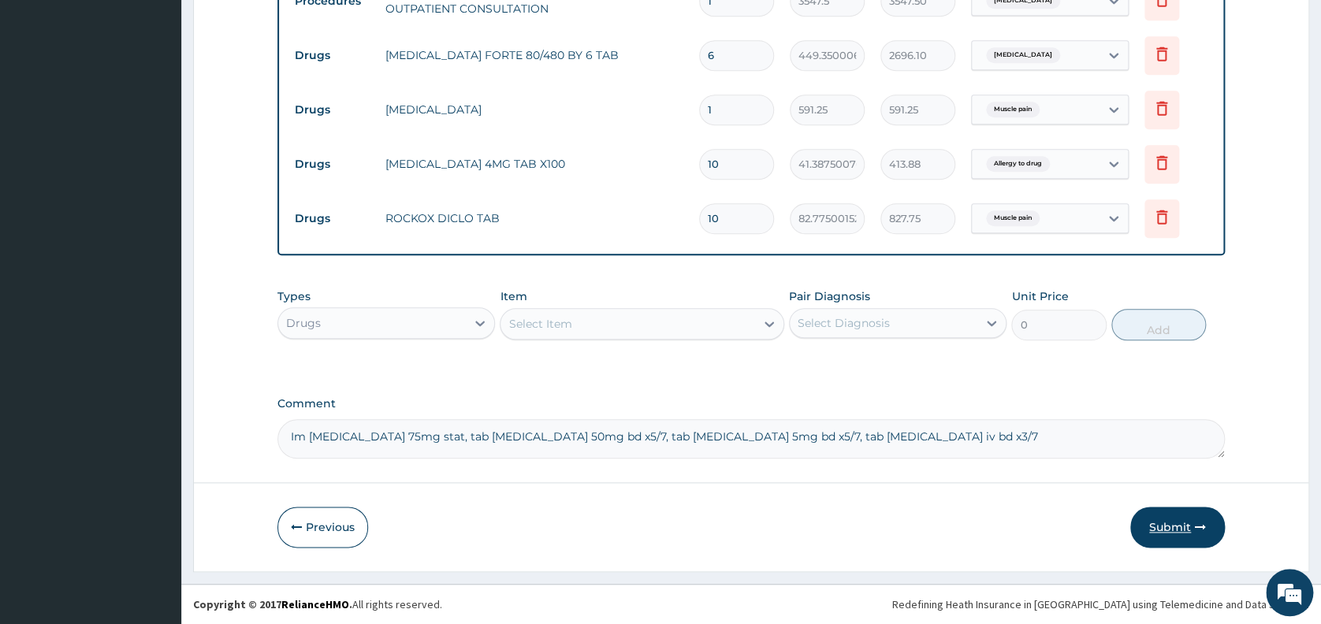
click at [1169, 521] on button "Submit" at bounding box center [1177, 527] width 95 height 41
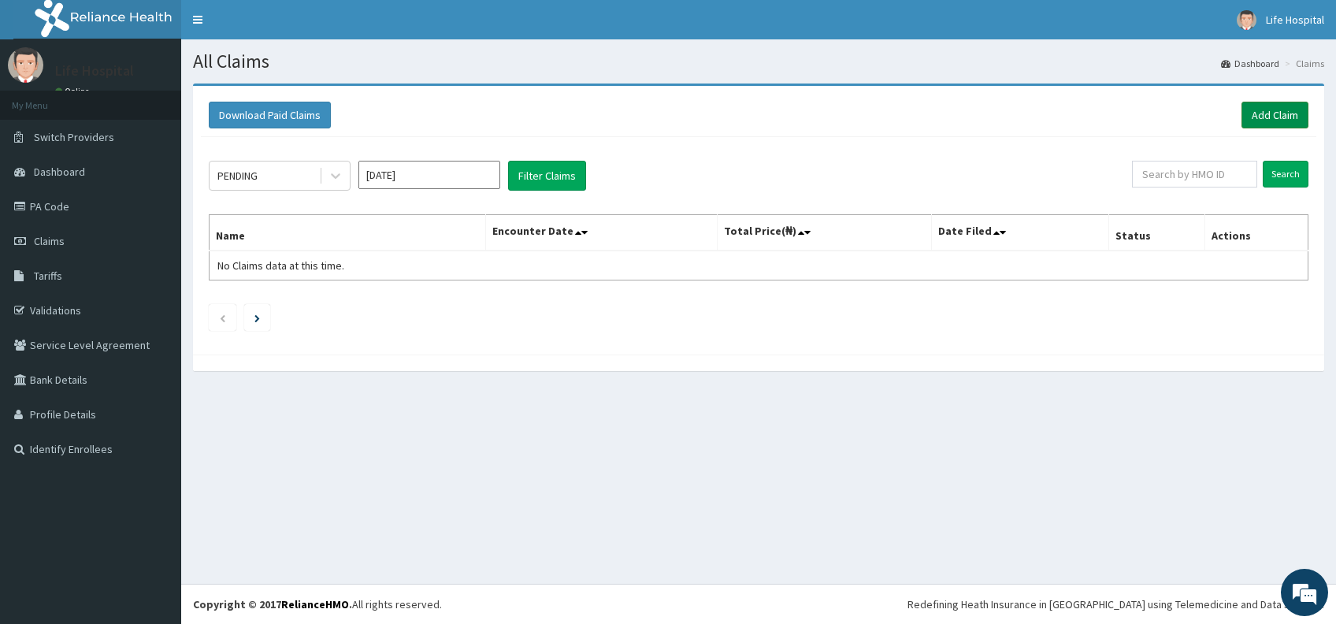
click at [1261, 109] on link "Add Claim" at bounding box center [1275, 115] width 67 height 27
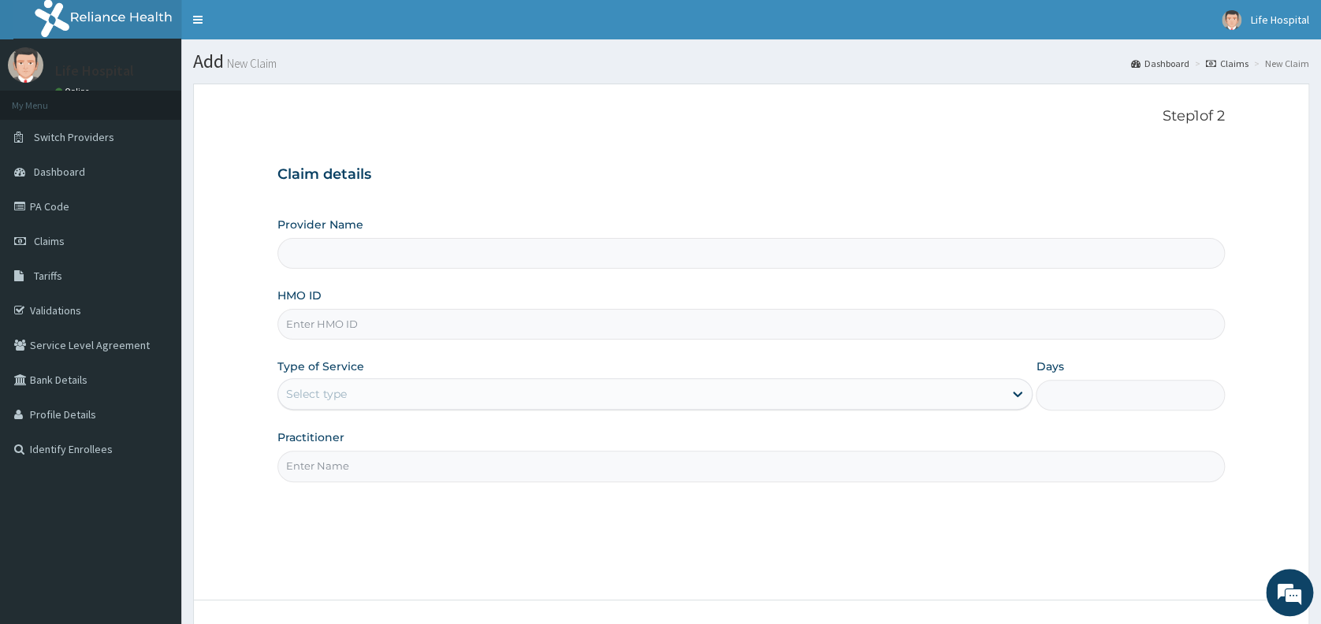
type input "[GEOGRAPHIC_DATA]"
click at [920, 321] on input "HMO ID" at bounding box center [750, 324] width 947 height 31
type input "SVE/10021/A"
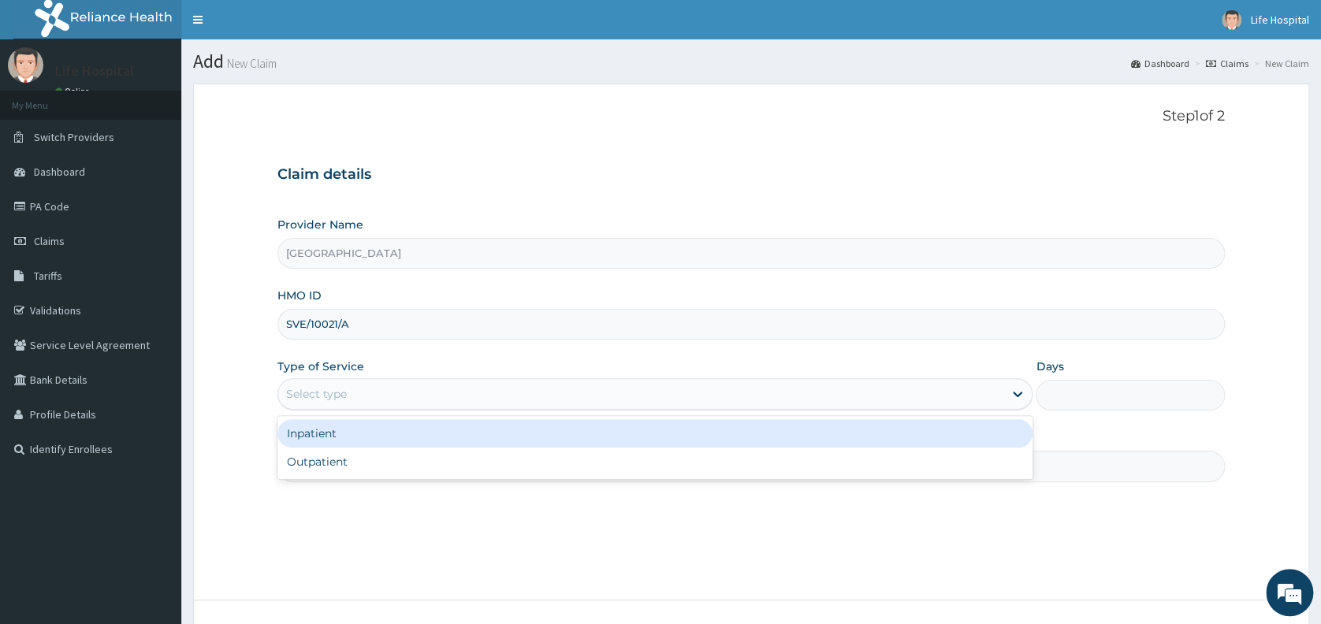
click at [899, 388] on div "Select type" at bounding box center [640, 393] width 725 height 25
click at [872, 436] on div "Inpatient" at bounding box center [654, 433] width 755 height 28
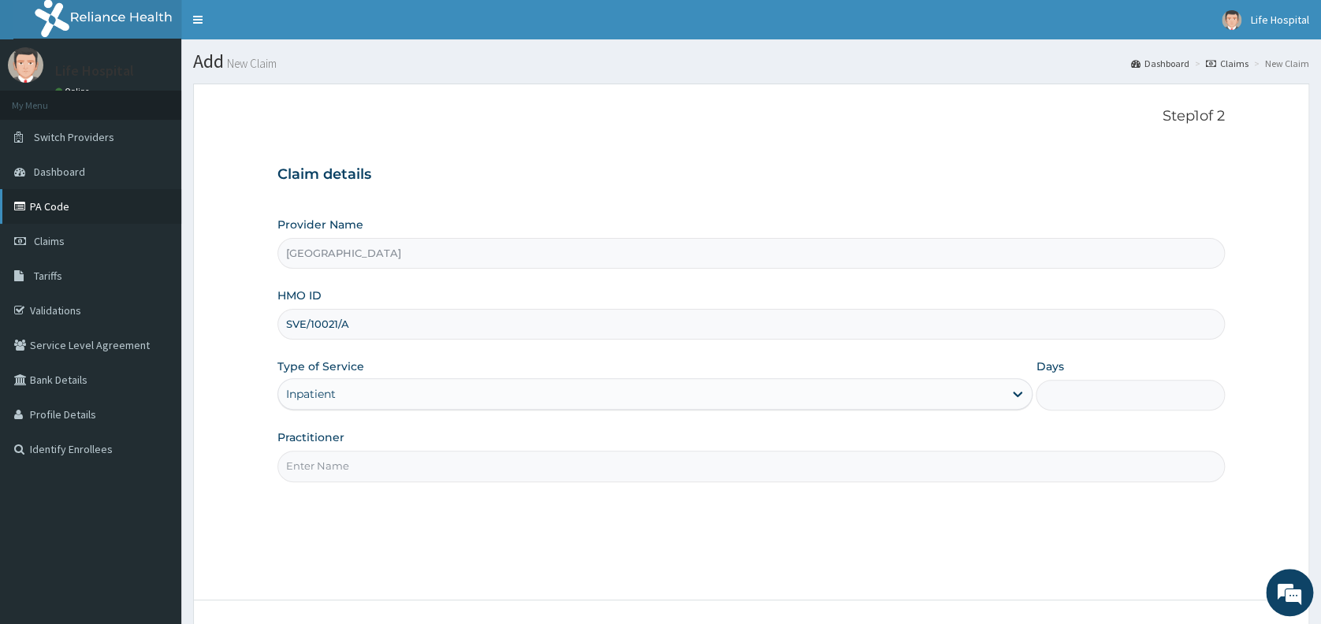
click at [77, 205] on link "PA Code" at bounding box center [90, 206] width 181 height 35
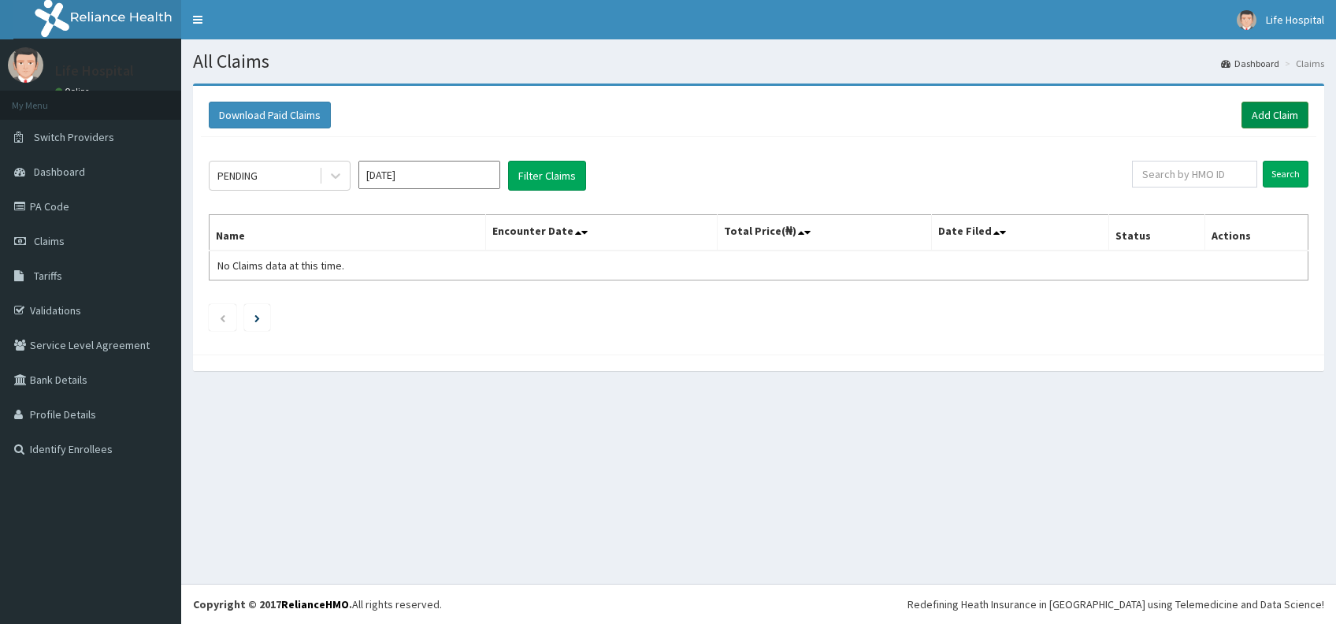
click at [1278, 110] on link "Add Claim" at bounding box center [1275, 115] width 67 height 27
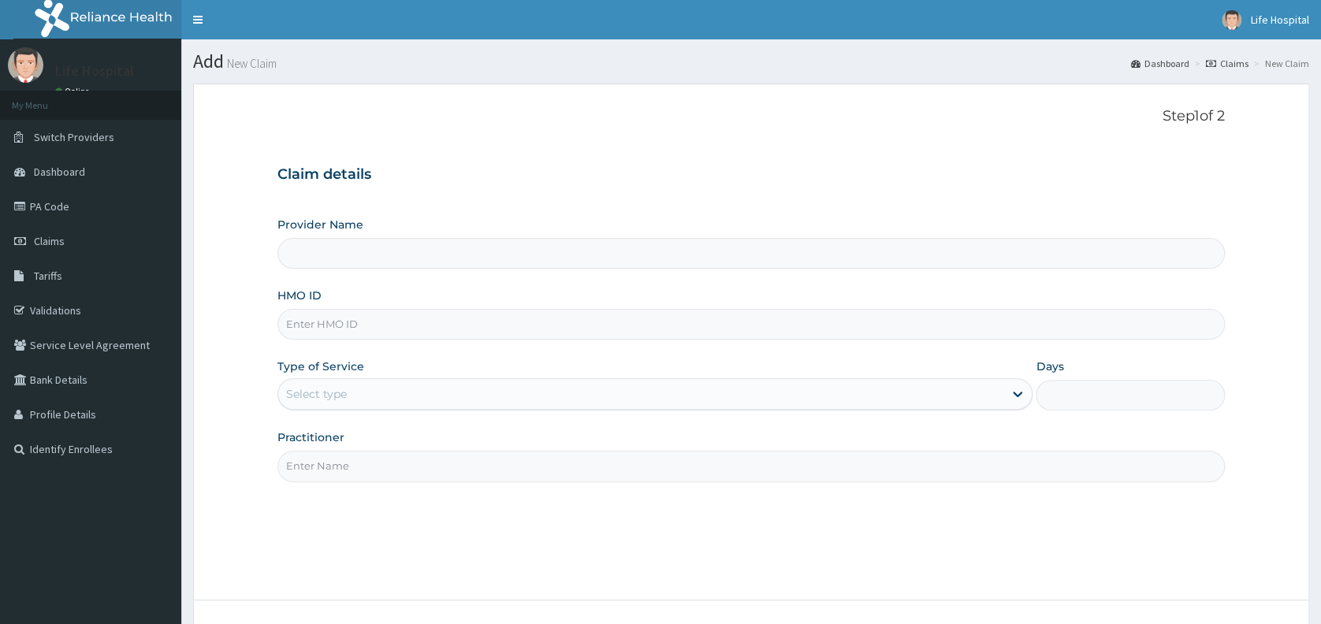
click at [926, 332] on input "HMO ID" at bounding box center [750, 324] width 947 height 31
type input "[GEOGRAPHIC_DATA]"
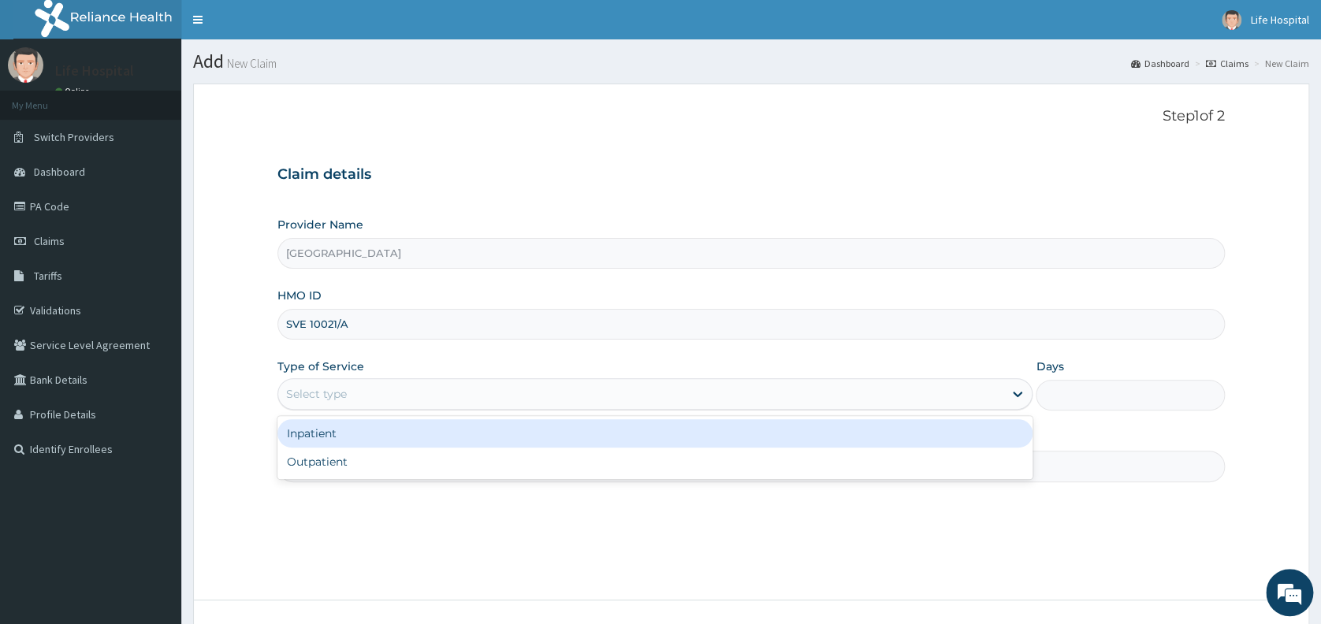
click at [842, 388] on div "Select type" at bounding box center [640, 393] width 725 height 25
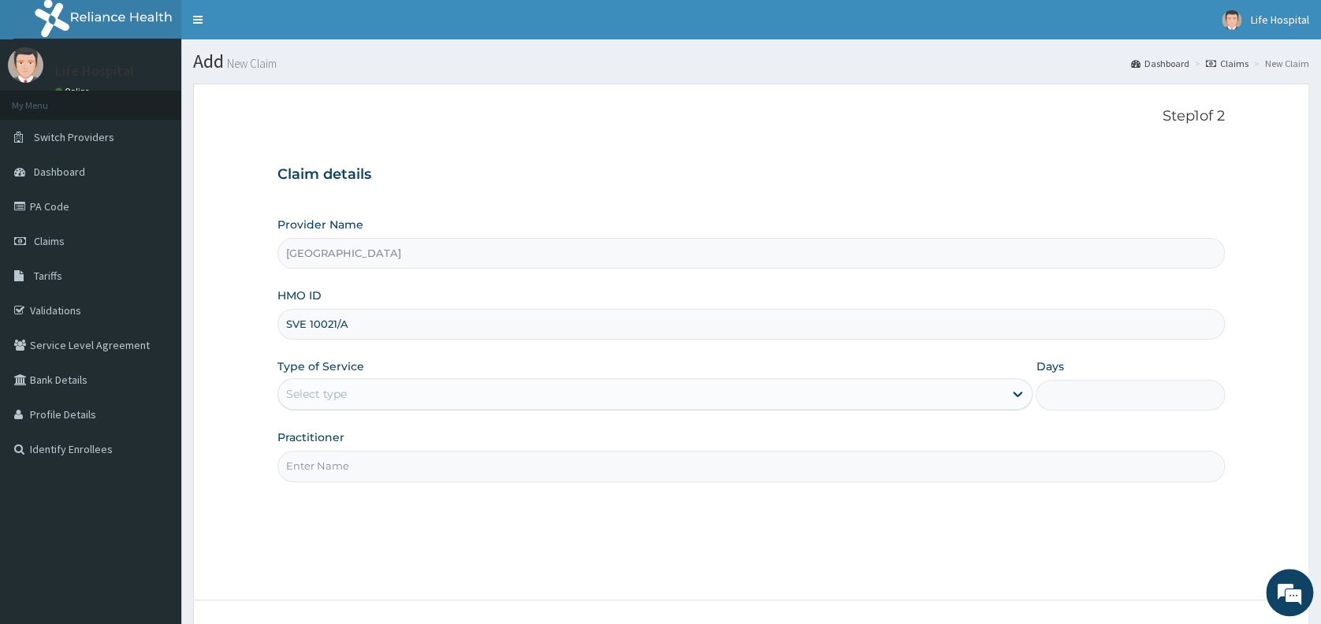
click at [311, 318] on input "SVE 10021/A" at bounding box center [750, 324] width 947 height 31
click at [307, 322] on input "SVE /10021/A" at bounding box center [750, 324] width 947 height 31
type input "SVE/10021/A"
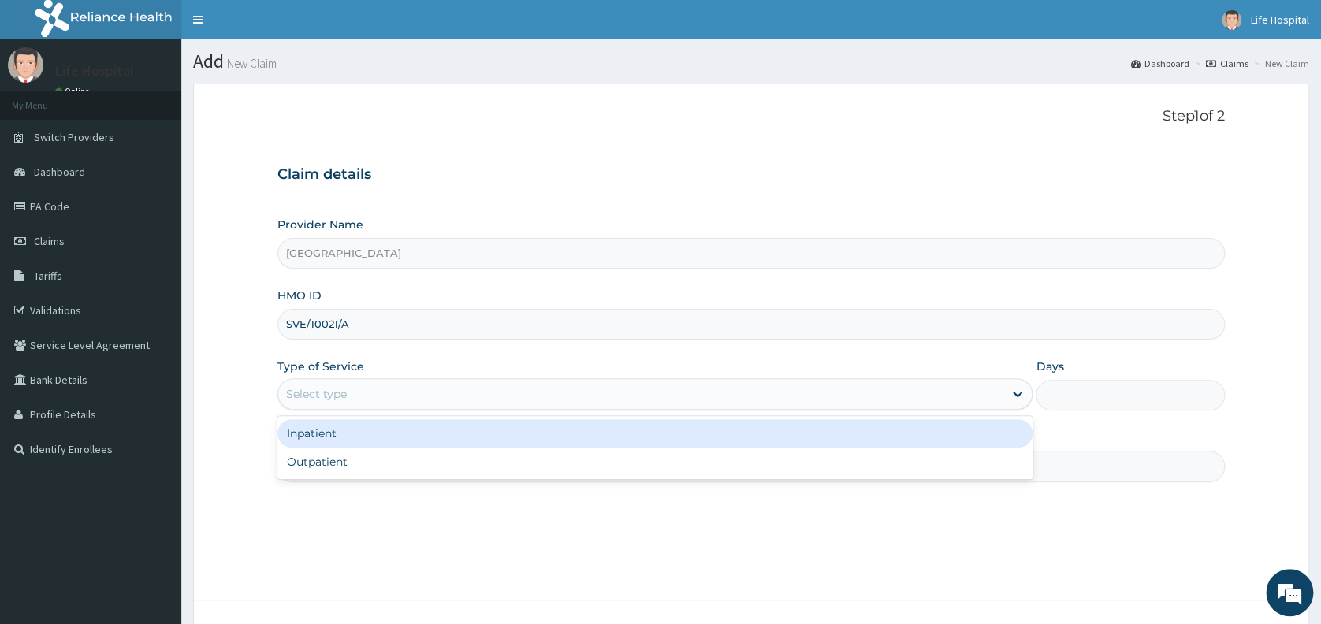
click at [366, 385] on div "Select type" at bounding box center [640, 393] width 725 height 25
click at [351, 431] on div "Inpatient" at bounding box center [654, 433] width 755 height 28
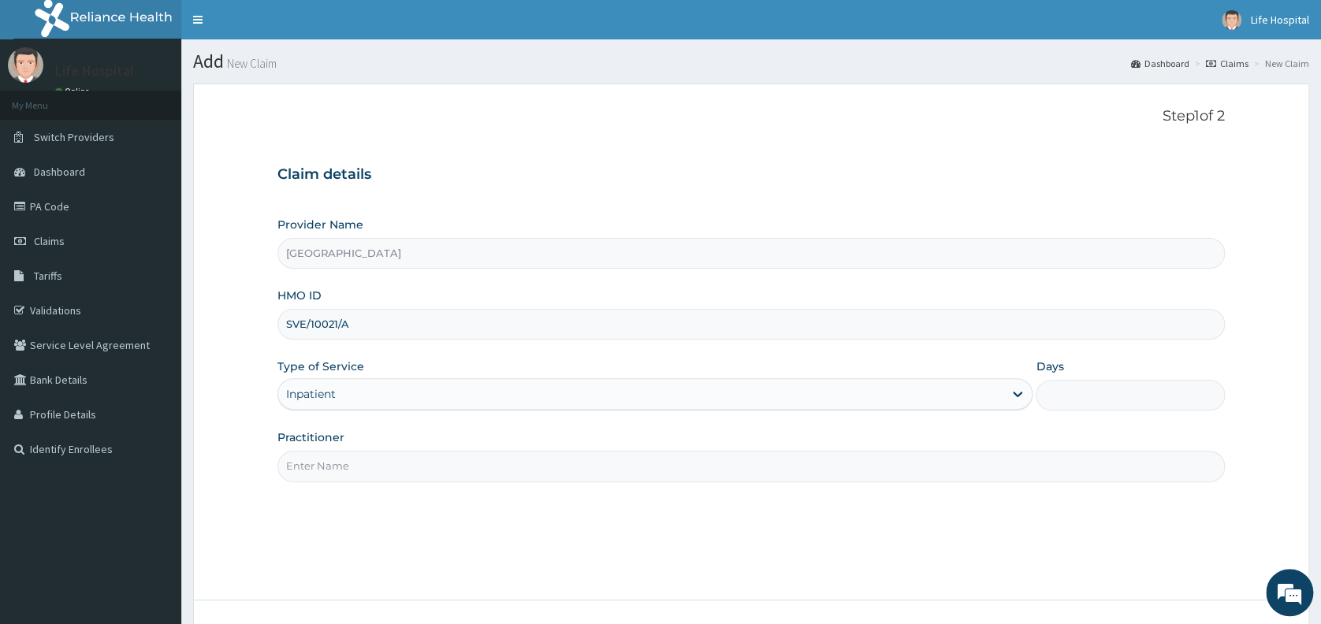
click at [328, 471] on input "Practitioner" at bounding box center [750, 466] width 947 height 31
type input "Dr Akinade A.A"
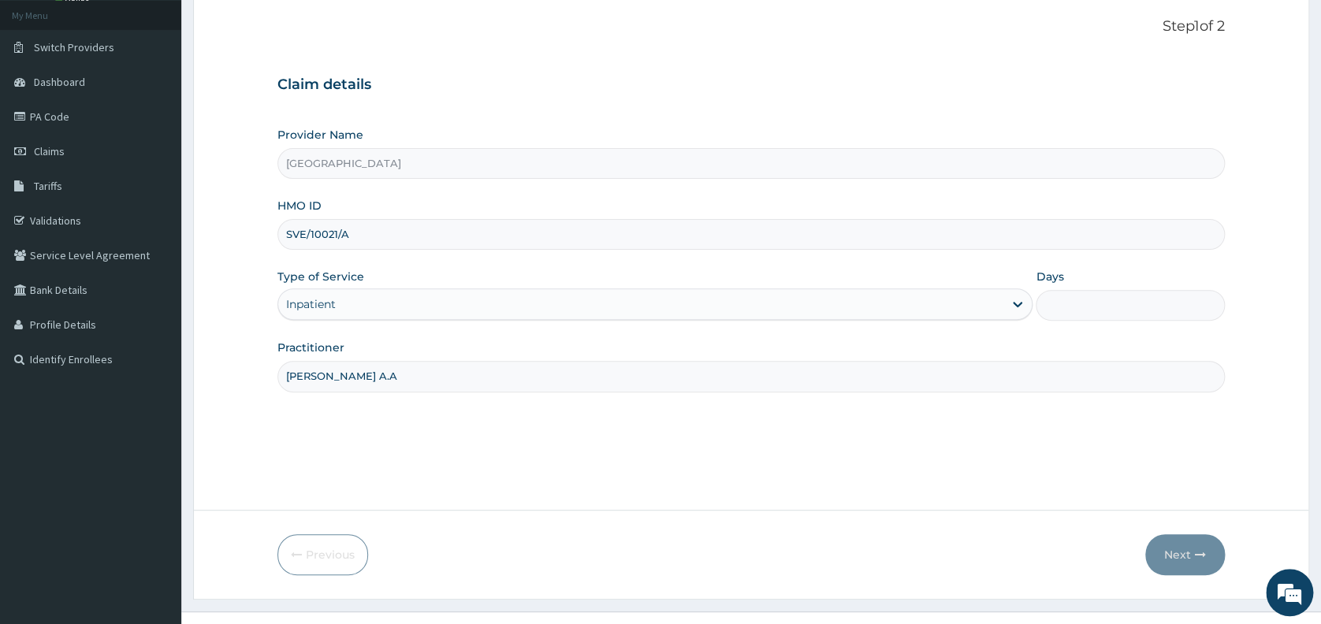
scroll to position [117, 0]
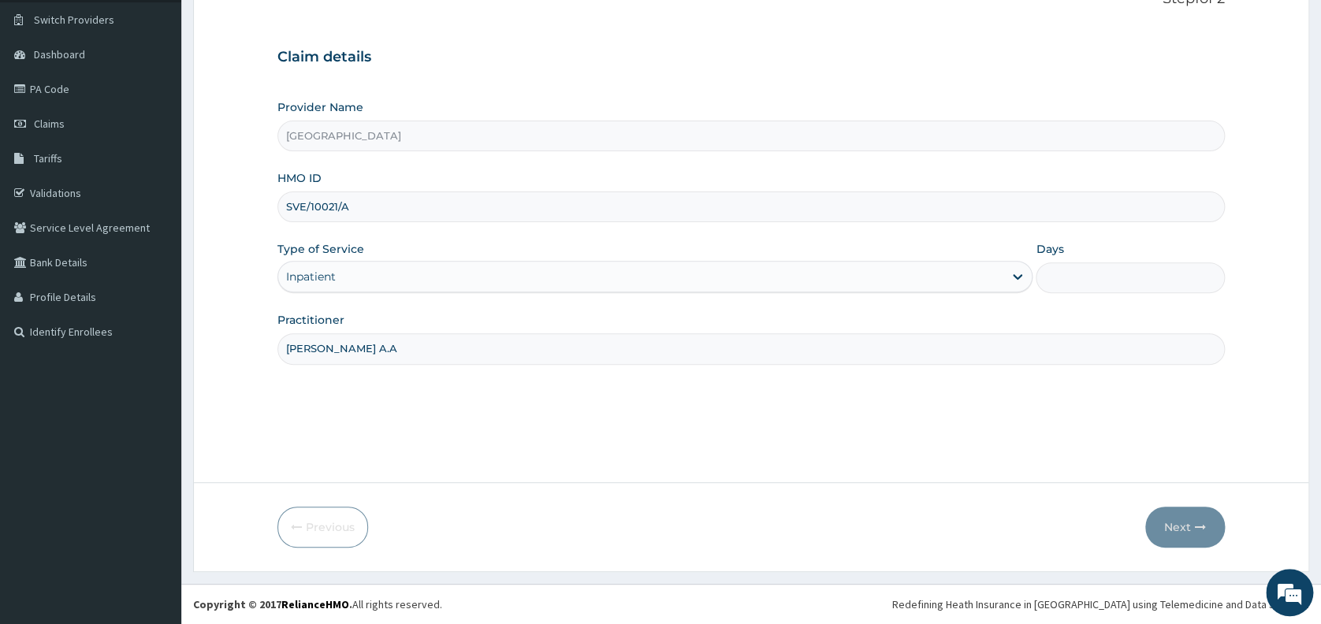
click at [1121, 284] on input "Days" at bounding box center [1129, 277] width 189 height 31
type input "1"
type input "2"
click at [1180, 524] on button "Next" at bounding box center [1185, 527] width 80 height 41
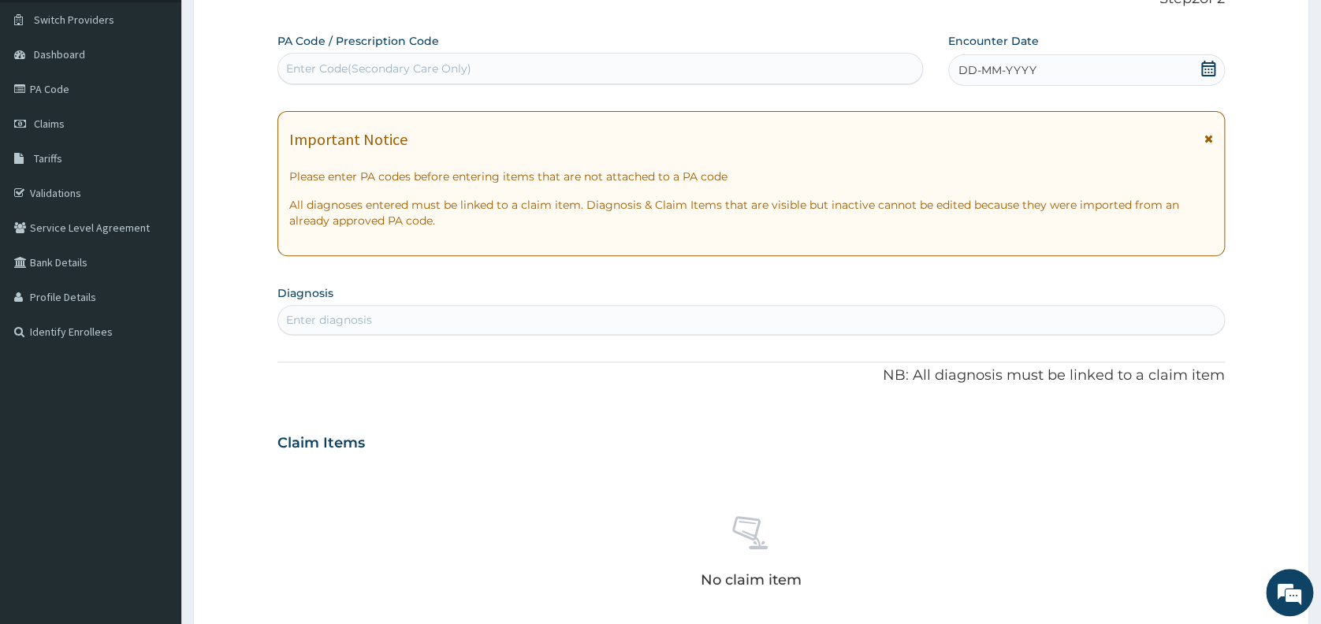
click at [775, 59] on div "Enter Code(Secondary Care Only)" at bounding box center [600, 68] width 644 height 25
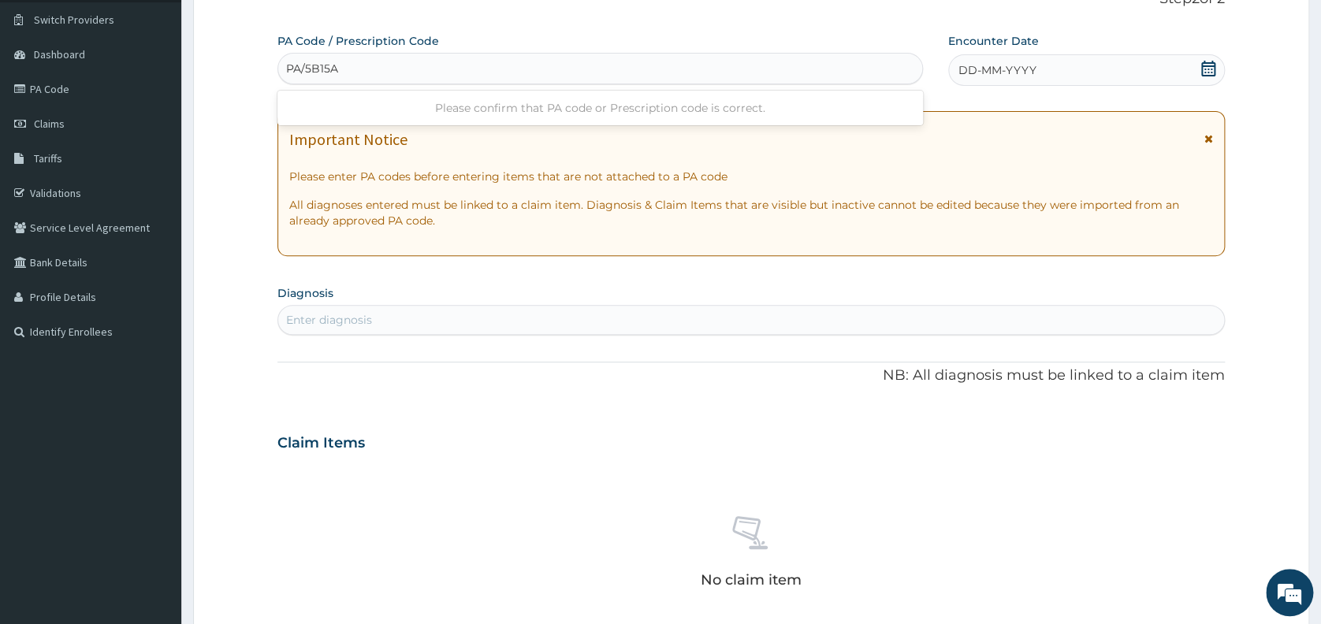
type input "PA/5B15A5"
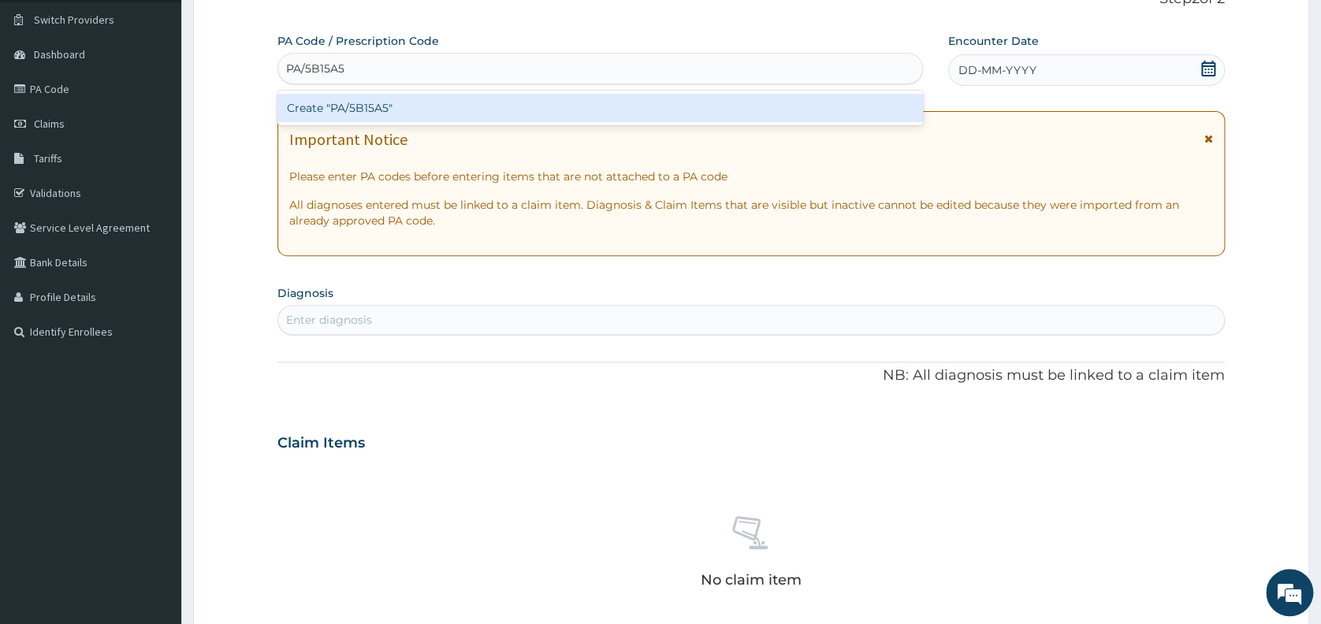
click at [748, 106] on div "Create "PA/5B15A5"" at bounding box center [599, 108] width 645 height 28
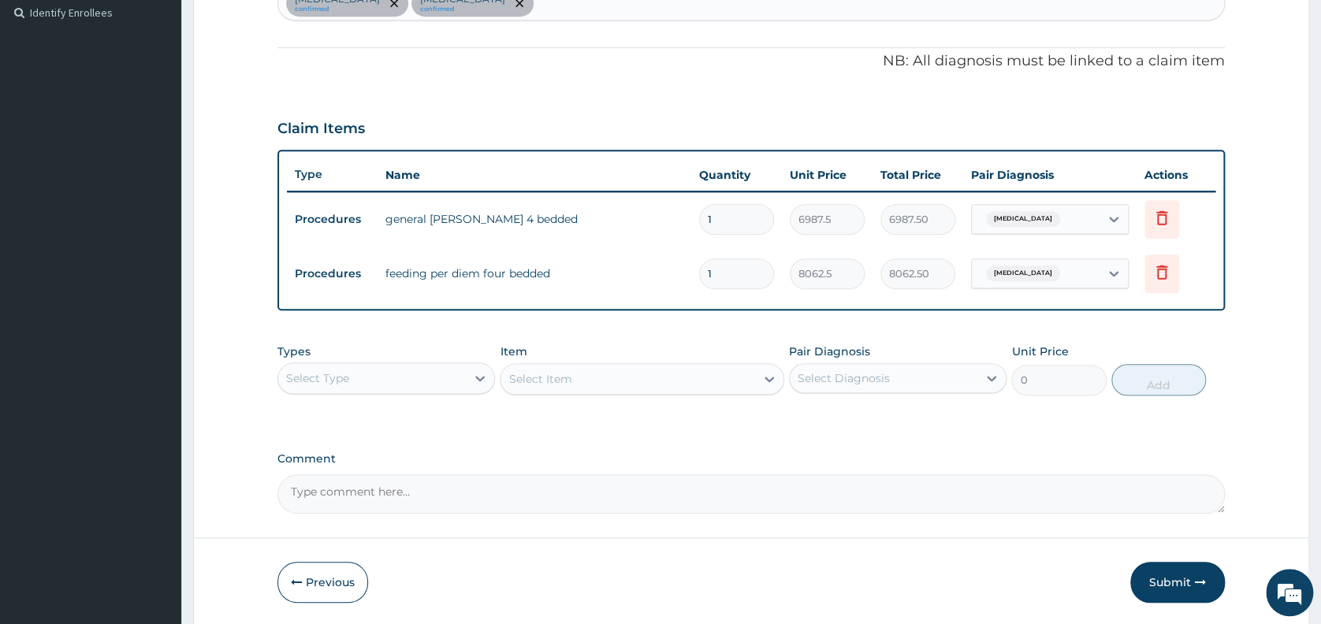
scroll to position [463, 0]
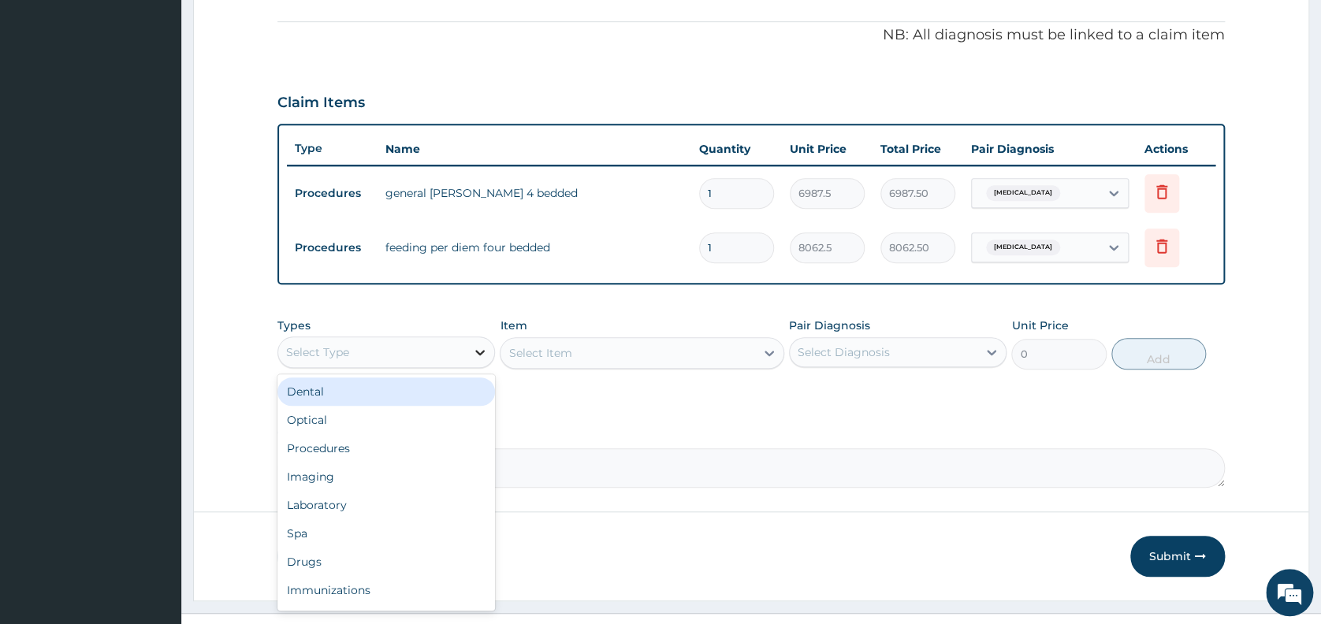
click at [480, 346] on icon at bounding box center [480, 352] width 16 height 16
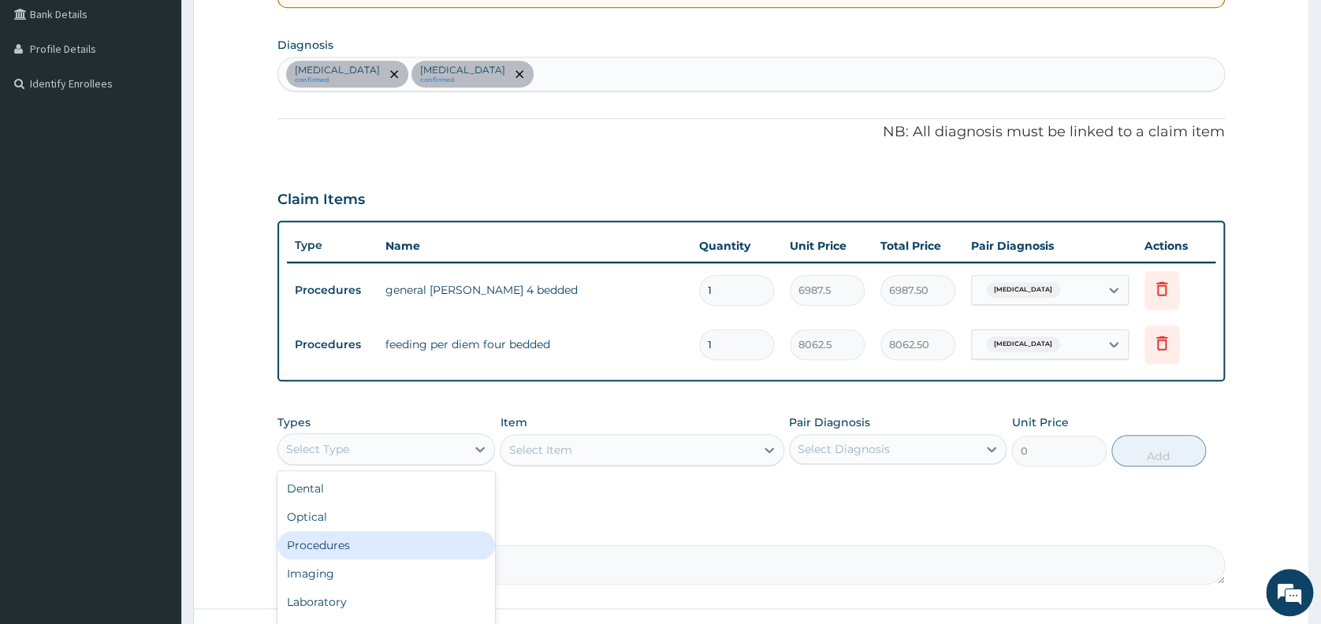
scroll to position [492, 0]
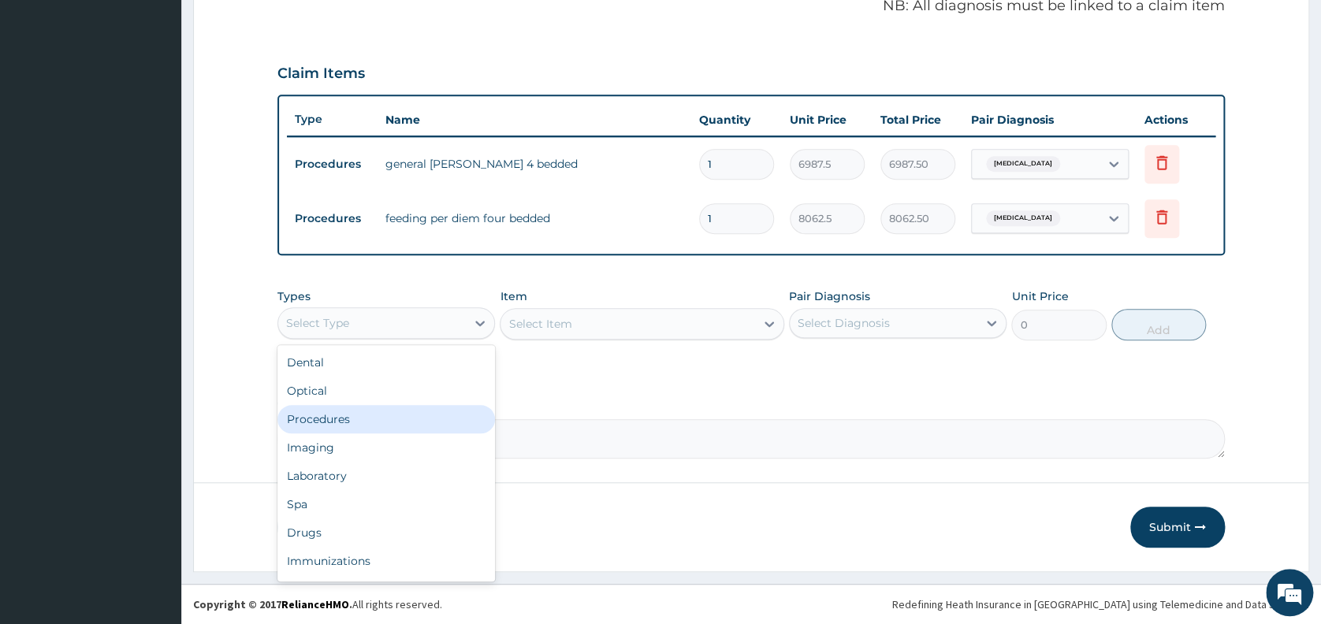
click at [420, 418] on div "Procedures" at bounding box center [385, 419] width 217 height 28
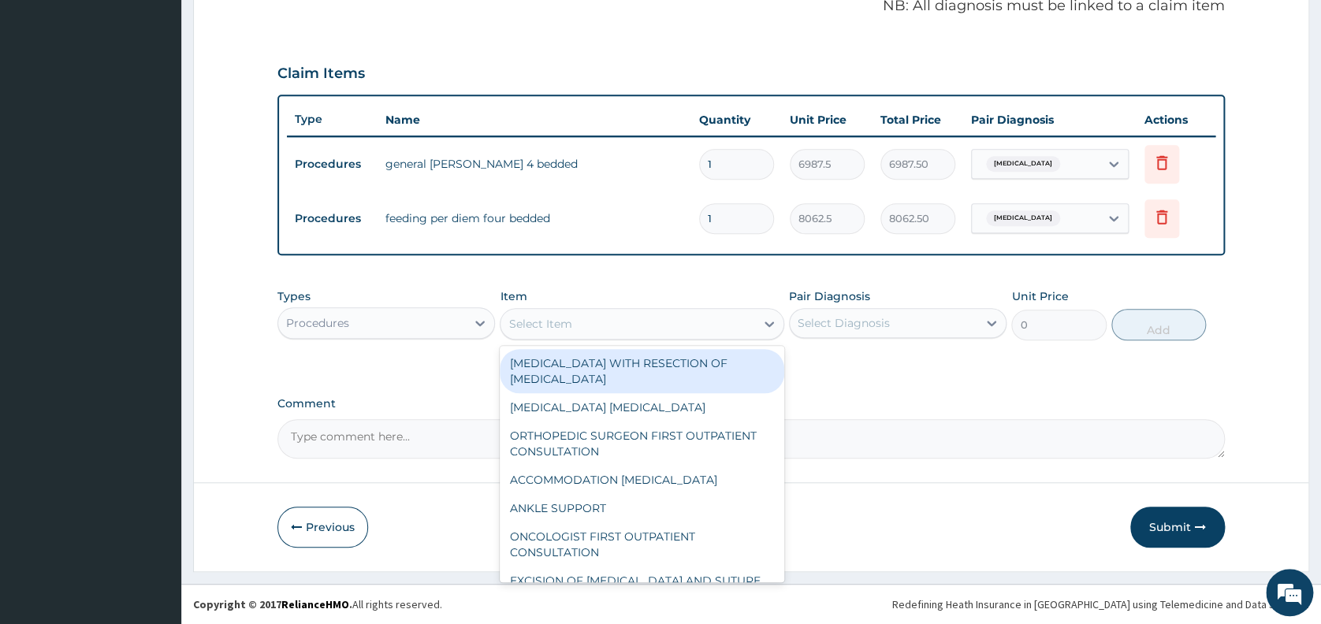
click at [563, 314] on div "Select Item" at bounding box center [627, 323] width 255 height 25
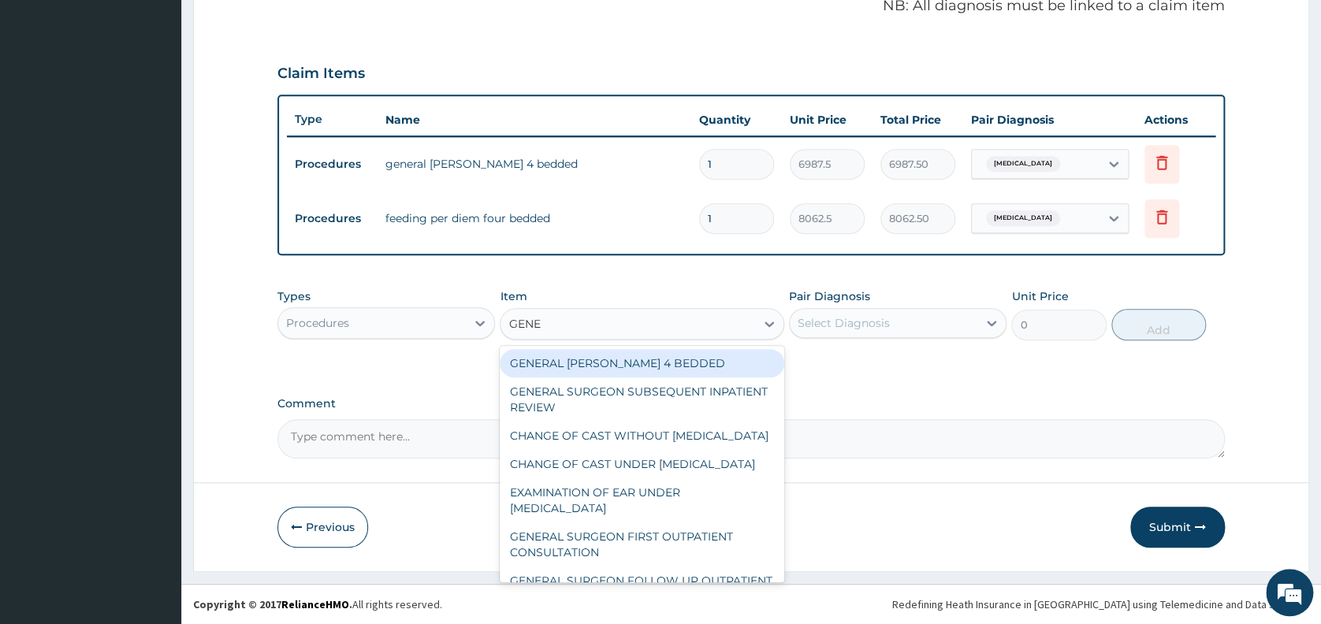
type input "GENER"
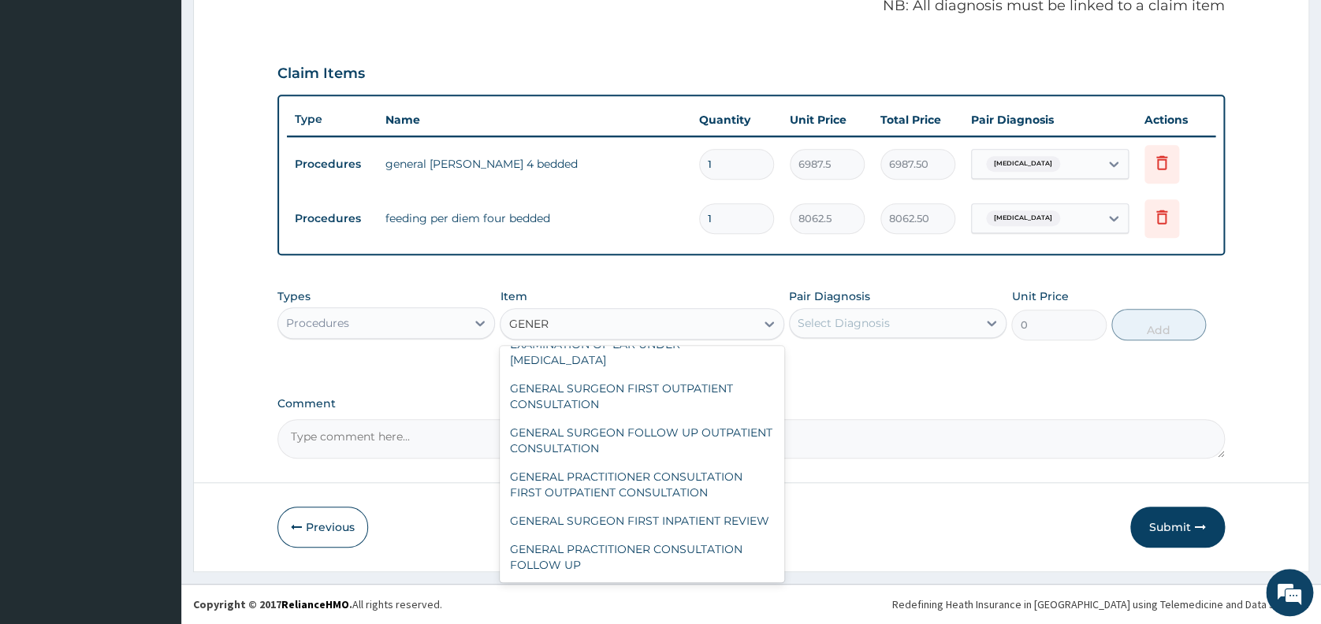
scroll to position [168, 0]
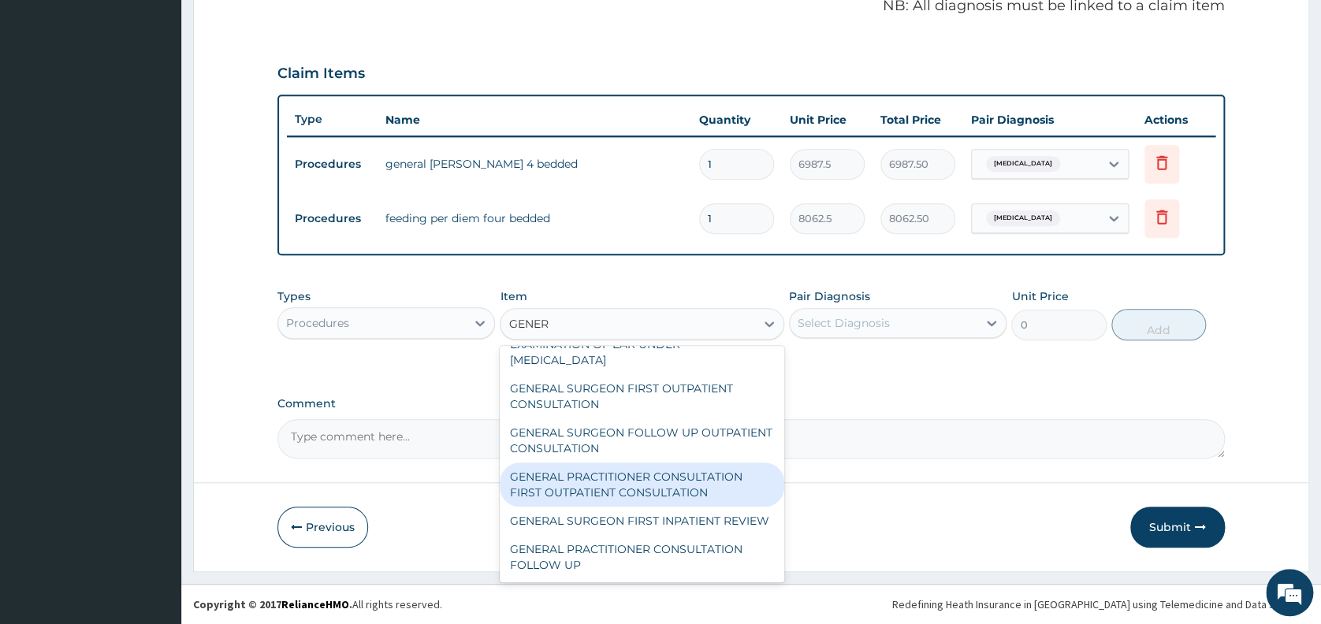
click at [634, 498] on div "GENERAL PRACTITIONER CONSULTATION FIRST OUTPATIENT CONSULTATION" at bounding box center [642, 485] width 284 height 44
type input "3547.5"
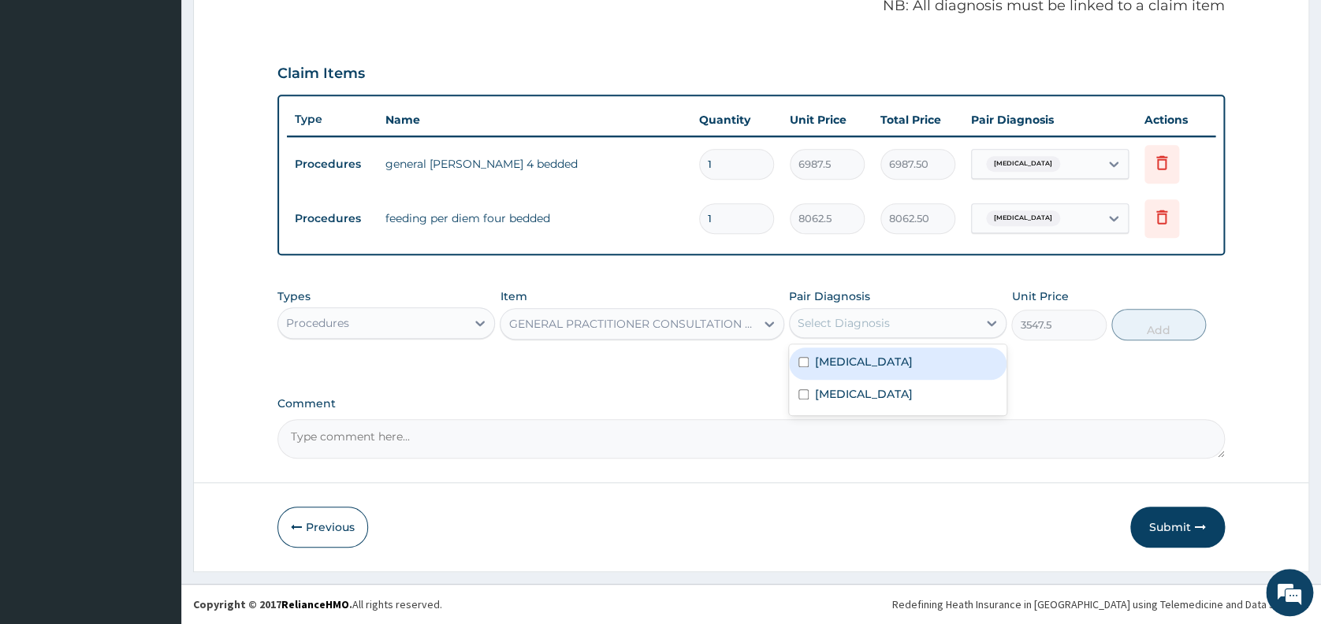
click at [851, 319] on div "Select Diagnosis" at bounding box center [843, 323] width 92 height 16
click at [827, 397] on label "Malaria" at bounding box center [864, 394] width 98 height 16
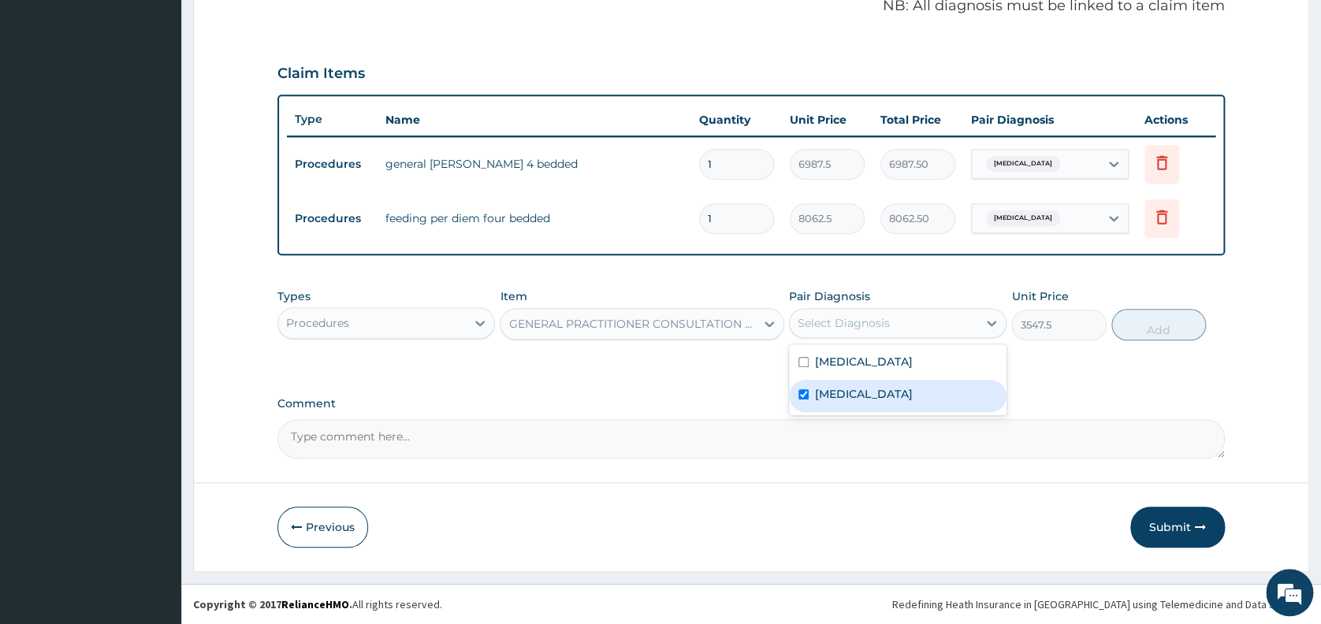
checkbox input "true"
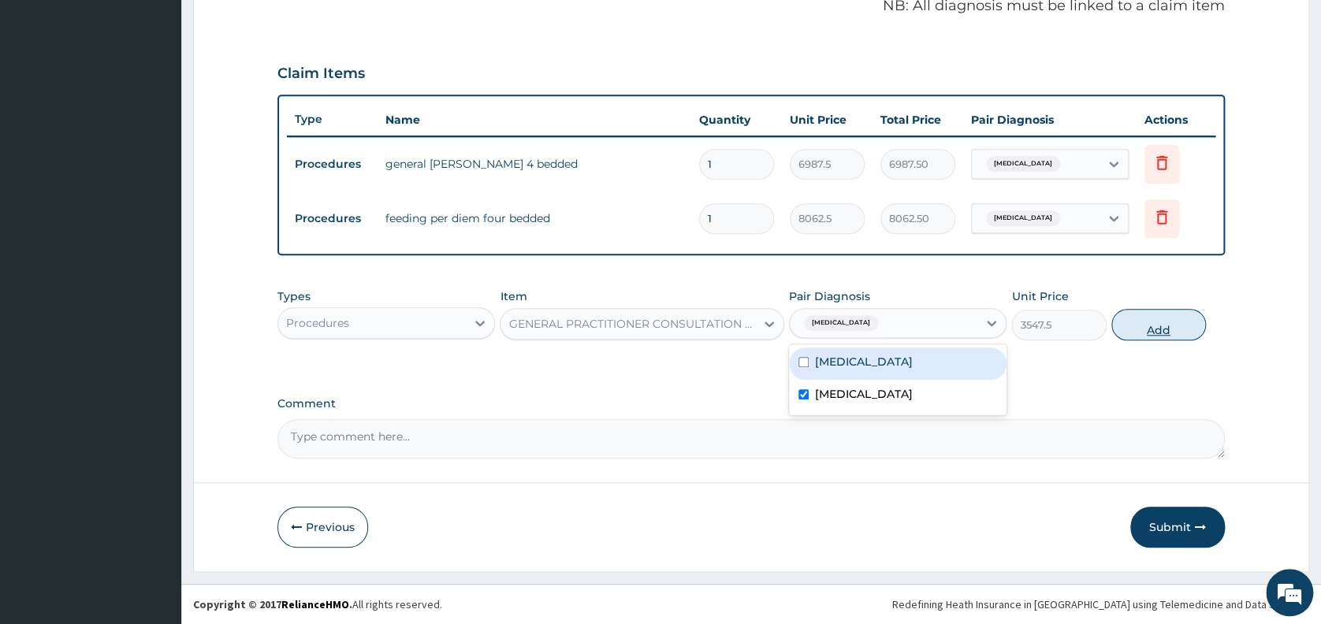
click at [1154, 324] on button "Add" at bounding box center [1158, 325] width 95 height 32
type input "0"
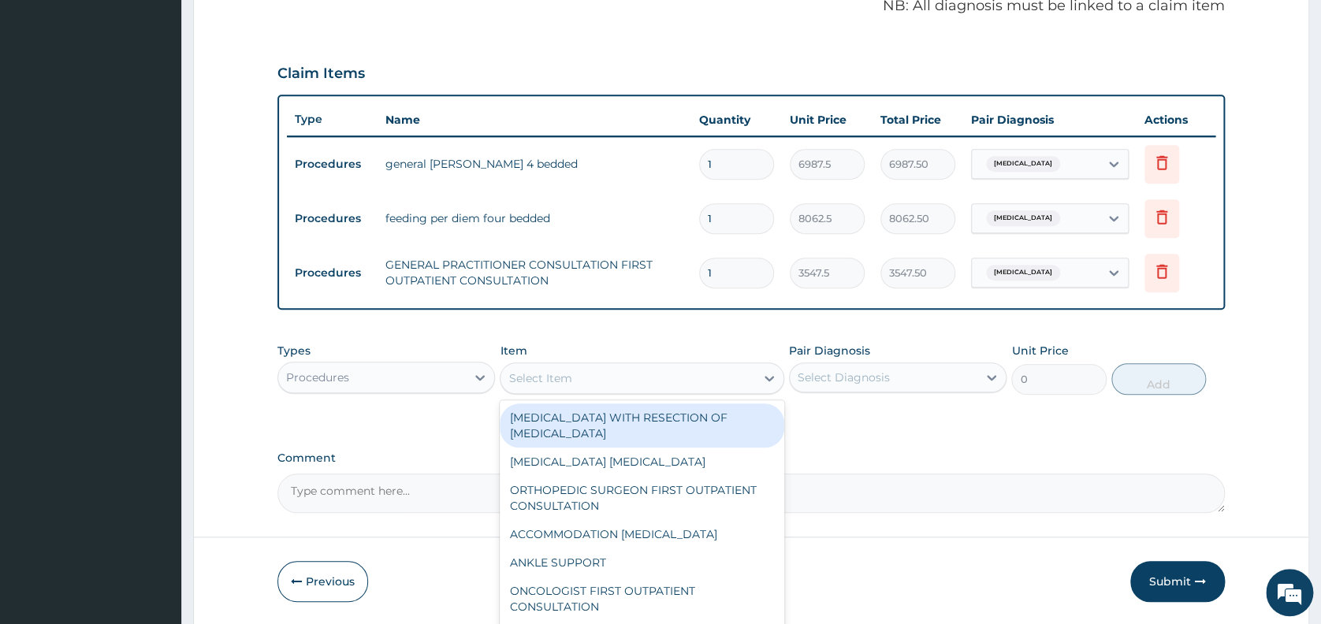
click at [718, 376] on div "Select Item" at bounding box center [627, 378] width 255 height 25
click at [466, 377] on div at bounding box center [480, 377] width 28 height 28
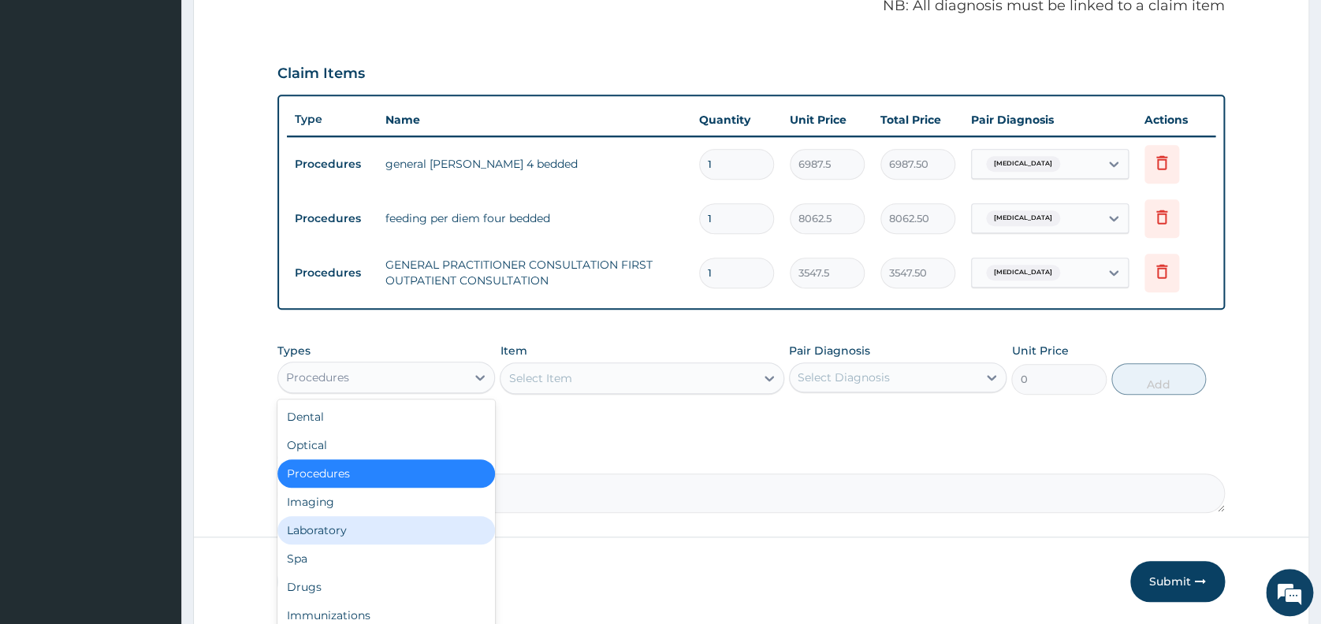
click at [415, 528] on div "Laboratory" at bounding box center [385, 530] width 217 height 28
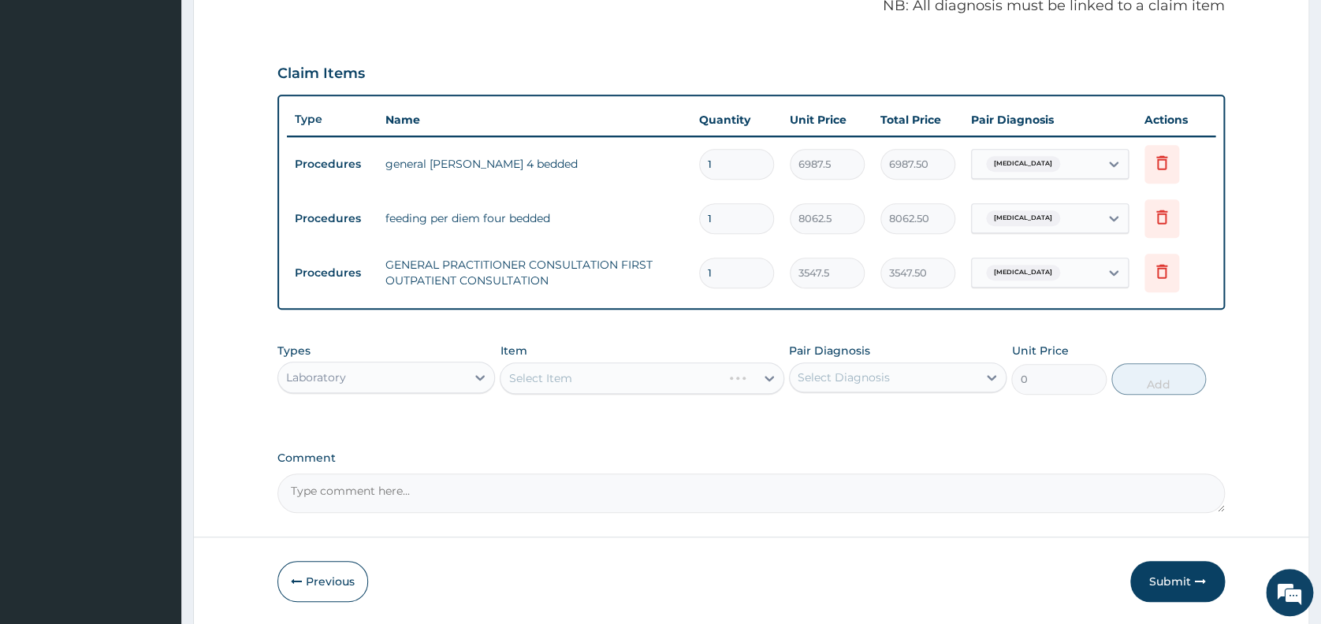
click at [575, 377] on div "Select Item" at bounding box center [642, 378] width 284 height 32
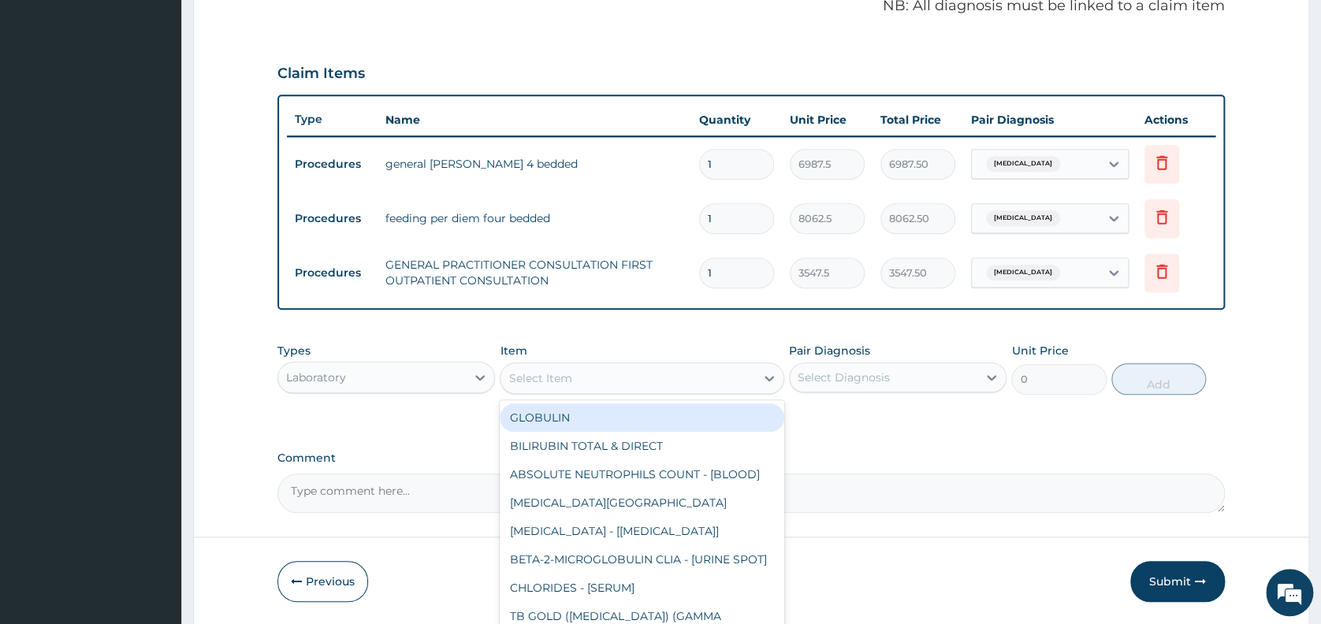
click at [575, 377] on div "Select Item" at bounding box center [627, 378] width 255 height 25
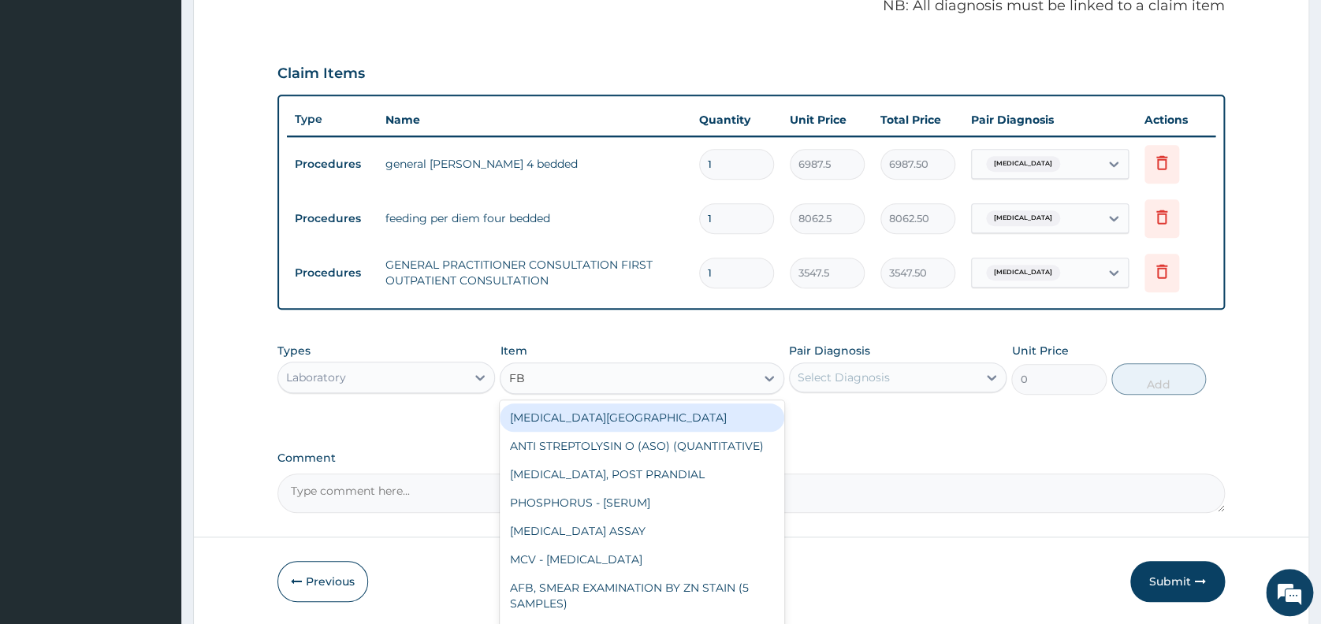
type input "FBC"
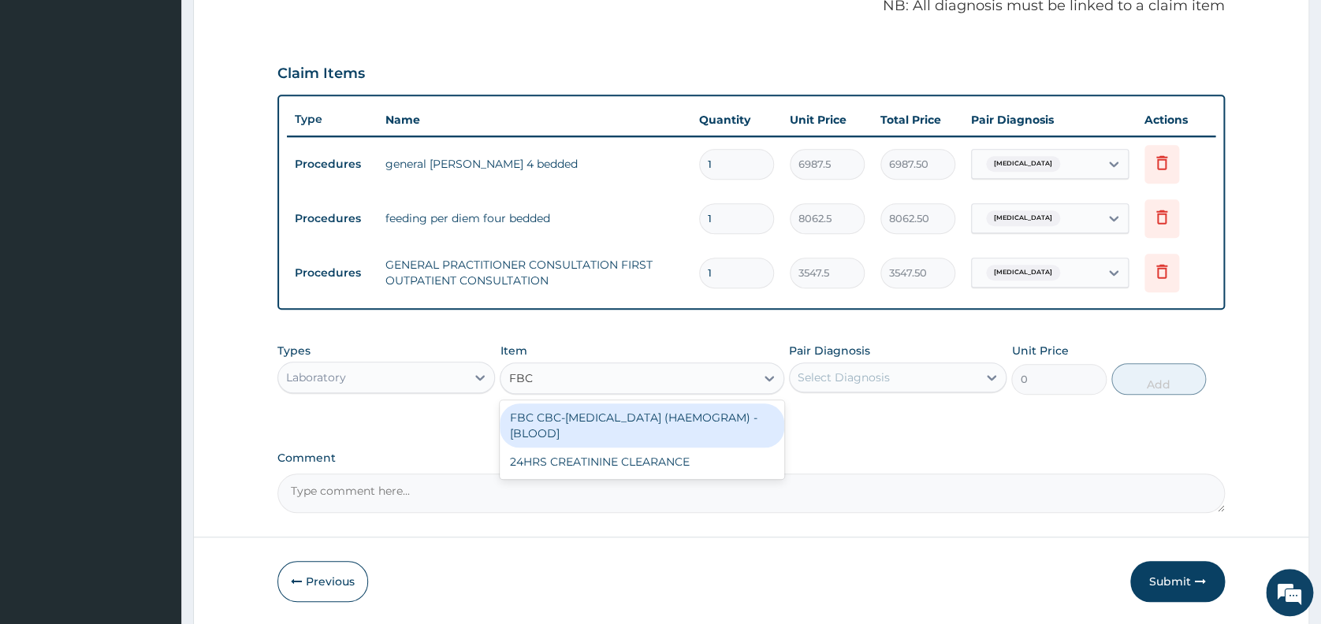
click at [567, 427] on div "FBC CBC-COMPLETE BLOOD COUNT (HAEMOGRAM) - [BLOOD]" at bounding box center [642, 425] width 284 height 44
type input "4300"
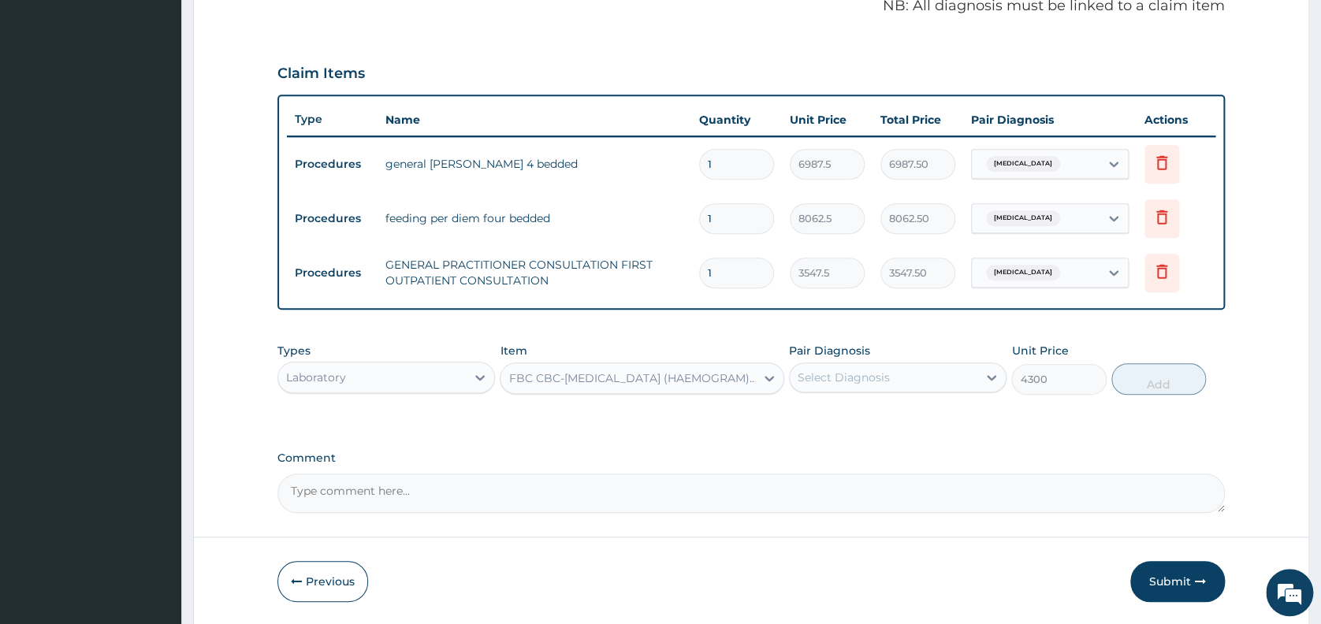
click at [825, 378] on div "Select Diagnosis" at bounding box center [843, 378] width 92 height 16
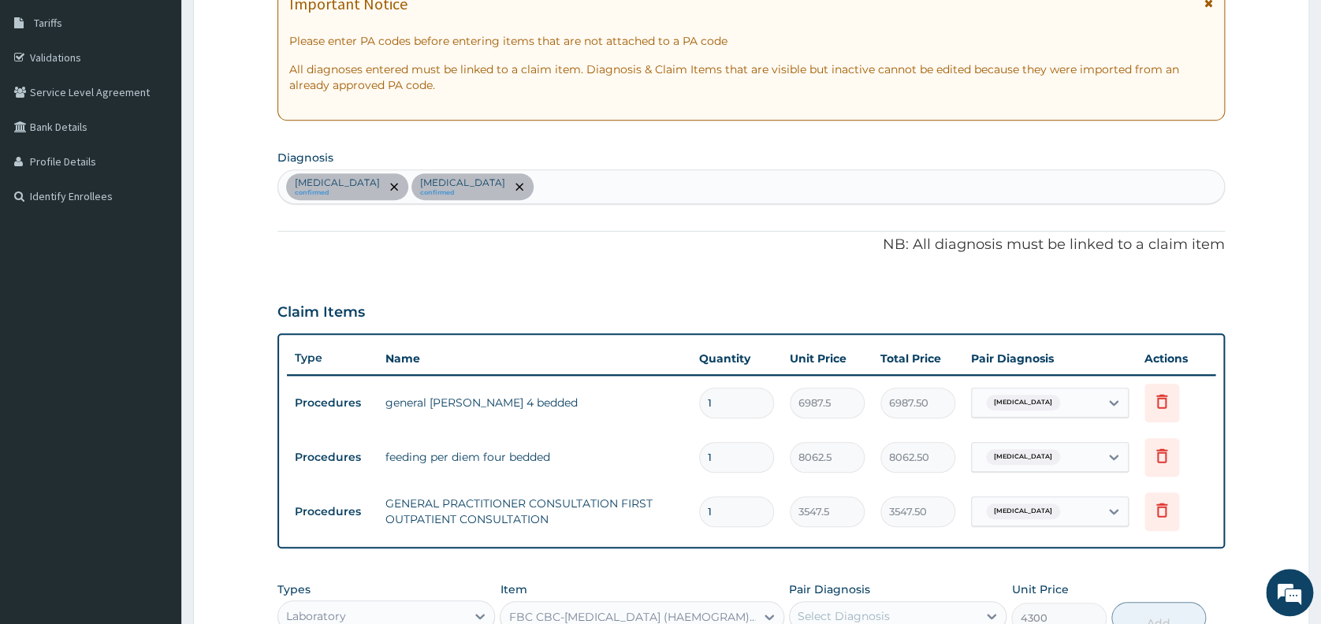
scroll to position [197, 0]
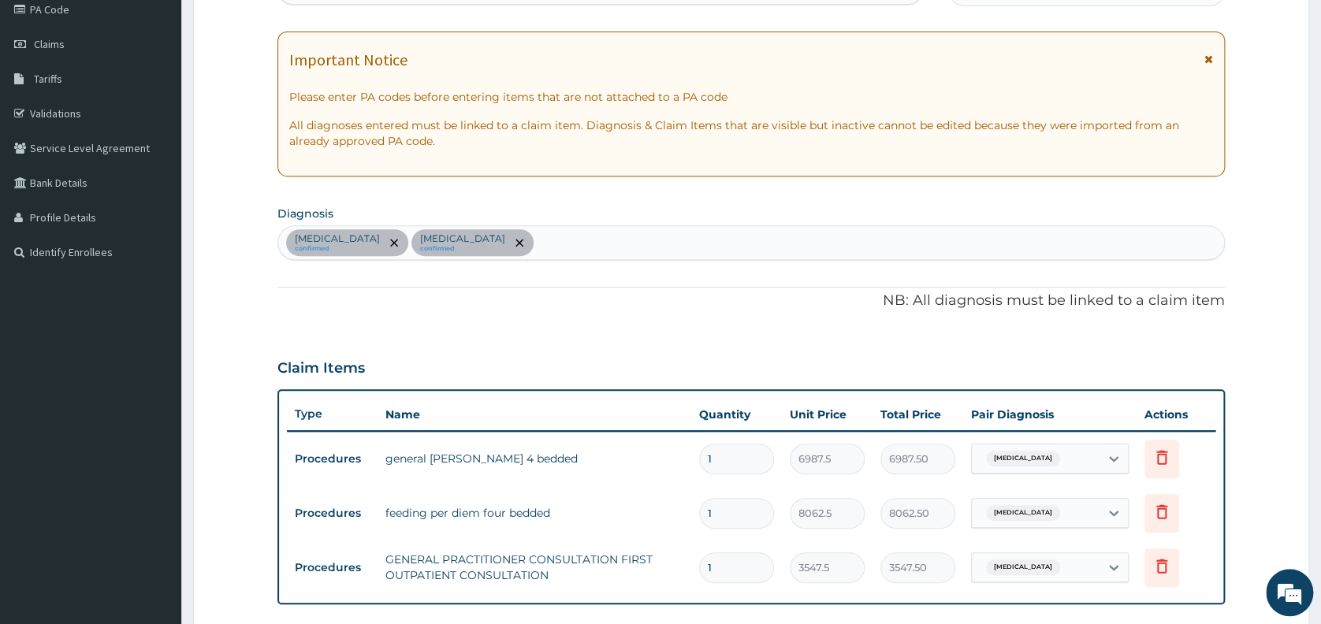
click at [556, 234] on div "Upper respiratory infection confirmed Malaria confirmed" at bounding box center [751, 242] width 946 height 33
type input "SEP"
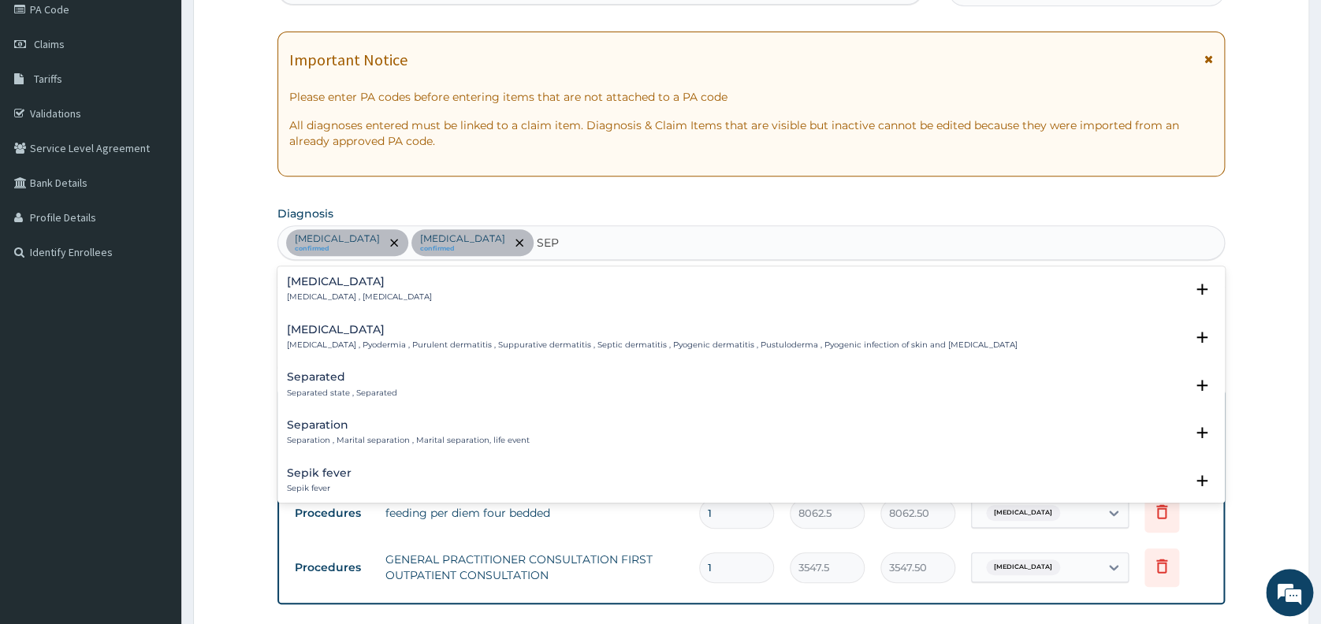
click at [308, 277] on h4 "Sepsis" at bounding box center [359, 282] width 145 height 12
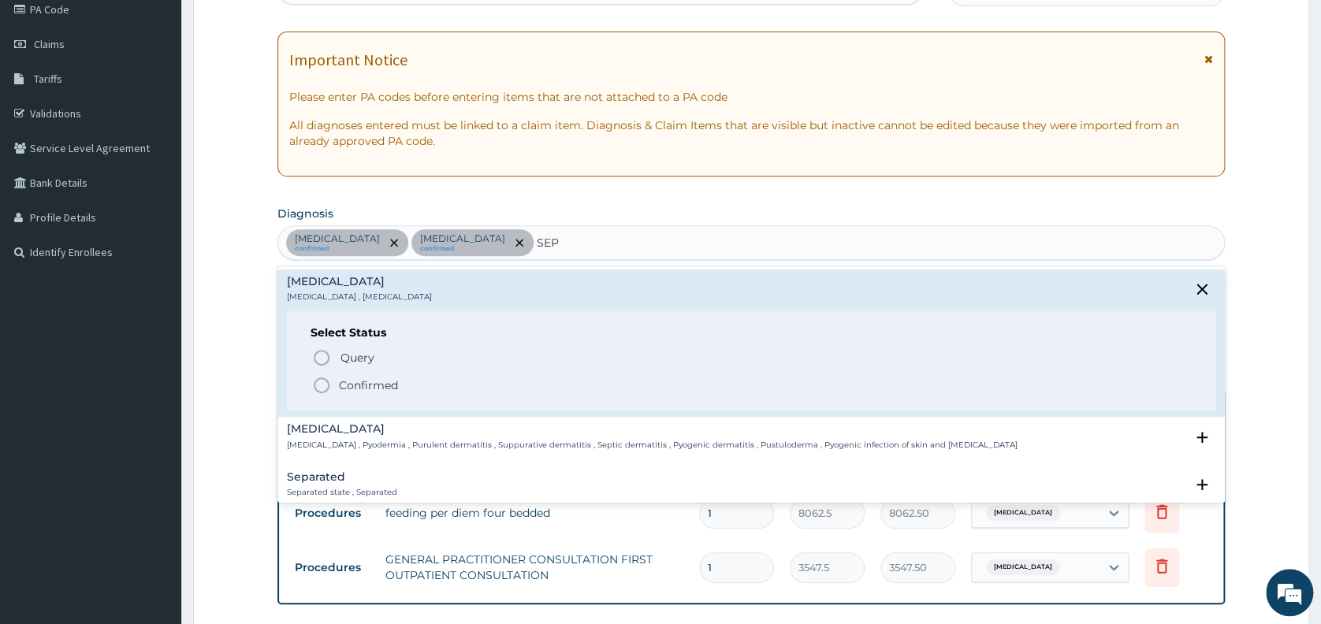
click at [321, 391] on circle "status option filled" at bounding box center [321, 385] width 14 height 14
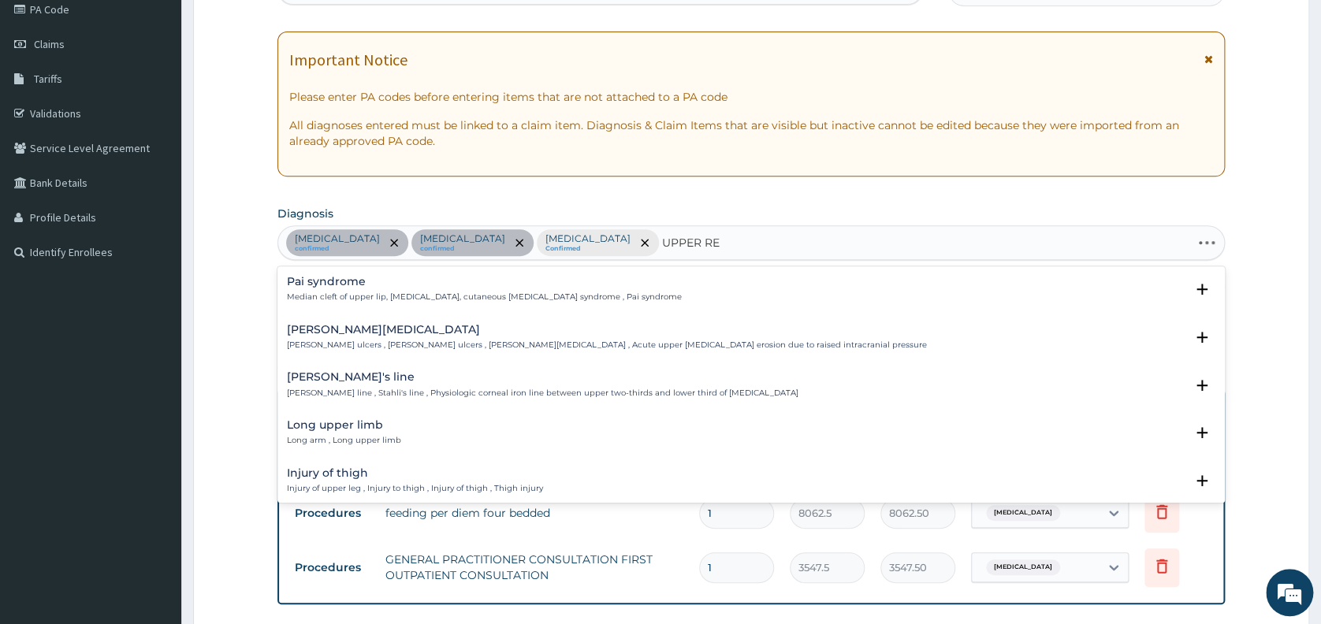
type input "UPPER RES"
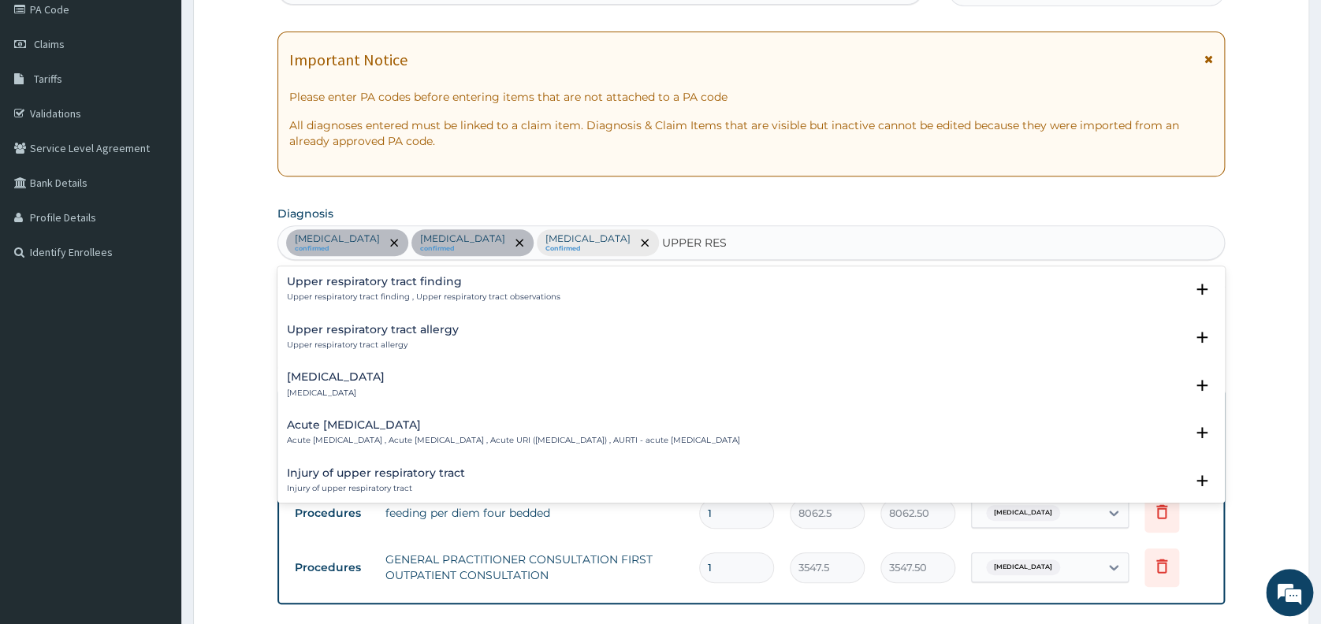
click at [410, 278] on h4 "Upper respiratory tract finding" at bounding box center [423, 282] width 273 height 12
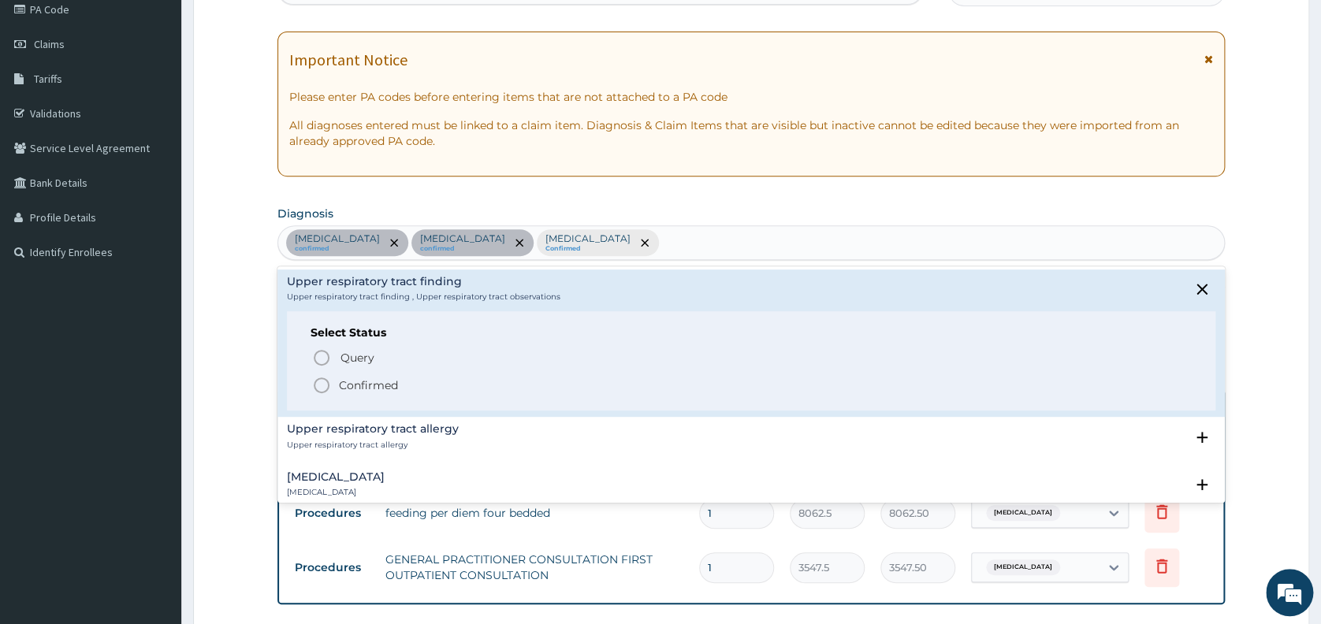
click at [798, 237] on div "Upper respiratory infection confirmed Malaria confirmed Sepsis Confirmed UPPER …" at bounding box center [751, 242] width 946 height 33
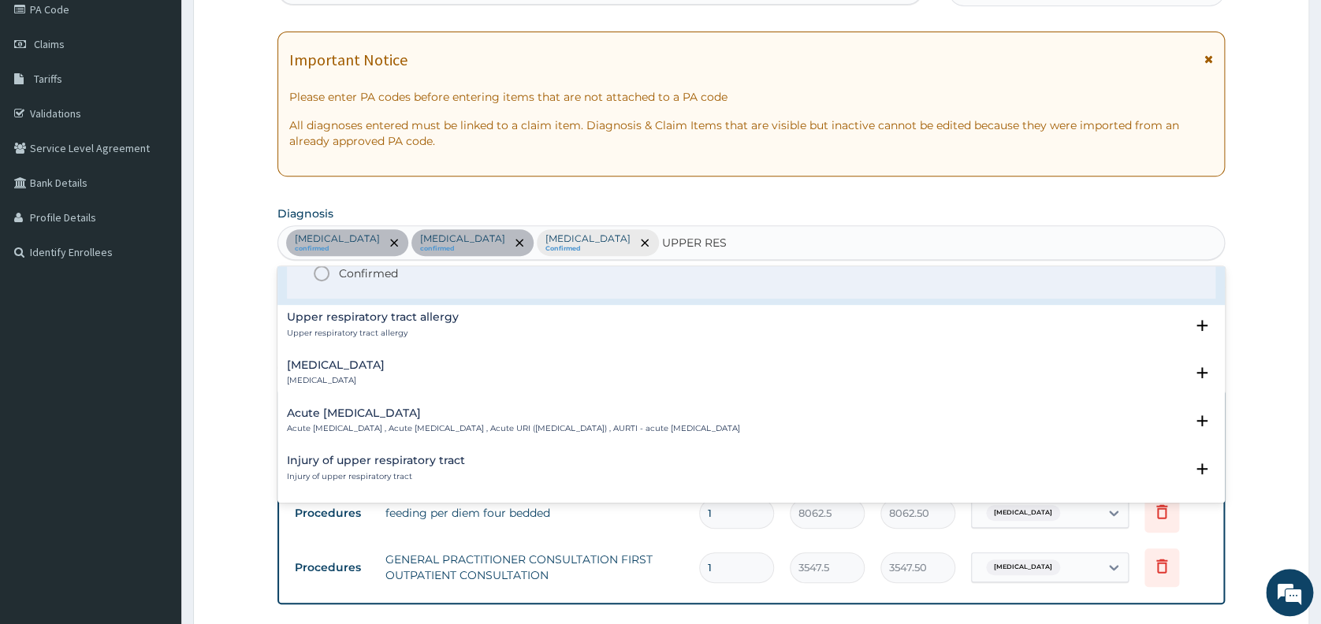
scroll to position [126, 0]
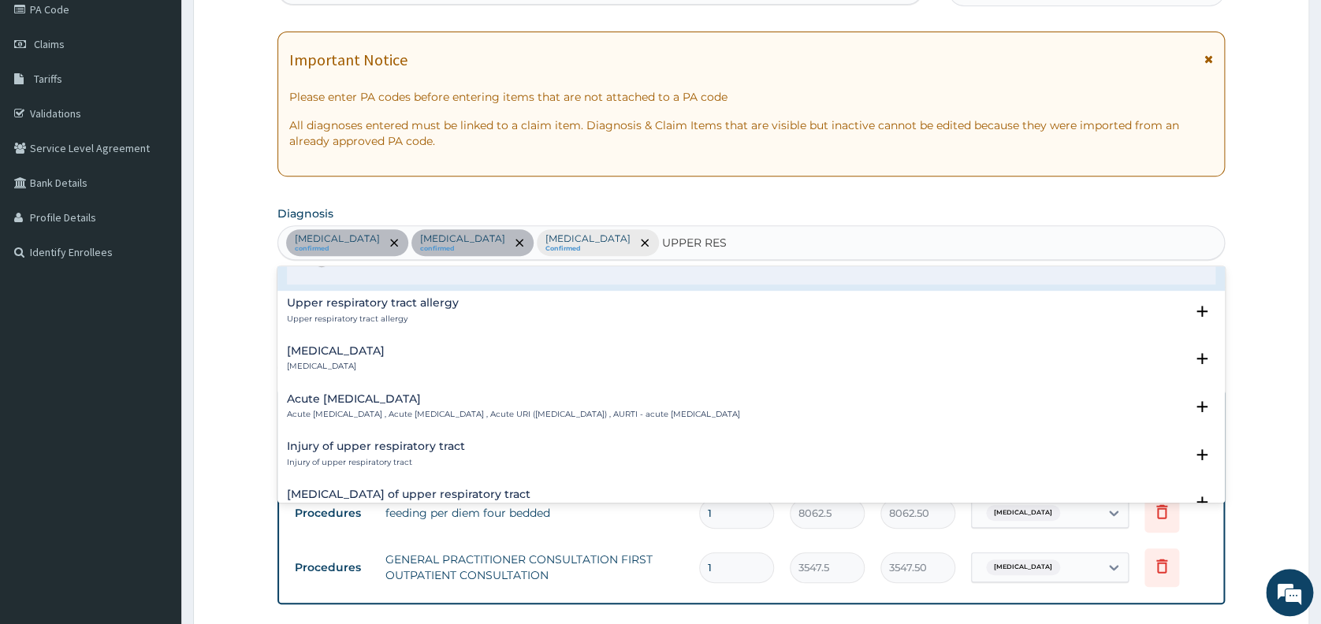
type input "UPPER RES"
click at [1269, 321] on form "Step 2 of 2 PA Code / Prescription Code PA/5B15A5 Encounter Date 18-07-2025 Imp…" at bounding box center [751, 404] width 1116 height 1034
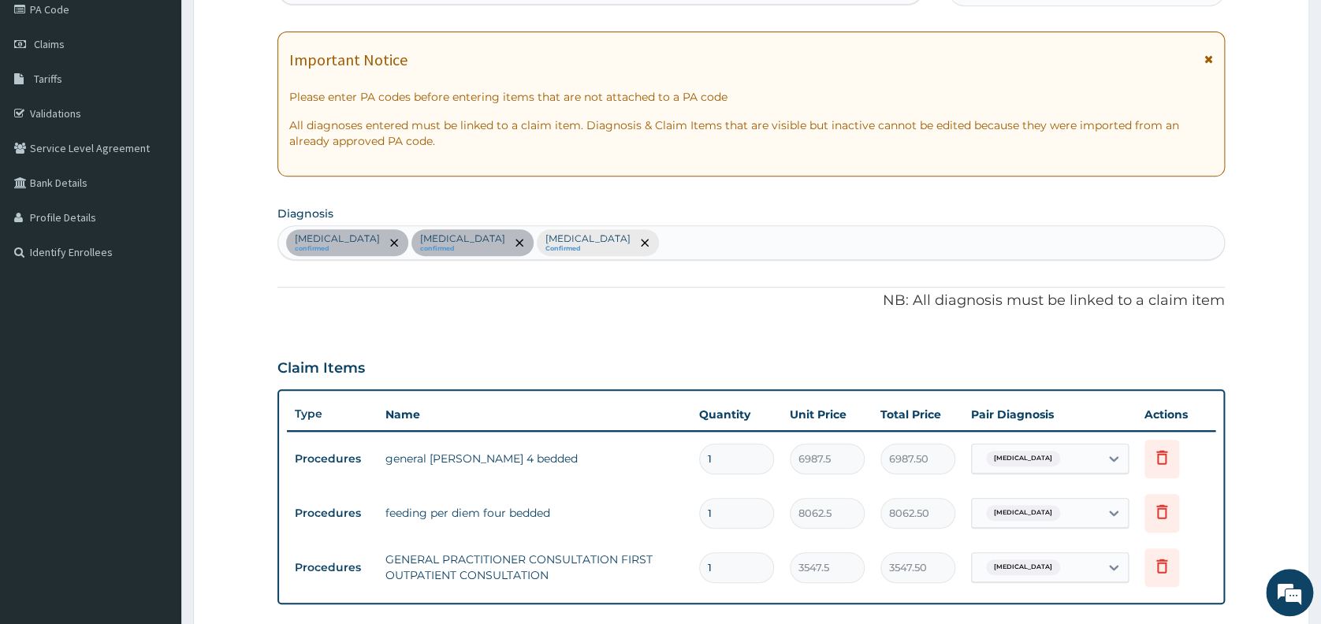
click at [615, 240] on div "Upper respiratory infection confirmed Malaria confirmed Sepsis Confirmed" at bounding box center [751, 242] width 946 height 33
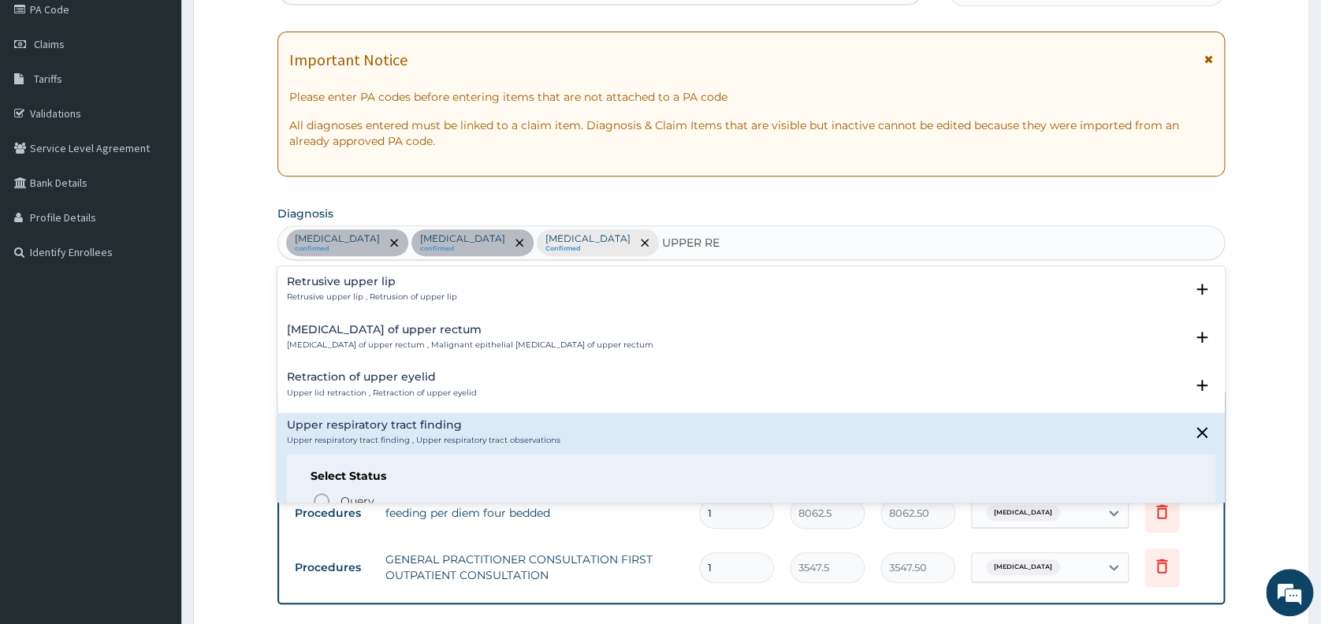
type input "UPPER RES"
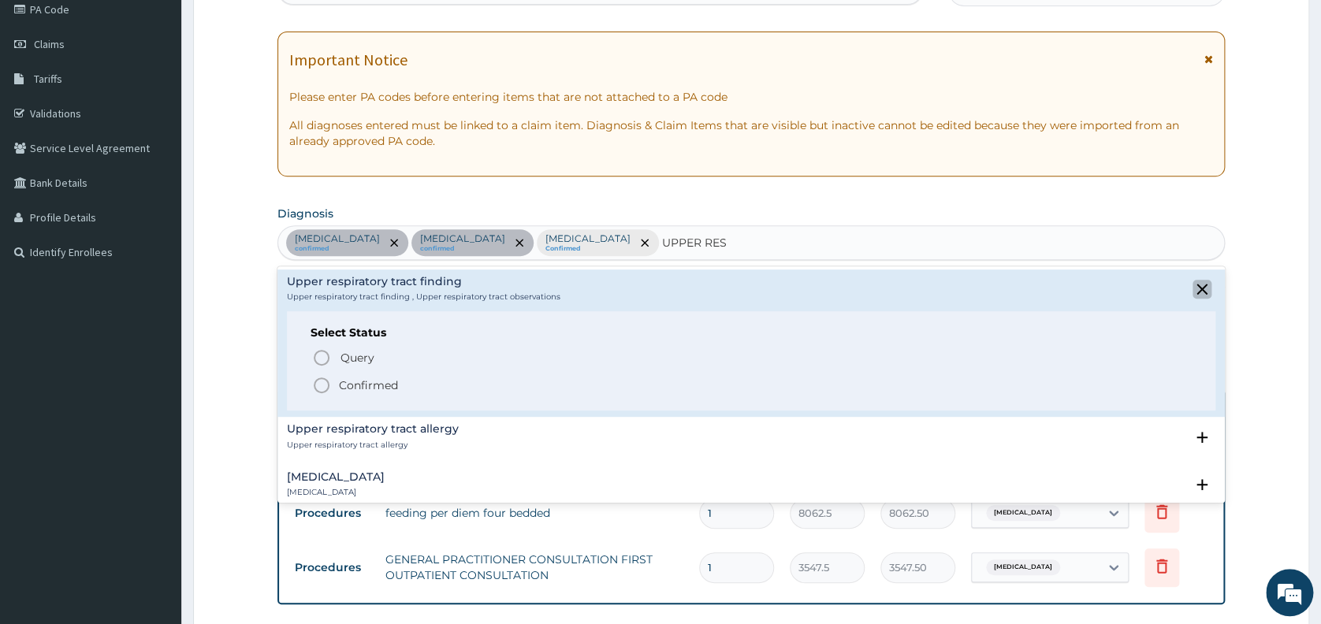
click at [1196, 287] on icon "close select status" at bounding box center [1201, 289] width 11 height 11
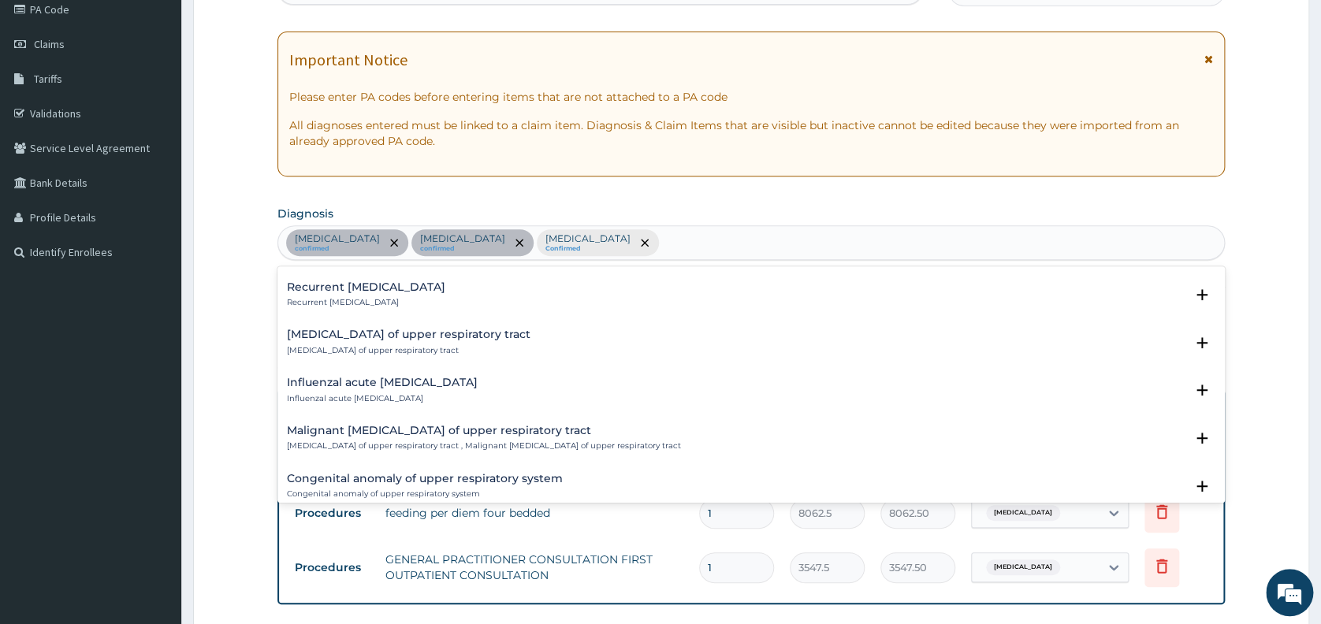
scroll to position [0, 0]
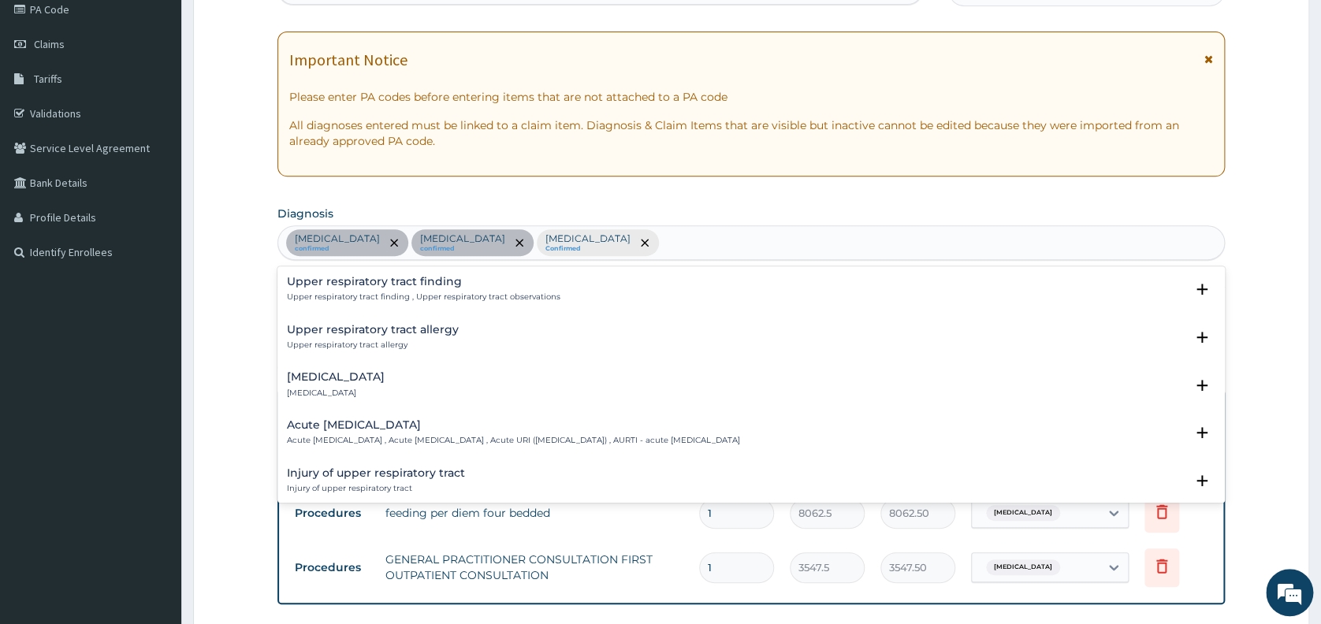
click at [745, 243] on div "Upper respiratory infection confirmed Malaria confirmed Sepsis Confirmed UPPER …" at bounding box center [751, 242] width 946 height 33
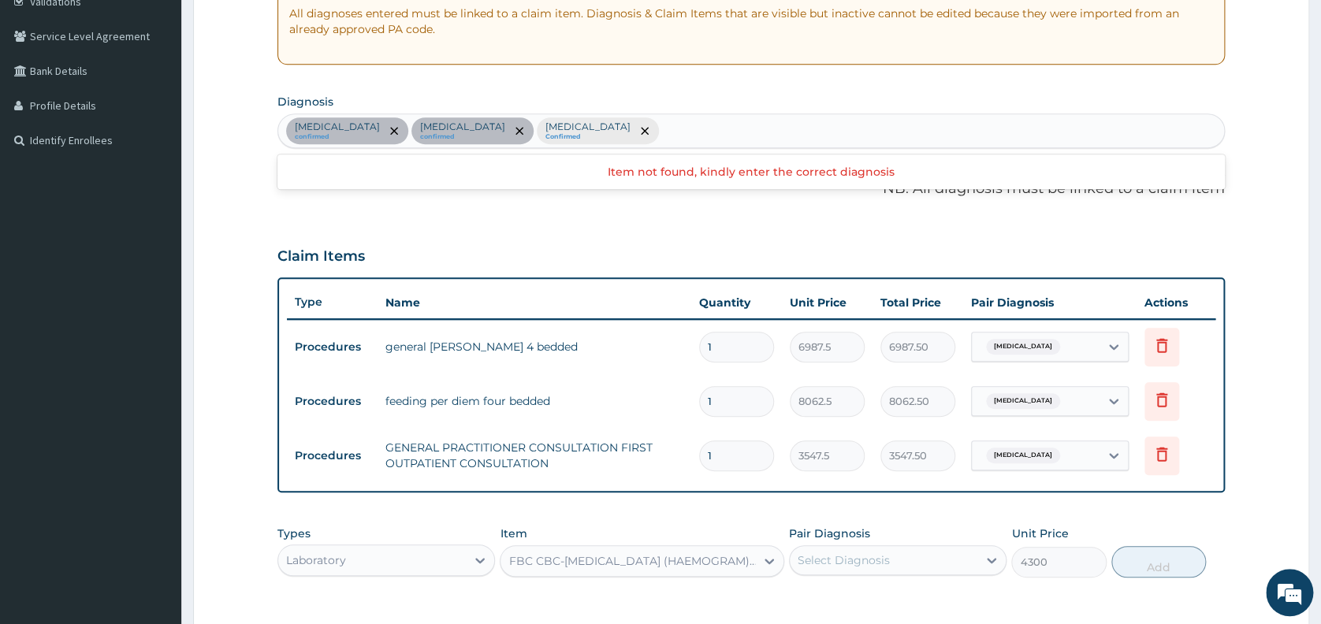
scroll to position [323, 0]
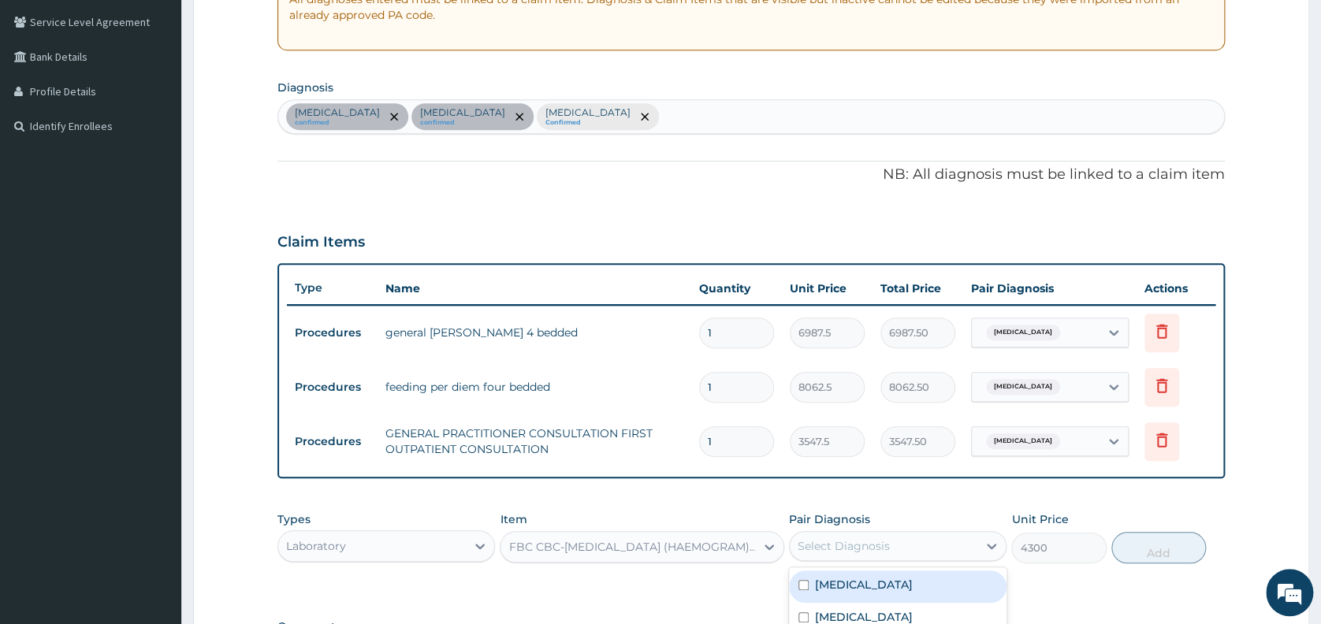
click at [863, 542] on div "Select Diagnosis" at bounding box center [843, 546] width 92 height 16
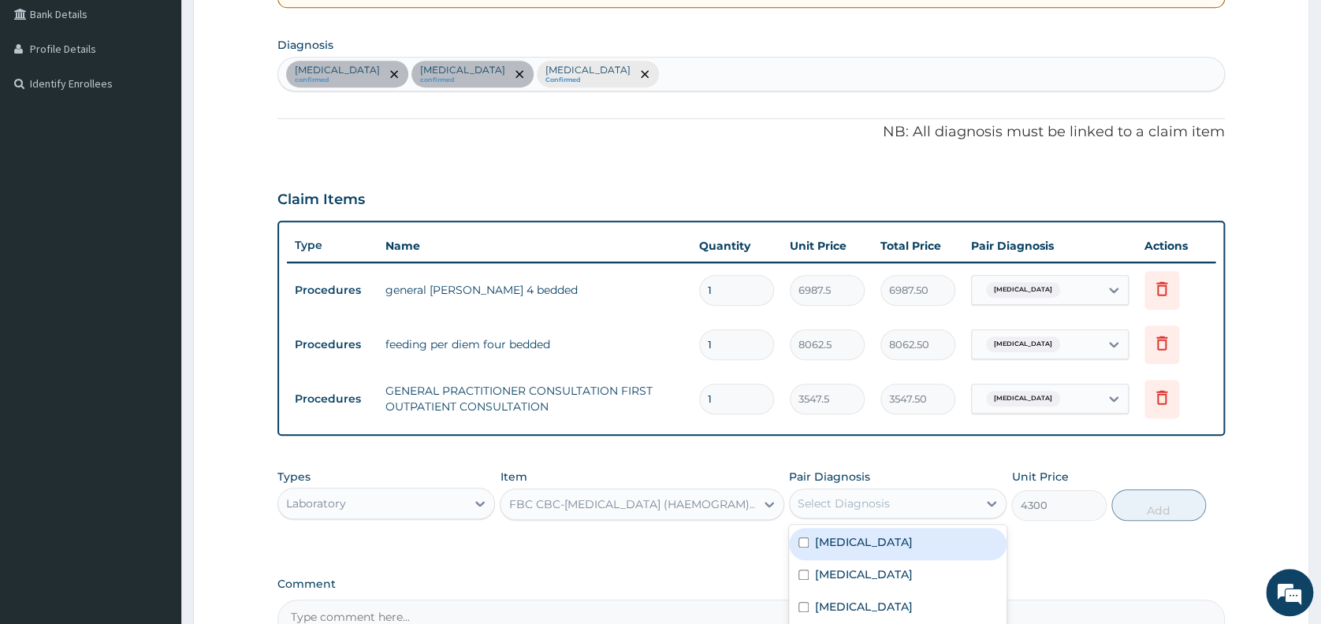
scroll to position [407, 0]
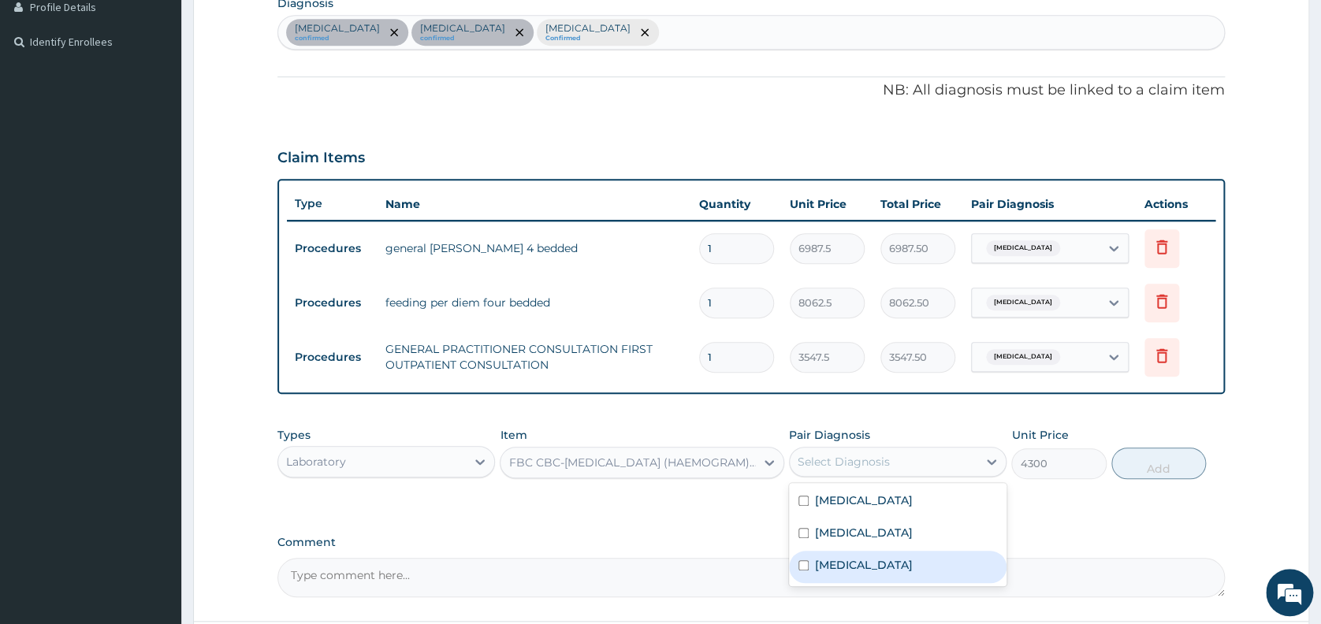
click at [895, 574] on div "Sepsis" at bounding box center [897, 567] width 217 height 32
checkbox input "true"
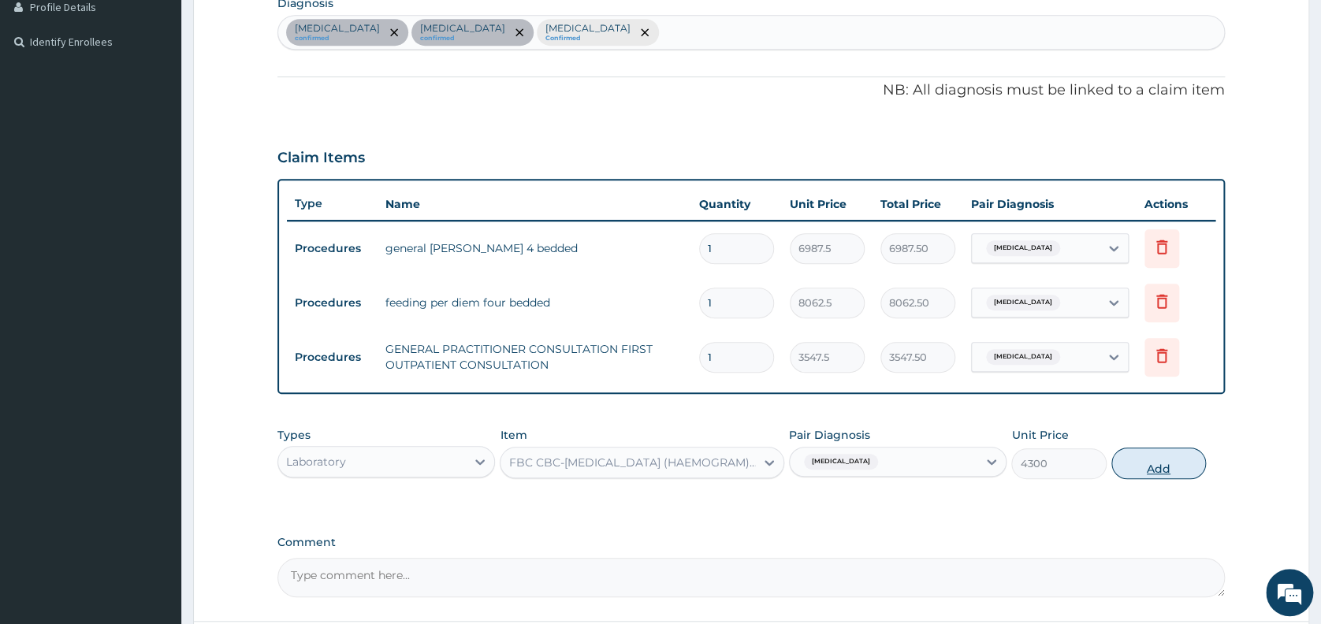
click at [1165, 473] on button "Add" at bounding box center [1158, 464] width 95 height 32
type input "0"
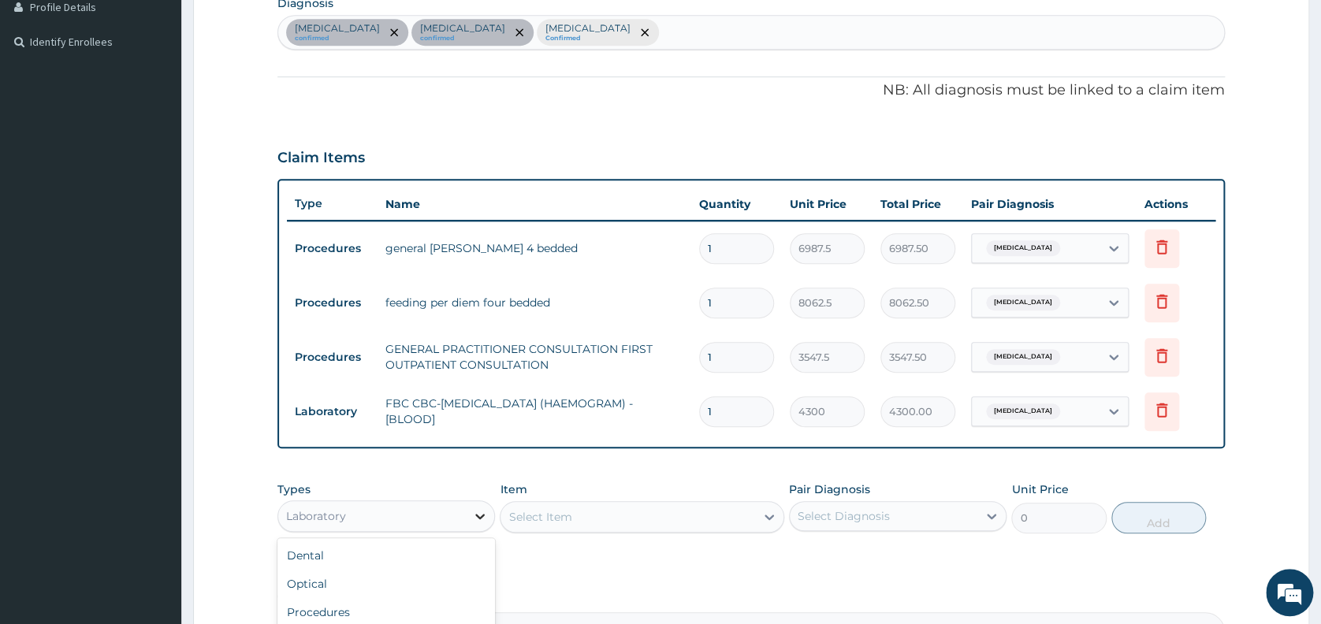
click at [471, 514] on div at bounding box center [480, 516] width 28 height 28
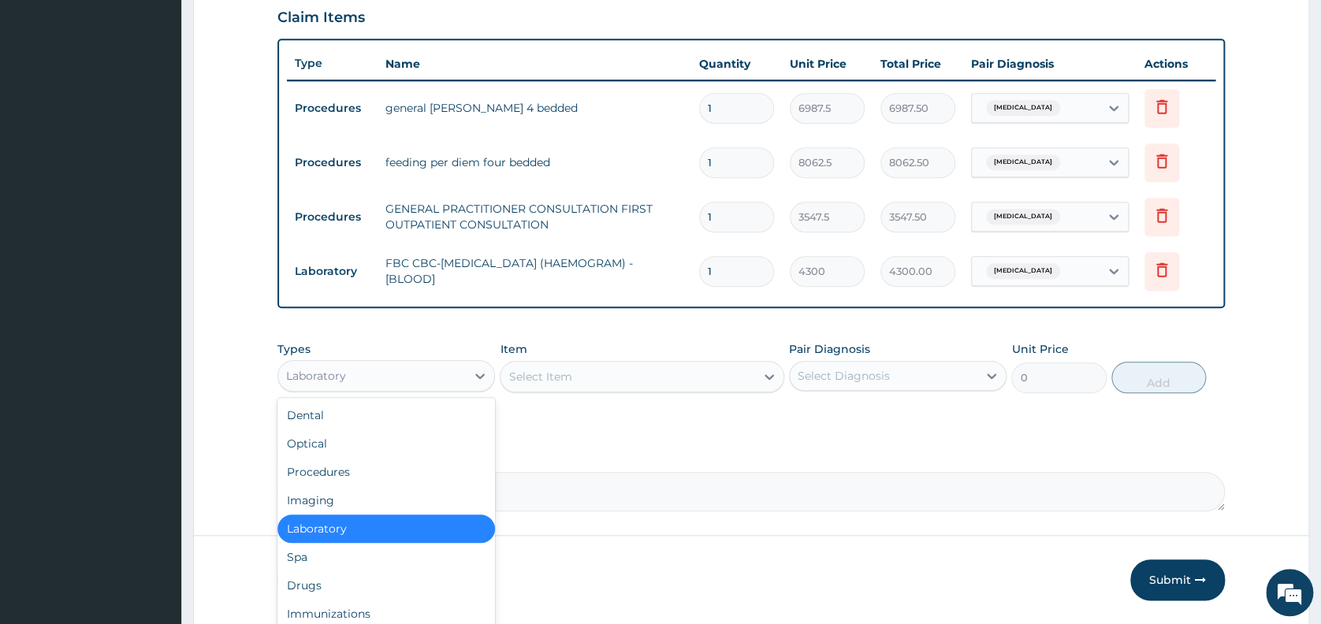
scroll to position [601, 0]
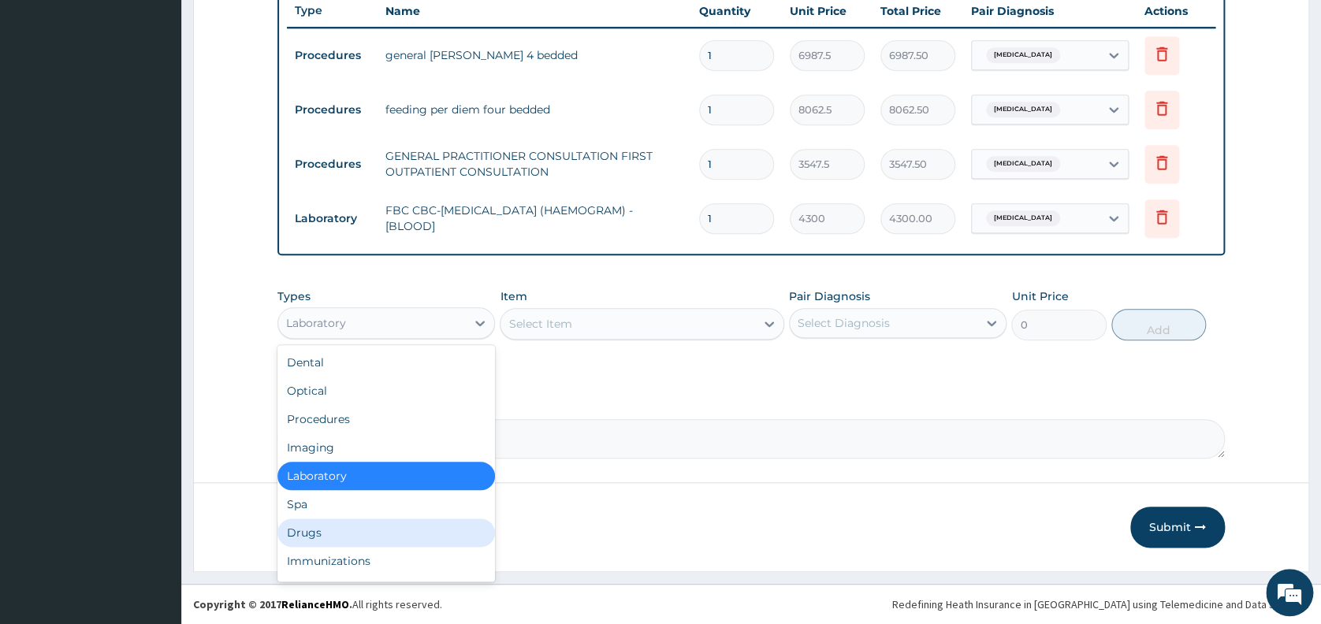
click at [403, 529] on div "Drugs" at bounding box center [385, 532] width 217 height 28
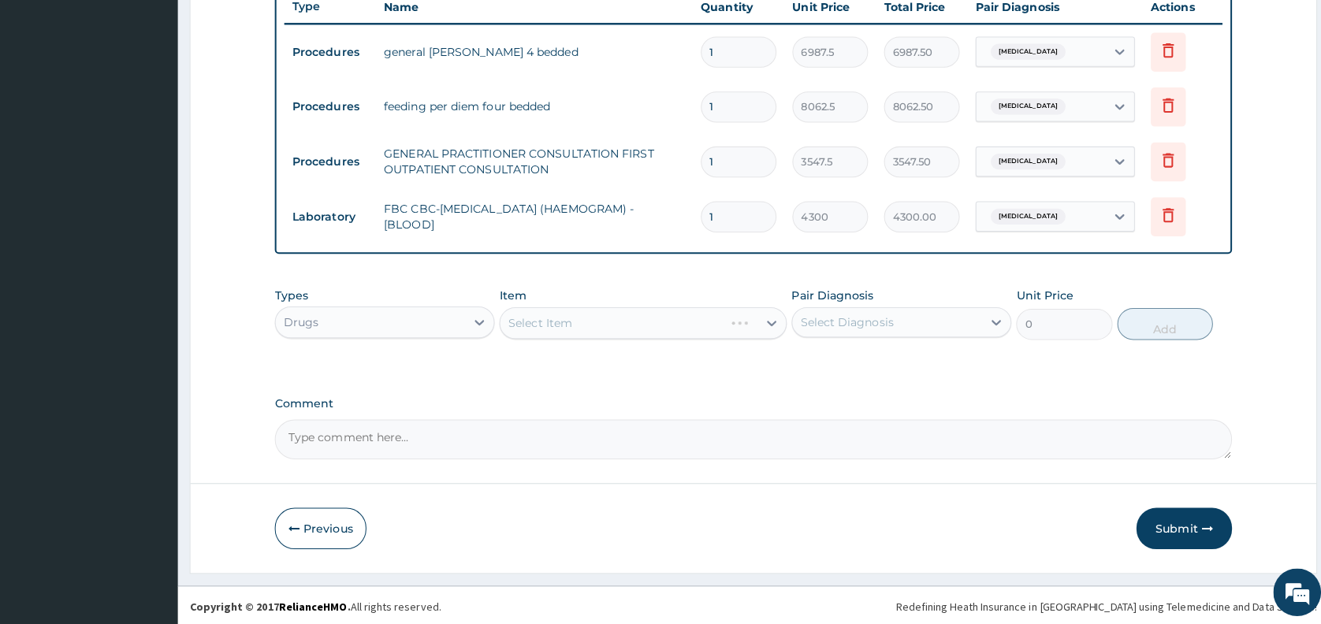
scroll to position [597, 0]
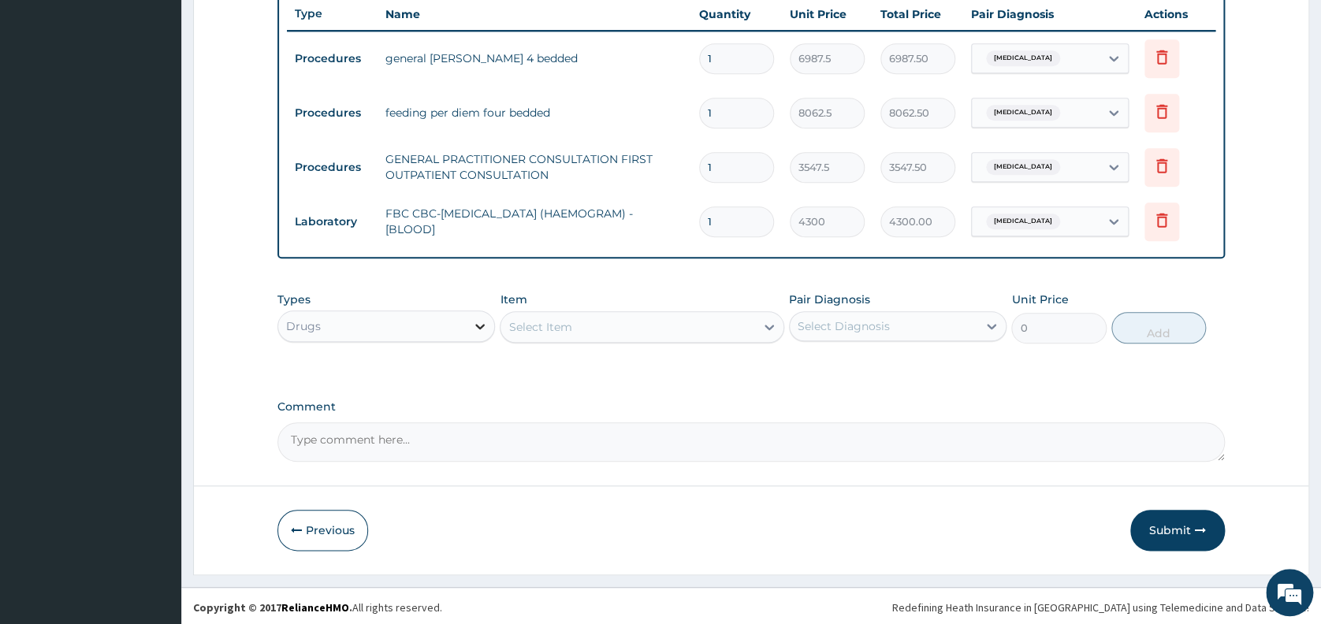
click at [478, 327] on icon at bounding box center [480, 327] width 9 height 6
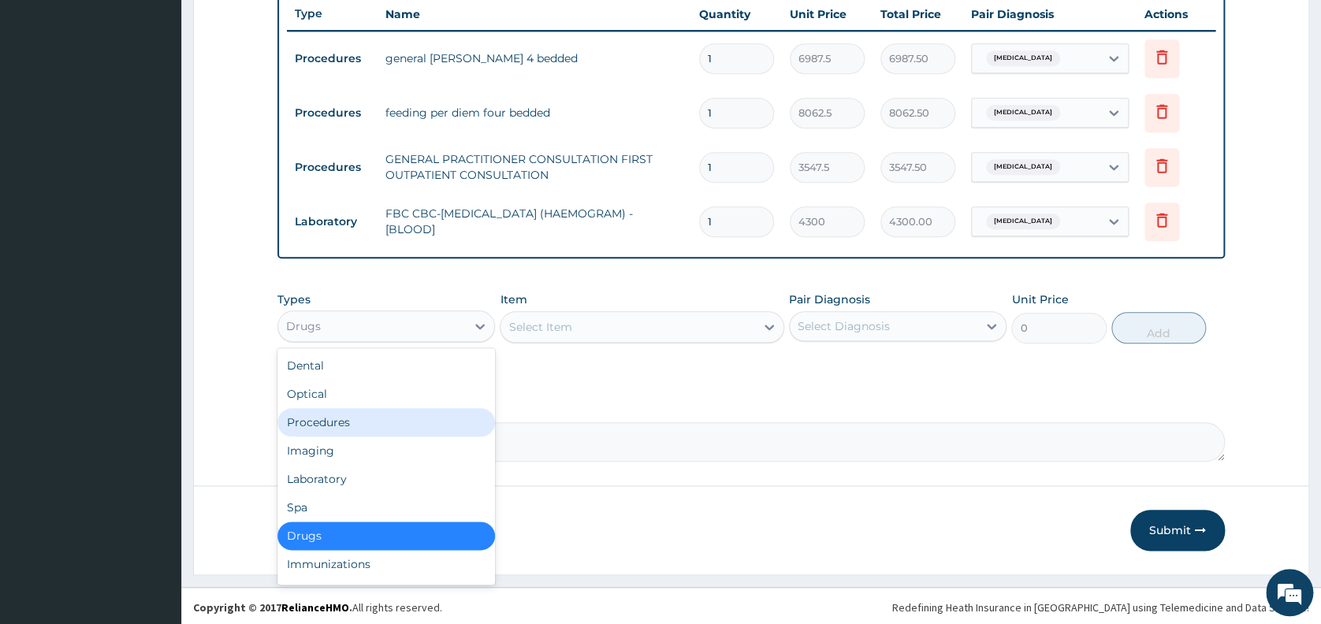
click at [389, 422] on div "Procedures" at bounding box center [385, 422] width 217 height 28
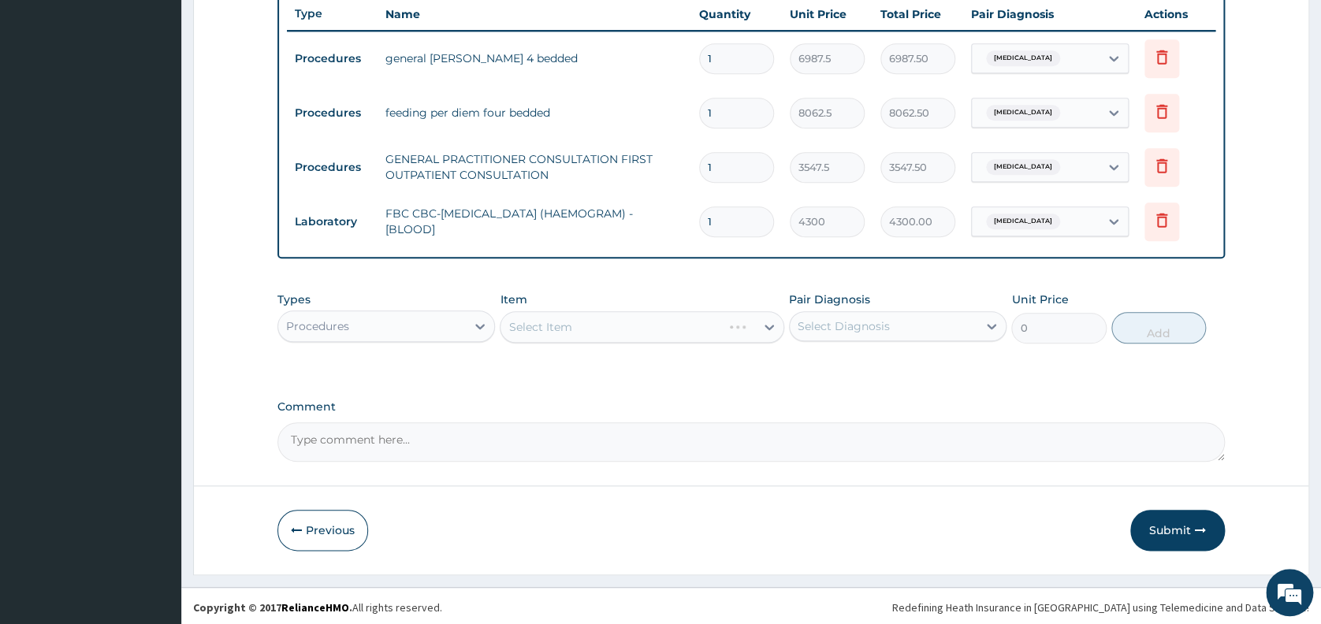
click at [534, 324] on div "Select Item" at bounding box center [642, 327] width 284 height 32
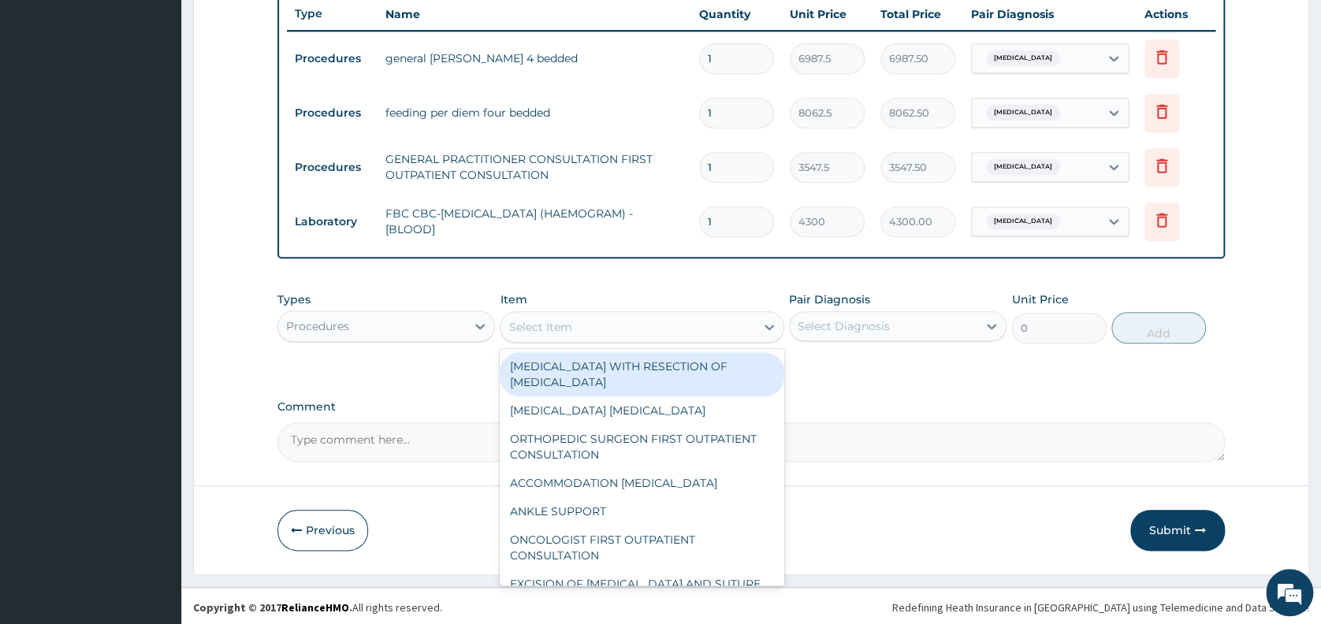
click at [524, 333] on div "Select Item" at bounding box center [539, 327] width 63 height 16
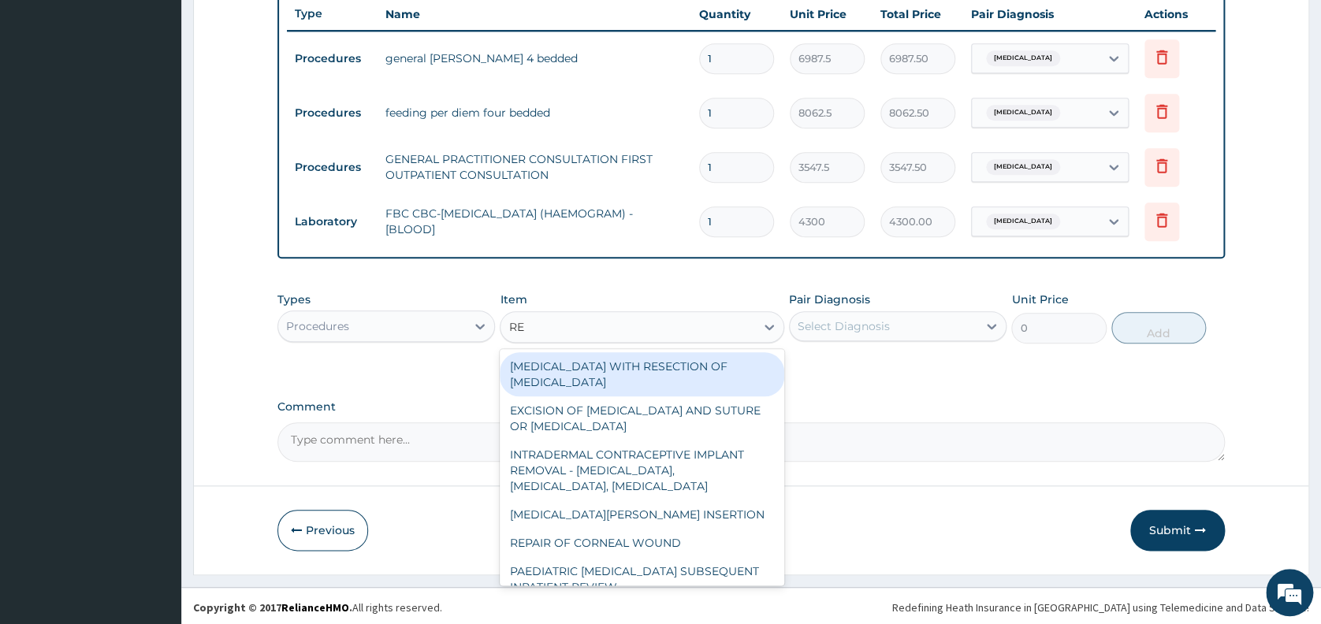
type input "REG"
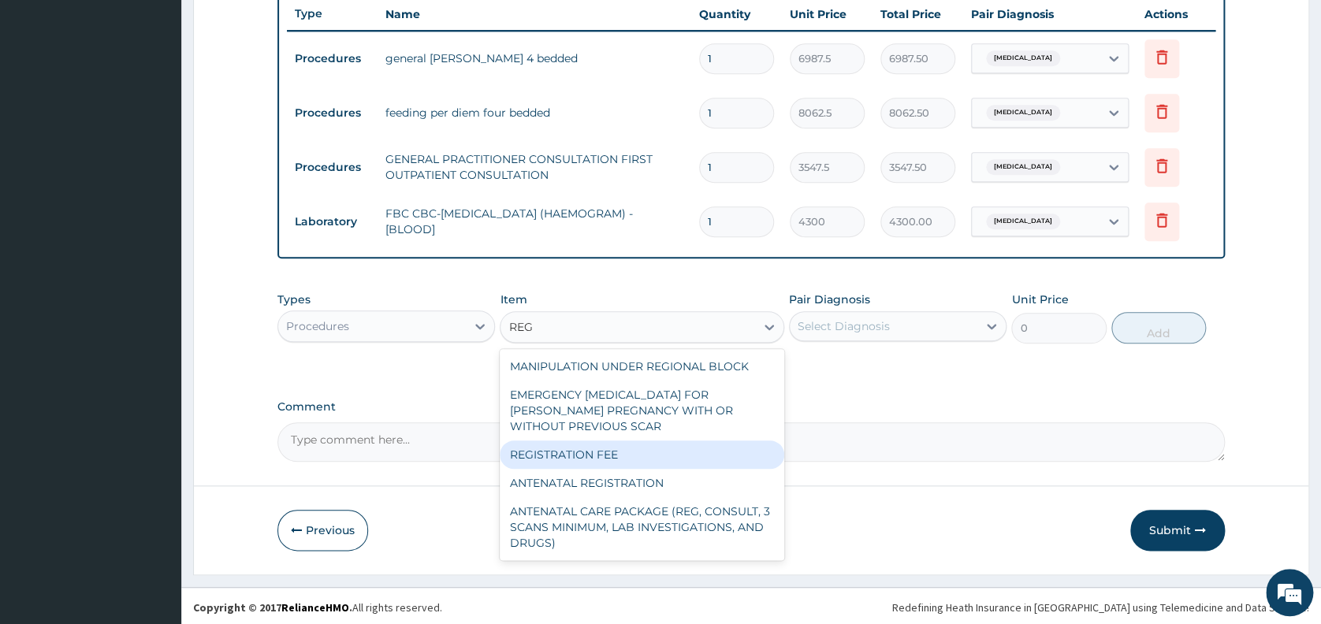
click at [561, 445] on div "REGISTRATION FEE" at bounding box center [642, 454] width 284 height 28
type input "2150"
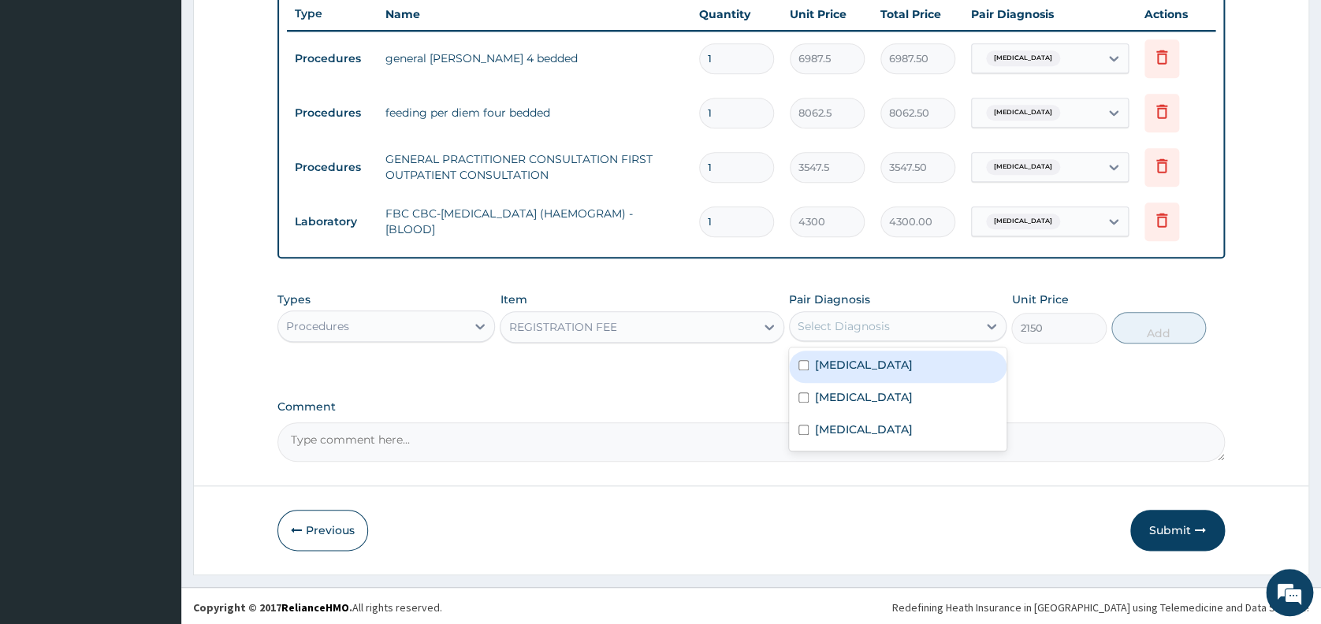
click at [846, 334] on div "Select Diagnosis" at bounding box center [843, 326] width 92 height 16
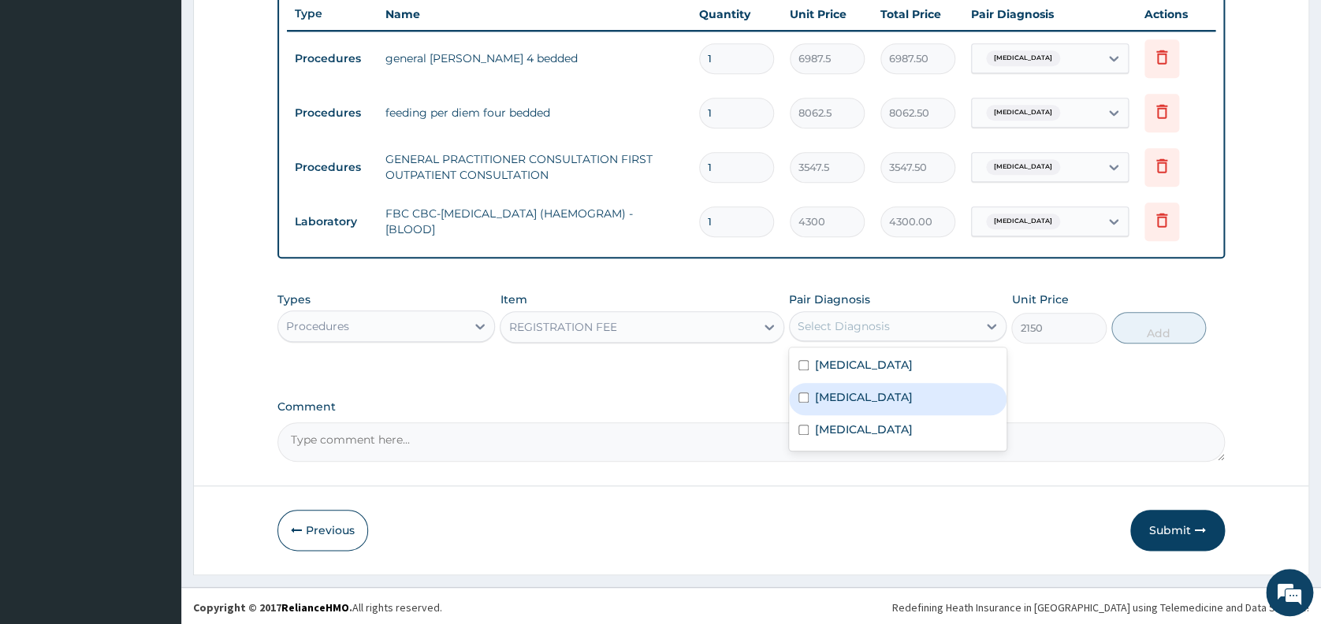
click at [846, 394] on label "Malaria" at bounding box center [864, 397] width 98 height 16
checkbox input "true"
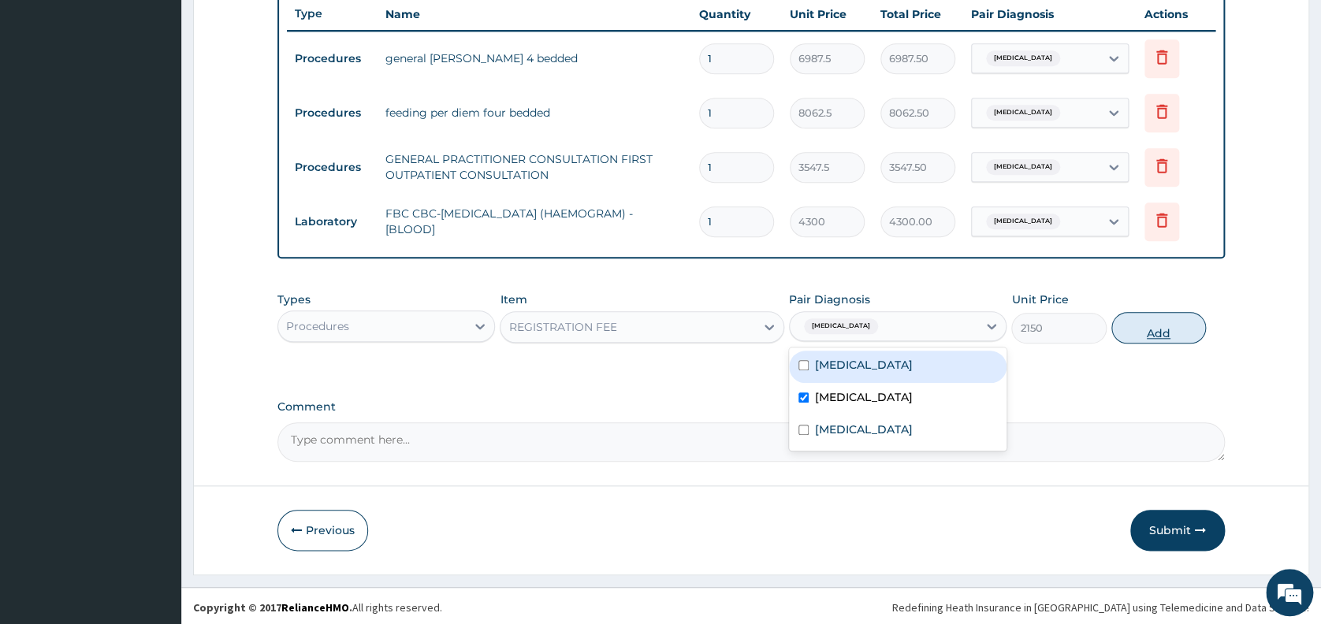
click at [1130, 333] on button "Add" at bounding box center [1158, 328] width 95 height 32
type input "0"
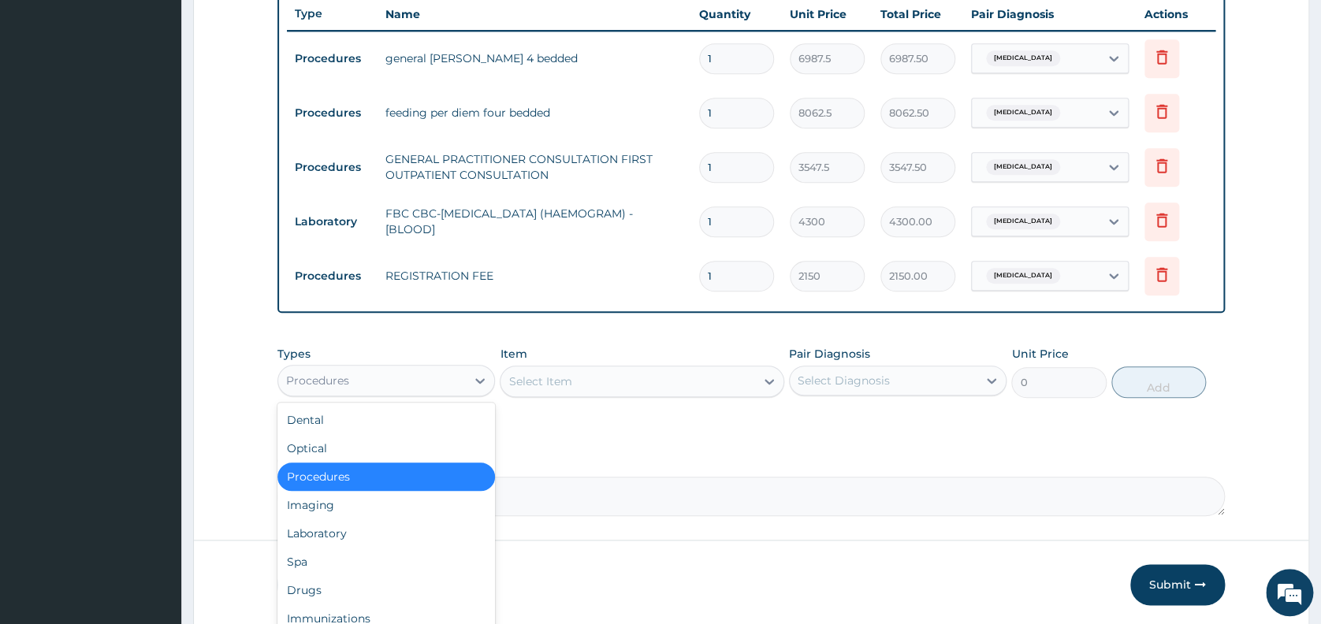
click at [354, 378] on div "Procedures" at bounding box center [372, 380] width 188 height 25
click at [342, 593] on div "Drugs" at bounding box center [385, 590] width 217 height 28
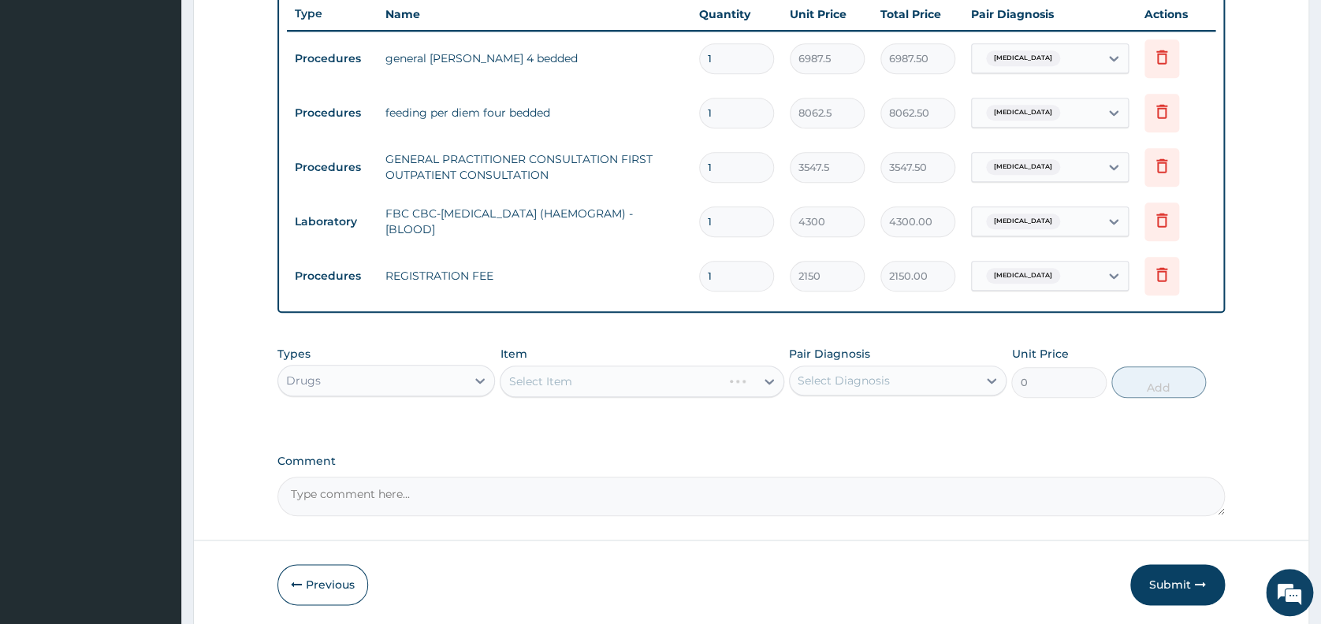
click at [593, 381] on div "Select Item" at bounding box center [642, 382] width 284 height 32
click at [593, 381] on div "Select Item" at bounding box center [627, 381] width 255 height 25
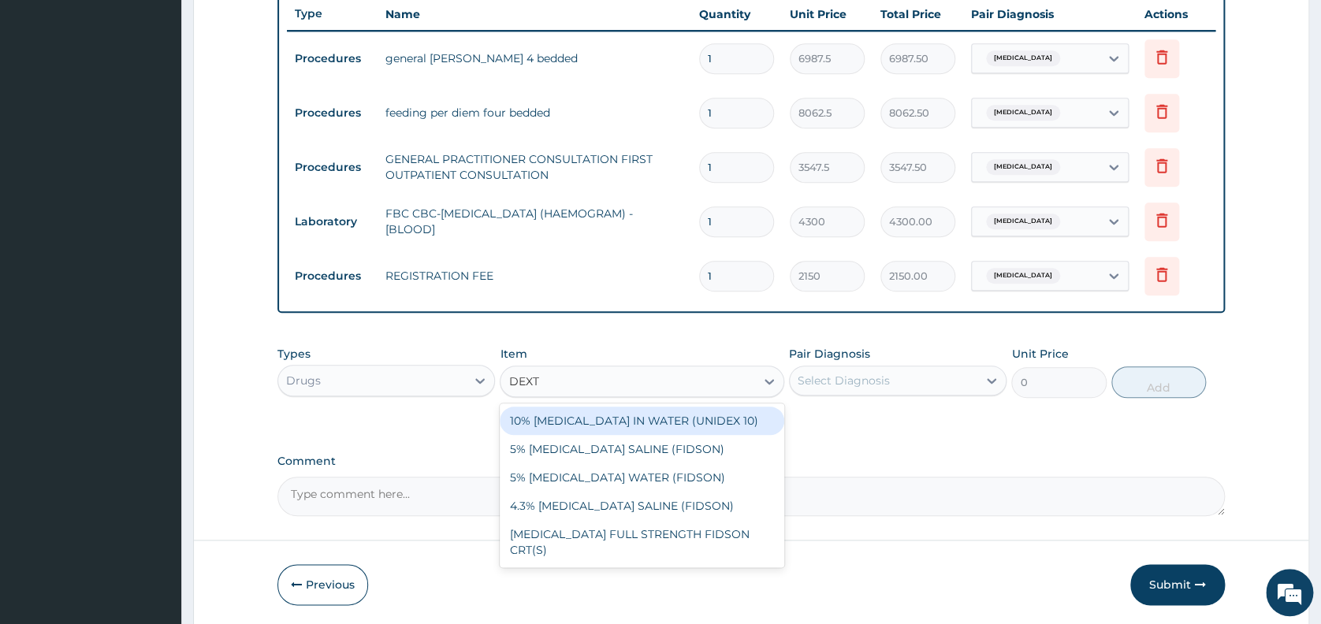
type input "DEXTR"
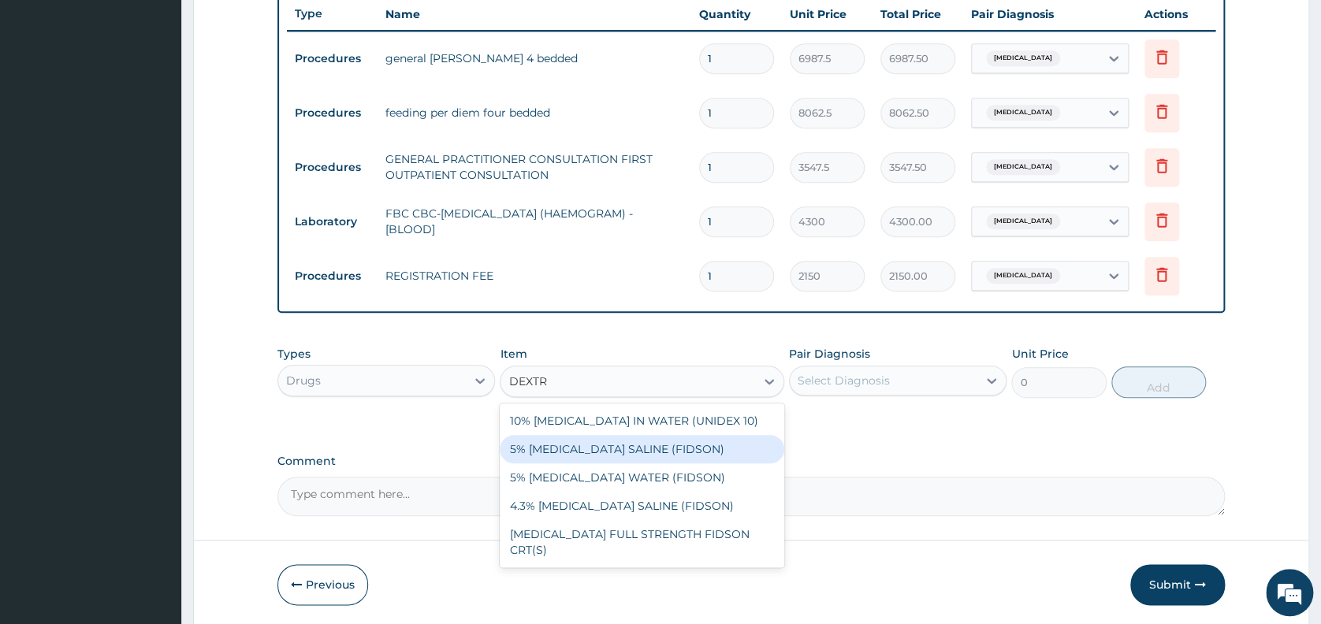
click at [585, 448] on div "5% DEXTROSE SALINE (FIDSON)" at bounding box center [642, 449] width 284 height 28
type input "1773.75"
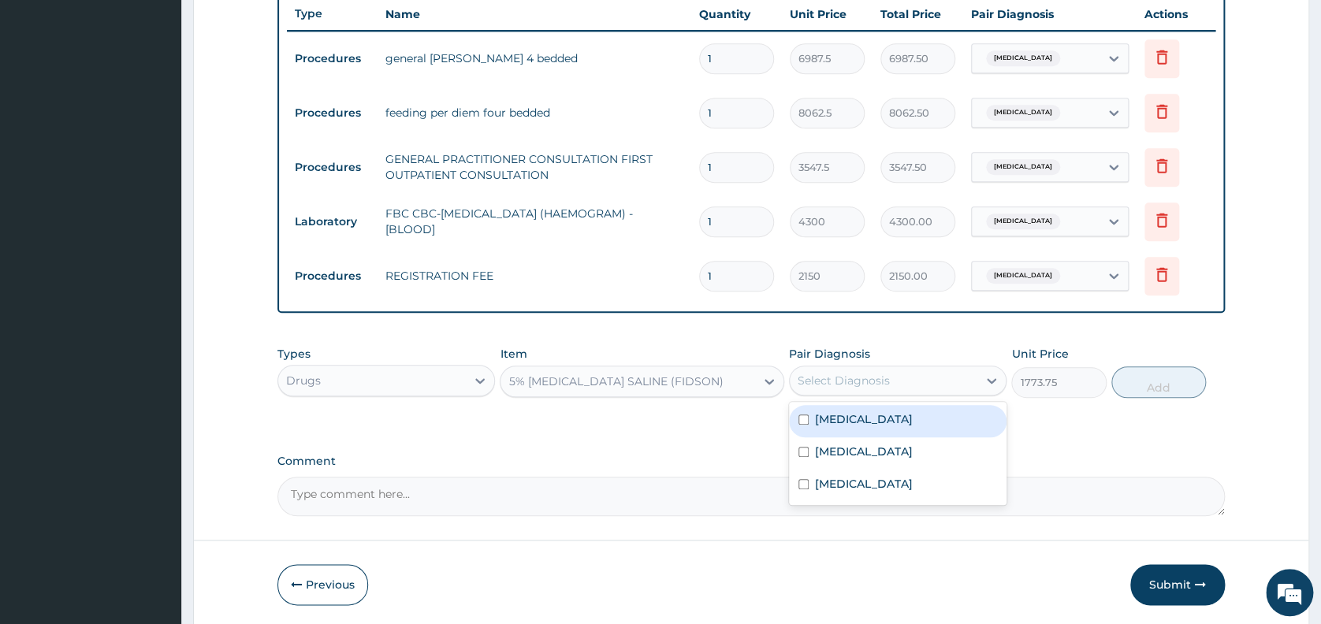
click at [814, 385] on div "Select Diagnosis" at bounding box center [843, 381] width 92 height 16
click at [831, 452] on label "Malaria" at bounding box center [864, 452] width 98 height 16
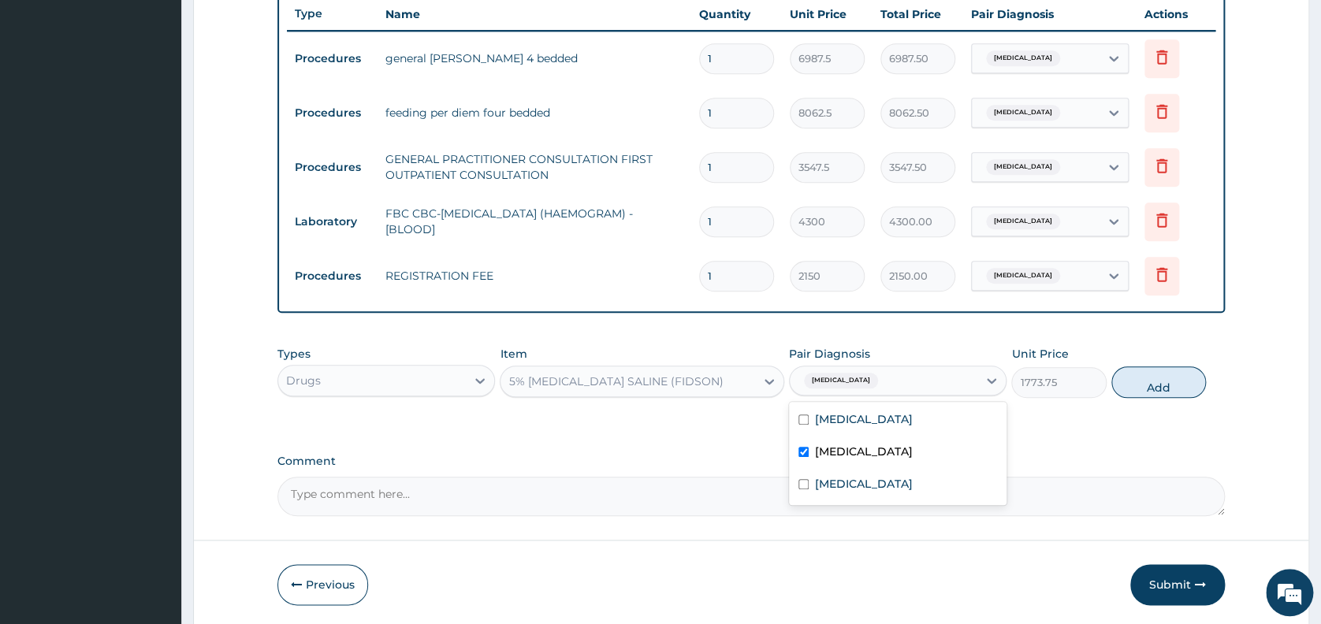
checkbox input "true"
click at [1136, 386] on button "Add" at bounding box center [1158, 382] width 95 height 32
type input "0"
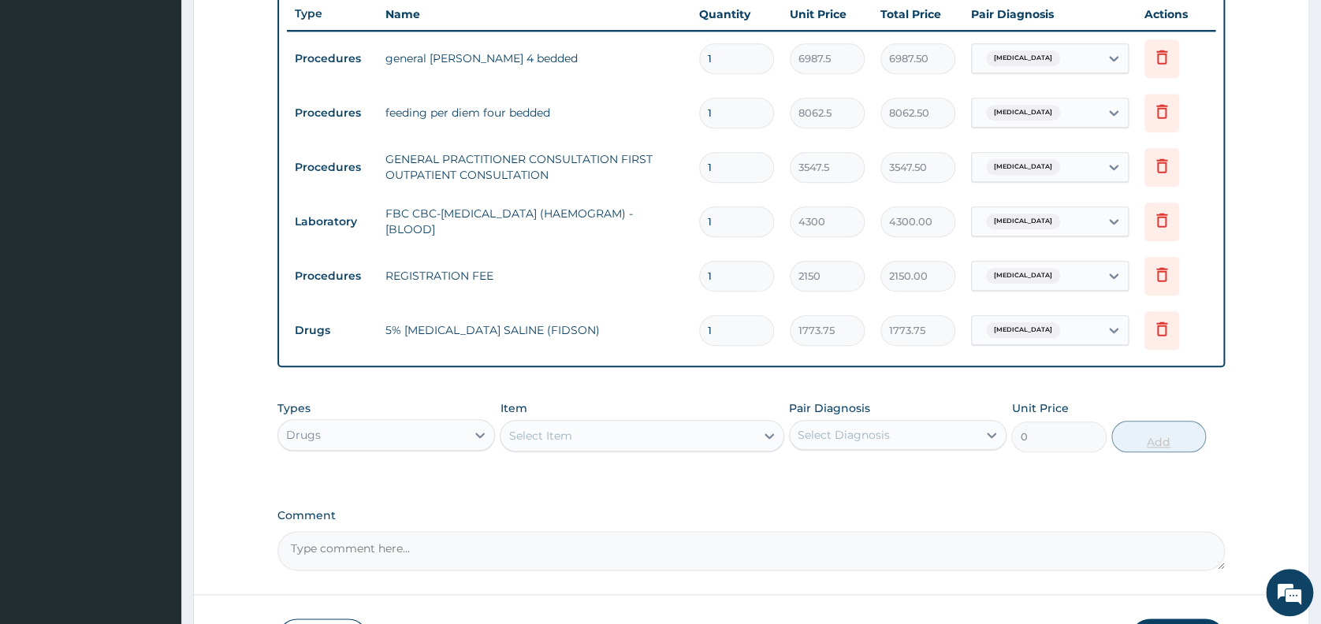
click at [1136, 386] on div "PA Code / Prescription Code PA/5B15A5 Encounter Date 18-07-2025 Important Notic…" at bounding box center [750, 61] width 947 height 1017
click at [735, 334] on input "1" at bounding box center [736, 330] width 75 height 31
type input "0.00"
type input "5"
type input "8868.75"
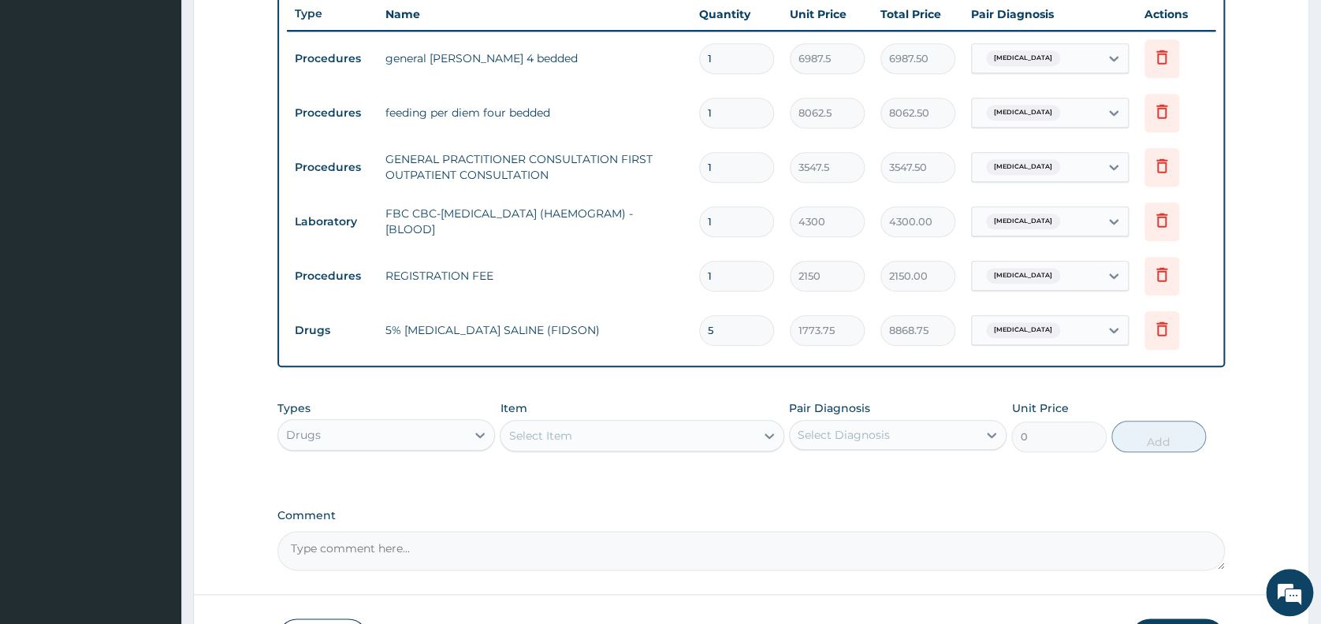
type input "5"
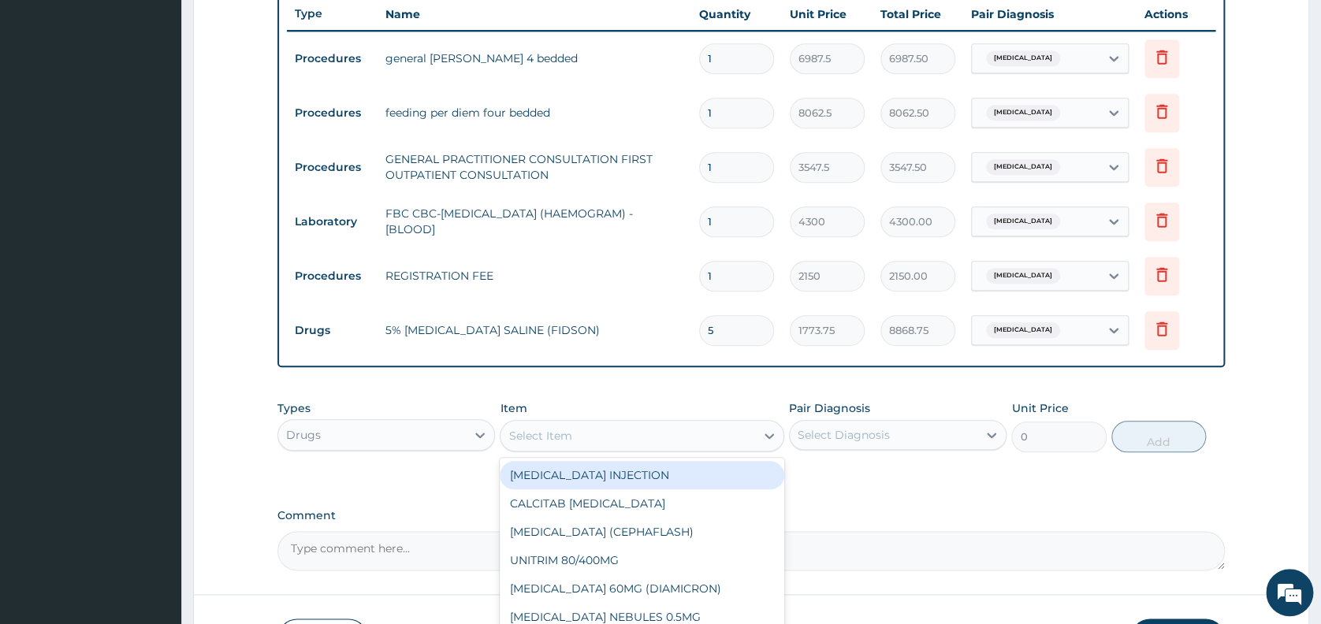
click at [543, 433] on div "Select Item" at bounding box center [539, 436] width 63 height 16
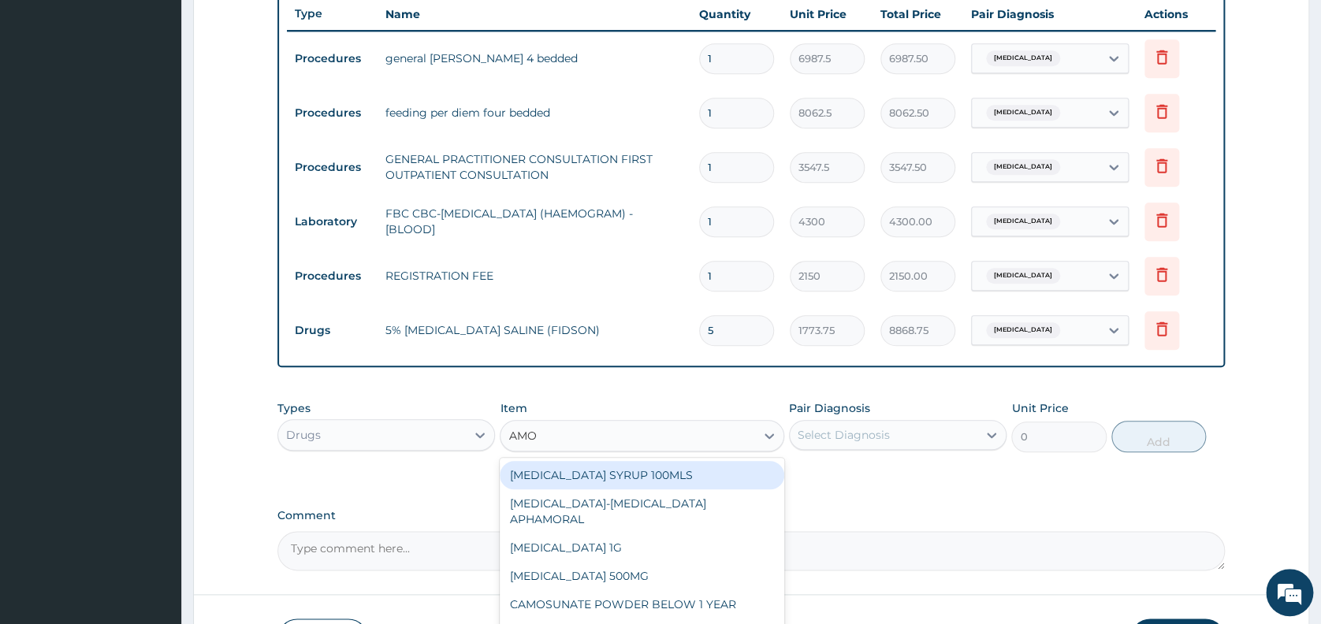
type input "AMOX"
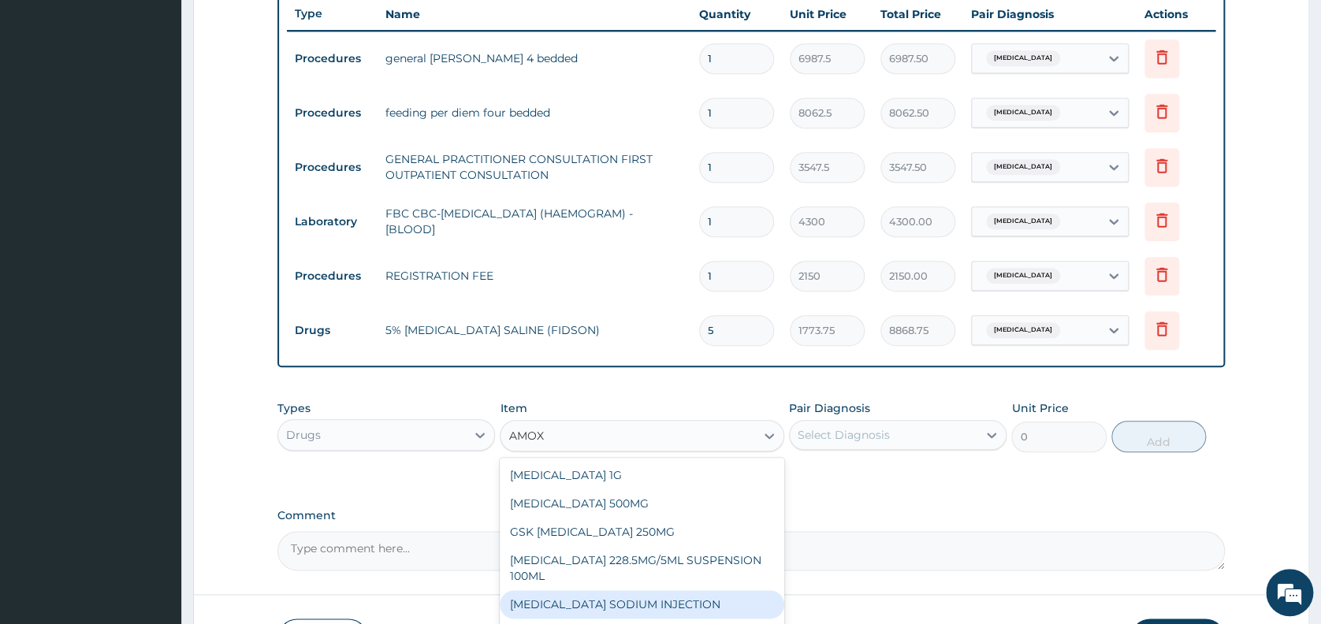
click at [621, 603] on div "AMOXICILLIN SODIUM INJECTION" at bounding box center [642, 604] width 284 height 28
type input "591.25"
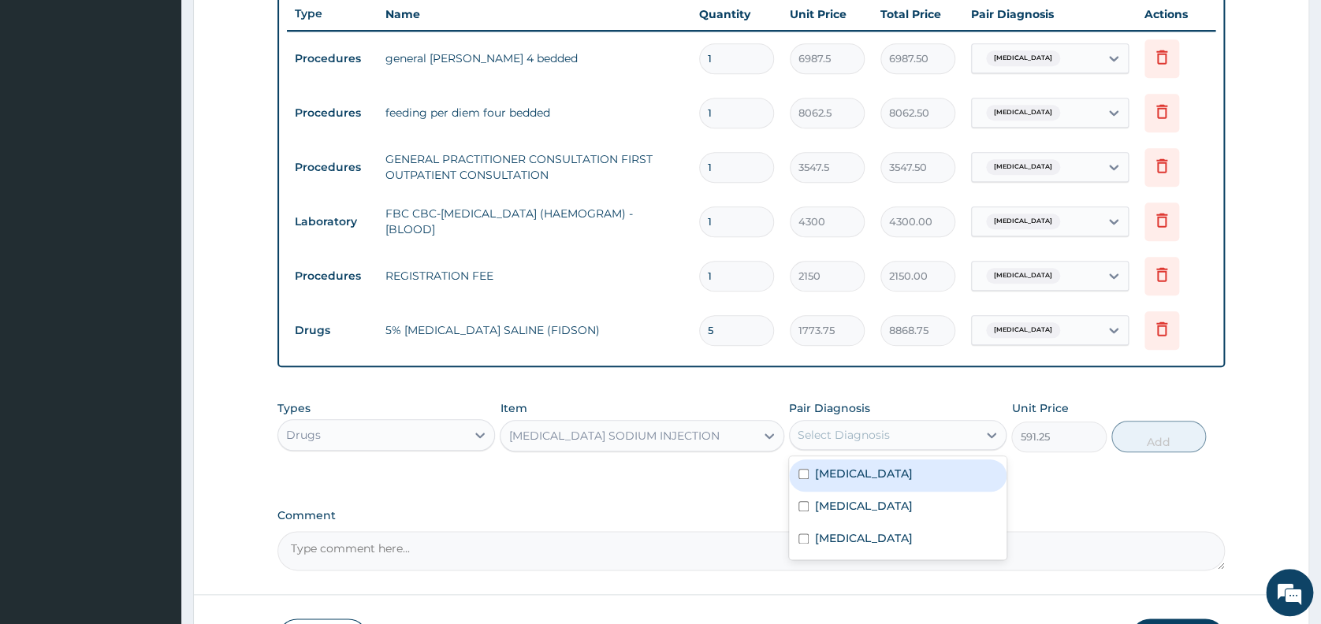
click at [838, 434] on div "Select Diagnosis" at bounding box center [843, 435] width 92 height 16
click at [838, 511] on label "Malaria" at bounding box center [864, 506] width 98 height 16
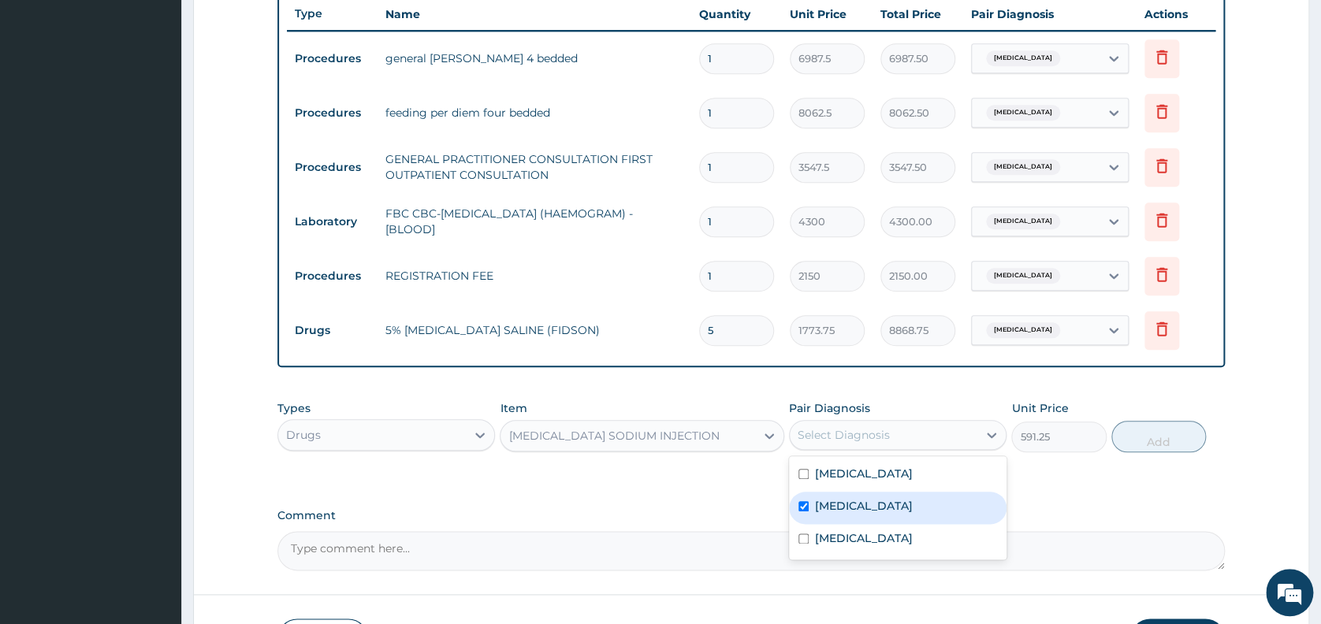
checkbox input "true"
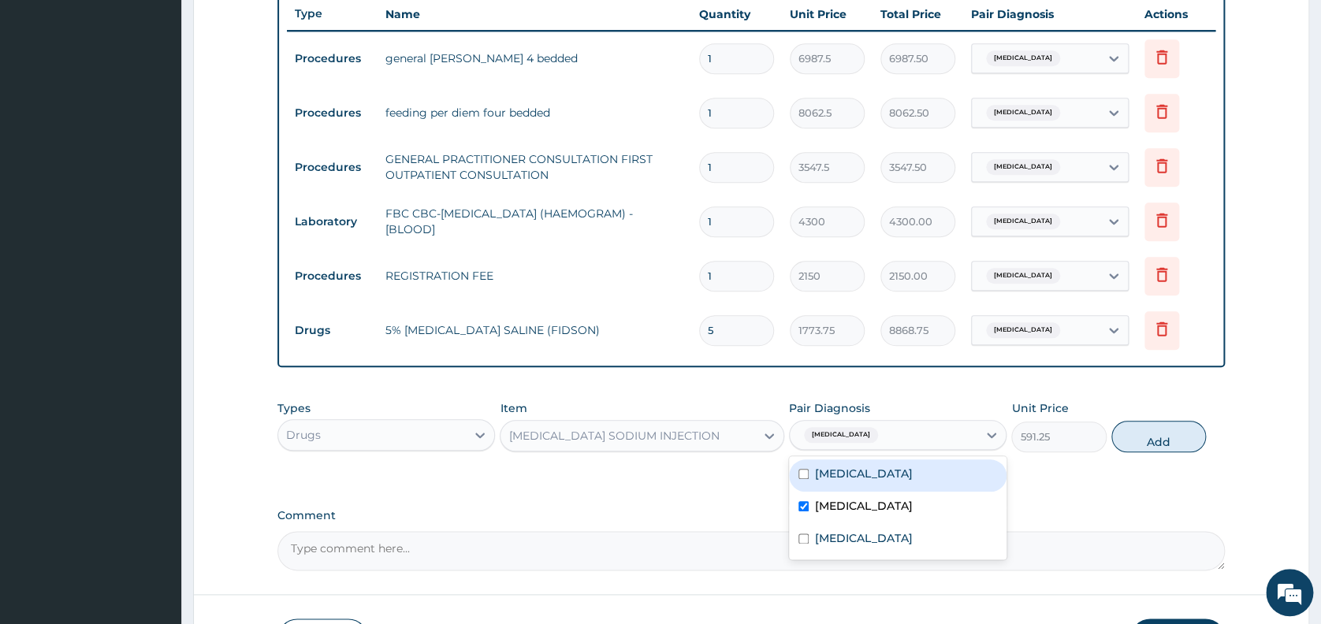
click at [851, 478] on label "Upper respiratory infection" at bounding box center [864, 474] width 98 height 16
checkbox input "true"
click at [803, 511] on input "checkbox" at bounding box center [803, 506] width 10 height 10
checkbox input "false"
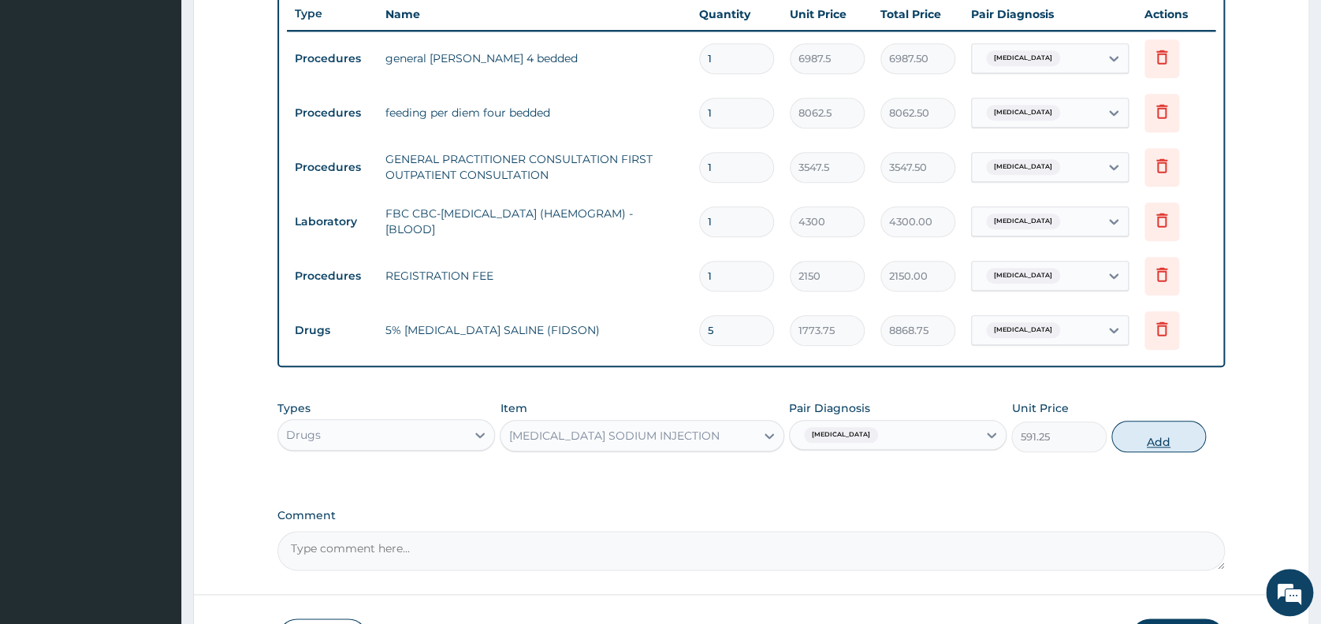
click at [1166, 438] on button "Add" at bounding box center [1158, 437] width 95 height 32
type input "0"
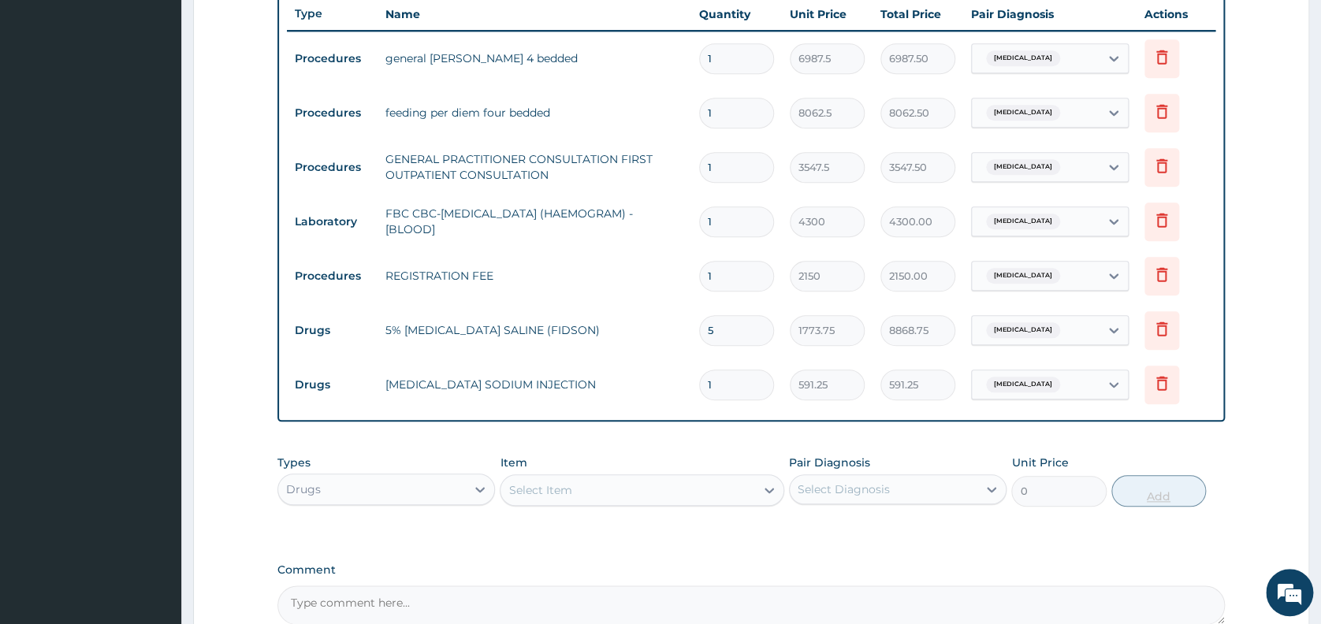
type input "0.00"
type input "4"
type input "2365.00"
type input "4"
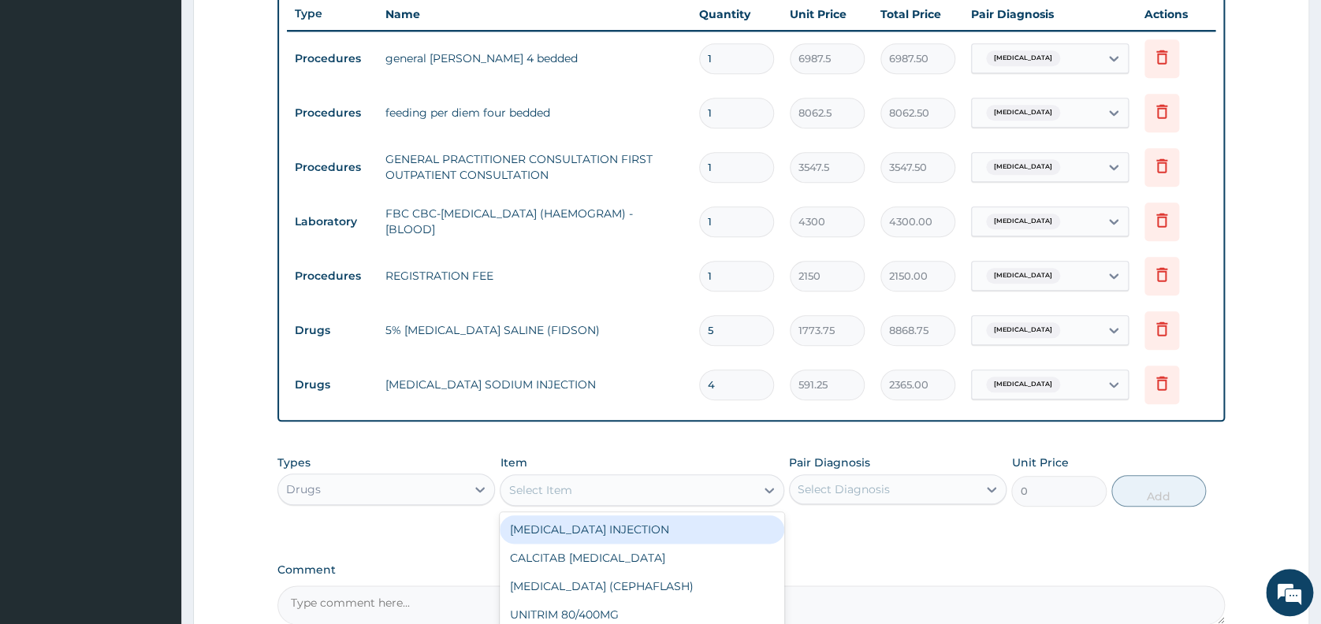
click at [693, 489] on div "Select Item" at bounding box center [627, 490] width 255 height 25
type input "QUIN"
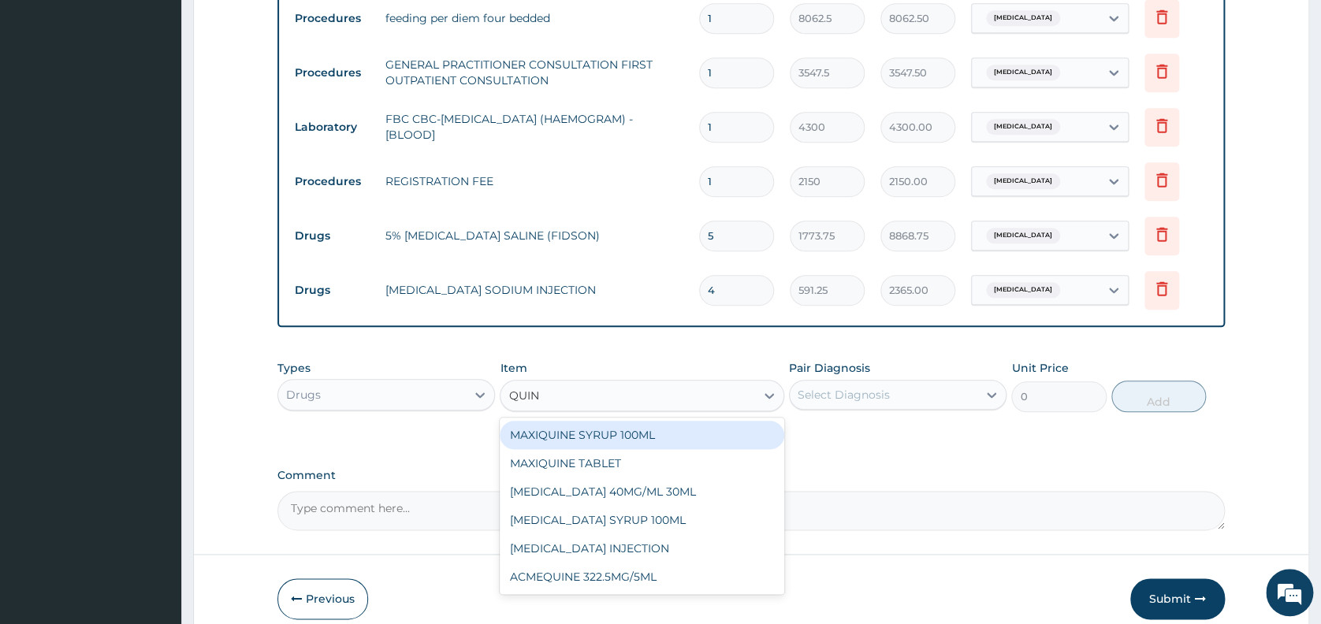
scroll to position [695, 0]
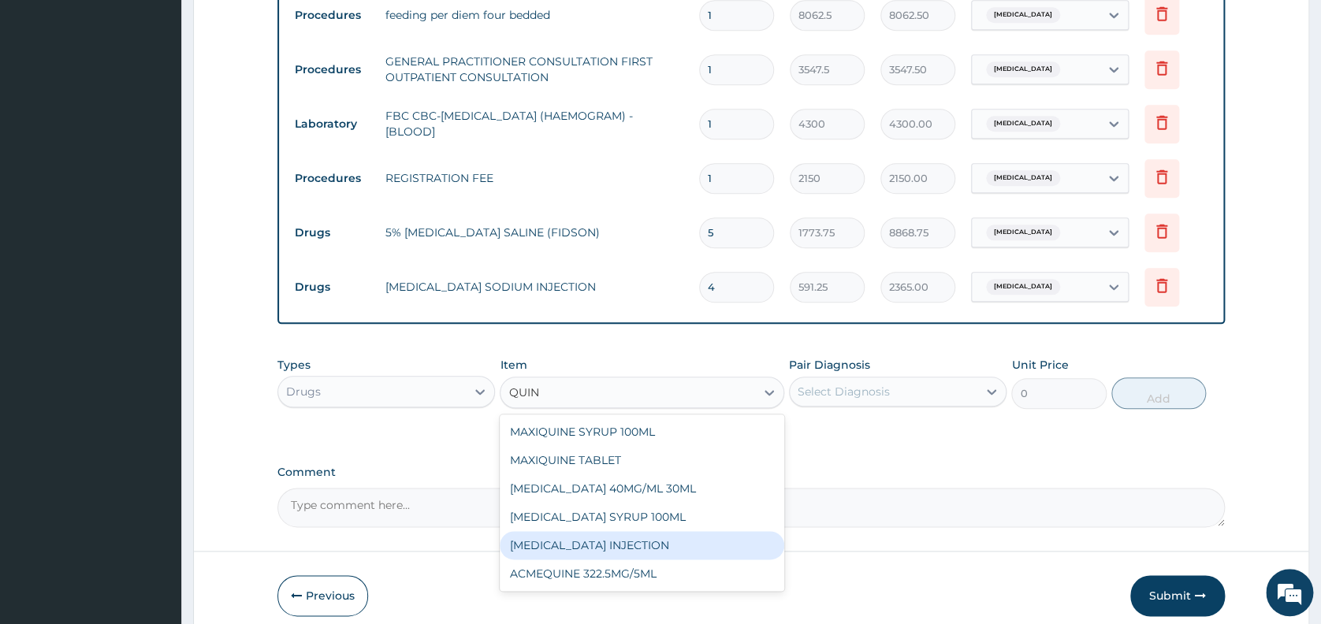
click at [644, 544] on div "QUININE INJECTION" at bounding box center [642, 545] width 284 height 28
type input "591.25"
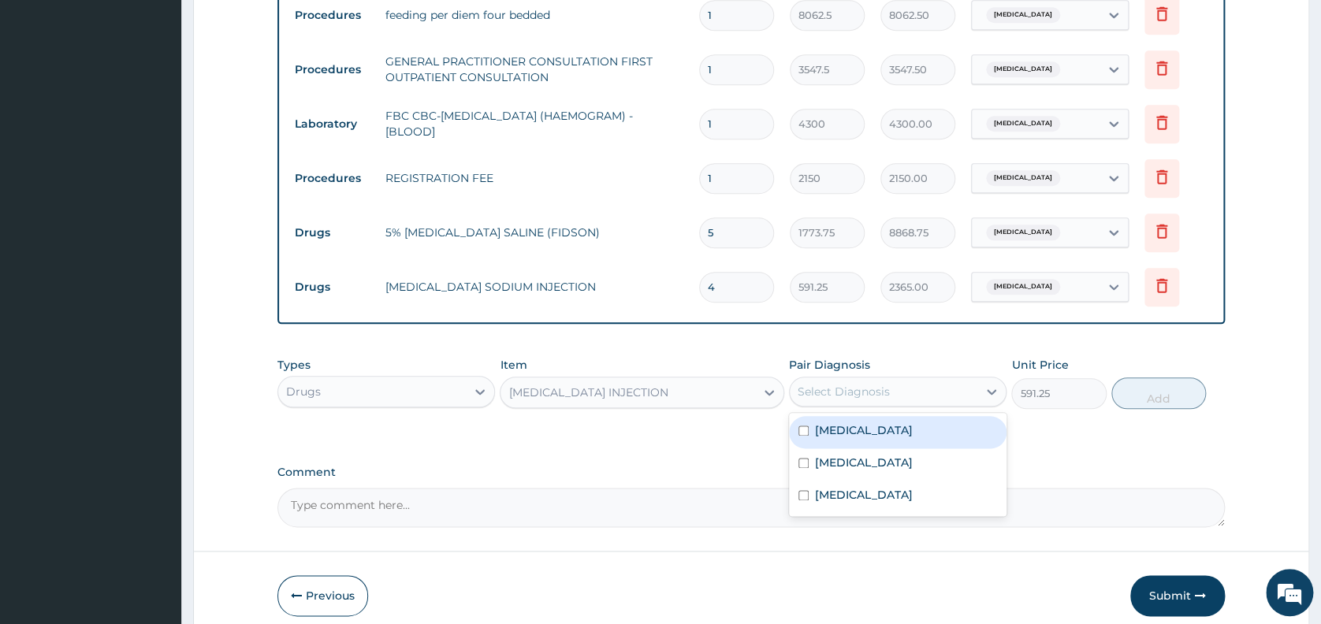
click at [838, 385] on div "Select Diagnosis" at bounding box center [843, 392] width 92 height 16
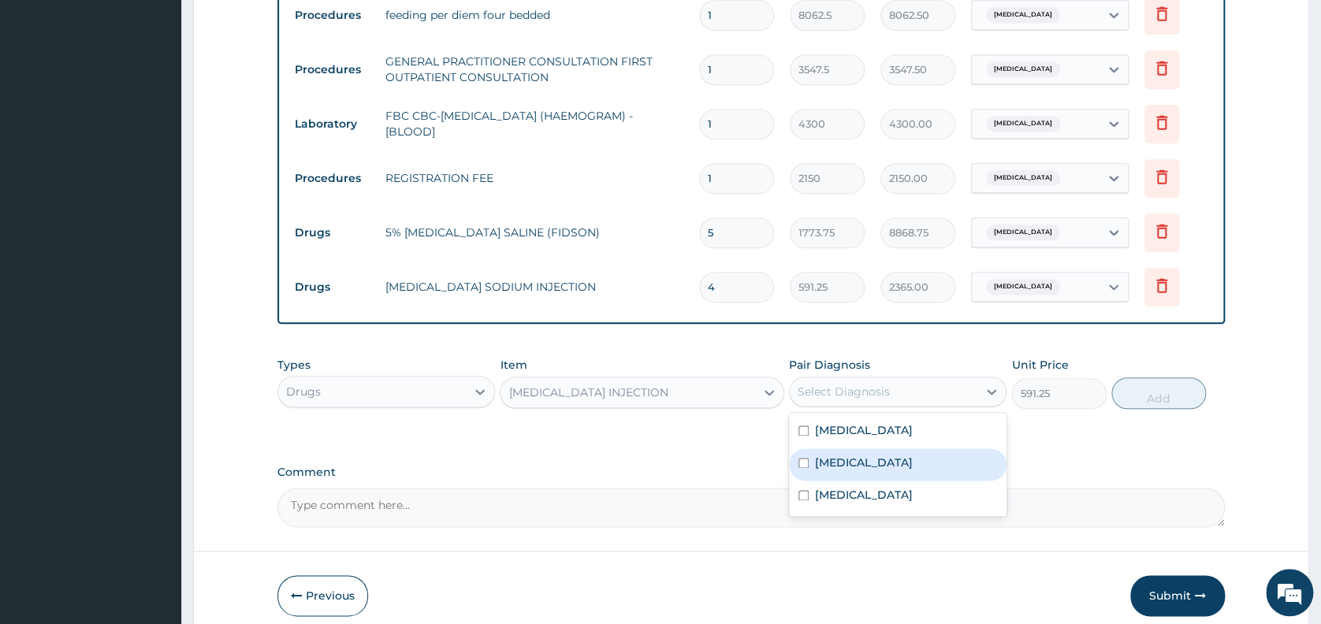
click at [826, 463] on label "Malaria" at bounding box center [864, 463] width 98 height 16
checkbox input "true"
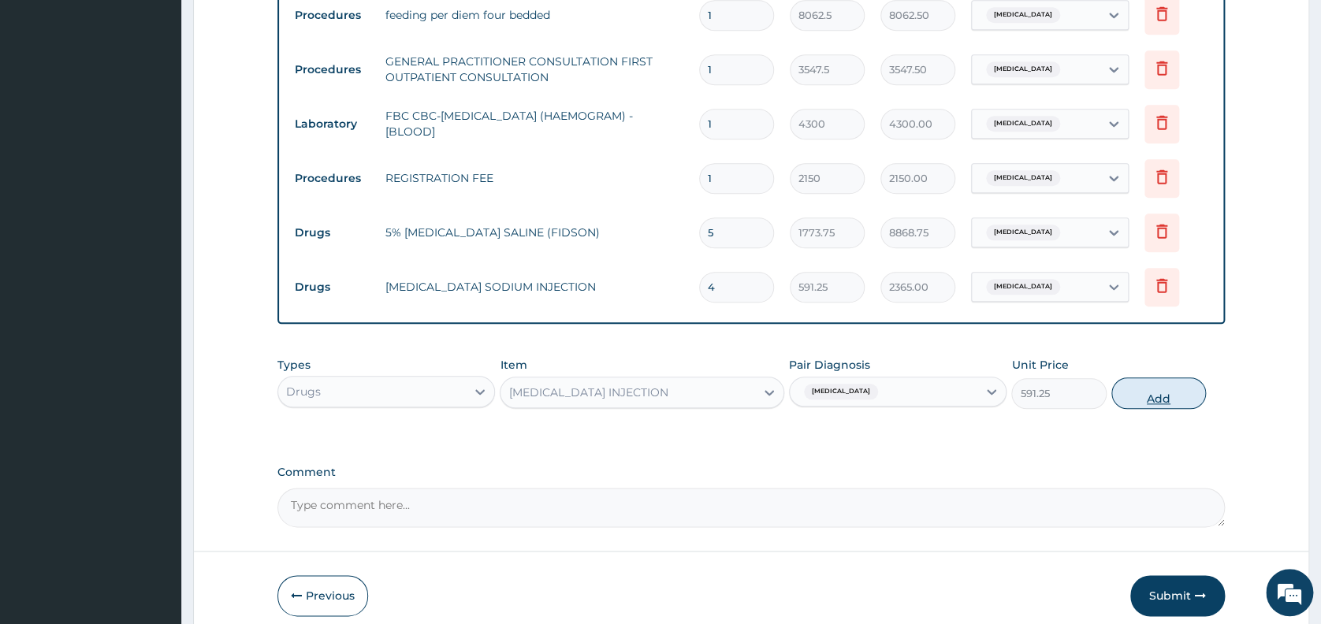
click at [1159, 396] on button "Add" at bounding box center [1158, 393] width 95 height 32
type input "0"
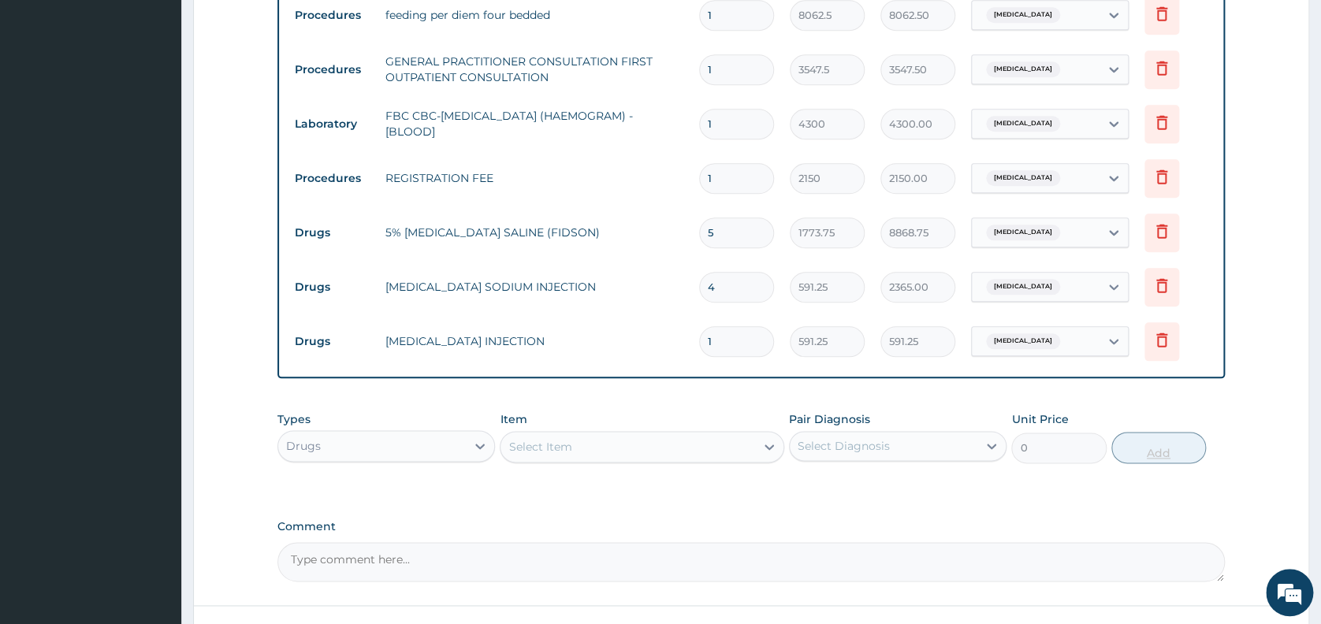
type input "0.00"
type input "5"
type input "2956.25"
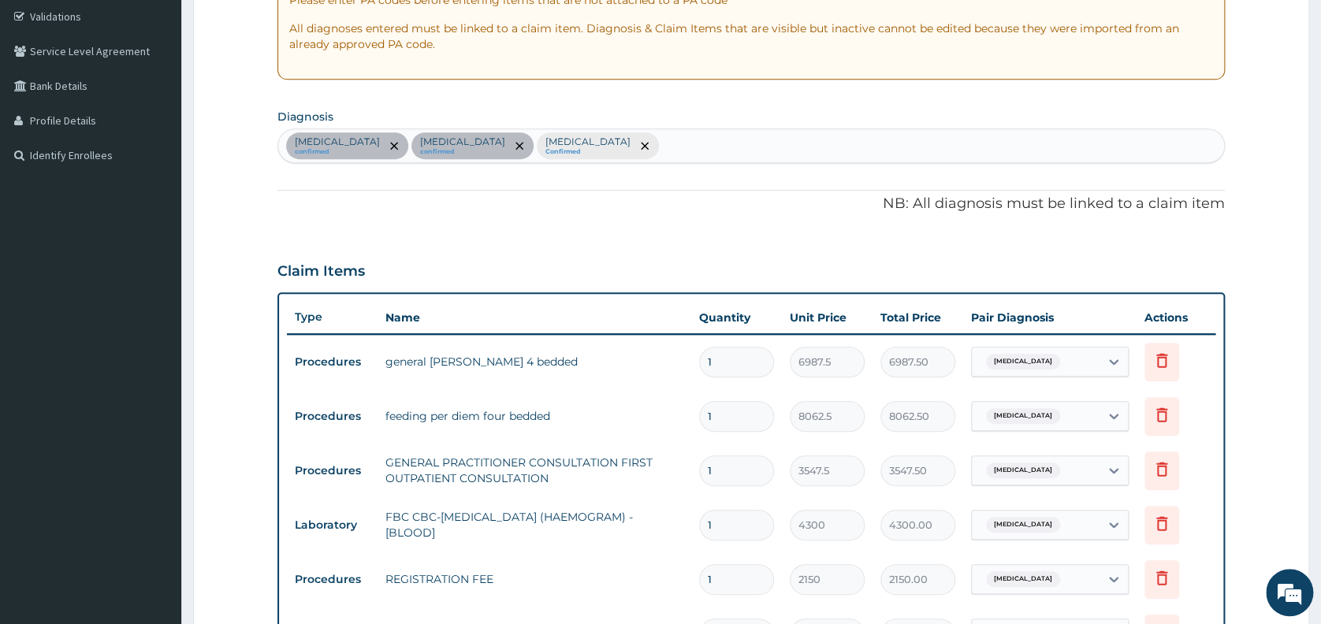
scroll to position [243, 0]
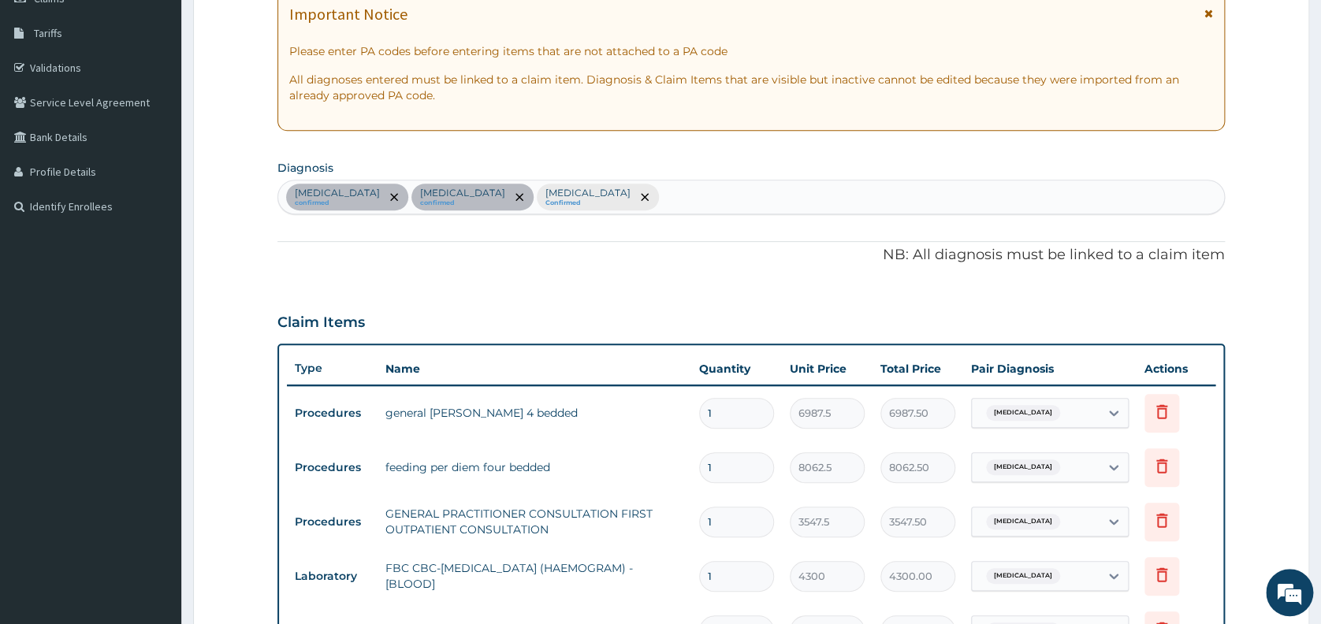
type input "5"
click at [645, 194] on div "Upper respiratory infection confirmed Malaria confirmed Sepsis Confirmed" at bounding box center [751, 196] width 946 height 33
type input "MYA"
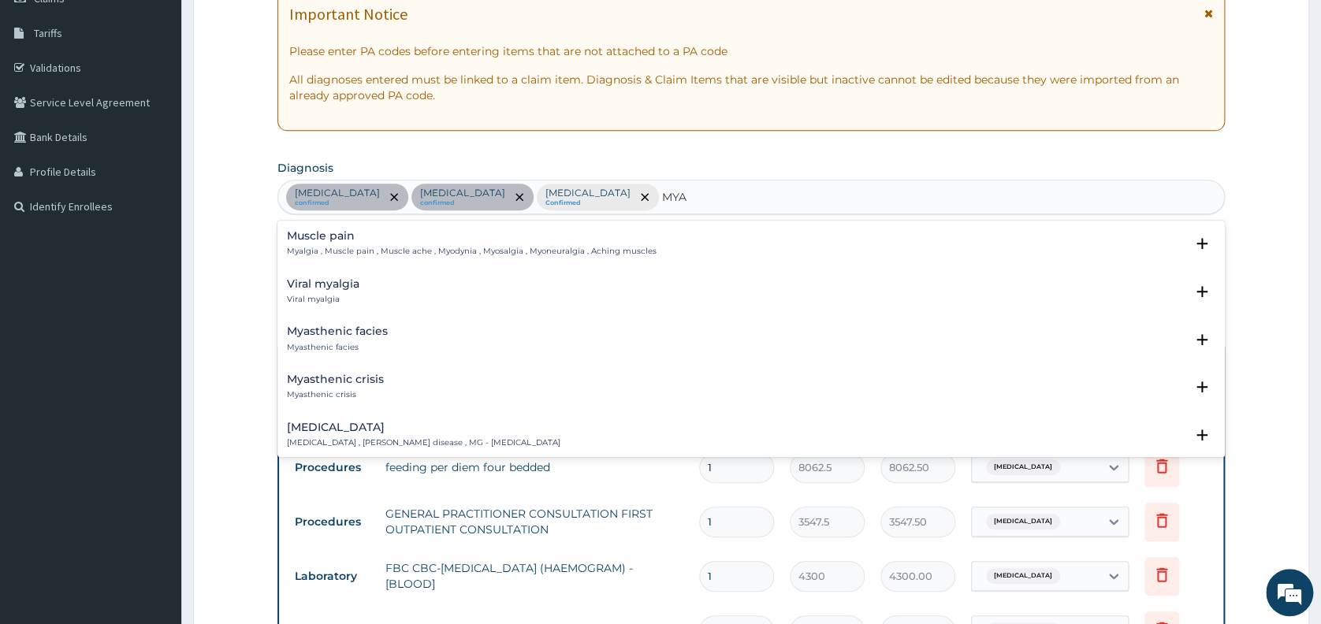
click at [318, 237] on h4 "Muscle pain" at bounding box center [472, 236] width 370 height 12
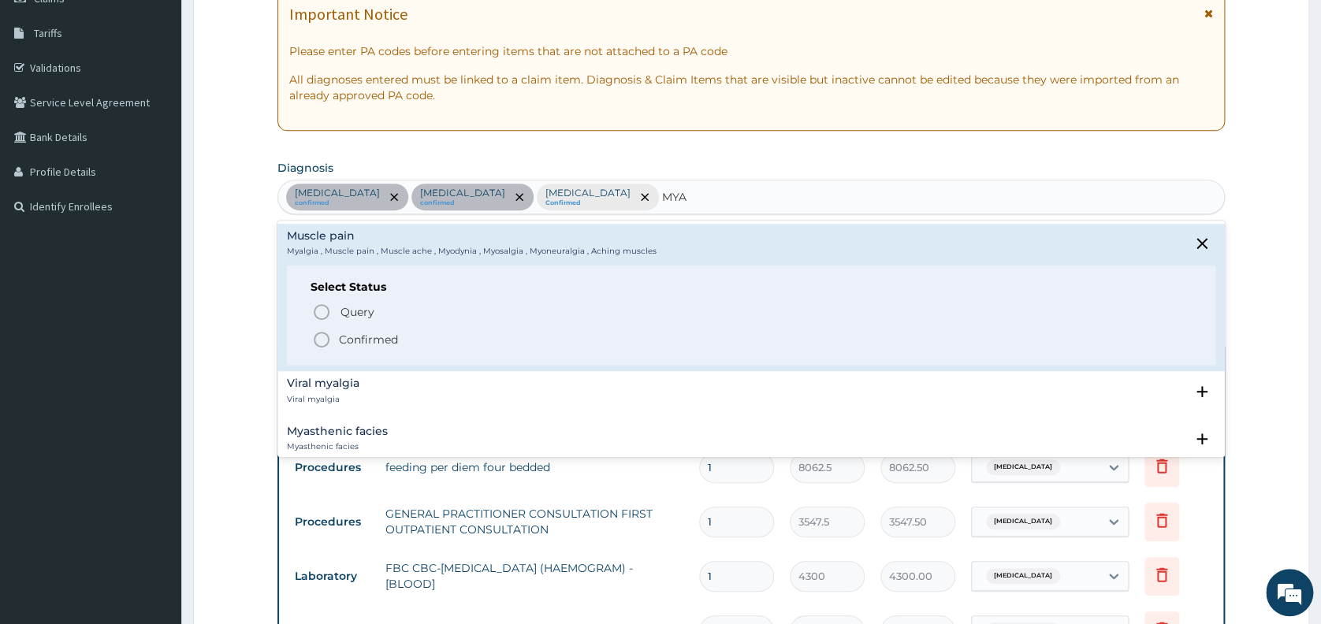
click at [319, 336] on icon "status option filled" at bounding box center [321, 339] width 19 height 19
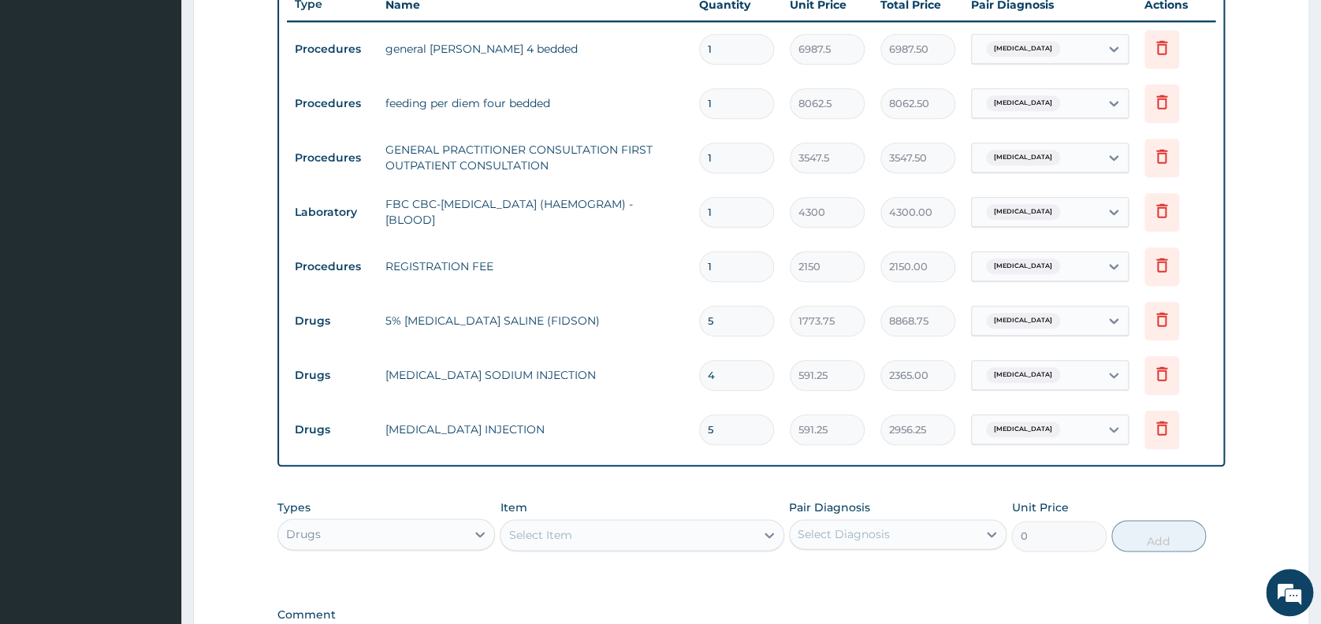
scroll to position [641, 0]
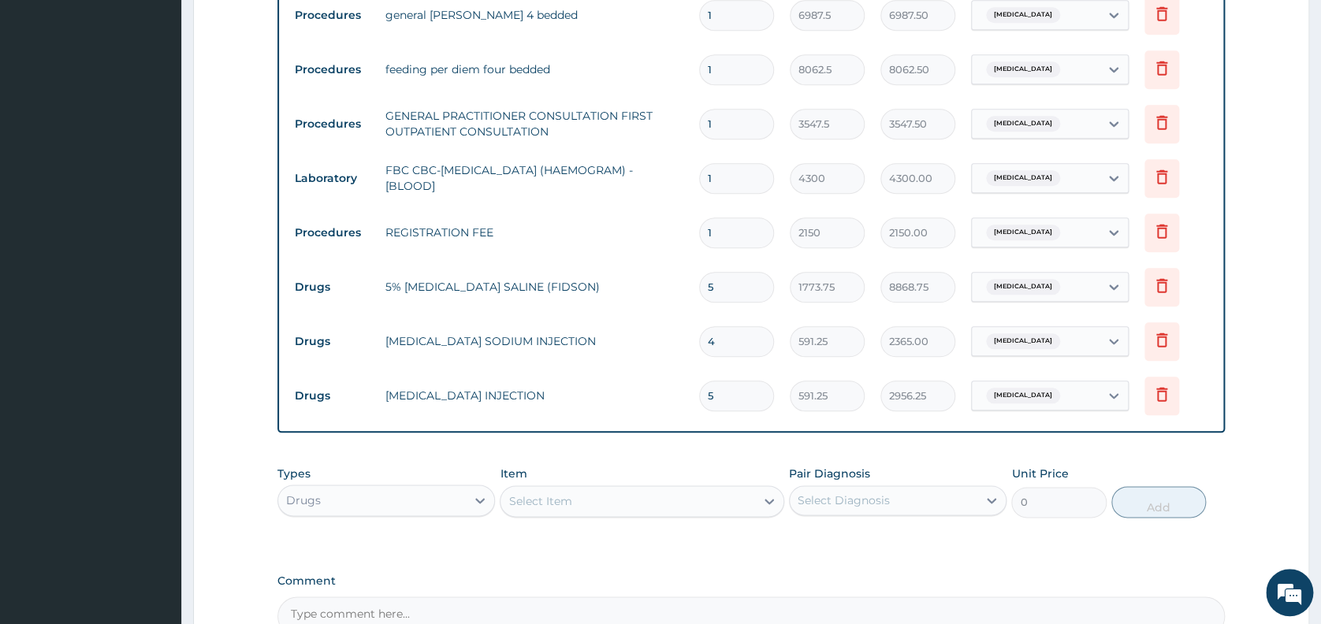
click at [555, 504] on div "Select Item" at bounding box center [539, 501] width 63 height 16
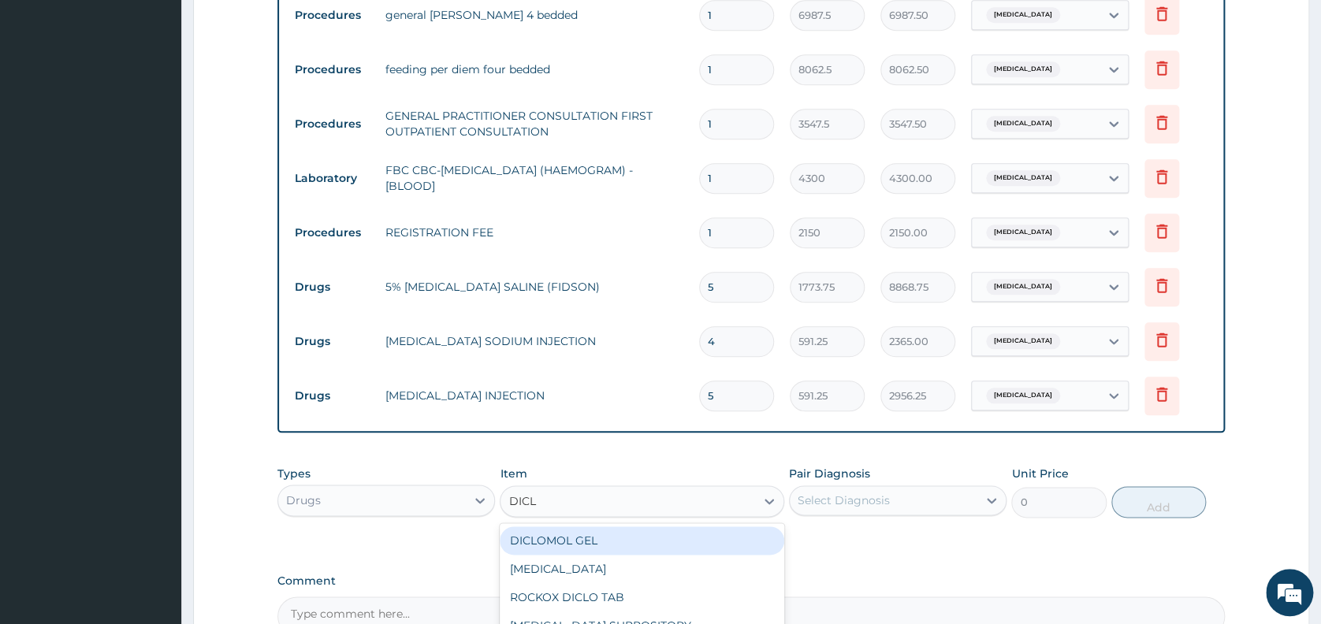
type input "DICLO"
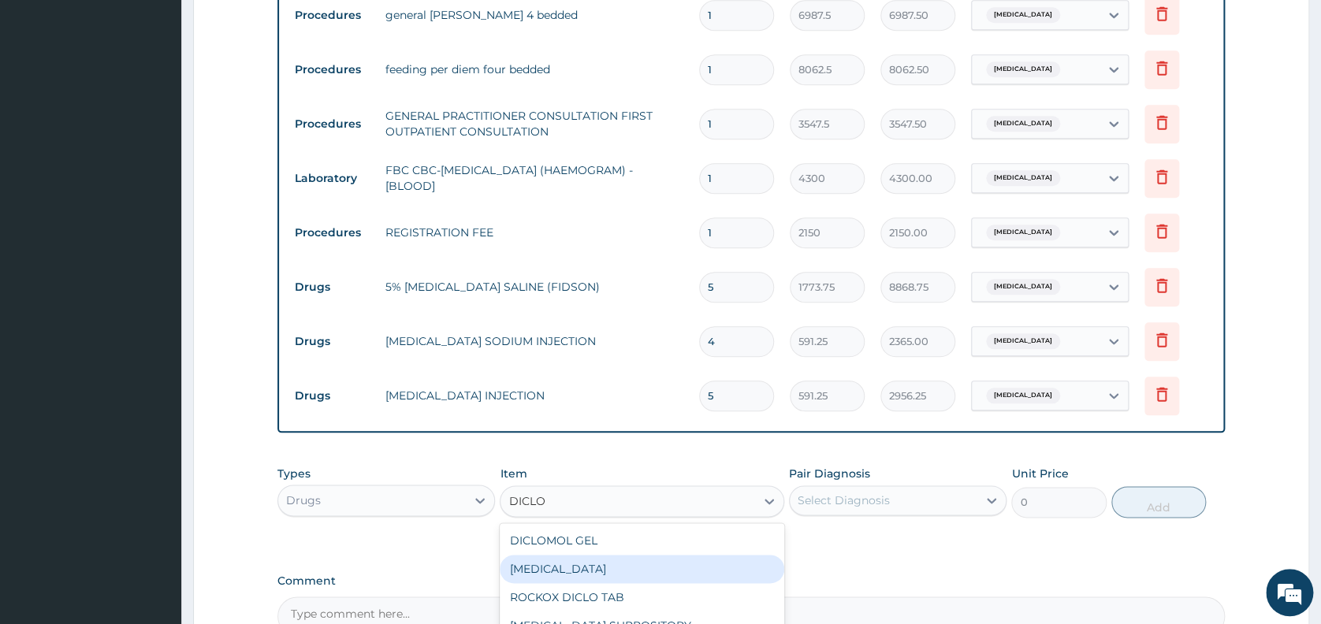
click at [580, 570] on div "DICLOFENAC" at bounding box center [642, 569] width 284 height 28
type input "591.25"
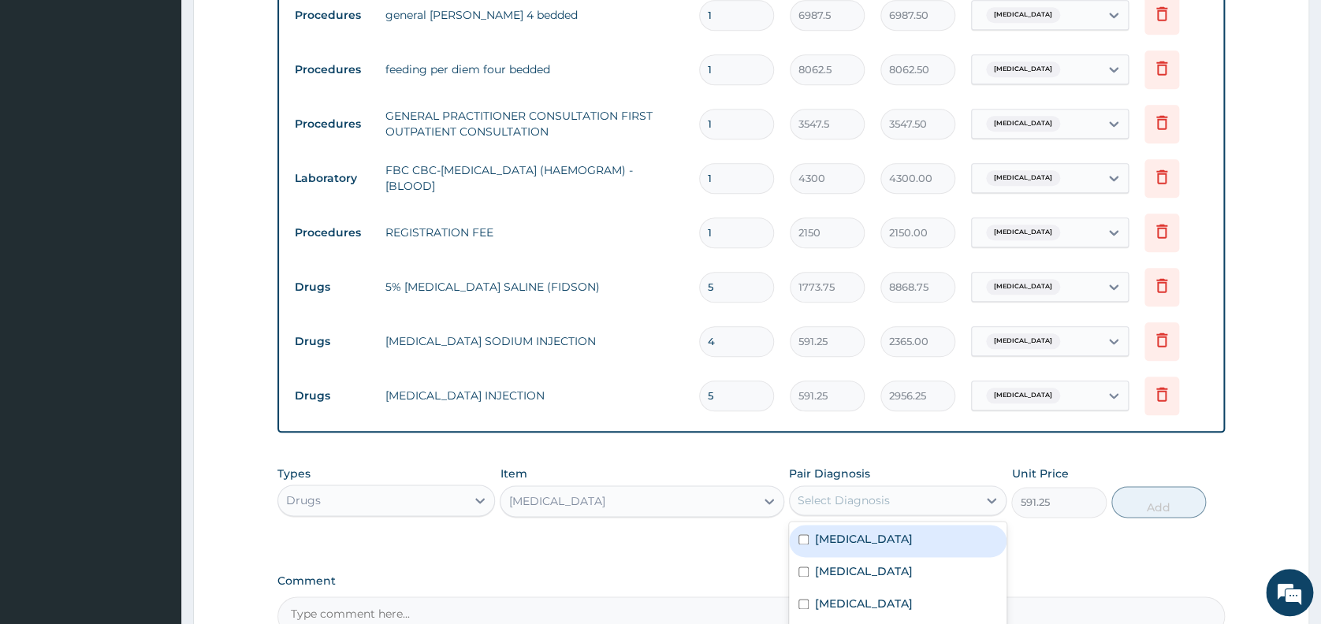
click at [839, 498] on div "Select Diagnosis" at bounding box center [843, 500] width 92 height 16
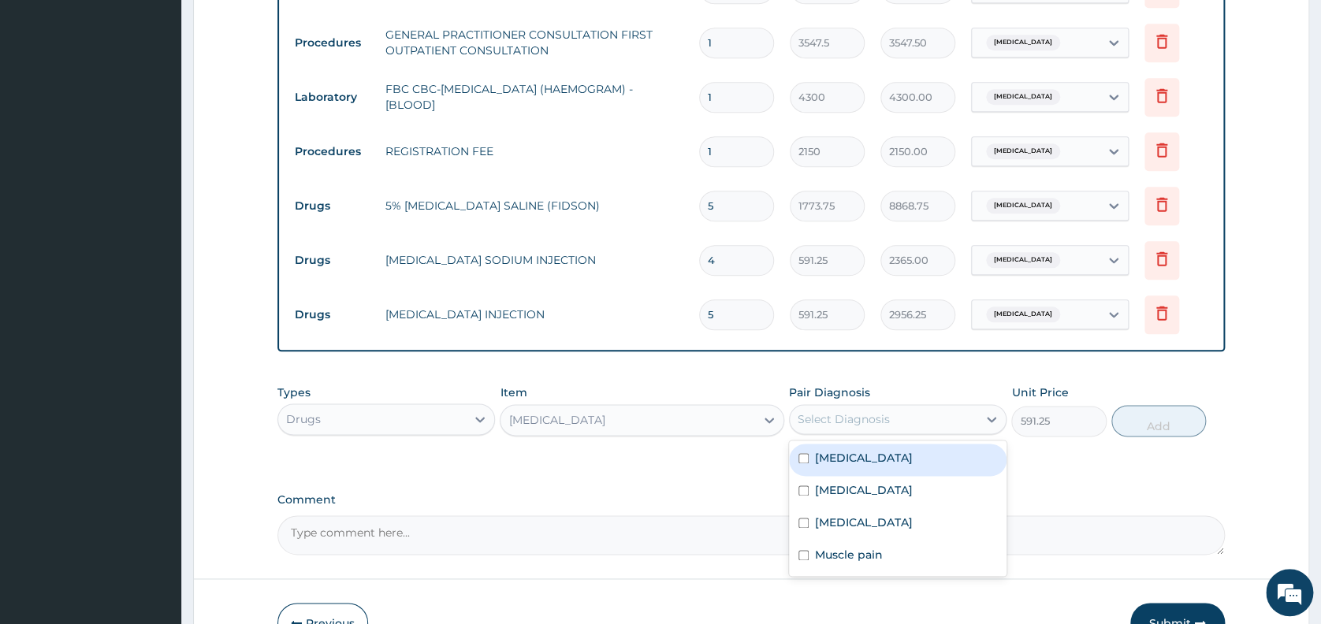
scroll to position [723, 0]
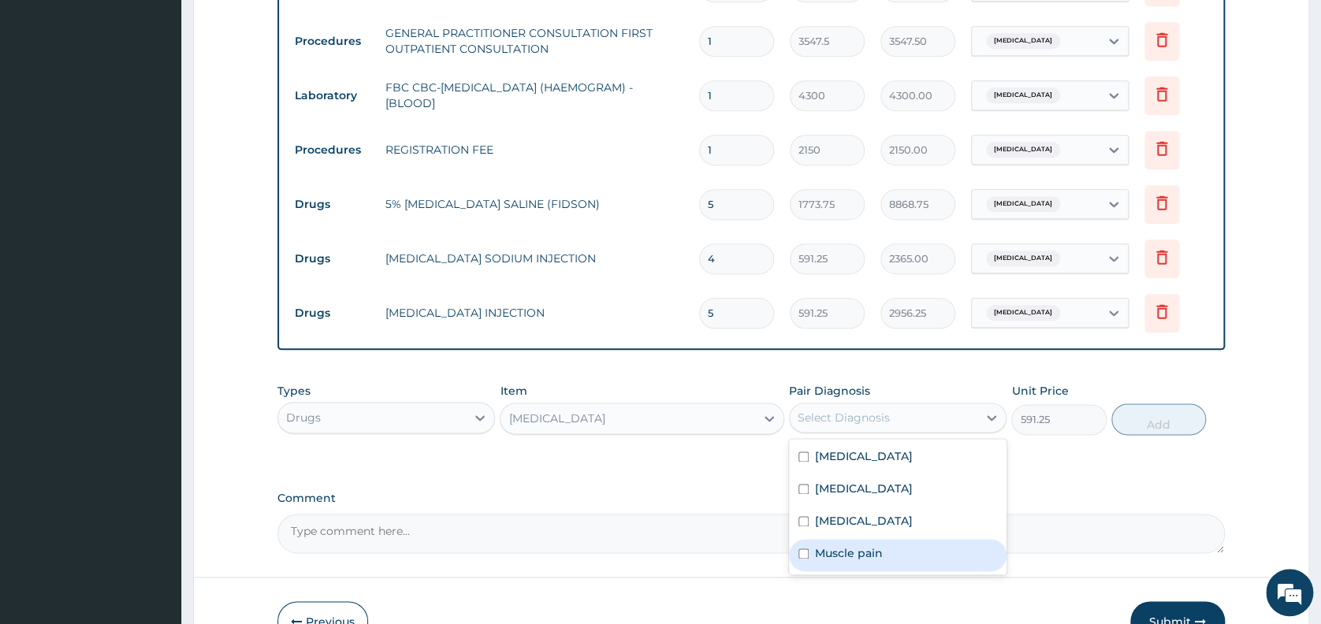
click at [879, 555] on label "Muscle pain" at bounding box center [849, 553] width 68 height 16
checkbox input "true"
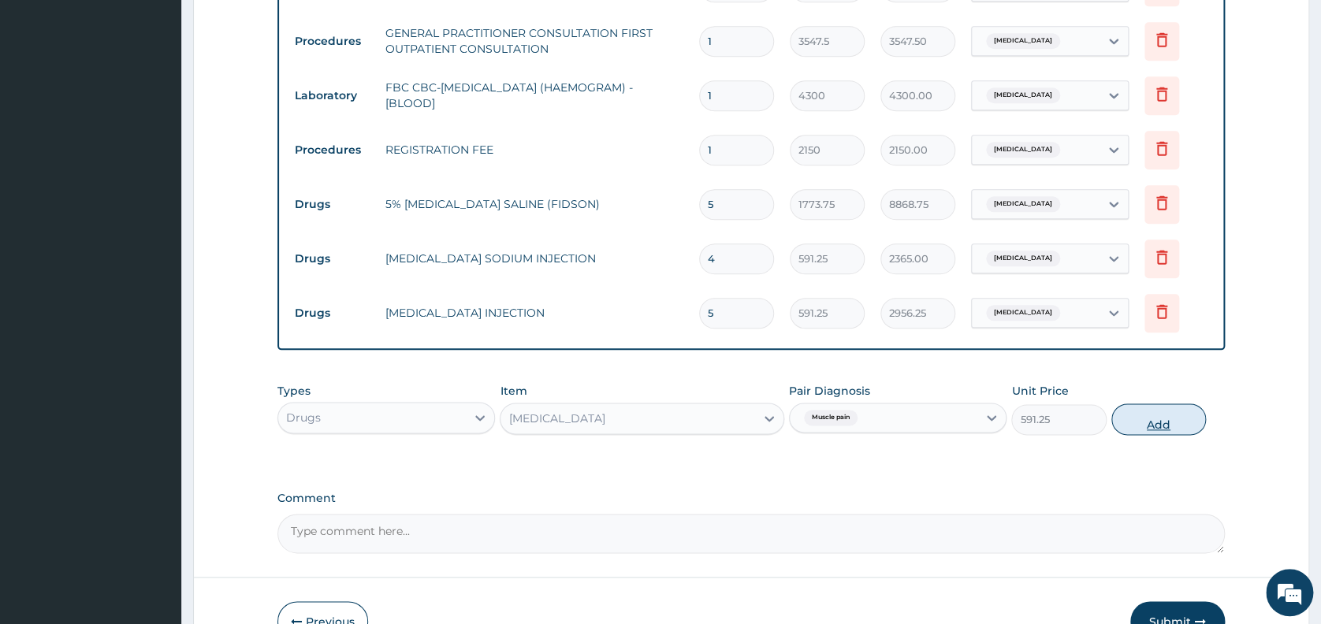
click at [1155, 427] on button "Add" at bounding box center [1158, 419] width 95 height 32
type input "0"
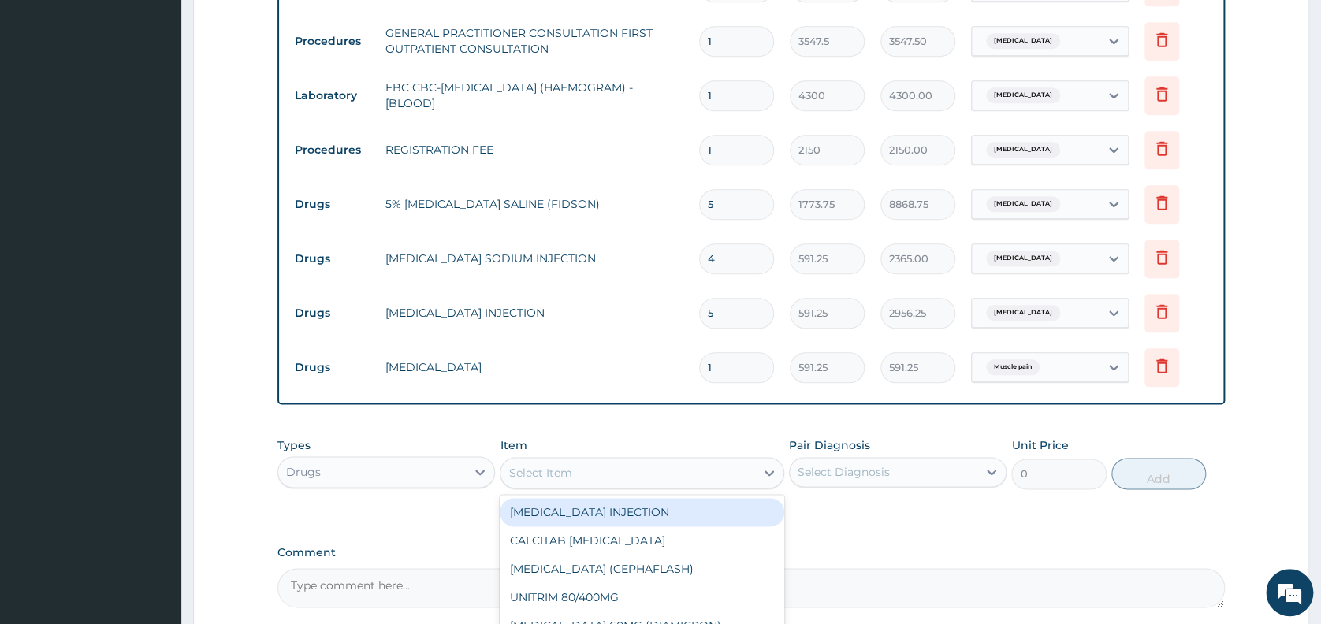
click at [623, 473] on div "Select Item" at bounding box center [627, 472] width 255 height 25
type input "D"
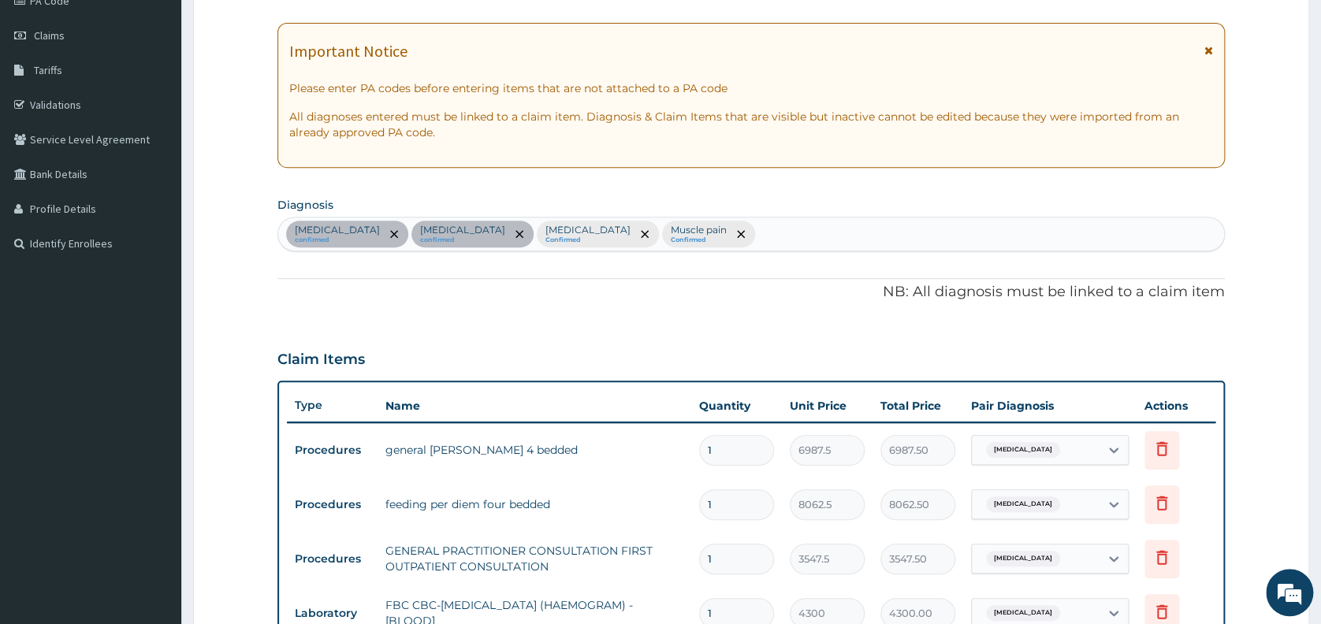
scroll to position [196, 0]
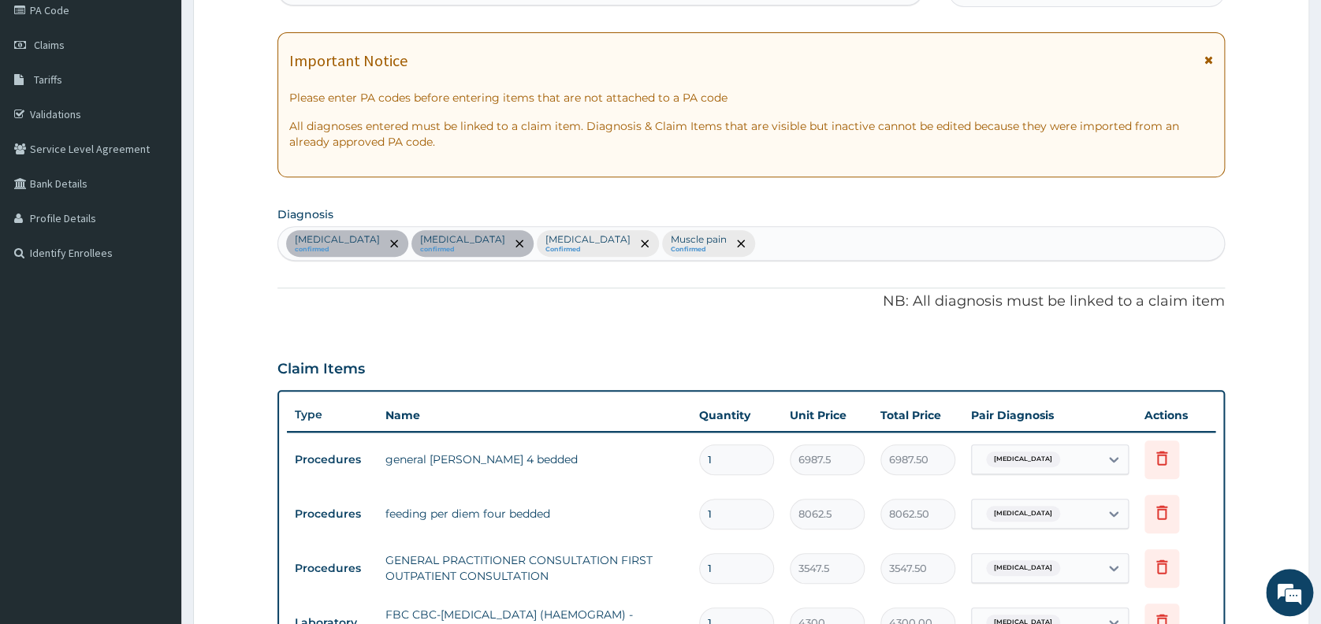
click at [709, 247] on div "Upper respiratory infection confirmed Malaria confirmed Sepsis Confirmed Muscle…" at bounding box center [751, 243] width 946 height 33
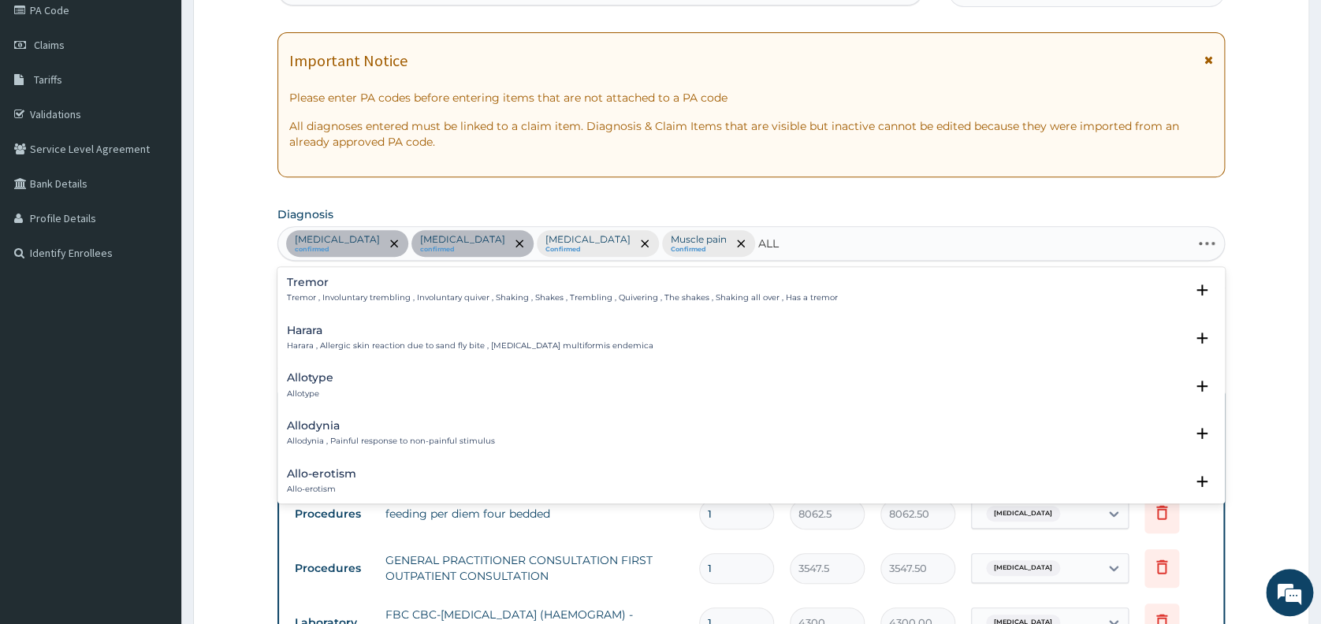
type input "ALLE"
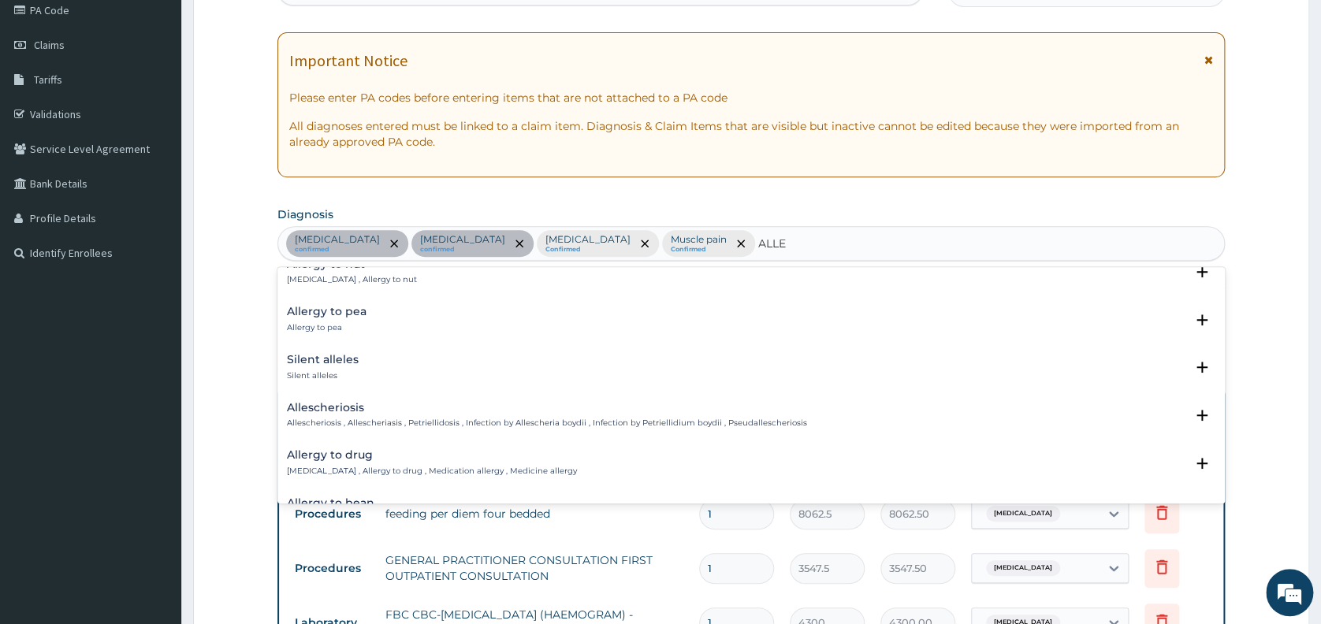
scroll to position [252, 0]
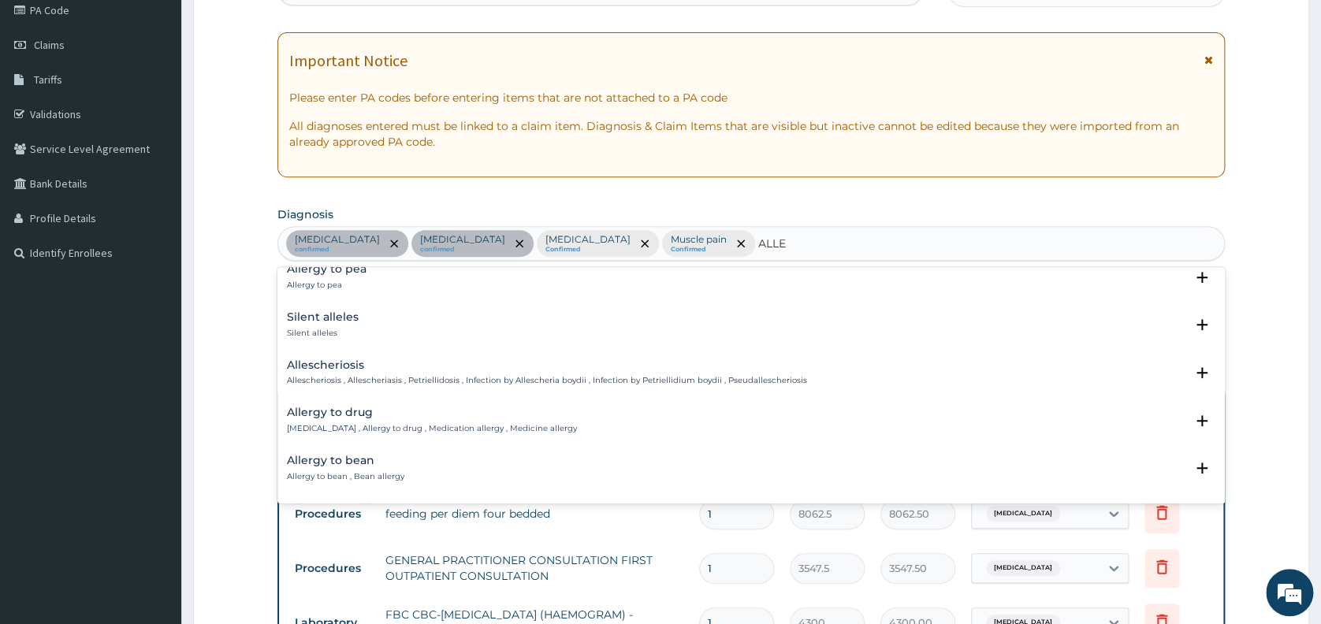
click at [319, 410] on h4 "Allergy to drug" at bounding box center [432, 413] width 290 height 12
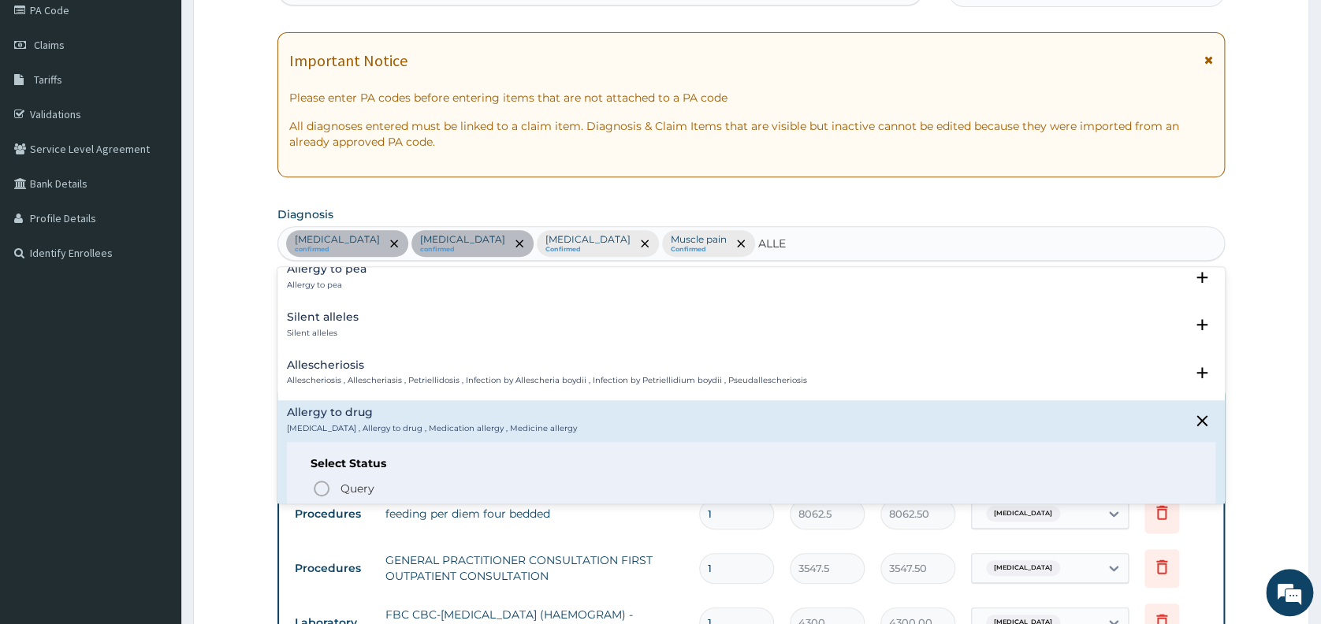
scroll to position [294, 0]
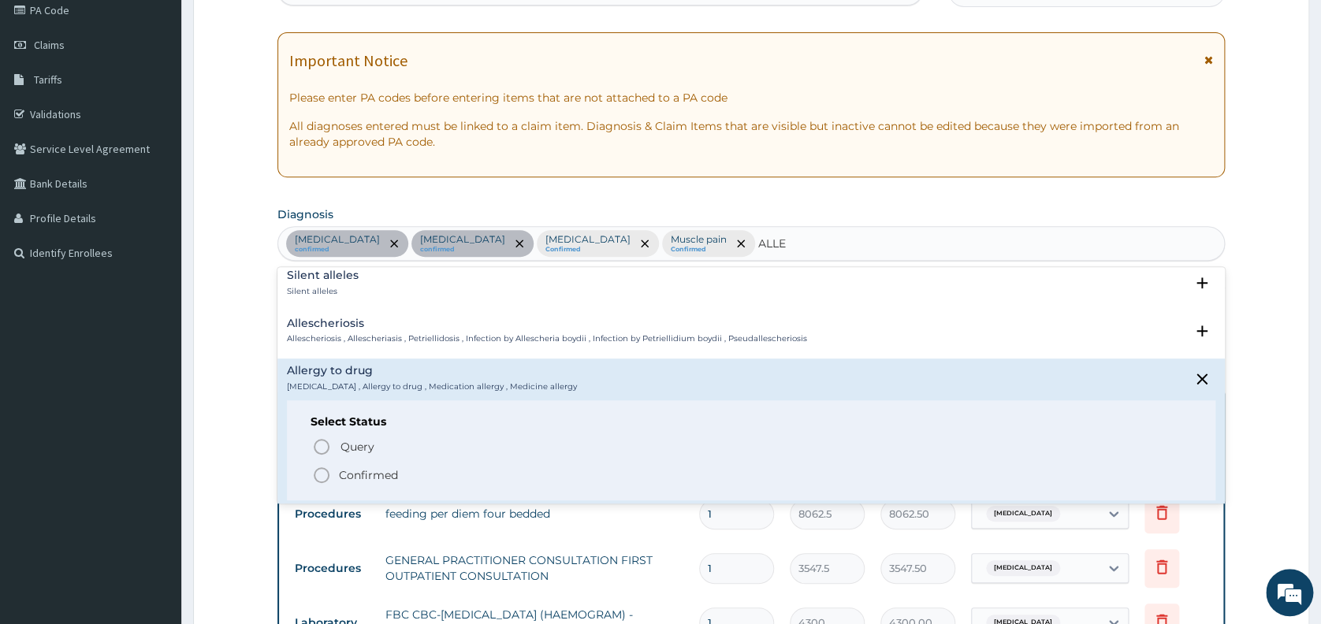
click at [318, 474] on icon "status option filled" at bounding box center [321, 475] width 19 height 19
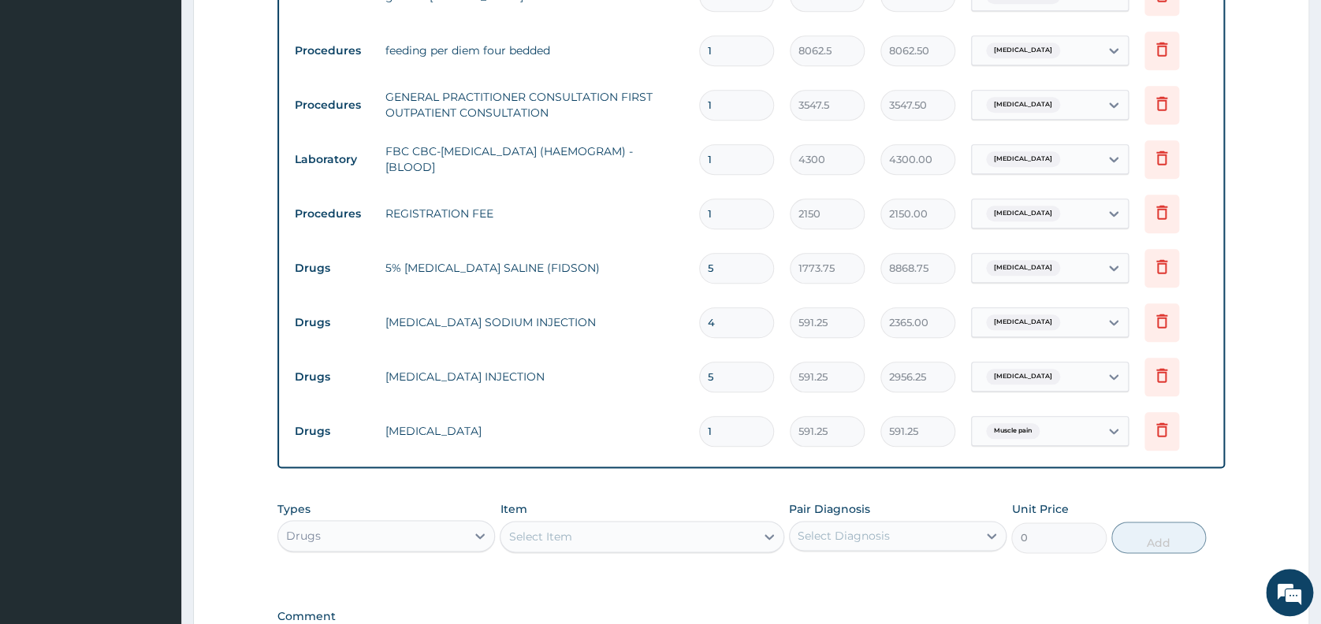
scroll to position [705, 0]
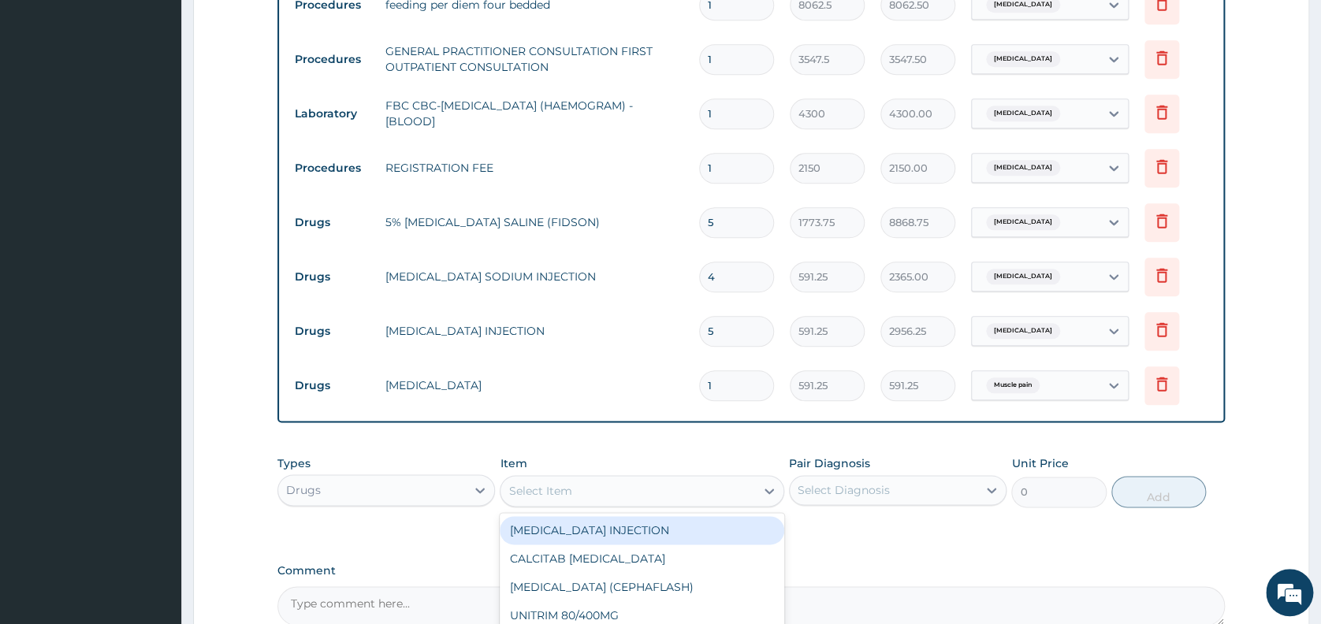
click at [684, 491] on div "Select Item" at bounding box center [627, 490] width 255 height 25
type input "DEXA"
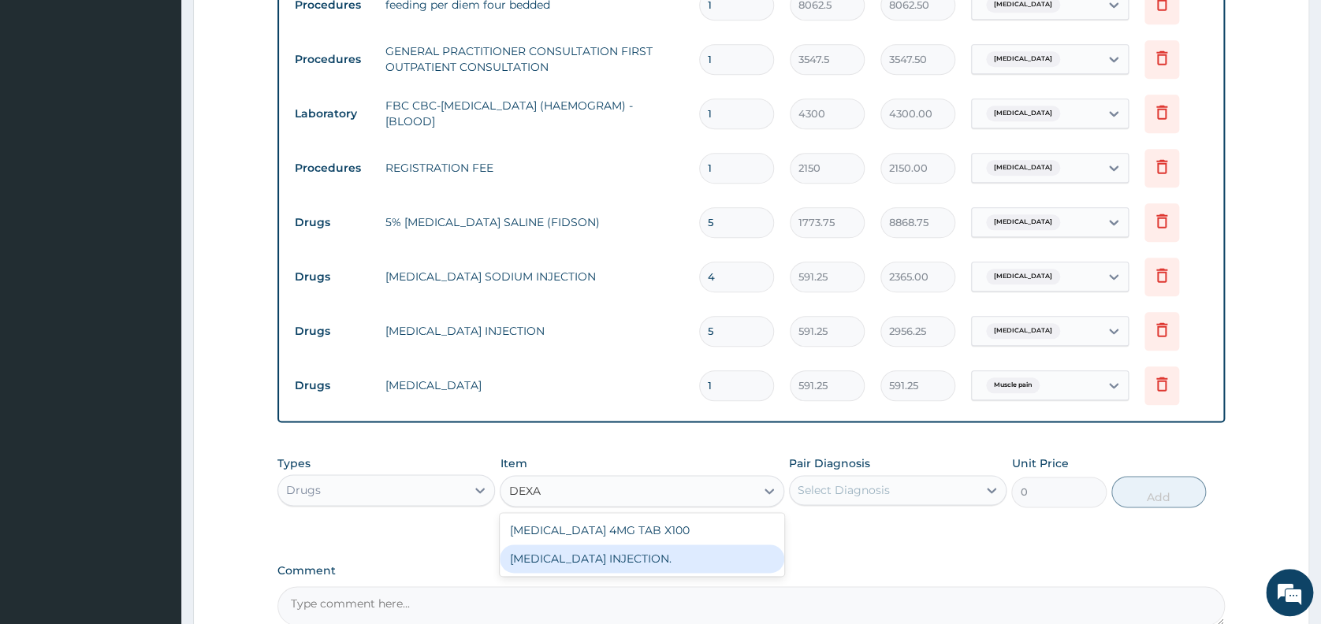
click at [660, 558] on div "DEXAMETHASONE INJECTION." at bounding box center [642, 559] width 284 height 28
type input "591.25"
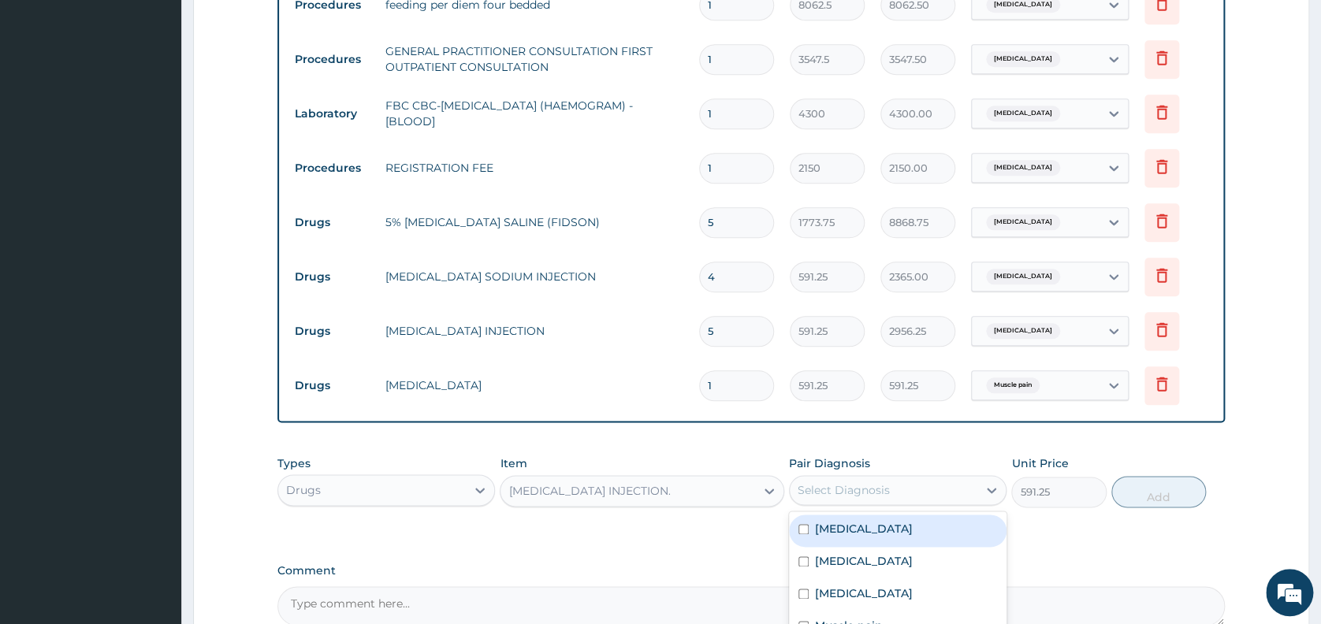
click at [817, 498] on div "Select Diagnosis" at bounding box center [843, 490] width 92 height 16
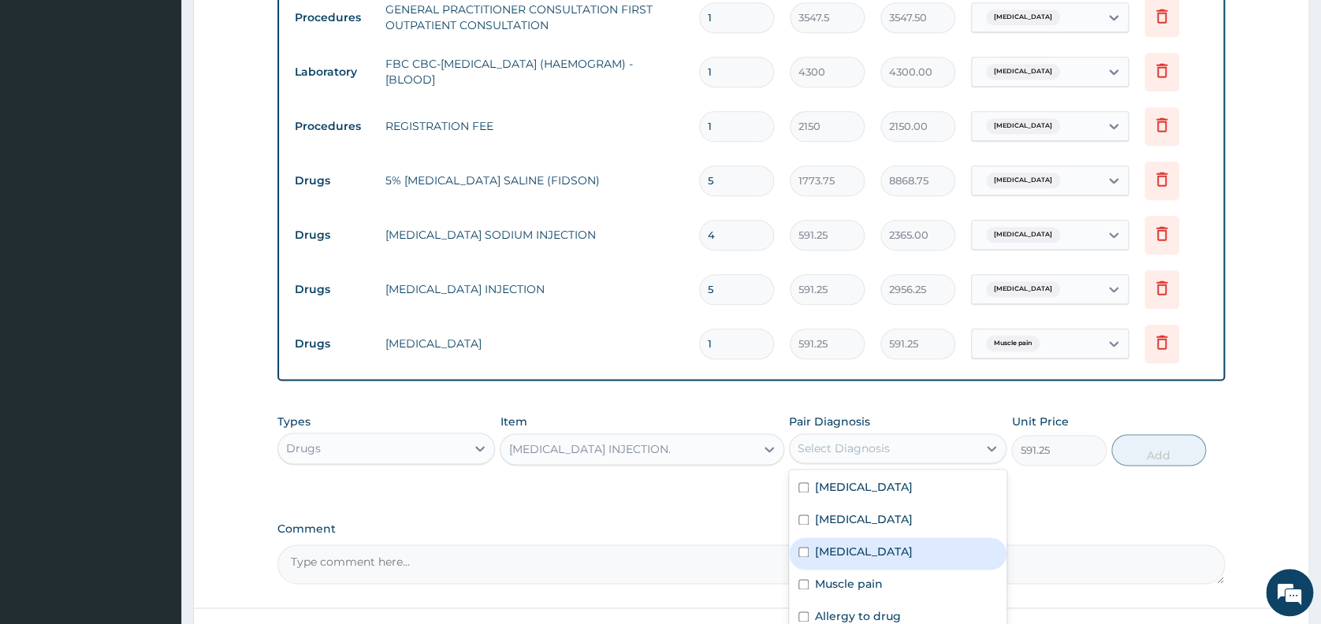
scroll to position [789, 0]
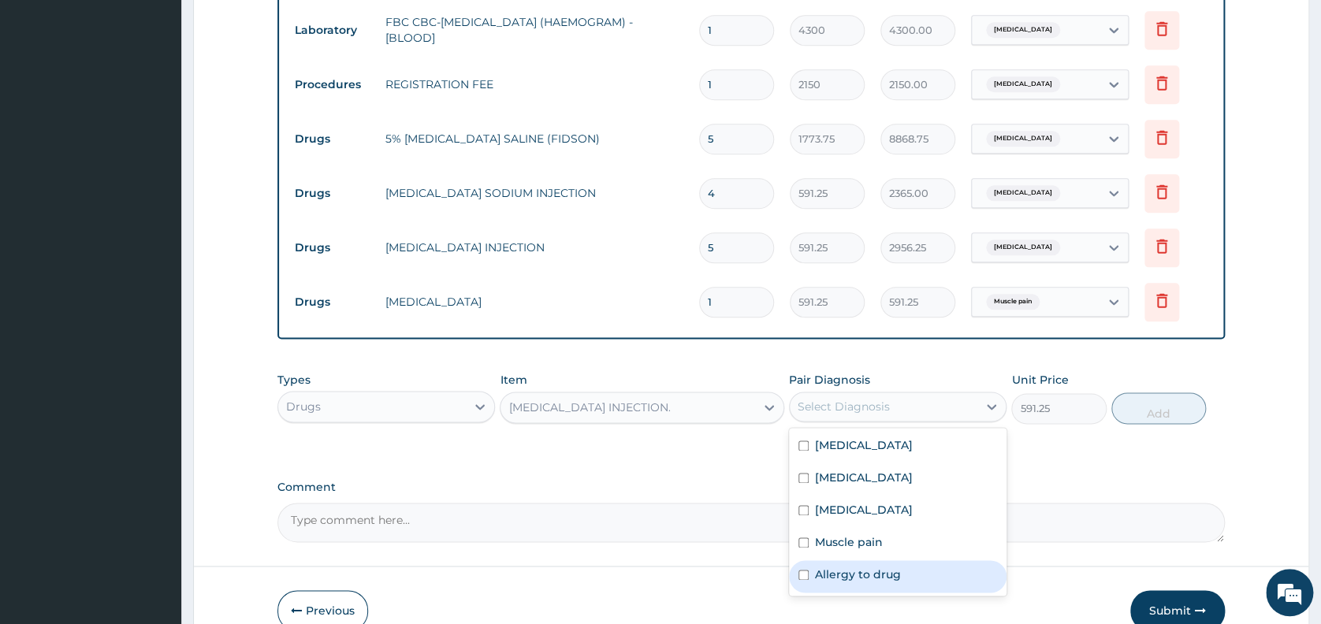
click at [900, 578] on div "Allergy to drug" at bounding box center [897, 576] width 217 height 32
checkbox input "true"
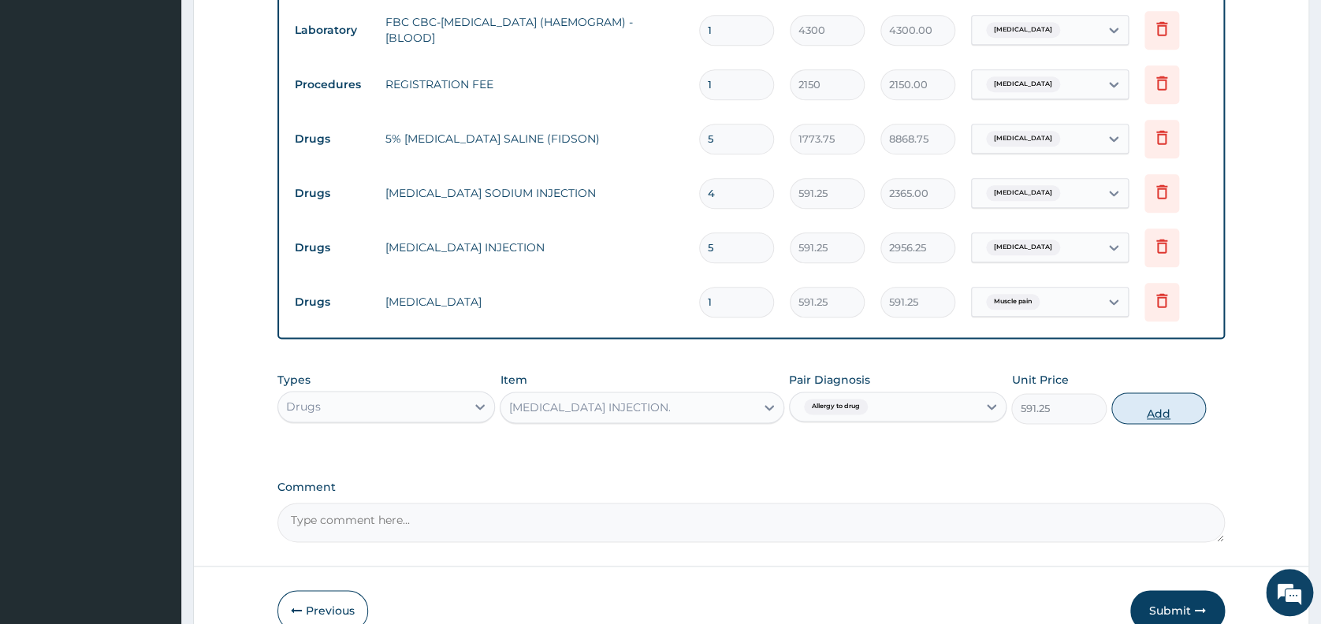
click at [1147, 409] on button "Add" at bounding box center [1158, 408] width 95 height 32
type input "0"
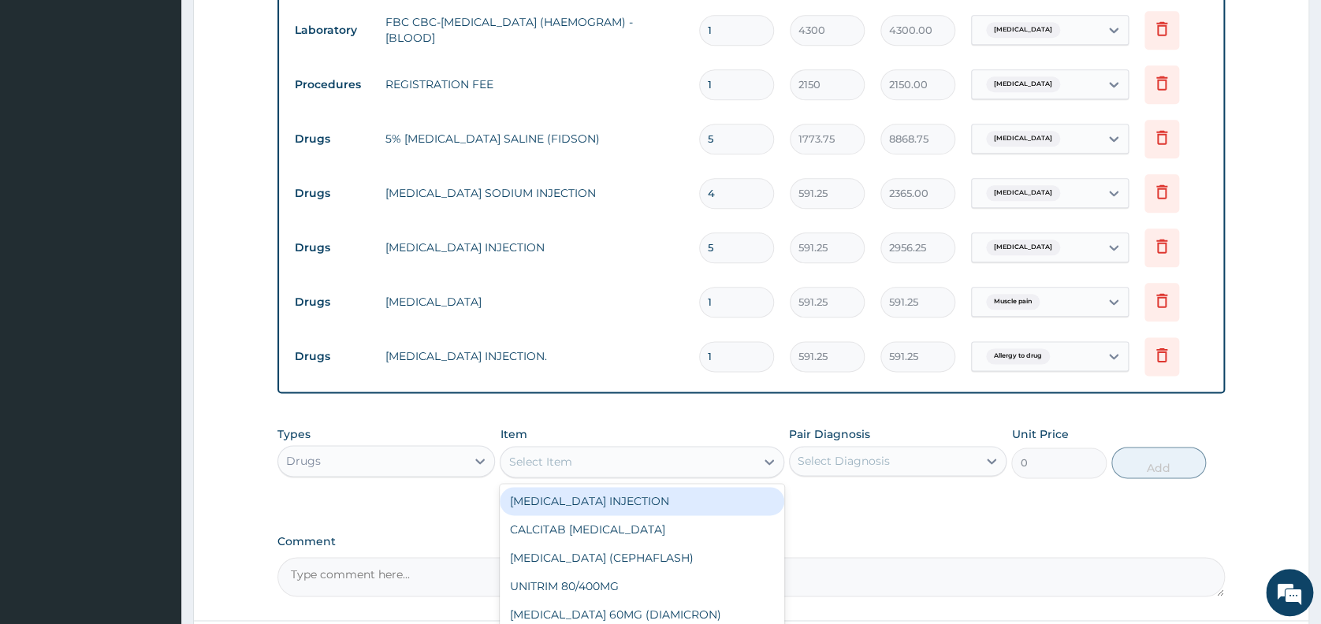
click at [542, 463] on div "Select Item" at bounding box center [539, 462] width 63 height 16
type input "COUGH"
click at [696, 508] on div "COFLIN COUGH LINCTUS" at bounding box center [642, 501] width 284 height 28
type input "1182.5"
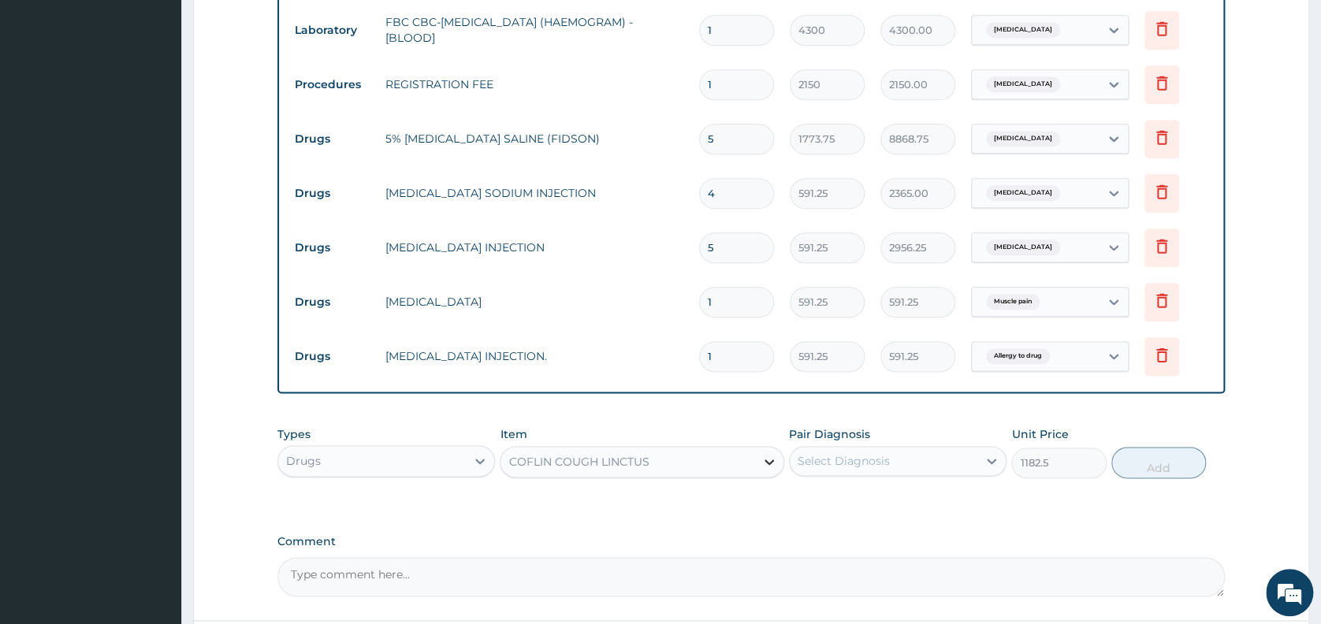
click at [769, 462] on icon at bounding box center [769, 462] width 16 height 16
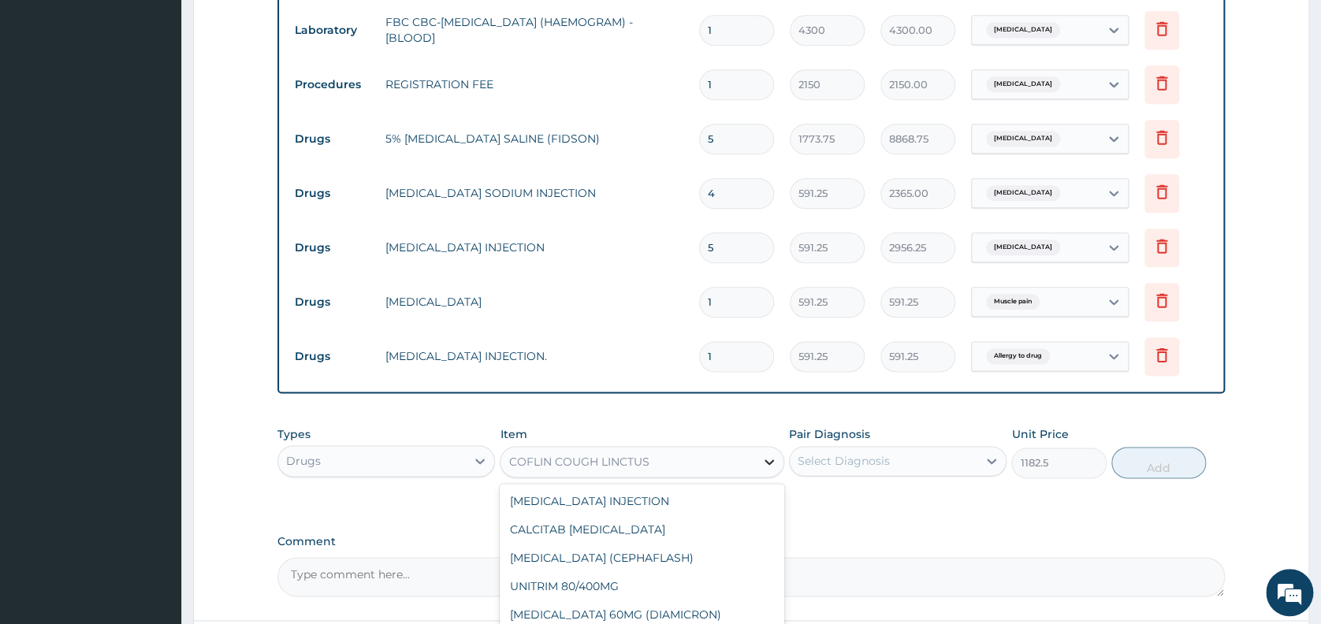
scroll to position [3451, 0]
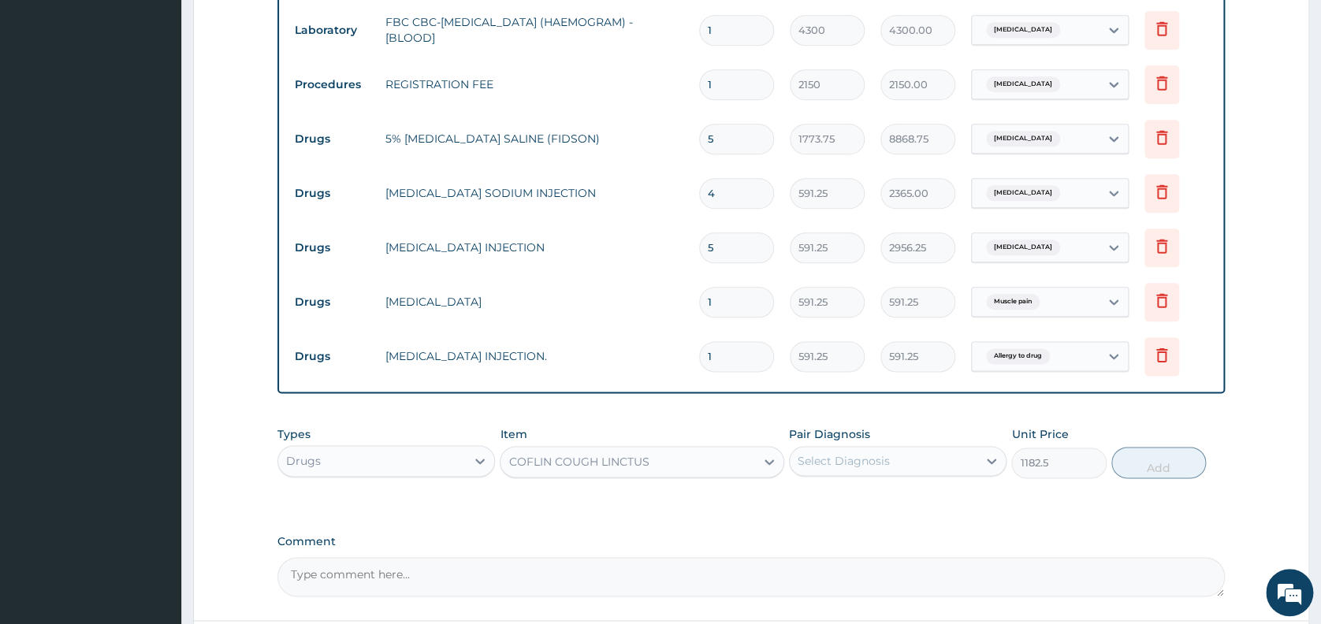
click at [681, 455] on div "COFLIN COUGH LINCTUS" at bounding box center [627, 461] width 255 height 25
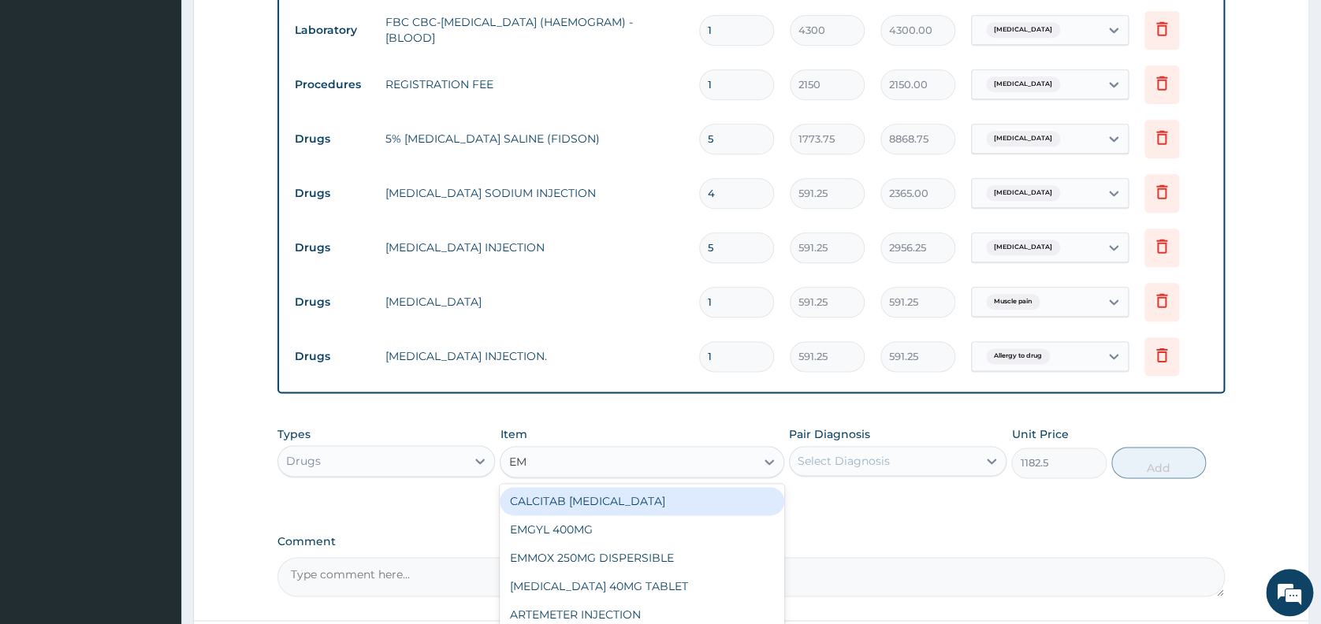
type input "EMZ"
click at [637, 505] on div "EMZOLYN EXPECTORANT (ADULT)" at bounding box center [642, 501] width 284 height 28
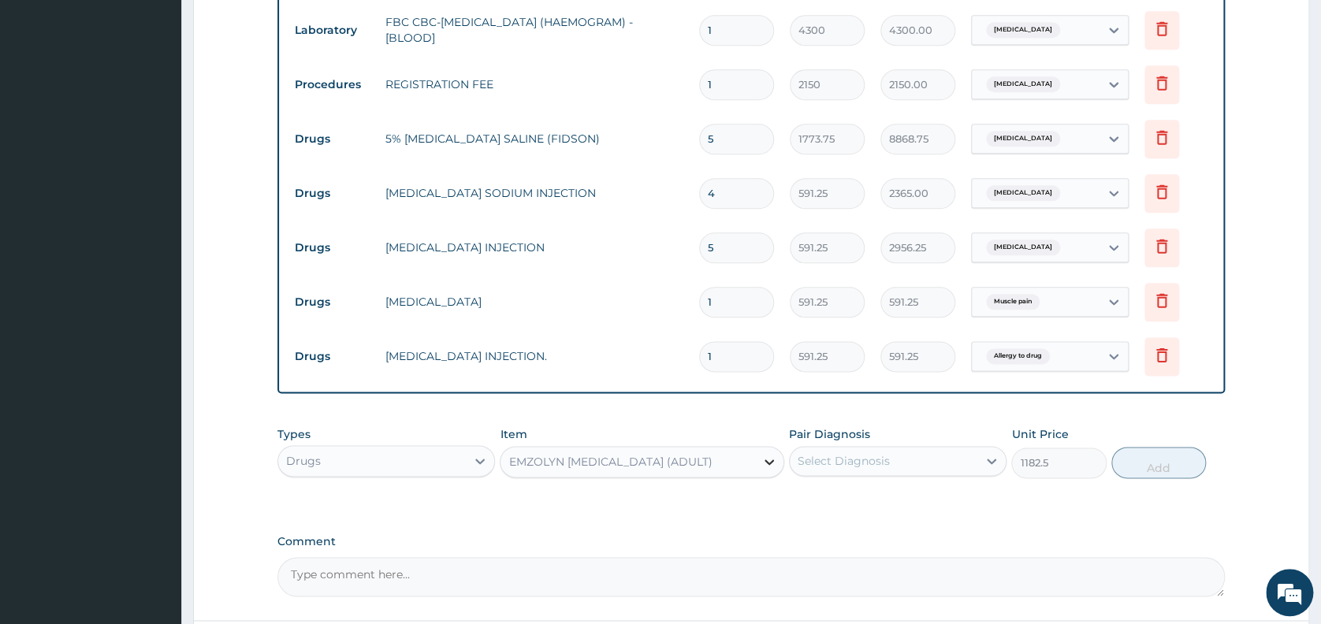
click at [769, 460] on icon at bounding box center [769, 462] width 16 height 16
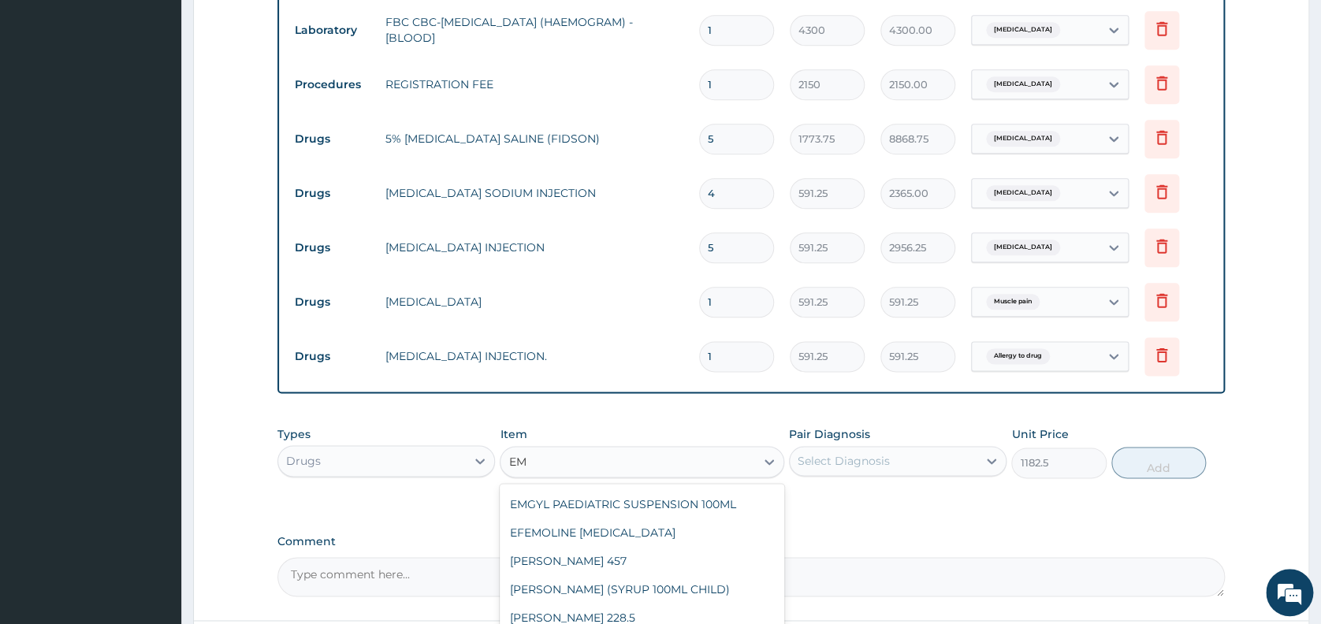
scroll to position [0, 0]
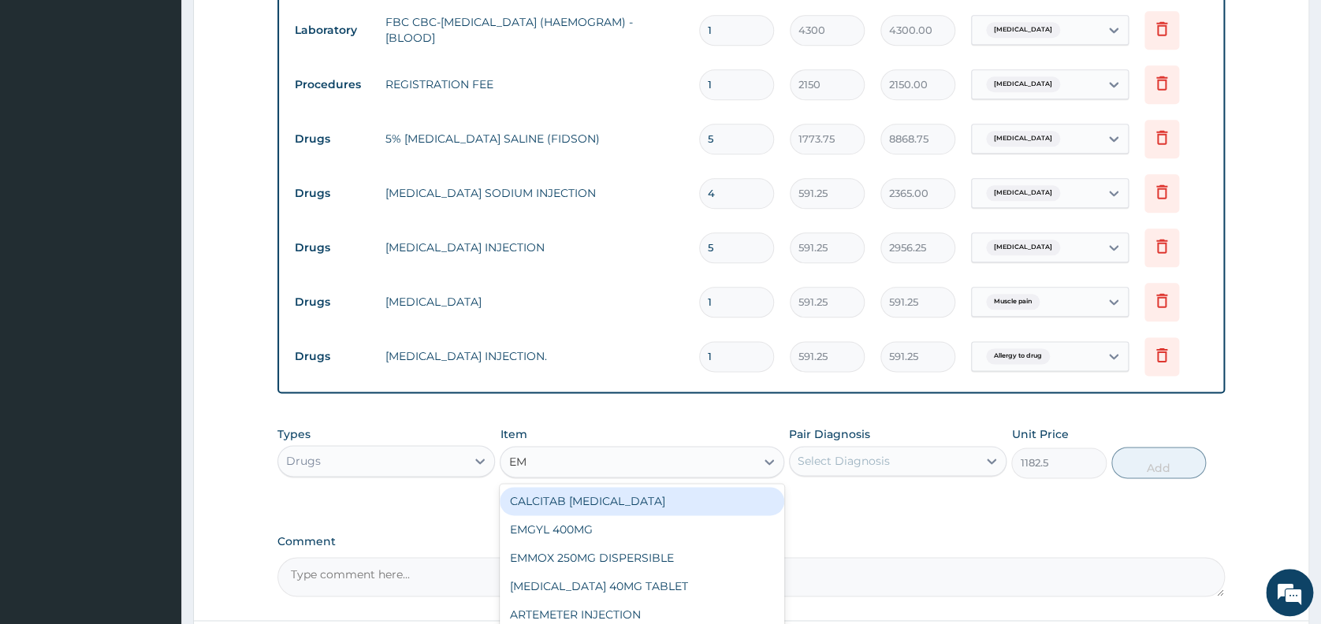
type input "EMZ"
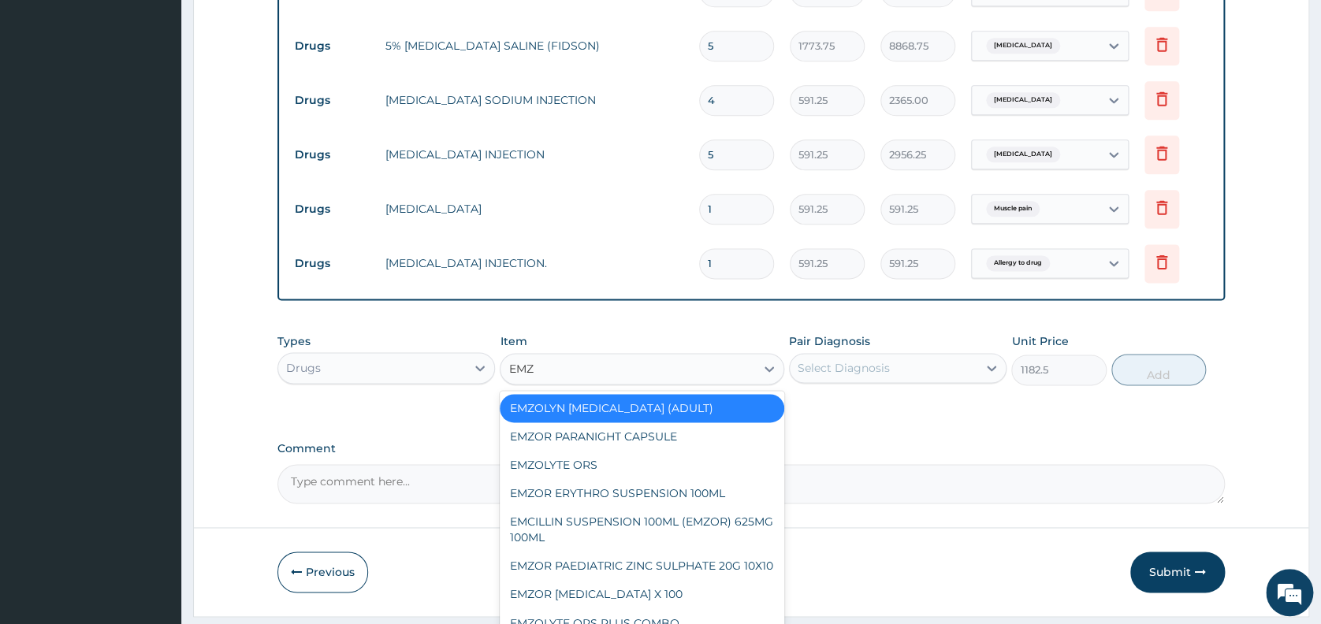
scroll to position [931, 0]
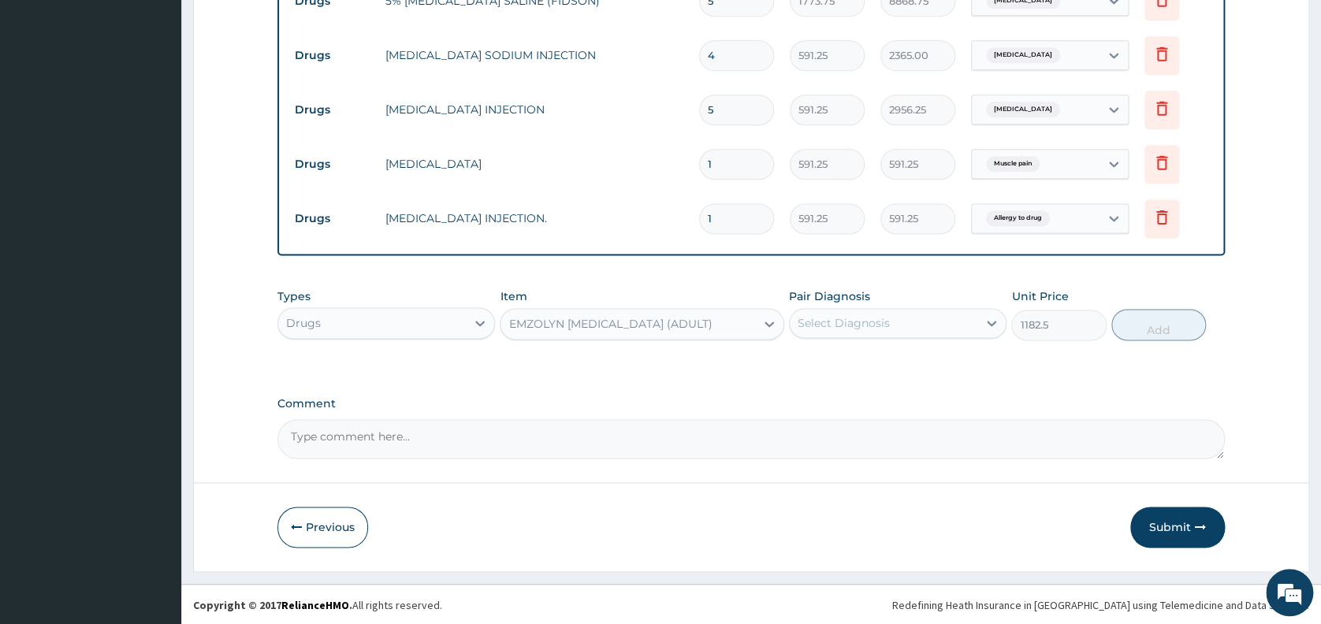
click at [645, 320] on div "EMZOLYN EXPECTORANT (ADULT)" at bounding box center [627, 323] width 255 height 25
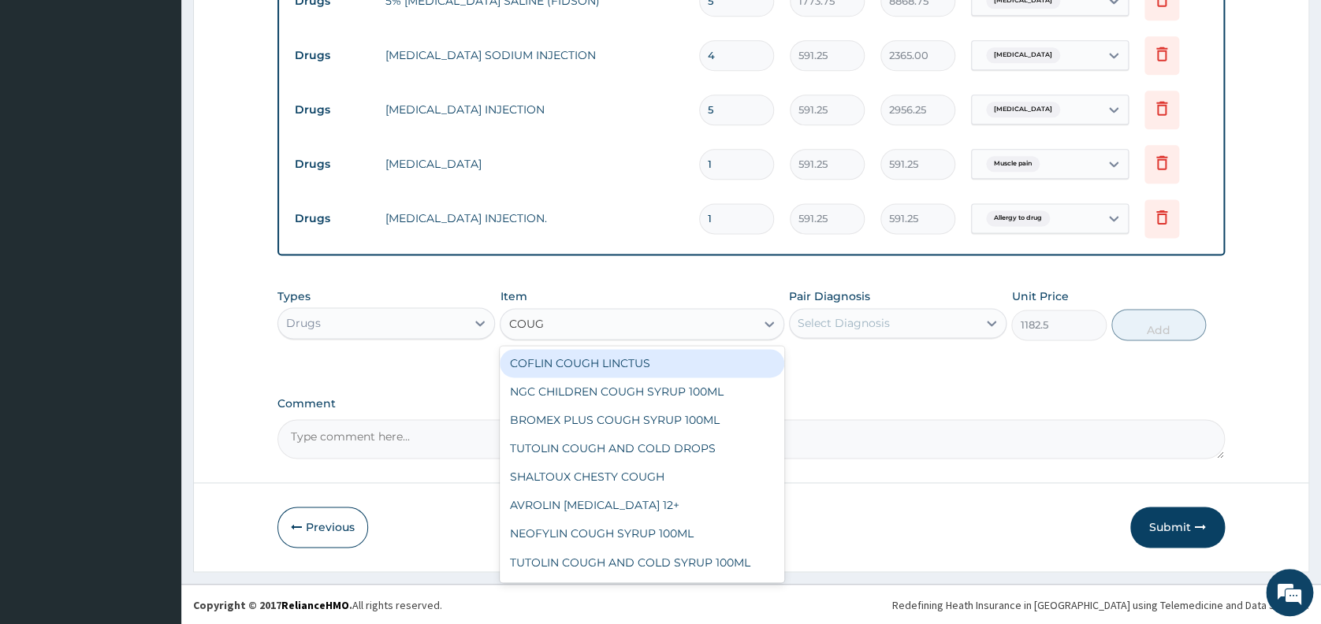
type input "COUGH"
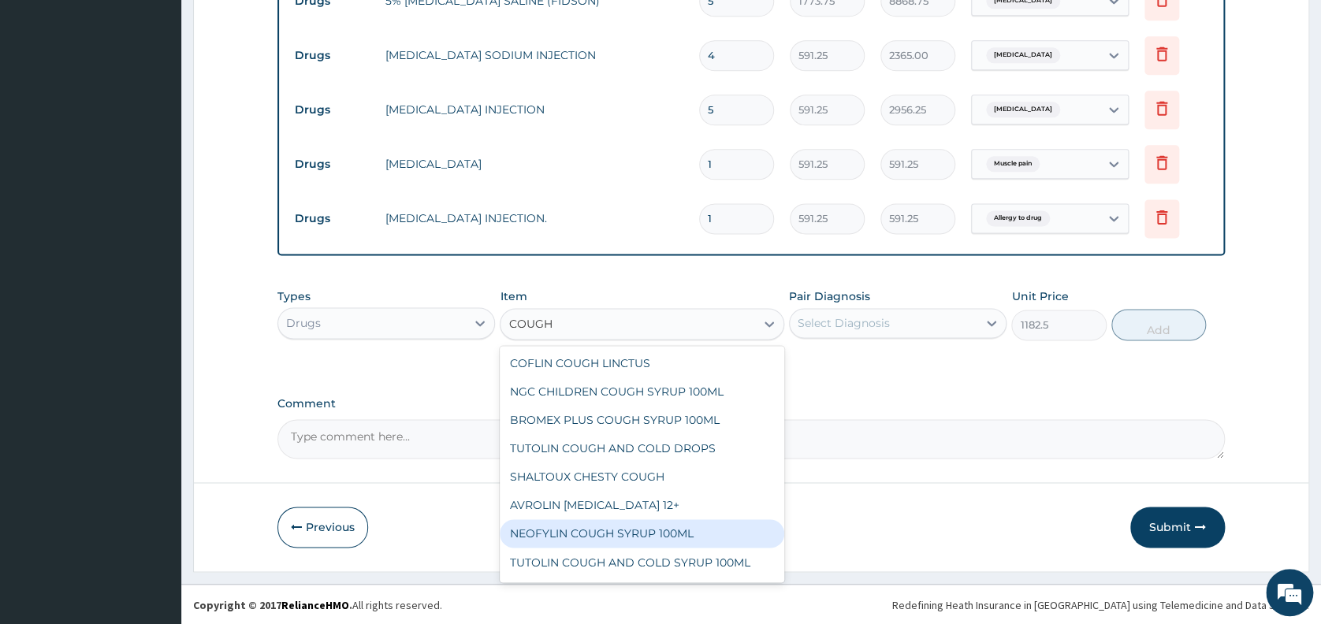
click at [641, 531] on div "NEOFYLIN COUGH SYRUP 100ML" at bounding box center [642, 533] width 284 height 28
type input "1419"
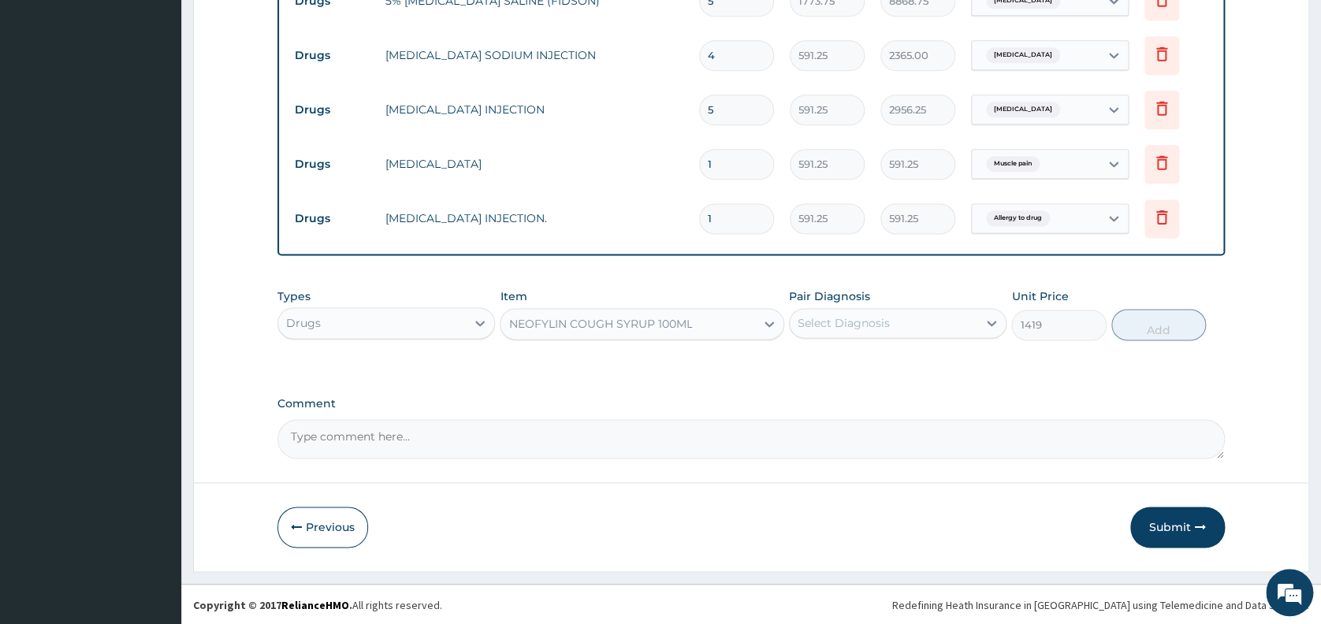
click at [851, 325] on div "Select Diagnosis" at bounding box center [843, 323] width 92 height 16
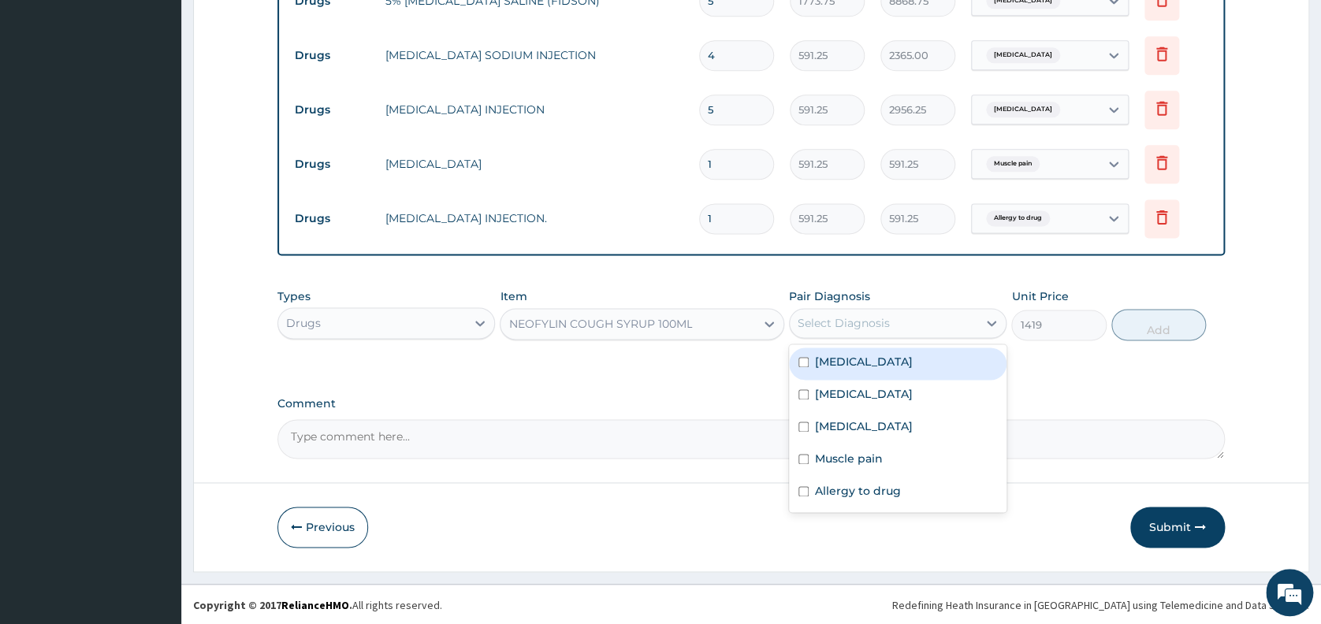
click at [848, 354] on label "Upper respiratory infection" at bounding box center [864, 362] width 98 height 16
checkbox input "true"
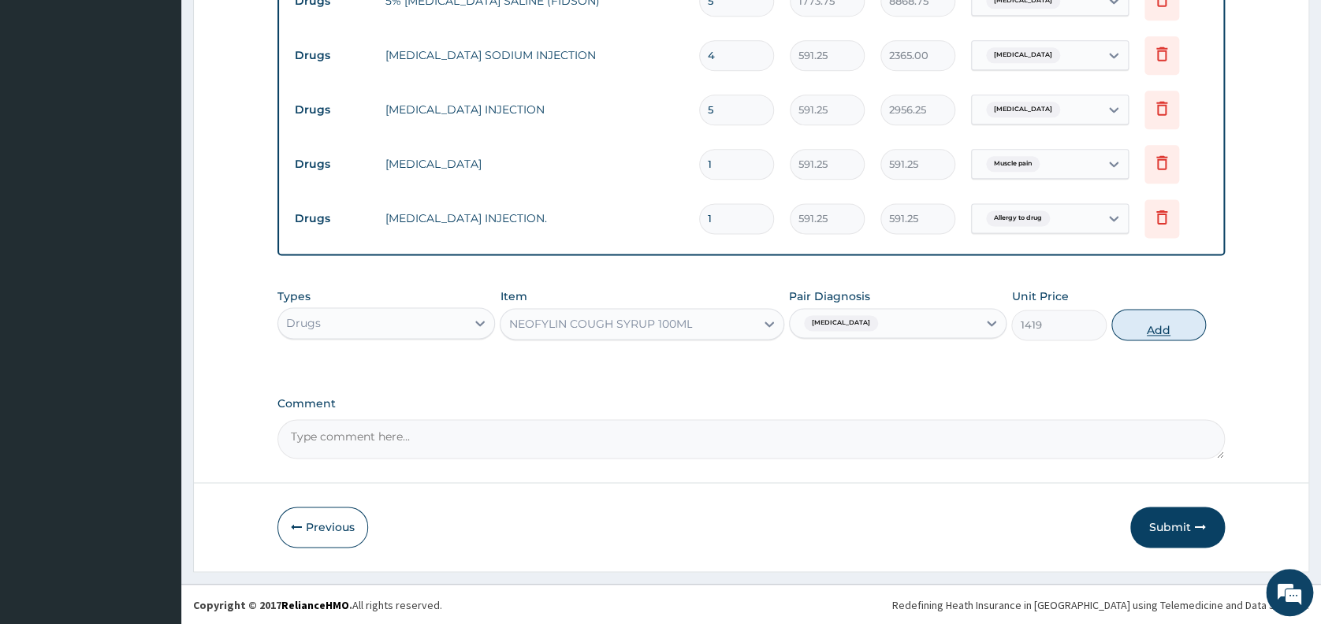
click at [1144, 322] on button "Add" at bounding box center [1158, 325] width 95 height 32
type input "0"
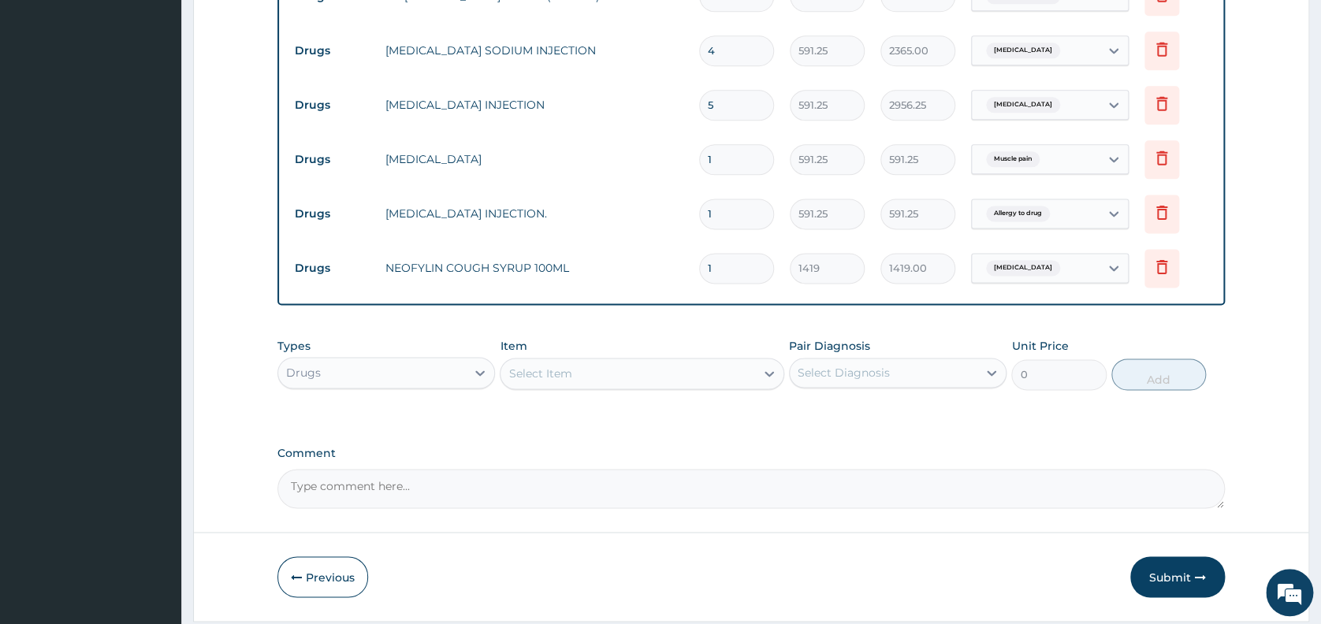
click at [578, 371] on div "Select Item" at bounding box center [627, 373] width 255 height 25
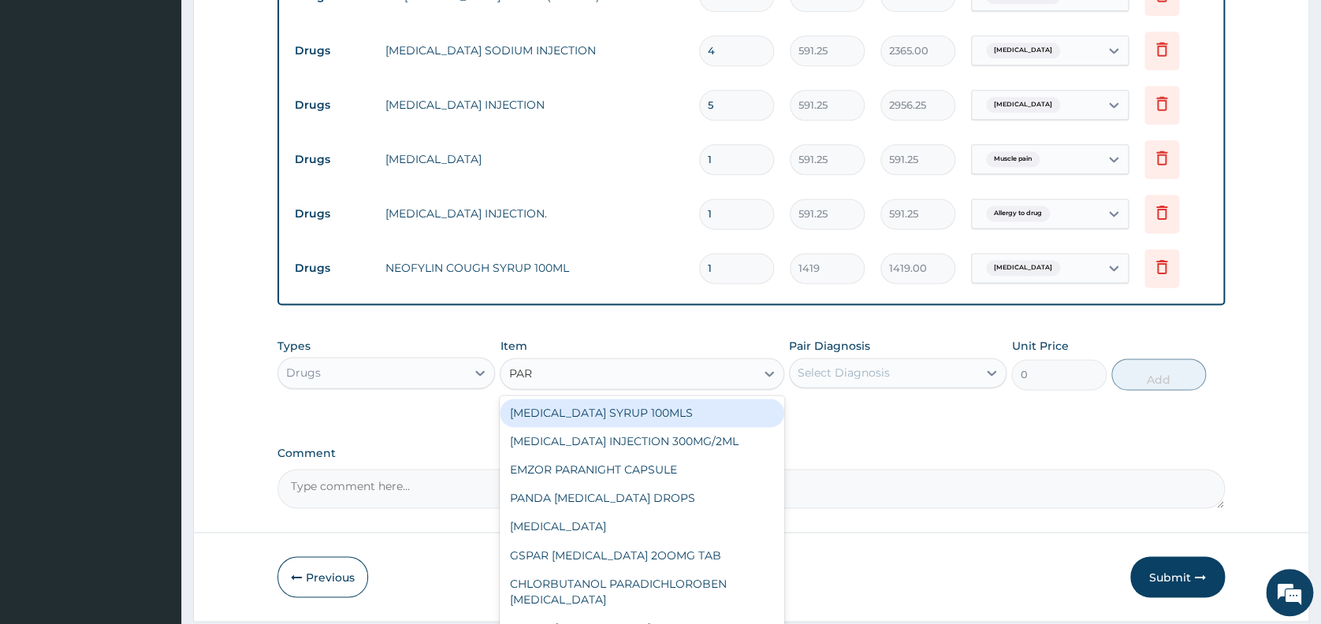
type input "PARA"
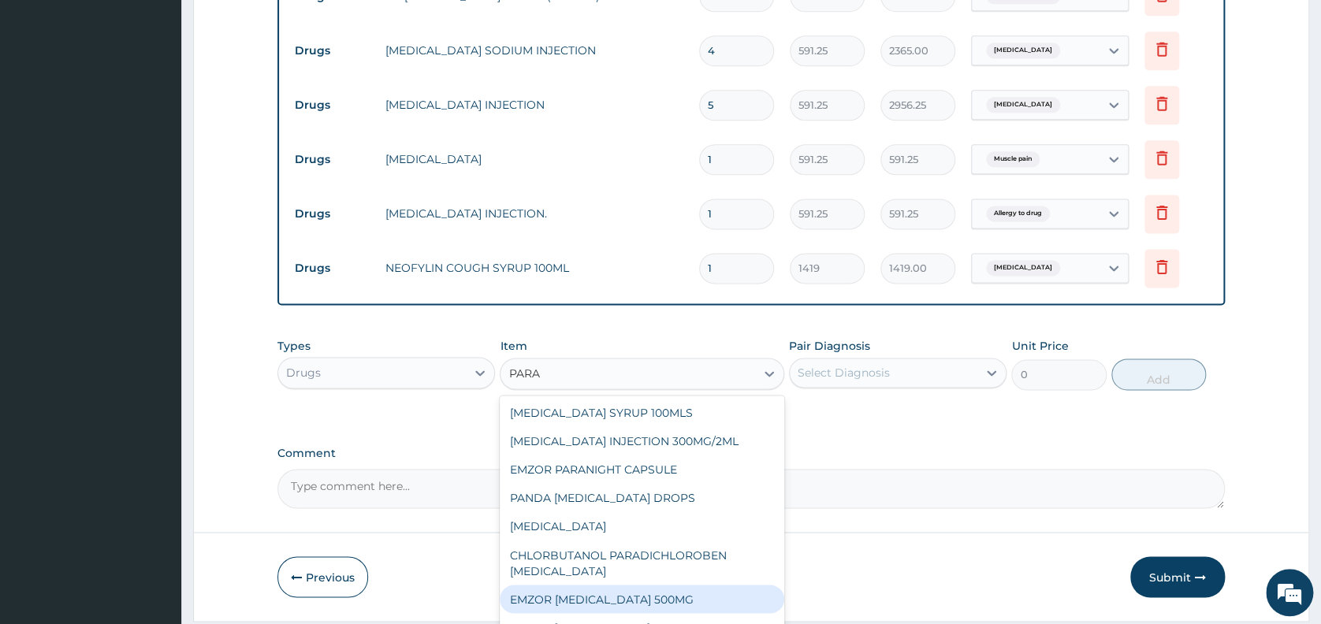
click at [589, 600] on div "EMZOR PARACETAMOL 500MG" at bounding box center [642, 599] width 284 height 28
type input "23.64999961853027"
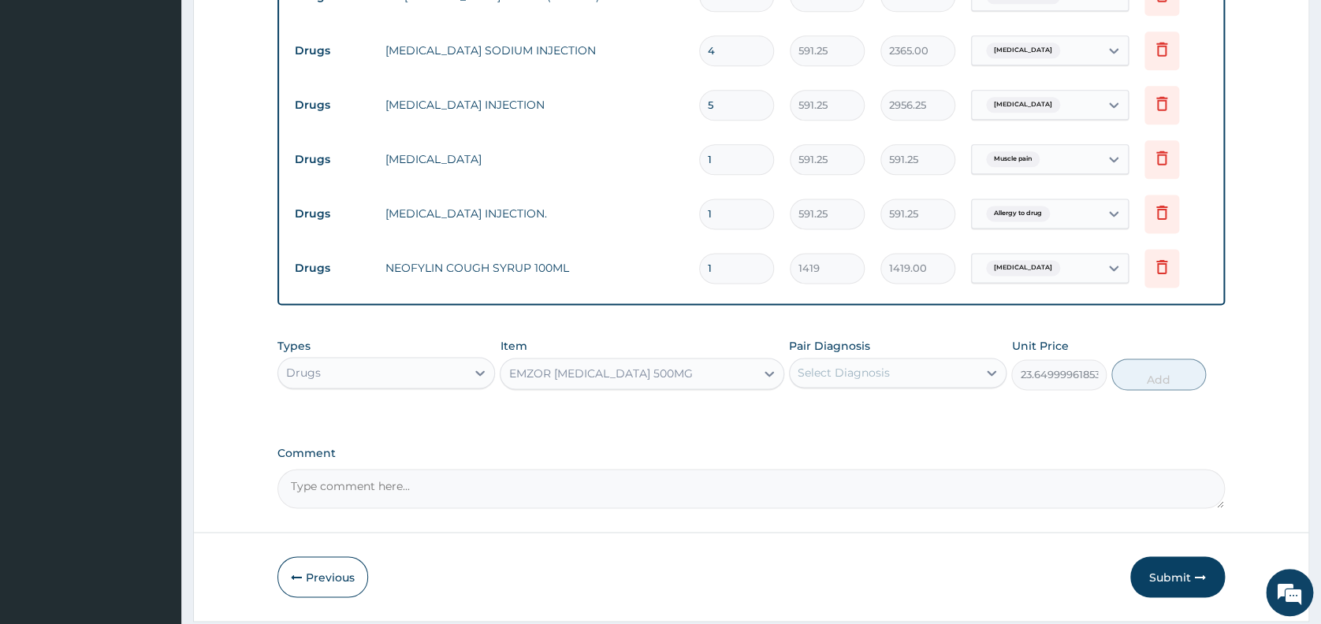
click at [911, 377] on div "Select Diagnosis" at bounding box center [884, 372] width 188 height 25
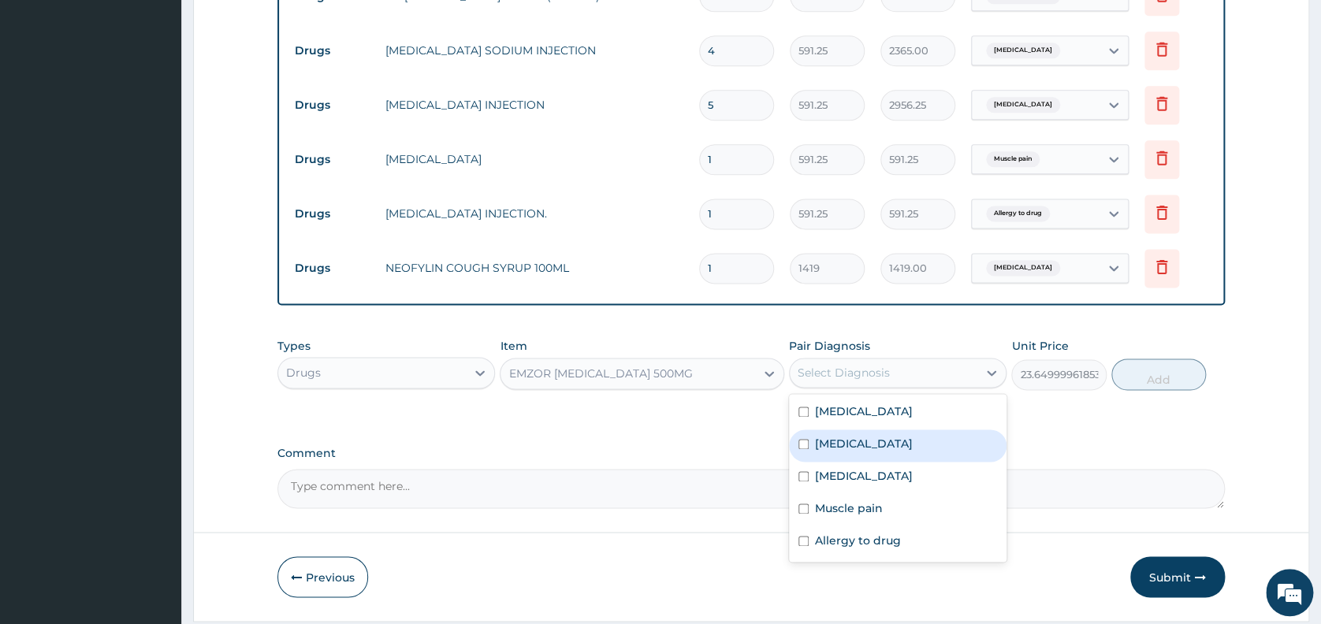
click at [861, 448] on div "Malaria" at bounding box center [897, 445] width 217 height 32
checkbox input "true"
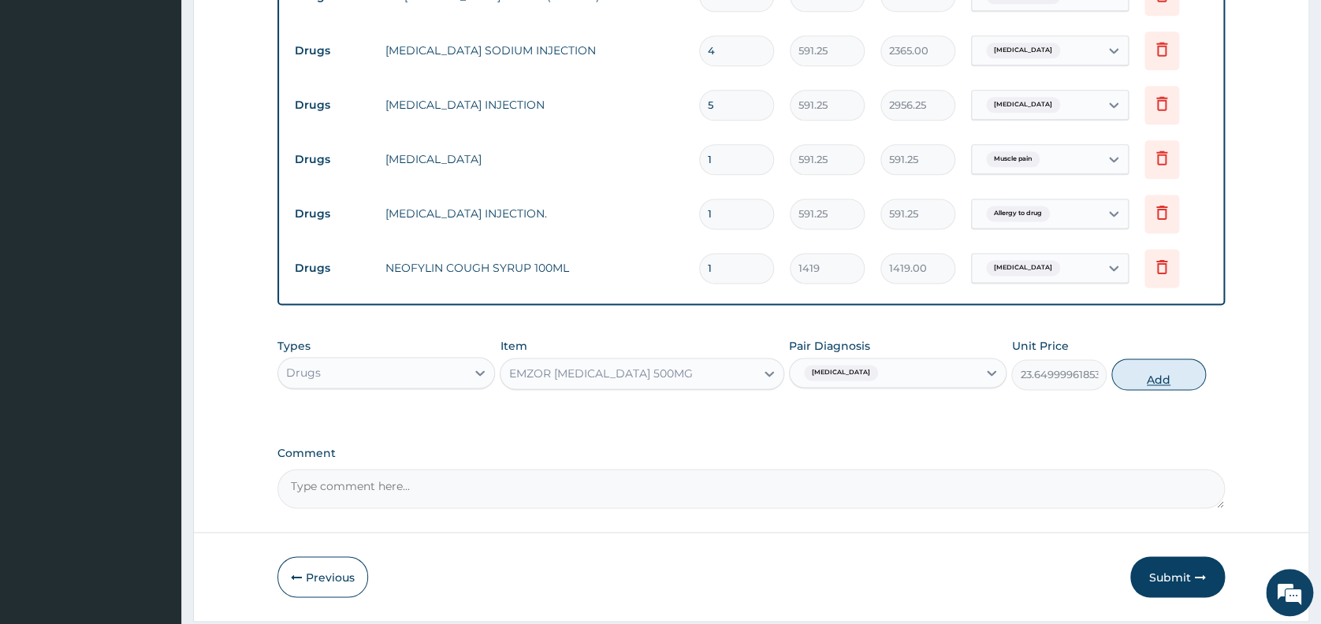
click at [1162, 381] on button "Add" at bounding box center [1158, 375] width 95 height 32
type input "0"
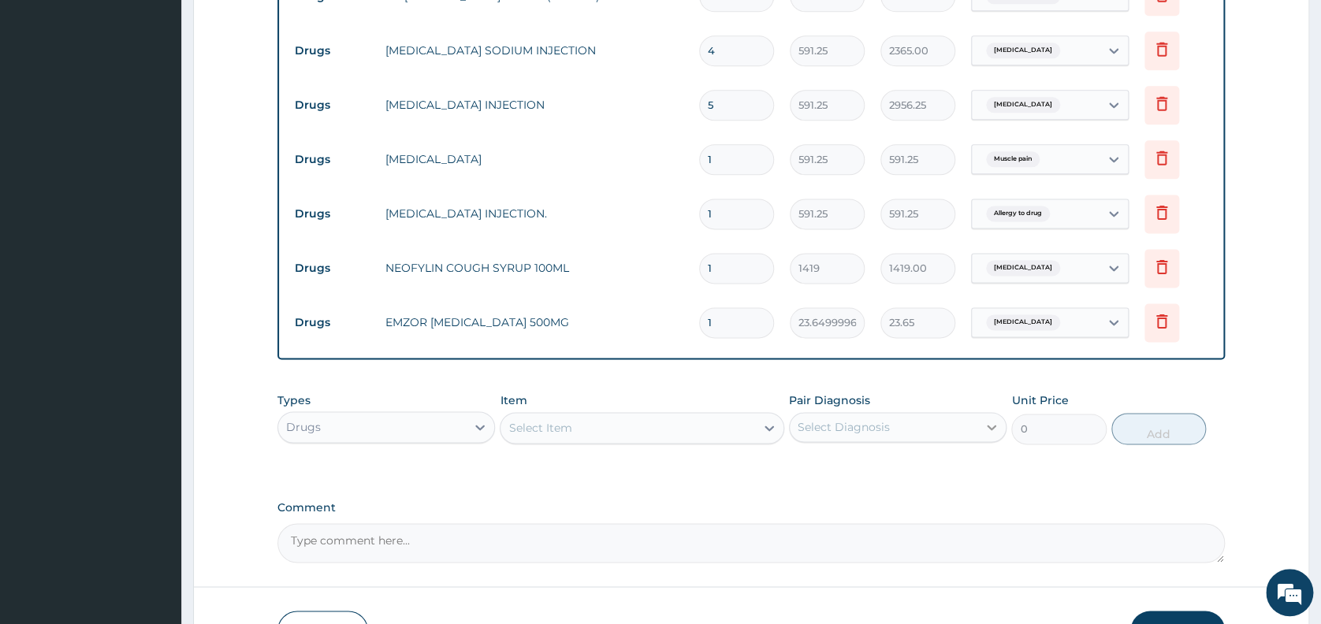
type input "18"
type input "425.70"
type input "18"
click at [551, 423] on div "Select Item" at bounding box center [627, 427] width 255 height 25
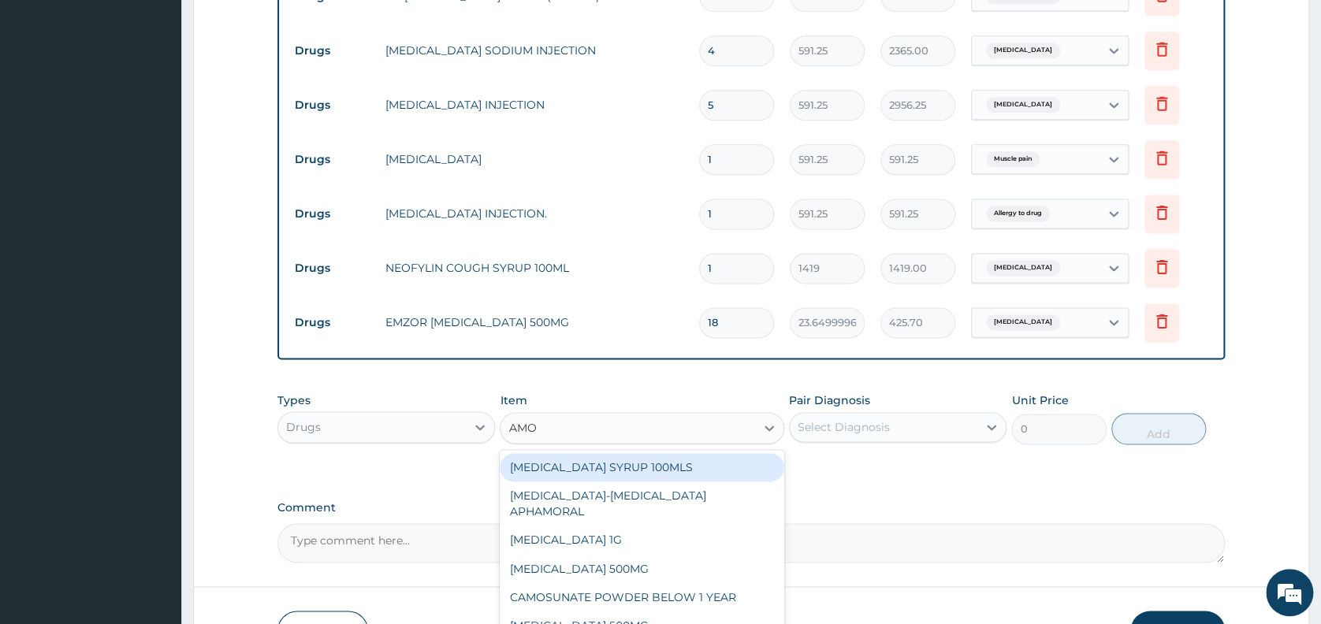
type input "AMOX"
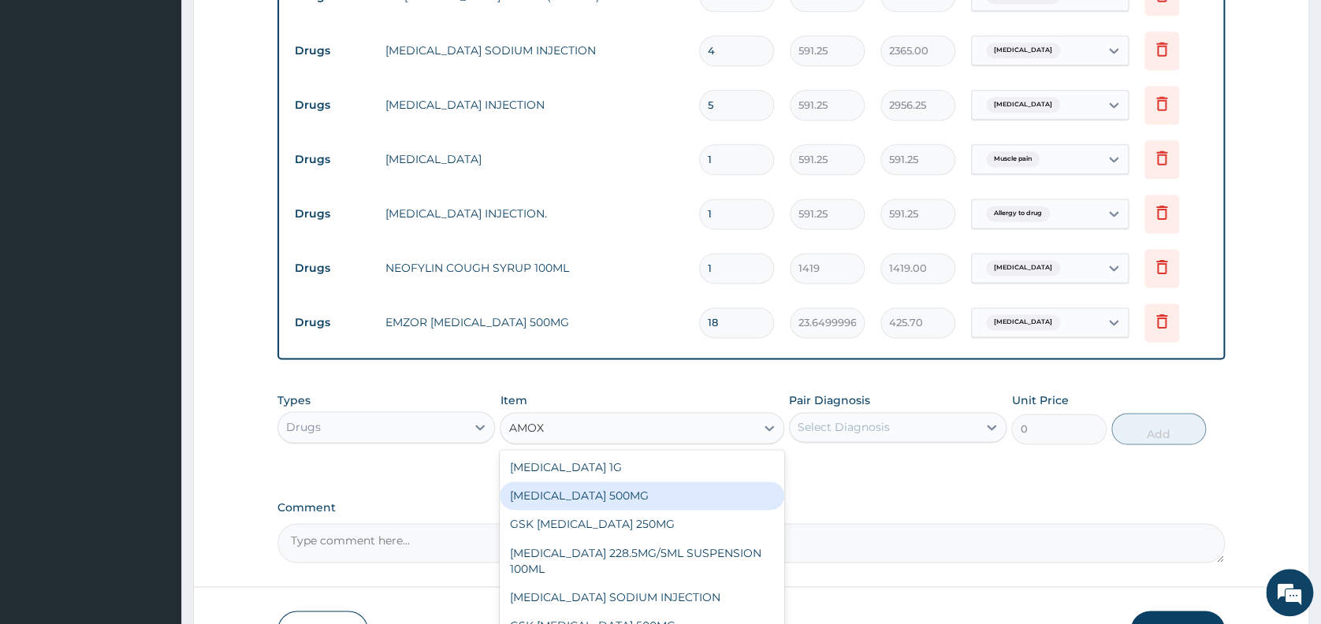
click at [597, 500] on div "AMOXICILLIN 500MG" at bounding box center [642, 495] width 284 height 28
type input "70.94999694824219"
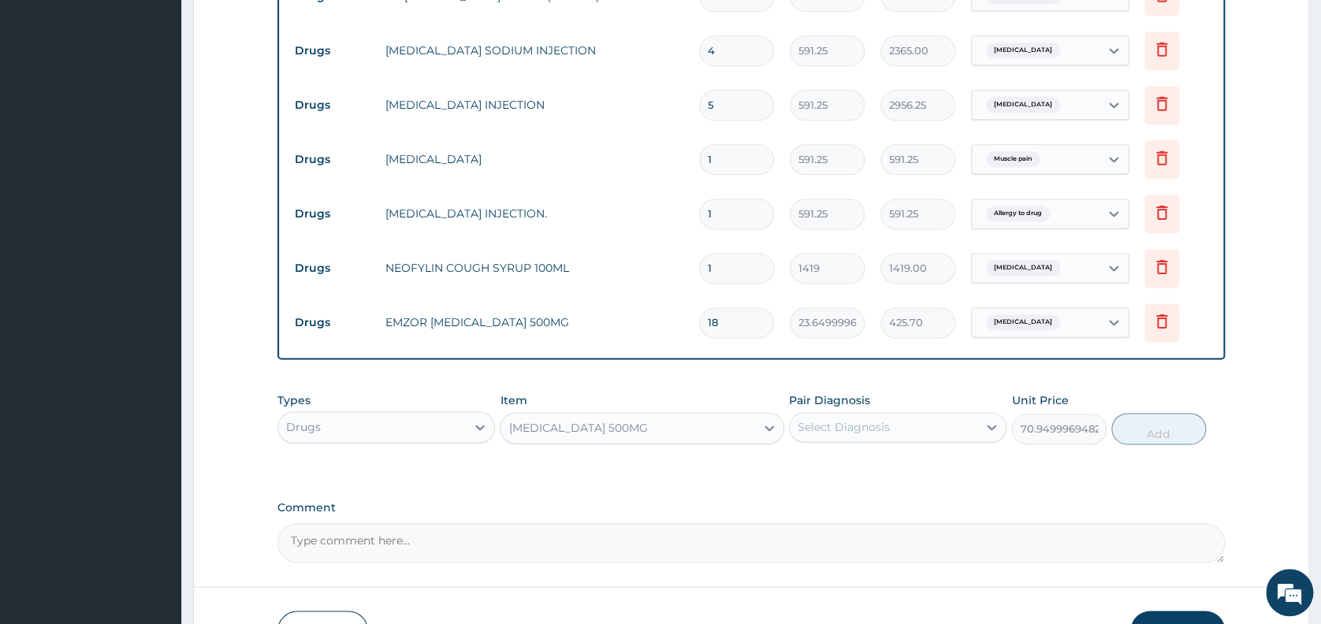
click at [850, 435] on div "Select Diagnosis" at bounding box center [843, 427] width 92 height 16
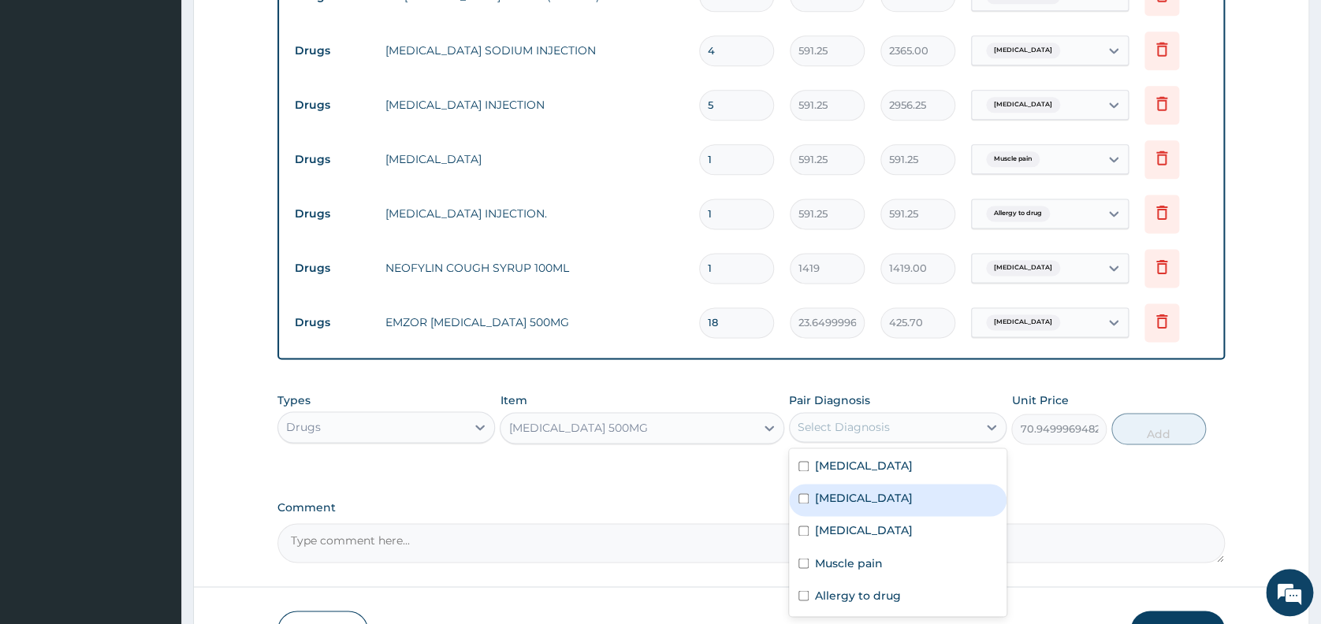
click at [841, 504] on label "Malaria" at bounding box center [864, 498] width 98 height 16
checkbox input "true"
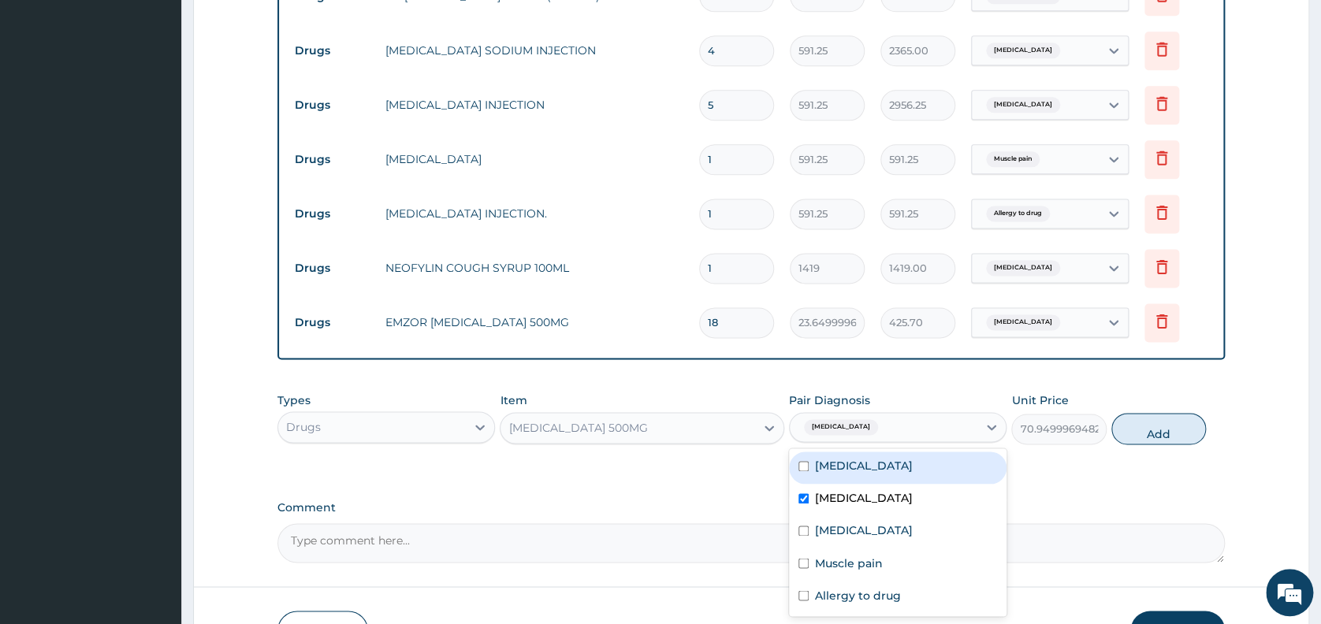
click at [851, 470] on label "Upper respiratory infection" at bounding box center [864, 466] width 98 height 16
checkbox input "true"
click at [801, 504] on input "checkbox" at bounding box center [803, 498] width 10 height 10
checkbox input "false"
click at [1135, 433] on button "Add" at bounding box center [1158, 429] width 95 height 32
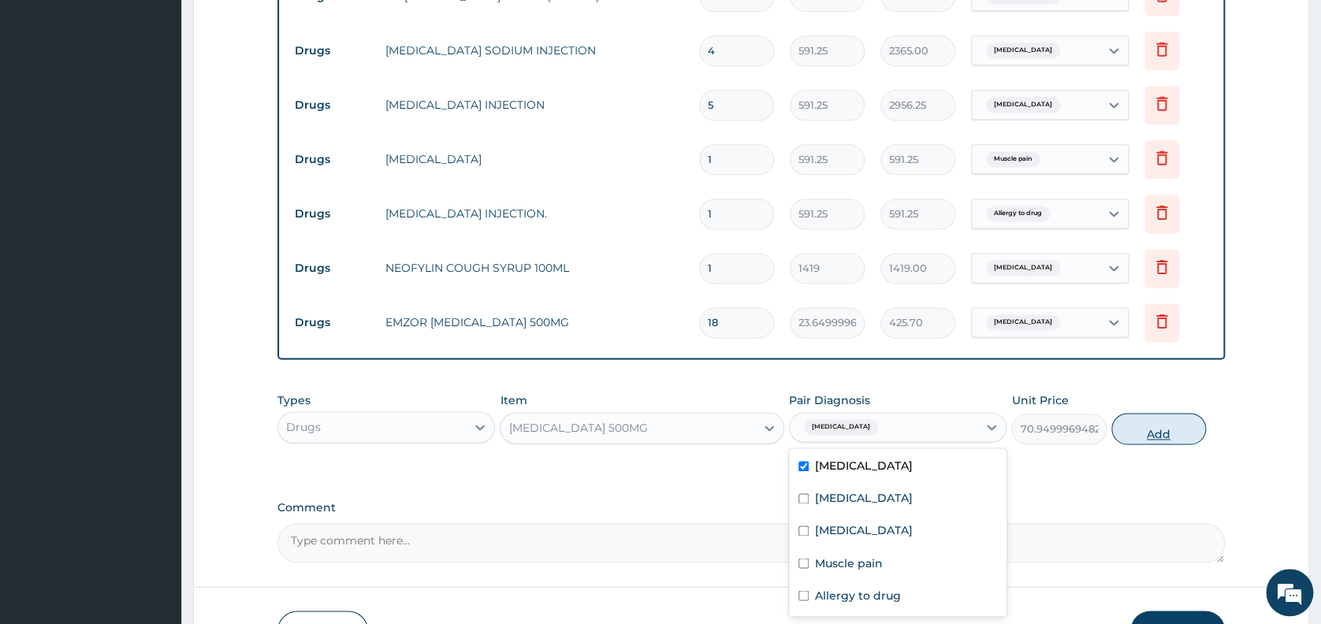
type input "0"
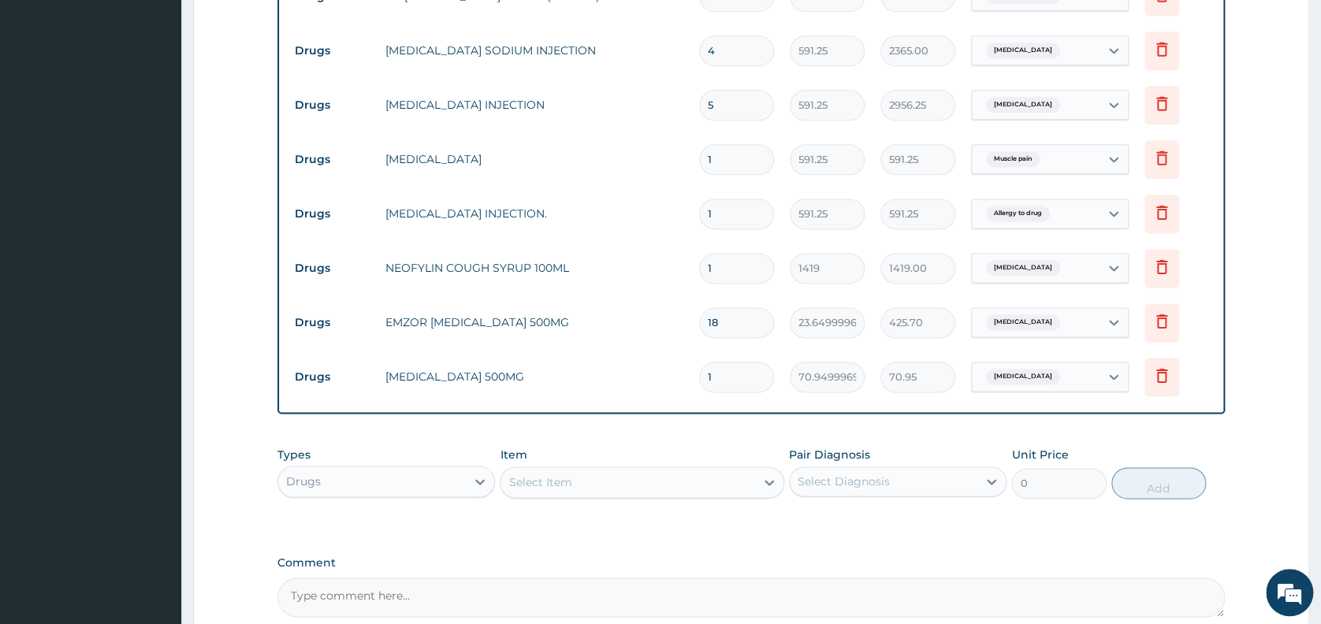
type input "15"
type input "1064.25"
type input "15"
click at [558, 485] on div "Select Item" at bounding box center [539, 482] width 63 height 16
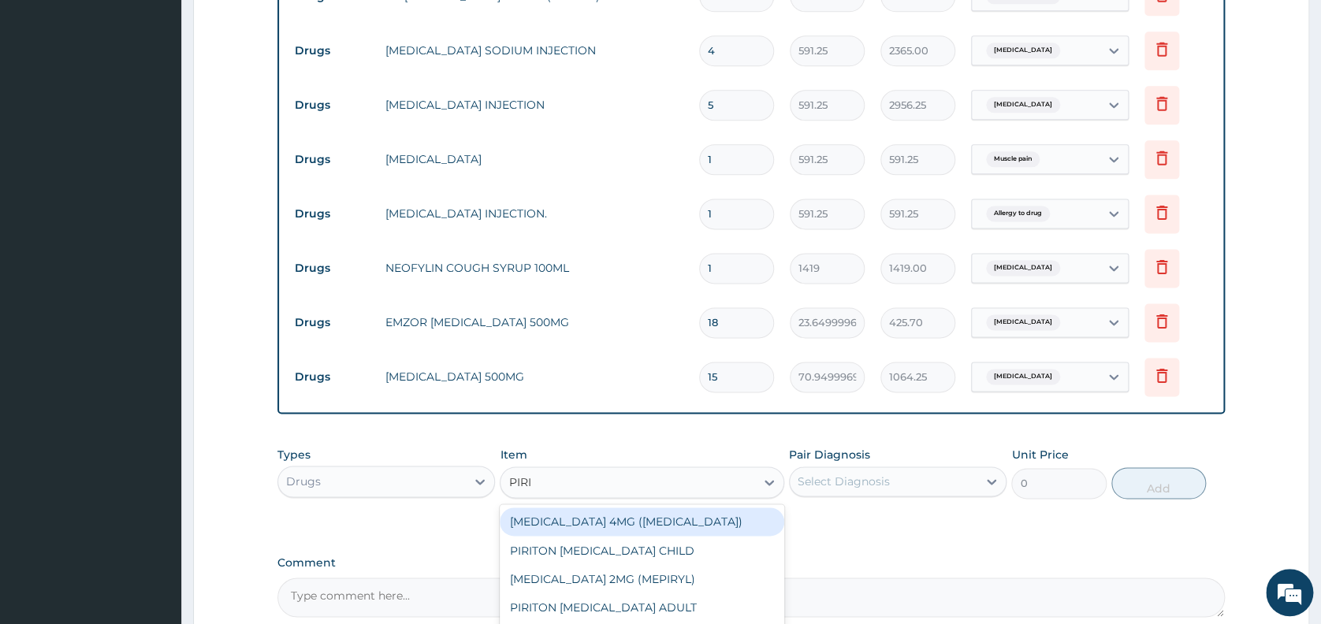
type input "PIRIT"
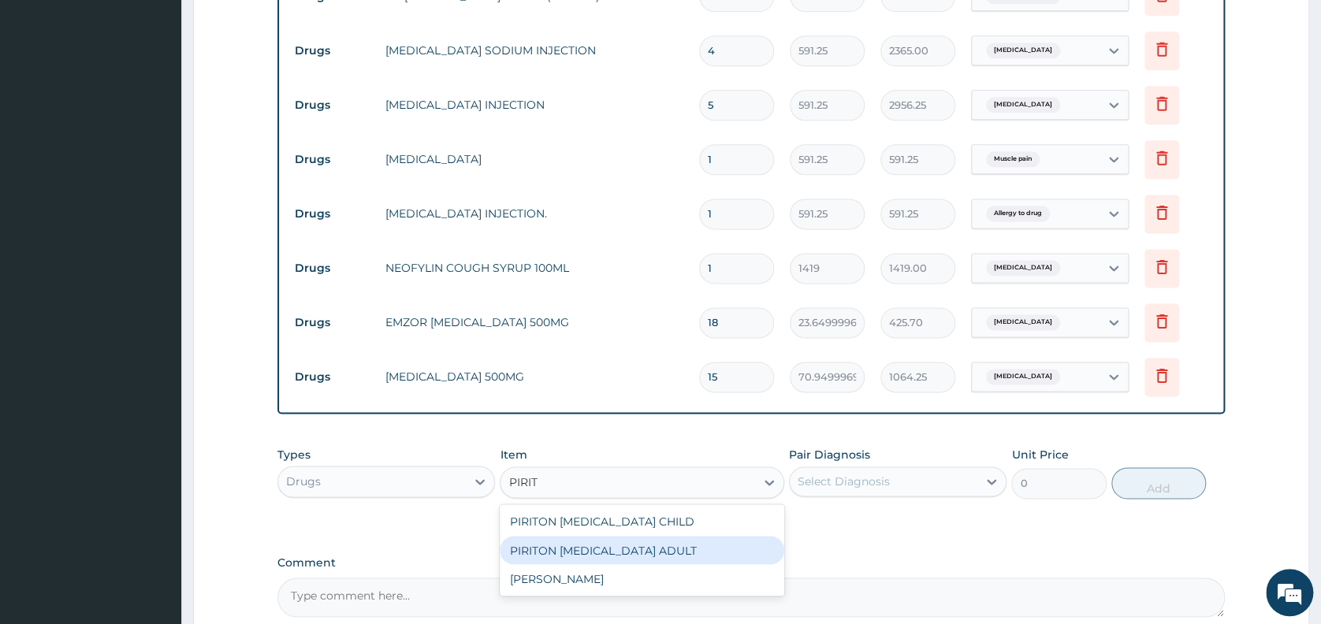
click at [561, 552] on div "PIRITON EXPECTORANT ADULT" at bounding box center [642, 550] width 284 height 28
type input "1182.5"
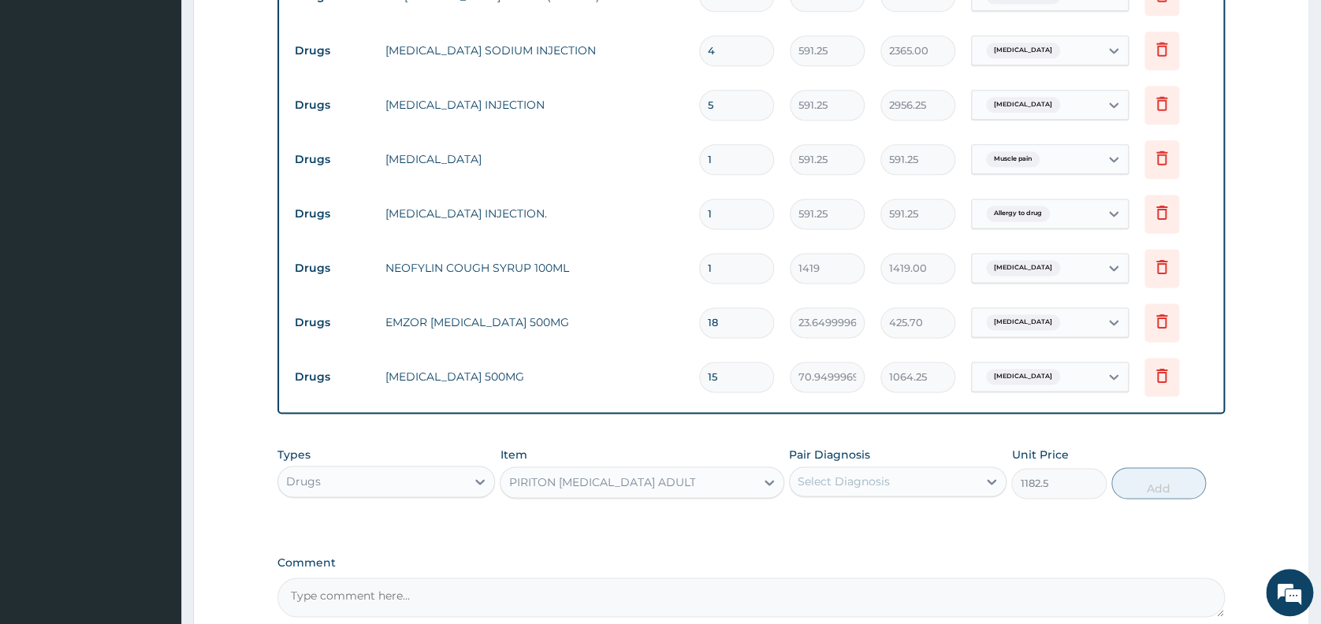
click at [661, 487] on div "PIRITON EXPECTORANT ADULT" at bounding box center [601, 482] width 187 height 16
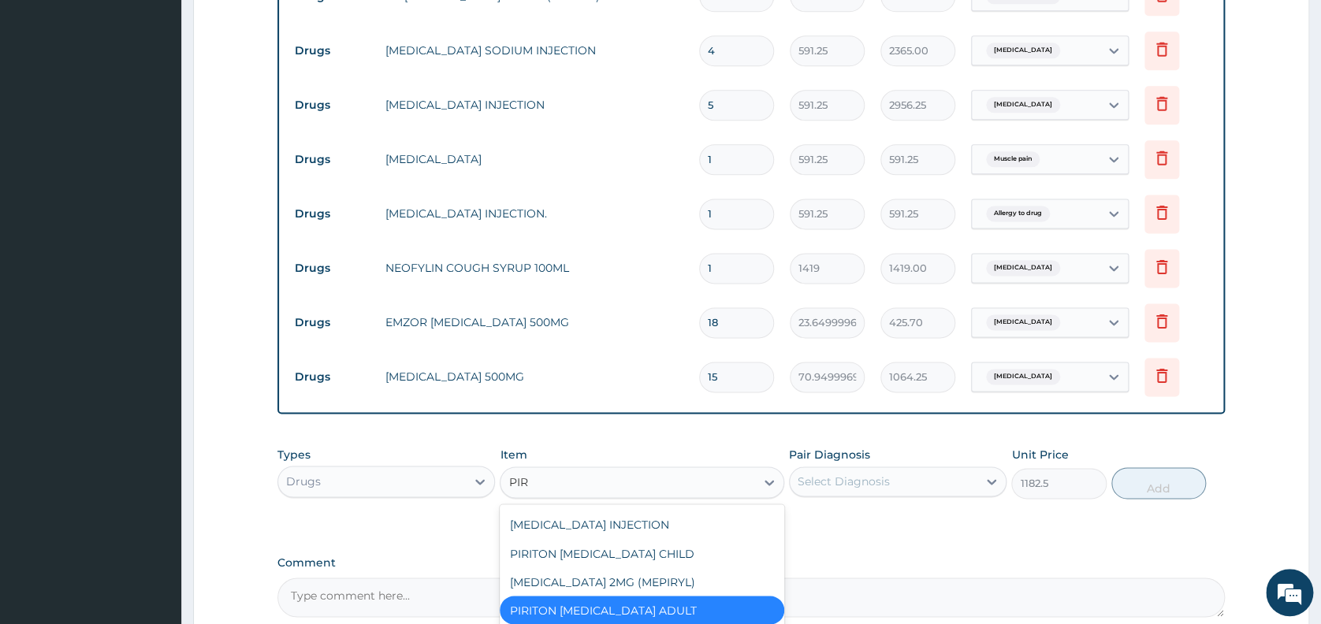
scroll to position [110, 0]
type input "PIRI"
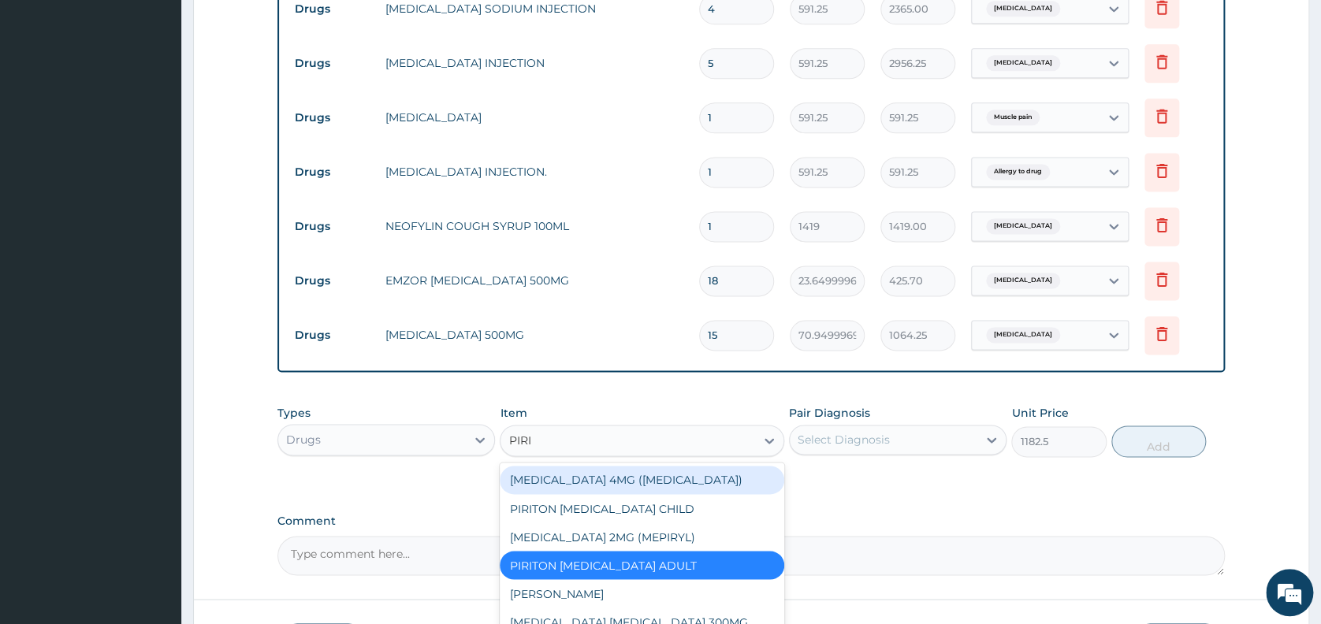
scroll to position [1096, 0]
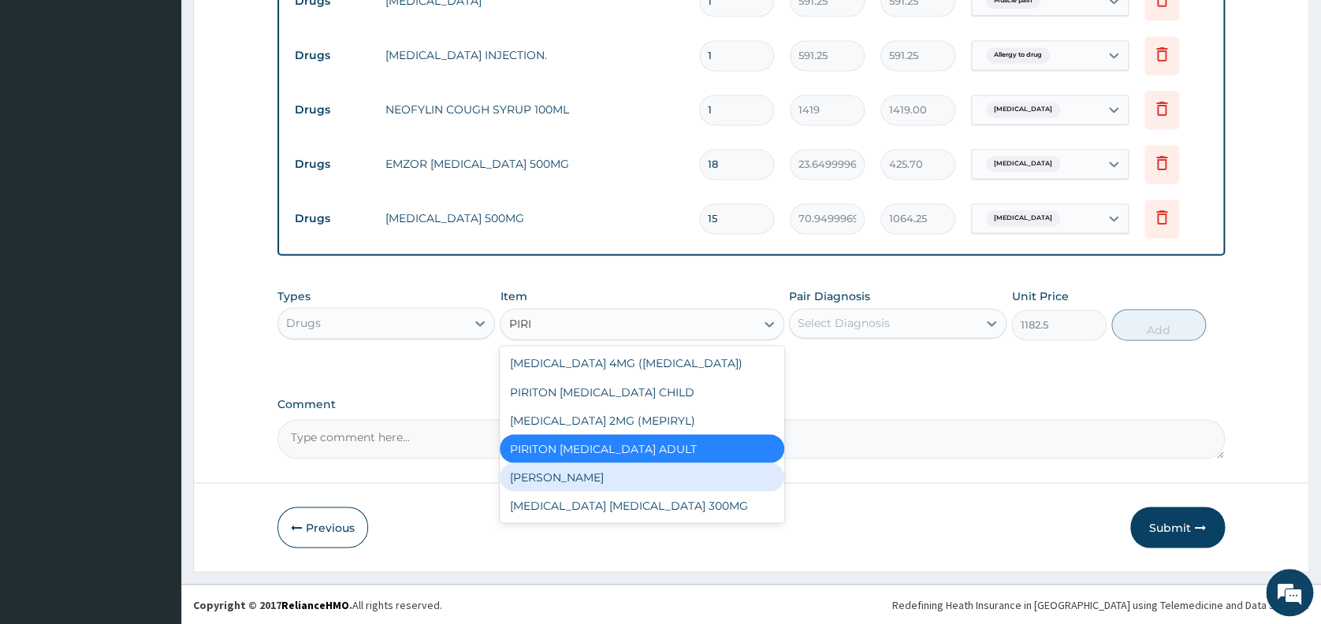
click at [693, 474] on div "PIRITON TAB EVANS" at bounding box center [642, 477] width 284 height 28
type input "23.64999961853027"
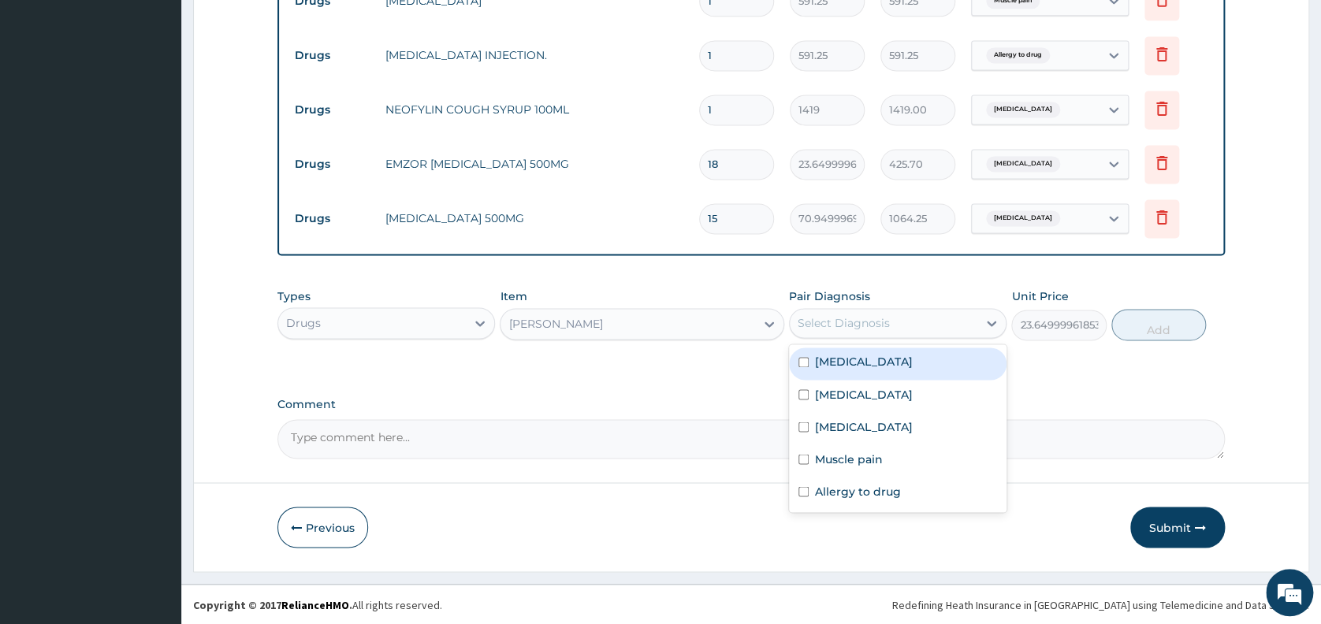
click at [856, 310] on div "Select Diagnosis" at bounding box center [884, 322] width 188 height 25
click at [864, 377] on div "Upper respiratory infection" at bounding box center [897, 364] width 217 height 32
checkbox input "true"
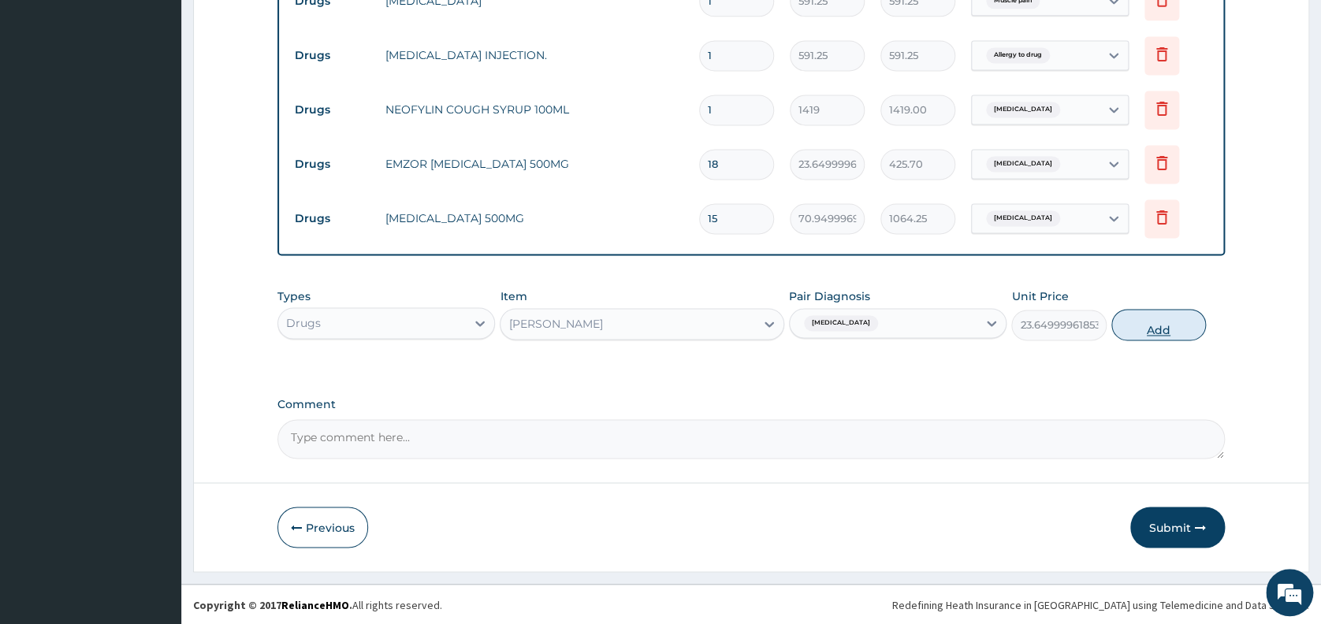
click at [1157, 336] on button "Add" at bounding box center [1158, 325] width 95 height 32
type input "0"
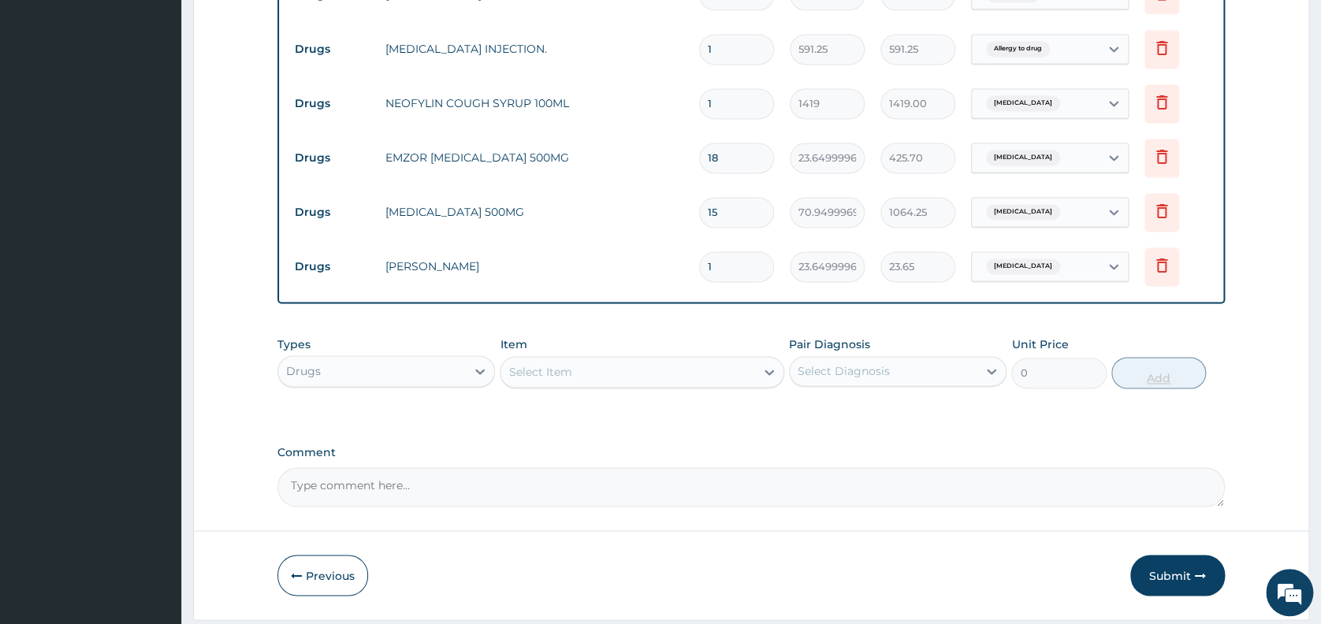
type input "0.00"
type input "5"
type input "118.25"
type input "5"
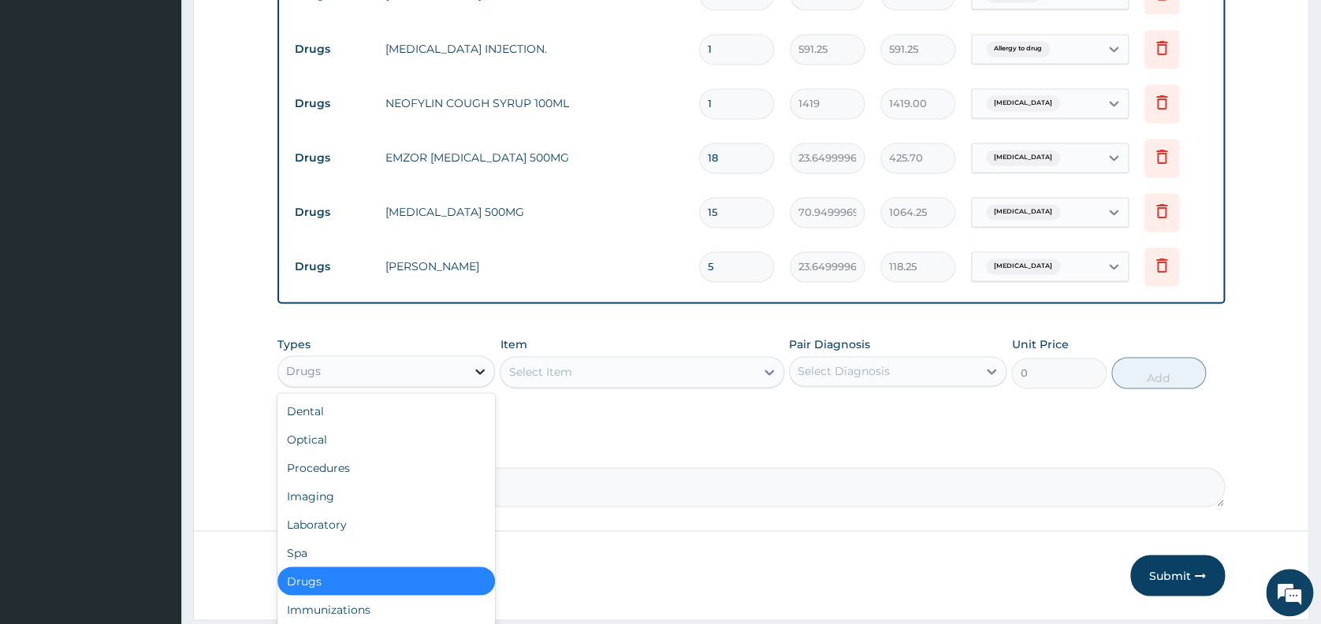
click at [480, 374] on icon at bounding box center [480, 371] width 16 height 16
click at [452, 465] on div "Procedures" at bounding box center [385, 467] width 217 height 28
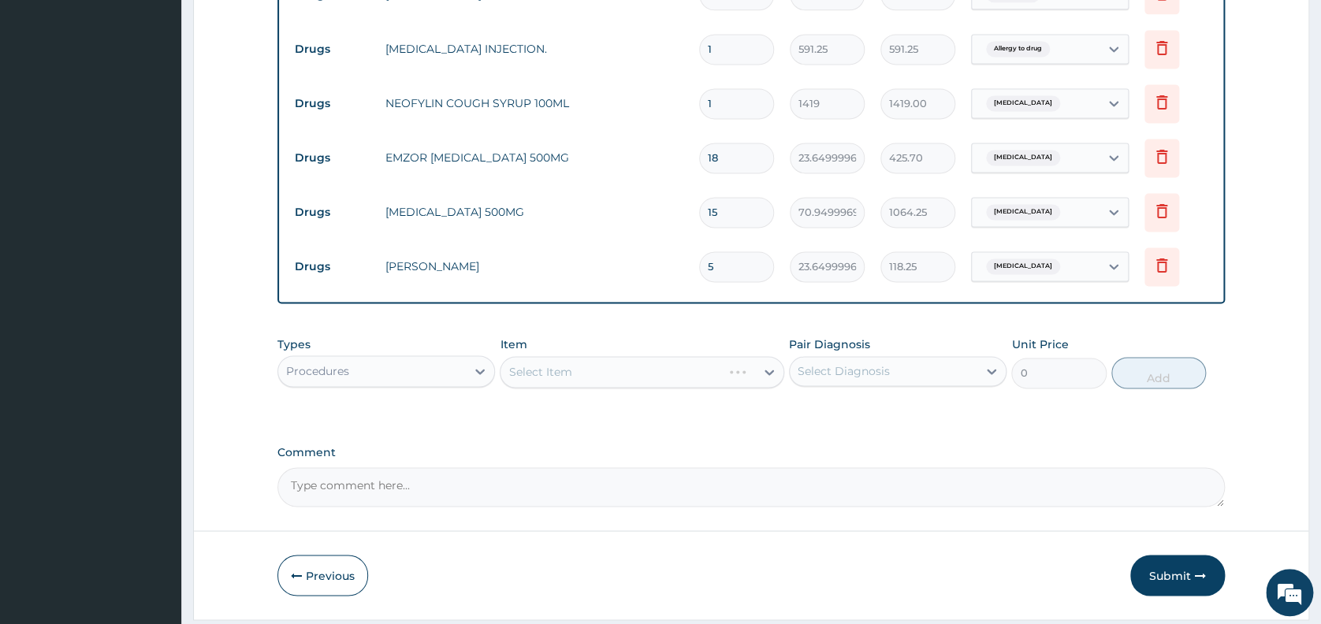
click at [571, 374] on div "Select Item" at bounding box center [642, 372] width 284 height 32
click at [604, 381] on div "Select Item" at bounding box center [627, 371] width 255 height 25
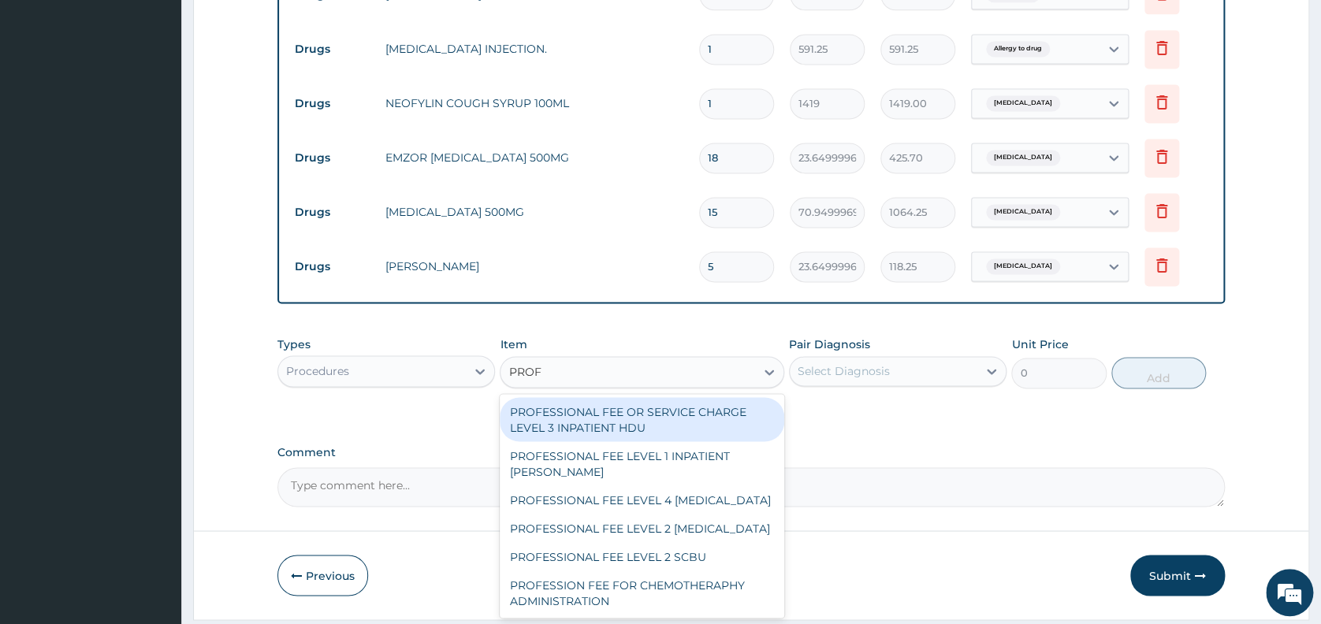
type input "PROFE"
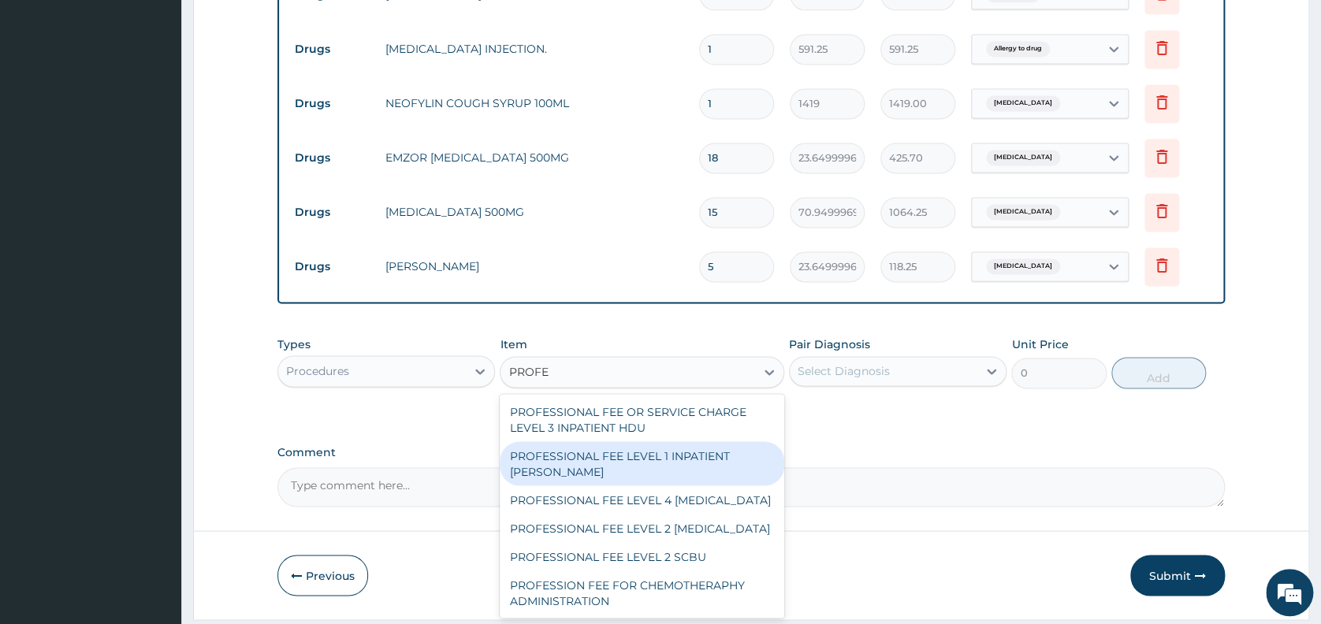
click at [630, 465] on div "PROFESSIONAL FEE LEVEL 1 INPATIENT WARD" at bounding box center [642, 463] width 284 height 44
type input "0.05375000089406967"
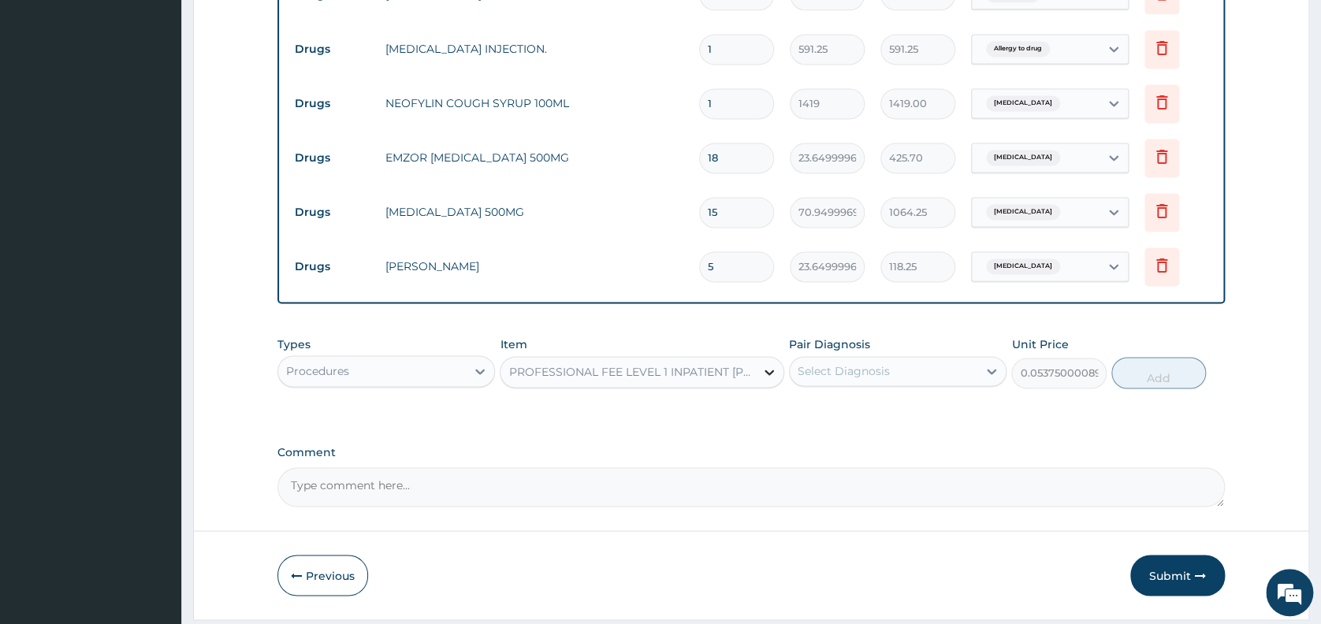
click at [769, 377] on icon at bounding box center [769, 372] width 16 height 16
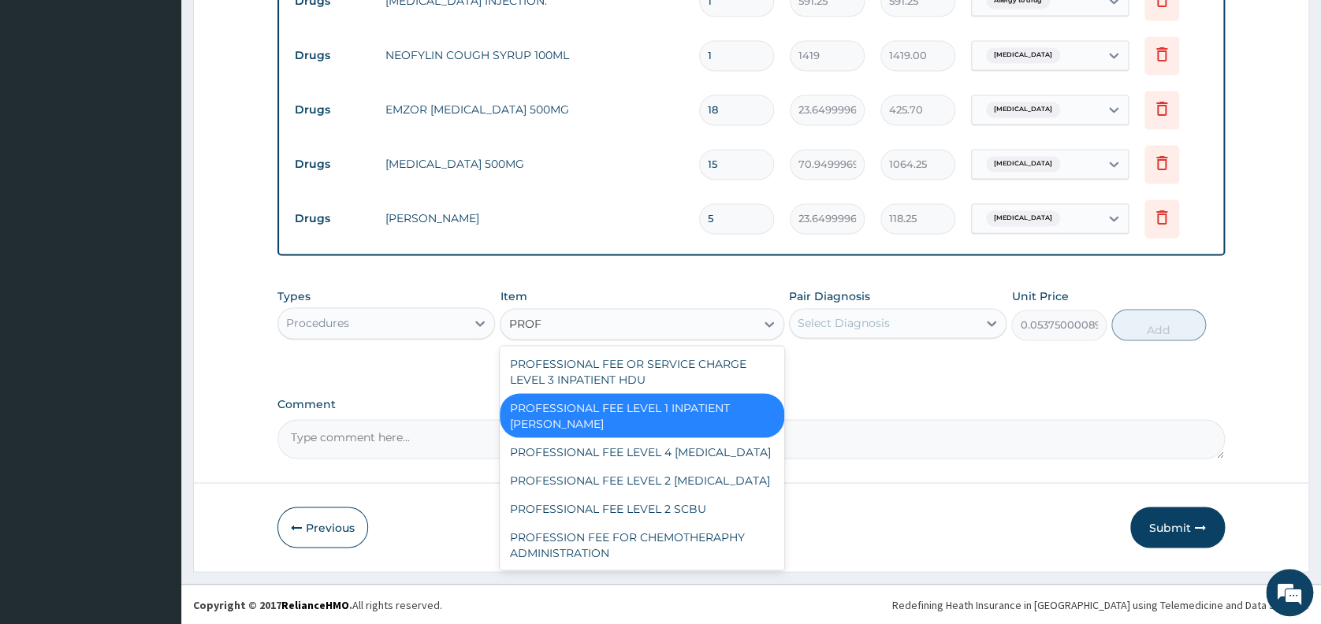
scroll to position [0, 0]
type input "PROFE"
click at [665, 466] on div "PROFESSIONAL FEE LEVEL 2 NICU" at bounding box center [642, 480] width 284 height 28
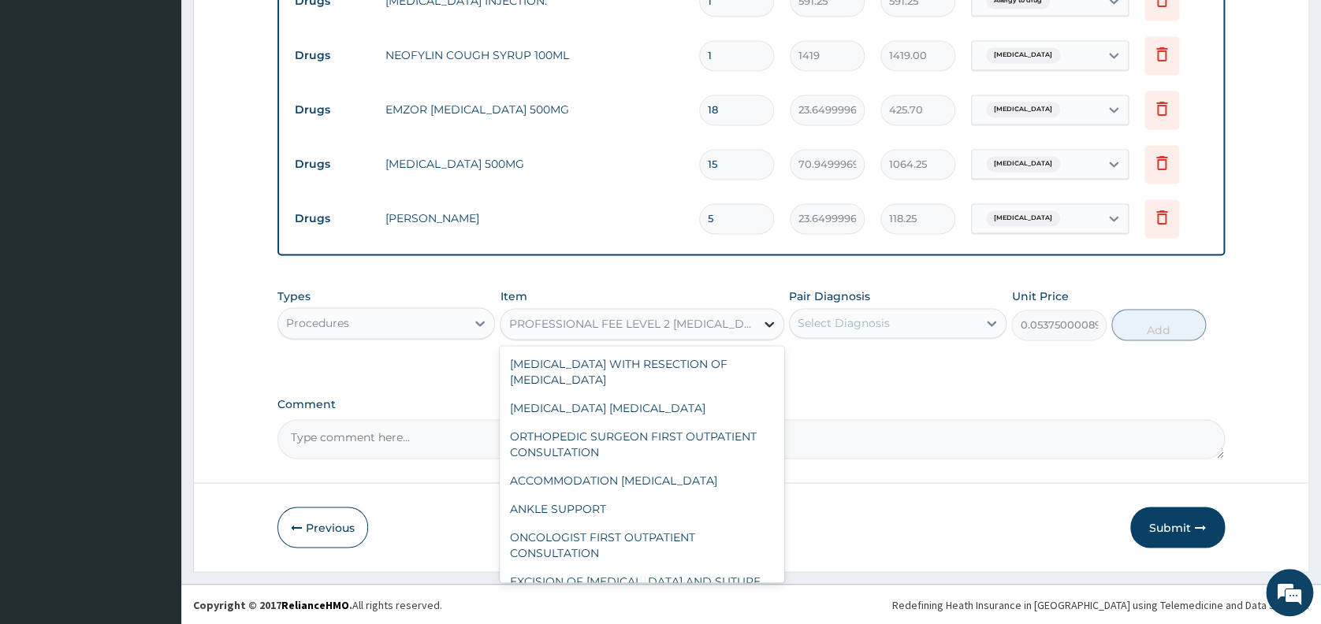
click at [769, 324] on icon at bounding box center [769, 324] width 16 height 16
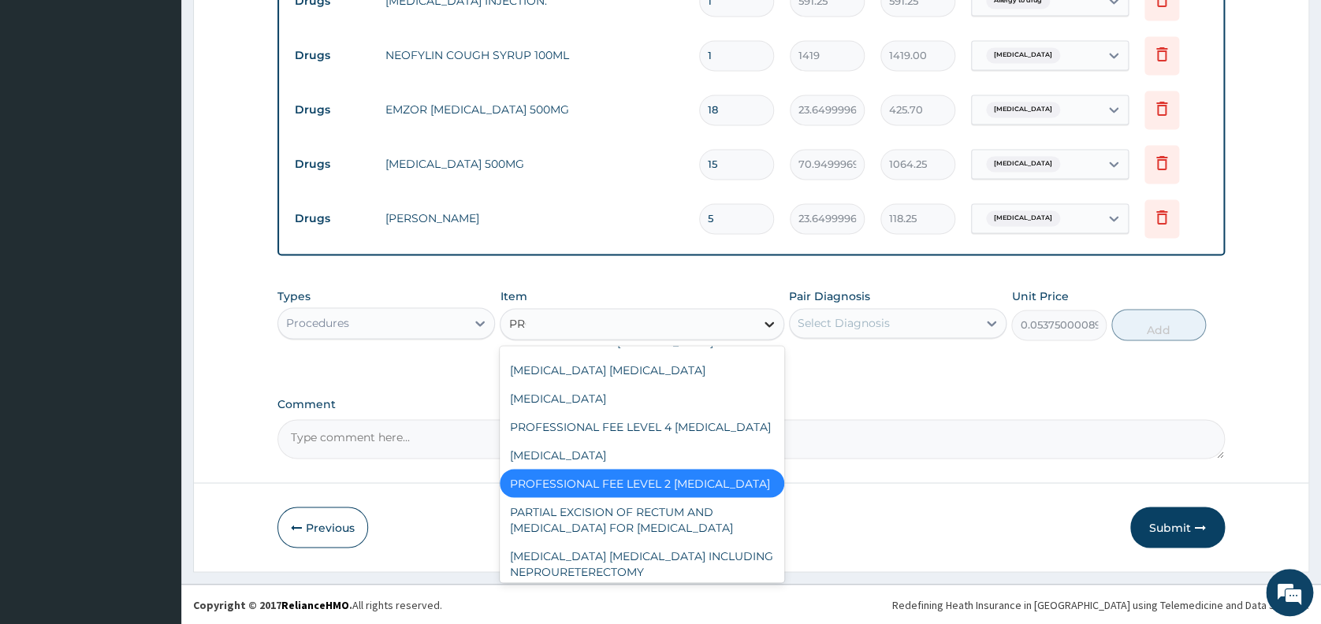
scroll to position [418, 0]
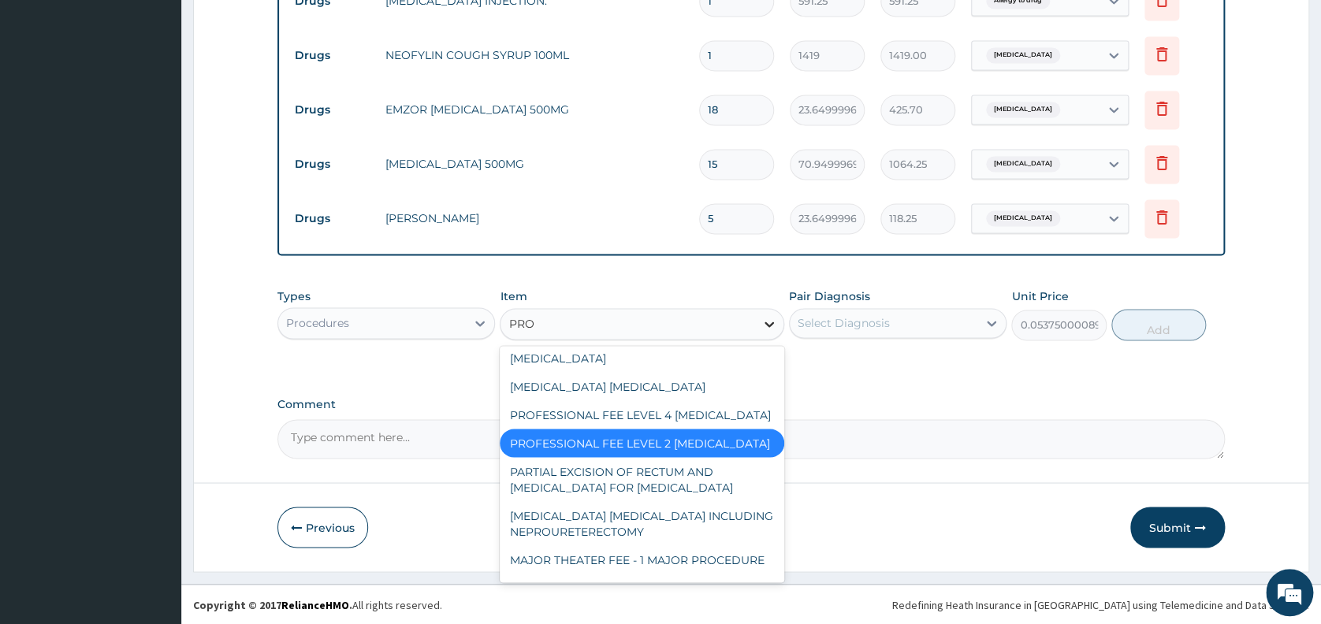
type input "PROF"
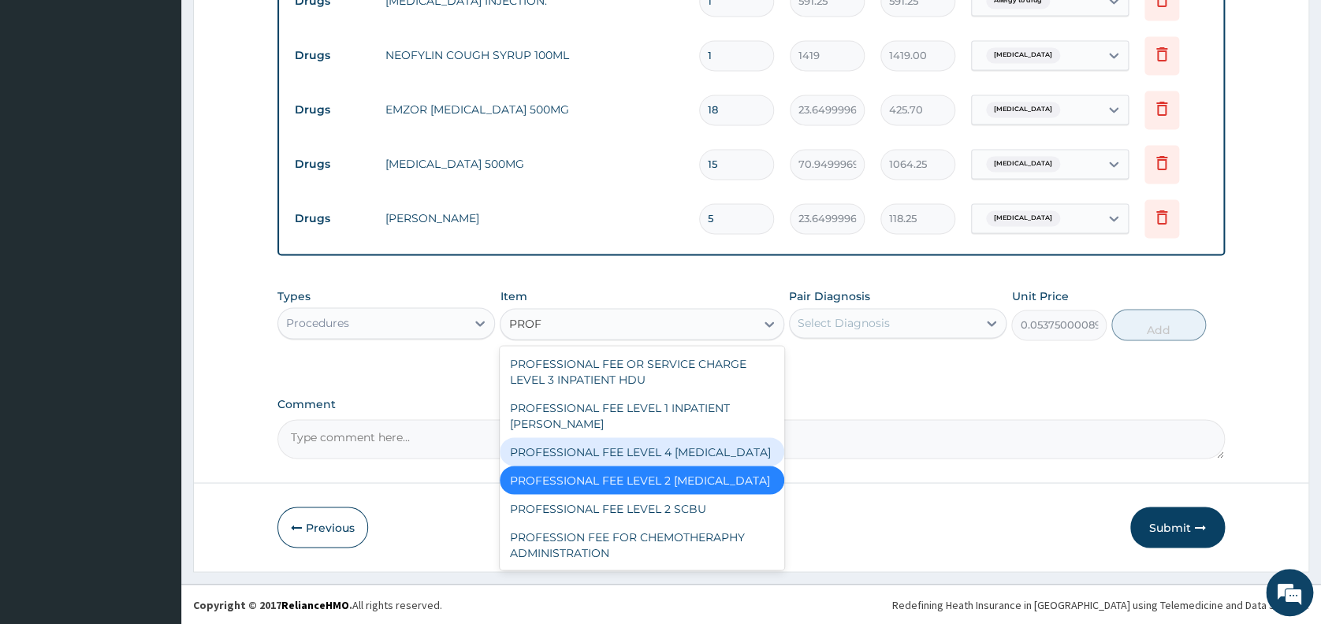
click at [668, 437] on div "PROFESSIONAL FEE LEVEL 4 ICU" at bounding box center [642, 451] width 284 height 28
type input "0.1075000017881393"
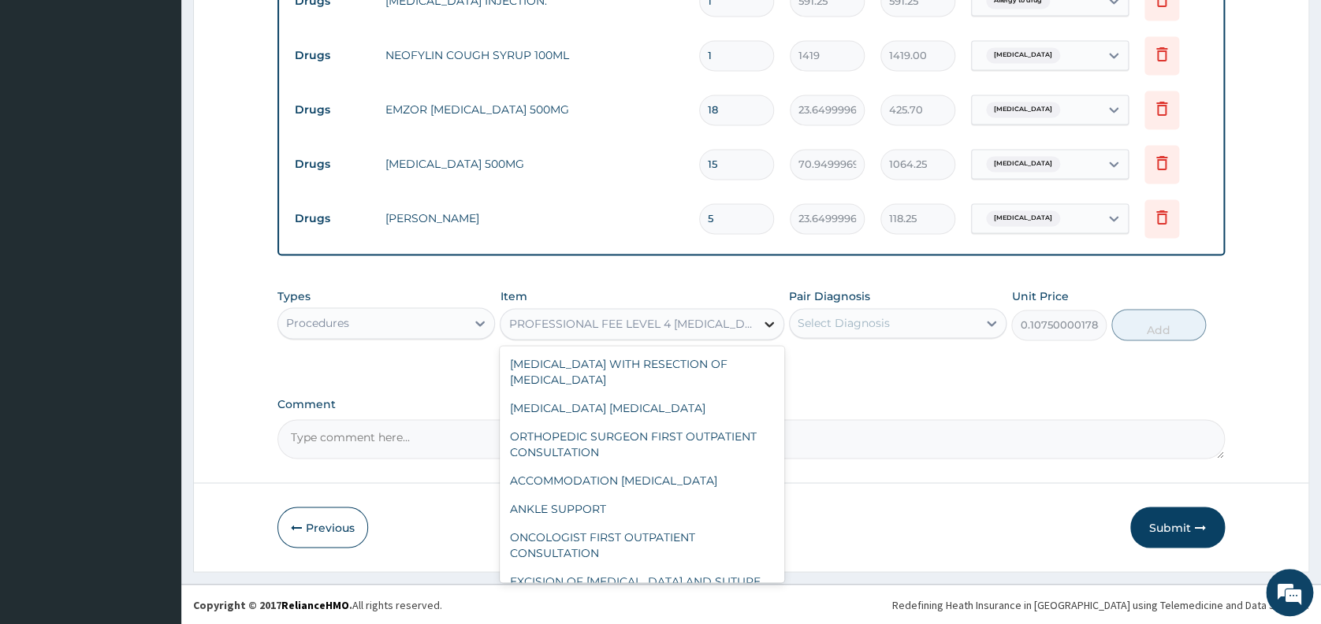
click at [763, 326] on icon at bounding box center [769, 324] width 16 height 16
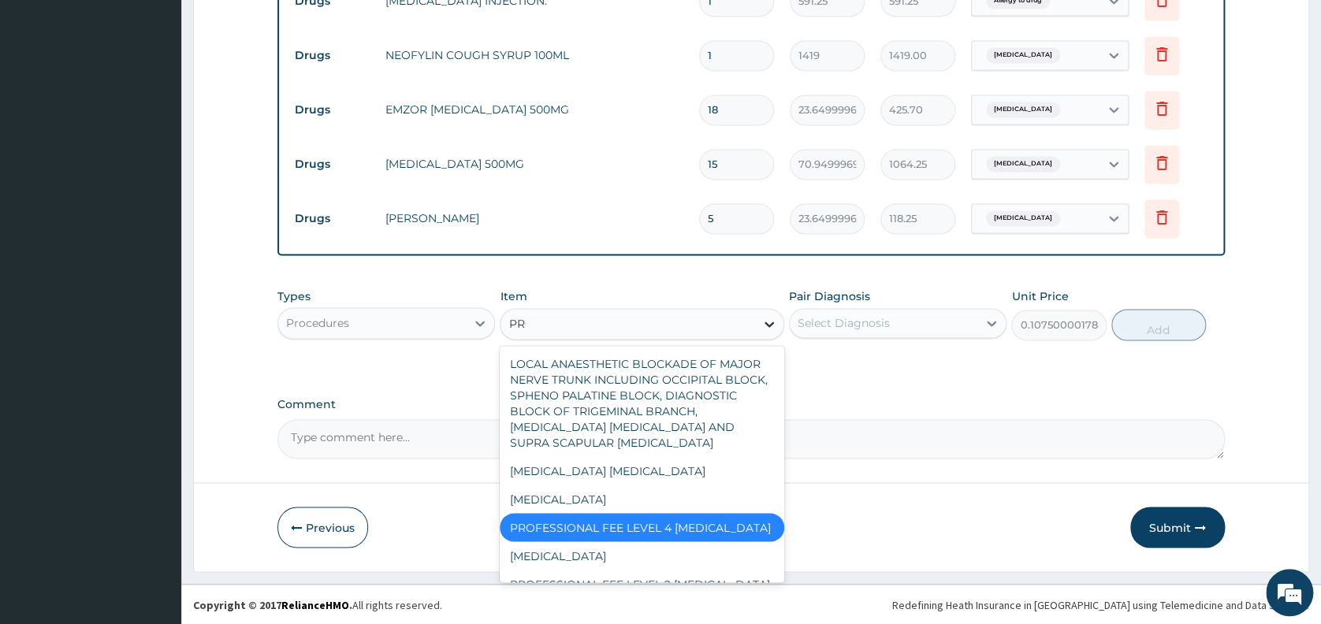
scroll to position [290, 0]
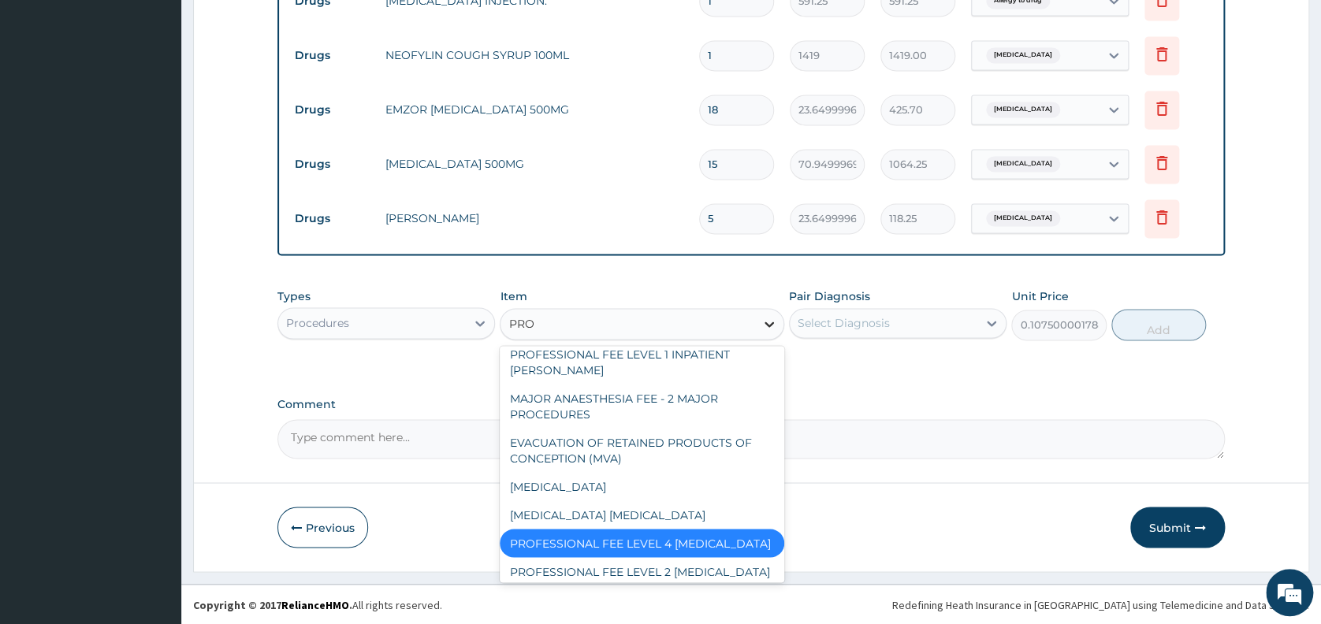
type input "PROF"
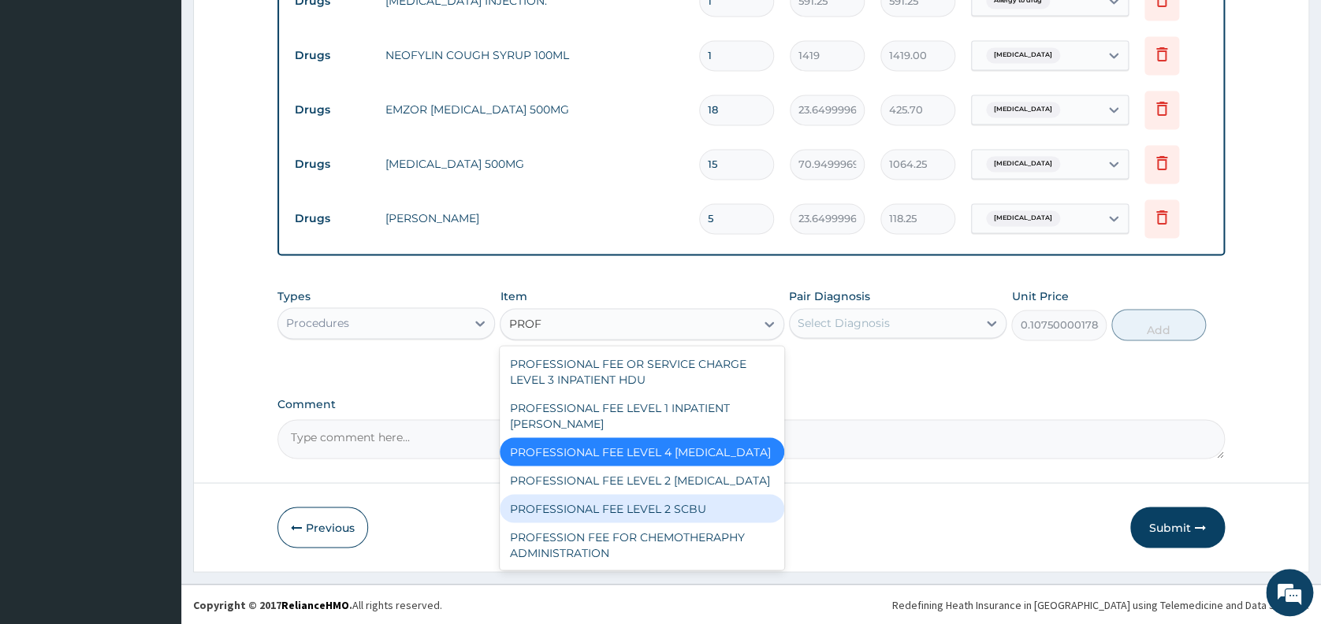
click at [697, 494] on div "PROFESSIONAL FEE LEVEL 2 SCBU" at bounding box center [642, 508] width 284 height 28
type input "0.05375000089406967"
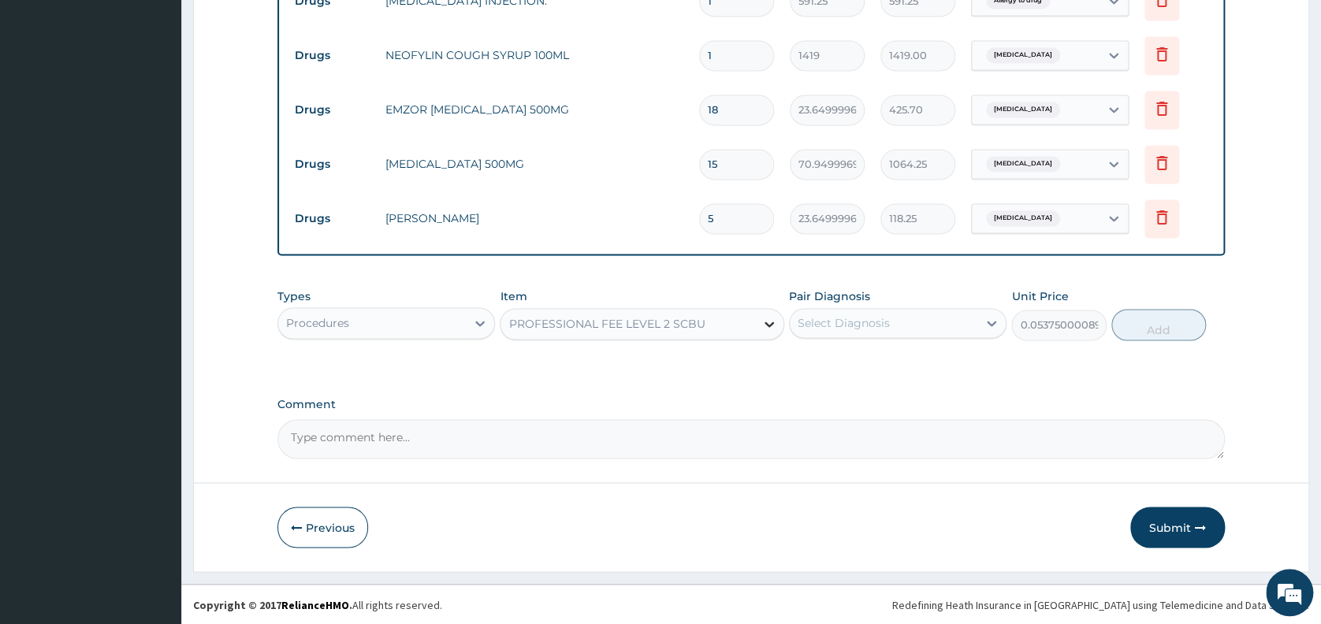
click at [770, 321] on icon at bounding box center [769, 324] width 16 height 16
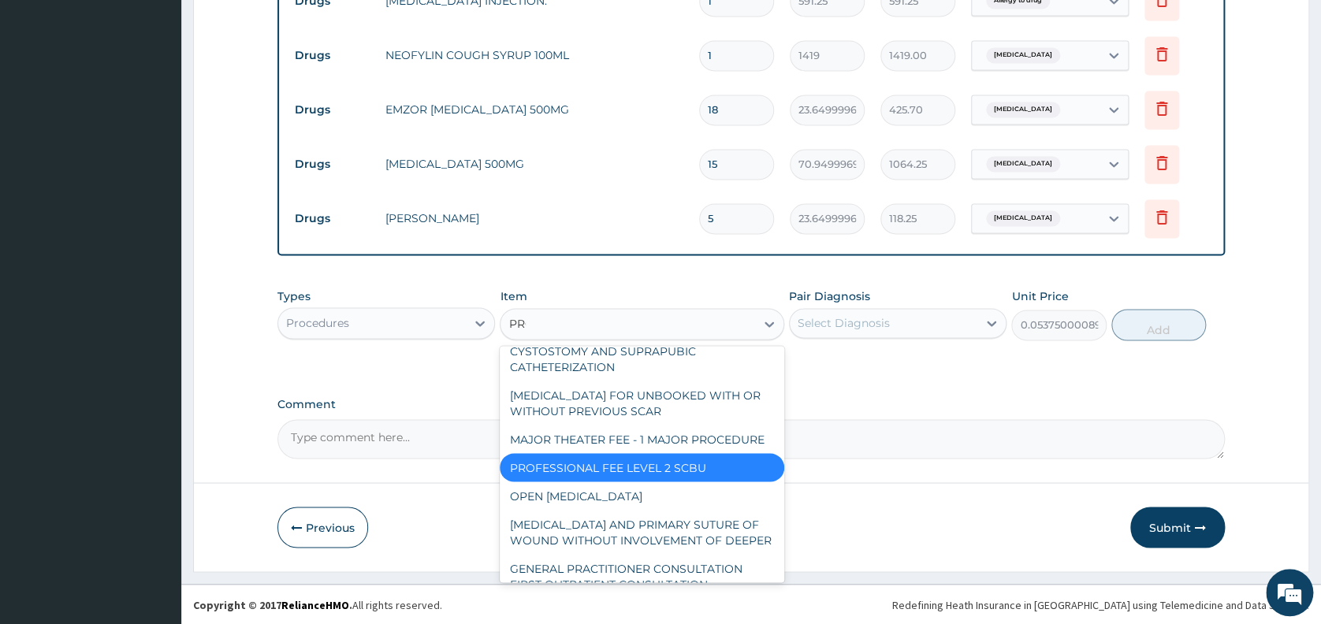
scroll to position [507, 0]
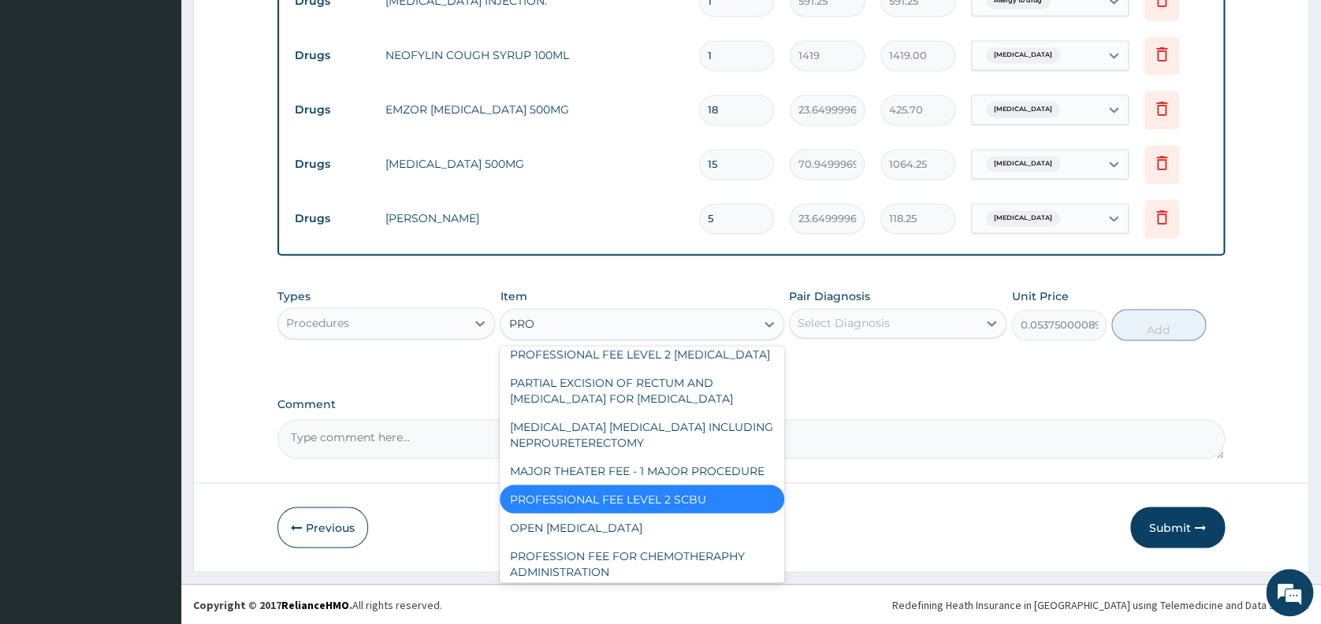
type input "PROF"
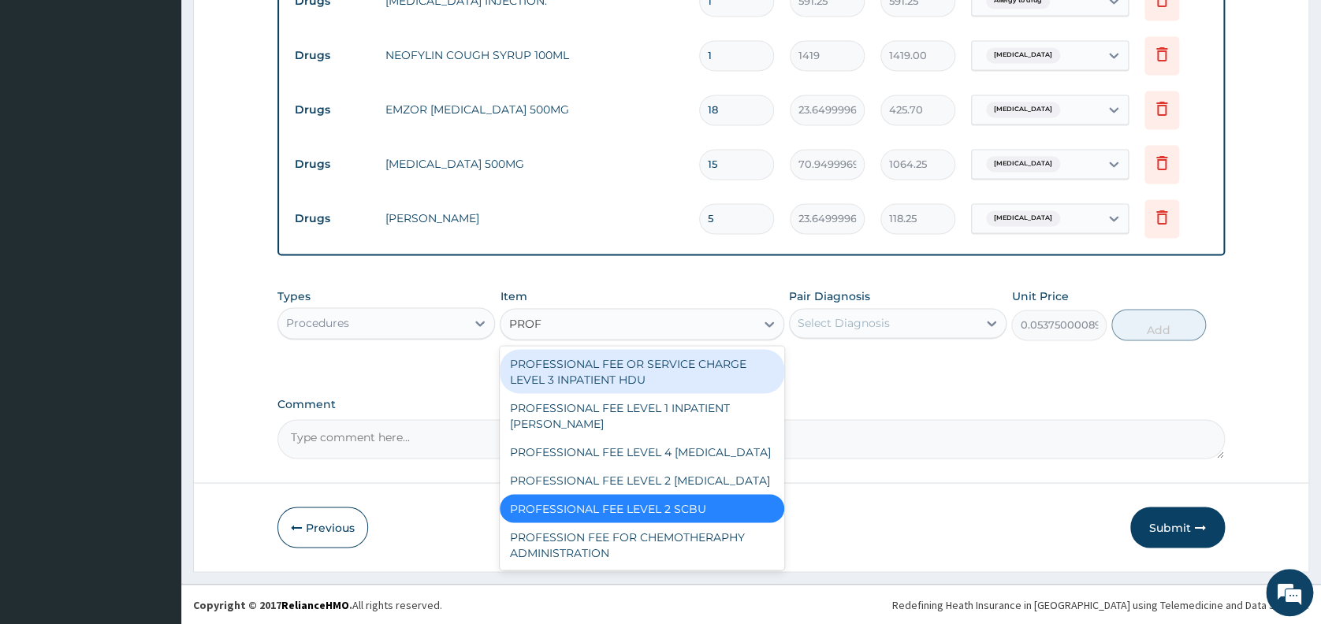
scroll to position [0, 0]
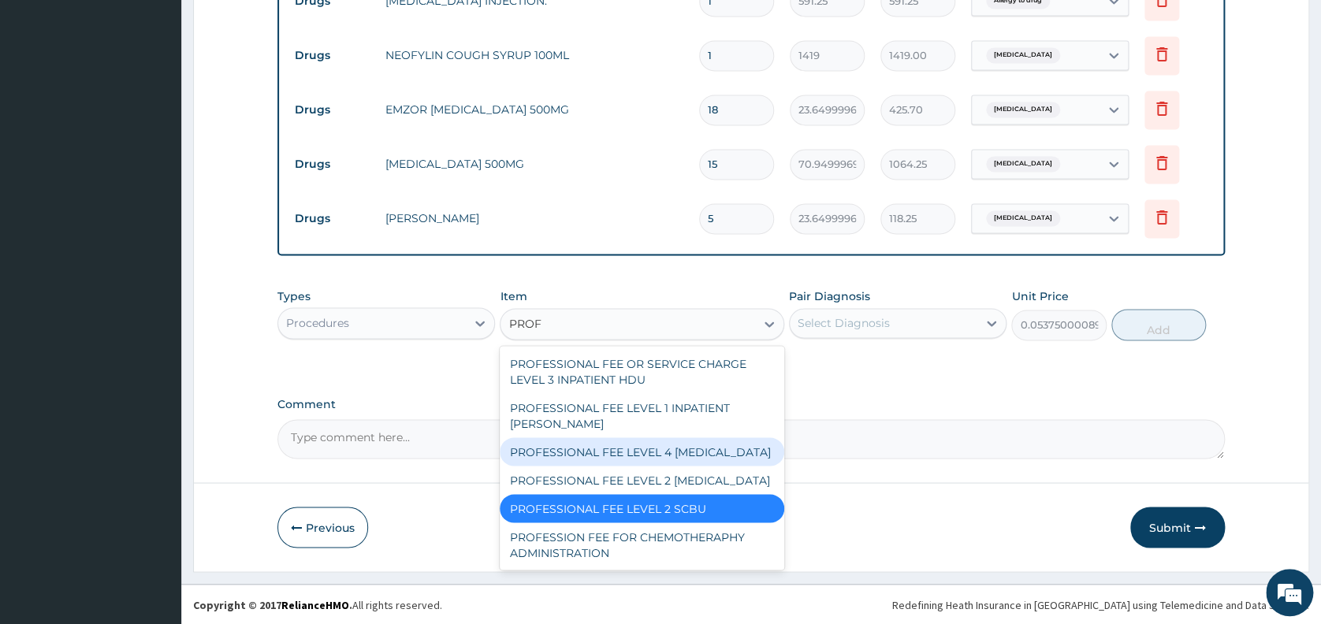
click at [599, 437] on div "PROFESSIONAL FEE LEVEL 4 ICU" at bounding box center [642, 451] width 284 height 28
type input "0.1075000017881393"
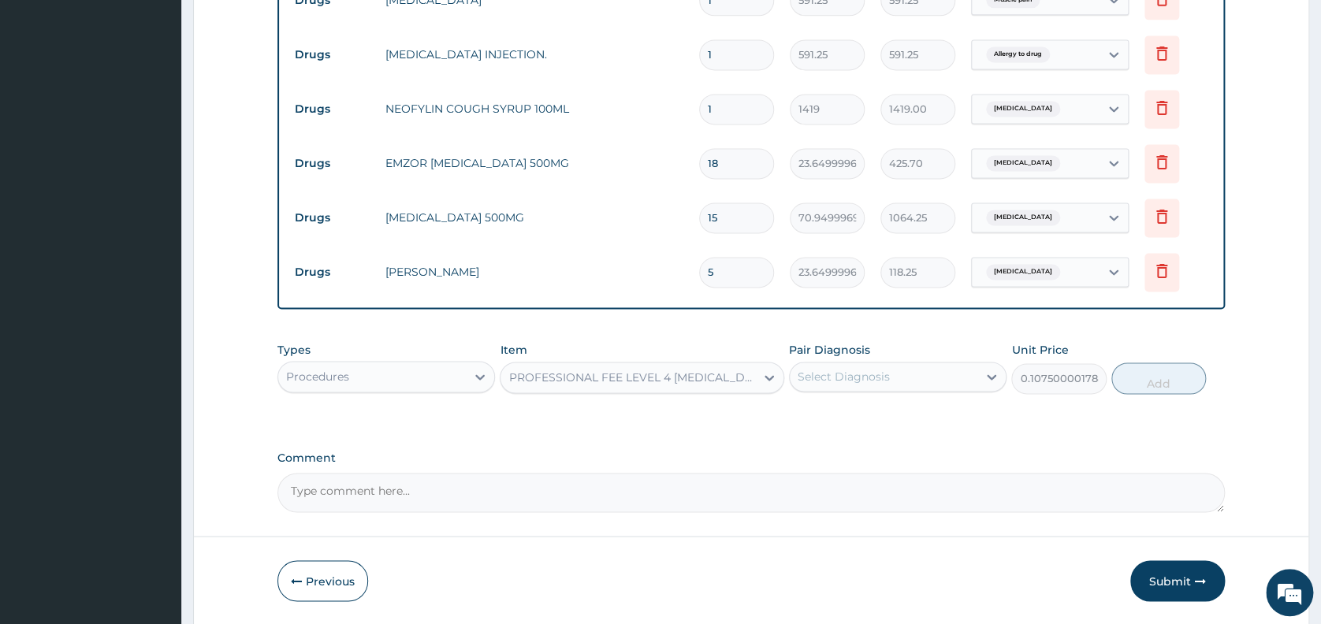
scroll to position [1097, 0]
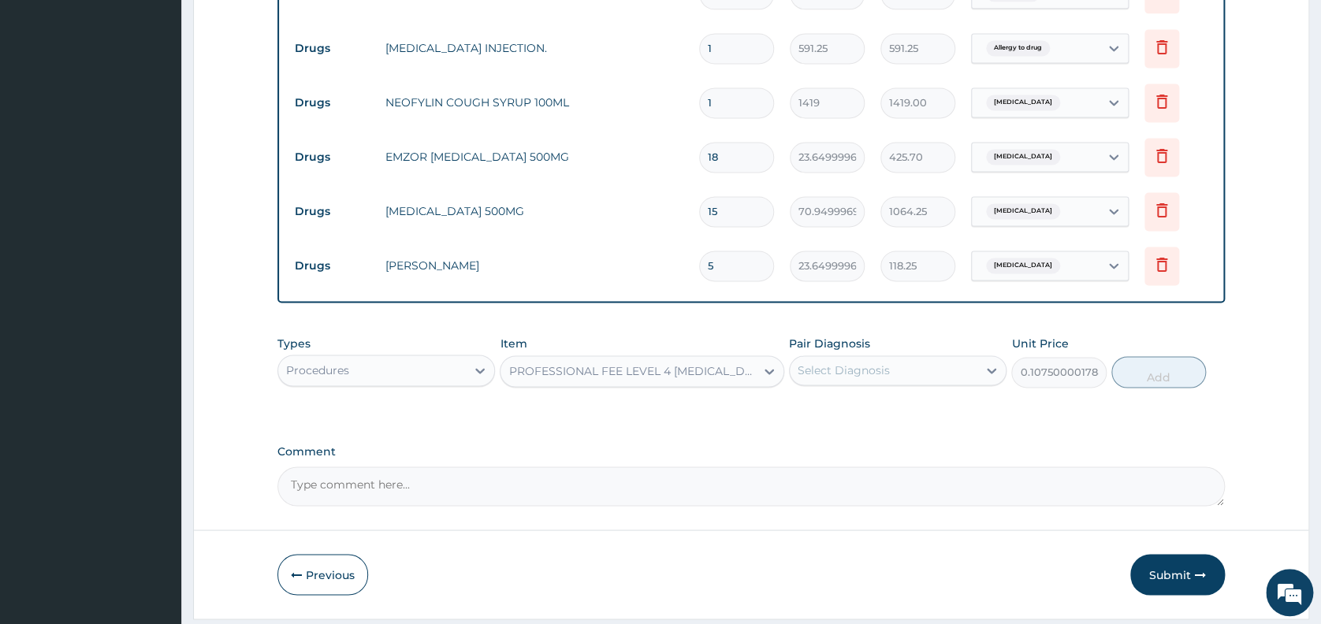
click at [879, 368] on div "Select Diagnosis" at bounding box center [884, 370] width 188 height 25
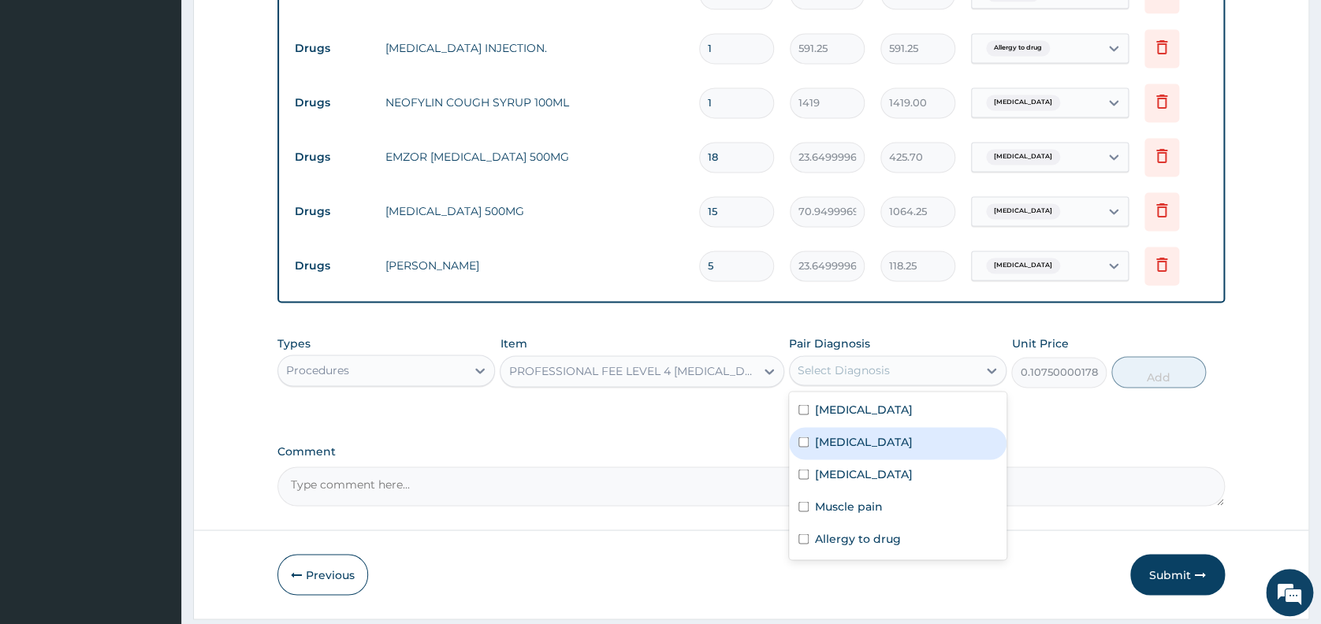
click at [864, 442] on div "Malaria" at bounding box center [897, 443] width 217 height 32
checkbox input "true"
click at [1169, 373] on button "Add" at bounding box center [1158, 372] width 95 height 32
type input "0"
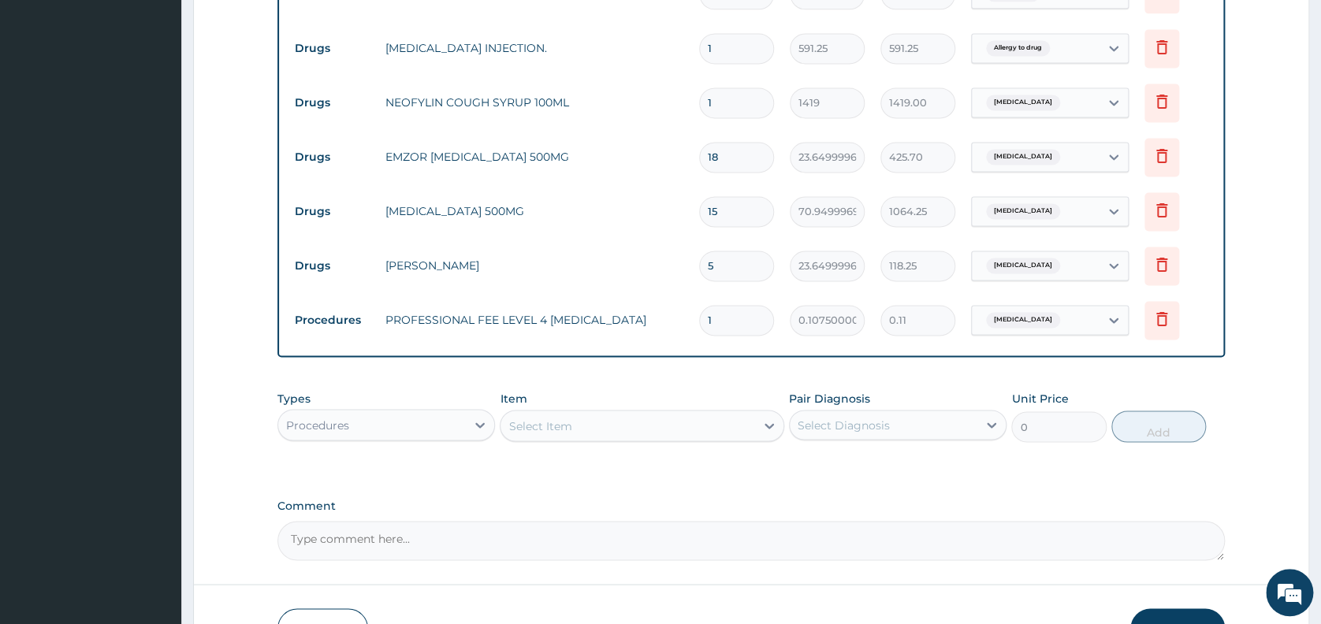
type input "0.00"
type input "4"
type input "0.43"
type input "43"
type input "4.62"
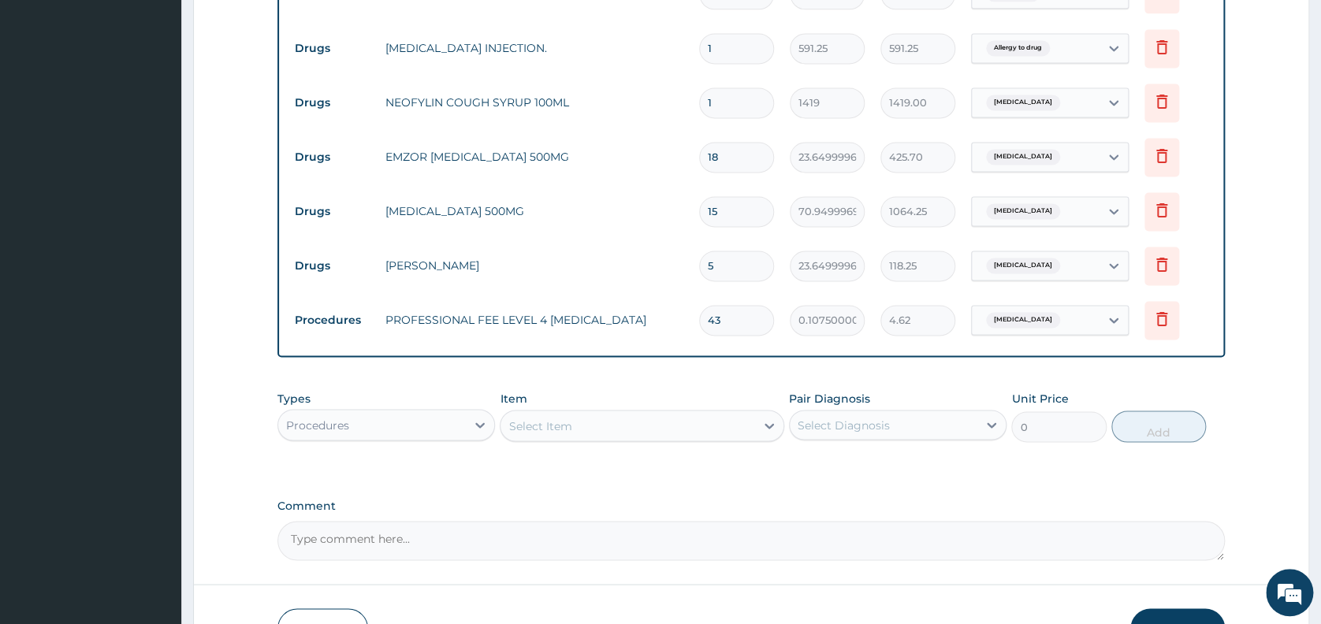
type input "431"
type input "46.33"
type input "4315"
type input "463.86"
type input "43153"
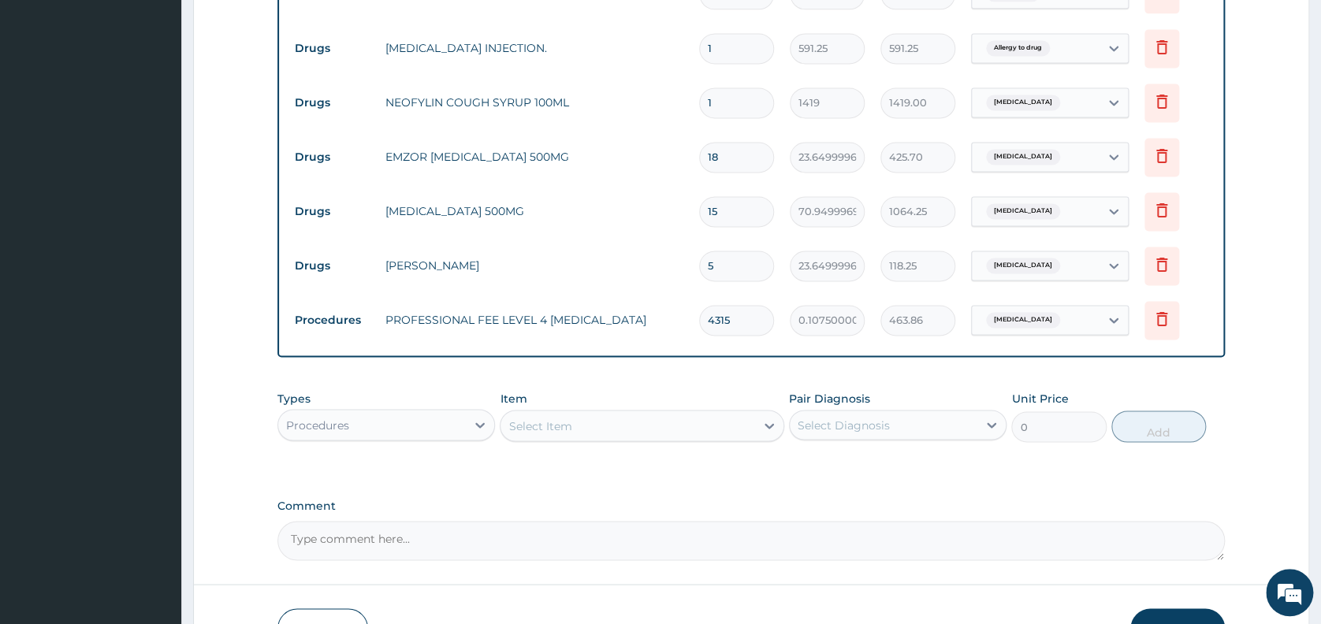
type input "4638.95"
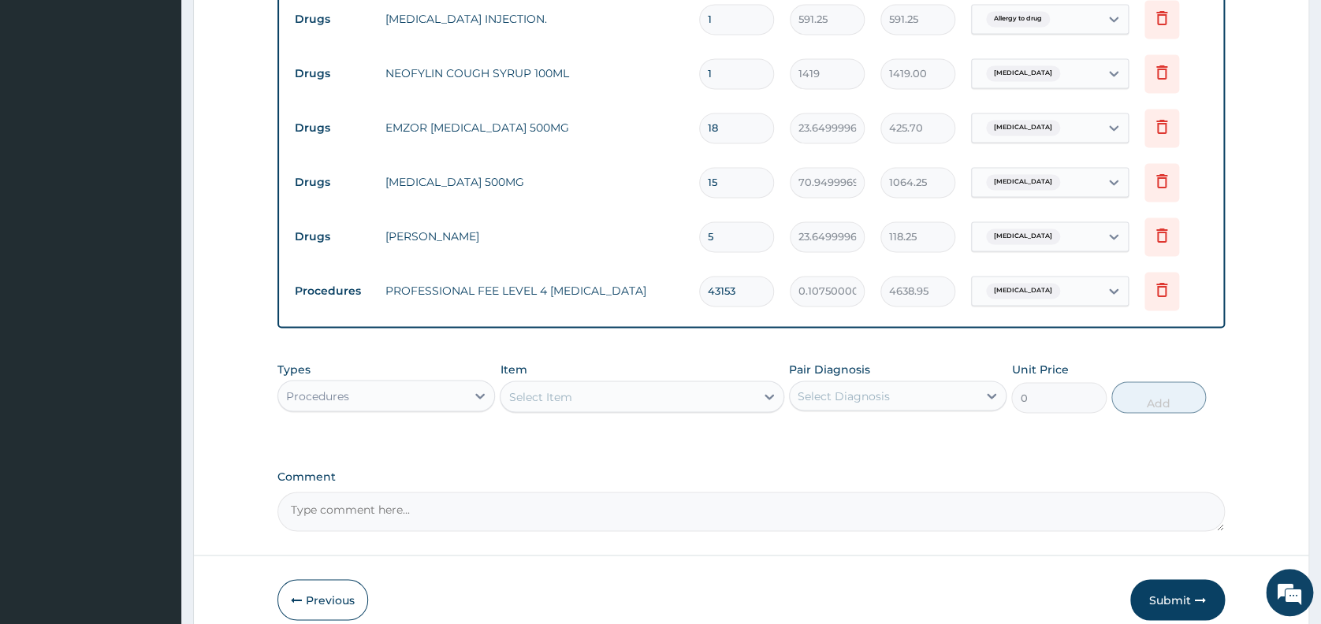
scroll to position [1206, 0]
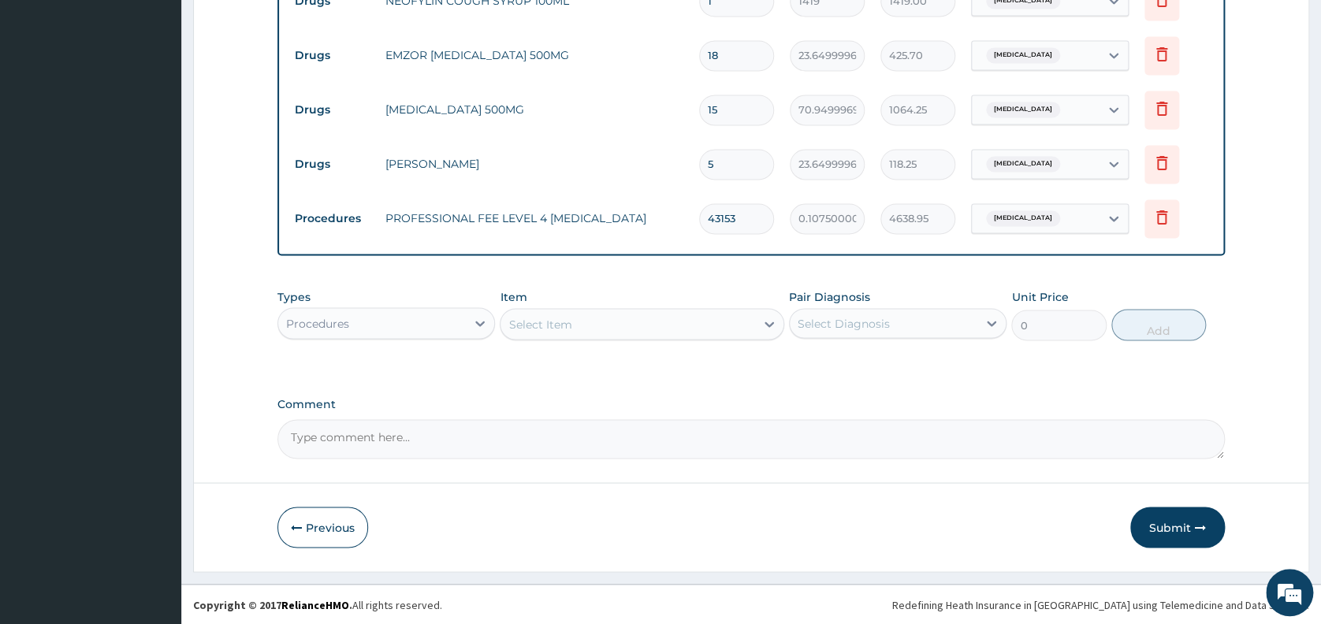
type input "43153"
click at [617, 442] on textarea "Comment" at bounding box center [750, 438] width 947 height 39
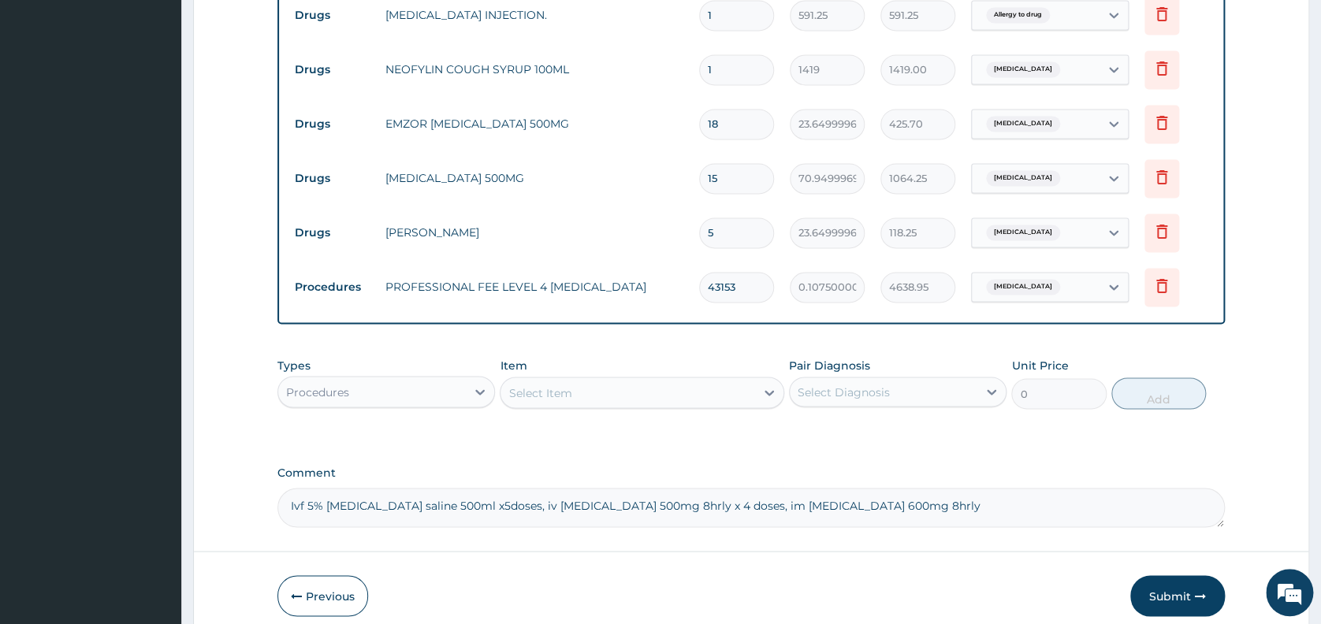
scroll to position [1143, 0]
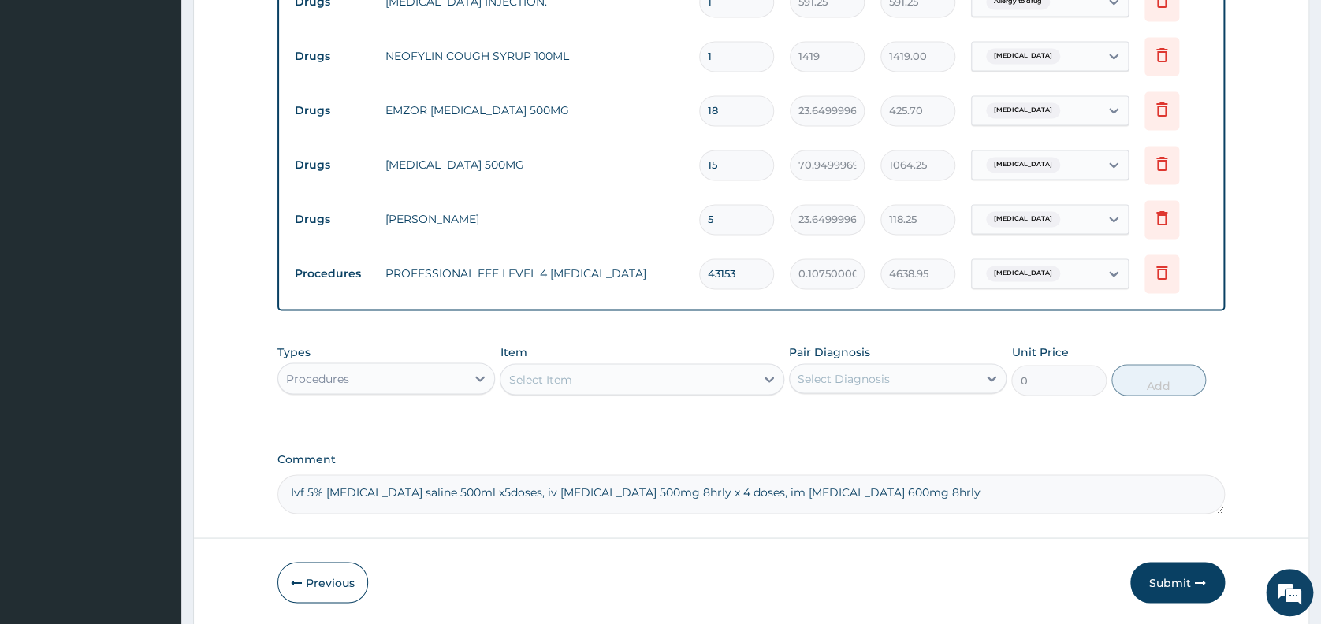
click at [816, 498] on textarea "Ivf 5% dextrose saline 500ml x5doses, iv amoxil 500mg 8hrly x 4 doses, im quini…" at bounding box center [750, 493] width 947 height 39
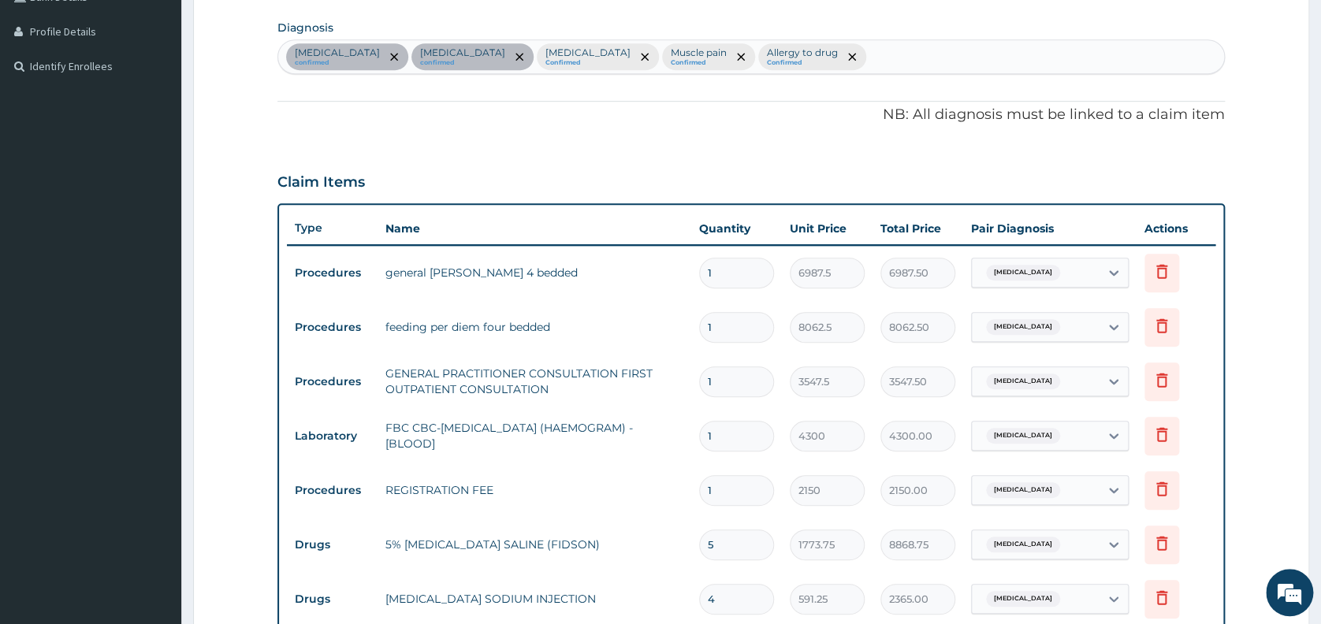
scroll to position [366, 0]
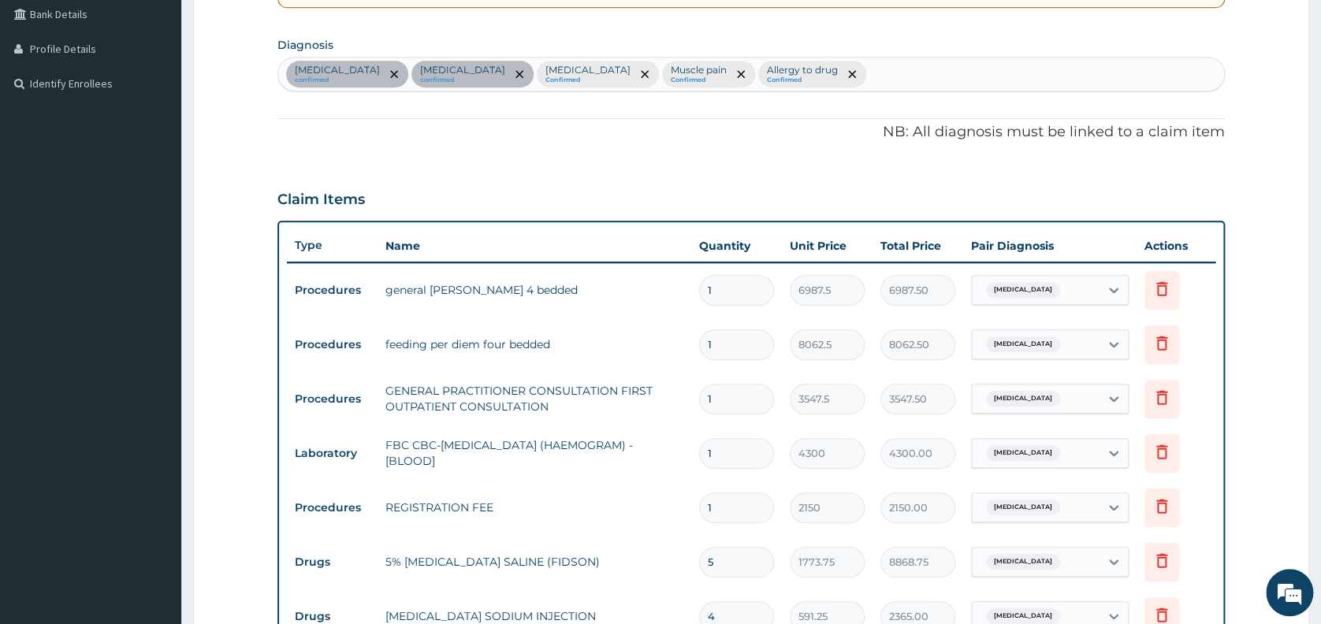
type textarea "Ivf 5% dextrose saline 500ml x5doses, iv amoxil 500mg 8hrly x 4 doses, im quini…"
click at [728, 292] on input "1" at bounding box center [736, 290] width 75 height 31
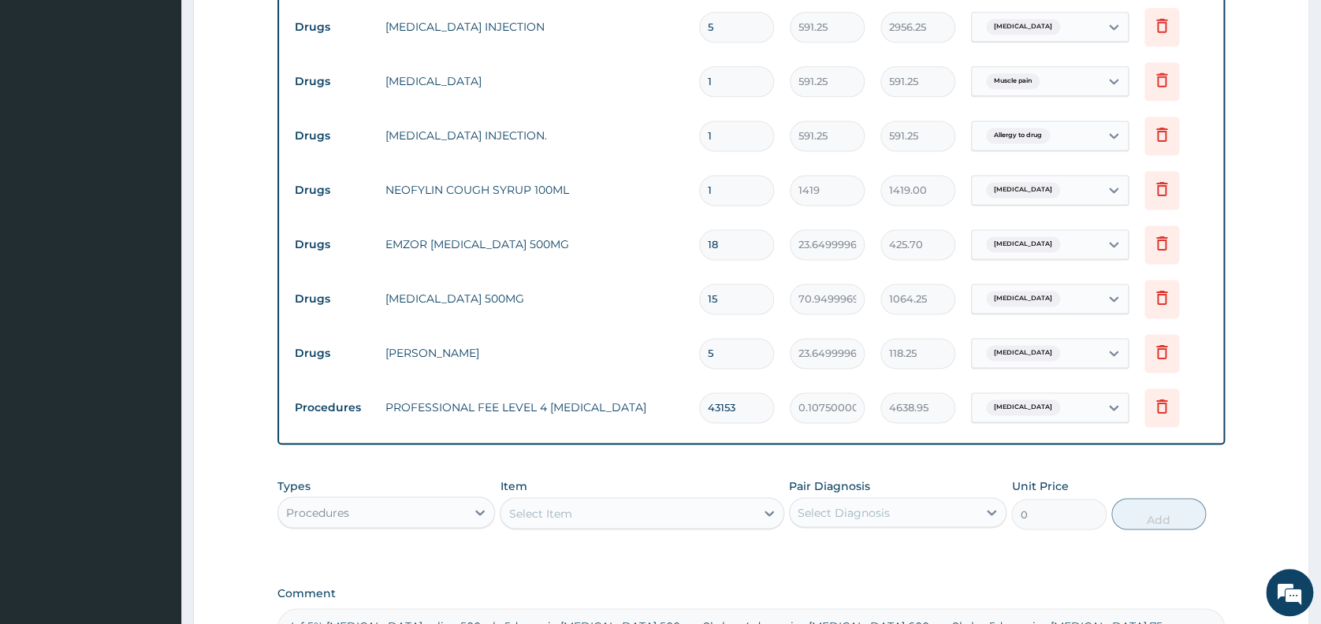
scroll to position [1014, 0]
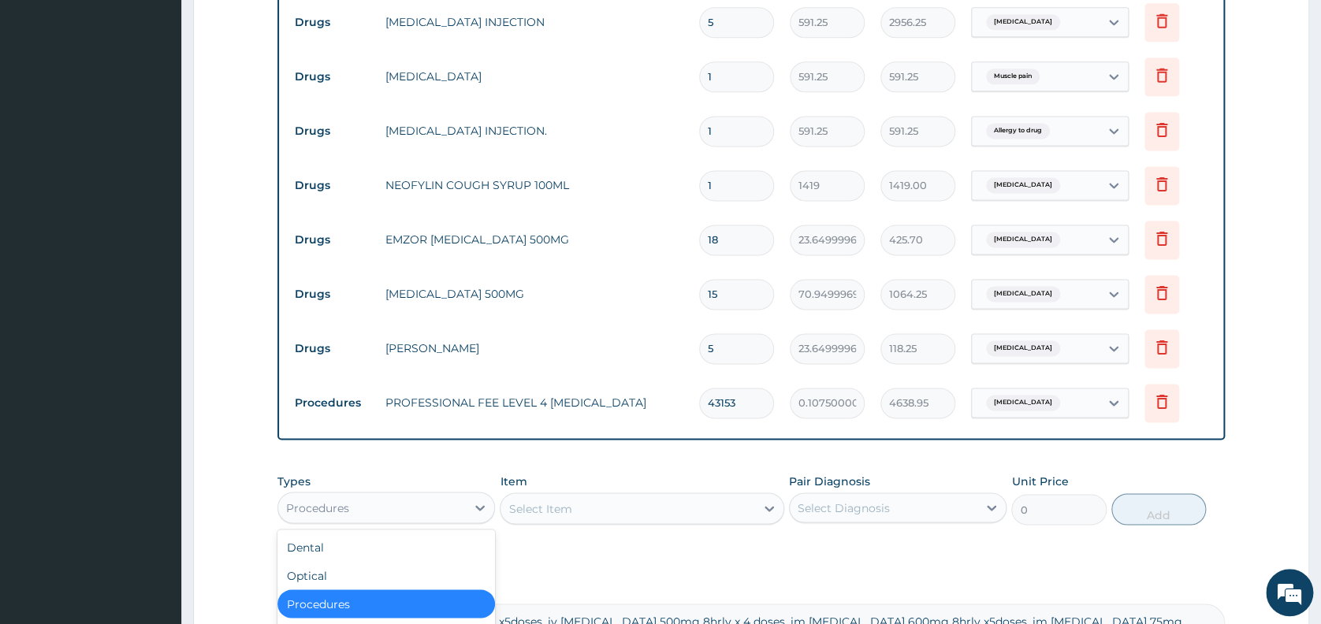
click at [386, 520] on div "Procedures" at bounding box center [372, 507] width 188 height 25
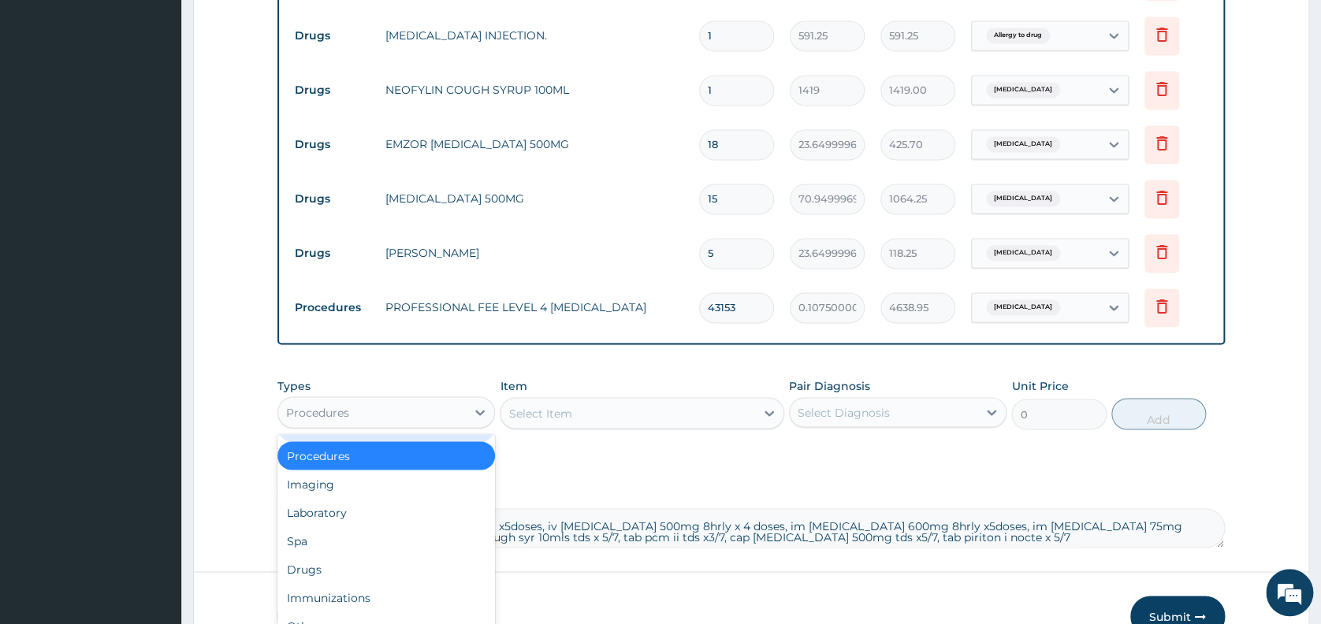
scroll to position [1206, 0]
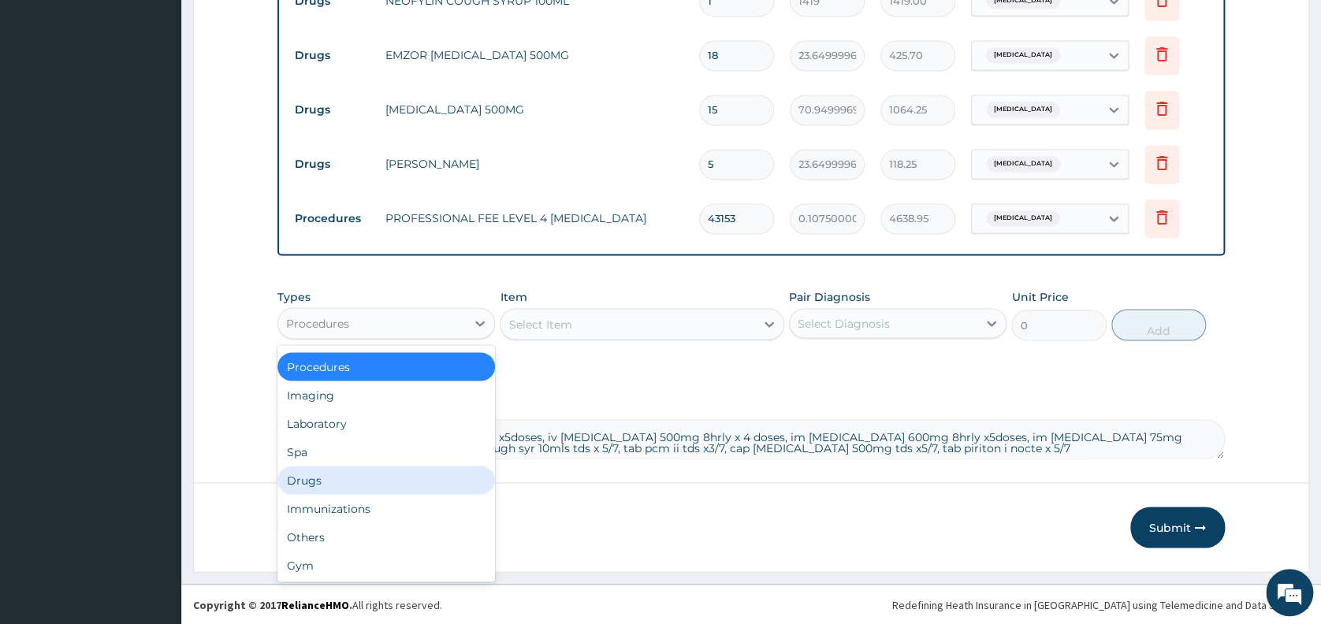
click at [309, 476] on div "Drugs" at bounding box center [385, 480] width 217 height 28
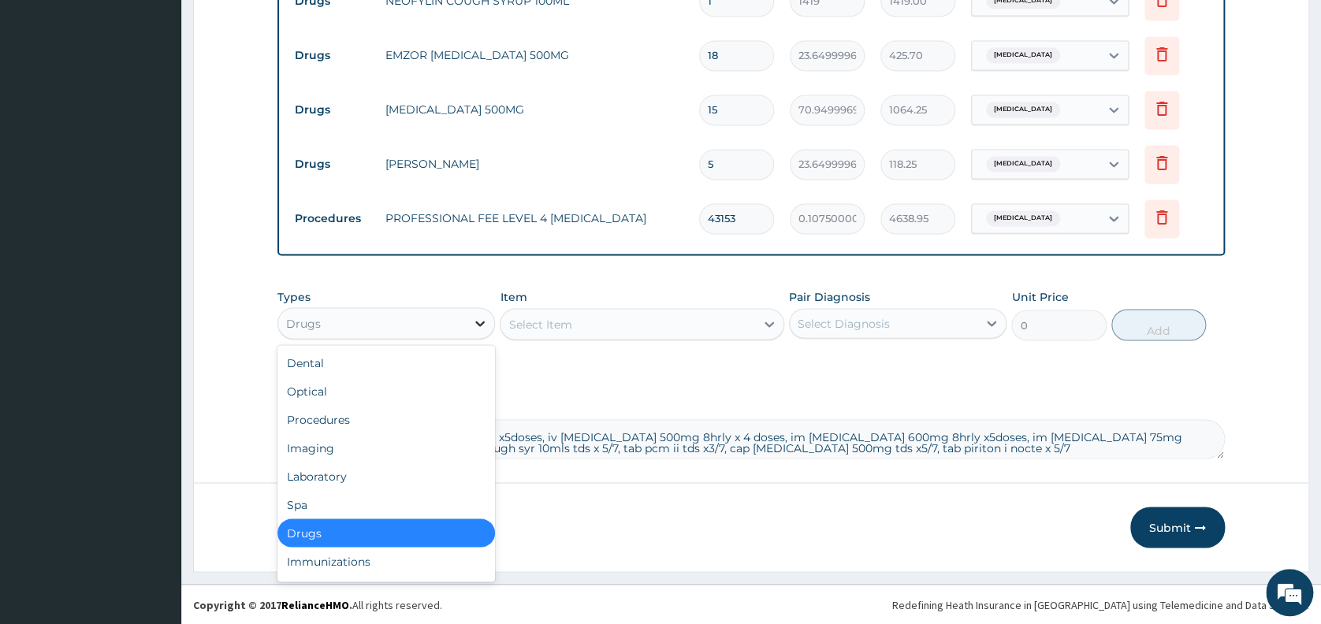
click at [479, 321] on icon at bounding box center [480, 323] width 16 height 16
click at [327, 476] on div "Laboratory" at bounding box center [385, 476] width 217 height 28
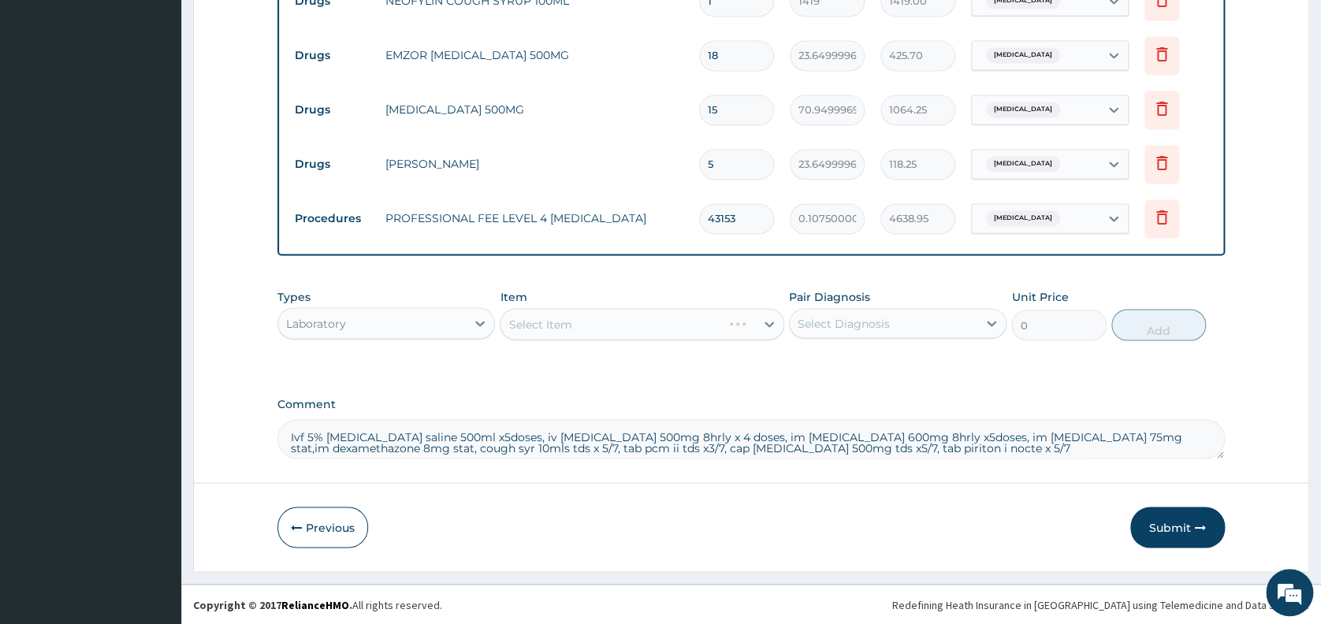
click at [597, 318] on div "Select Item" at bounding box center [642, 324] width 284 height 32
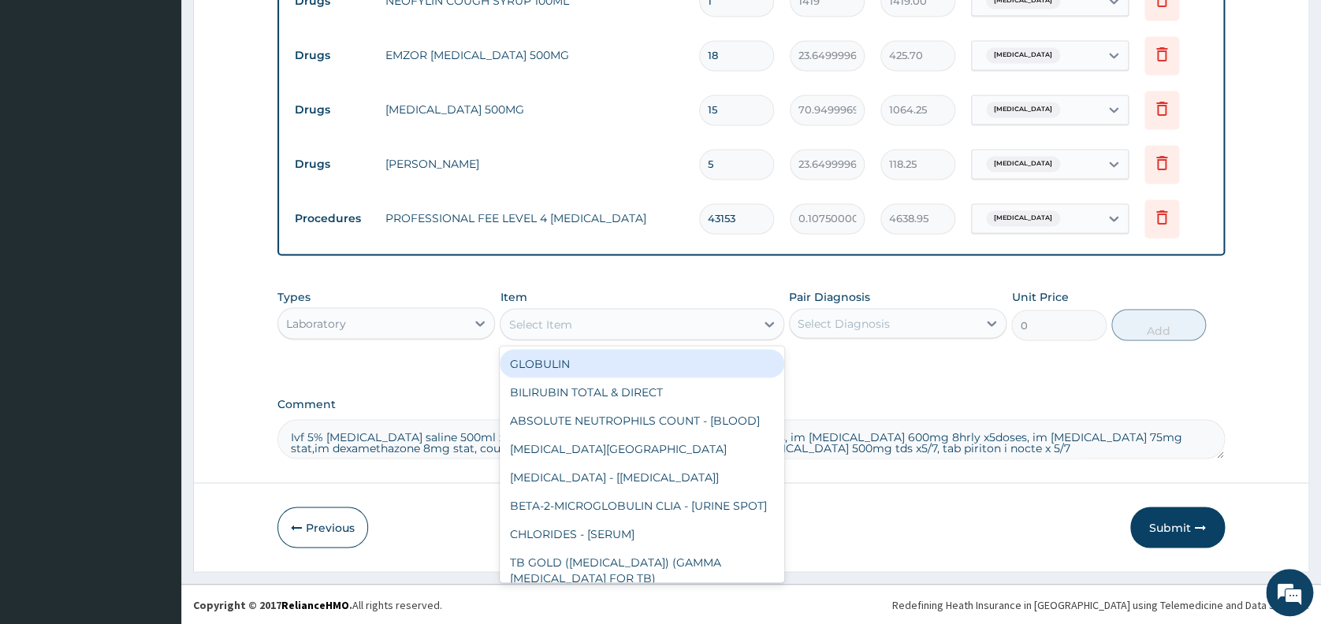
click at [563, 324] on div "Select Item" at bounding box center [539, 324] width 63 height 16
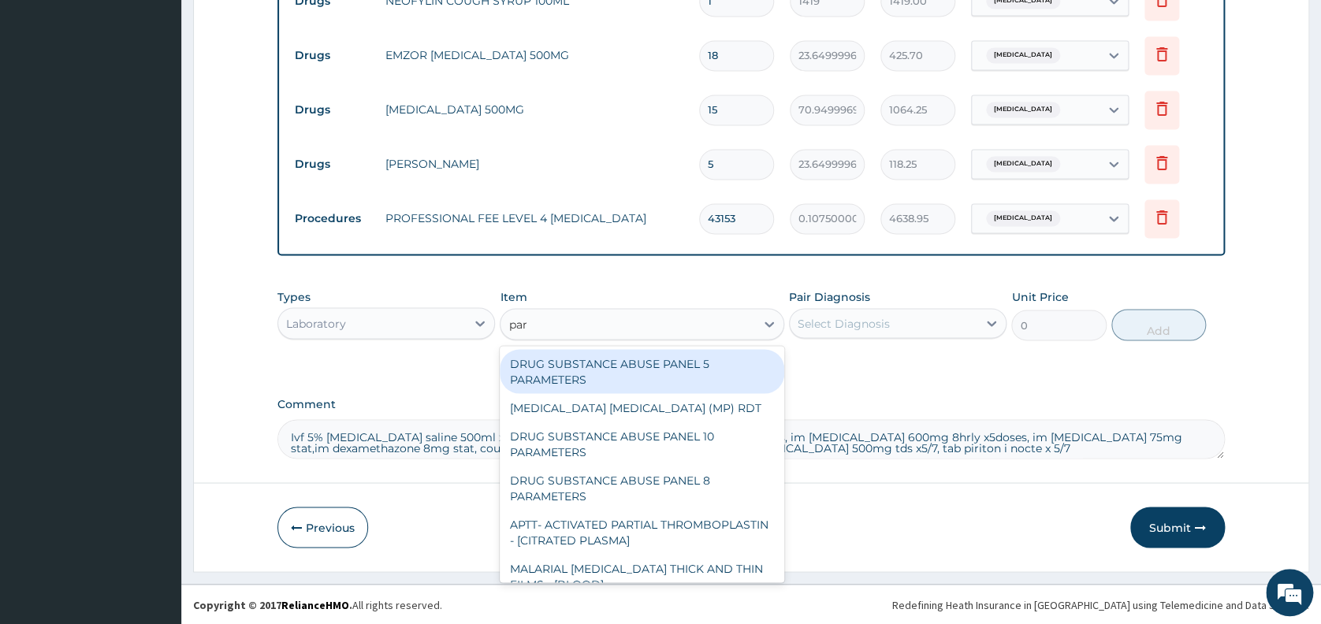
type input "para"
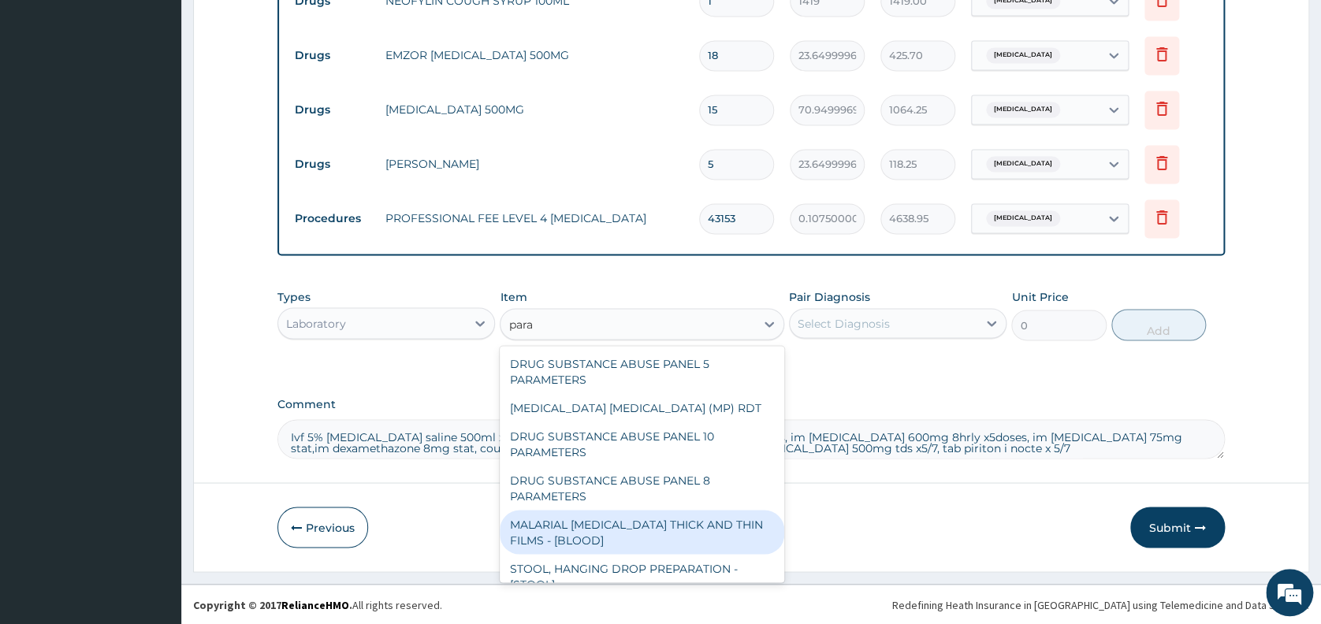
click at [582, 522] on div "MALARIAL PARASITE THICK AND THIN FILMS - [BLOOD]" at bounding box center [642, 532] width 284 height 44
type input "1612.5"
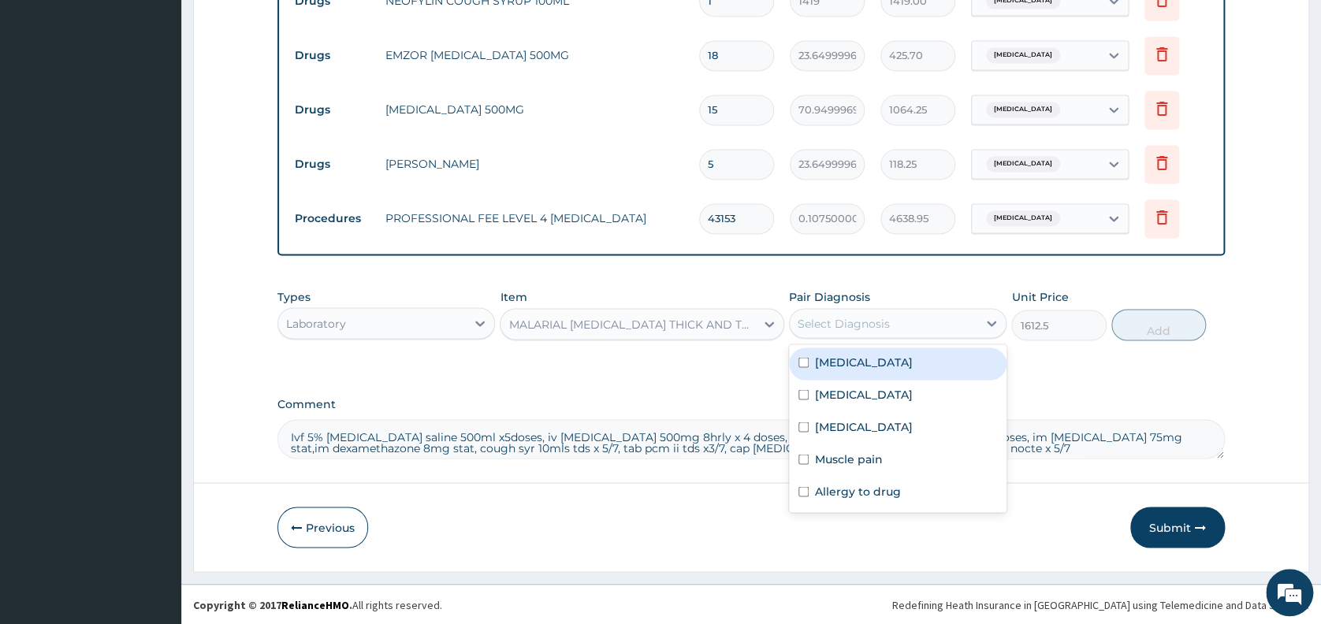
click at [870, 323] on div "Select Diagnosis" at bounding box center [843, 323] width 92 height 16
click at [851, 391] on label "Malaria" at bounding box center [864, 394] width 98 height 16
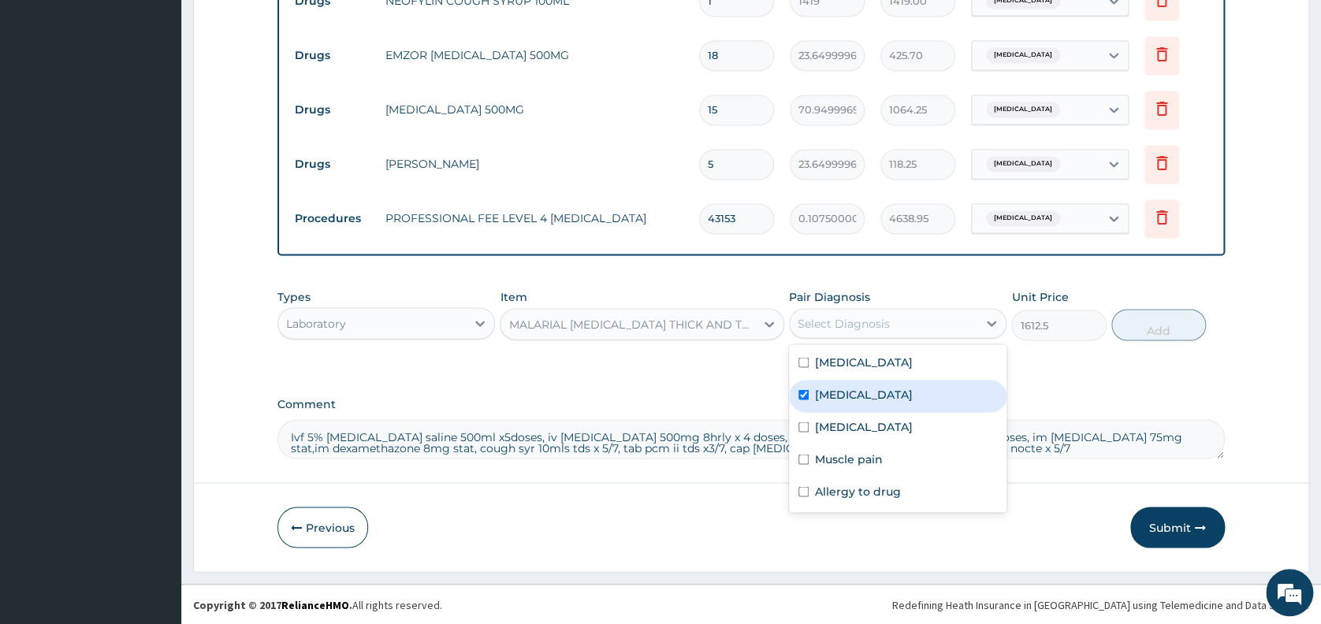
checkbox input "true"
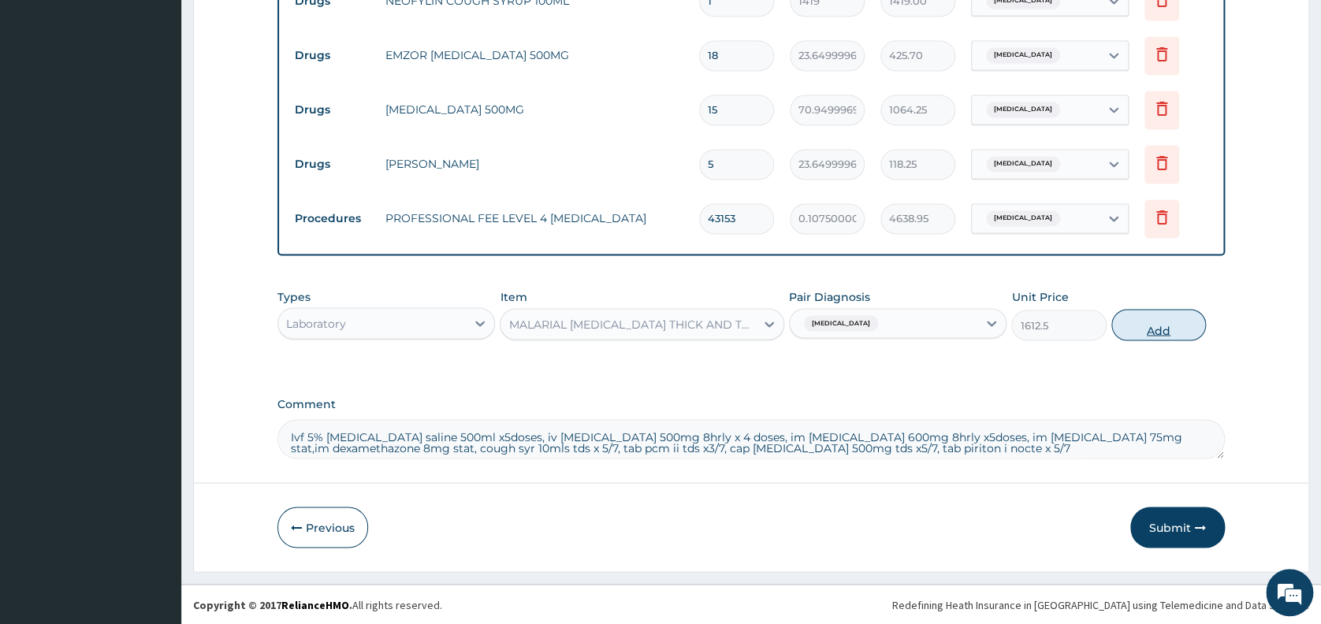
click at [1154, 324] on button "Add" at bounding box center [1158, 325] width 95 height 32
type input "0"
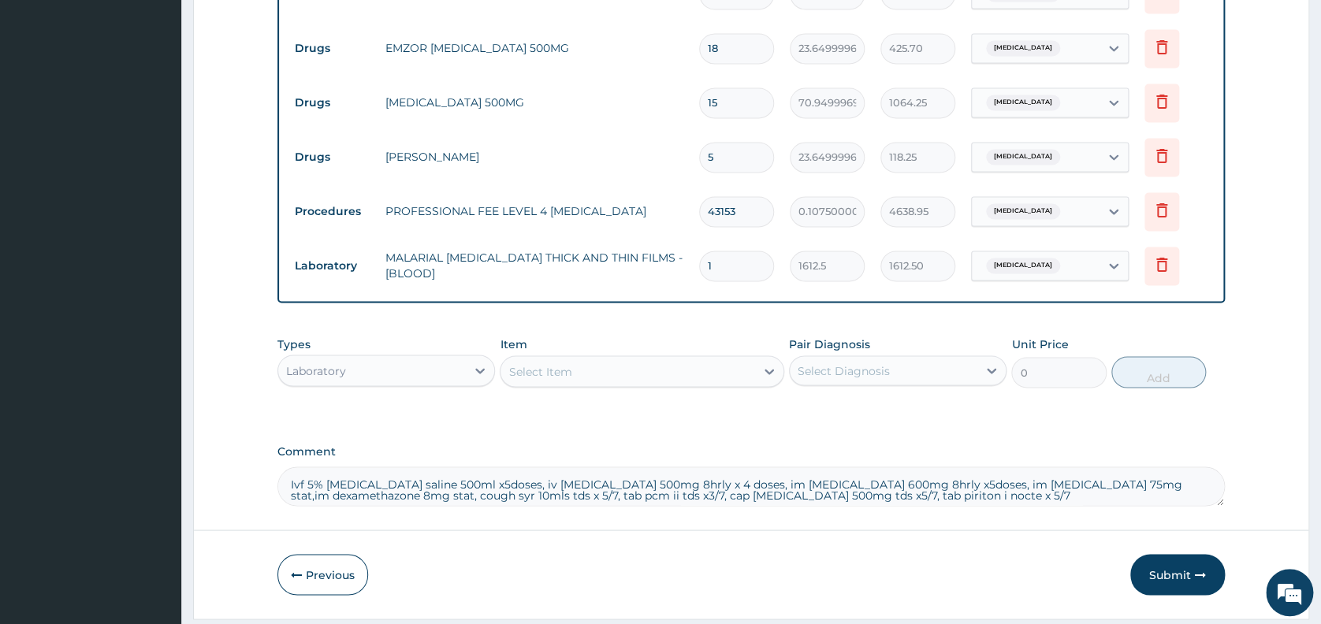
click at [738, 220] on input "43153" at bounding box center [736, 211] width 75 height 31
type input "4315"
type input "463.86"
type input "431"
type input "46.33"
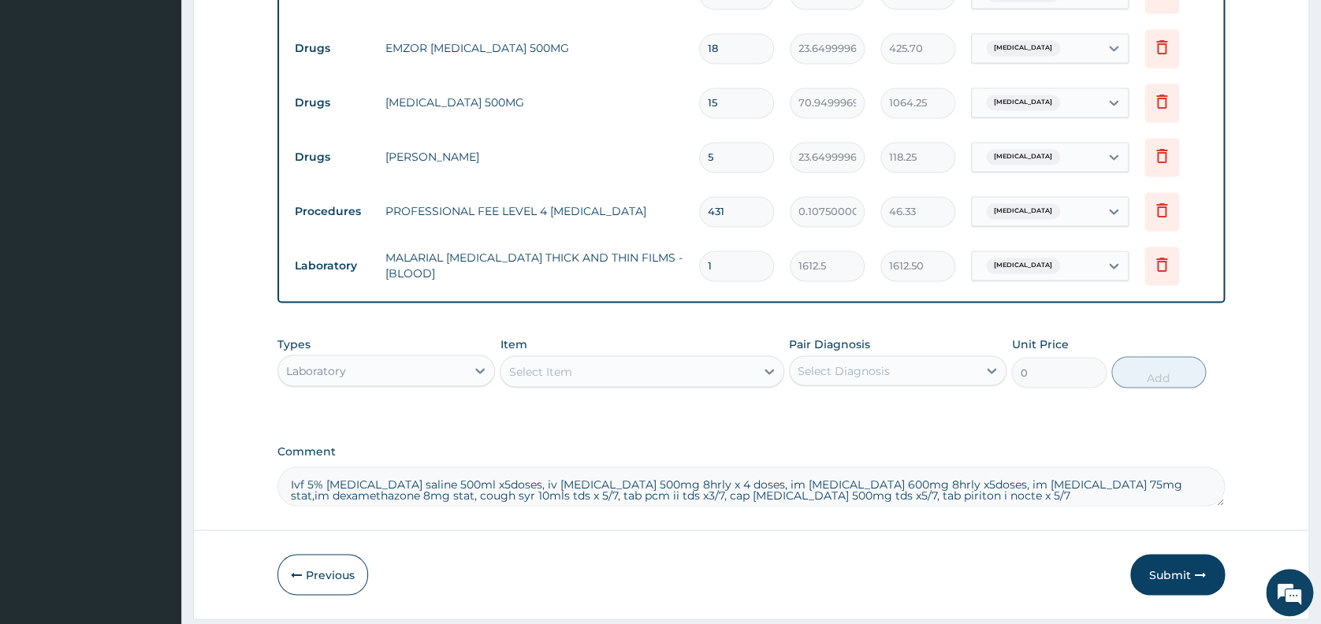
type input "43"
type input "4.62"
type input "4"
type input "0.43"
type input "44"
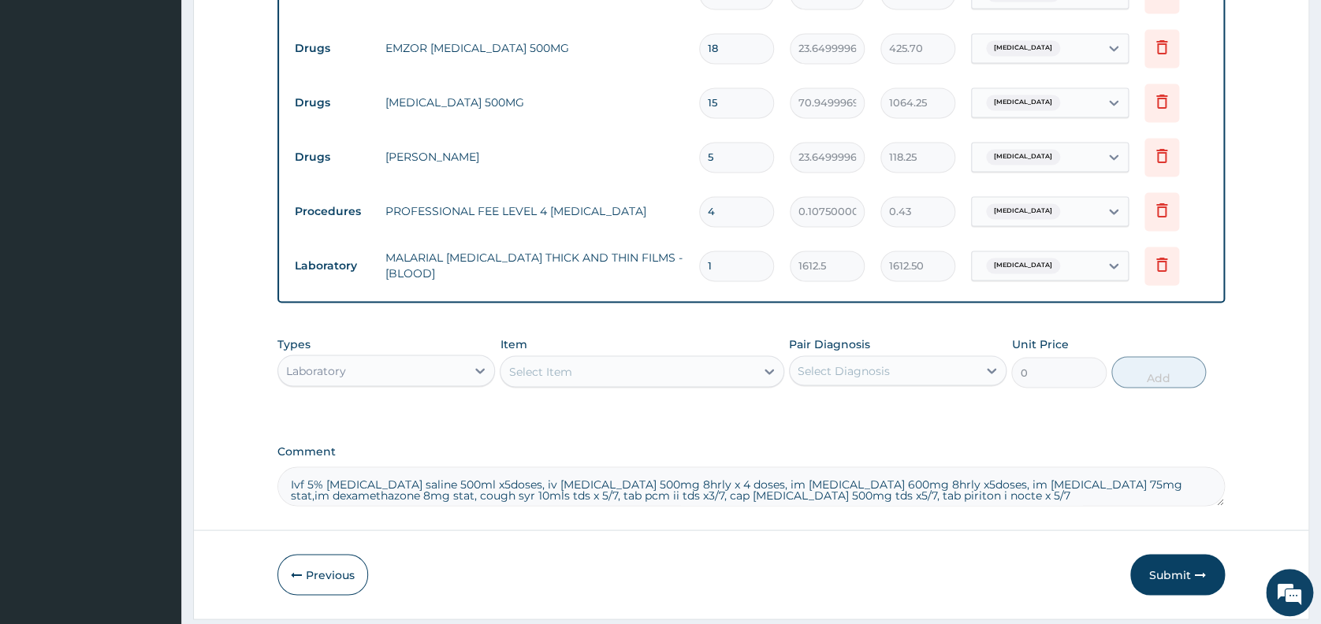
type input "4.73"
type input "447"
type input "48.05"
type input "4476"
type input "481.17"
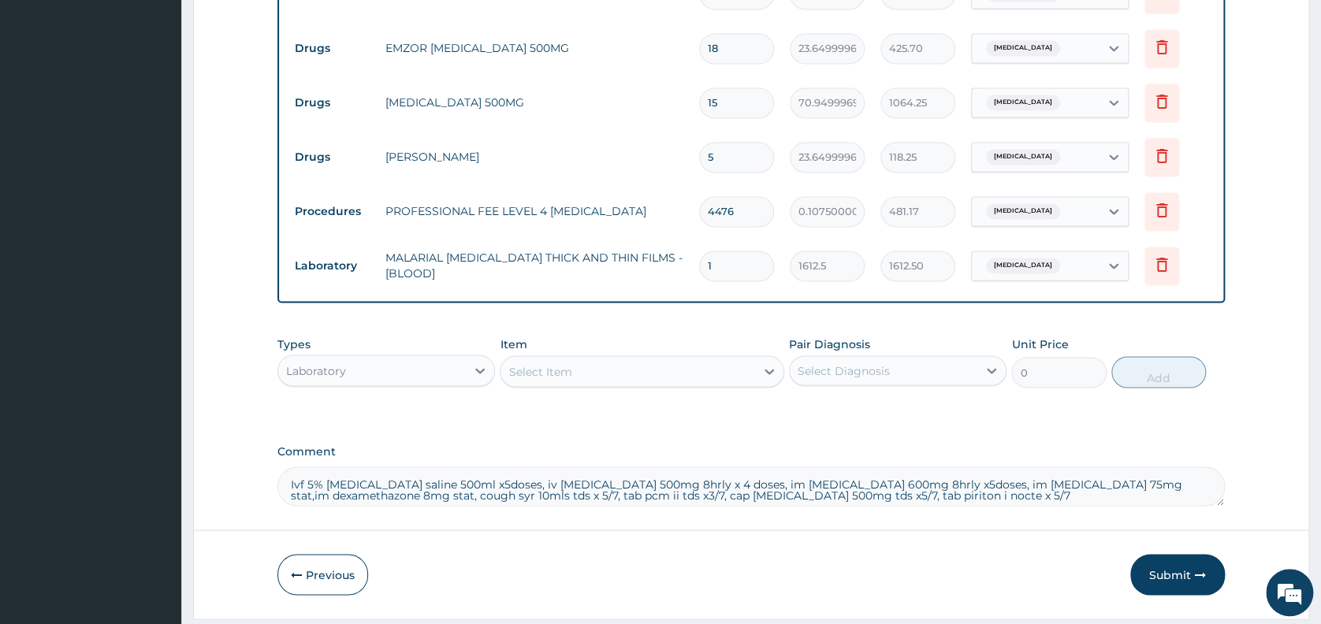
type input "44766"
type input "4812.35"
click at [727, 217] on input "44766" at bounding box center [736, 211] width 75 height 31
click at [823, 221] on input "0.1075000017881393" at bounding box center [827, 211] width 75 height 31
click at [1163, 208] on icon at bounding box center [1161, 209] width 19 height 19
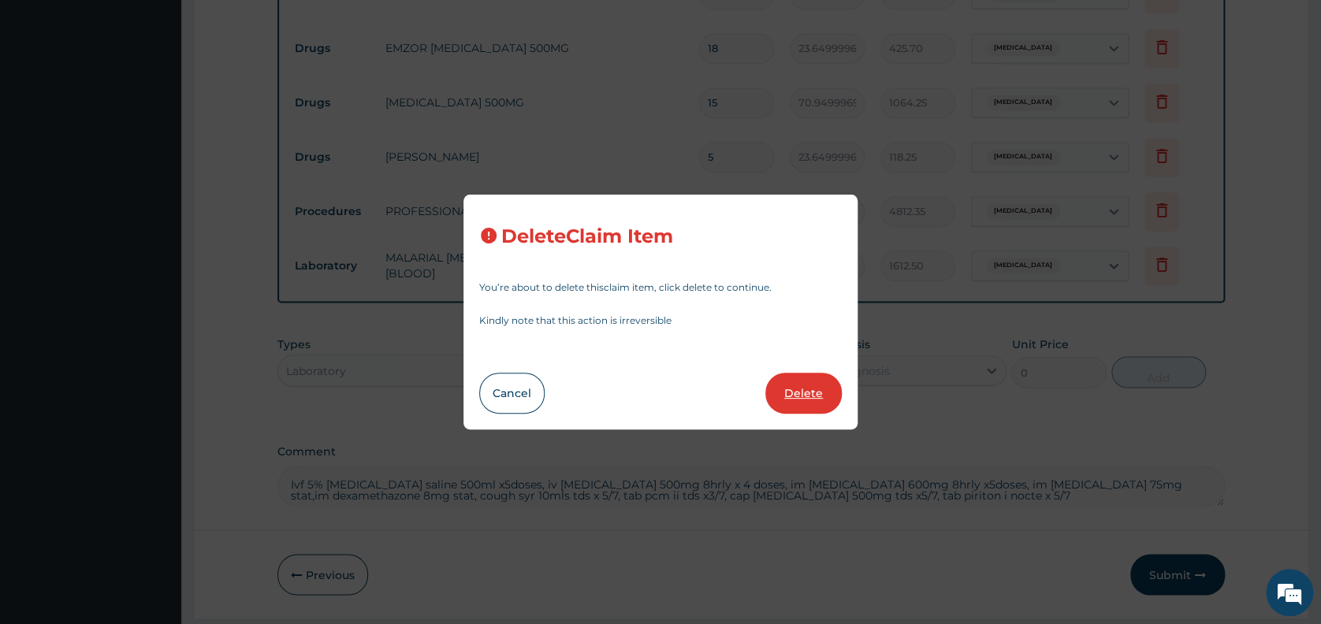
click at [794, 384] on button "Delete" at bounding box center [803, 393] width 76 height 41
type input "1"
type input "1612.5"
type input "1612.50"
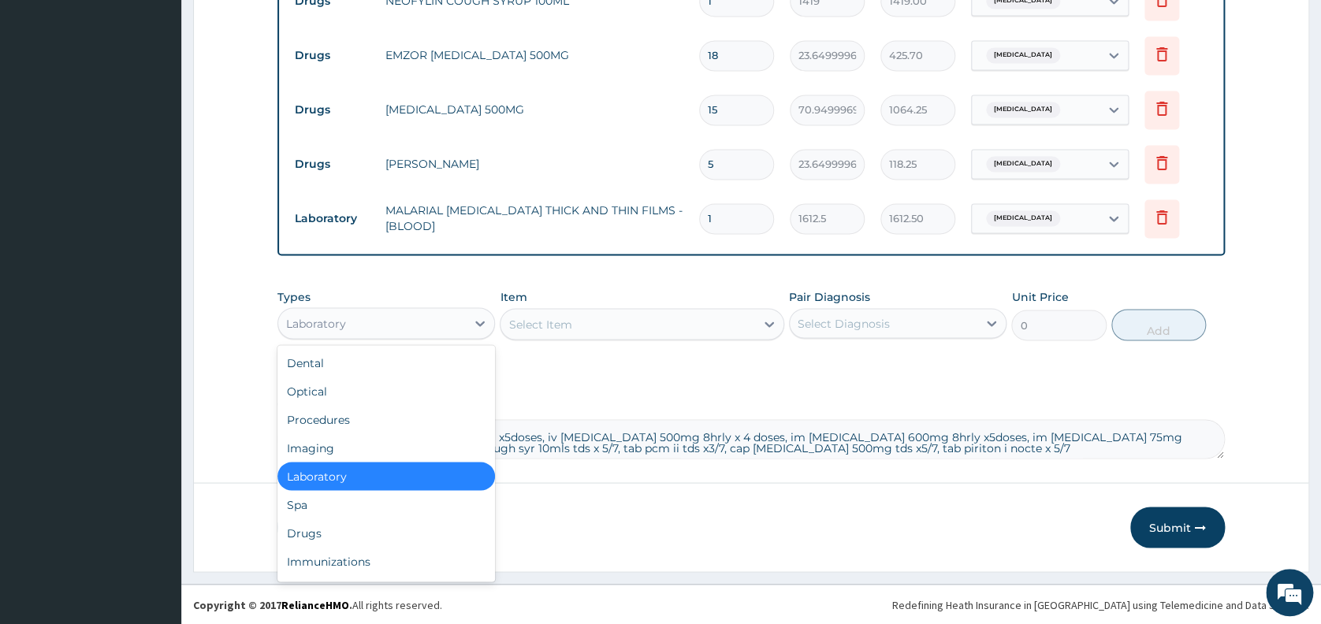
click at [378, 334] on div "Laboratory" at bounding box center [372, 322] width 188 height 25
click at [349, 417] on div "Procedures" at bounding box center [385, 419] width 217 height 28
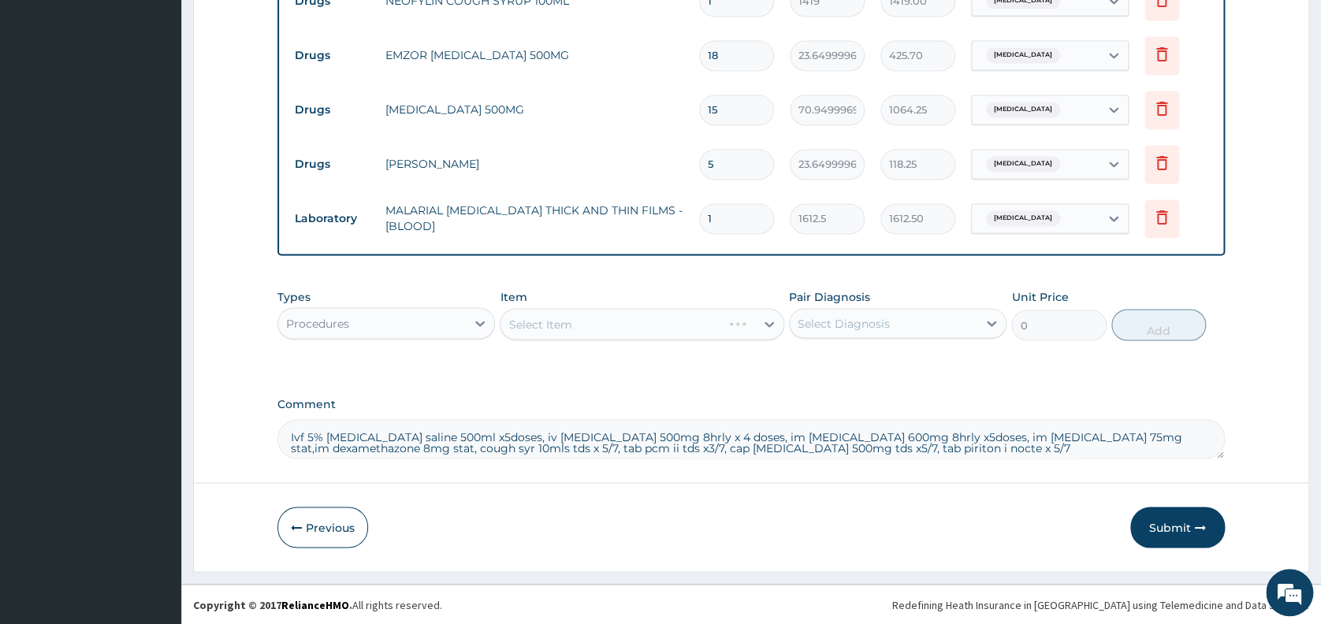
click at [537, 332] on div "Select Item" at bounding box center [642, 324] width 284 height 32
click at [544, 324] on div "Select Item" at bounding box center [539, 324] width 63 height 16
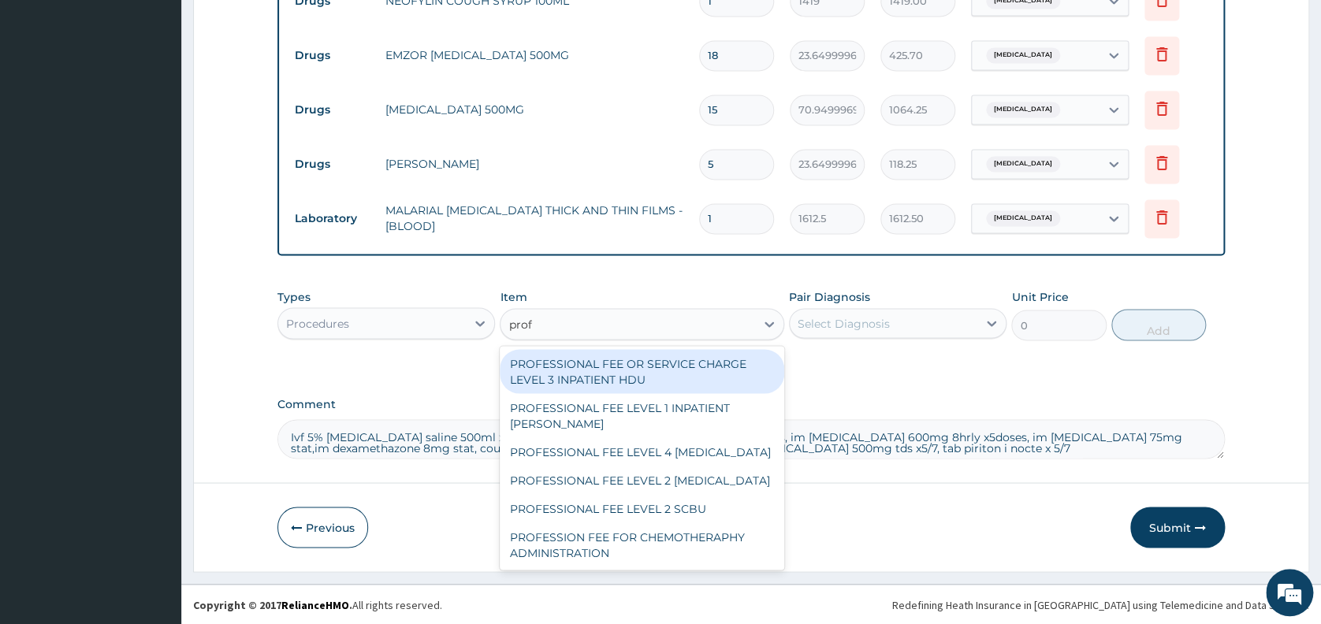
type input "profe"
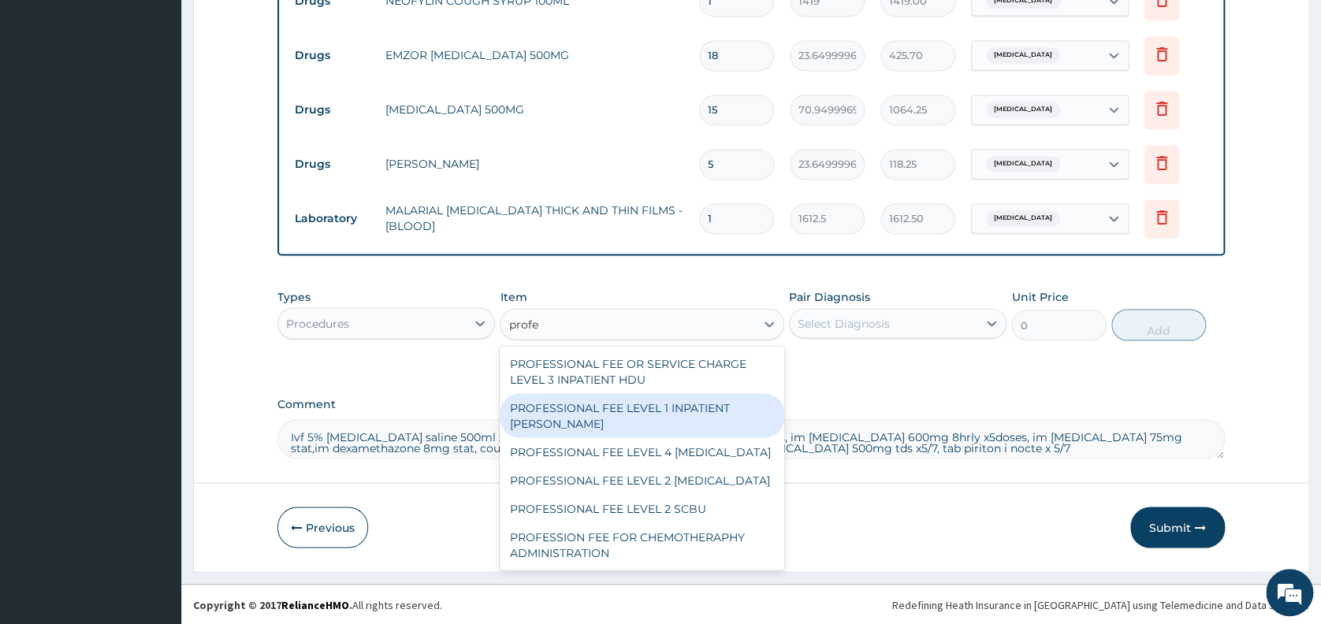
click at [567, 407] on div "PROFESSIONAL FEE LEVEL 1 INPATIENT WARD" at bounding box center [642, 415] width 284 height 44
type input "0.05375000089406967"
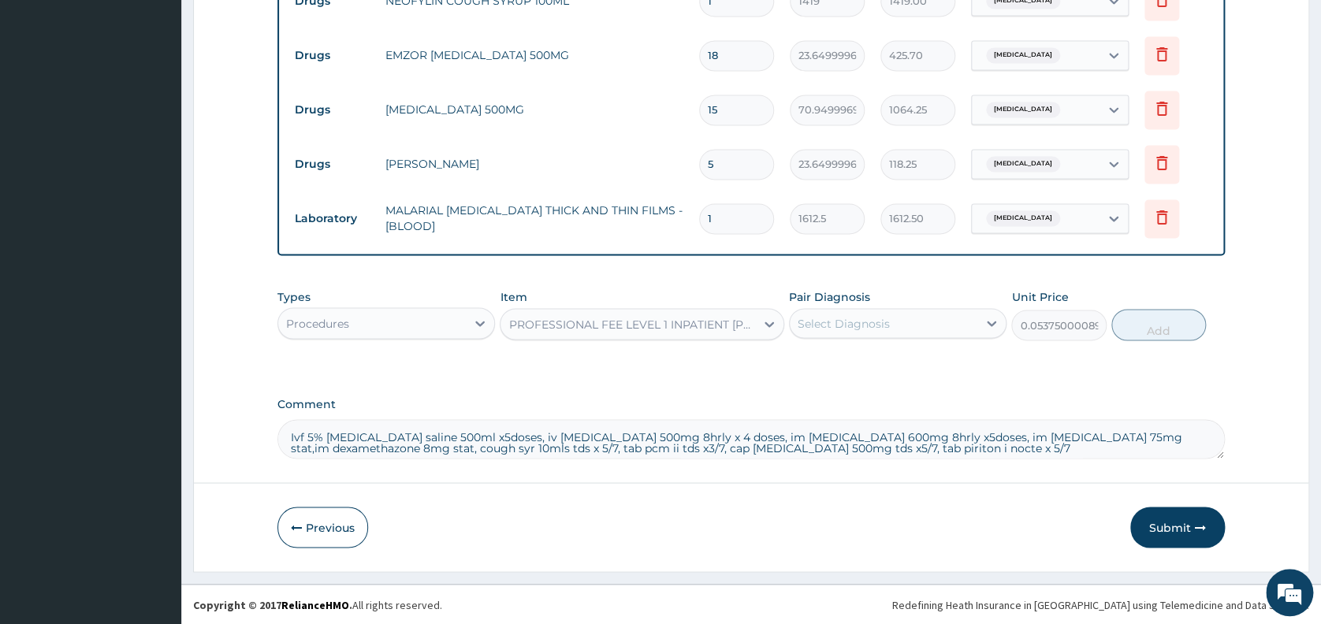
click at [706, 326] on div "PROFESSIONAL FEE LEVEL 1 INPATIENT WARD" at bounding box center [632, 324] width 248 height 16
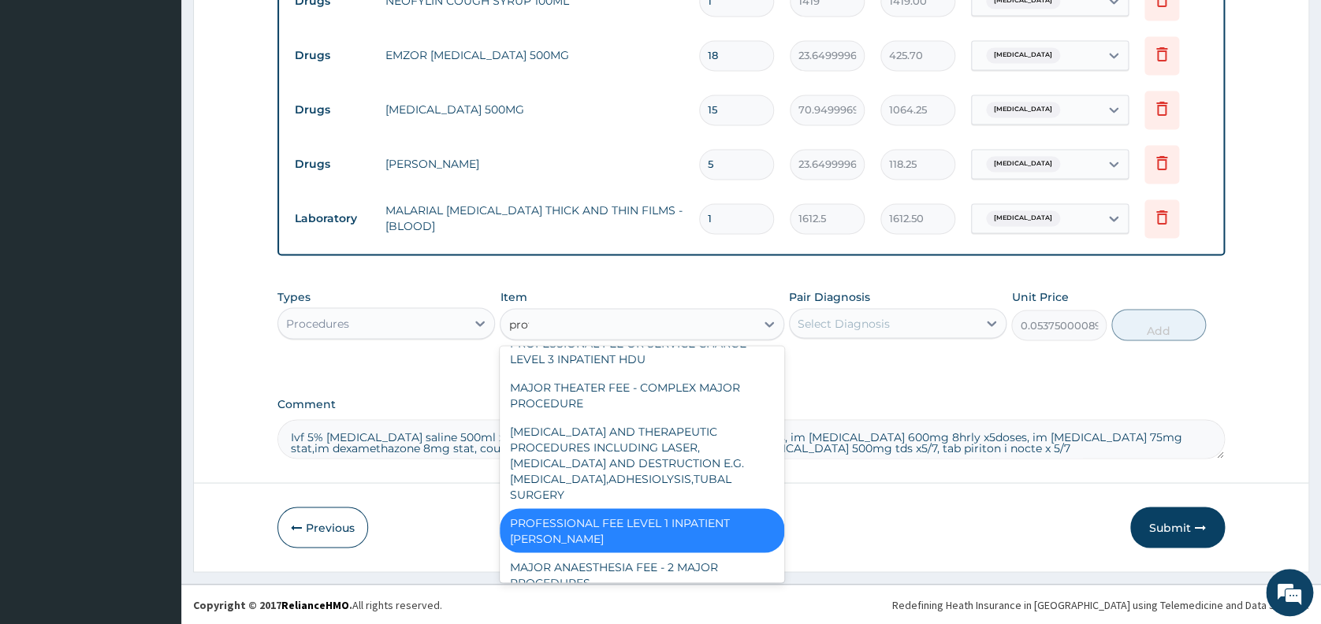
scroll to position [0, 0]
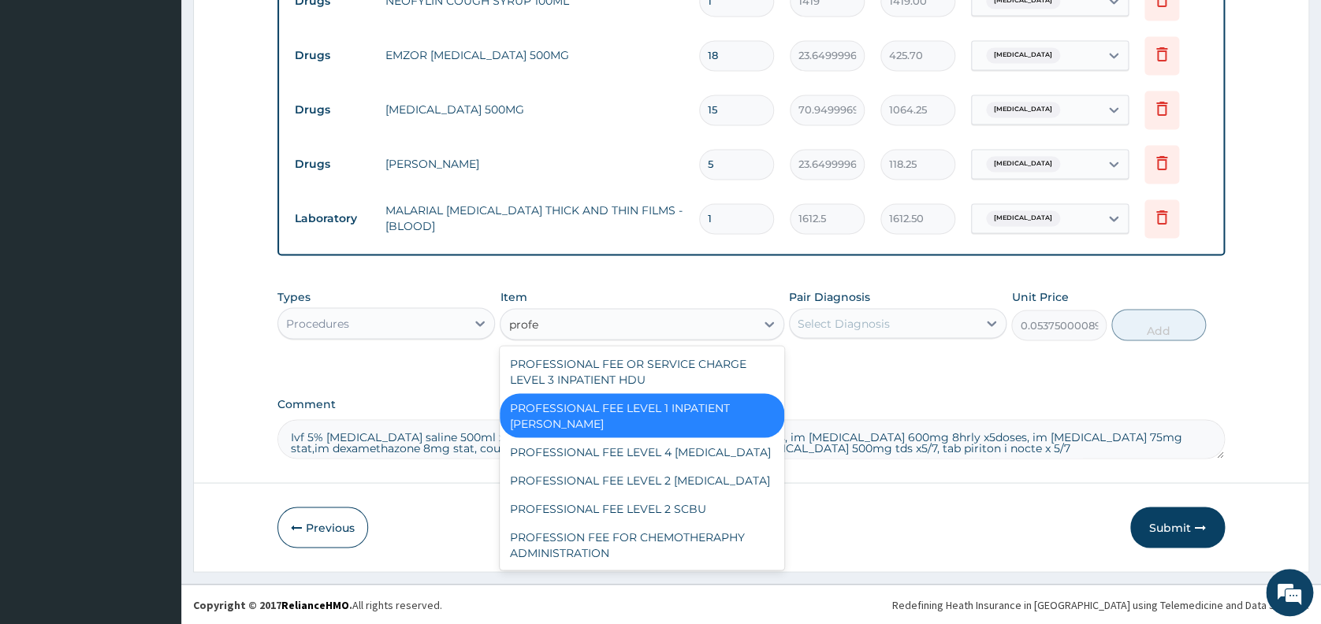
type input "profes"
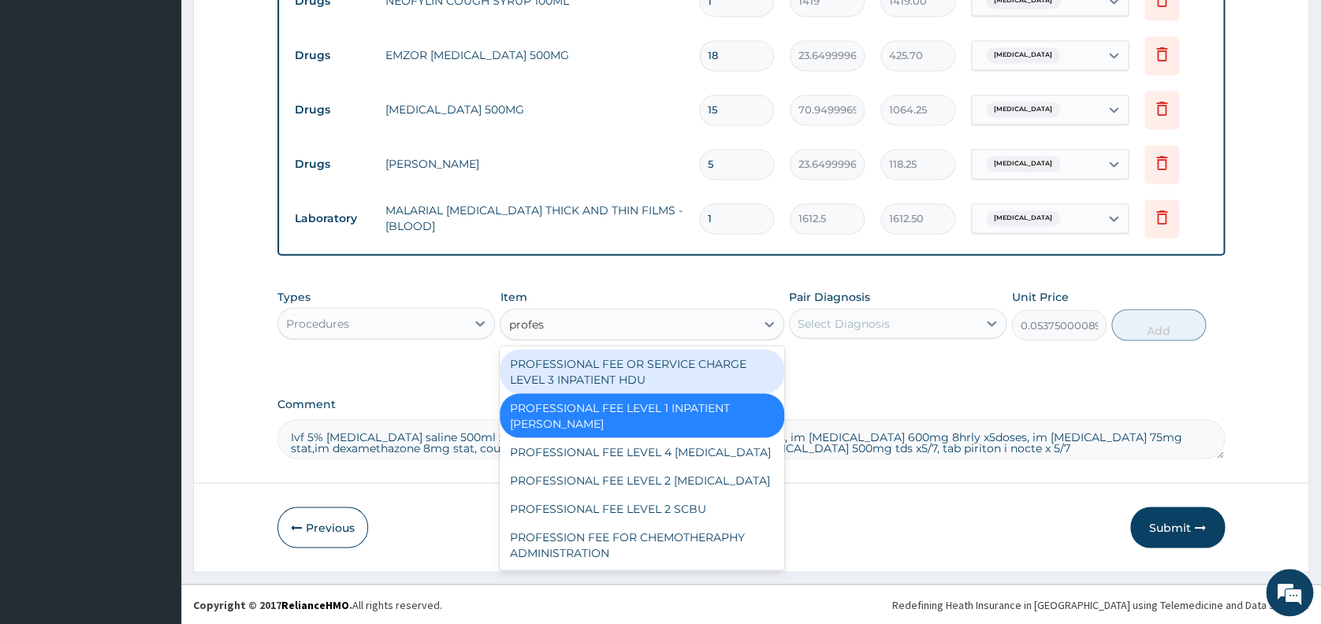
click at [672, 359] on div "PROFESSIONAL FEE OR SERVICE CHARGE LEVEL 3 INPATIENT HDU" at bounding box center [642, 371] width 284 height 44
type input "0.1075000017881393"
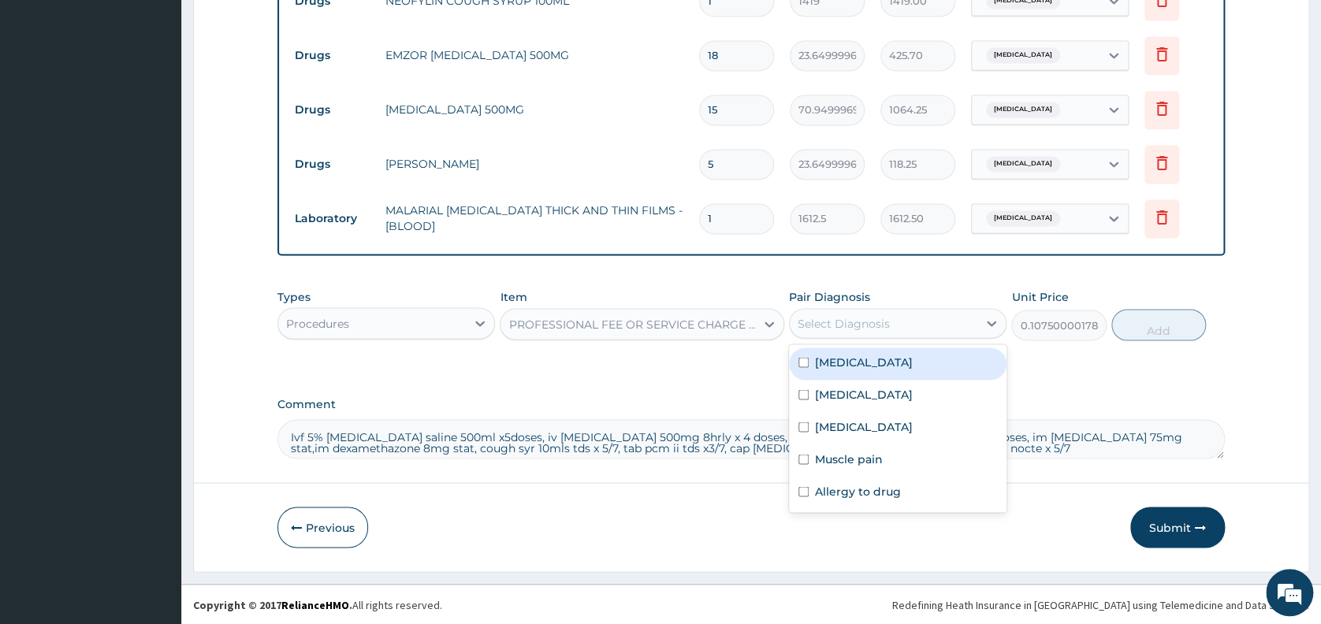
click at [848, 317] on div "Select Diagnosis" at bounding box center [843, 323] width 92 height 16
click at [848, 401] on label "Malaria" at bounding box center [864, 394] width 98 height 16
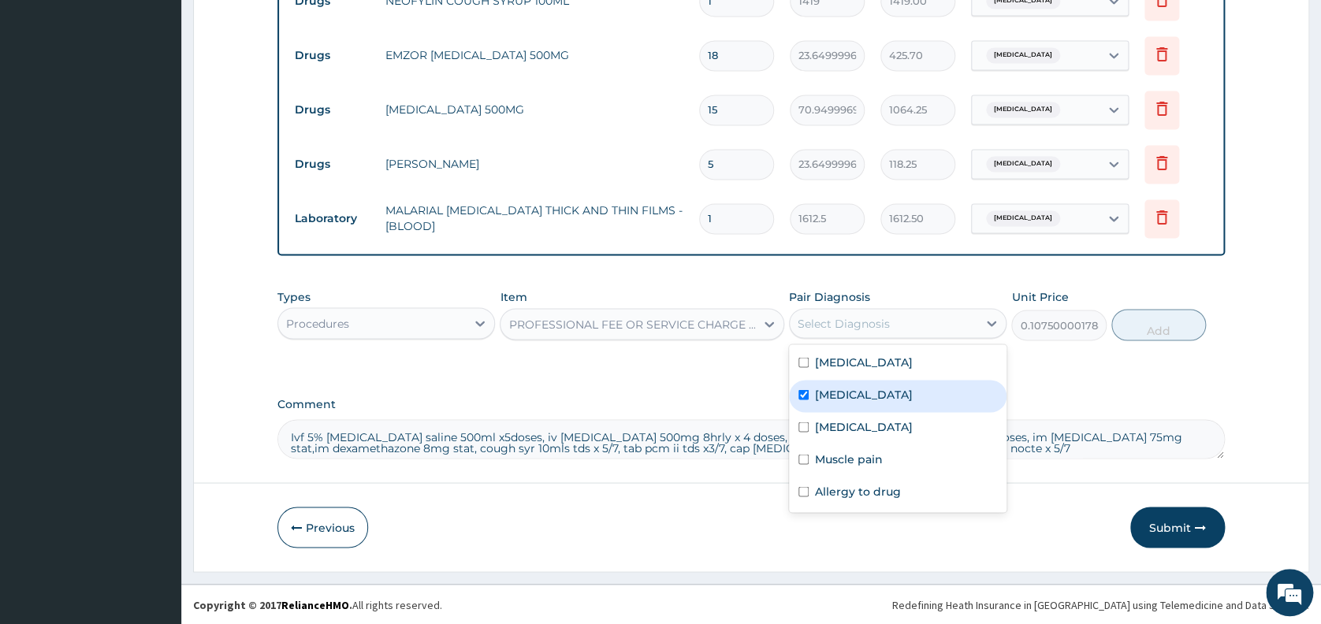
checkbox input "true"
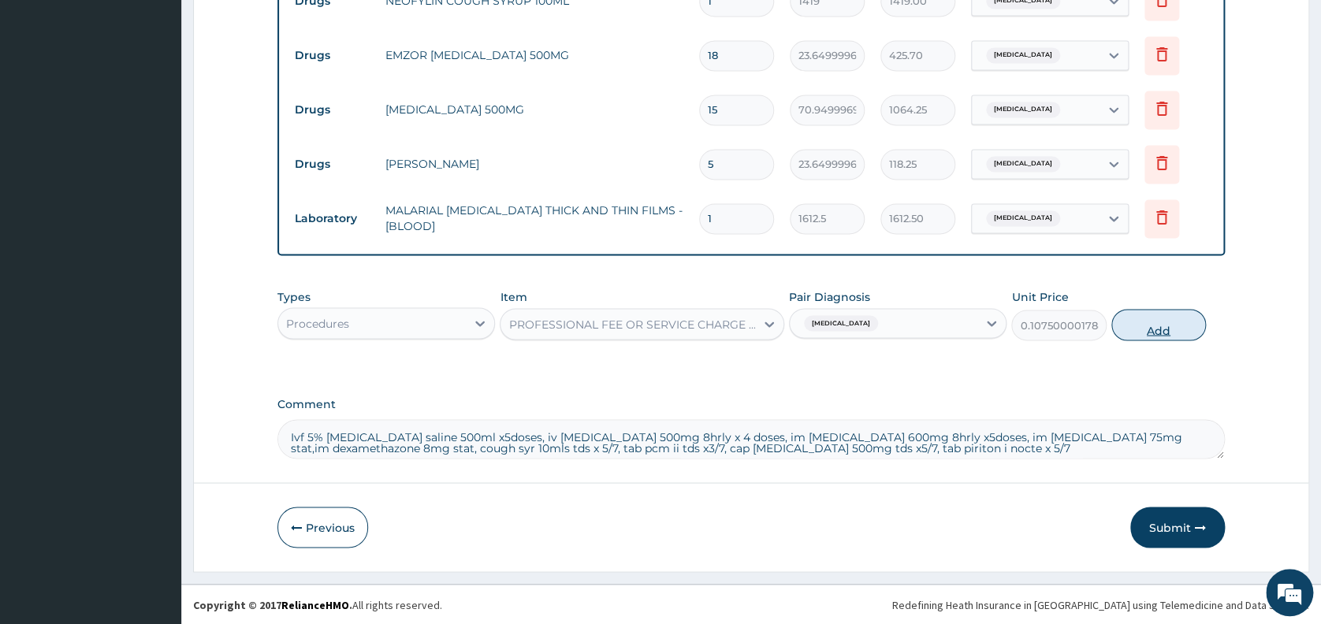
click at [1167, 327] on button "Add" at bounding box center [1158, 325] width 95 height 32
type input "0"
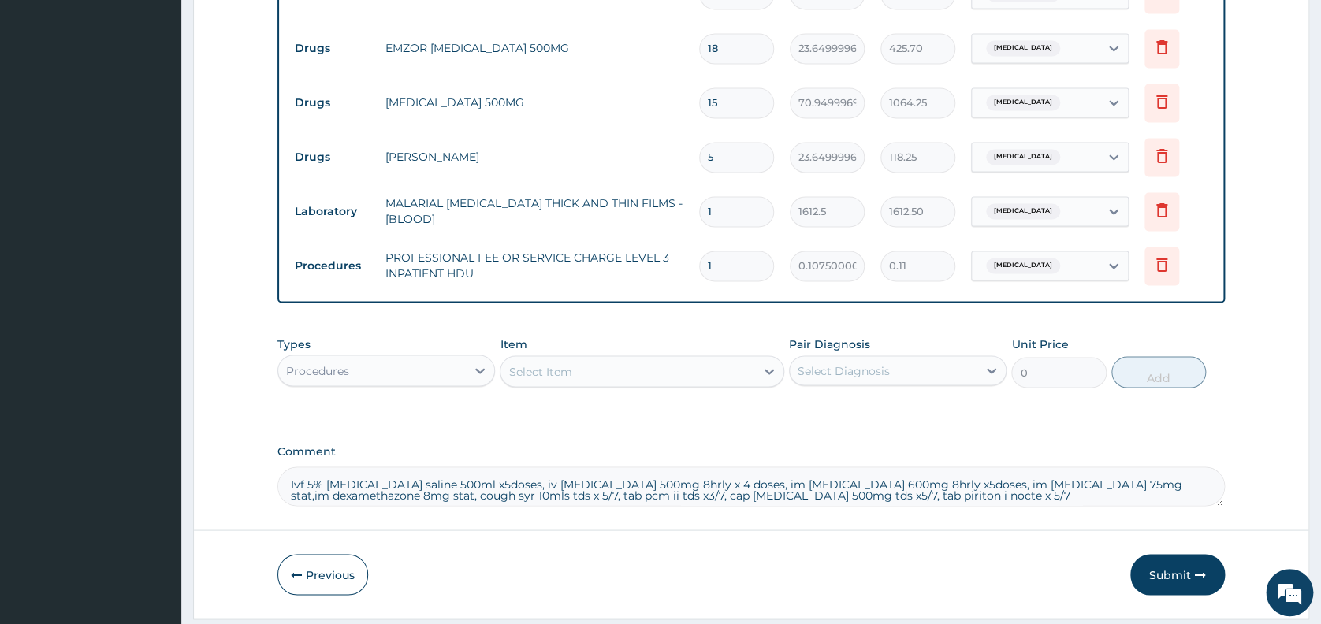
click at [721, 277] on input "1" at bounding box center [736, 266] width 75 height 31
type input "0.00"
type input "4"
type input "0.43"
type input "44"
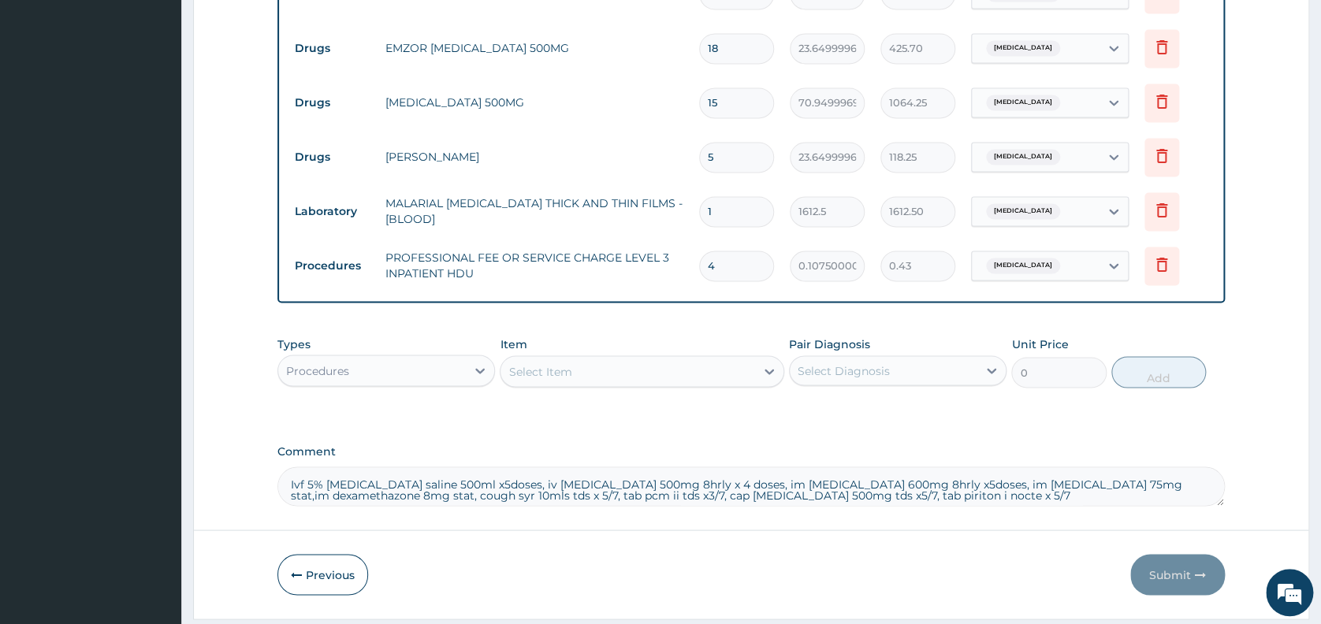
type input "4.73"
type input "447"
type input "48.05"
type input "4476"
type input "481.17"
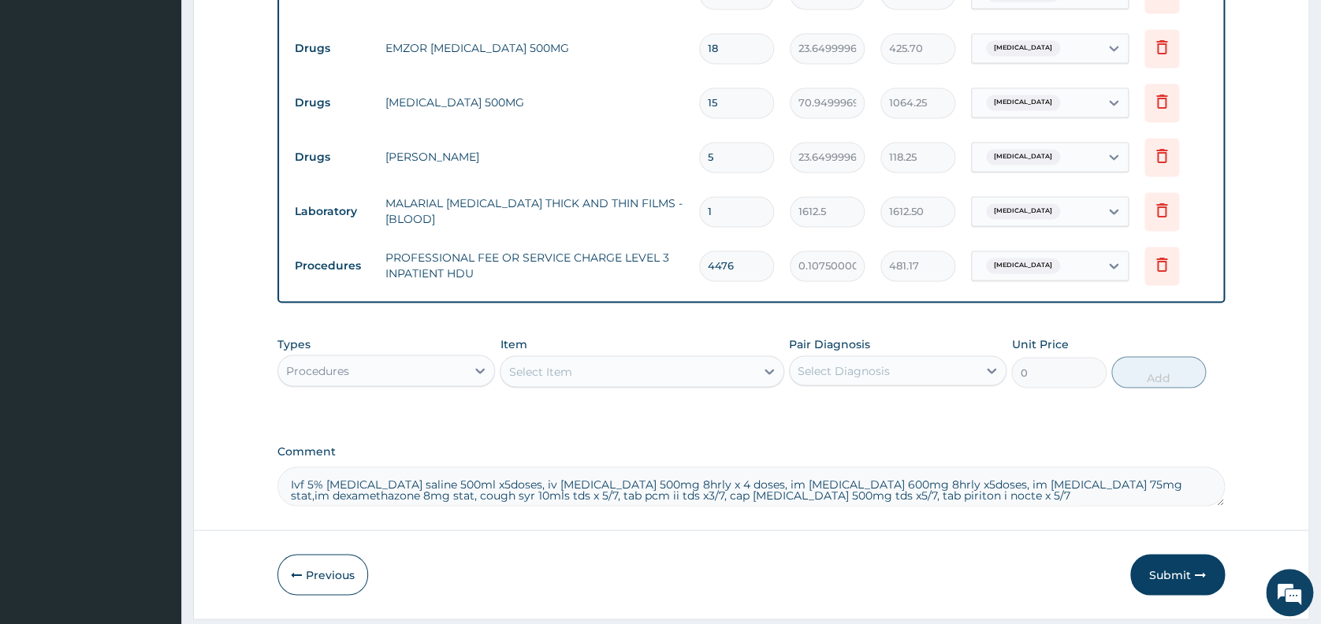
type input "44766"
type input "4812.35"
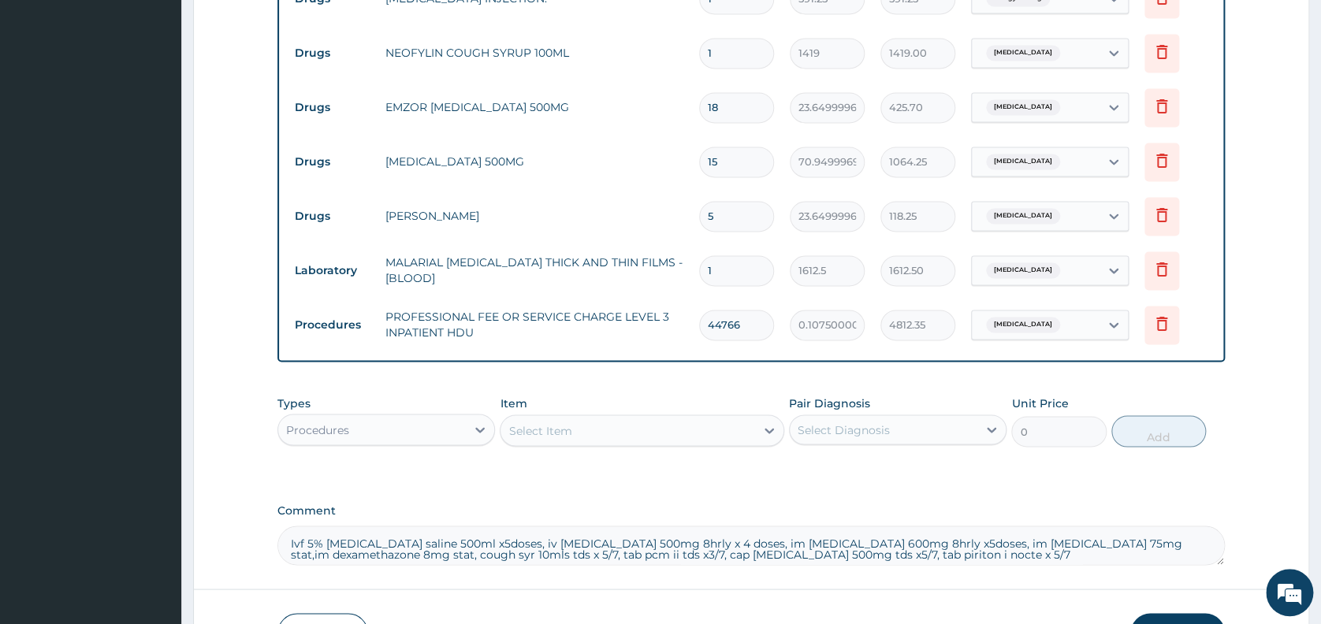
scroll to position [1261, 0]
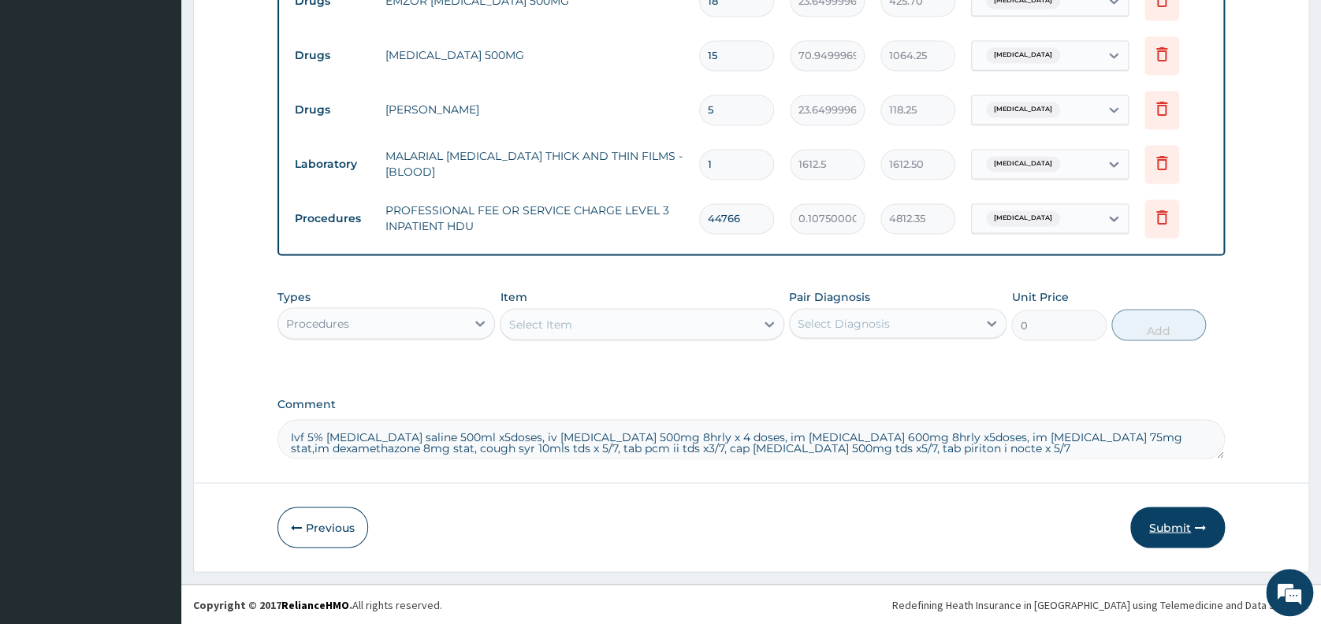
type input "44766"
click at [1175, 526] on button "Submit" at bounding box center [1177, 527] width 95 height 41
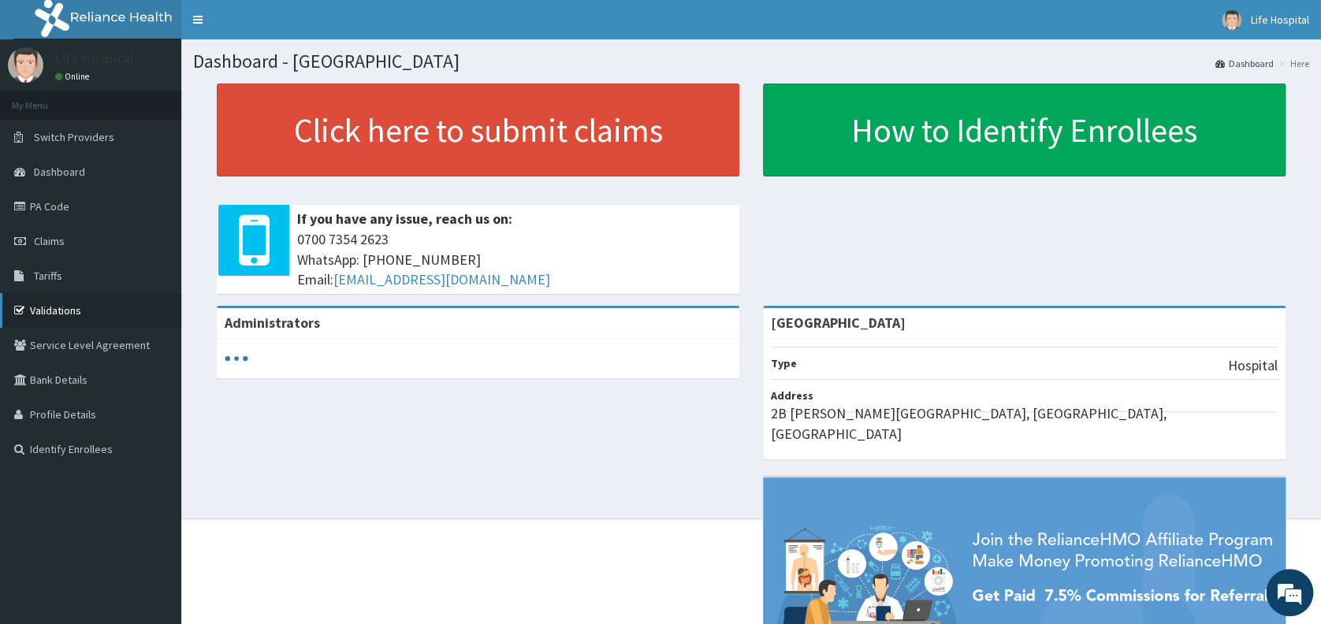
click at [53, 303] on link "Validations" at bounding box center [90, 310] width 181 height 35
